Goal: Task Accomplishment & Management: Manage account settings

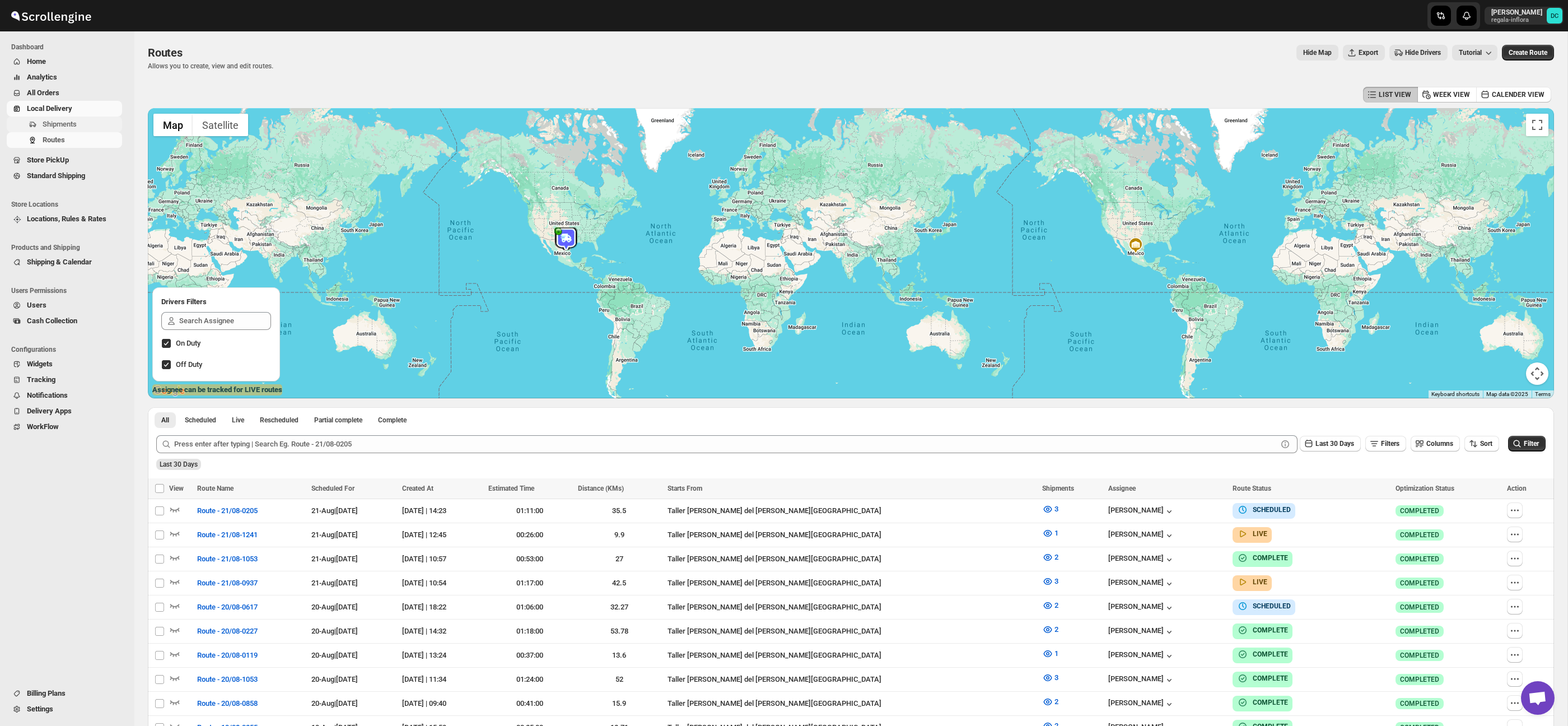
click at [58, 121] on span "Shipments" at bounding box center [60, 124] width 34 height 9
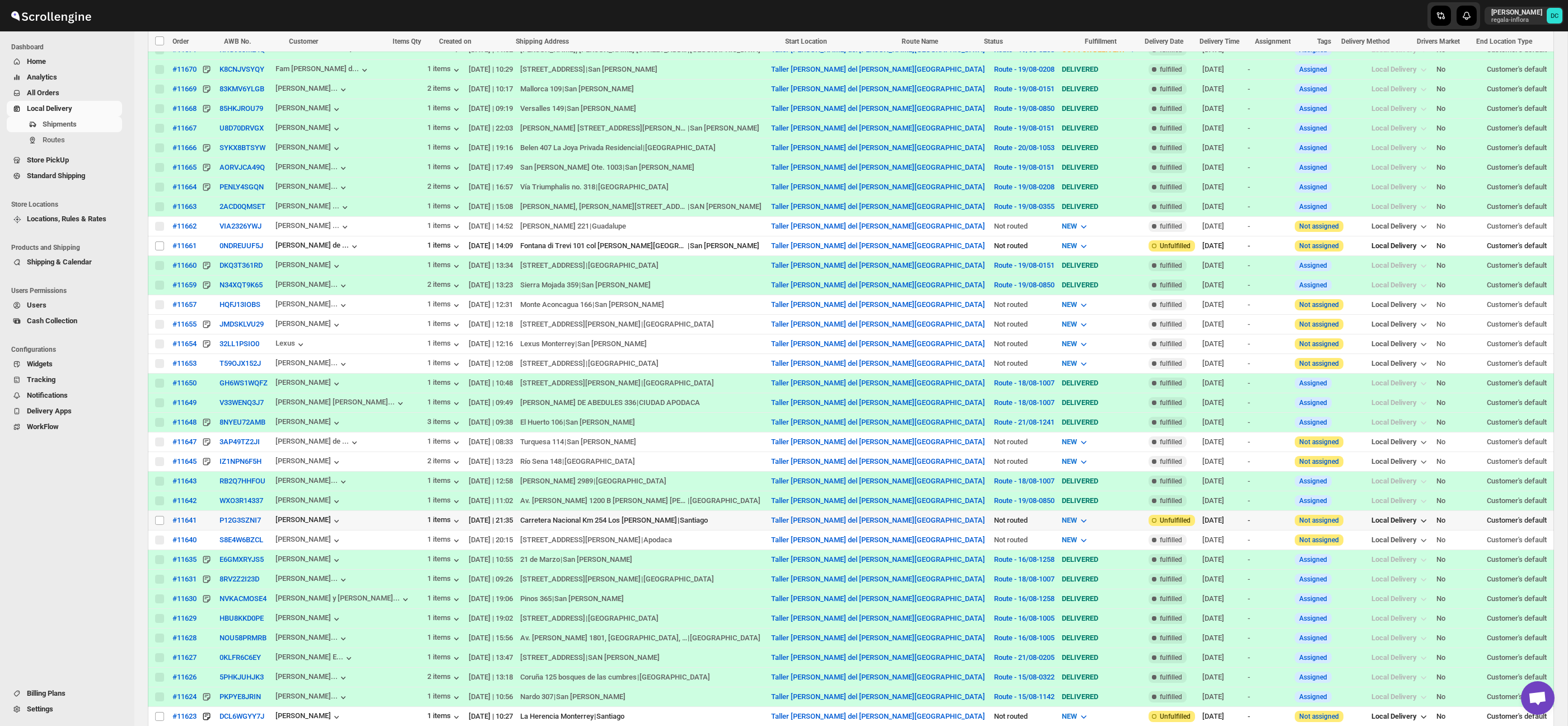
scroll to position [1125, 0]
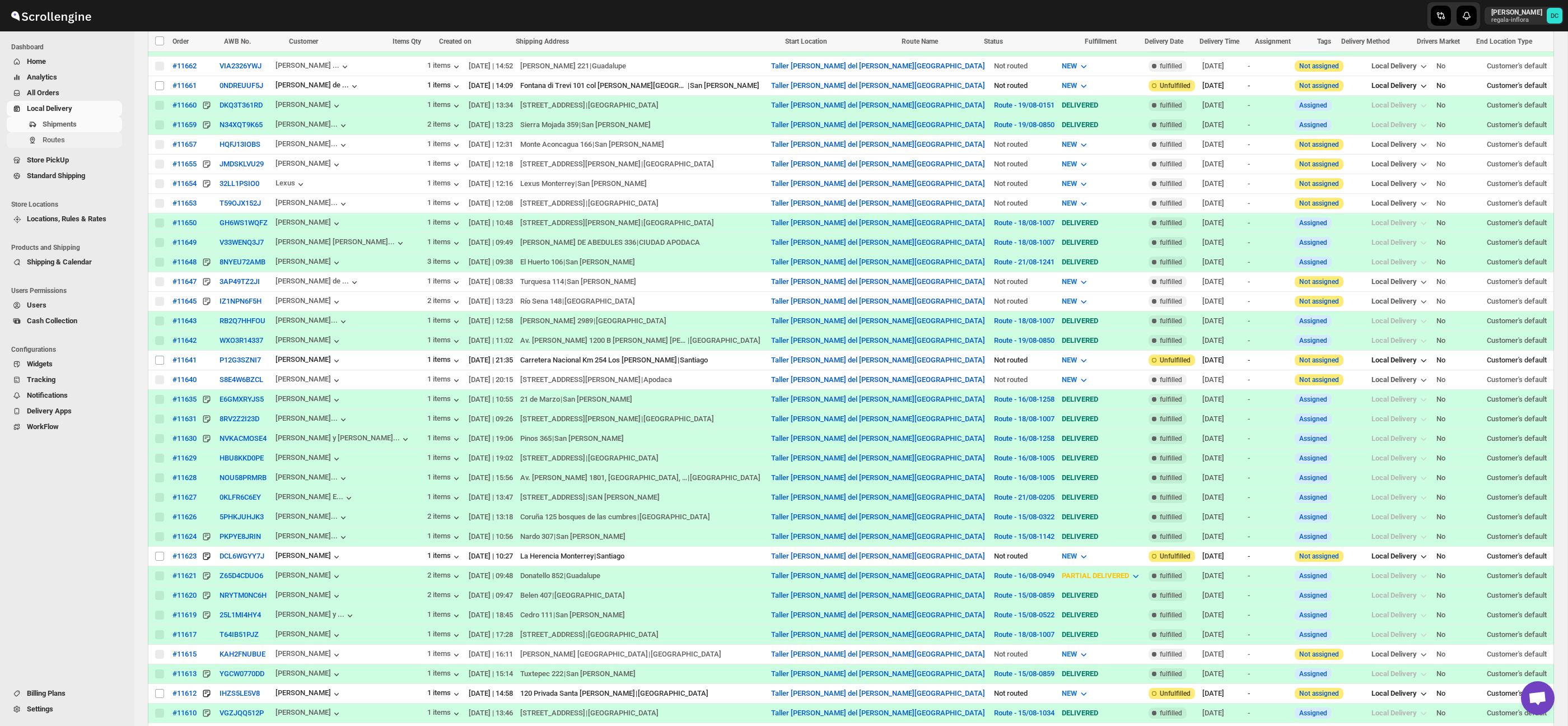
click at [78, 139] on span "Routes" at bounding box center [81, 140] width 77 height 11
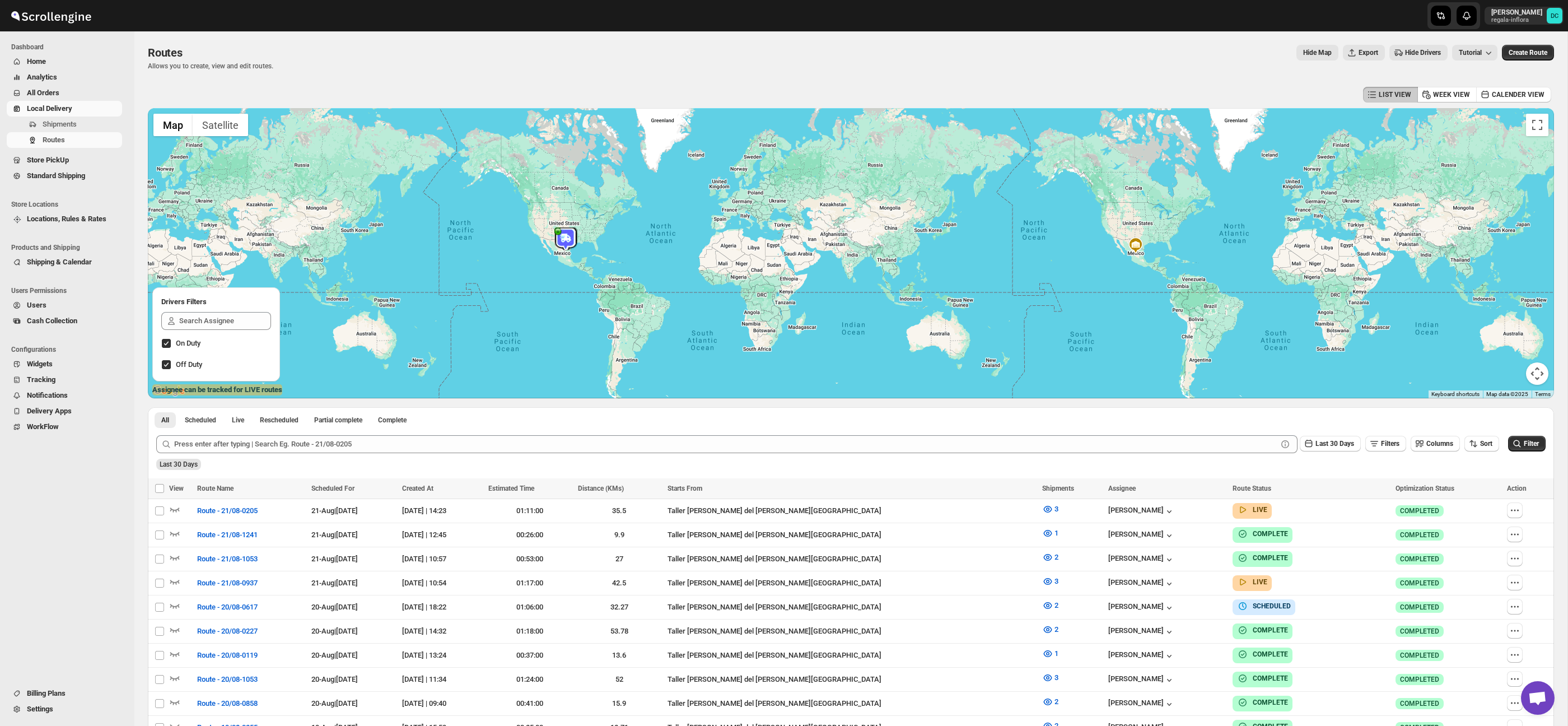
click at [67, 89] on span "All Orders" at bounding box center [73, 92] width 93 height 11
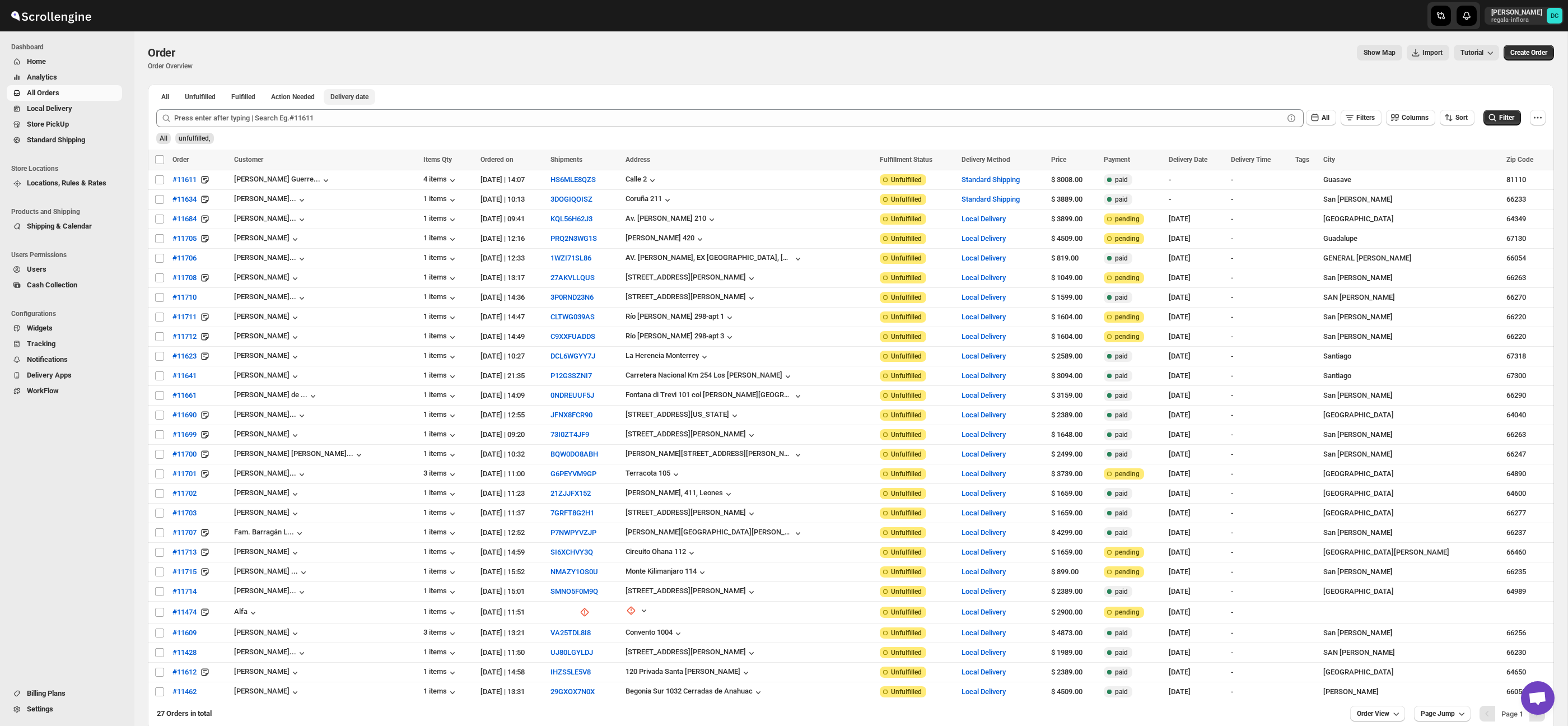
click at [368, 96] on span "Delivery date" at bounding box center [349, 97] width 38 height 9
click at [158, 220] on input "Select order" at bounding box center [159, 219] width 9 height 9
checkbox input "true"
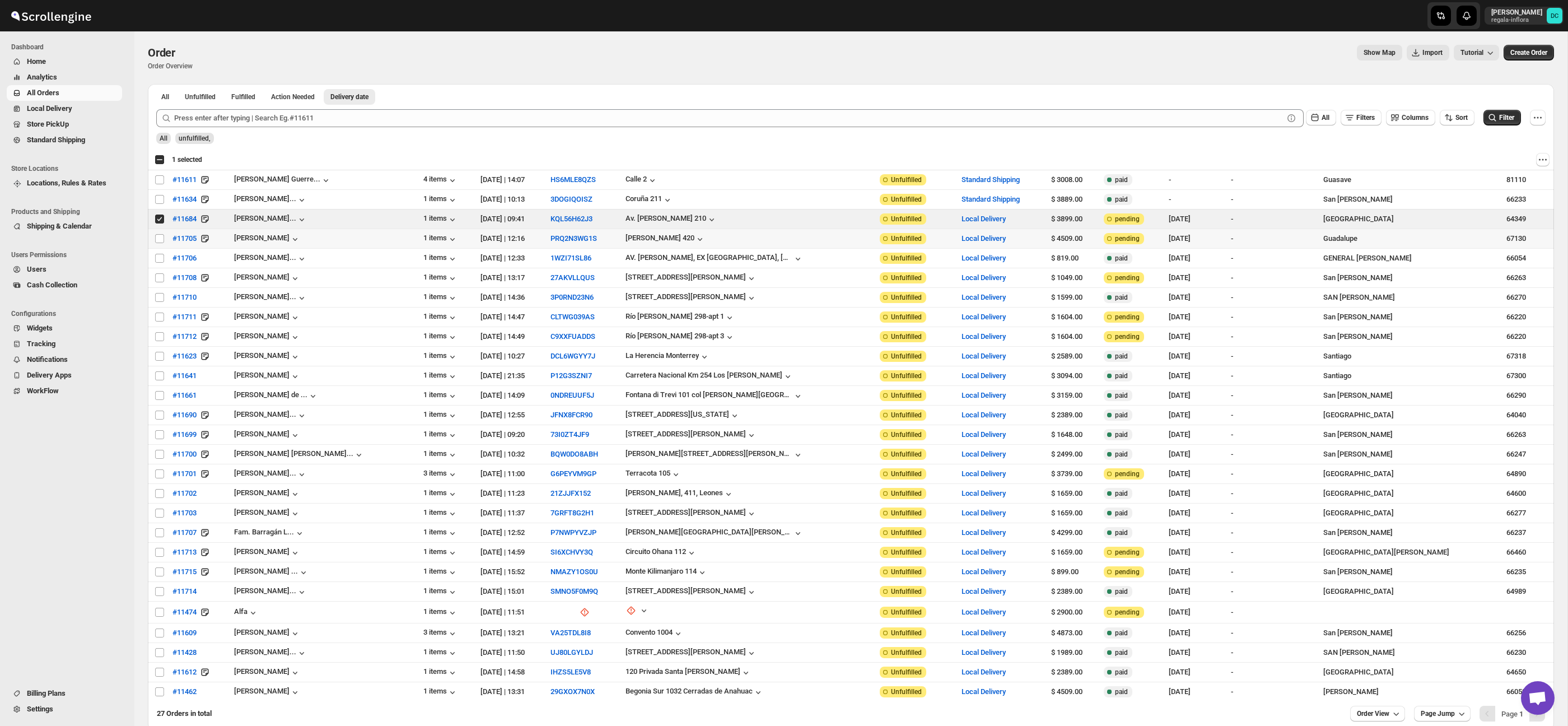
click at [162, 244] on td "Select order" at bounding box center [158, 238] width 21 height 20
checkbox input "true"
click at [161, 261] on input "Select order" at bounding box center [159, 258] width 9 height 9
checkbox input "true"
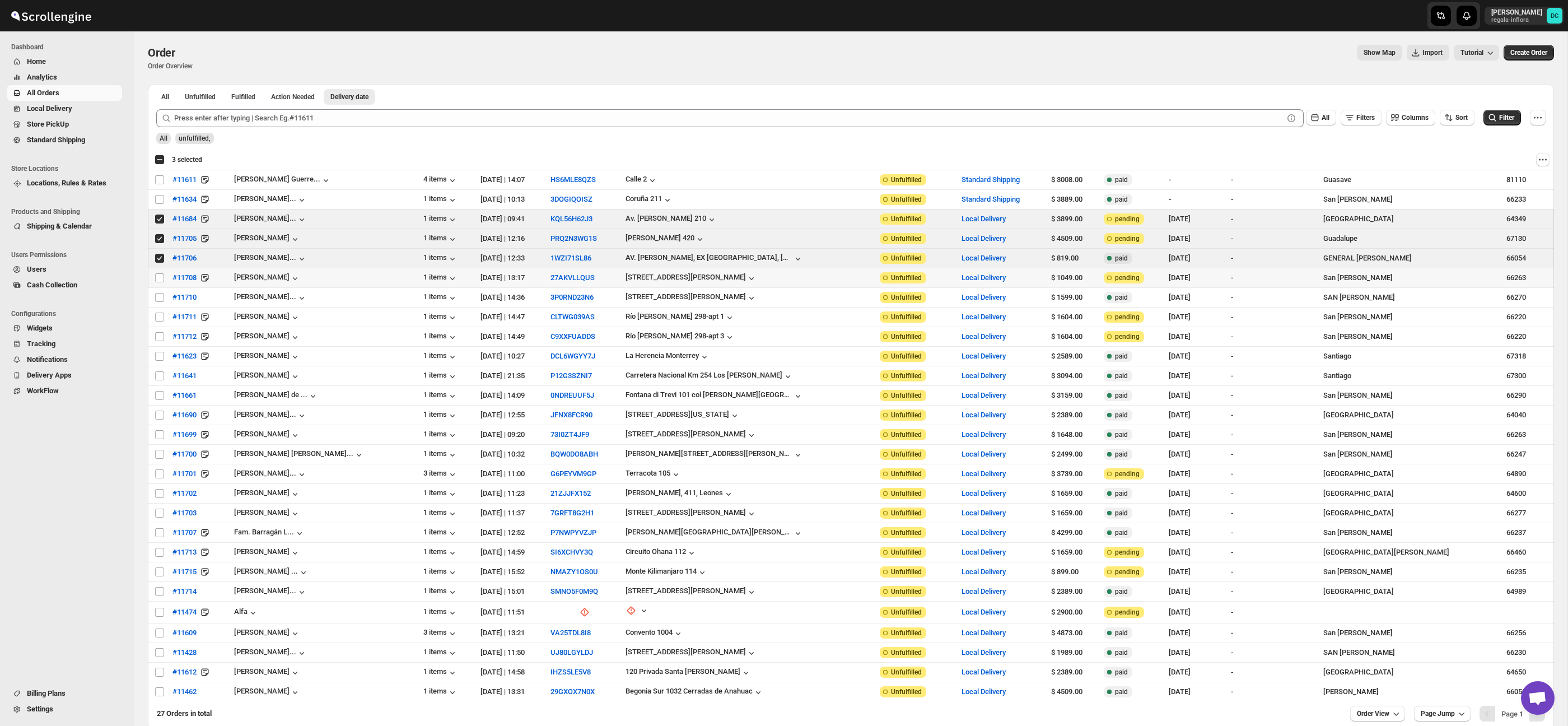
drag, startPoint x: 159, startPoint y: 281, endPoint x: 161, endPoint y: 287, distance: 6.3
click at [159, 281] on input "Select order" at bounding box center [159, 278] width 9 height 9
checkbox input "true"
click at [164, 159] on div "Select all 27 orders 4 selected" at bounding box center [178, 159] width 48 height 10
checkbox input "true"
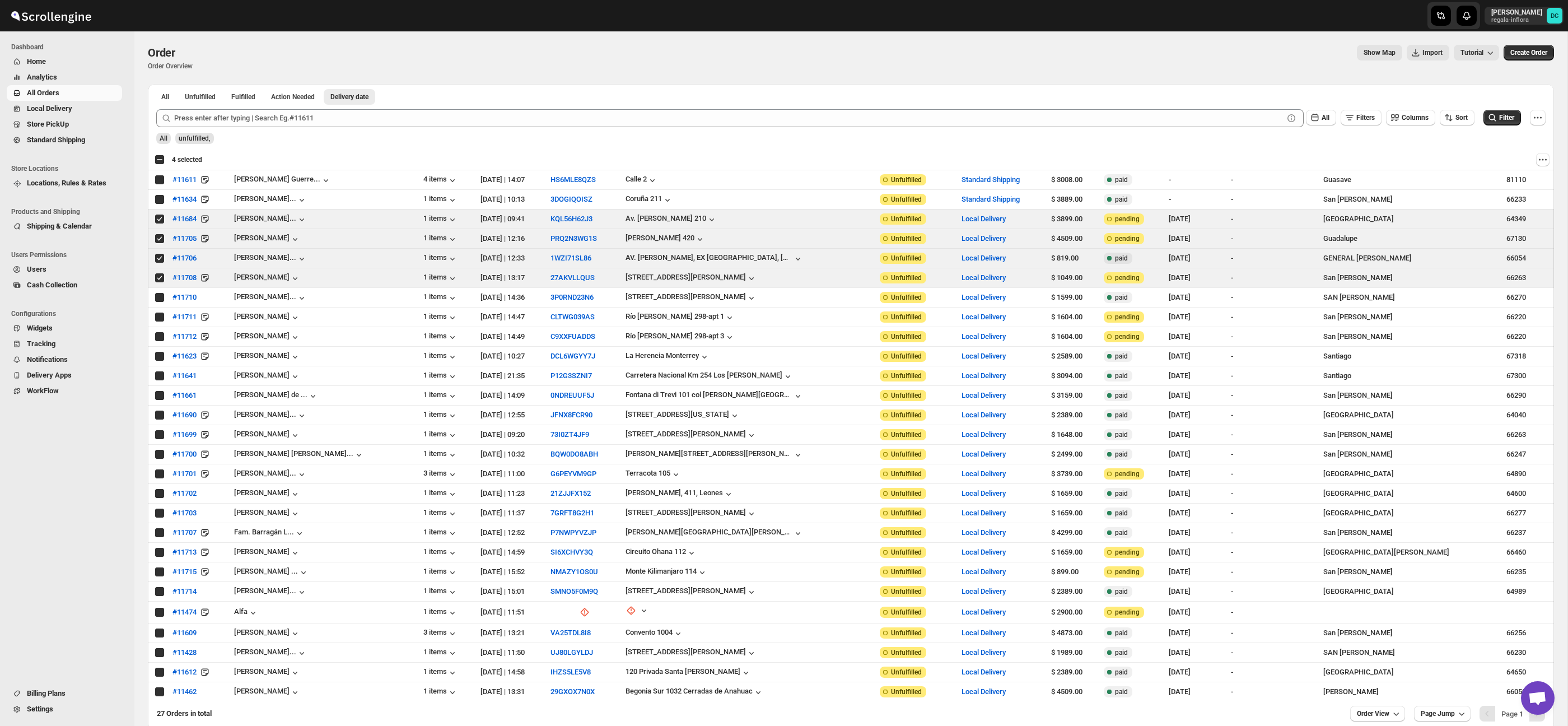
checkbox input "true"
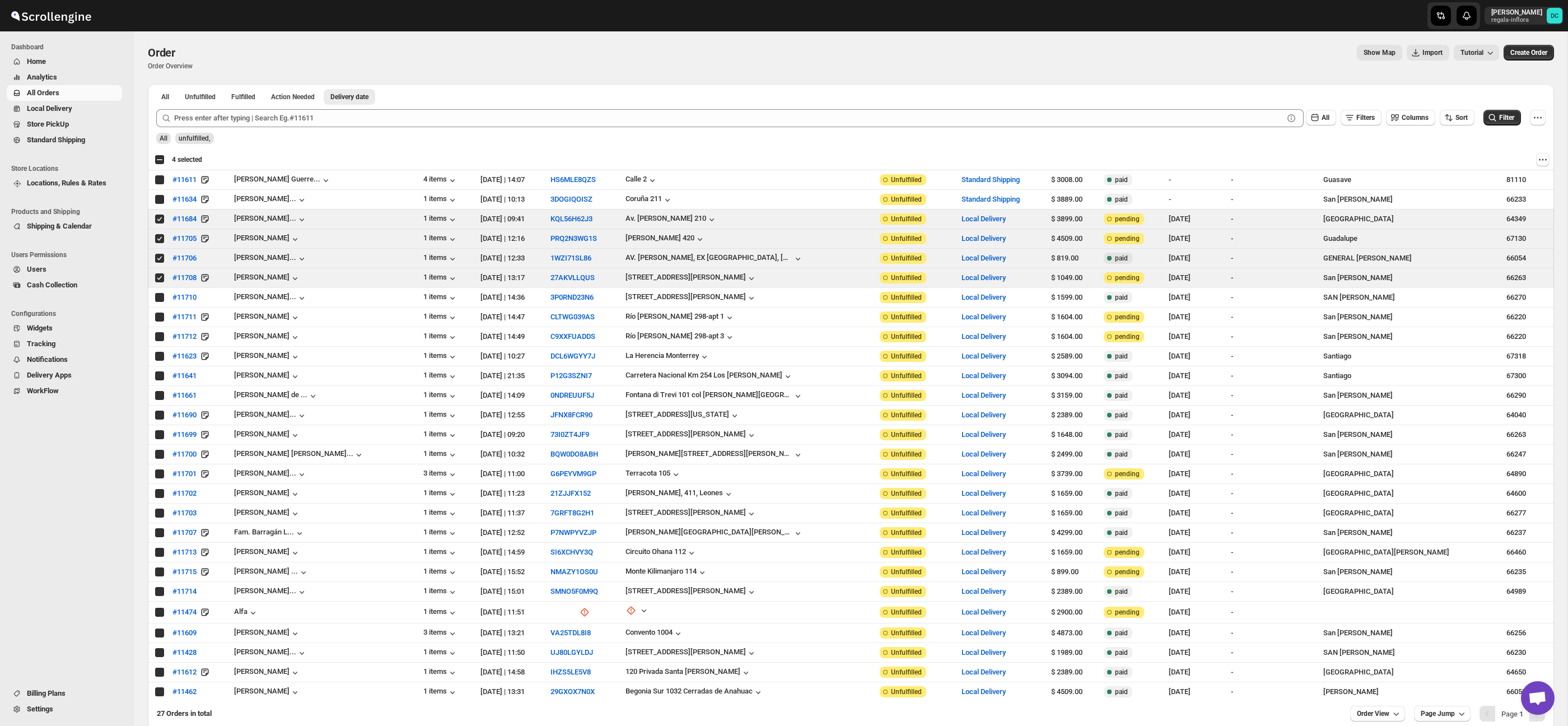
checkbox input "true"
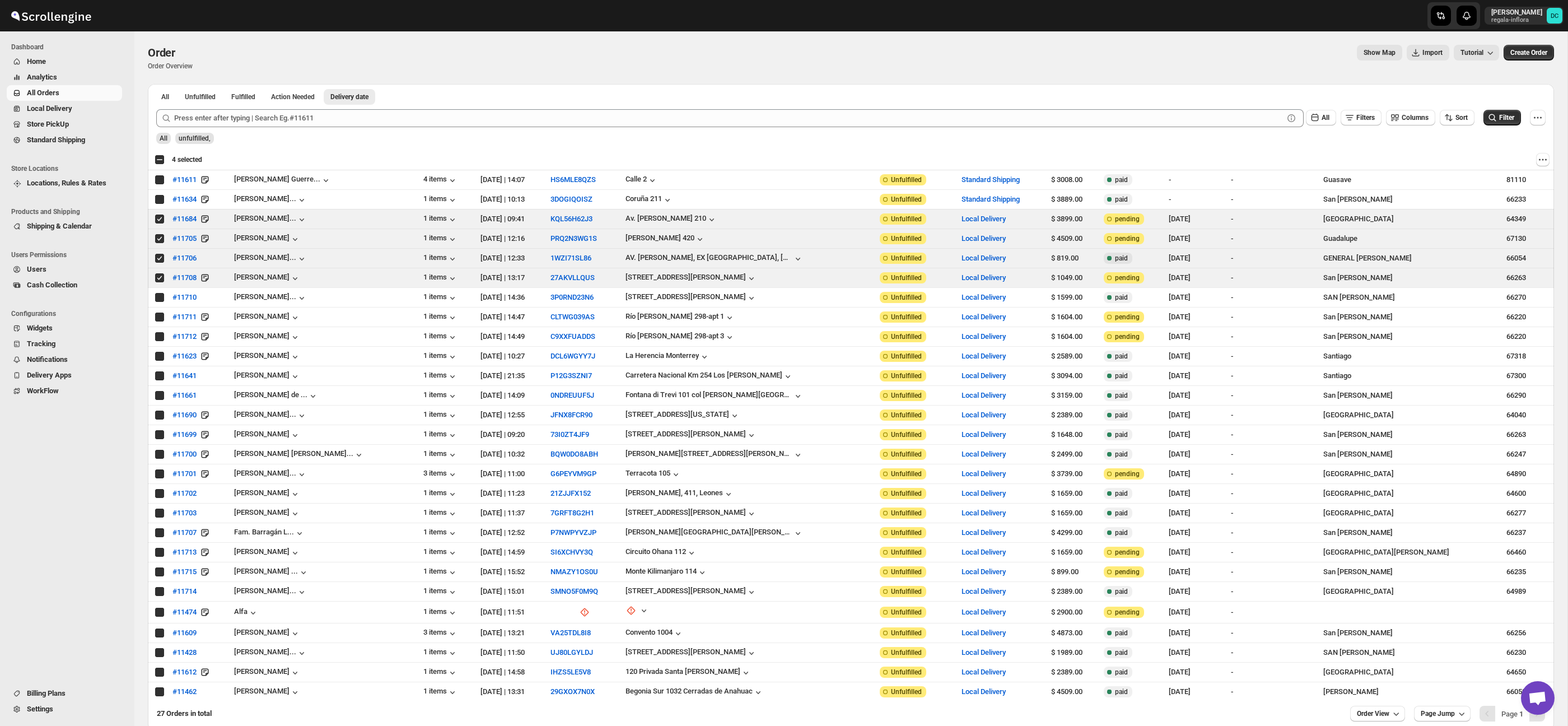
checkbox input "true"
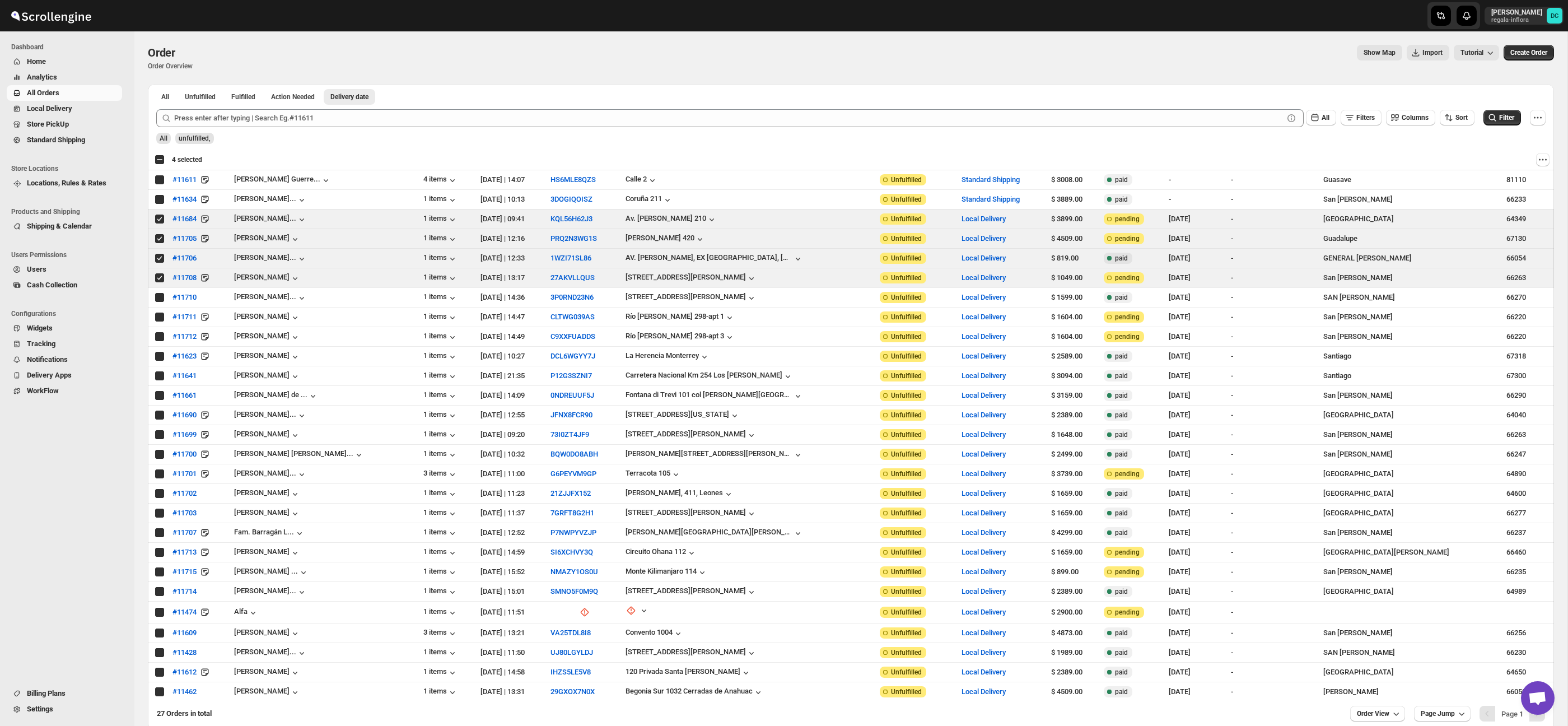
checkbox input "true"
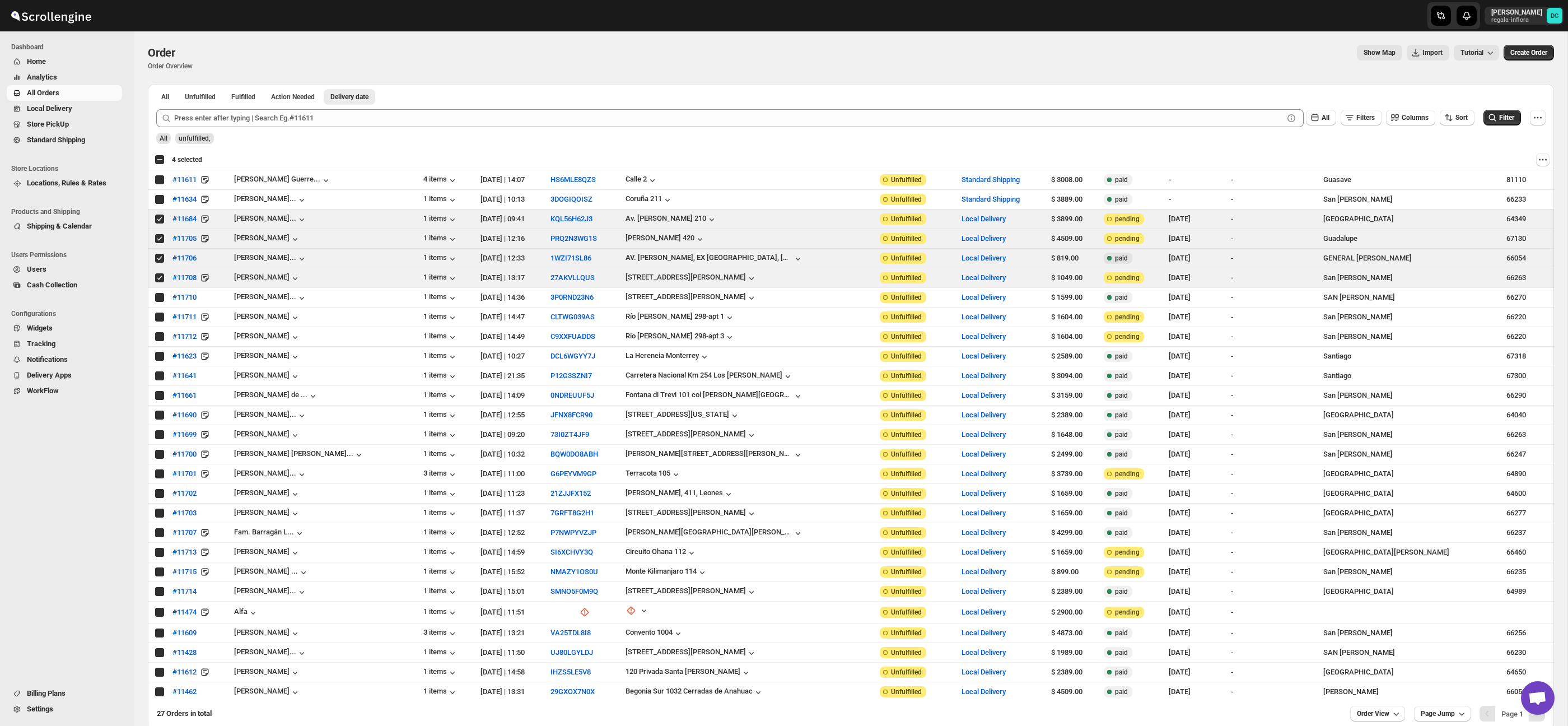
checkbox input "true"
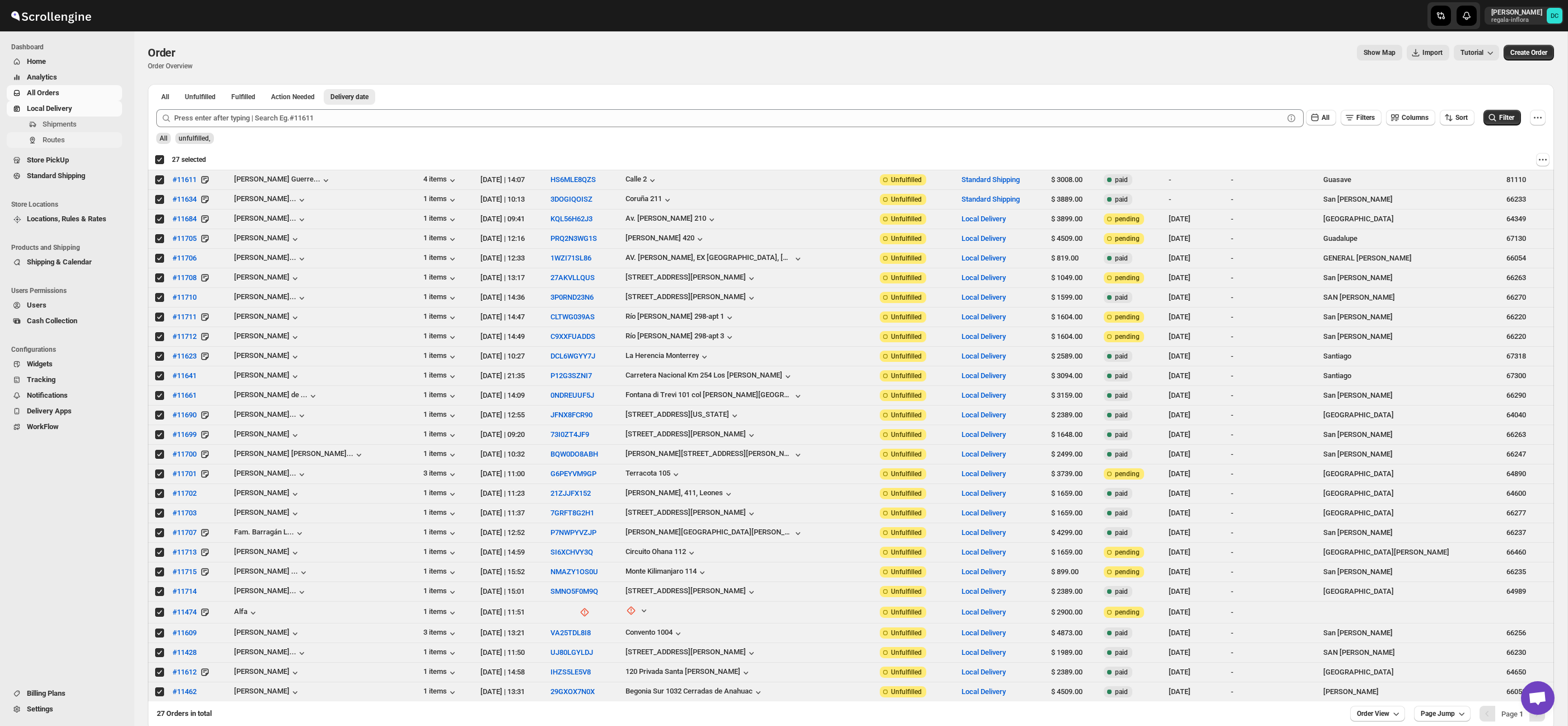
click at [69, 139] on span "Routes" at bounding box center [81, 140] width 77 height 11
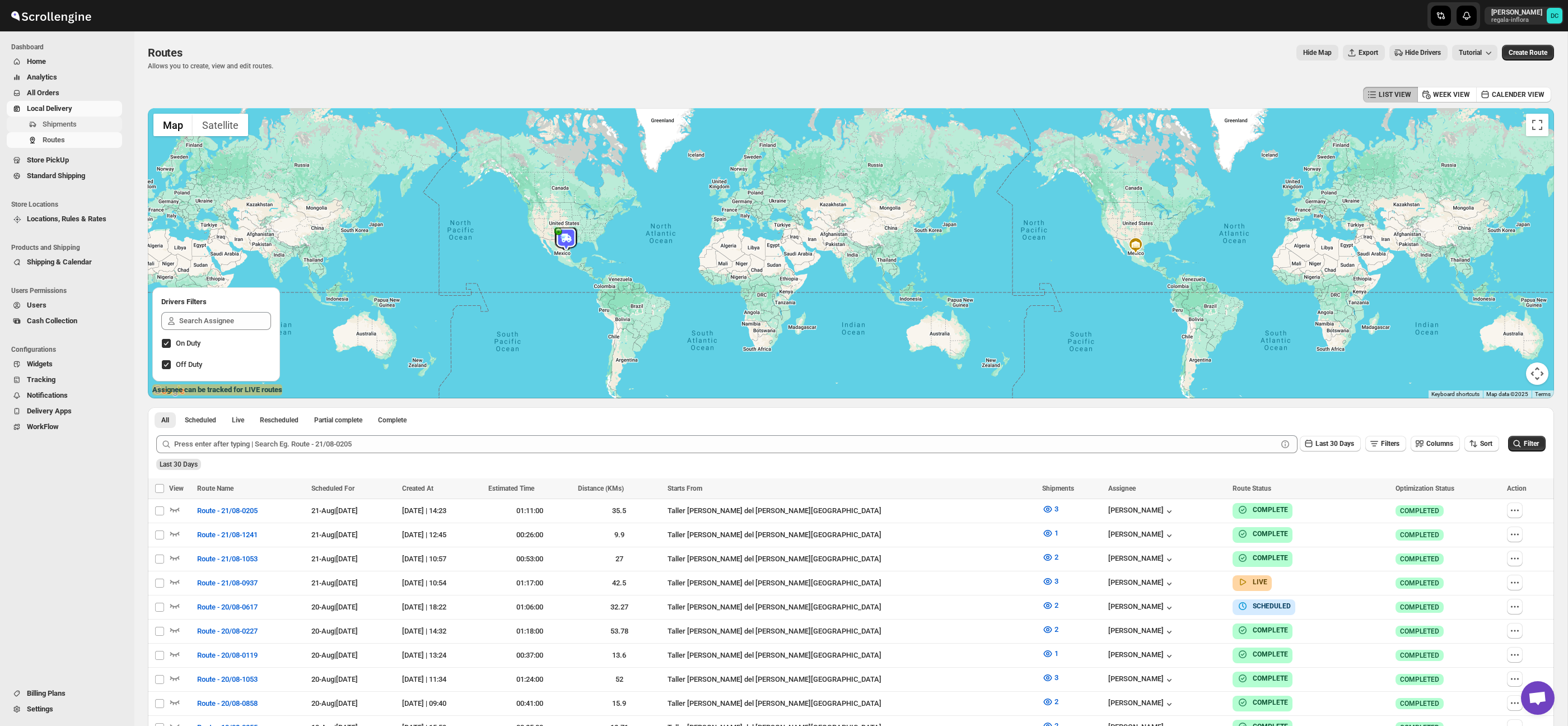
click at [89, 123] on span "Shipments" at bounding box center [81, 124] width 77 height 11
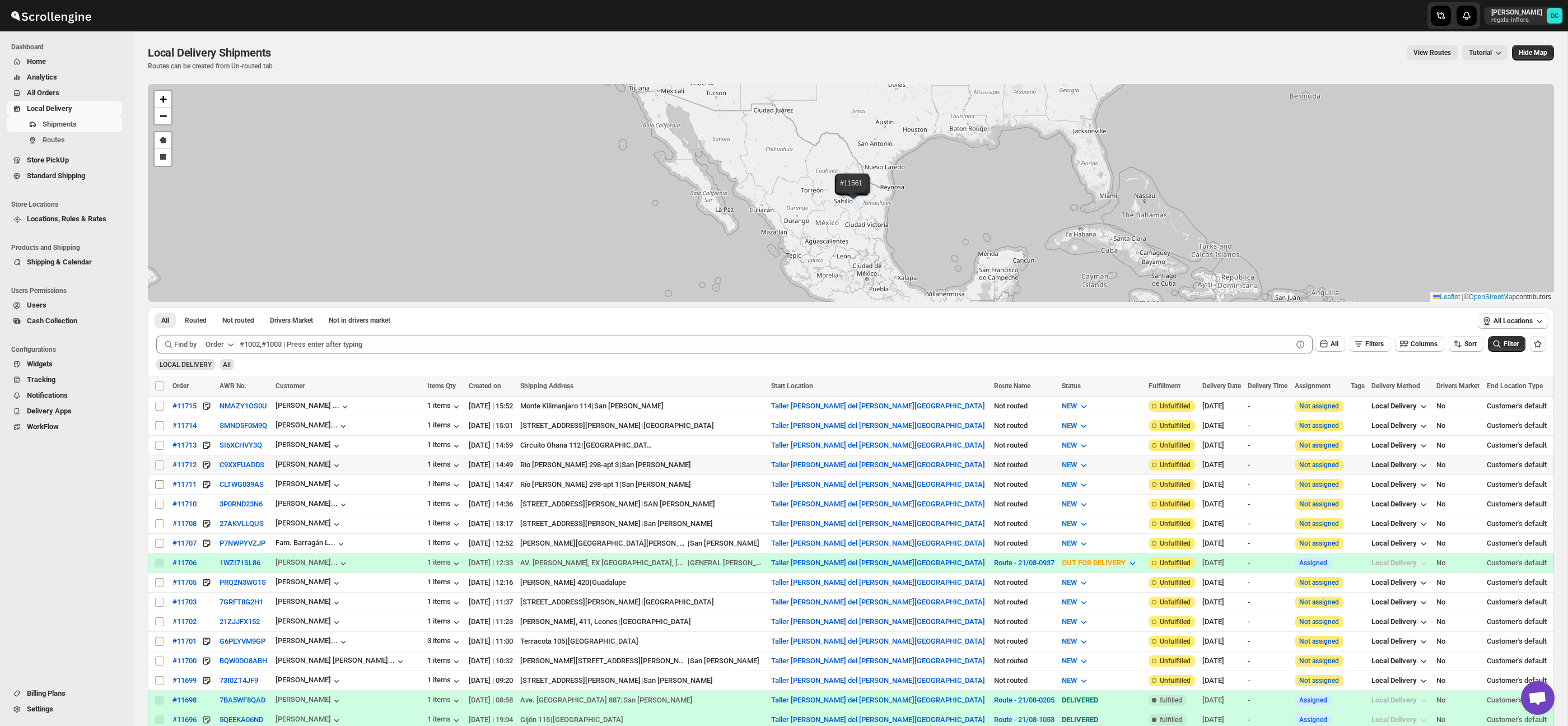
drag, startPoint x: 158, startPoint y: 465, endPoint x: 158, endPoint y: 485, distance: 20.0
click at [158, 465] on input "Select shipment" at bounding box center [159, 464] width 9 height 9
checkbox input "true"
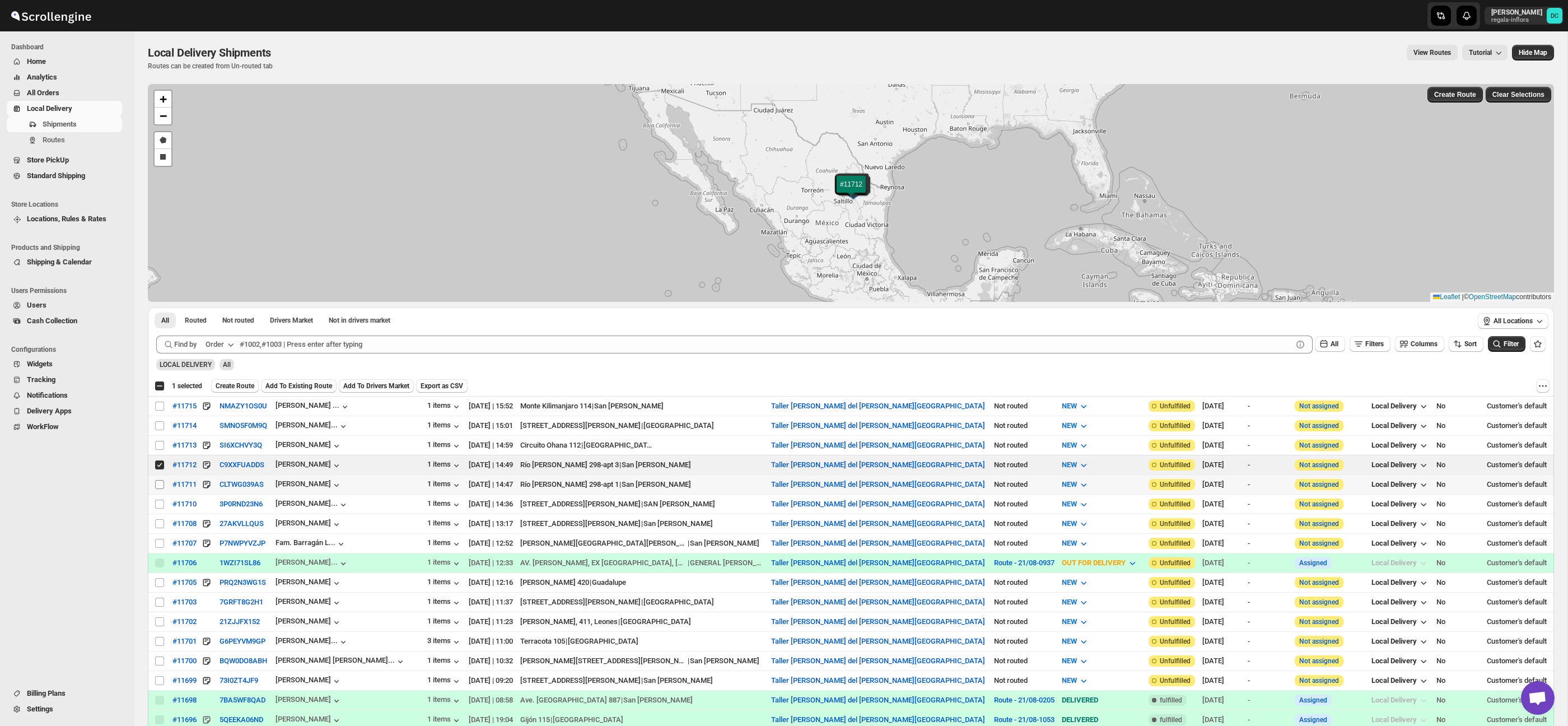
click at [158, 486] on input "Select shipment" at bounding box center [159, 484] width 9 height 9
checkbox input "true"
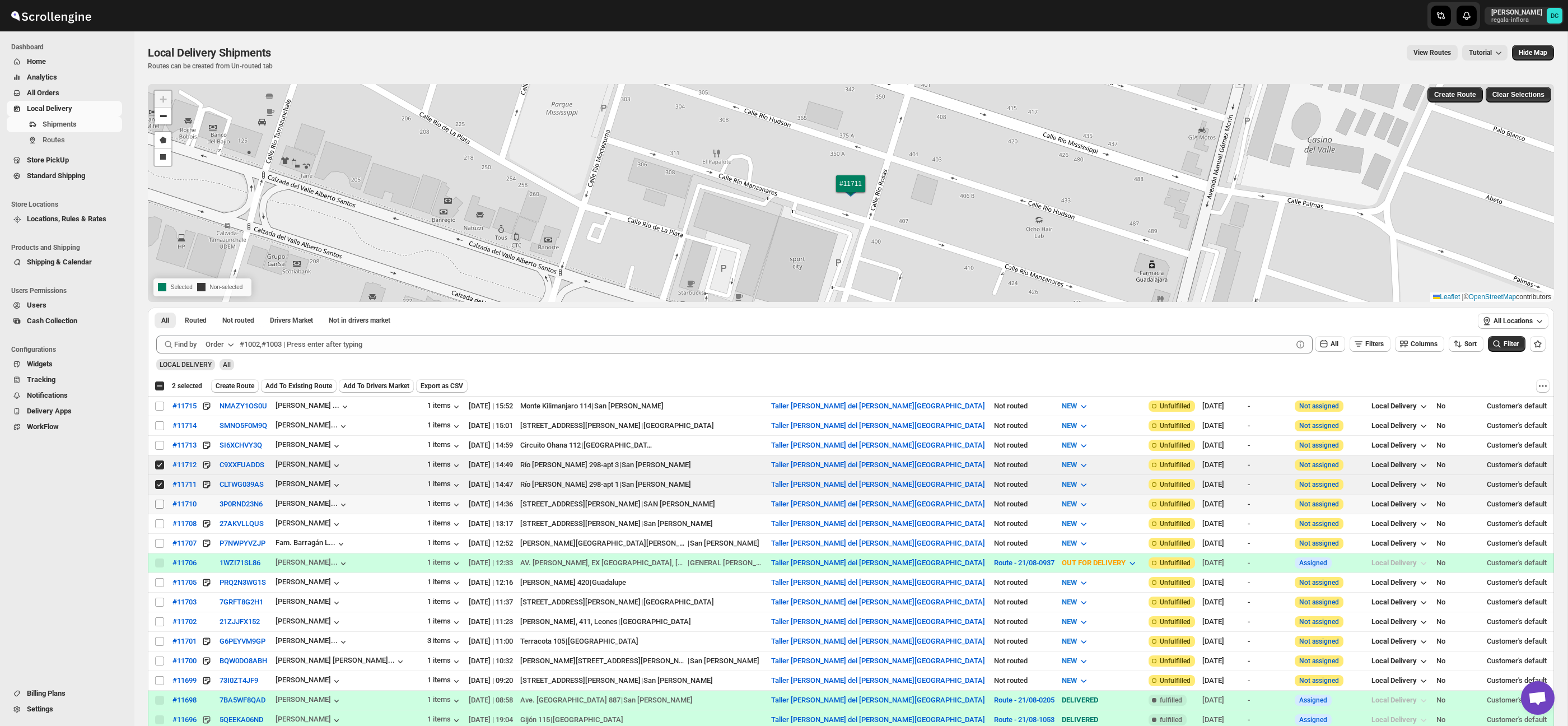
click at [158, 506] on input "Select shipment" at bounding box center [159, 503] width 9 height 9
checkbox input "true"
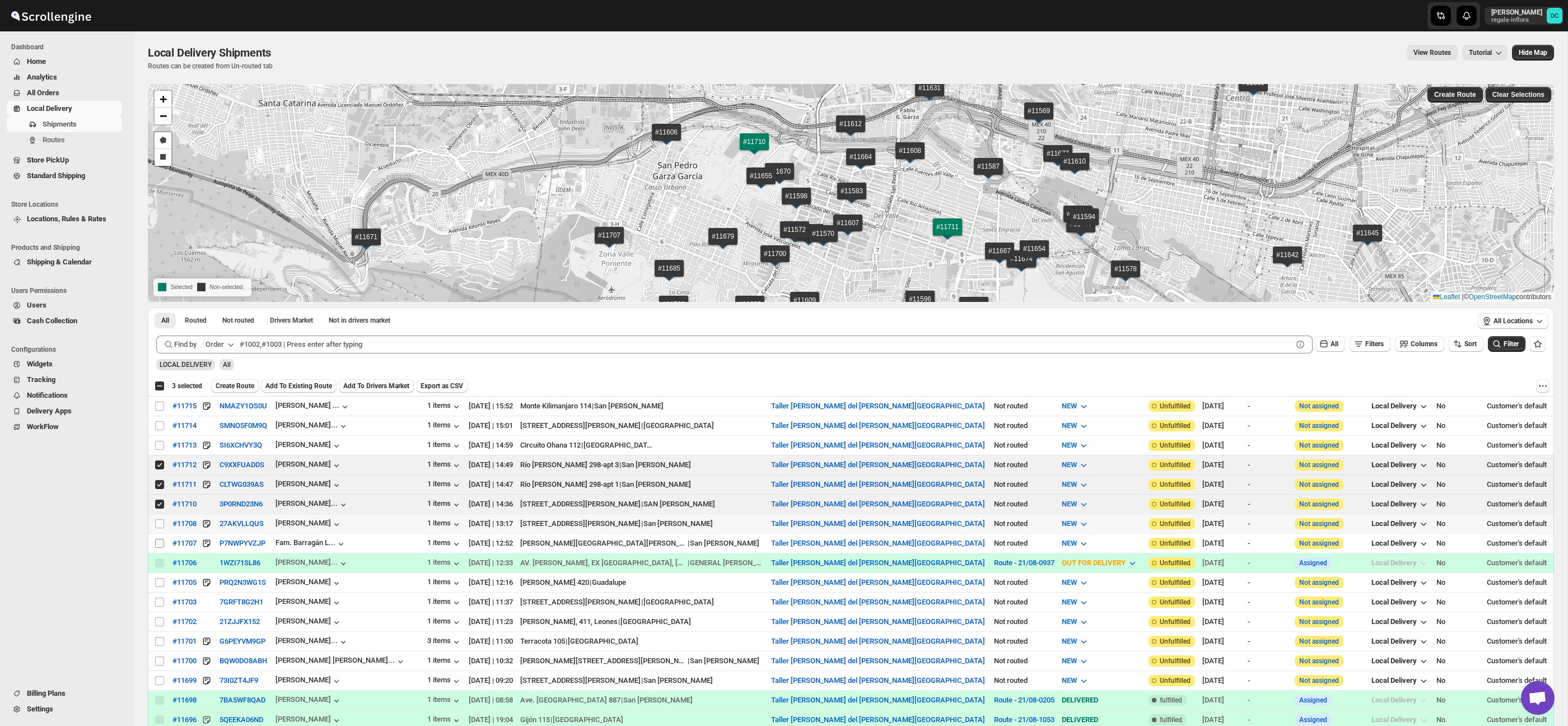
click at [158, 527] on input "Select shipment" at bounding box center [159, 523] width 9 height 9
checkbox input "true"
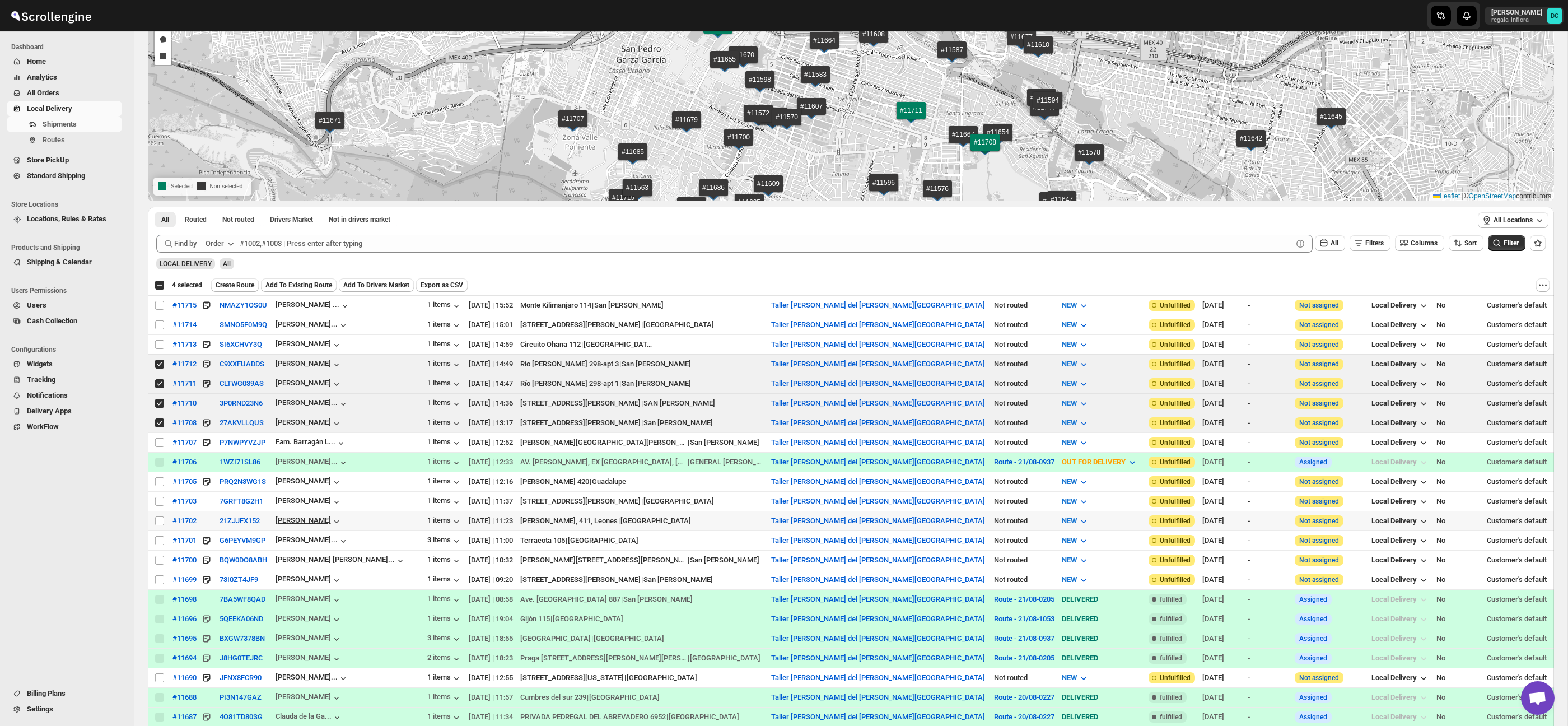
scroll to position [102, 0]
click at [162, 481] on input "Select shipment" at bounding box center [159, 481] width 9 height 9
checkbox input "true"
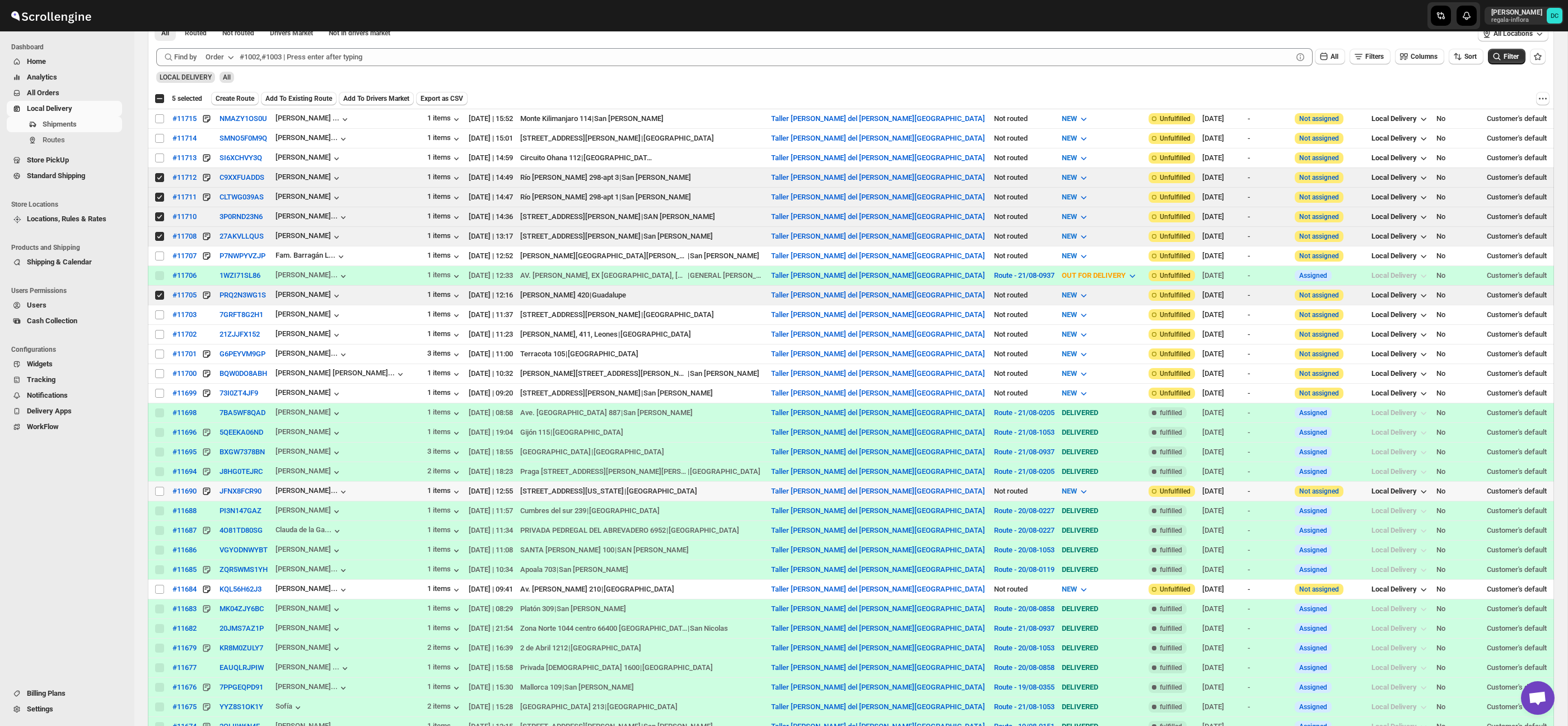
scroll to position [296, 0]
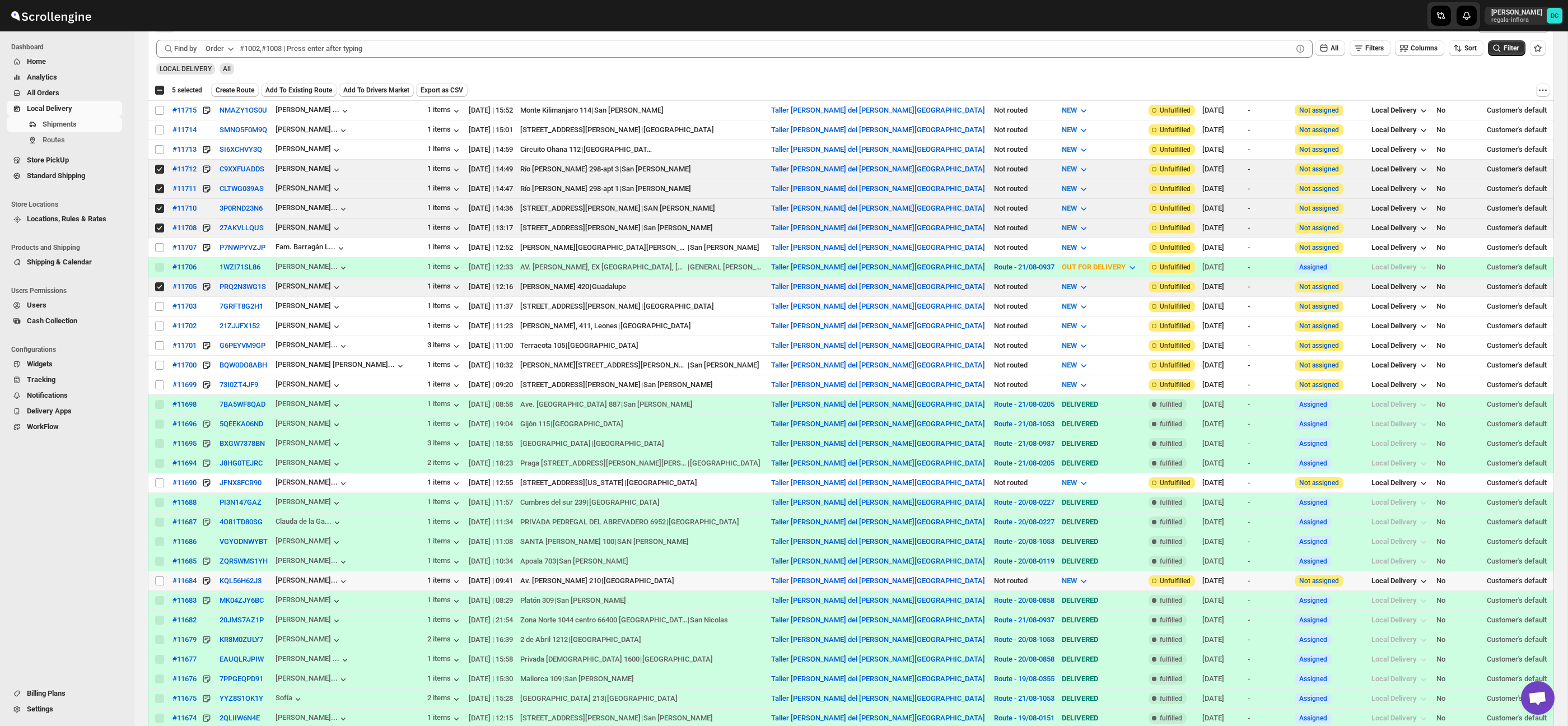
drag, startPoint x: 159, startPoint y: 583, endPoint x: 374, endPoint y: 546, distance: 218.2
click at [159, 583] on input "Select shipment" at bounding box center [159, 580] width 9 height 9
checkbox input "true"
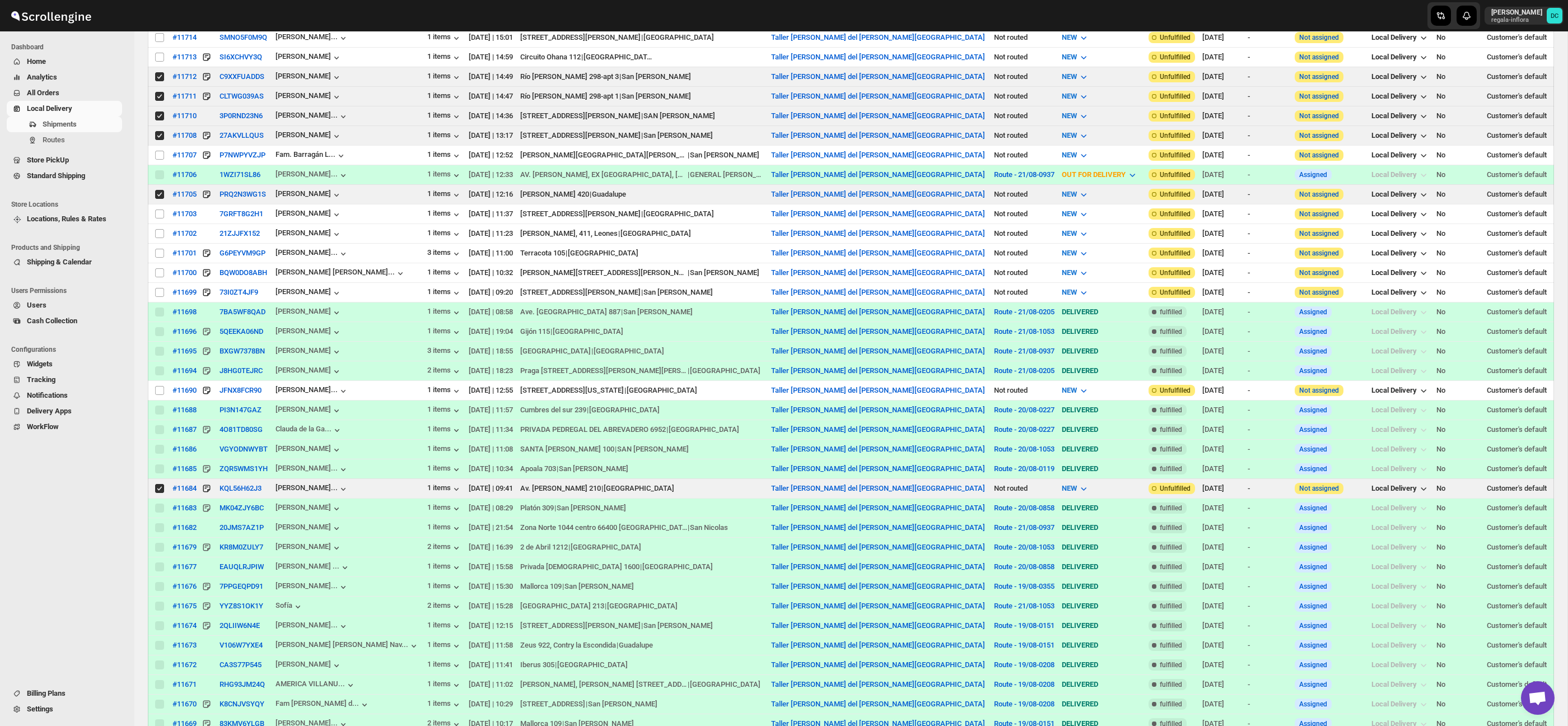
scroll to position [0, 0]
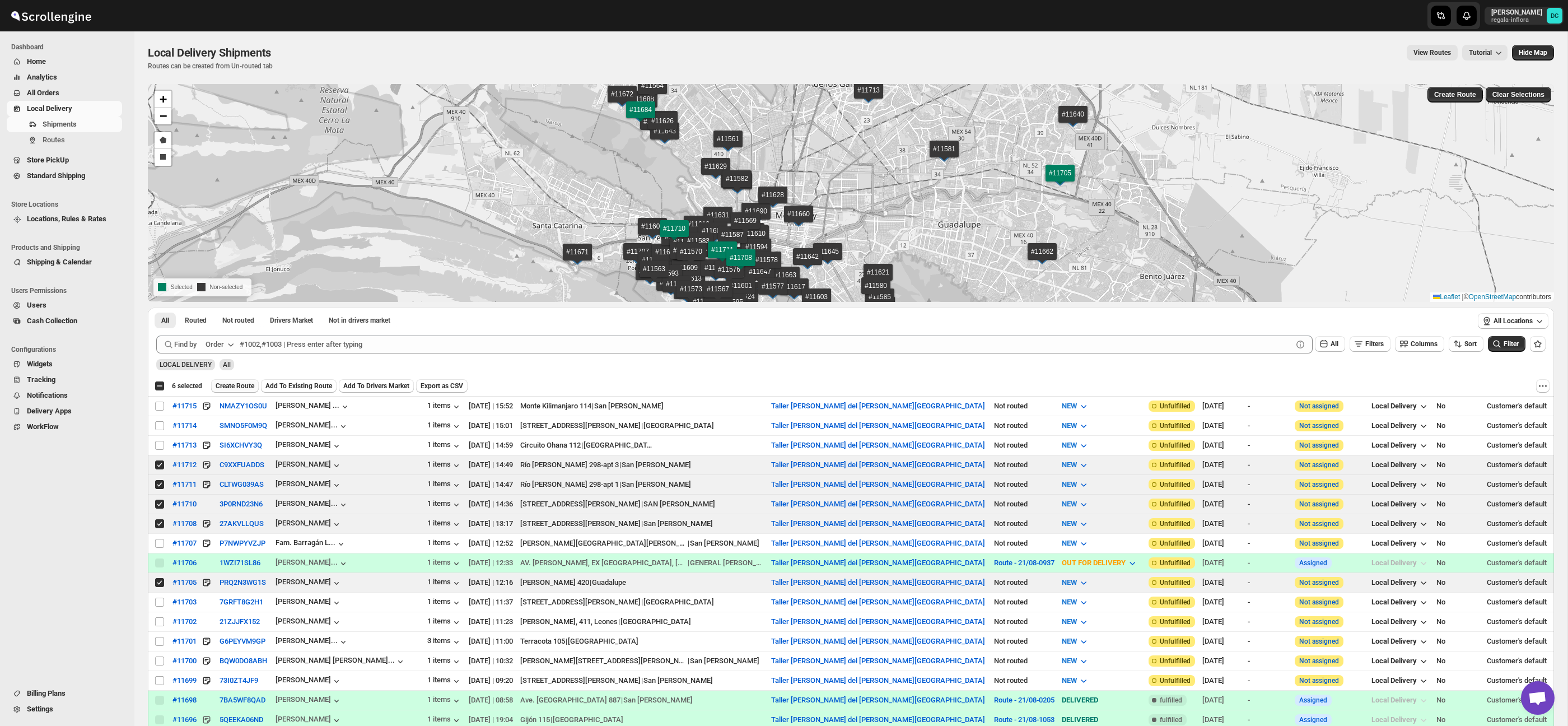
click at [245, 381] on span "Create Route" at bounding box center [235, 385] width 39 height 9
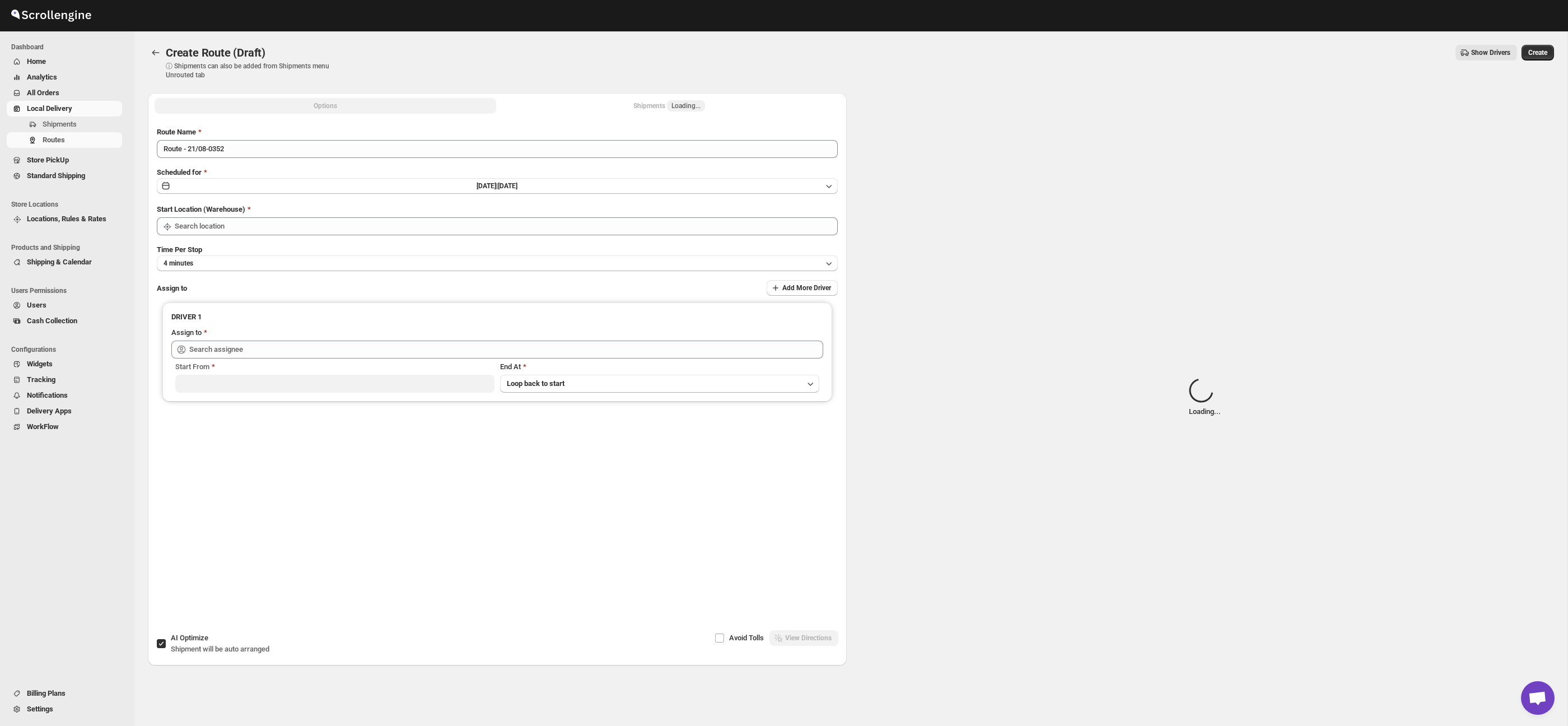
type input "Taller [PERSON_NAME] del [PERSON_NAME][GEOGRAPHIC_DATA]"
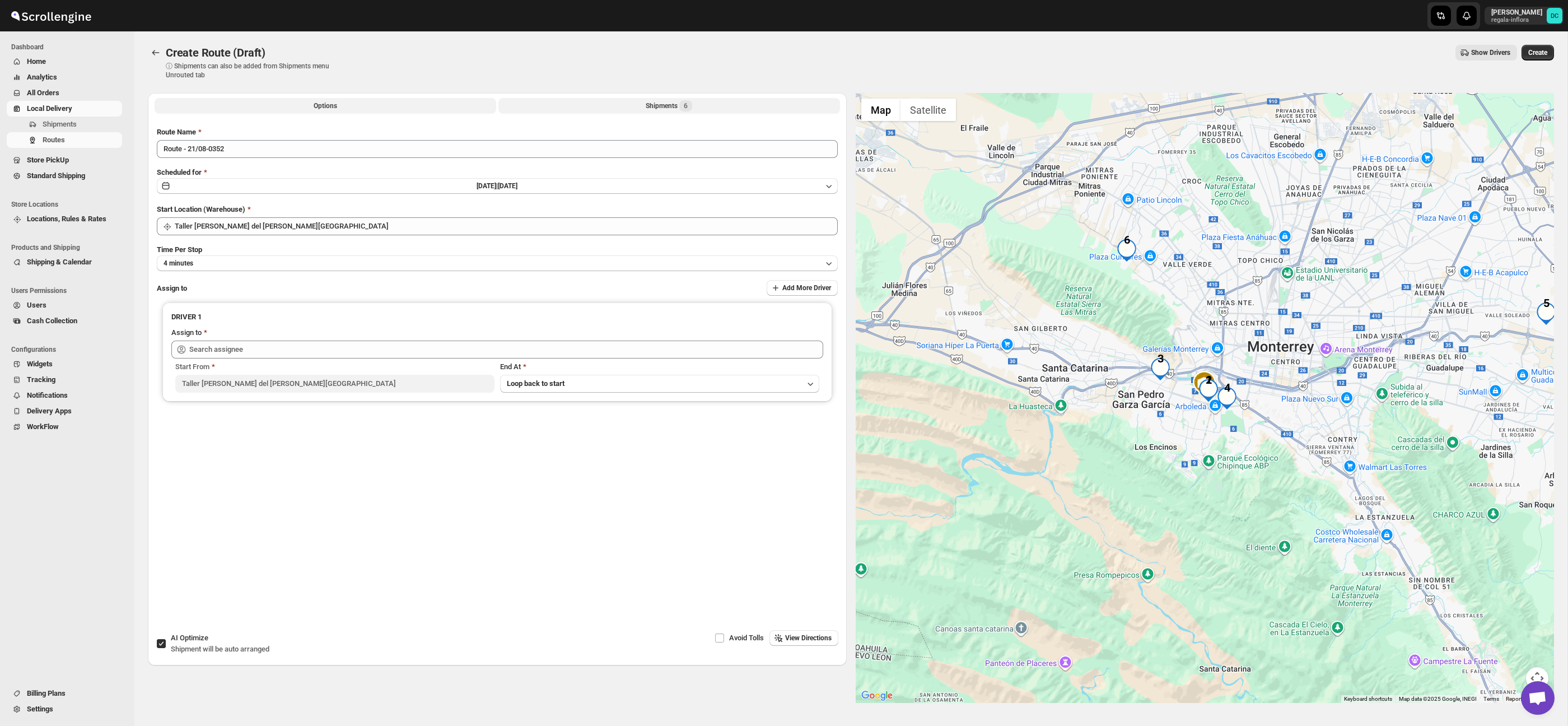
click at [706, 106] on button "Shipments 6" at bounding box center [669, 106] width 342 height 16
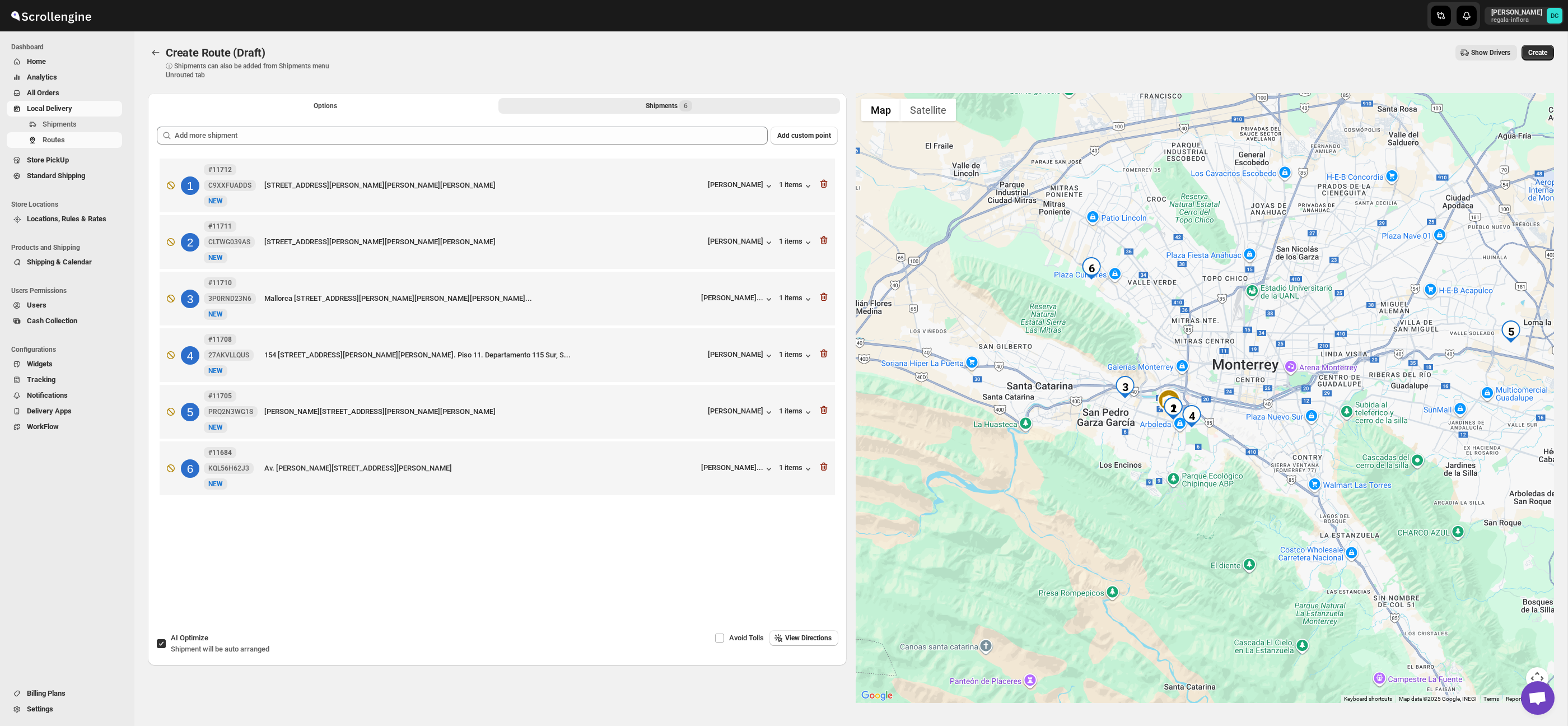
drag, startPoint x: 1250, startPoint y: 464, endPoint x: 1223, endPoint y: 485, distance: 34.2
click at [1223, 485] on div at bounding box center [1205, 398] width 699 height 610
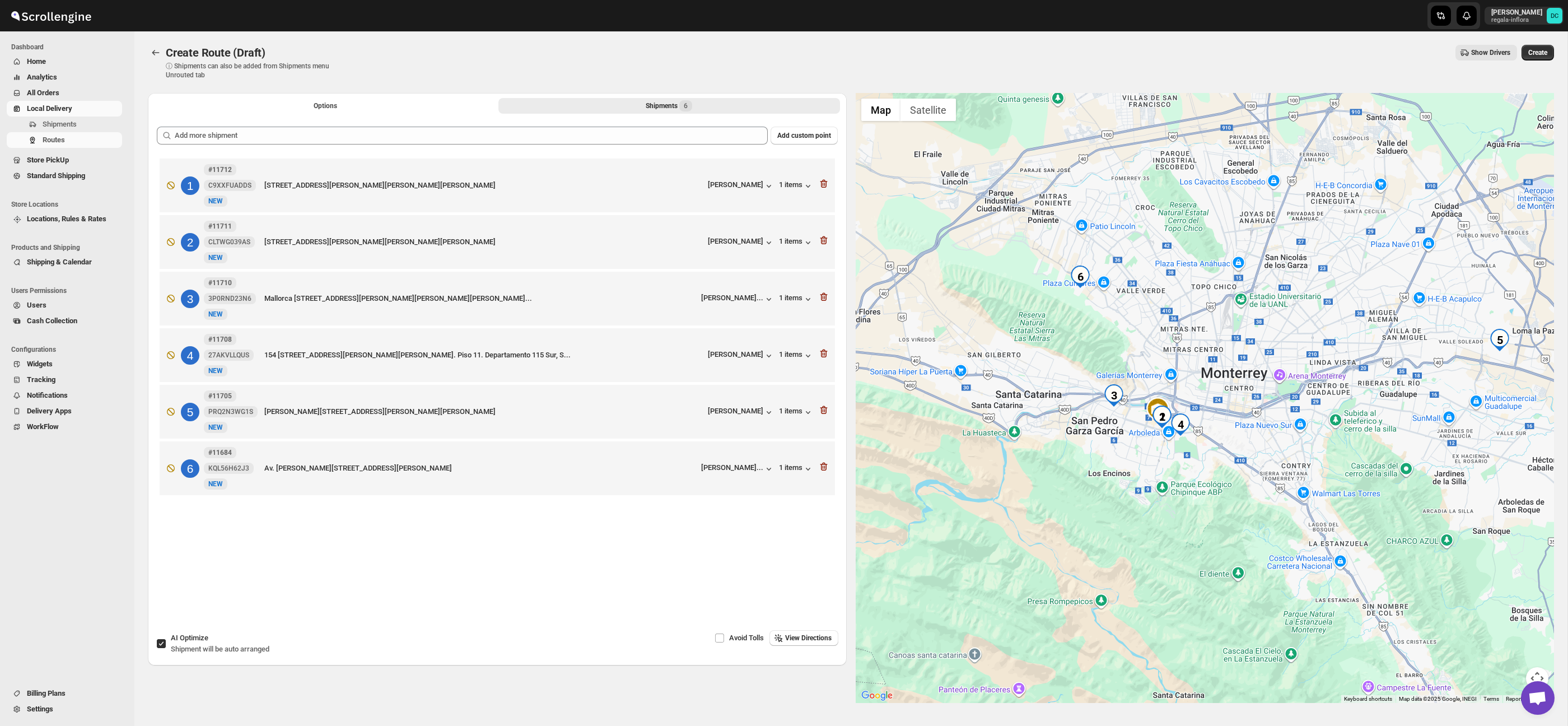
click at [1537, 670] on button "Map camera controls" at bounding box center [1537, 678] width 22 height 22
click at [355, 105] on button "Options" at bounding box center [325, 106] width 342 height 16
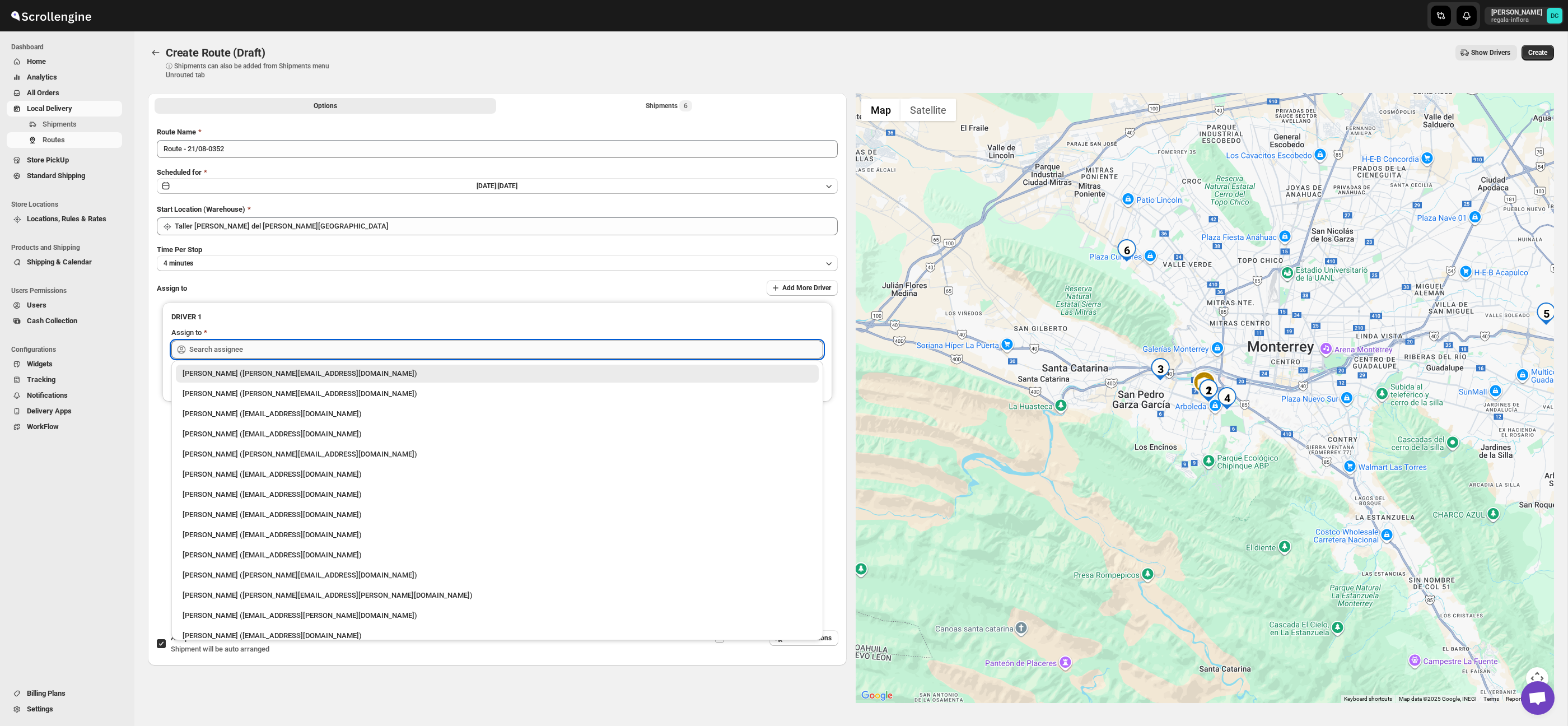
click at [404, 350] on input "text" at bounding box center [506, 350] width 634 height 18
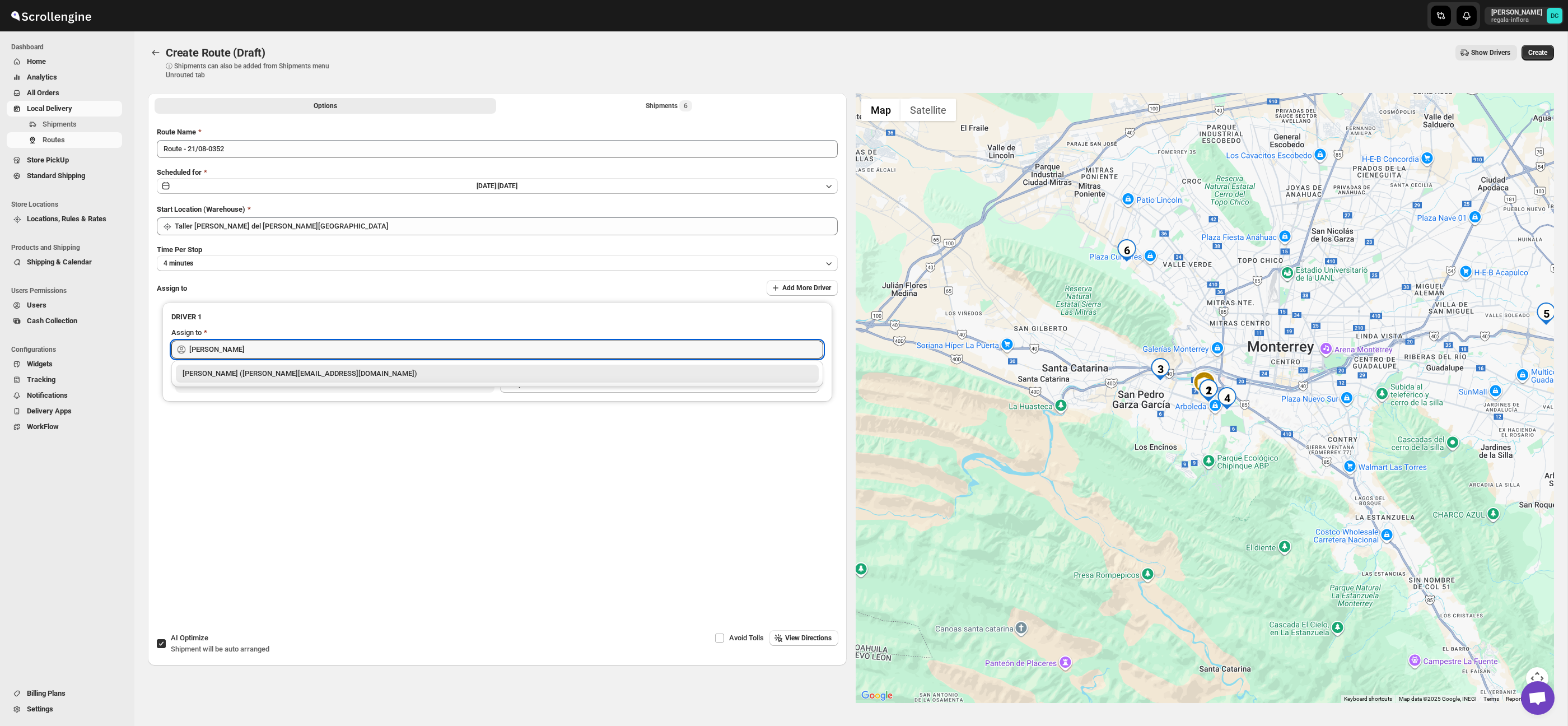
click at [388, 377] on div "[PERSON_NAME] ([PERSON_NAME][EMAIL_ADDRESS][DOMAIN_NAME])" at bounding box center [497, 373] width 629 height 11
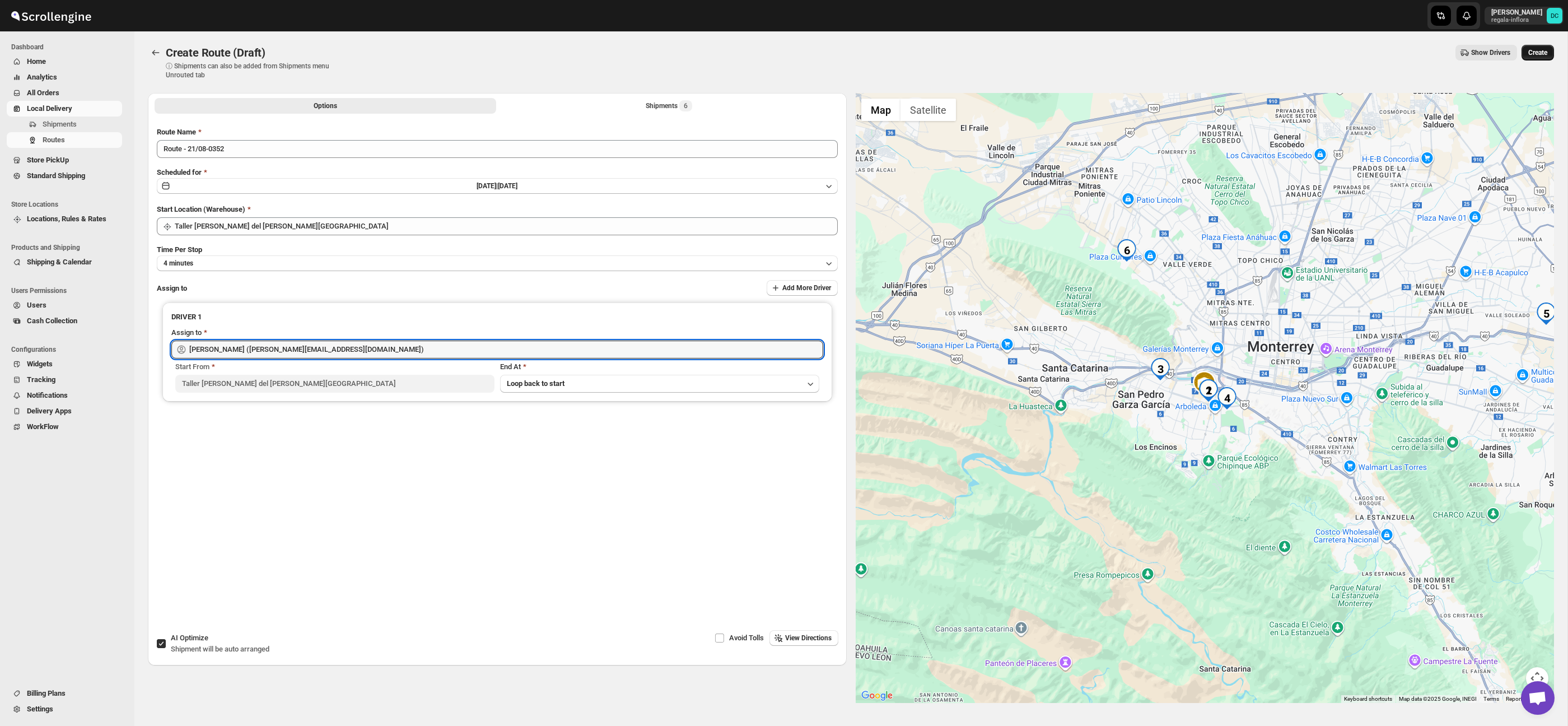
type input "[PERSON_NAME] ([PERSON_NAME][EMAIL_ADDRESS][DOMAIN_NAME])"
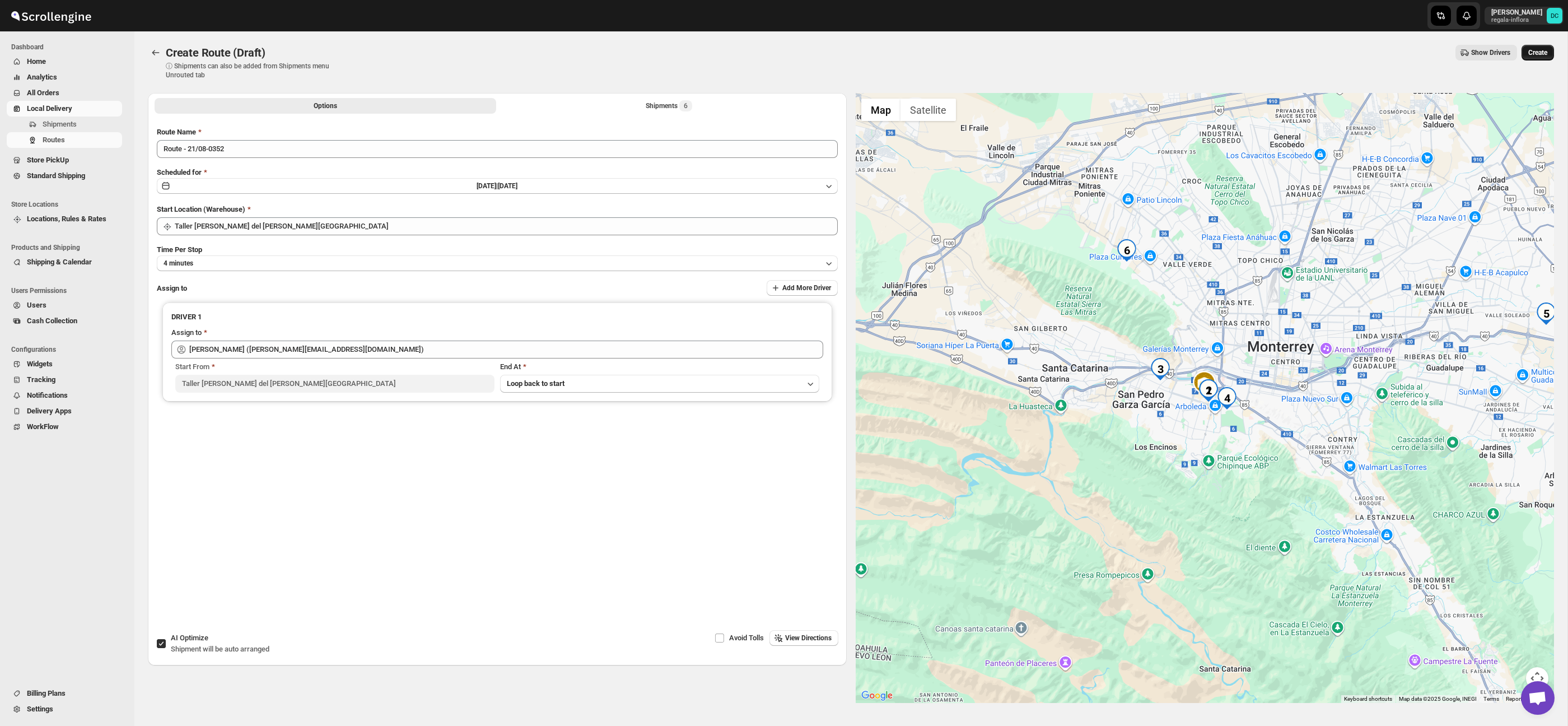
click at [1533, 57] on span "Create" at bounding box center [1538, 52] width 19 height 9
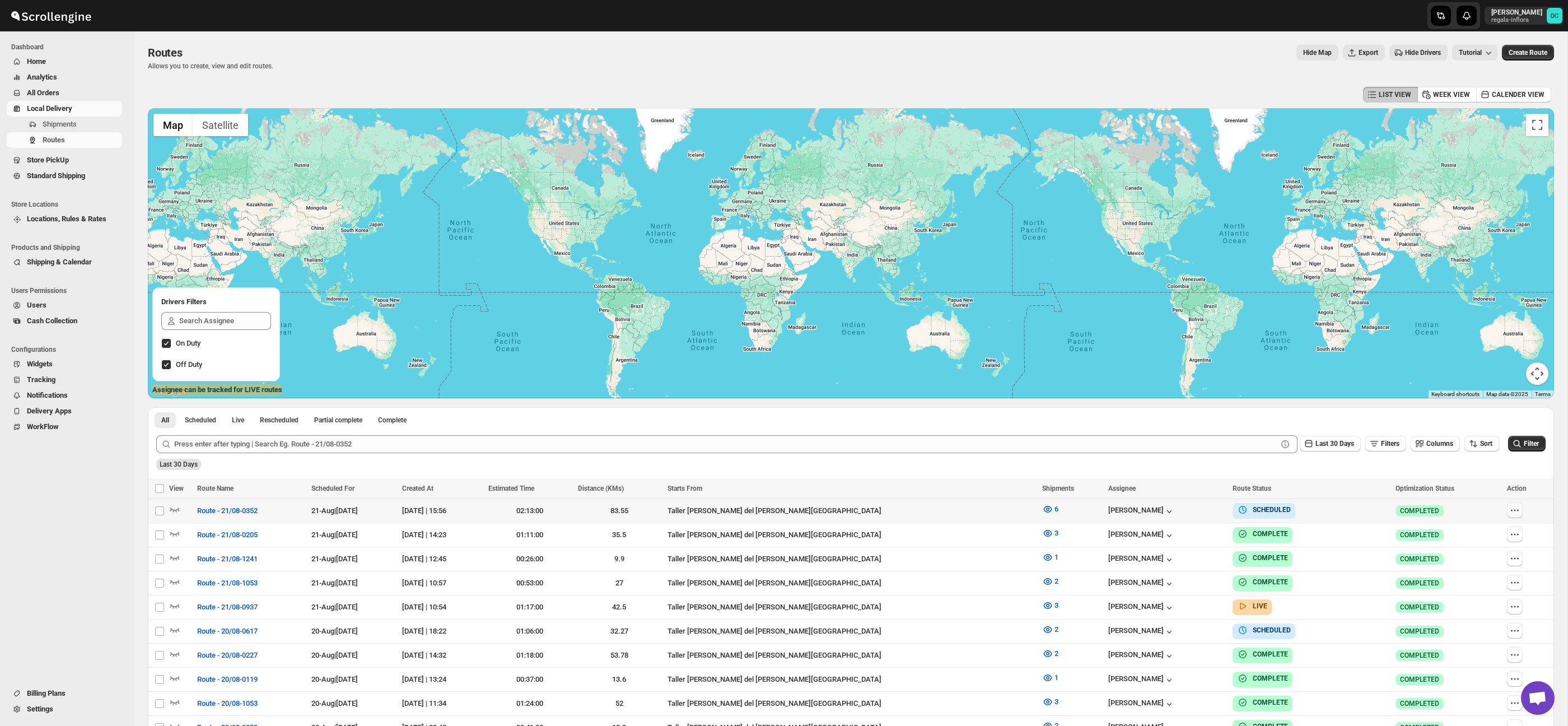
click at [1509, 509] on icon "button" at bounding box center [1514, 510] width 11 height 11
checkbox input "true"
click at [58, 126] on span "Shipments" at bounding box center [60, 124] width 34 height 9
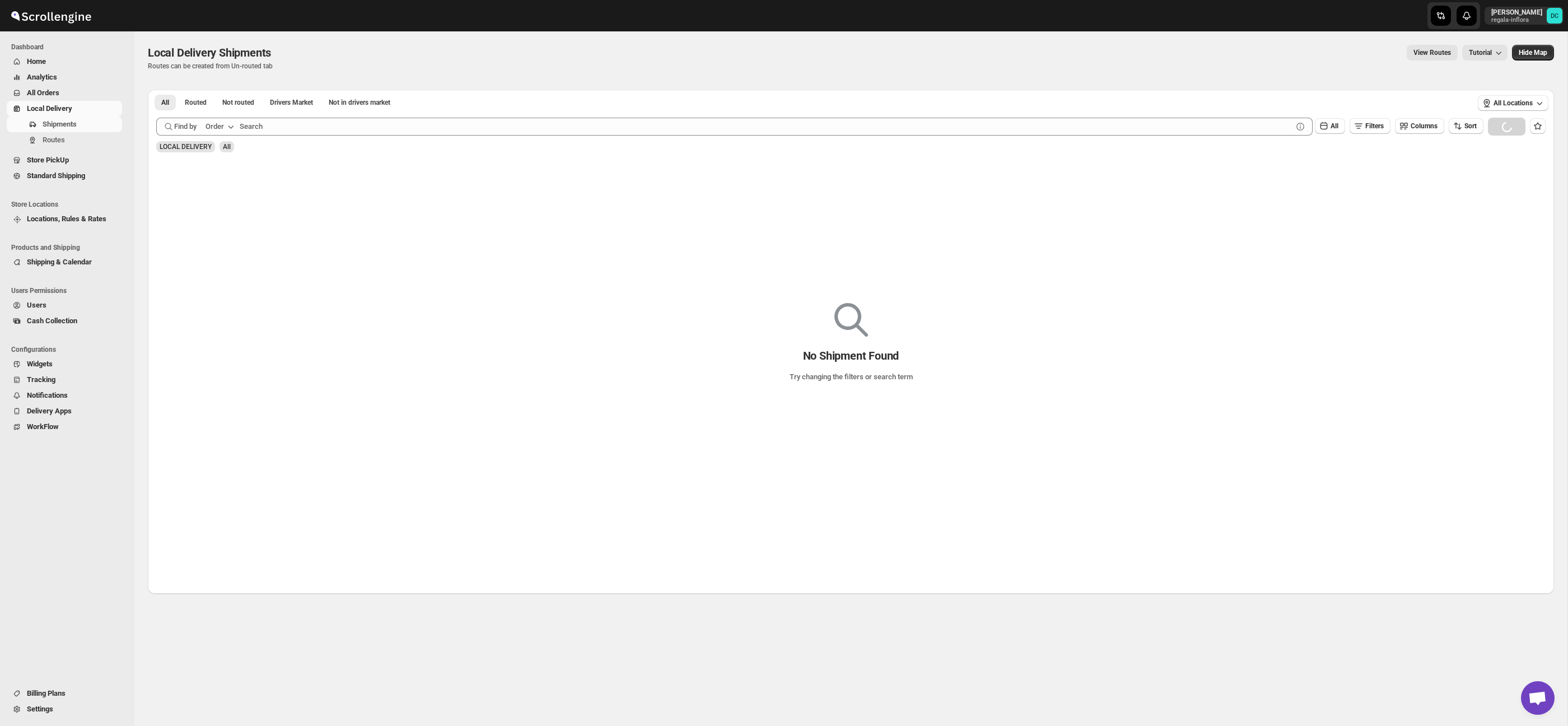
click at [78, 91] on span "All Orders" at bounding box center [73, 92] width 93 height 11
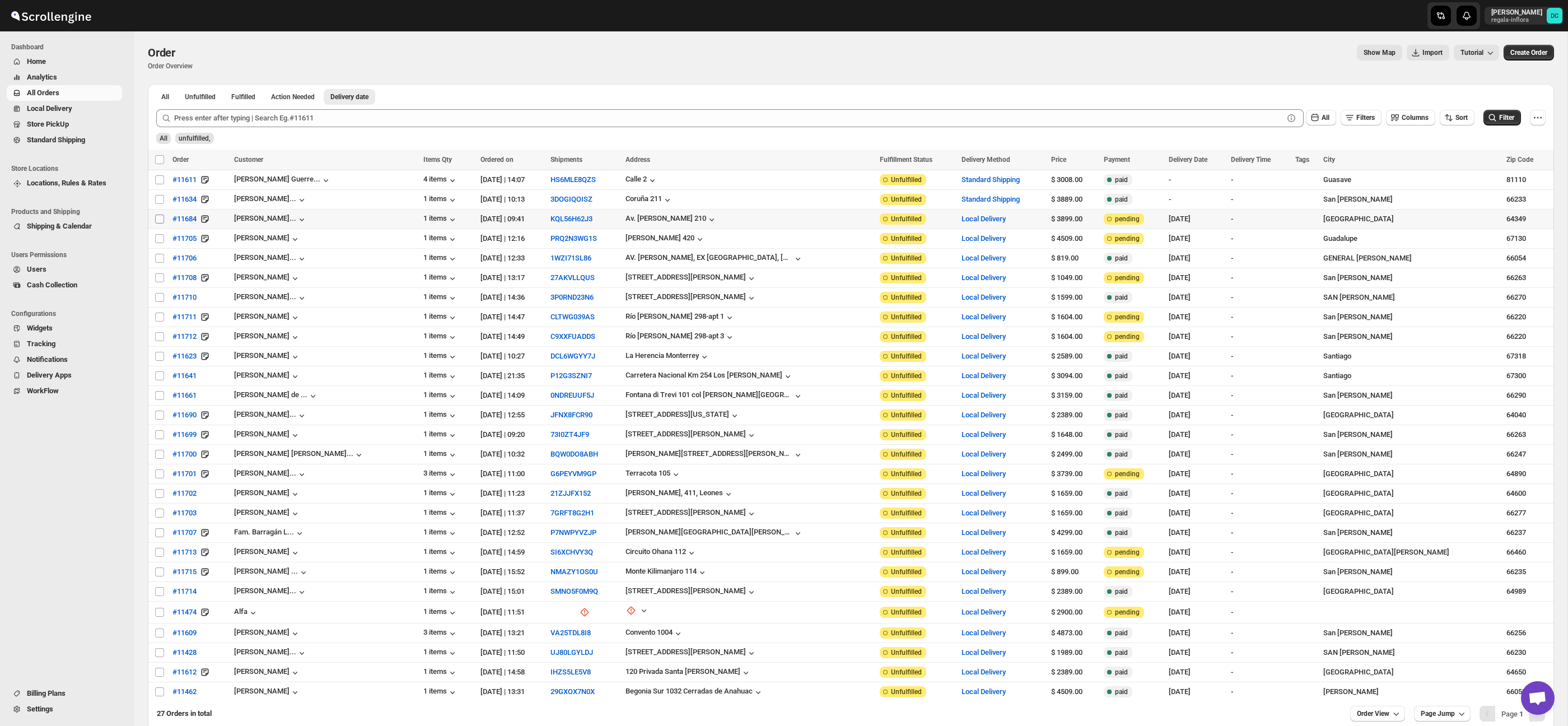
click at [162, 220] on input "Select order" at bounding box center [159, 219] width 9 height 9
checkbox input "true"
click at [161, 237] on input "Select order" at bounding box center [159, 238] width 9 height 9
checkbox input "true"
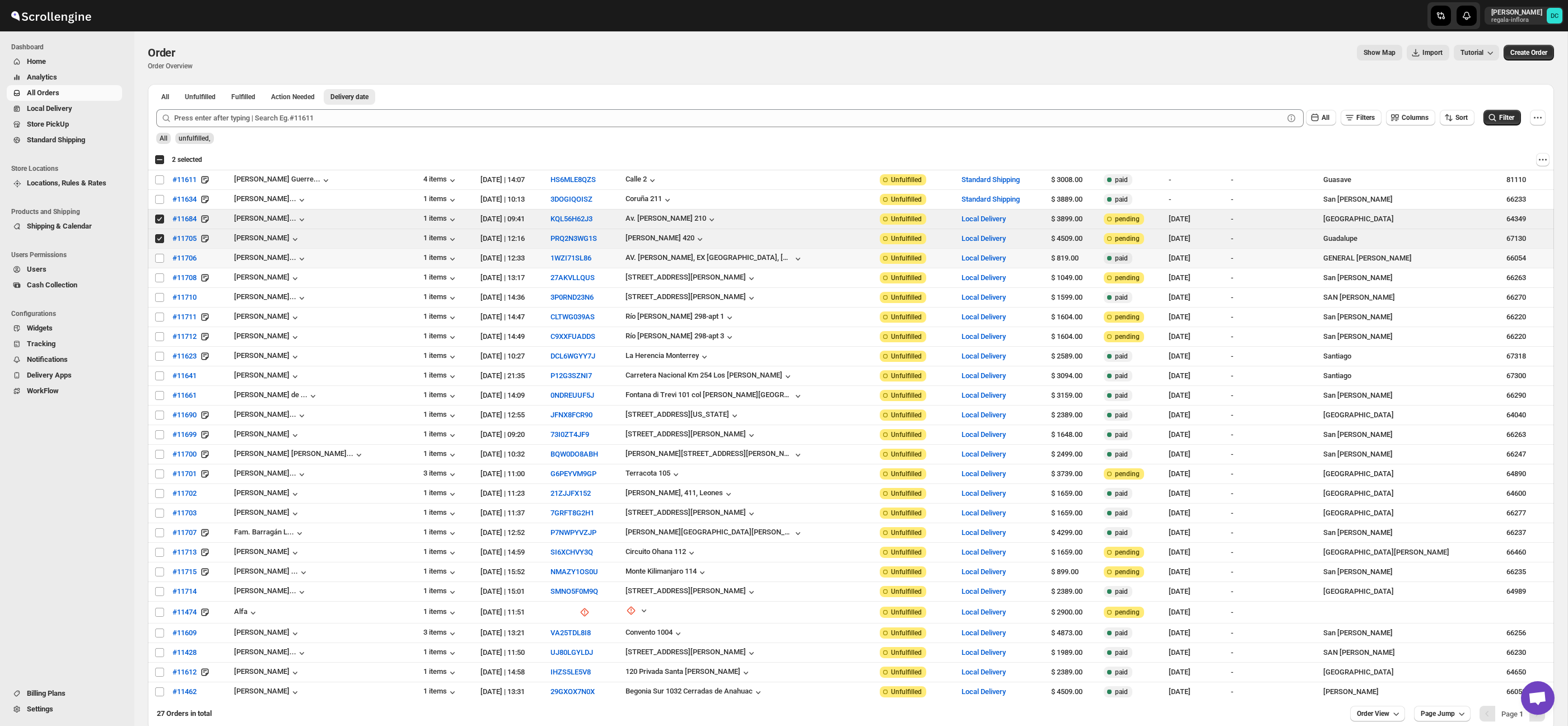
drag, startPoint x: 159, startPoint y: 260, endPoint x: 159, endPoint y: 273, distance: 13.0
click at [159, 261] on input "Select order" at bounding box center [159, 258] width 9 height 9
checkbox input "true"
drag, startPoint x: 159, startPoint y: 279, endPoint x: 158, endPoint y: 291, distance: 12.0
click at [159, 280] on input "Select order" at bounding box center [159, 278] width 9 height 9
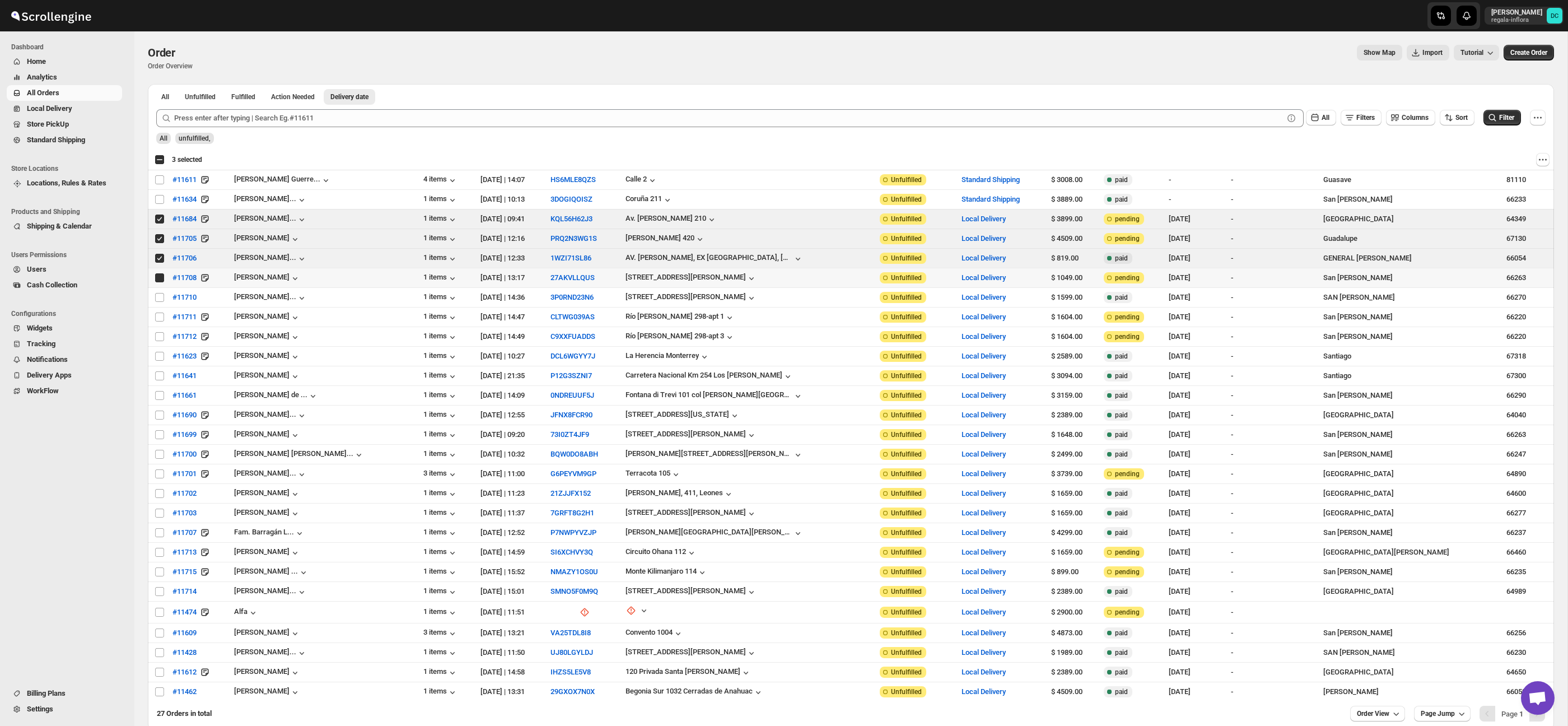
checkbox input "true"
click at [158, 297] on input "Select order" at bounding box center [159, 297] width 9 height 9
checkbox input "true"
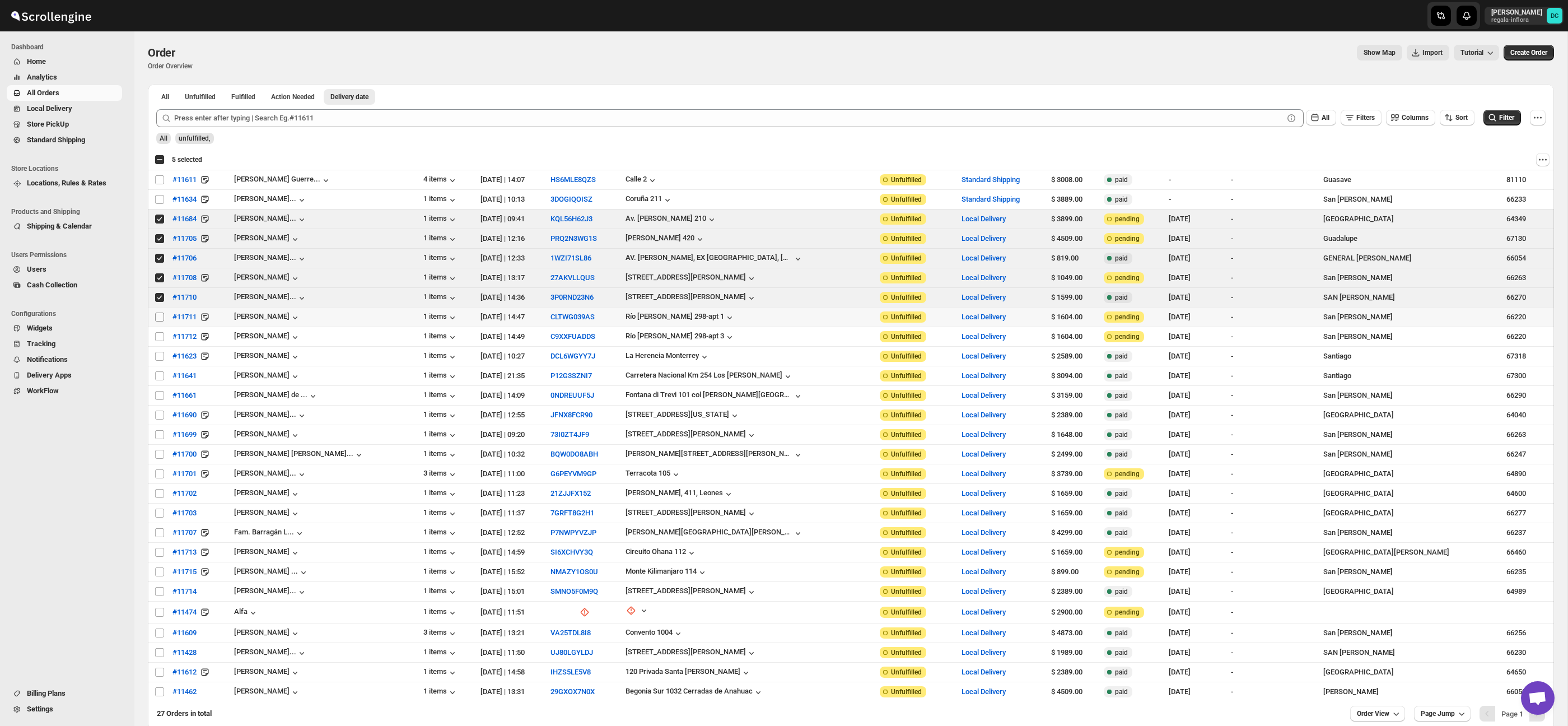
click at [158, 318] on input "Select order" at bounding box center [159, 317] width 9 height 9
checkbox input "true"
click at [157, 339] on input "Select order" at bounding box center [159, 336] width 9 height 9
checkbox input "true"
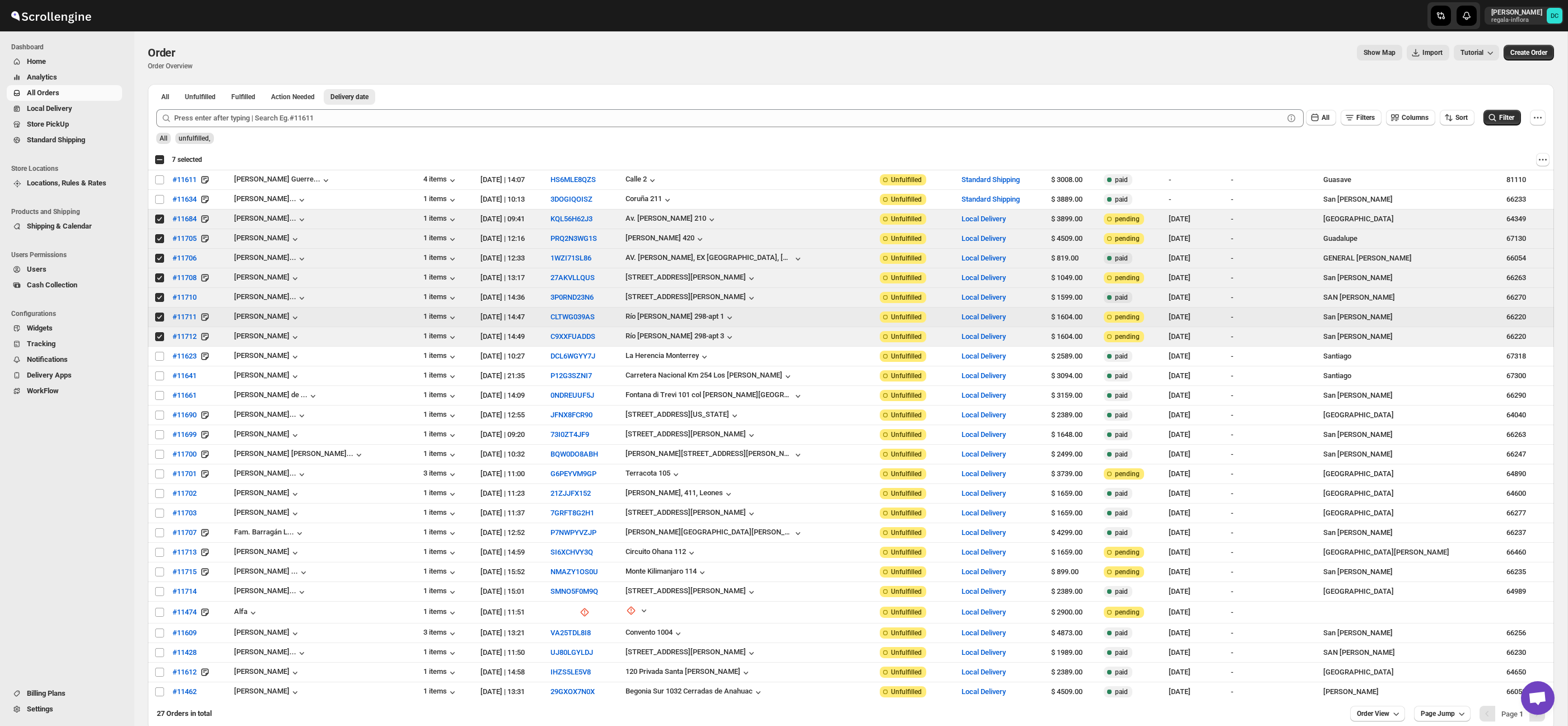
drag, startPoint x: 159, startPoint y: 317, endPoint x: 158, endPoint y: 330, distance: 13.0
click at [158, 318] on input "Select order" at bounding box center [159, 317] width 9 height 9
checkbox input "false"
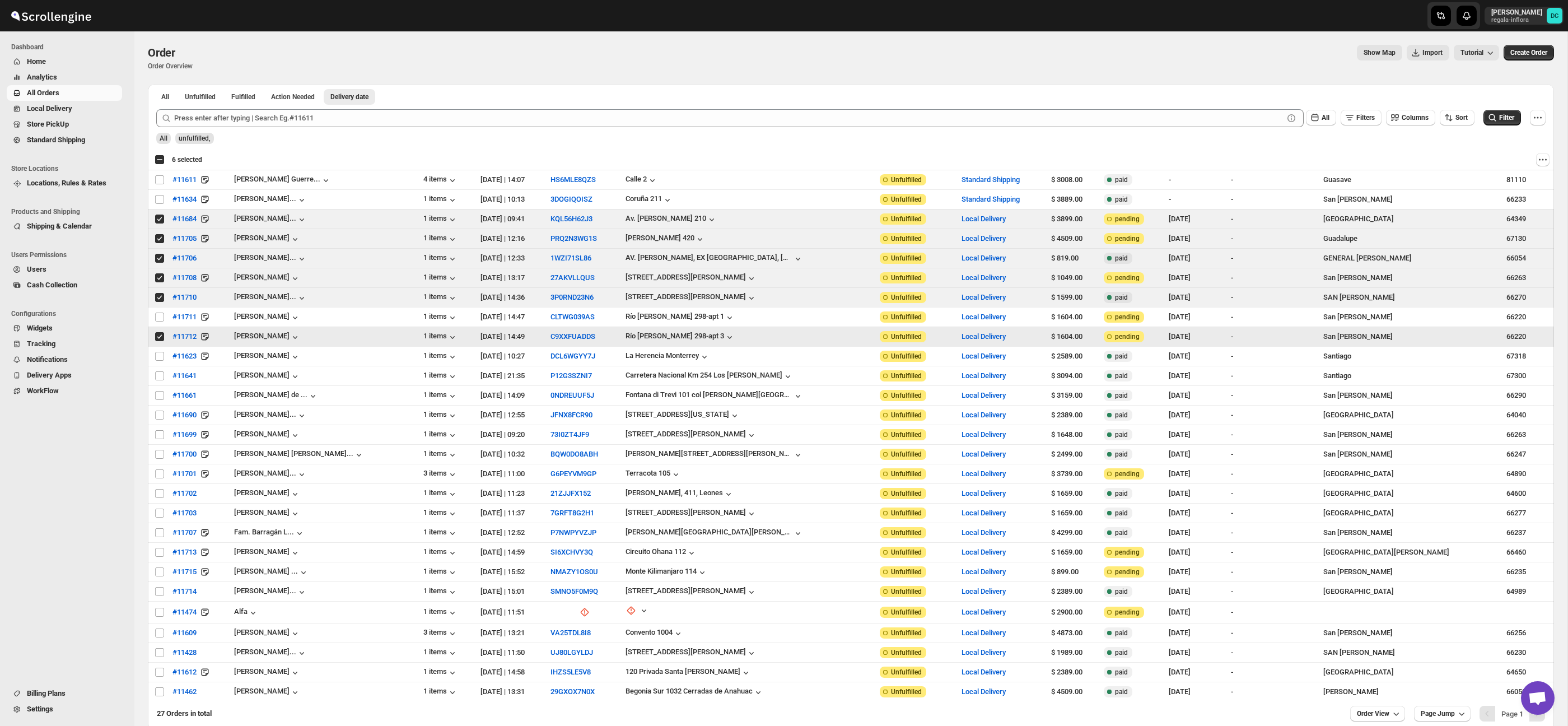
click at [159, 340] on input "Select order" at bounding box center [159, 336] width 9 height 9
checkbox input "false"
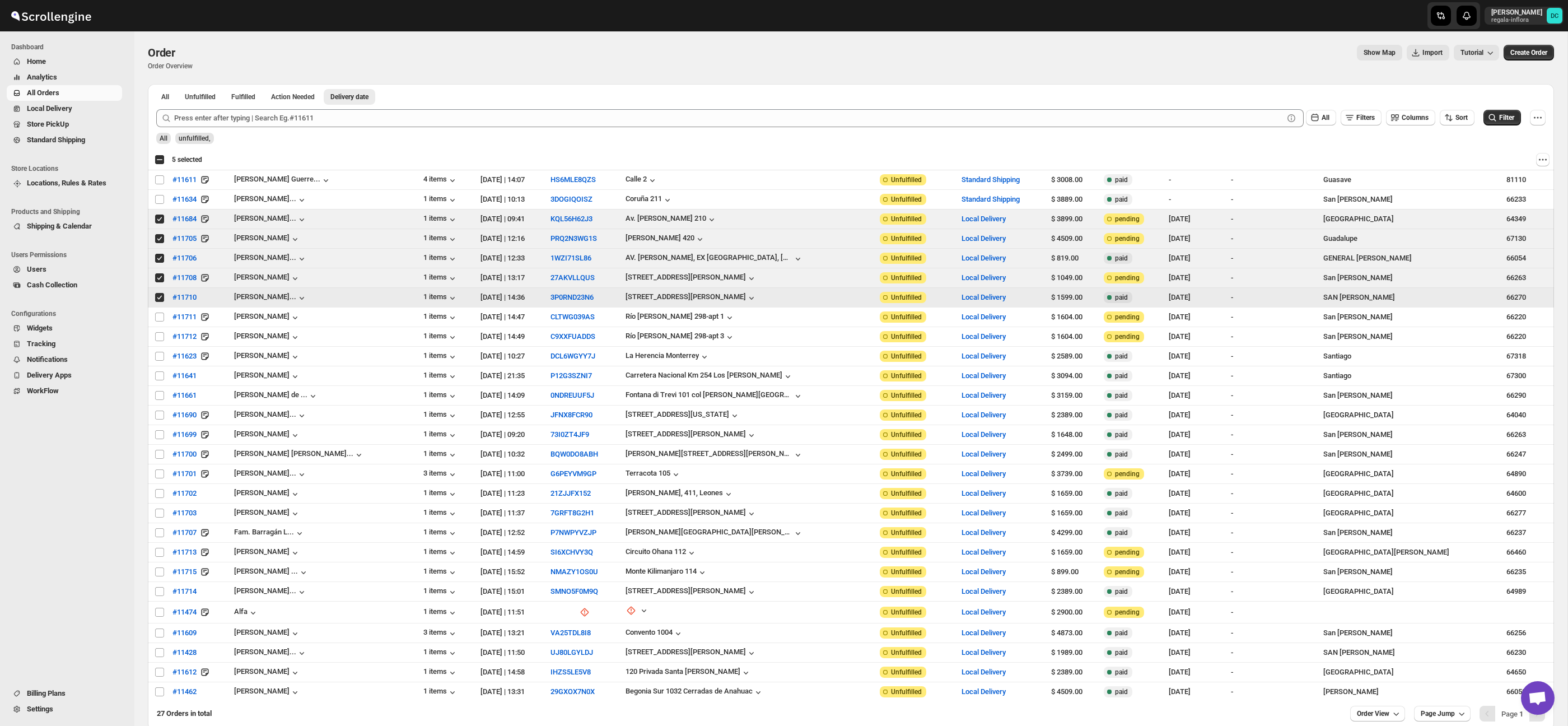
click at [160, 297] on input "Select order" at bounding box center [159, 297] width 9 height 9
checkbox input "false"
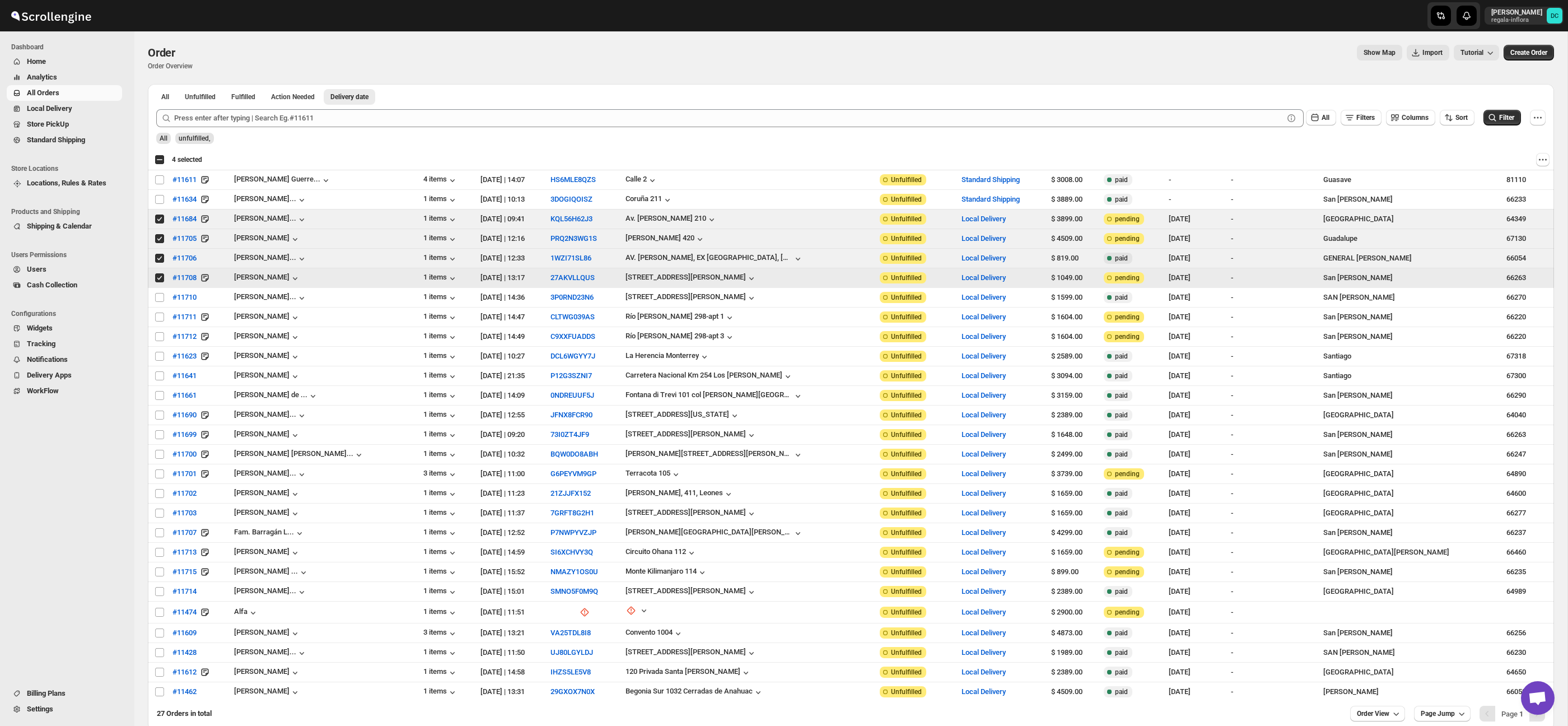
click at [160, 278] on input "Select order" at bounding box center [159, 278] width 9 height 9
checkbox input "false"
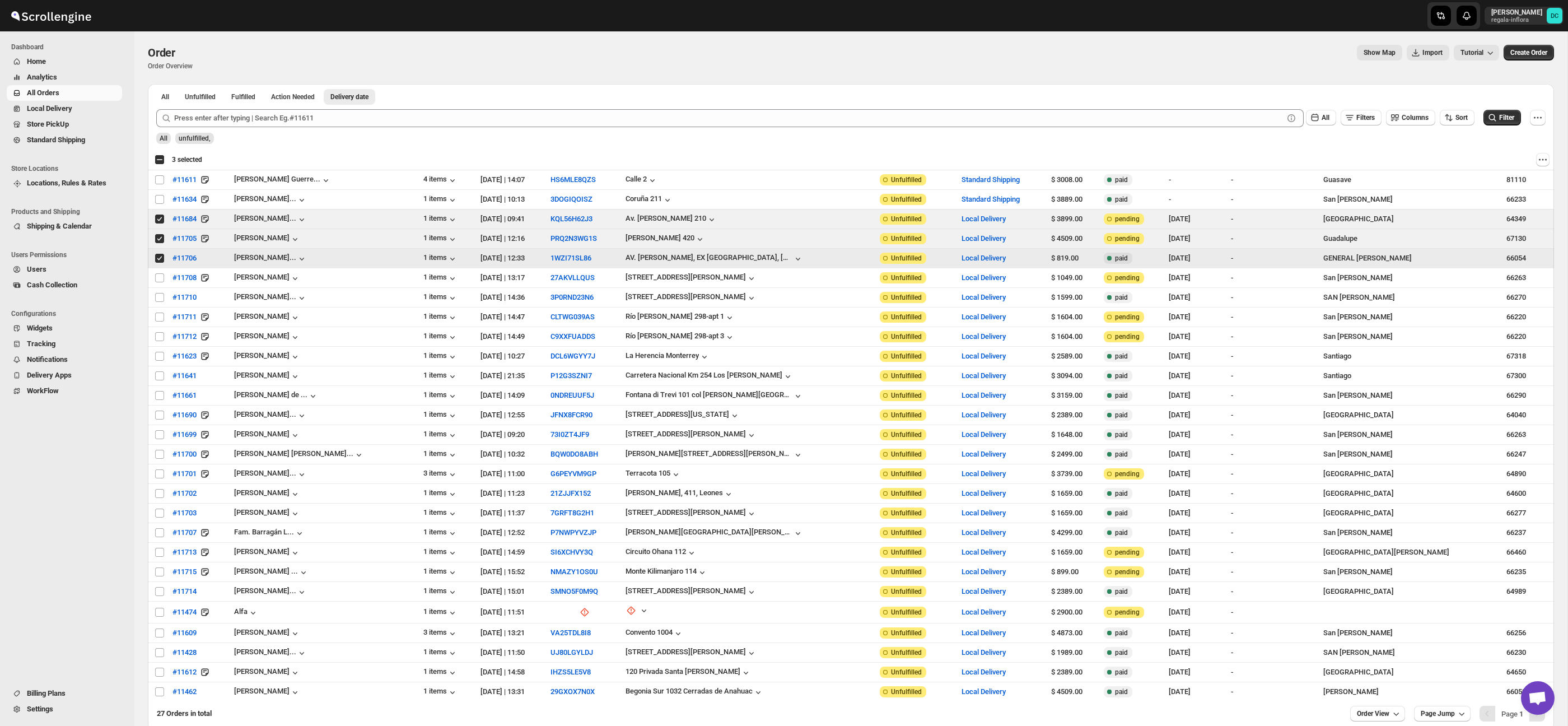
click at [159, 260] on input "Select order" at bounding box center [159, 258] width 9 height 9
checkbox input "false"
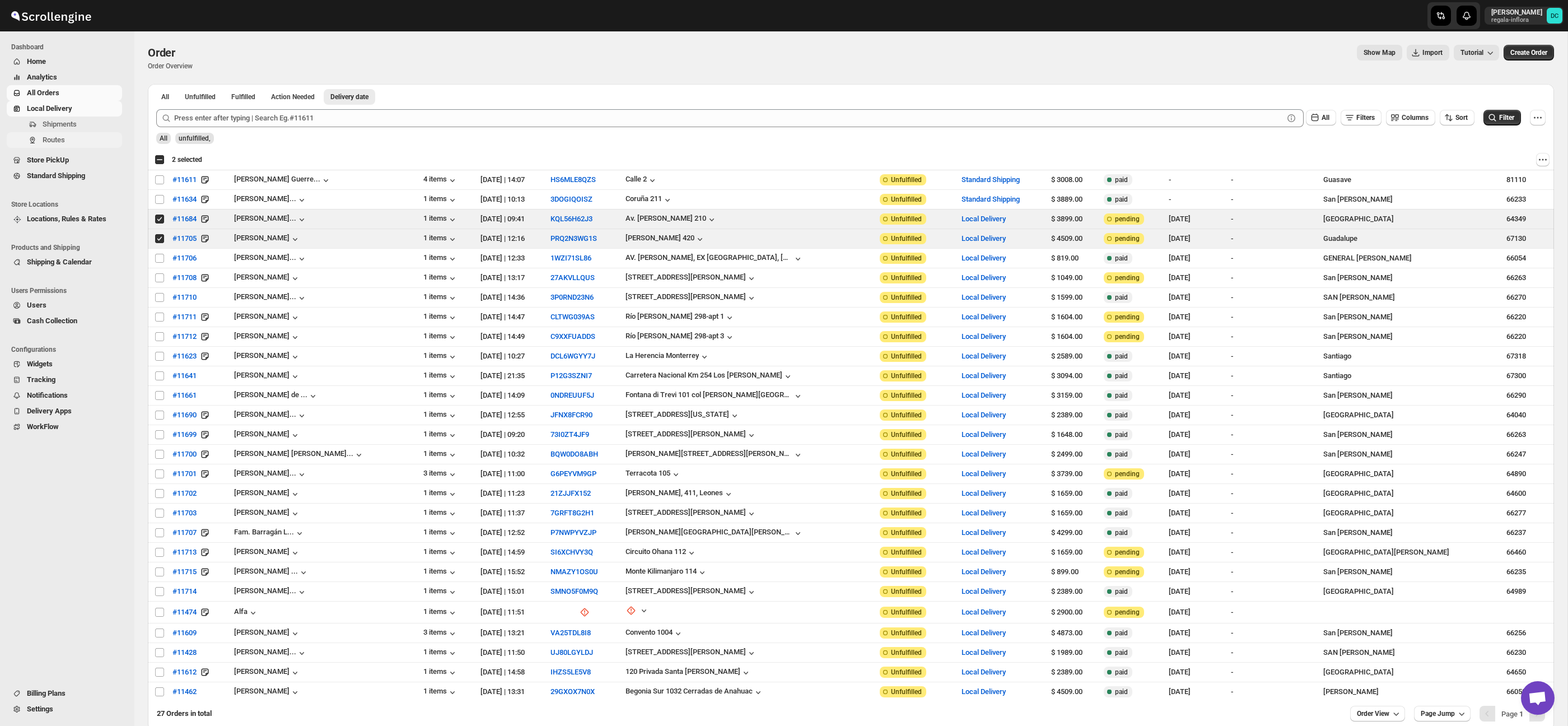
click at [76, 143] on span "Routes" at bounding box center [81, 140] width 77 height 11
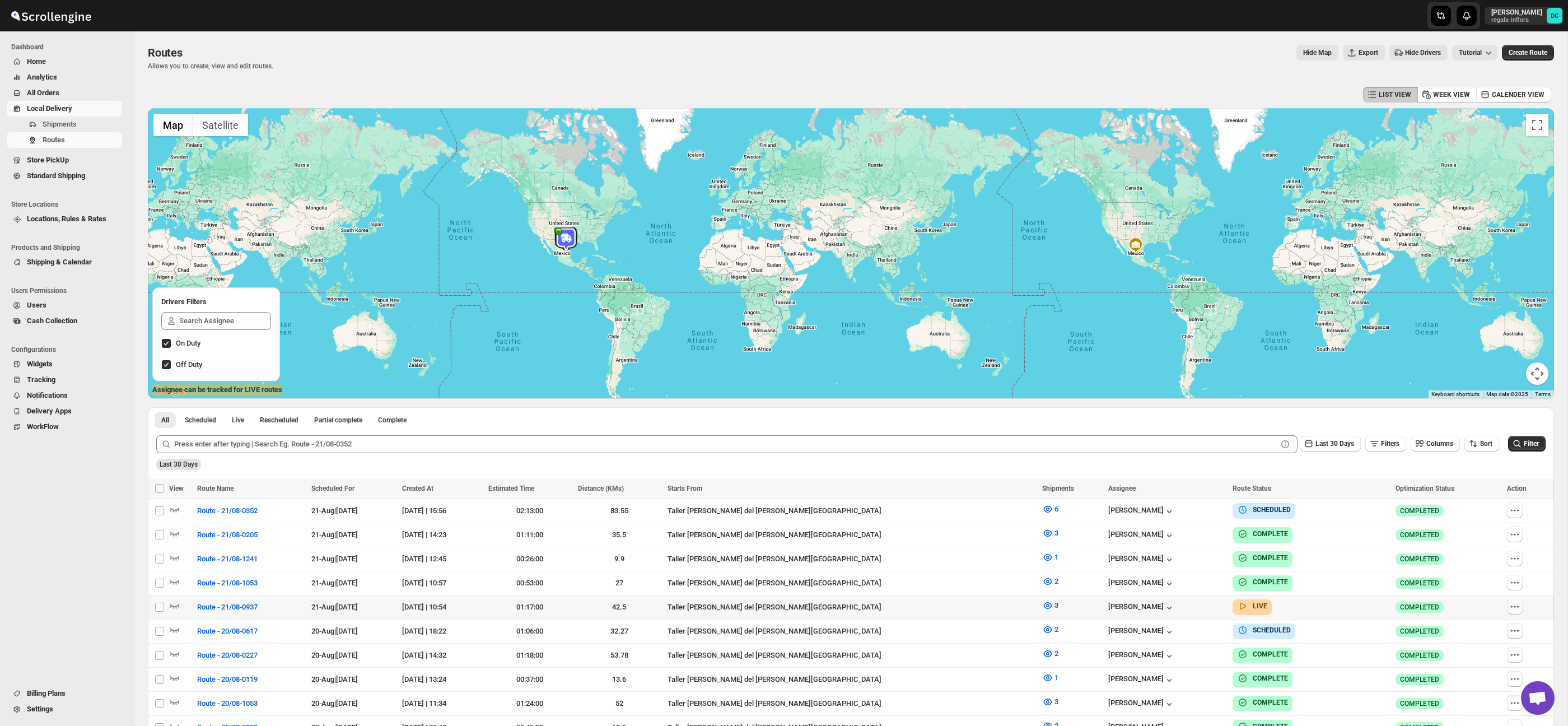
click at [1510, 608] on icon "button" at bounding box center [1514, 606] width 11 height 11
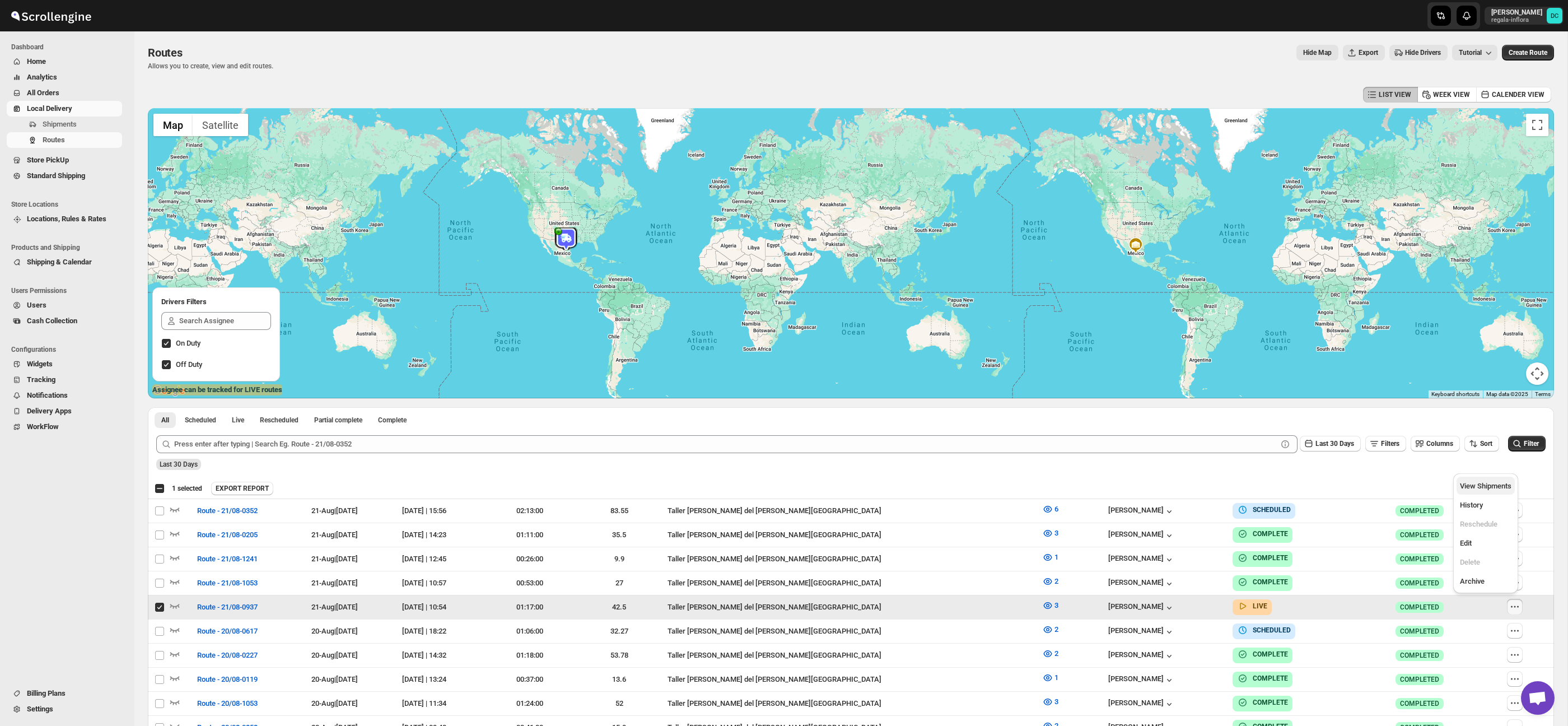
click at [1511, 483] on span "View Shipments" at bounding box center [1486, 486] width 52 height 9
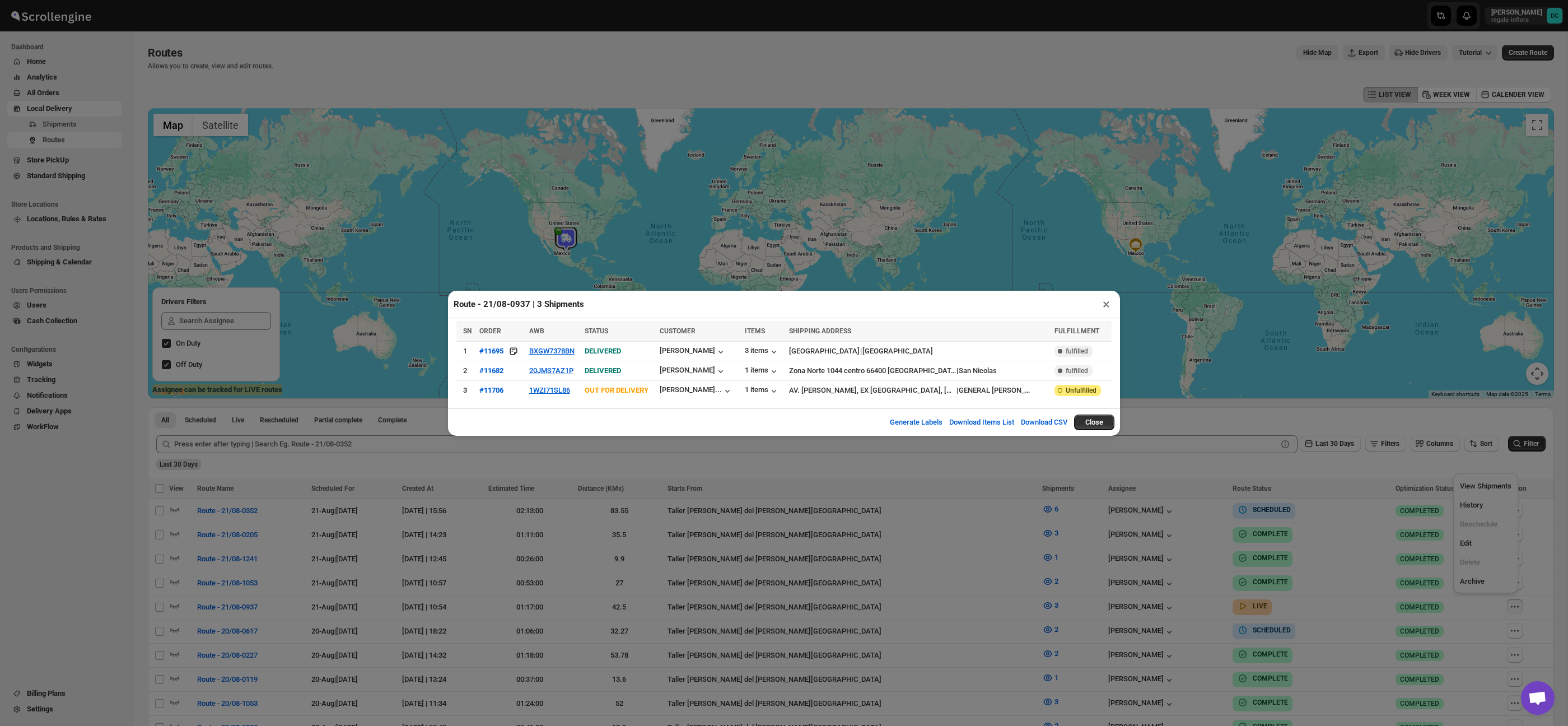
click at [1102, 307] on button "×" at bounding box center [1106, 304] width 17 height 16
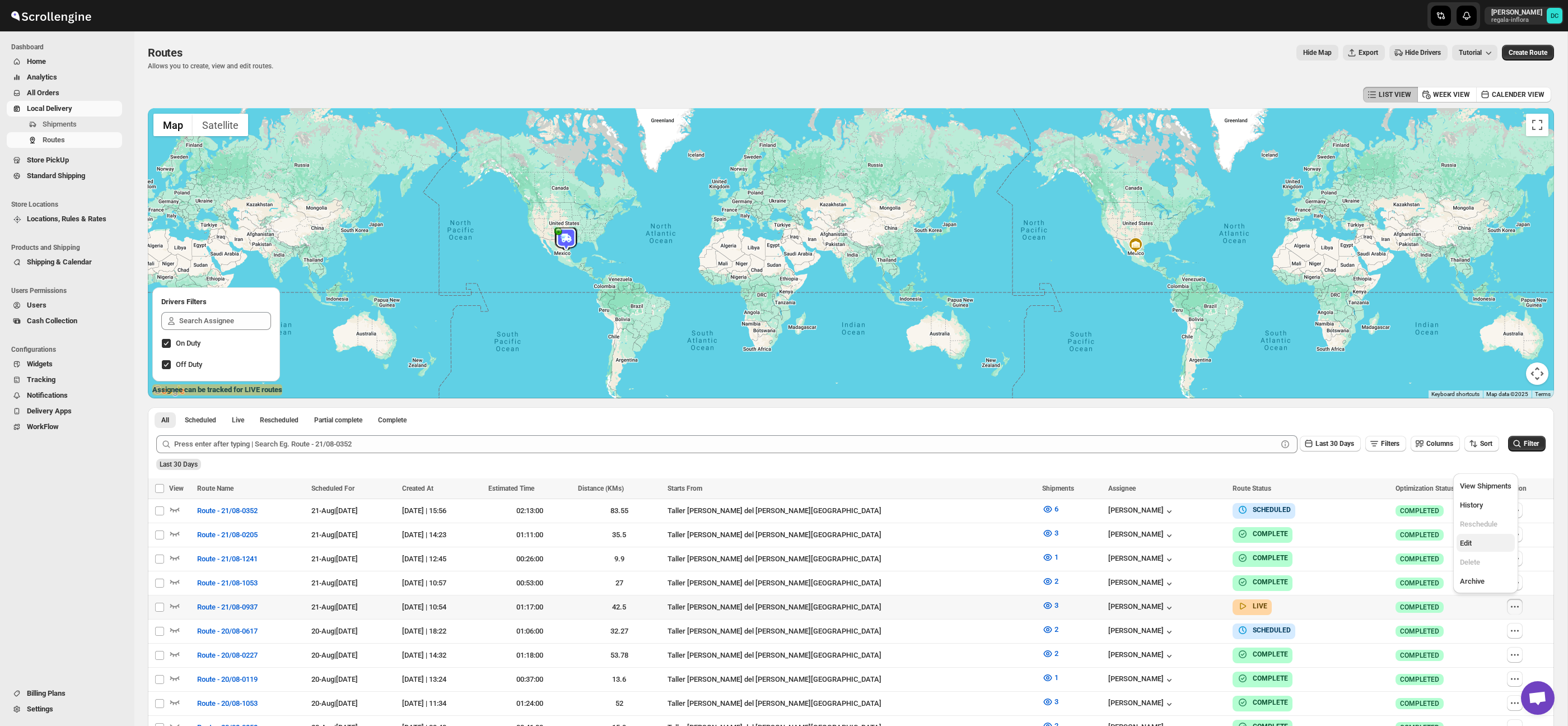
click at [1469, 540] on span "Edit" at bounding box center [1466, 543] width 12 height 9
checkbox input "true"
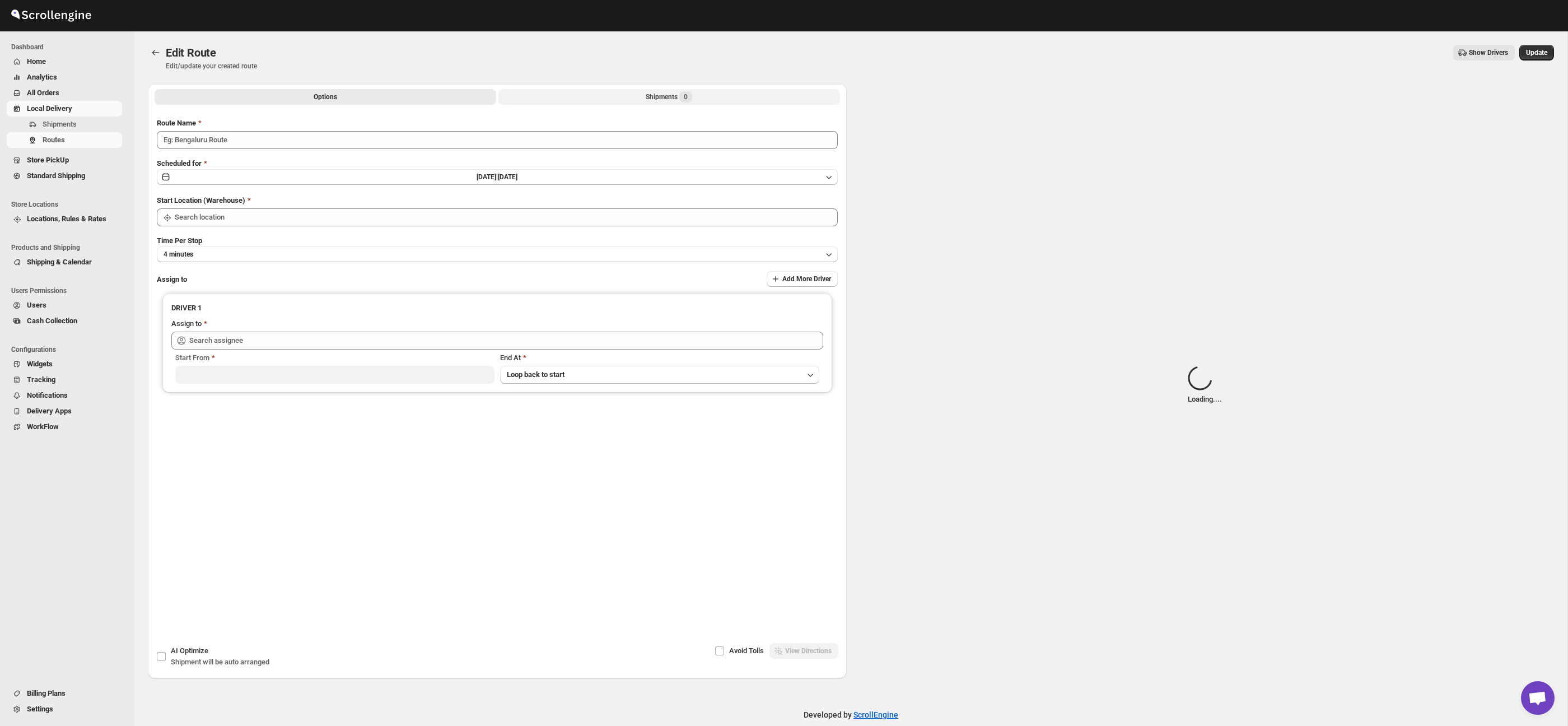
type input "Route - 21/08-0937"
type input "Taller [PERSON_NAME] del [PERSON_NAME][GEOGRAPHIC_DATA]"
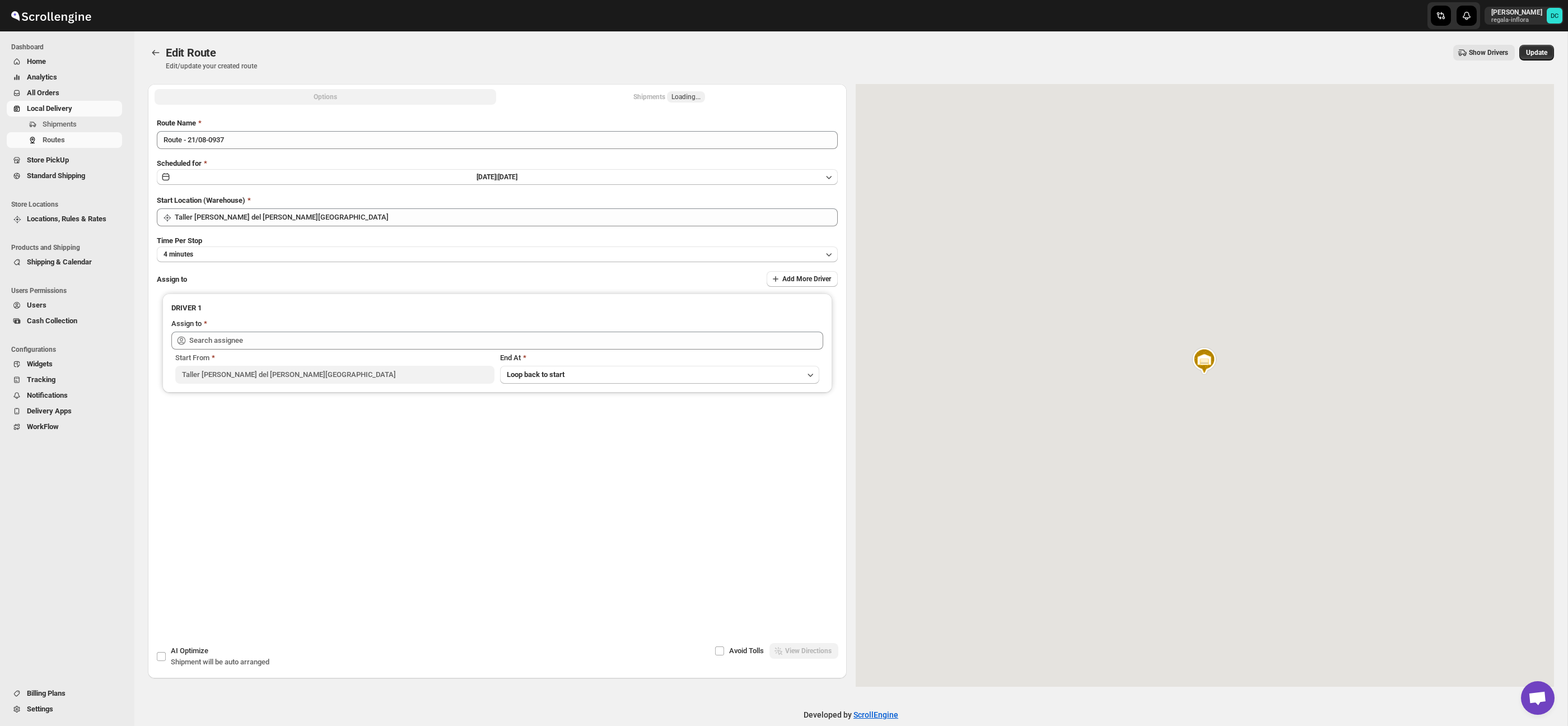
type input "[PERSON_NAME] ([EMAIL_ADDRESS][DOMAIN_NAME])"
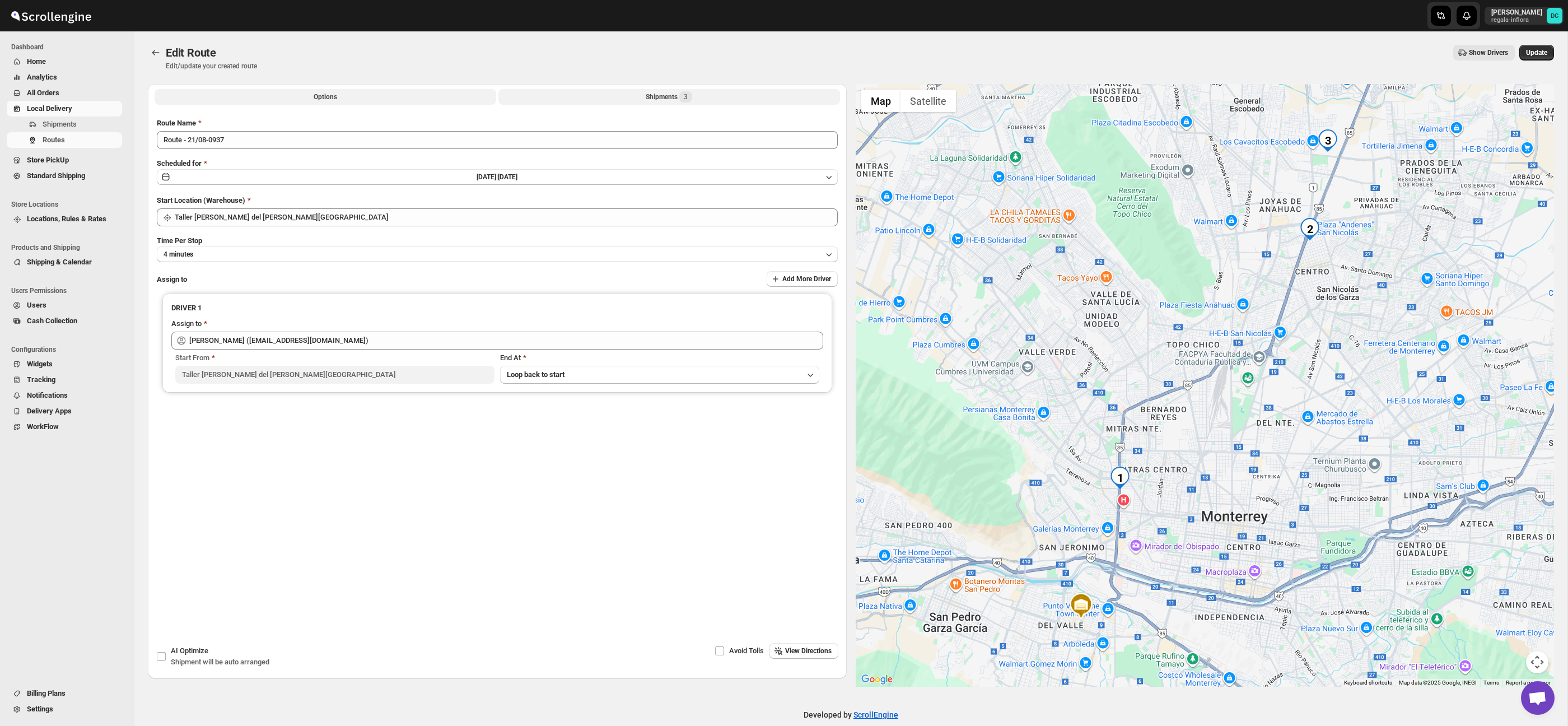
click at [701, 97] on button "Shipments 3" at bounding box center [669, 97] width 342 height 16
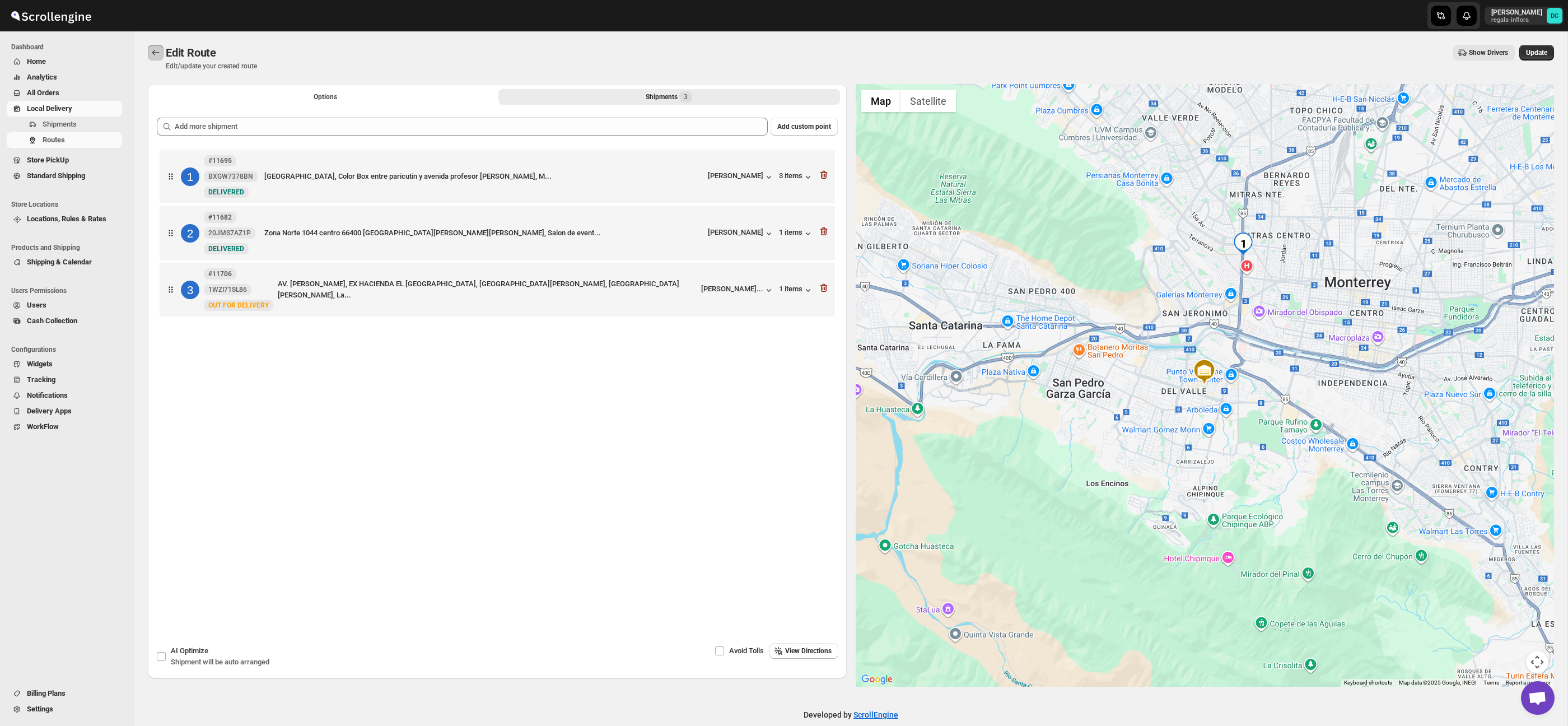
click at [158, 55] on icon "Routes" at bounding box center [155, 52] width 11 height 11
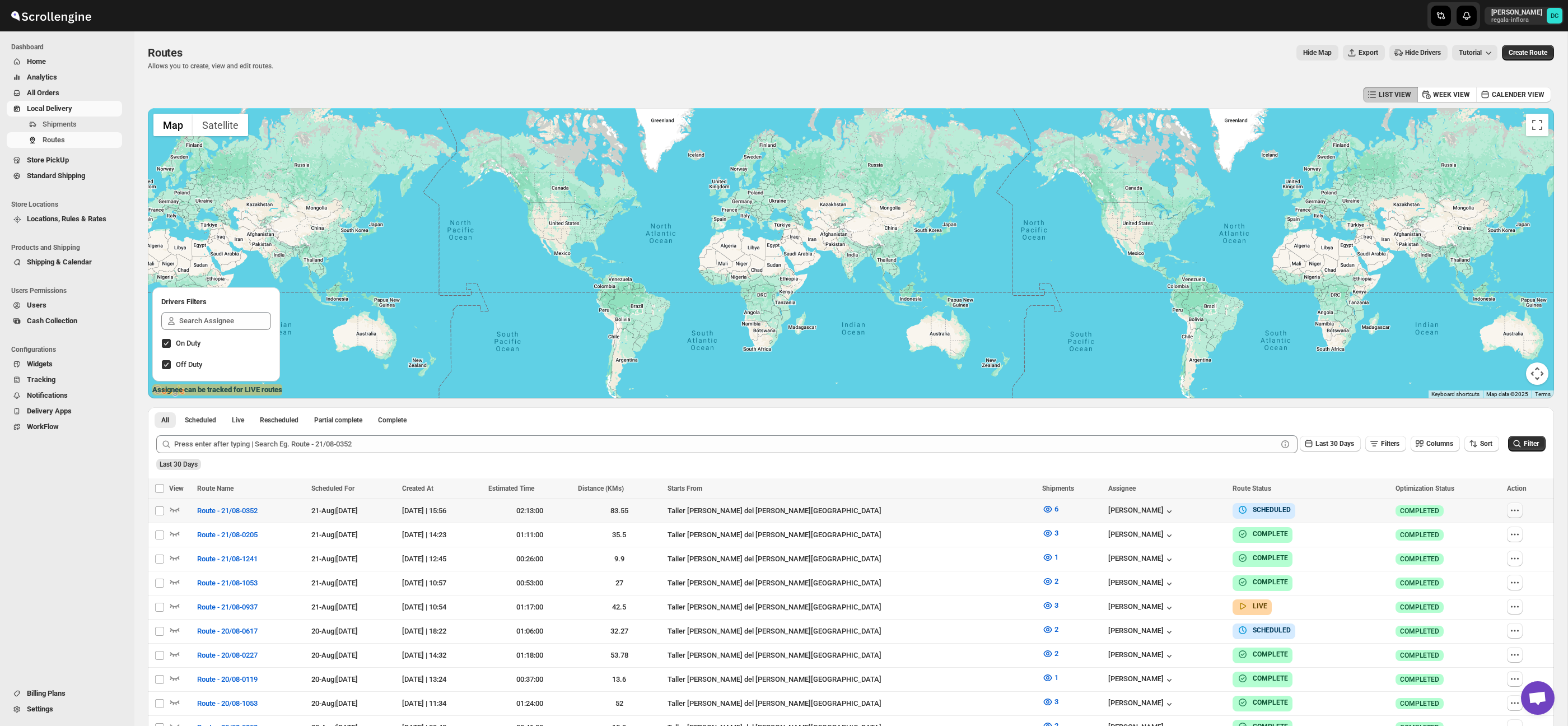
click at [1512, 511] on icon "button" at bounding box center [1514, 510] width 11 height 11
checkbox input "true"
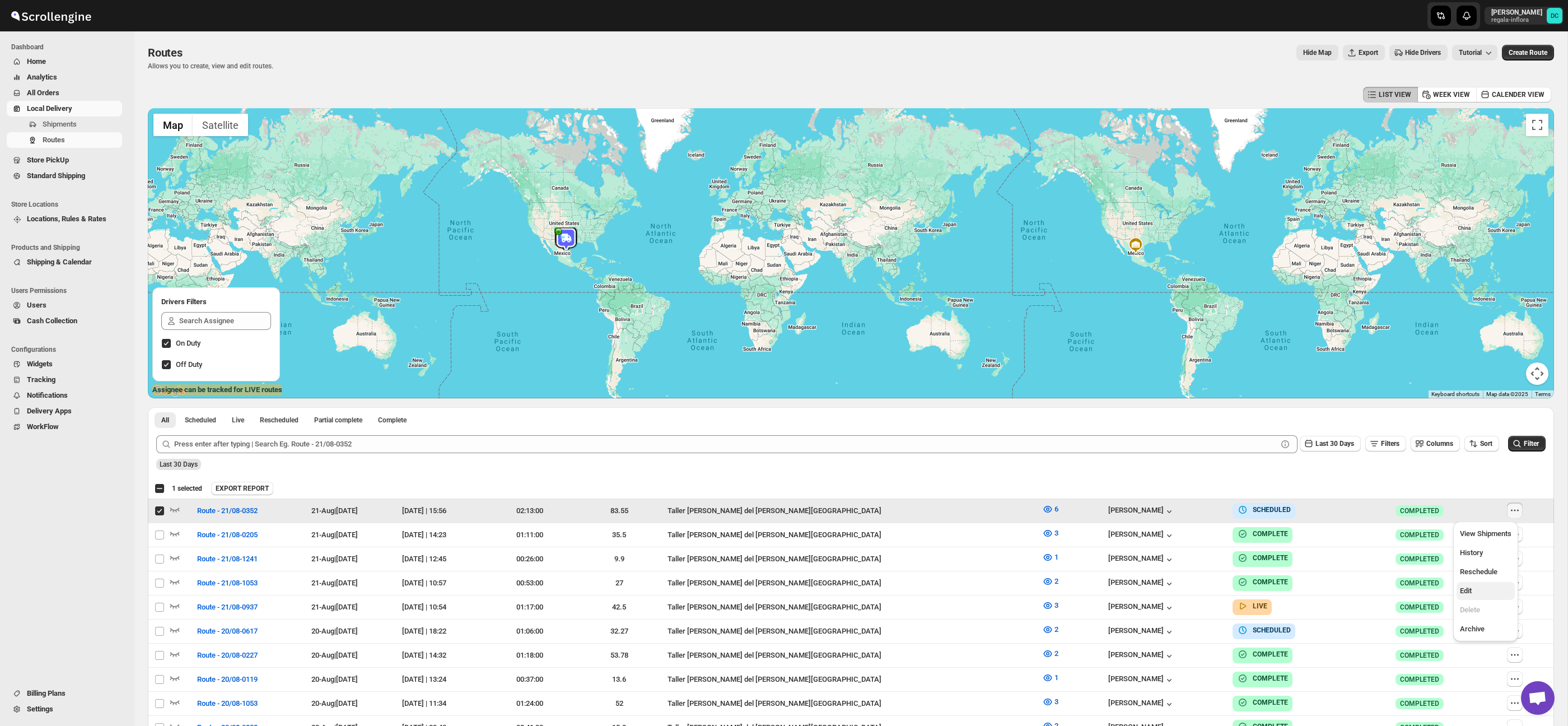
click at [1466, 589] on span "Edit" at bounding box center [1466, 590] width 12 height 9
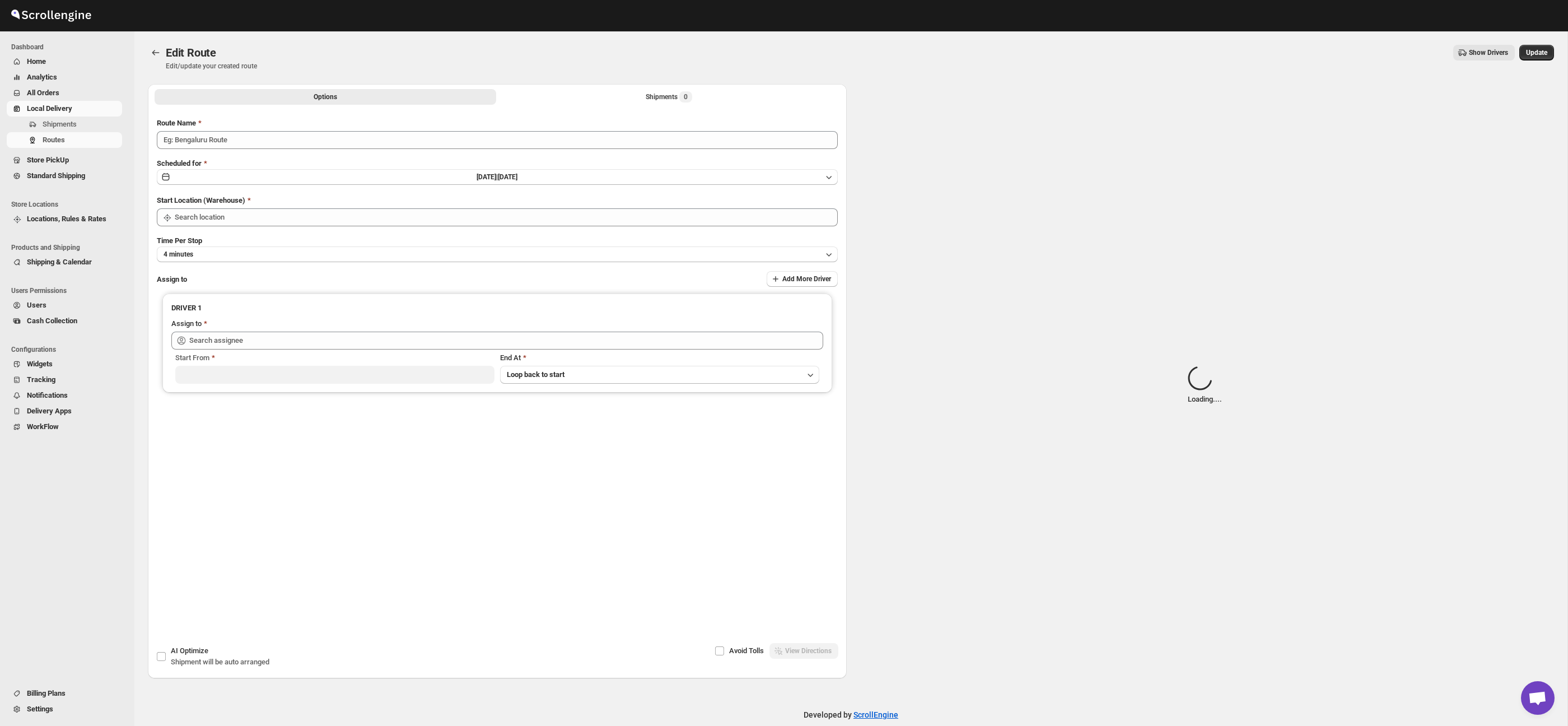
type input "Route - 21/08-0352"
type input "Taller [PERSON_NAME] del [PERSON_NAME][GEOGRAPHIC_DATA]"
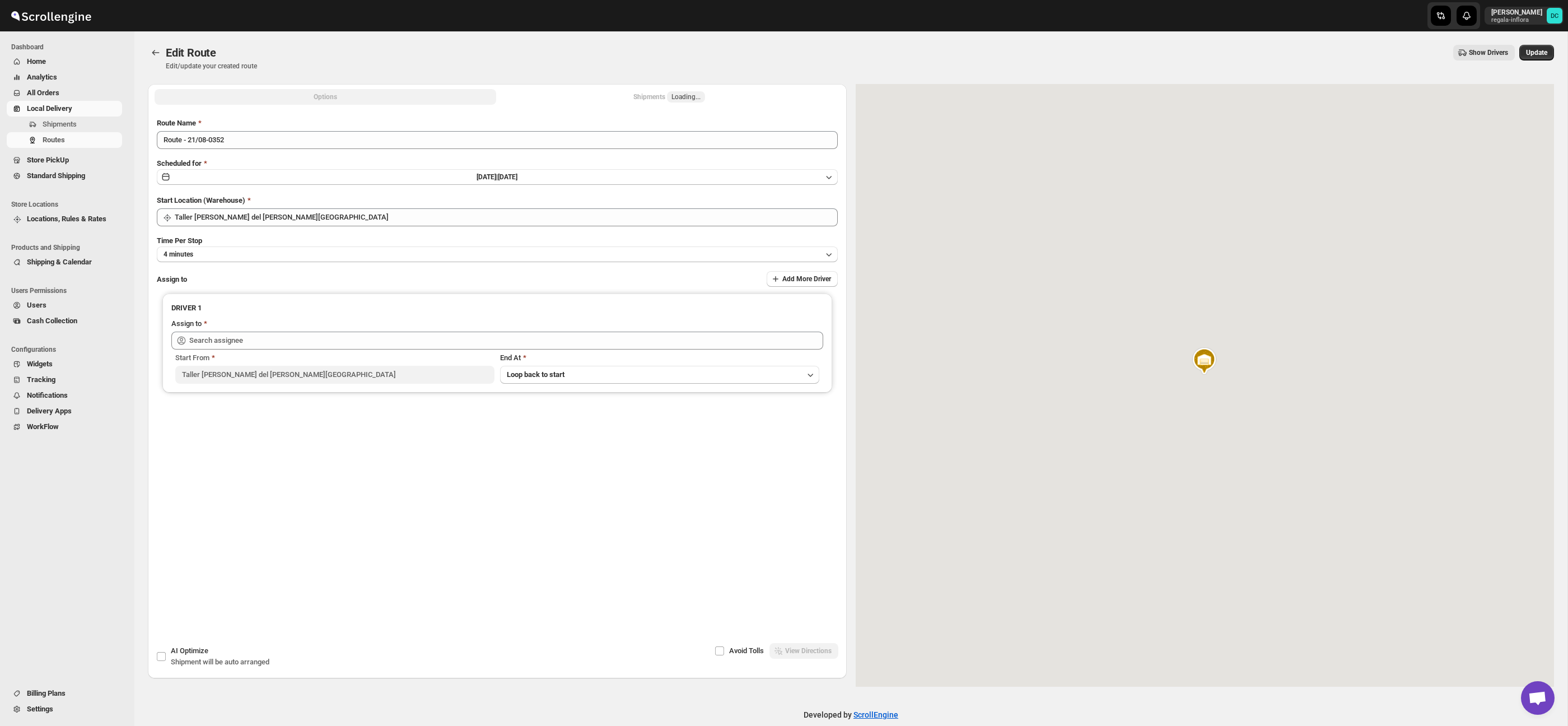
type input "[PERSON_NAME] ([PERSON_NAME][EMAIL_ADDRESS][DOMAIN_NAME])"
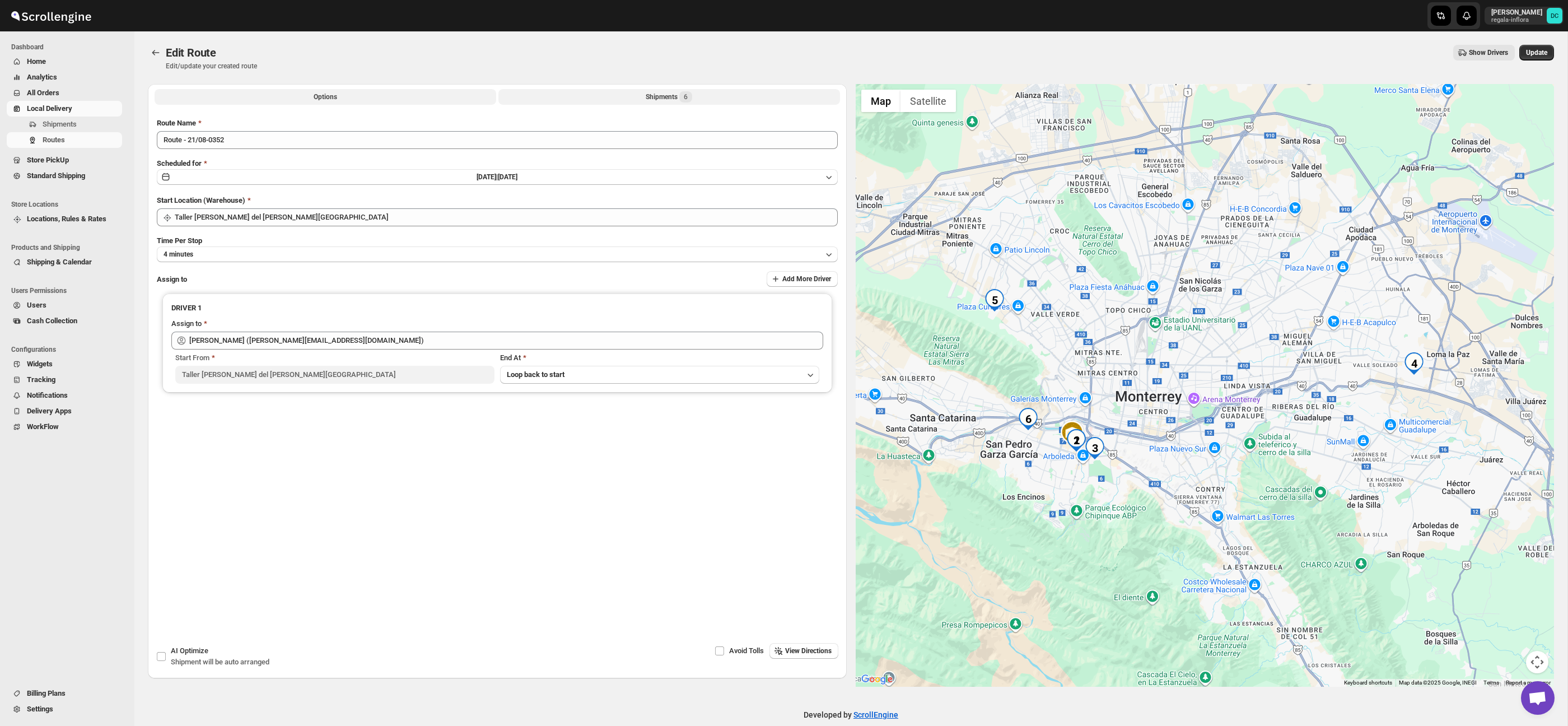
click at [598, 98] on button "Shipments 6" at bounding box center [669, 97] width 342 height 16
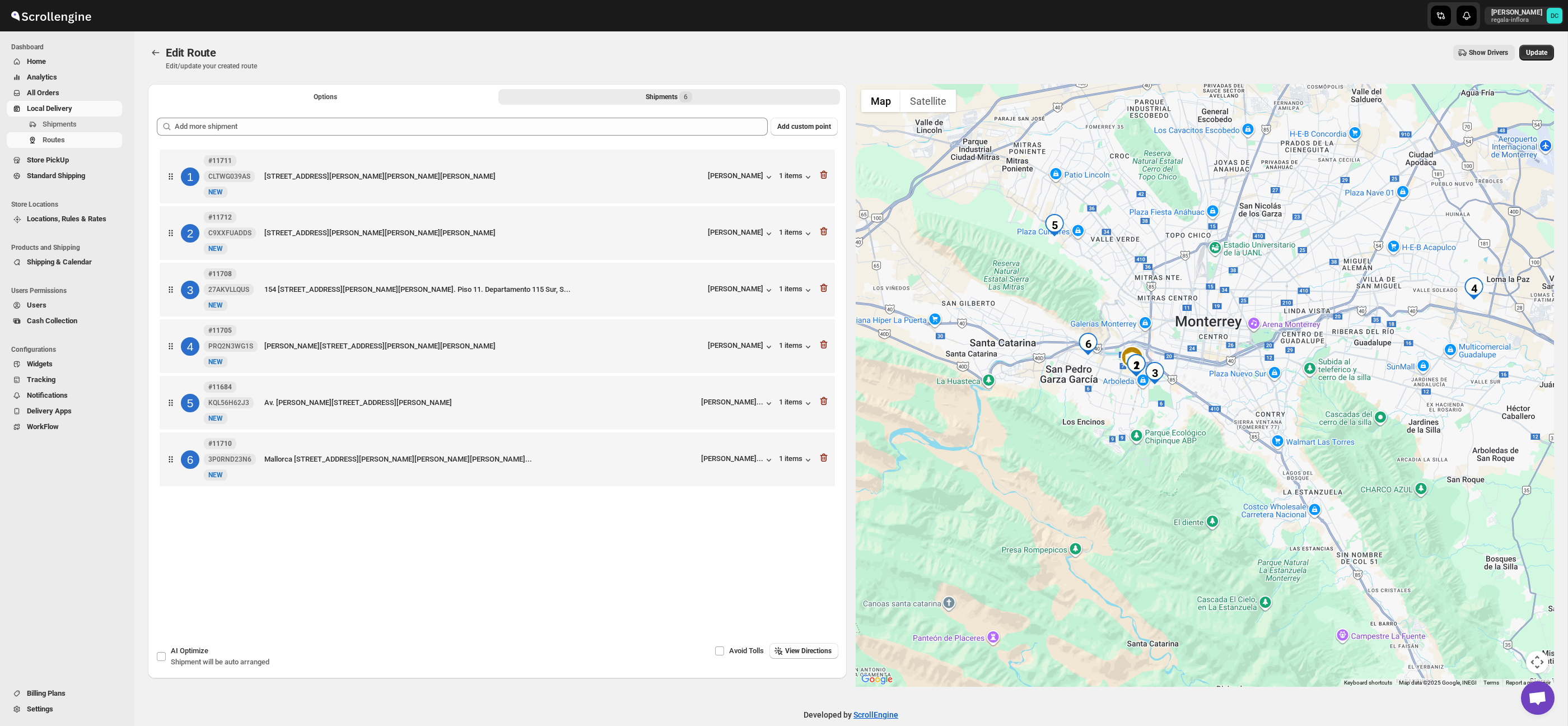
drag, startPoint x: 1263, startPoint y: 483, endPoint x: 1460, endPoint y: 581, distance: 220.0
click at [1191, 469] on div at bounding box center [1205, 385] width 699 height 603
click at [1535, 656] on button "Map camera controls" at bounding box center [1537, 662] width 22 height 22
click at [1514, 614] on button "Zoom in" at bounding box center [1509, 606] width 22 height 22
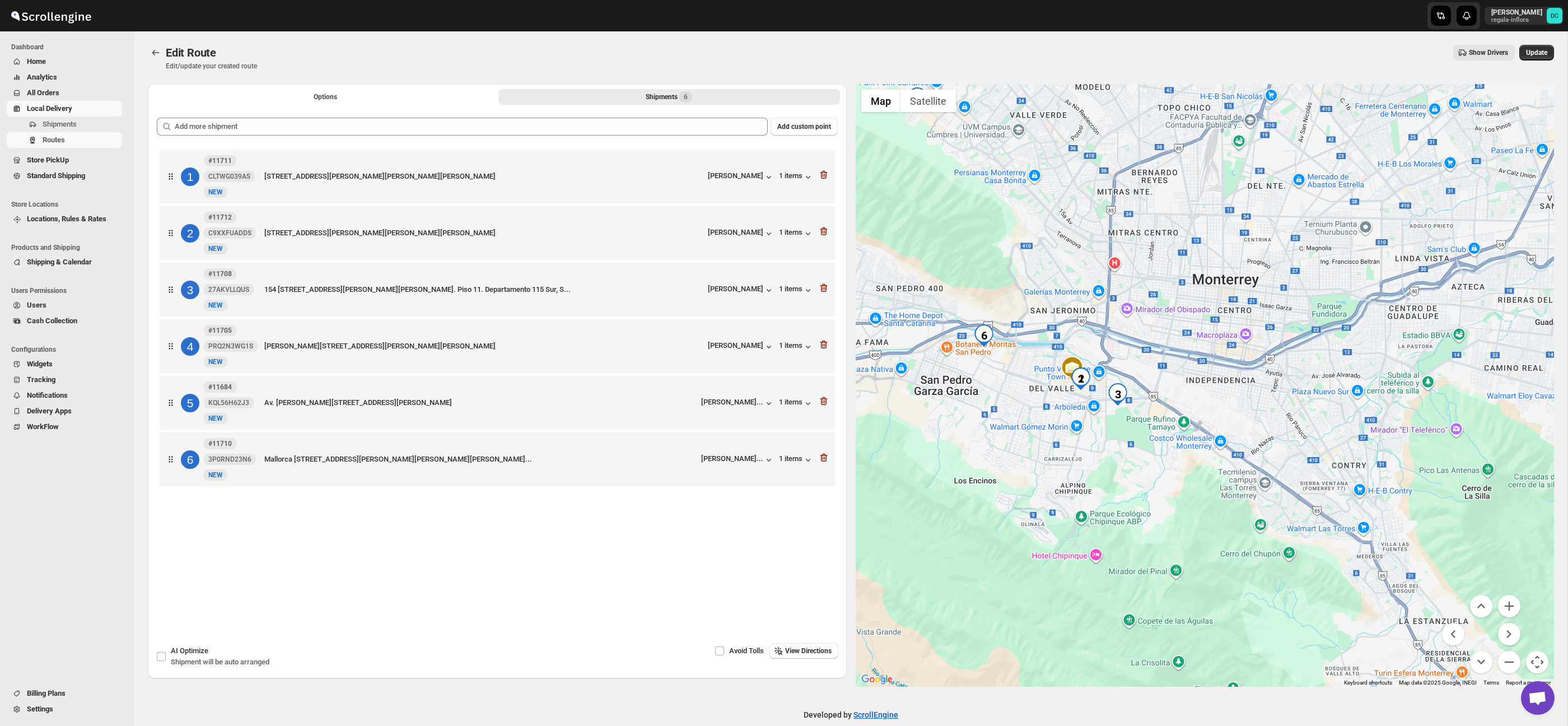
drag, startPoint x: 1129, startPoint y: 402, endPoint x: 1157, endPoint y: 441, distance: 48.0
click at [1157, 441] on div at bounding box center [1205, 385] width 699 height 603
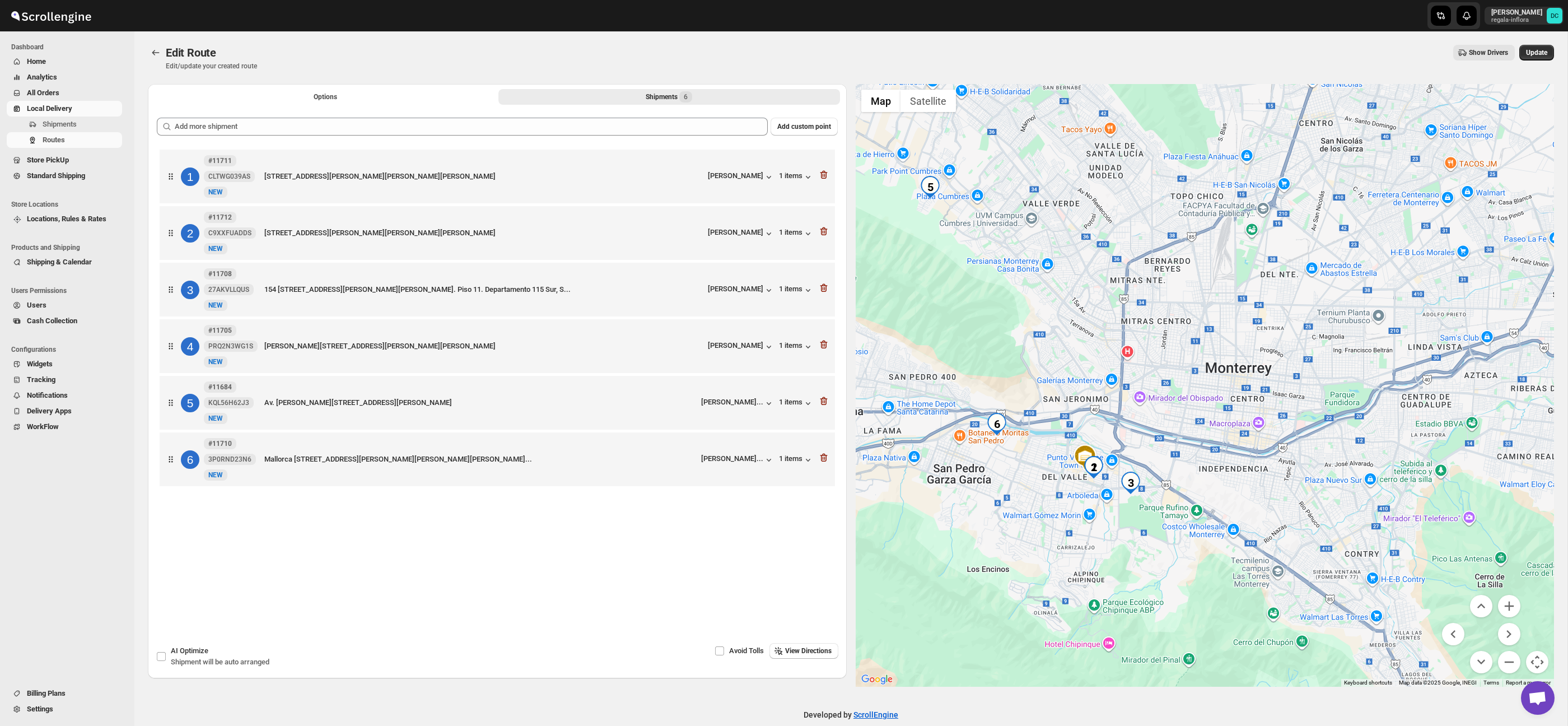
drag, startPoint x: 1169, startPoint y: 255, endPoint x: 1167, endPoint y: 327, distance: 72.0
click at [1167, 327] on div at bounding box center [1205, 385] width 699 height 603
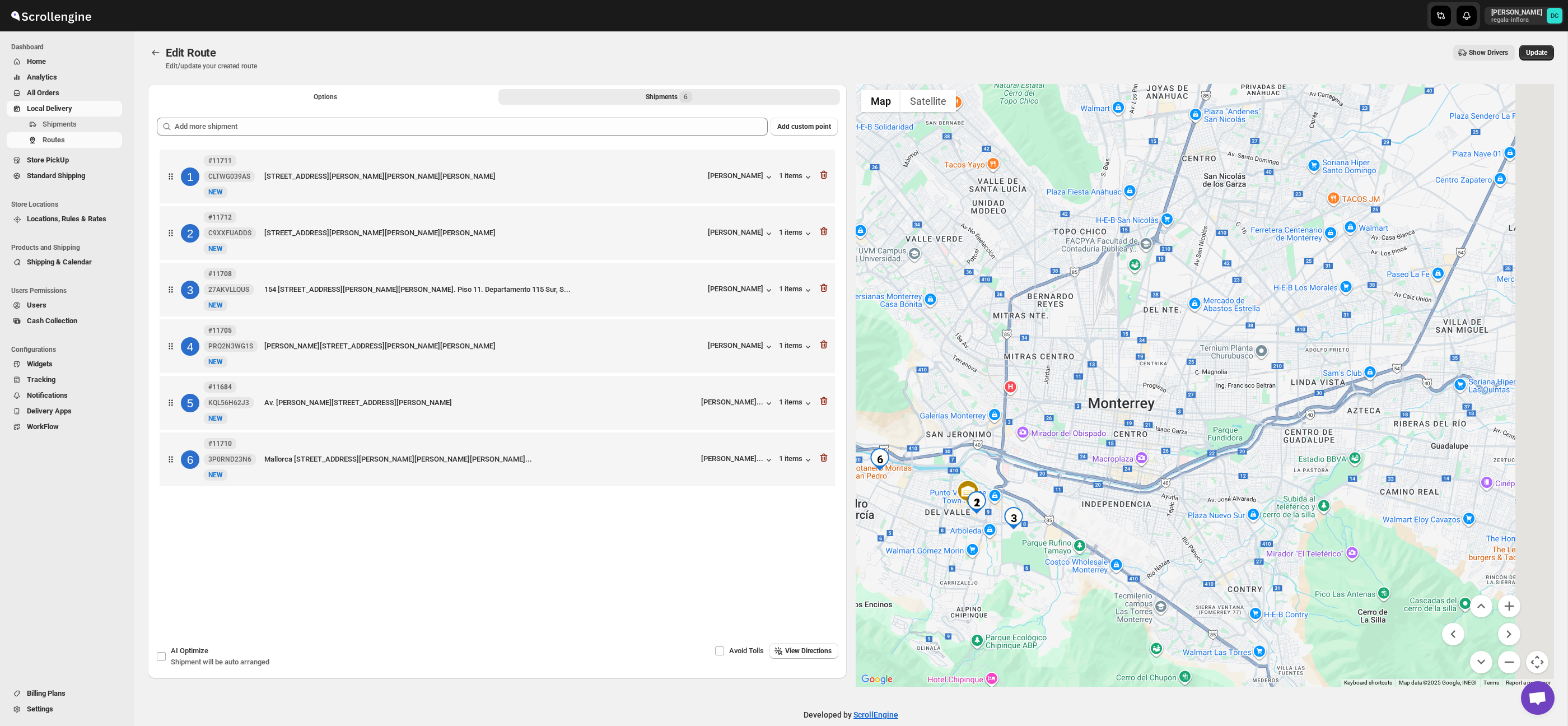
drag, startPoint x: 1213, startPoint y: 279, endPoint x: 1108, endPoint y: 289, distance: 105.5
click at [1108, 289] on div at bounding box center [1205, 385] width 699 height 603
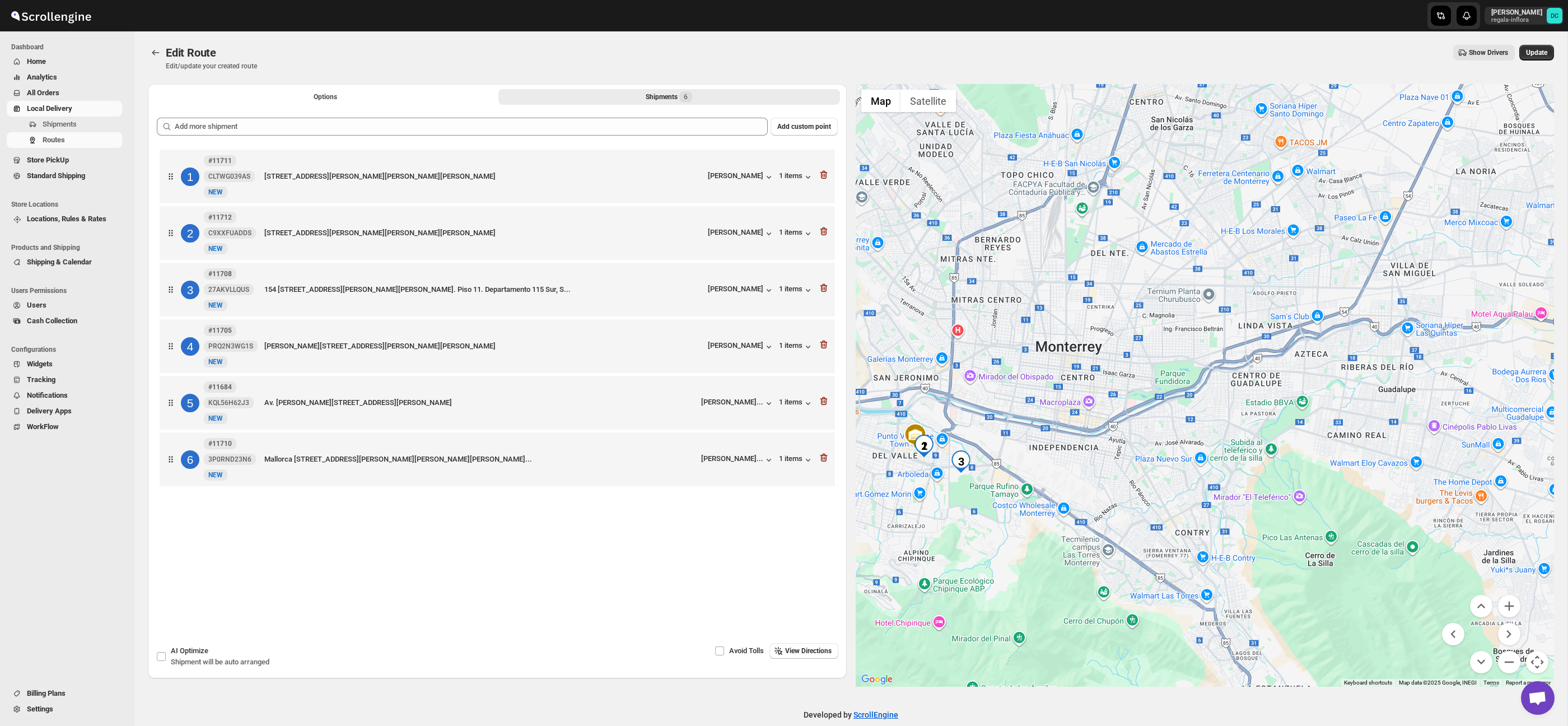
drag, startPoint x: 1336, startPoint y: 327, endPoint x: 1266, endPoint y: 294, distance: 77.4
click at [1293, 270] on div at bounding box center [1205, 385] width 699 height 603
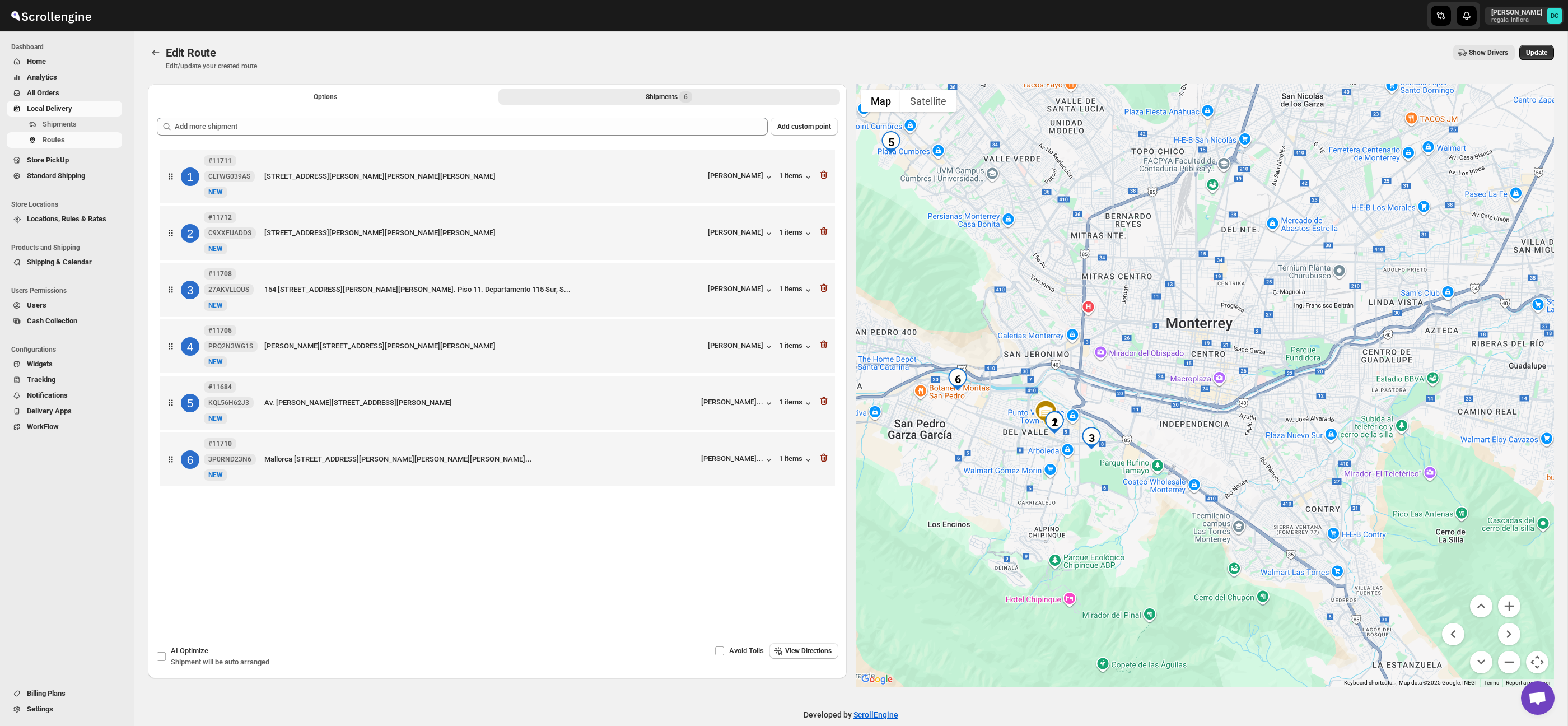
drag, startPoint x: 1170, startPoint y: 363, endPoint x: 1189, endPoint y: 357, distance: 19.9
click at [1187, 355] on div at bounding box center [1205, 385] width 699 height 603
click at [1506, 604] on button "Zoom in" at bounding box center [1509, 606] width 22 height 22
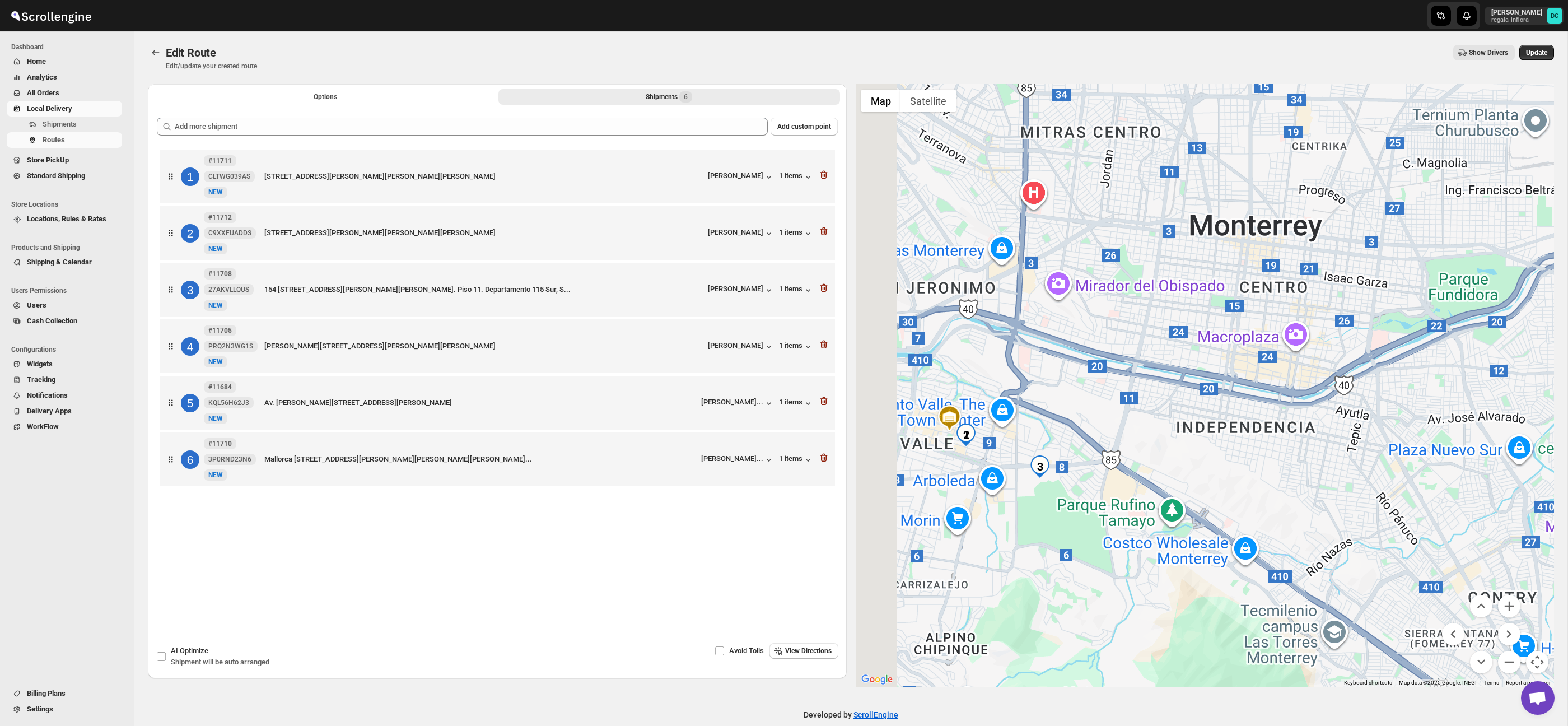
drag, startPoint x: 1148, startPoint y: 523, endPoint x: 1316, endPoint y: 429, distance: 192.5
click at [1316, 430] on div at bounding box center [1205, 385] width 699 height 603
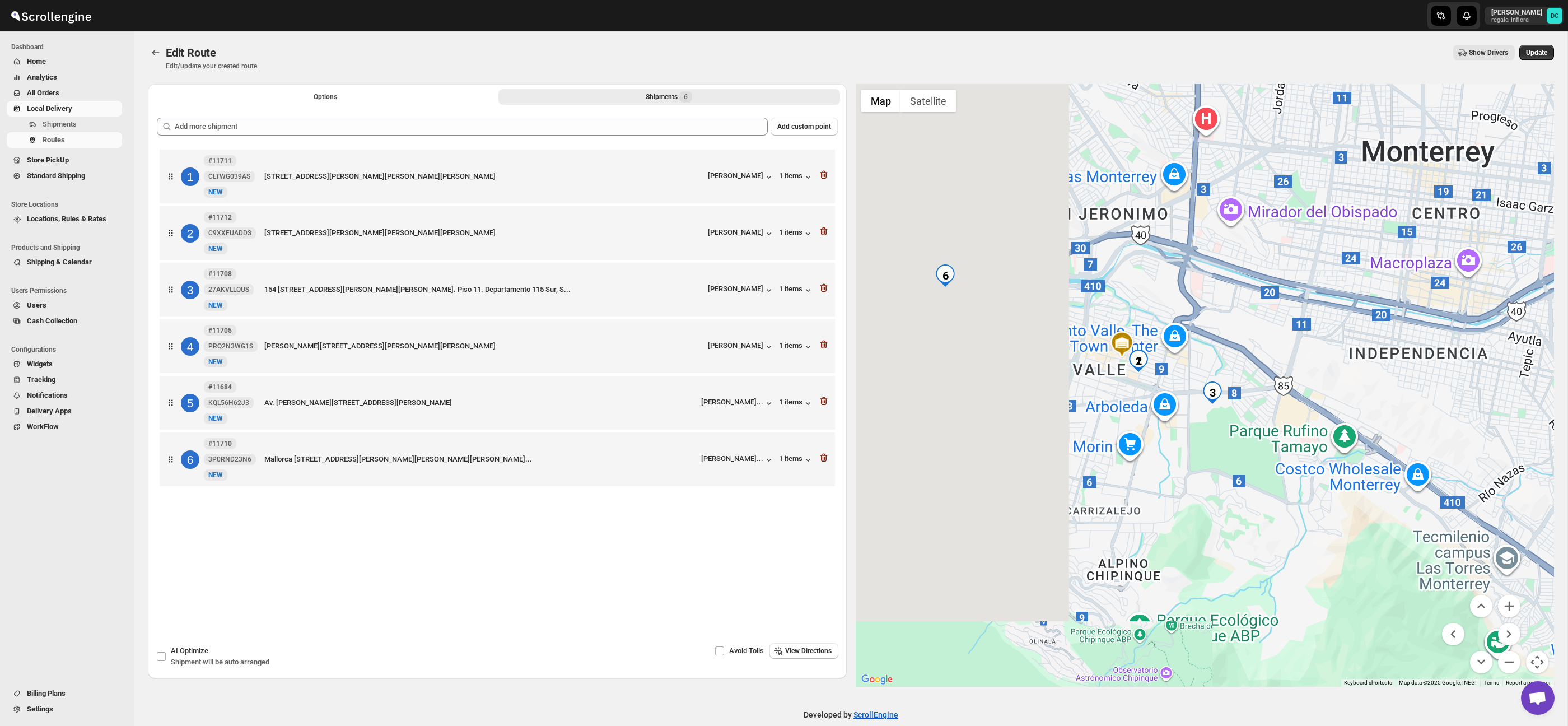
drag, startPoint x: 1212, startPoint y: 338, endPoint x: 1275, endPoint y: 340, distance: 63.0
click at [1275, 340] on div at bounding box center [1205, 385] width 699 height 603
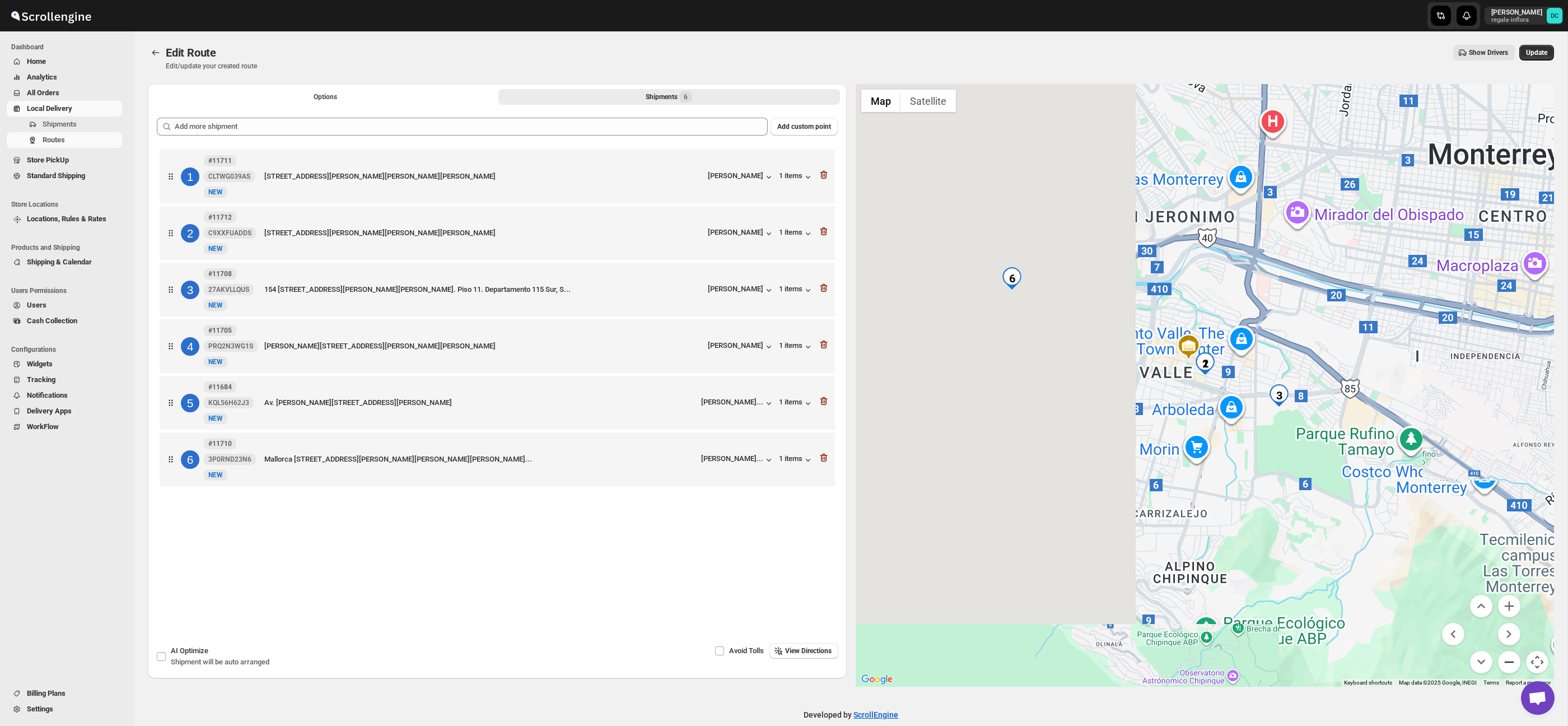
click at [1508, 657] on button "Zoom out" at bounding box center [1509, 662] width 22 height 22
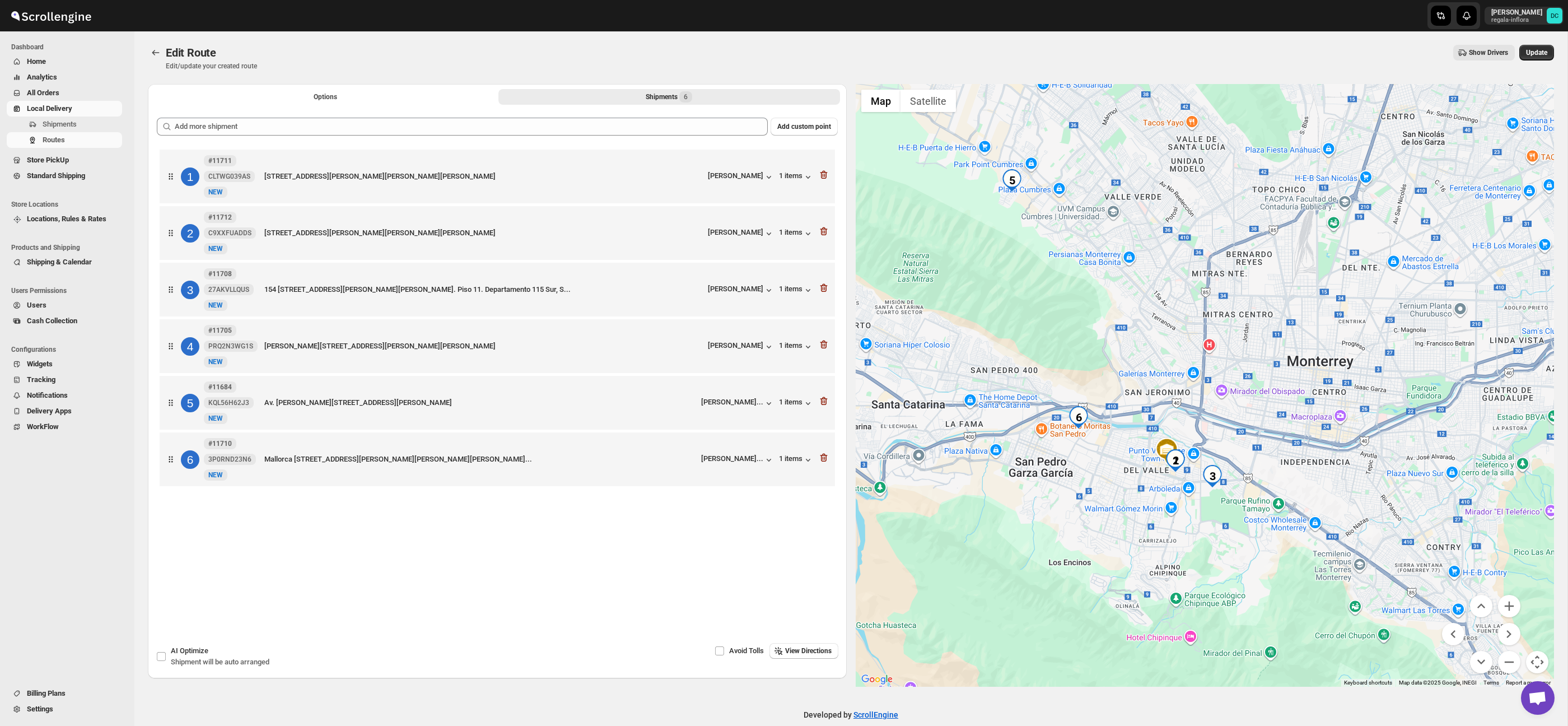
drag, startPoint x: 1293, startPoint y: 364, endPoint x: 1261, endPoint y: 458, distance: 99.3
click at [1261, 458] on div at bounding box center [1205, 385] width 699 height 603
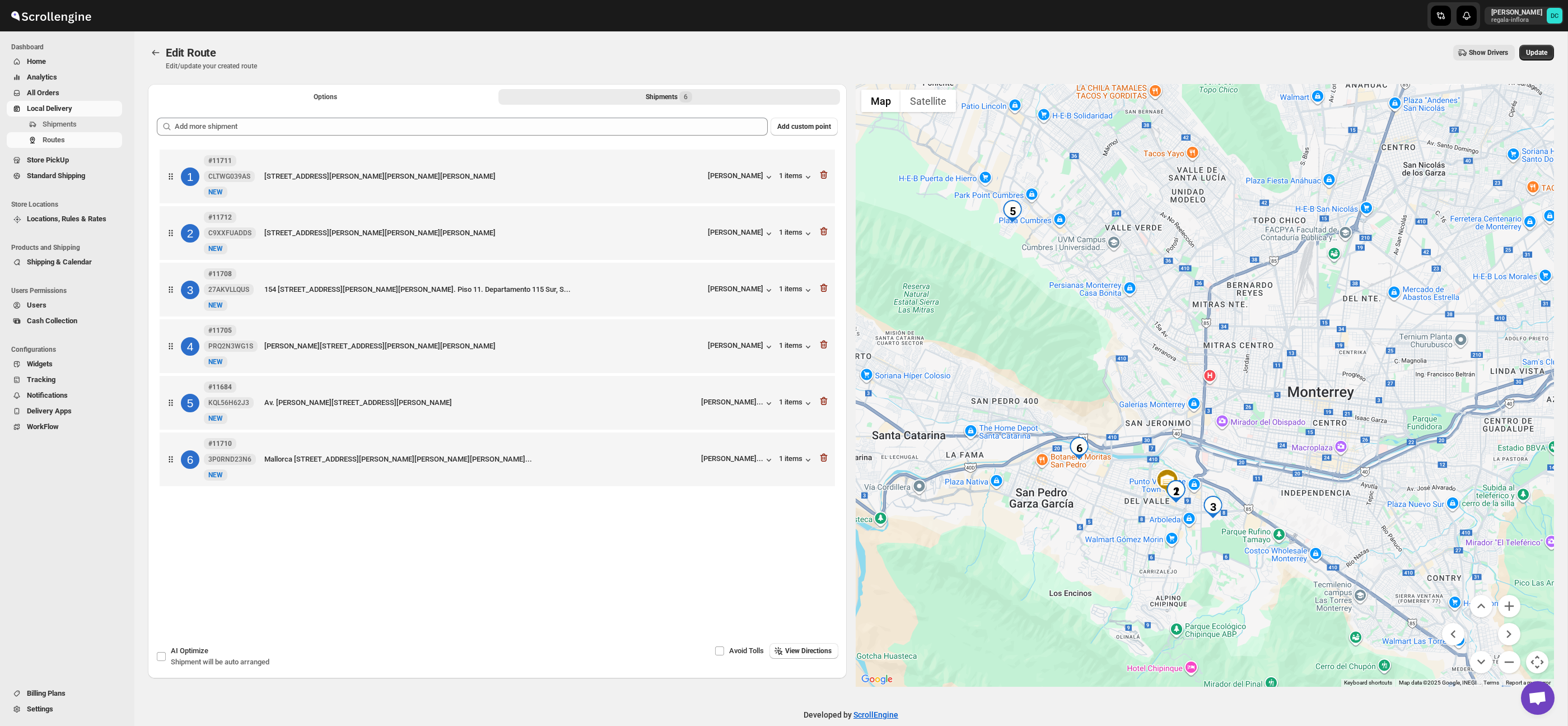
drag, startPoint x: 1148, startPoint y: 292, endPoint x: 1149, endPoint y: 329, distance: 37.0
click at [1149, 329] on div at bounding box center [1205, 385] width 699 height 603
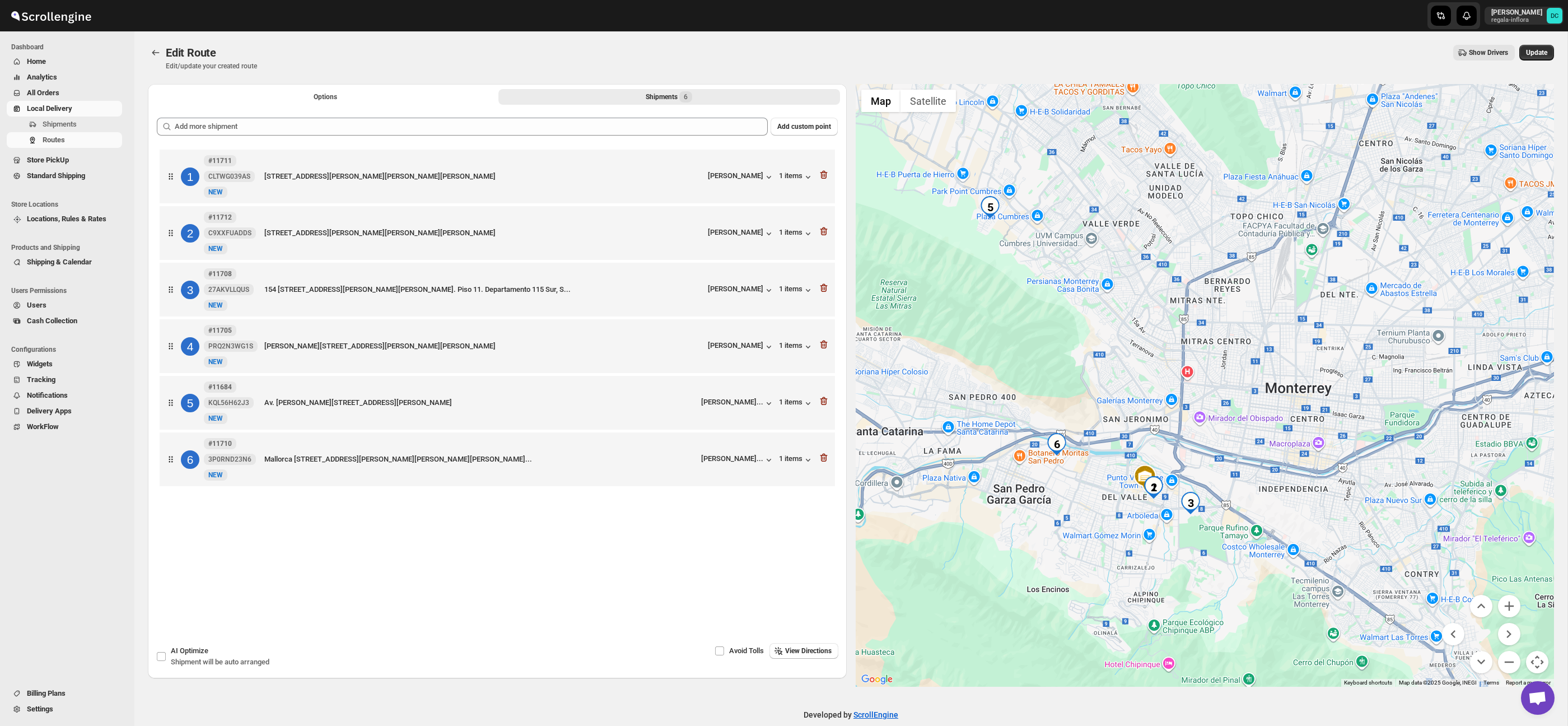
drag, startPoint x: 1272, startPoint y: 469, endPoint x: 1250, endPoint y: 460, distance: 23.8
click at [1250, 460] on div at bounding box center [1205, 385] width 699 height 603
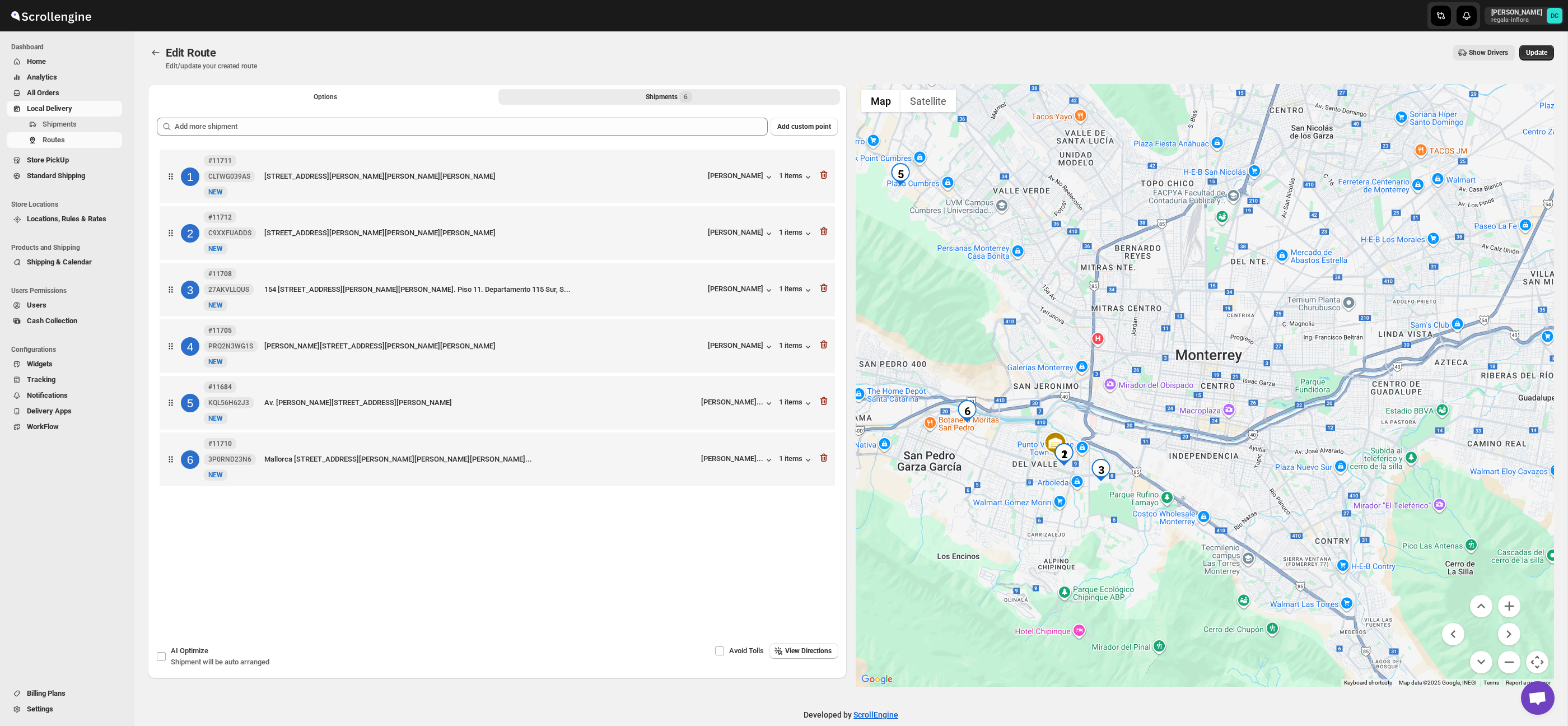
drag, startPoint x: 1082, startPoint y: 589, endPoint x: 987, endPoint y: 553, distance: 101.6
click at [987, 553] on div at bounding box center [1205, 385] width 699 height 603
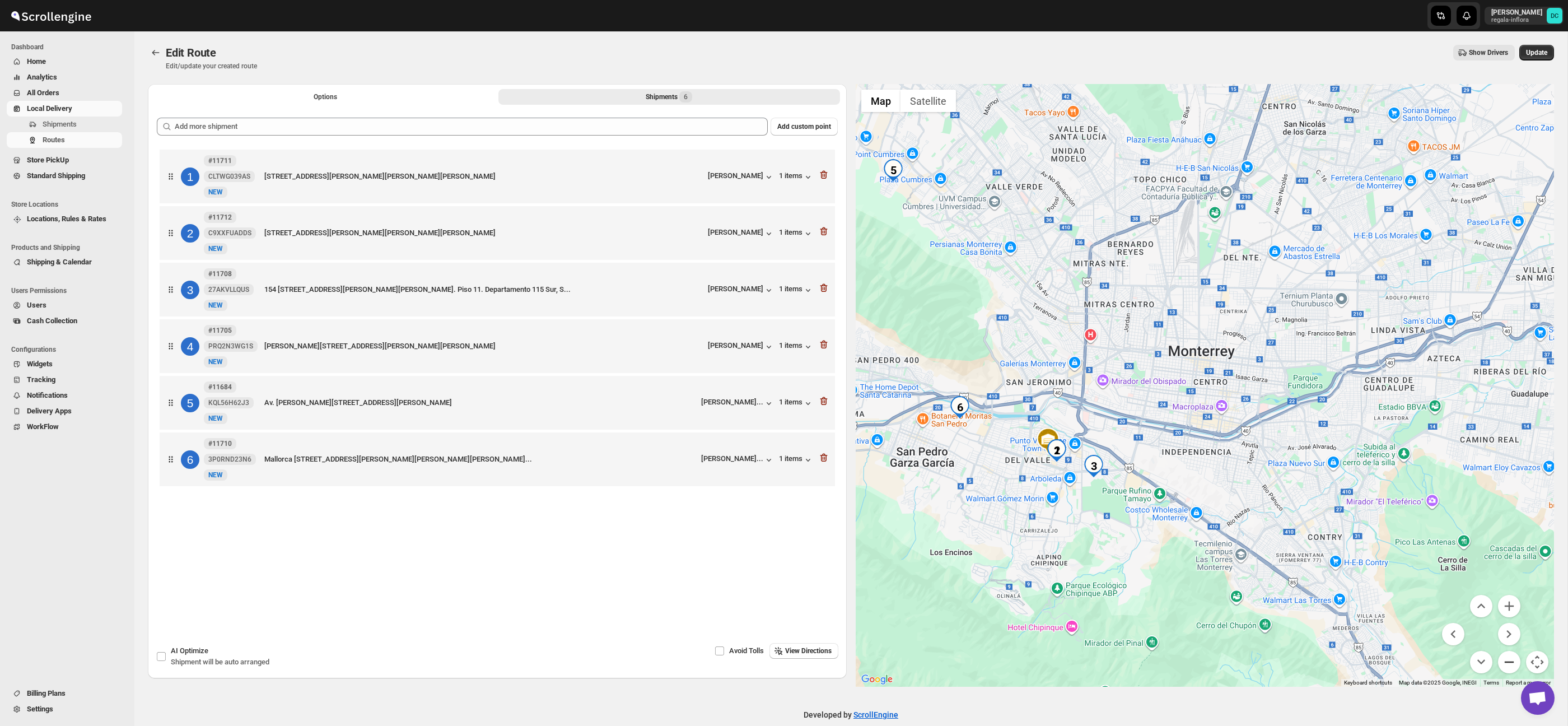
click at [1512, 655] on button "Zoom out" at bounding box center [1509, 662] width 22 height 22
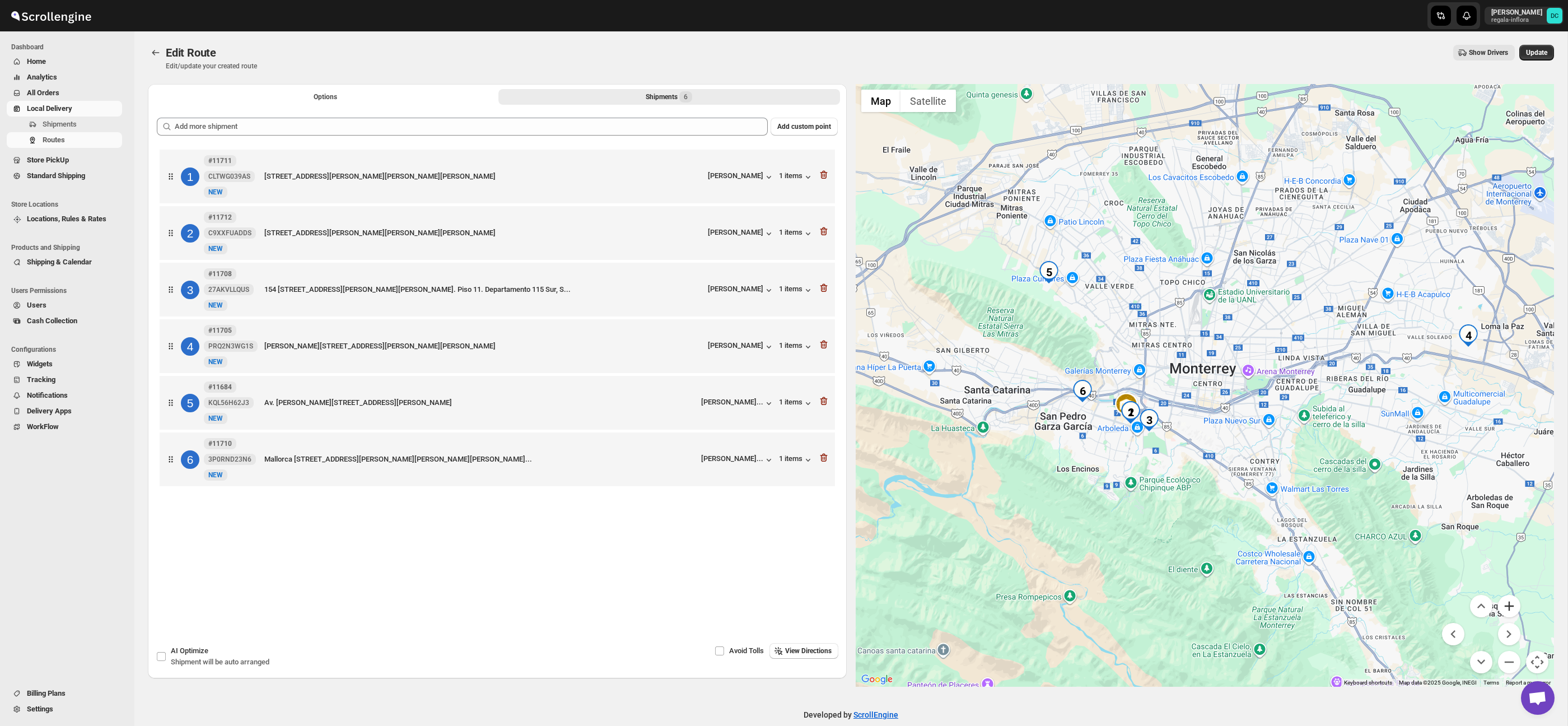
click at [1511, 602] on button "Zoom in" at bounding box center [1509, 606] width 22 height 22
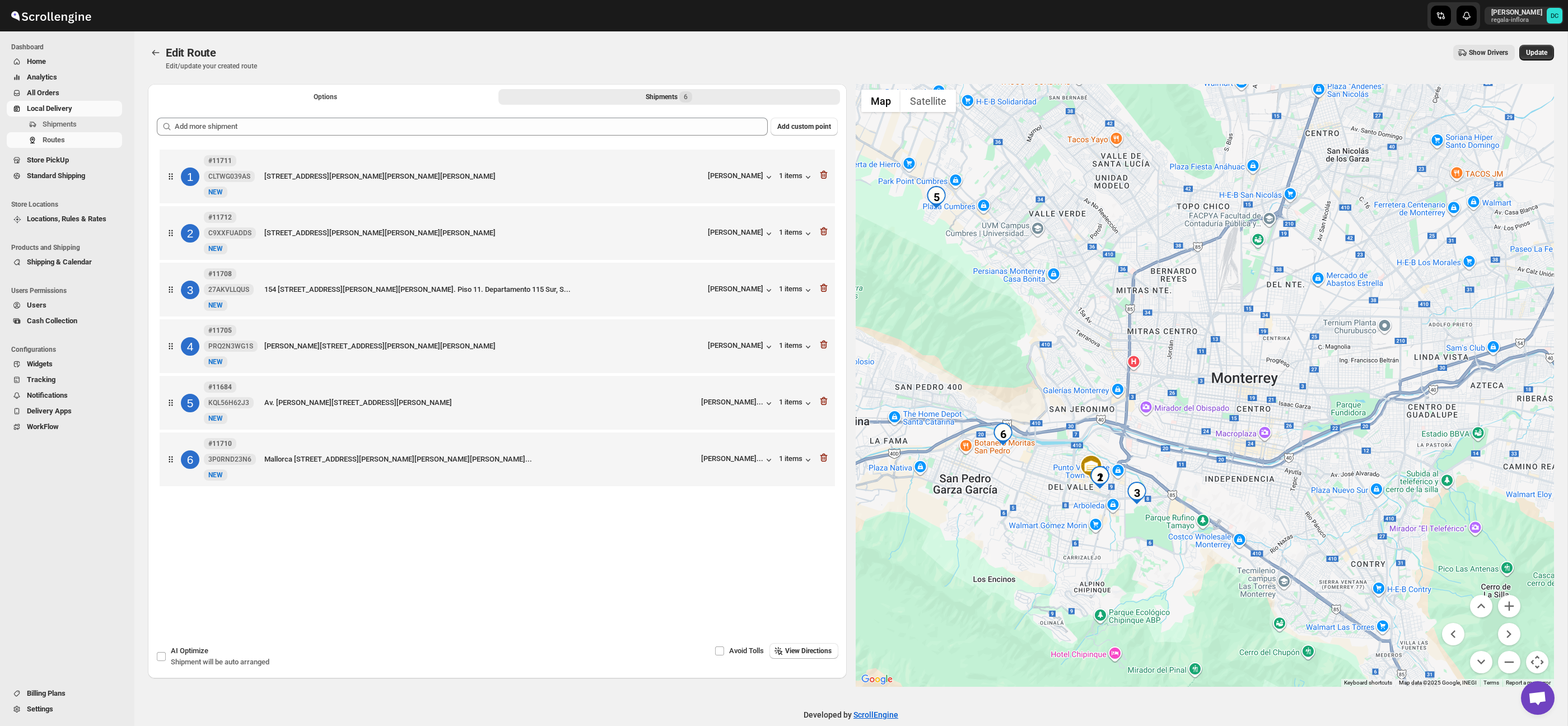
drag, startPoint x: 1223, startPoint y: 463, endPoint x: 1275, endPoint y: 494, distance: 60.5
click at [1275, 494] on div at bounding box center [1205, 385] width 699 height 603
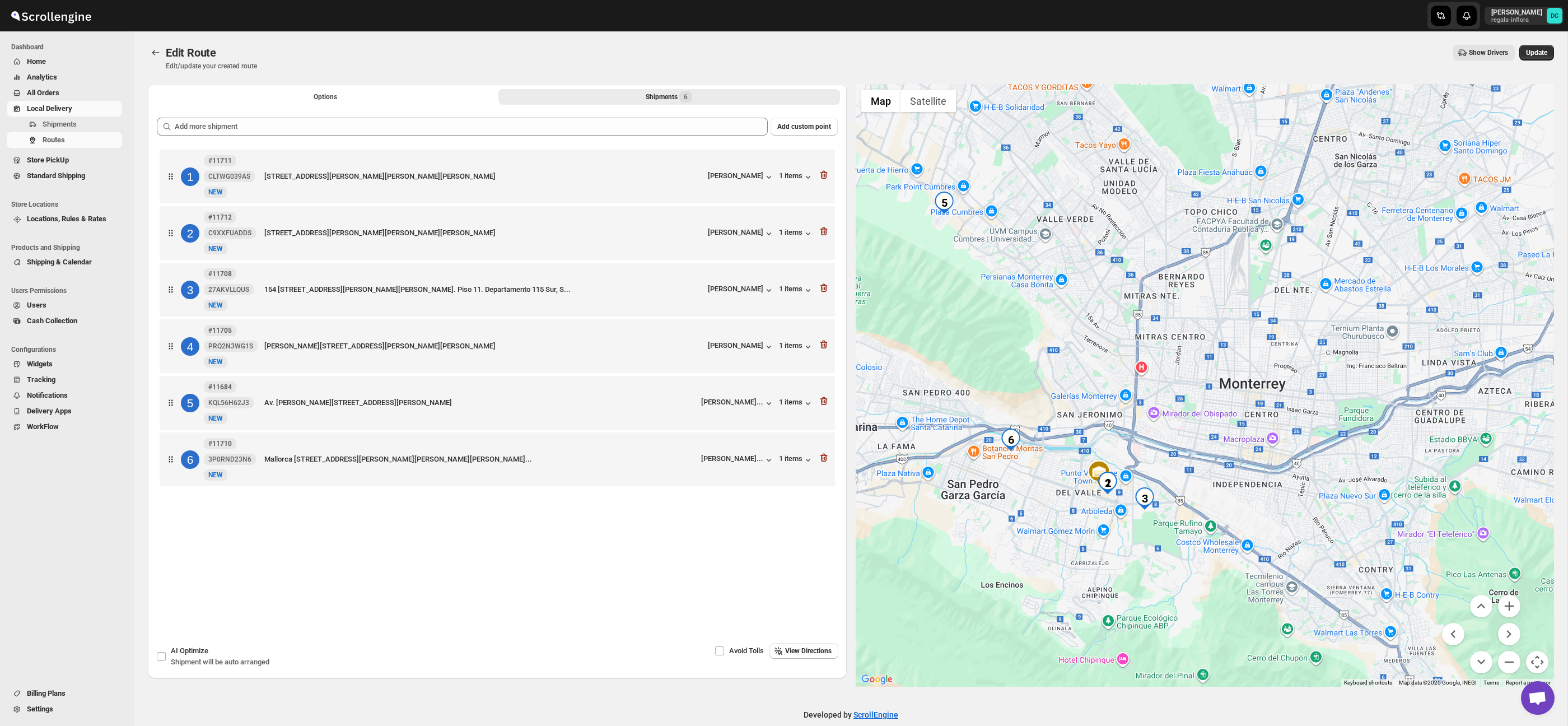
drag, startPoint x: 1128, startPoint y: 563, endPoint x: 1119, endPoint y: 516, distance: 47.9
click at [1118, 518] on div at bounding box center [1205, 385] width 699 height 603
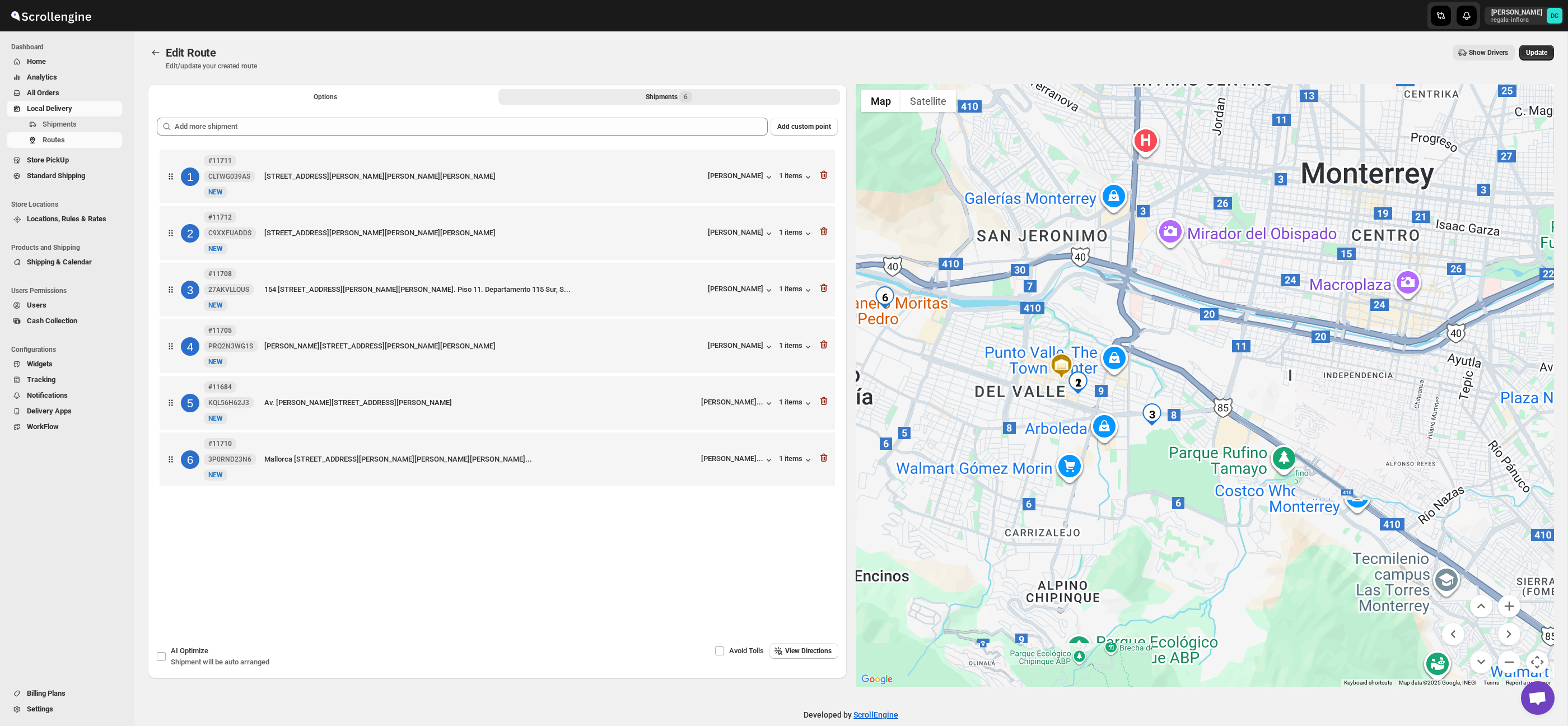
drag, startPoint x: 907, startPoint y: 373, endPoint x: 995, endPoint y: 391, distance: 89.8
click at [995, 391] on div at bounding box center [1205, 385] width 699 height 603
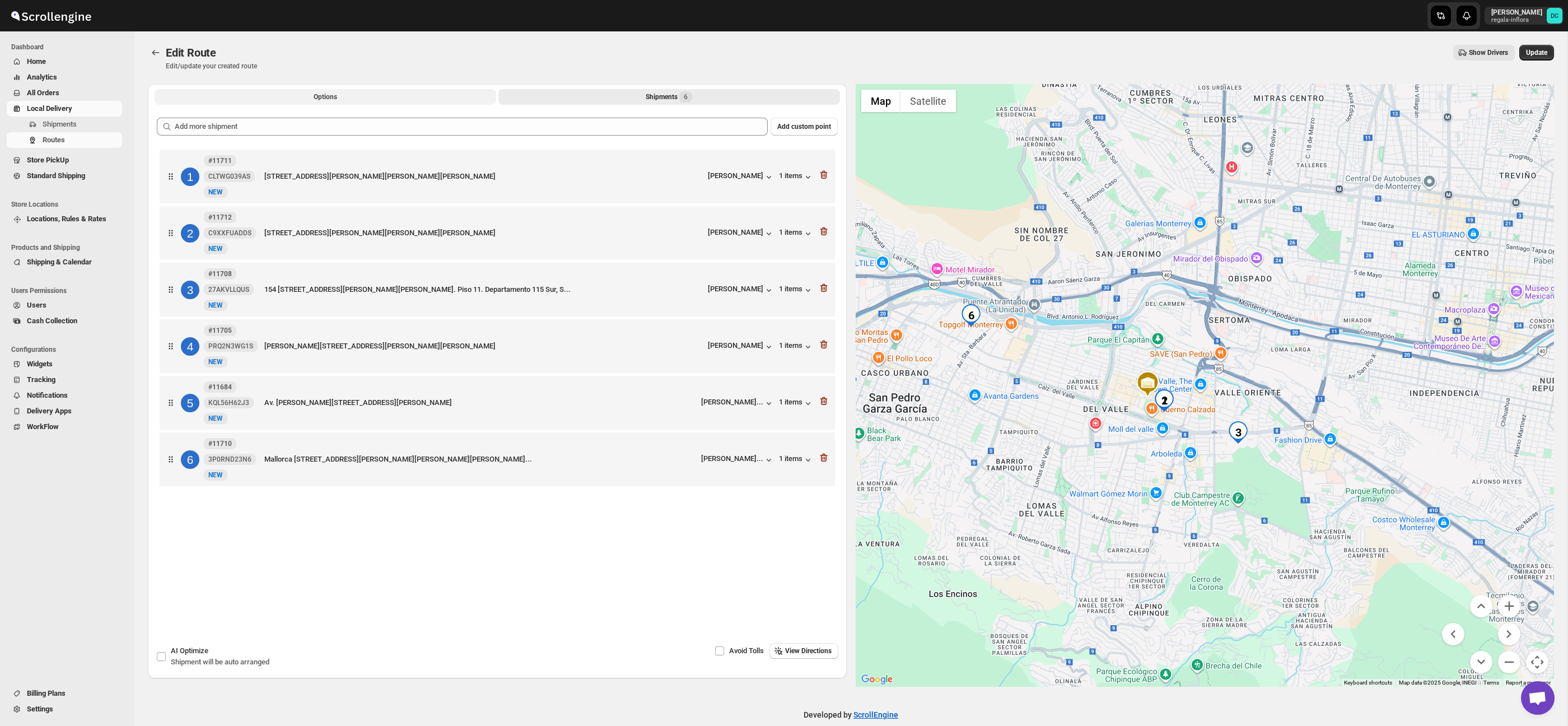
click at [422, 98] on button "Options" at bounding box center [325, 97] width 342 height 16
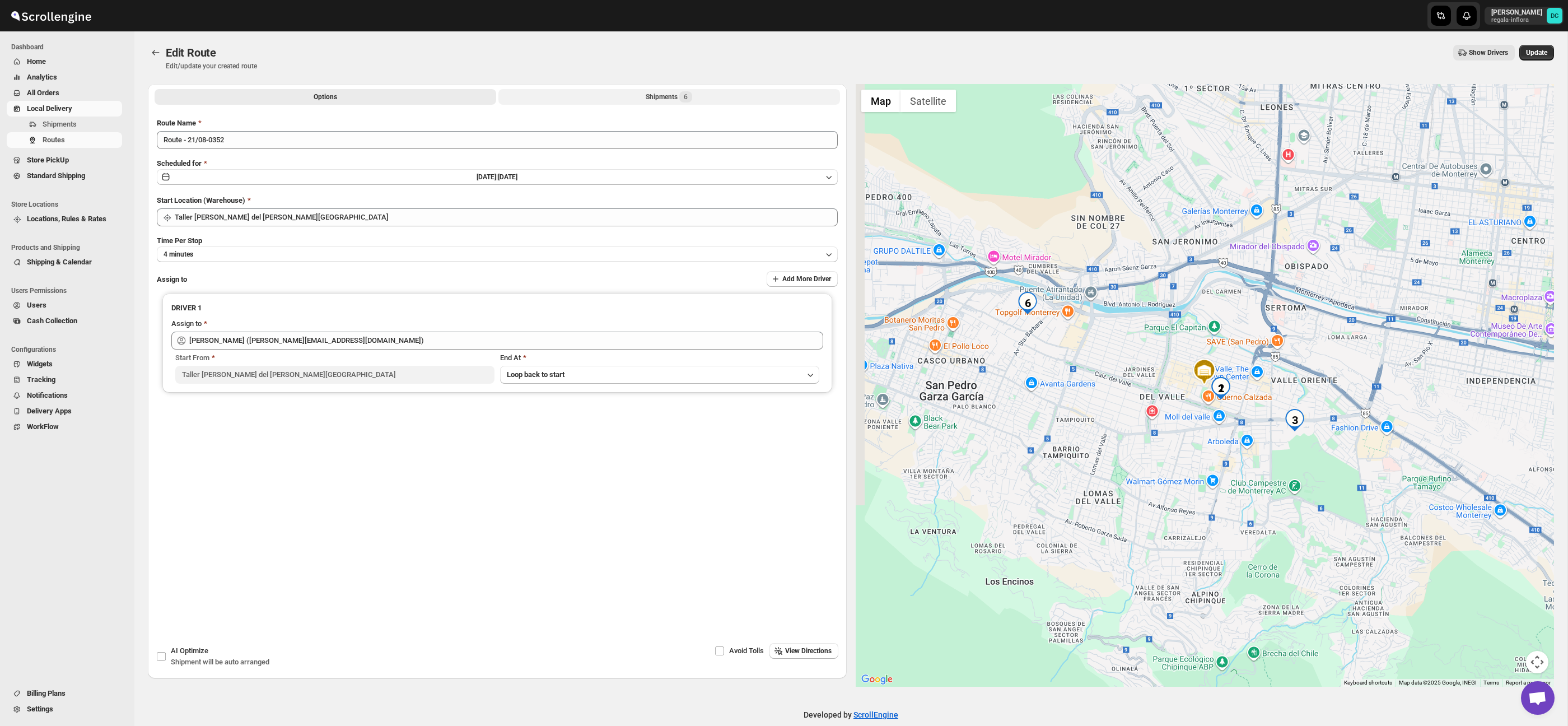
click at [642, 101] on button "Shipments 6" at bounding box center [669, 97] width 342 height 16
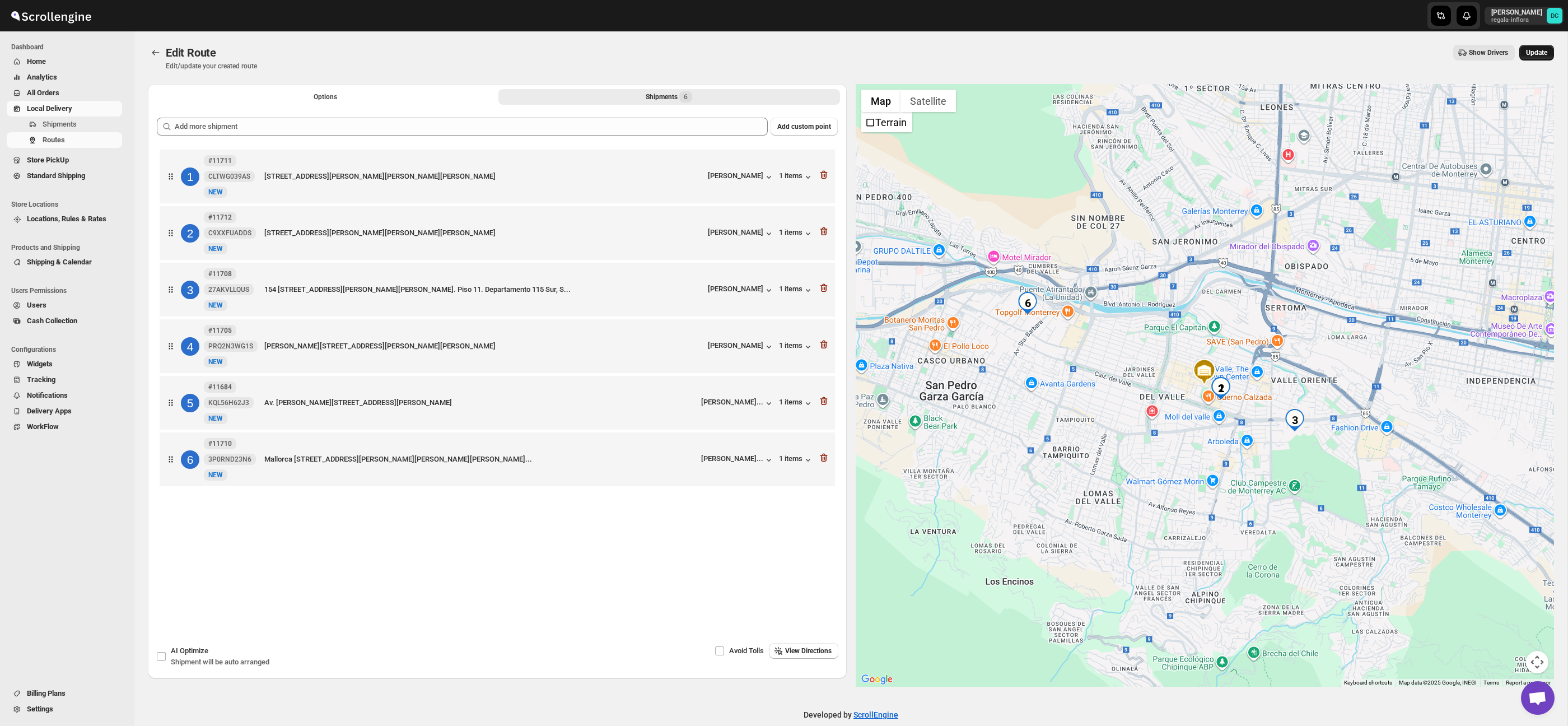
click at [1540, 49] on span "Update" at bounding box center [1537, 52] width 21 height 9
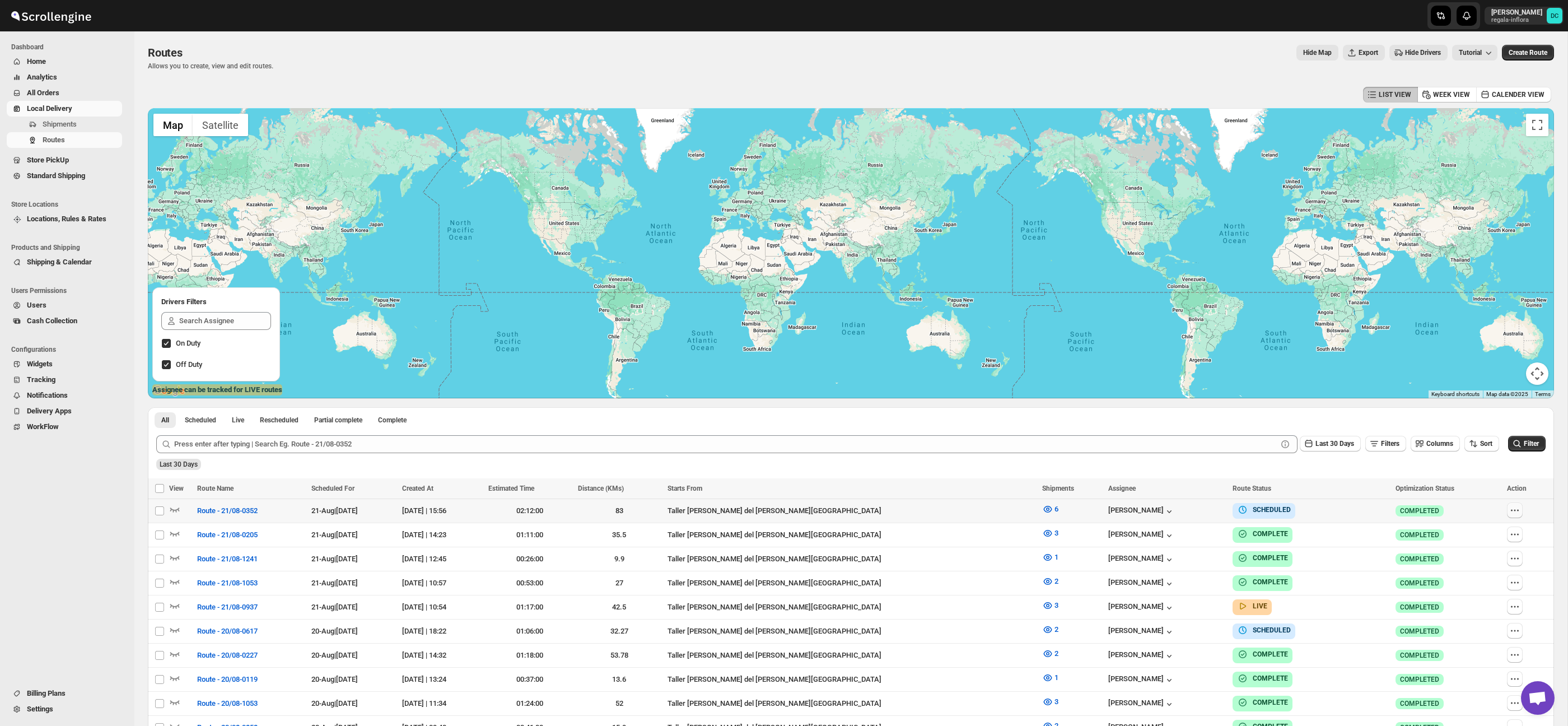
click at [1512, 511] on icon "button" at bounding box center [1514, 510] width 11 height 11
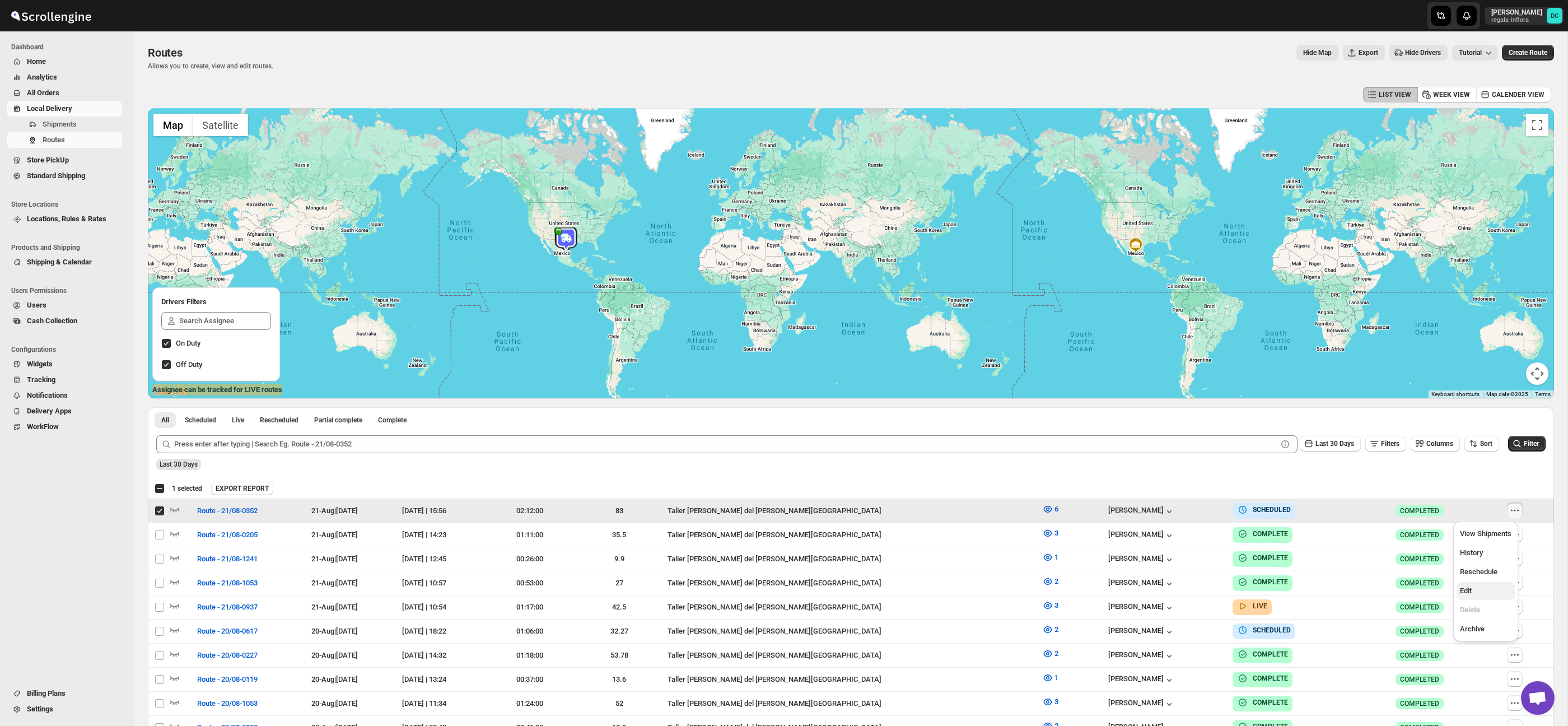
click at [1467, 590] on span "Edit" at bounding box center [1466, 590] width 12 height 9
checkbox input "false"
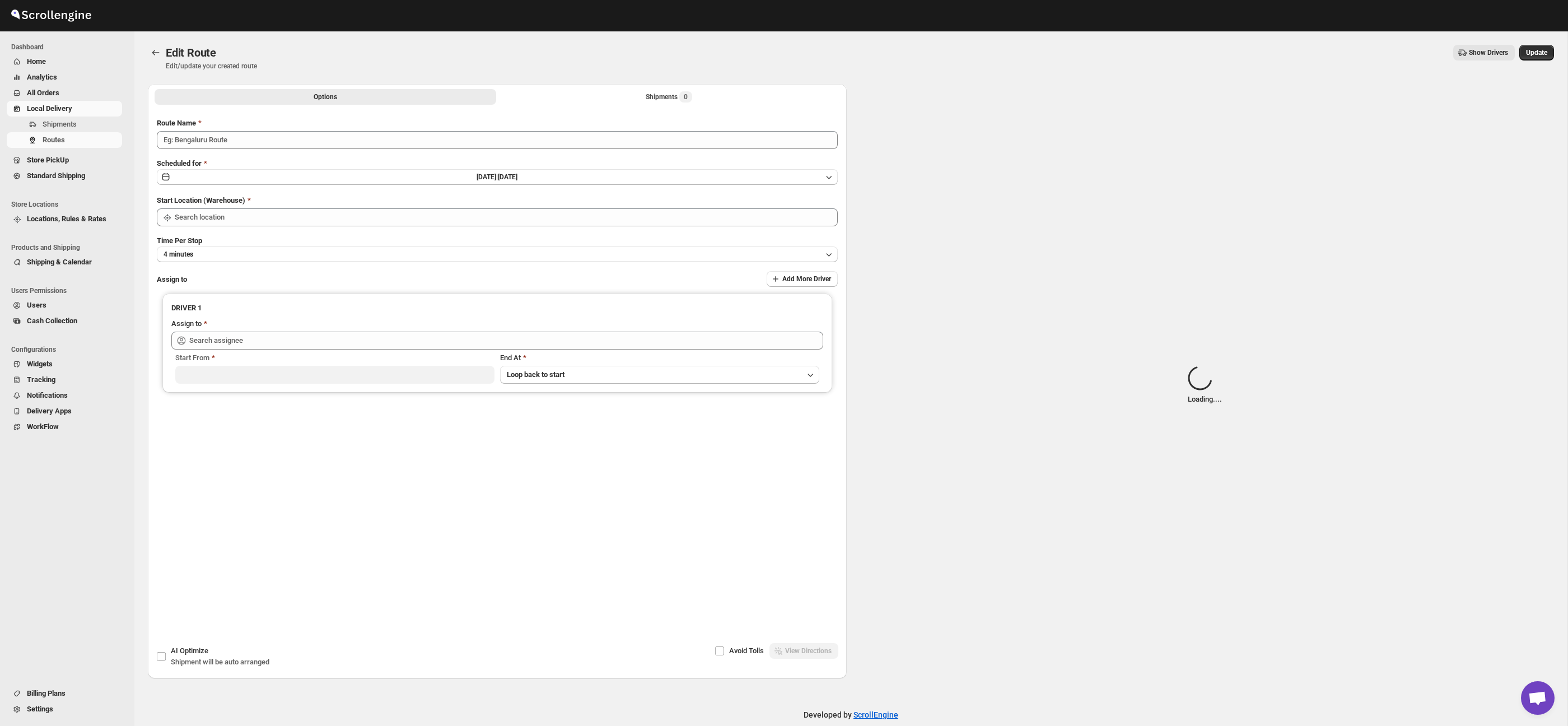
type input "Route - 21/08-0352"
type input "Taller [PERSON_NAME] del [PERSON_NAME][GEOGRAPHIC_DATA]"
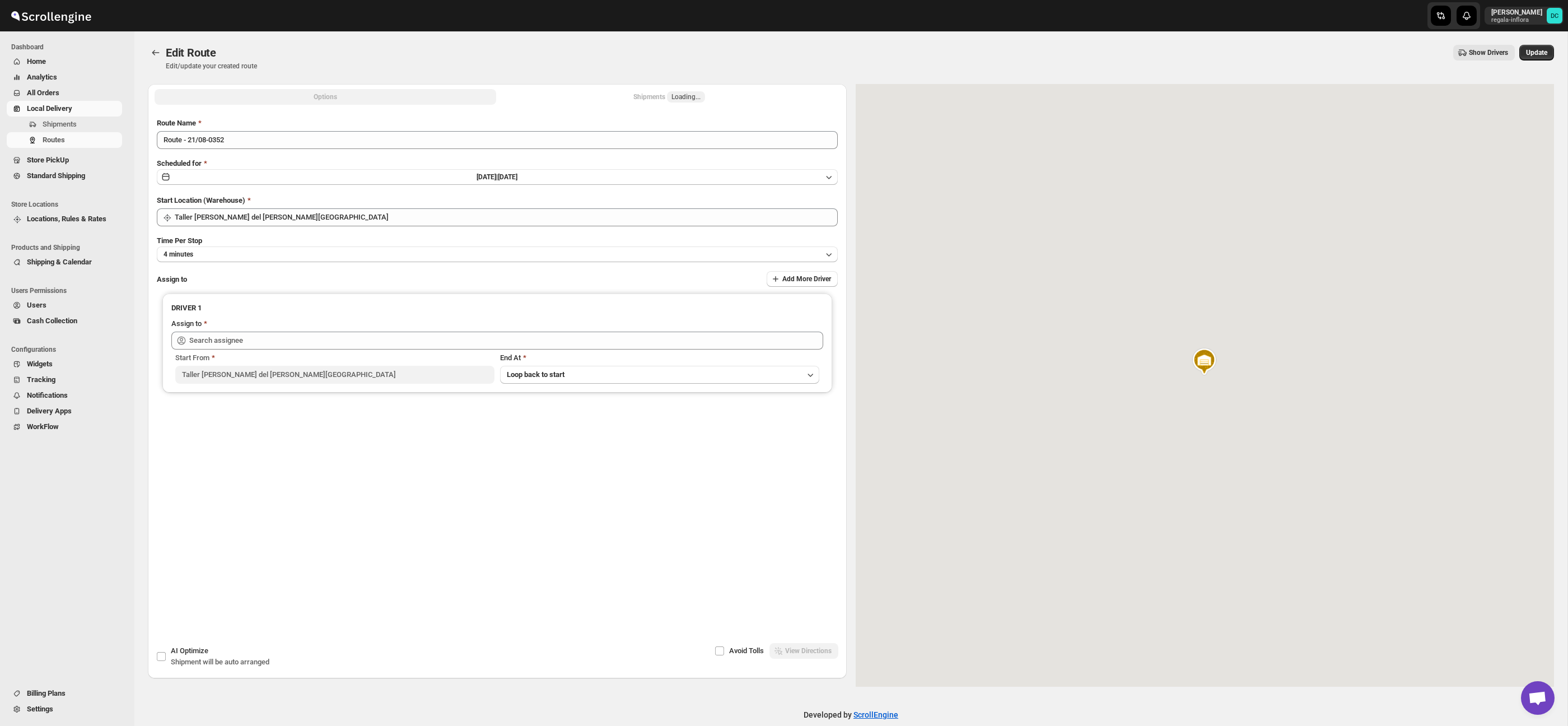
type input "[PERSON_NAME] ([PERSON_NAME][EMAIL_ADDRESS][DOMAIN_NAME])"
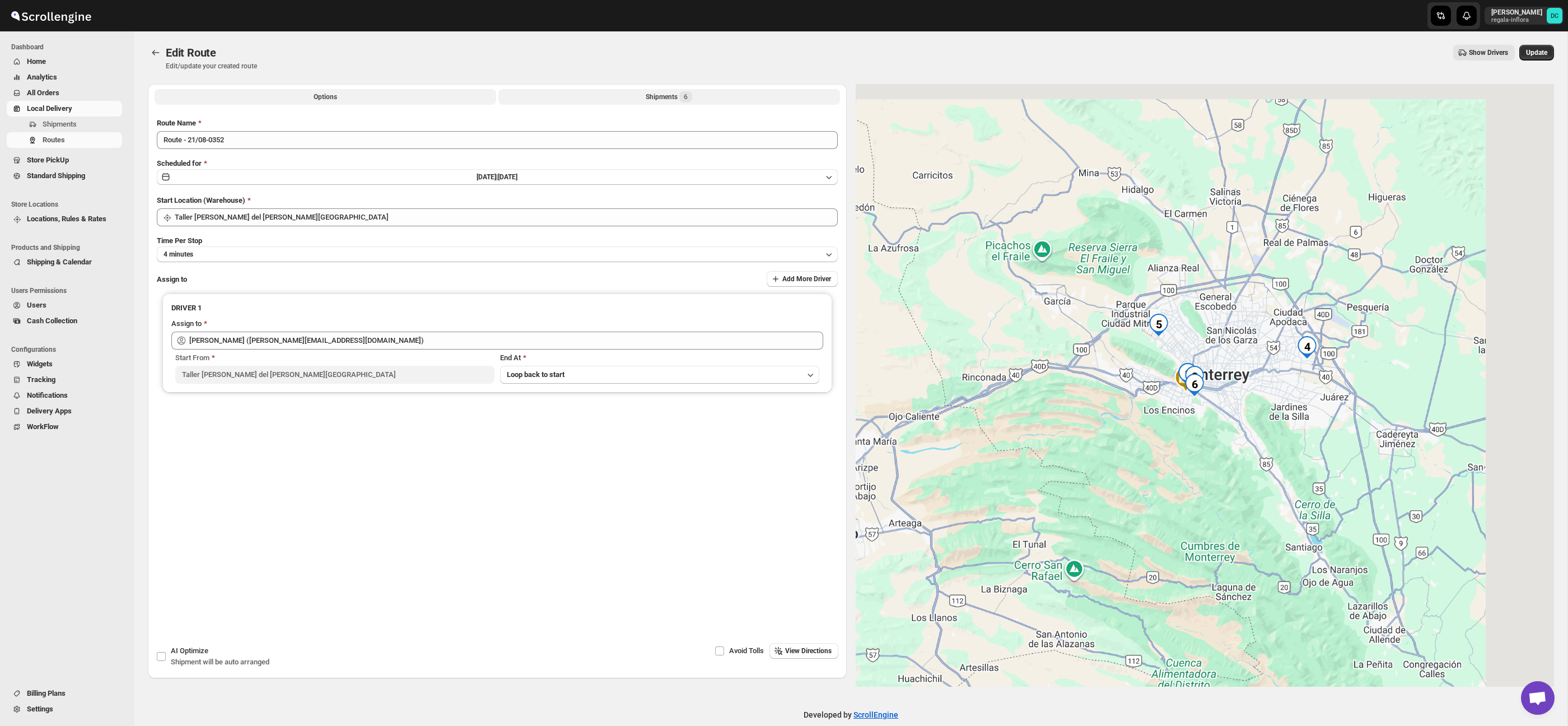
click at [665, 97] on div "Shipments 6" at bounding box center [669, 96] width 47 height 11
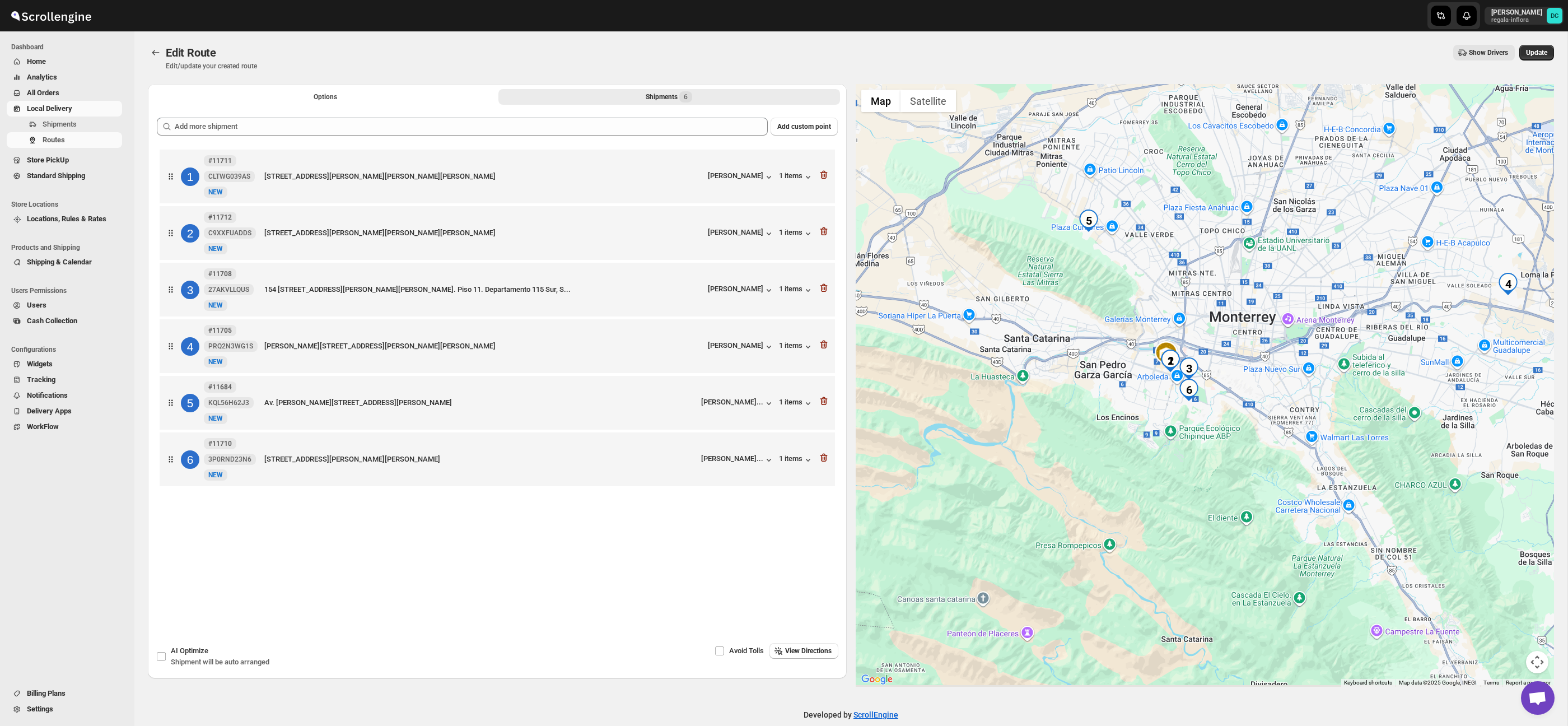
drag, startPoint x: 1329, startPoint y: 423, endPoint x: 1282, endPoint y: 403, distance: 51.1
click at [1282, 403] on div at bounding box center [1205, 385] width 699 height 603
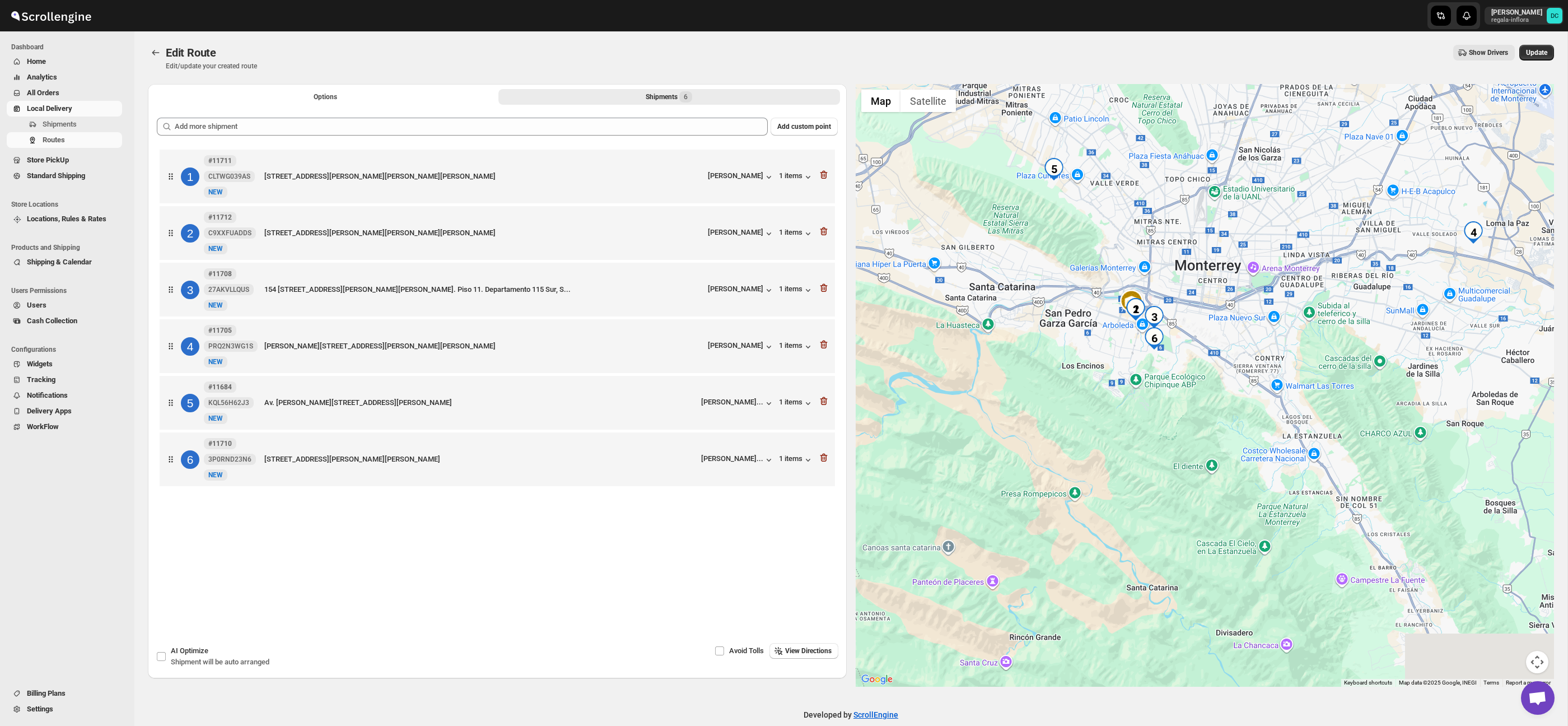
drag, startPoint x: 1293, startPoint y: 464, endPoint x: 1262, endPoint y: 410, distance: 62.3
click at [1262, 410] on div at bounding box center [1205, 385] width 699 height 603
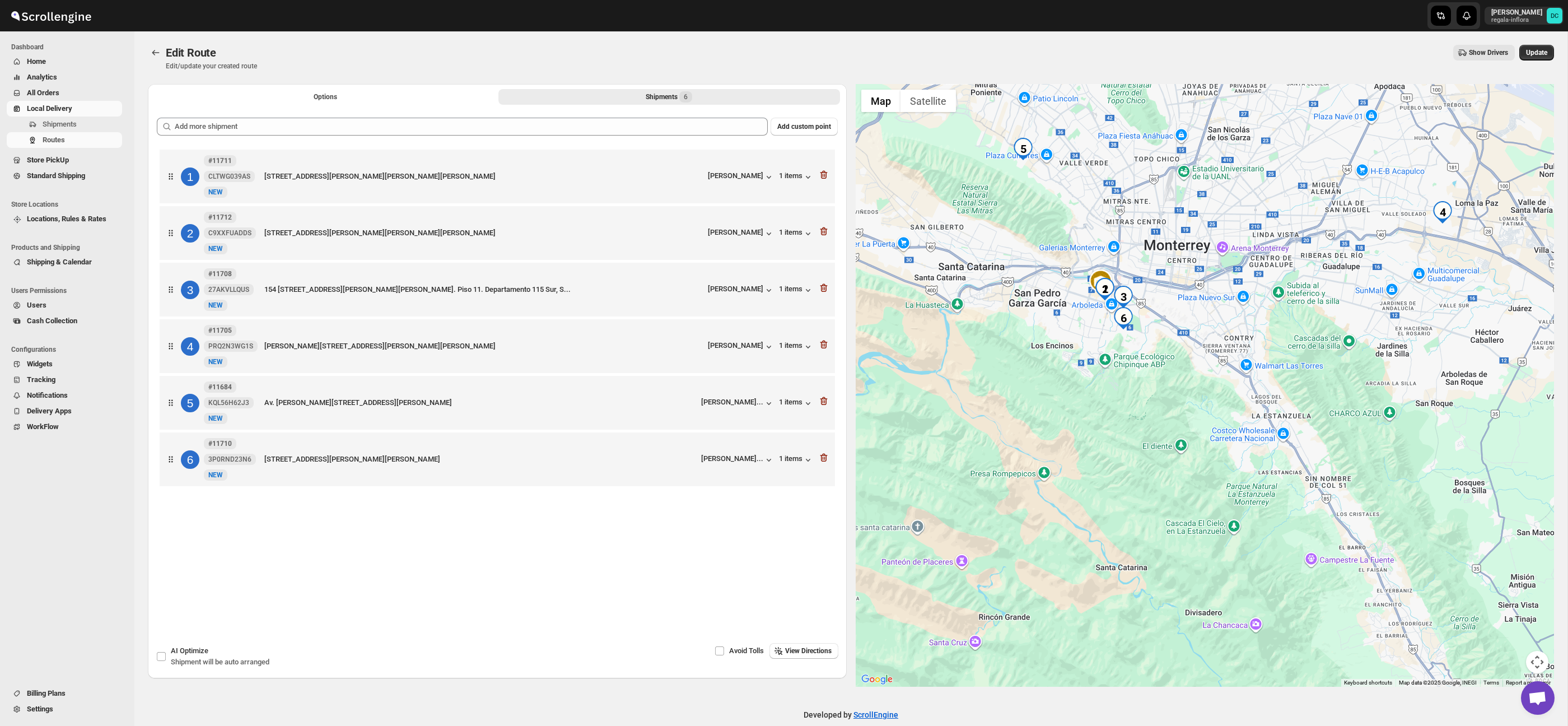
drag, startPoint x: 1295, startPoint y: 419, endPoint x: 1250, endPoint y: 402, distance: 48.1
click at [1254, 403] on div at bounding box center [1205, 385] width 699 height 603
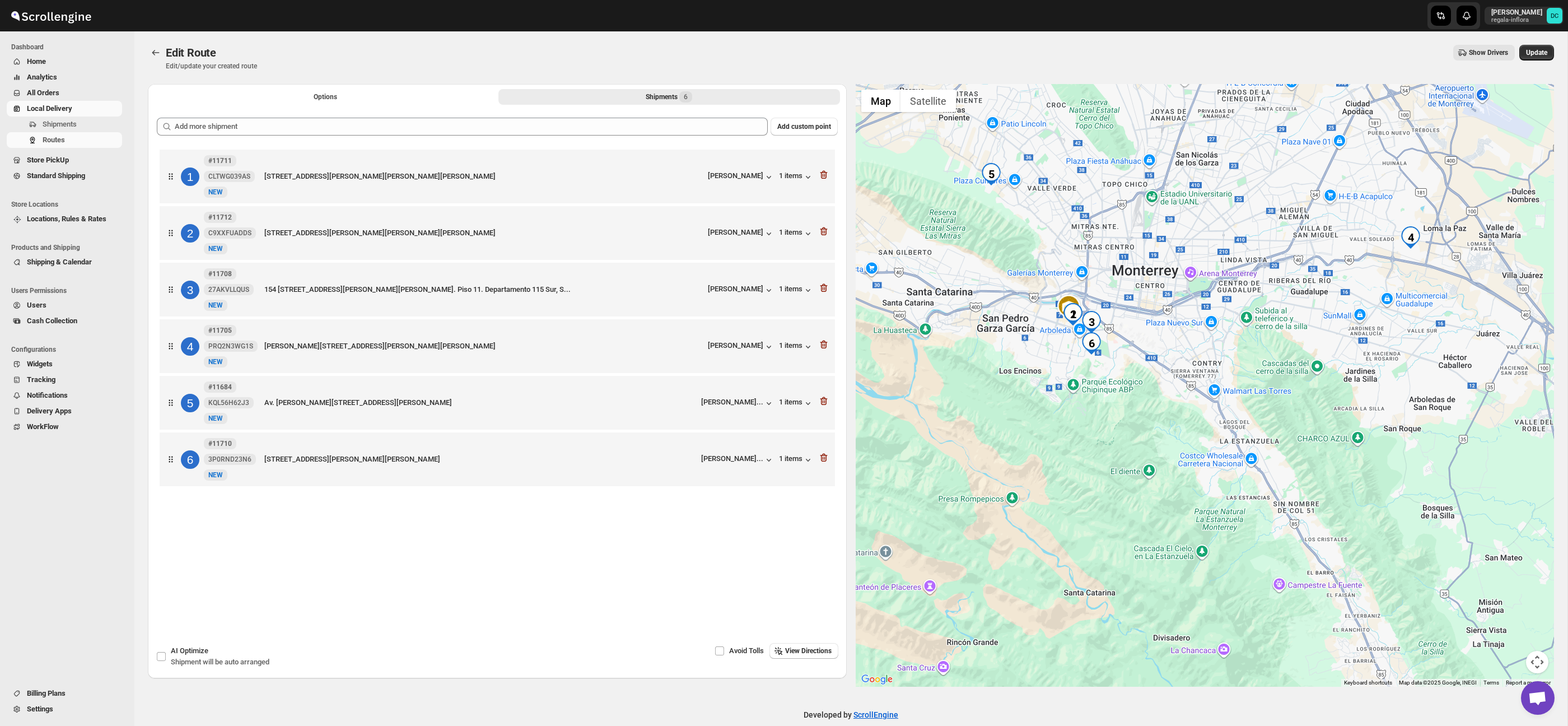
drag, startPoint x: 1199, startPoint y: 336, endPoint x: 1181, endPoint y: 365, distance: 34.1
click at [1181, 365] on div at bounding box center [1205, 385] width 699 height 603
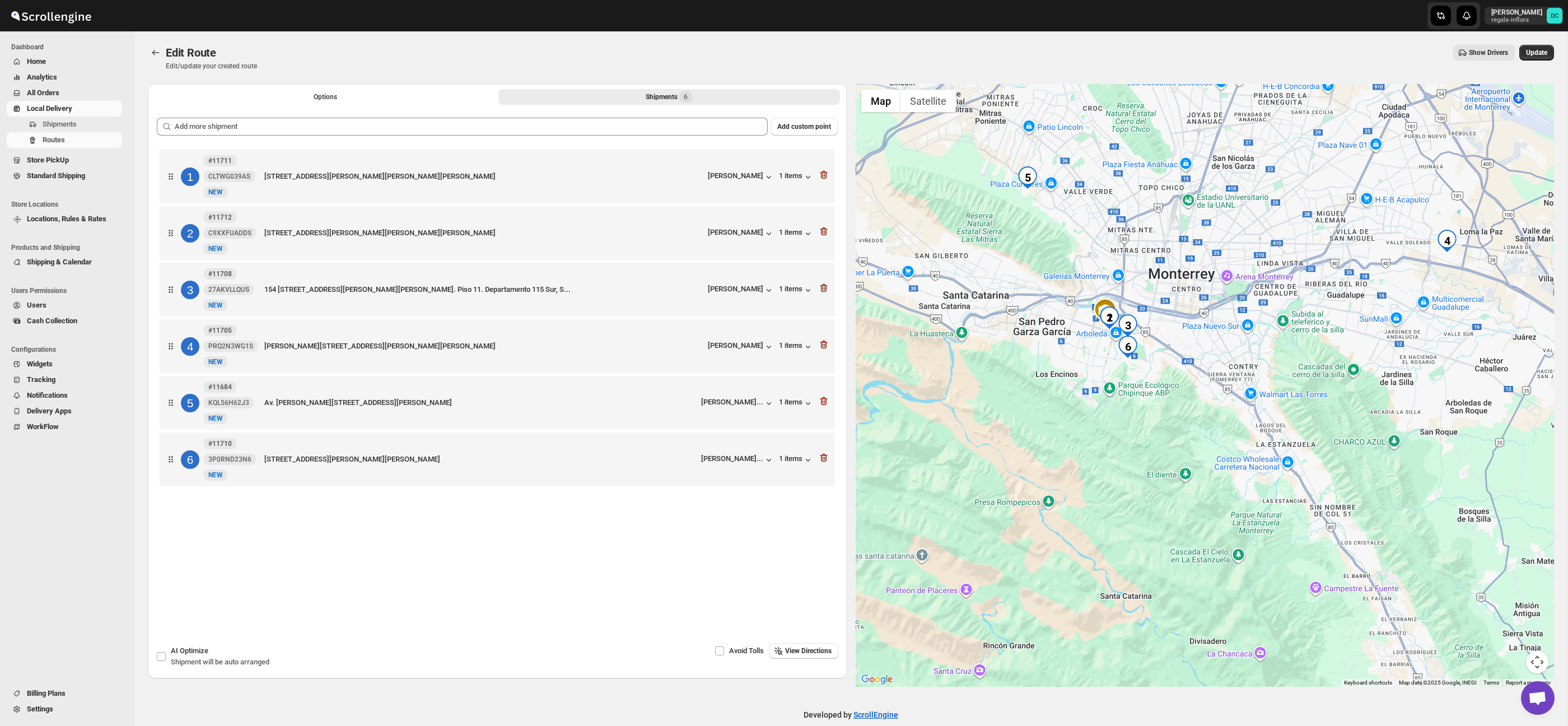
drag, startPoint x: 1095, startPoint y: 403, endPoint x: 1135, endPoint y: 404, distance: 40.0
click at [1135, 404] on div at bounding box center [1205, 385] width 699 height 603
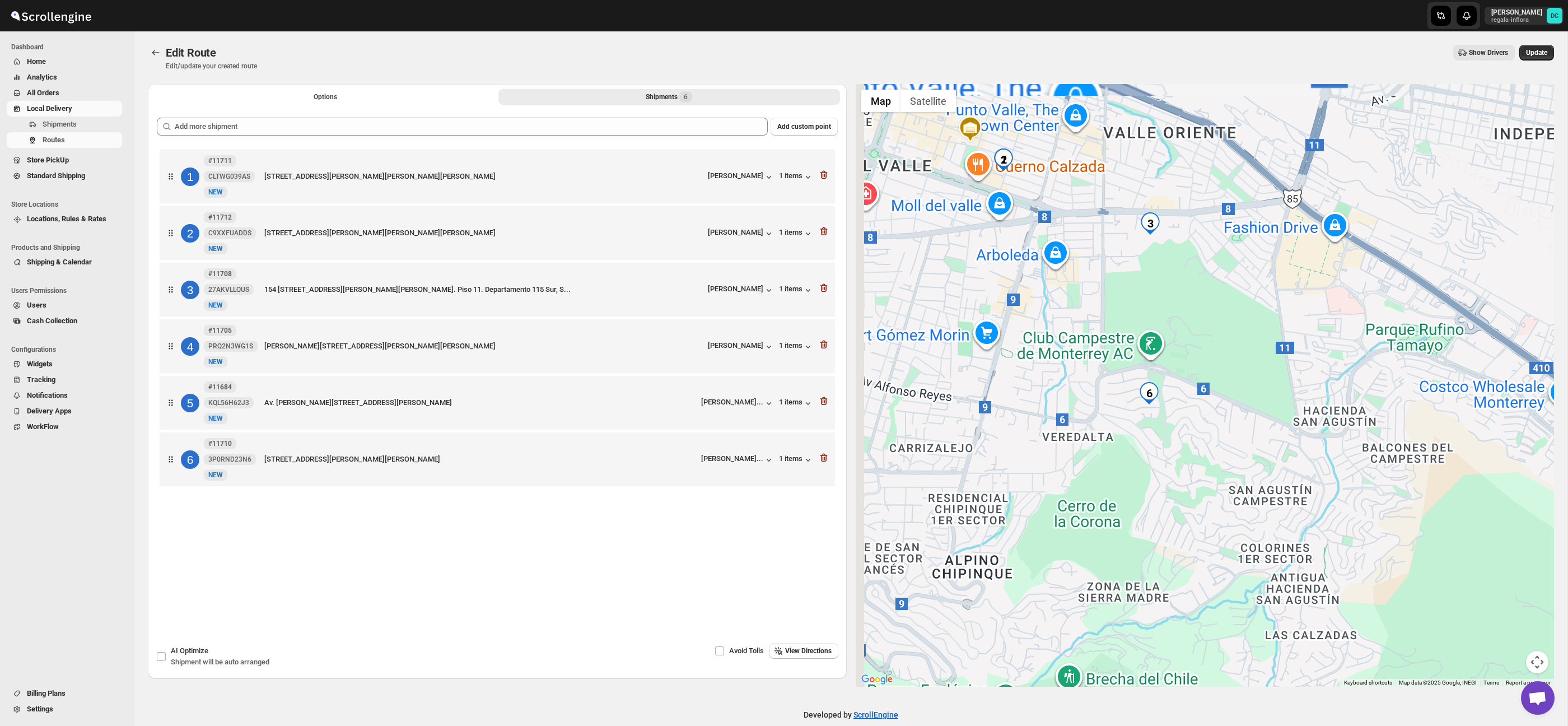
drag, startPoint x: 1118, startPoint y: 278, endPoint x: 1216, endPoint y: 309, distance: 102.8
click at [1216, 309] on div at bounding box center [1205, 385] width 699 height 603
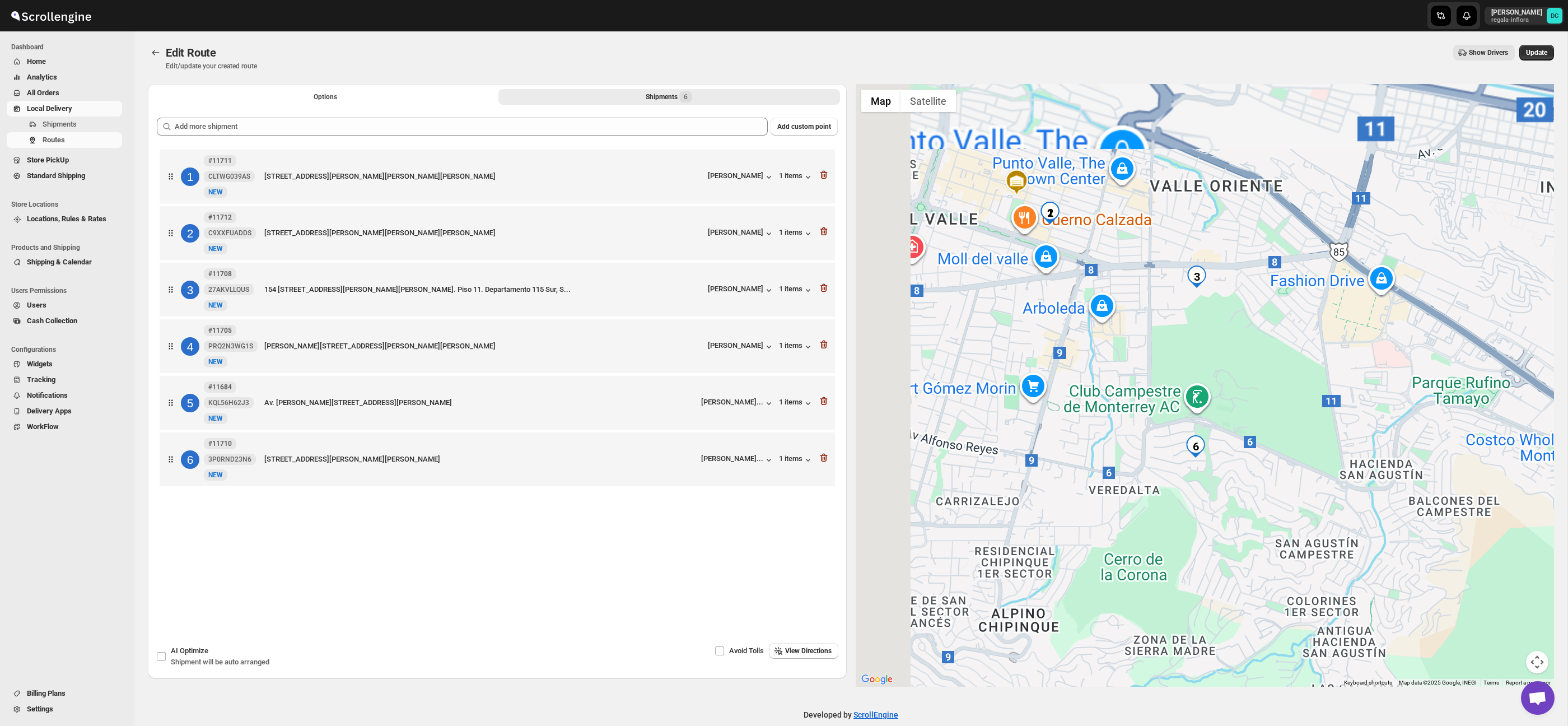
drag, startPoint x: 1244, startPoint y: 352, endPoint x: 1283, endPoint y: 397, distance: 59.5
click at [1283, 397] on div at bounding box center [1205, 385] width 699 height 603
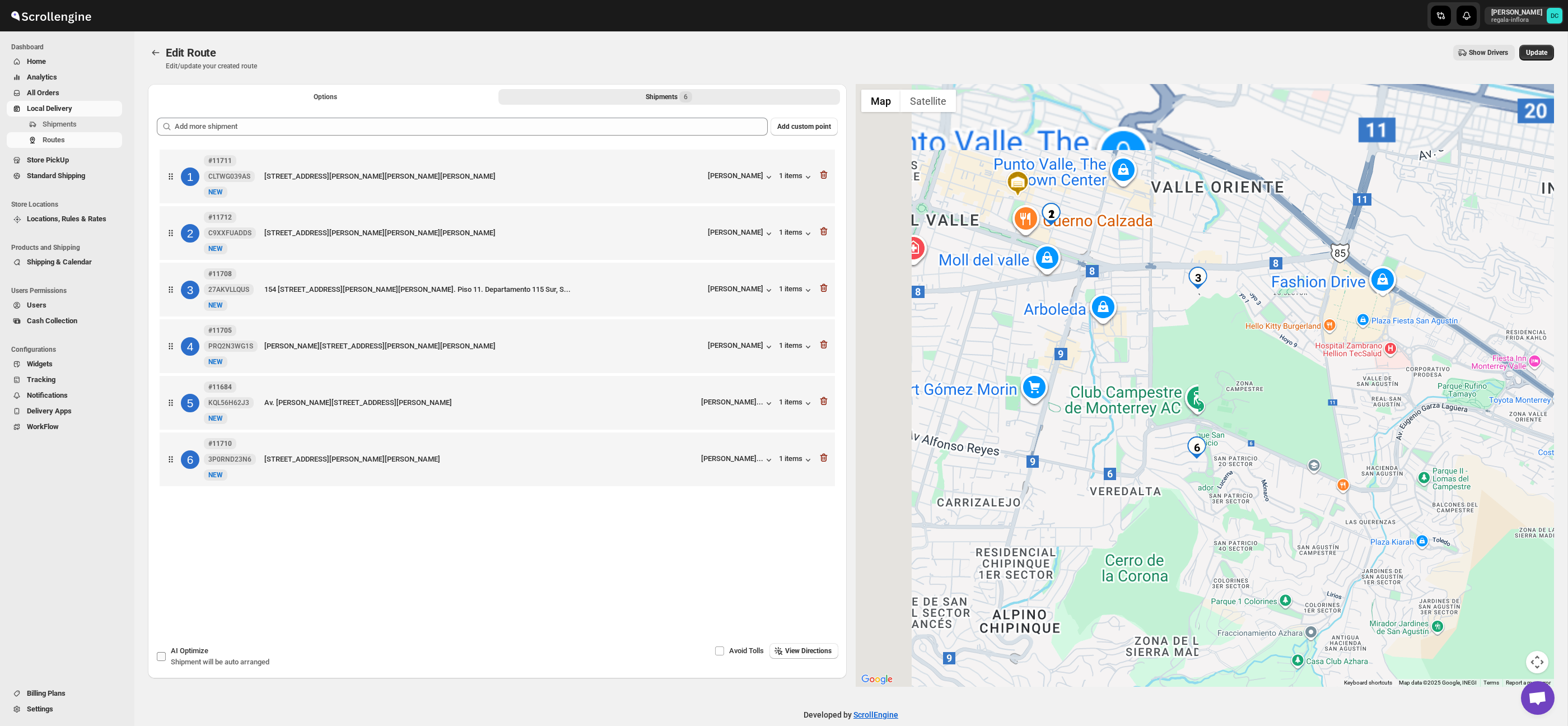
drag, startPoint x: 213, startPoint y: 655, endPoint x: 231, endPoint y: 655, distance: 18.0
click at [213, 655] on div "AI Optimize Shipment will be auto arranged" at bounding box center [220, 656] width 99 height 22
click at [166, 655] on input "AI Optimize Shipment will be auto arranged" at bounding box center [161, 656] width 9 height 9
checkbox input "true"
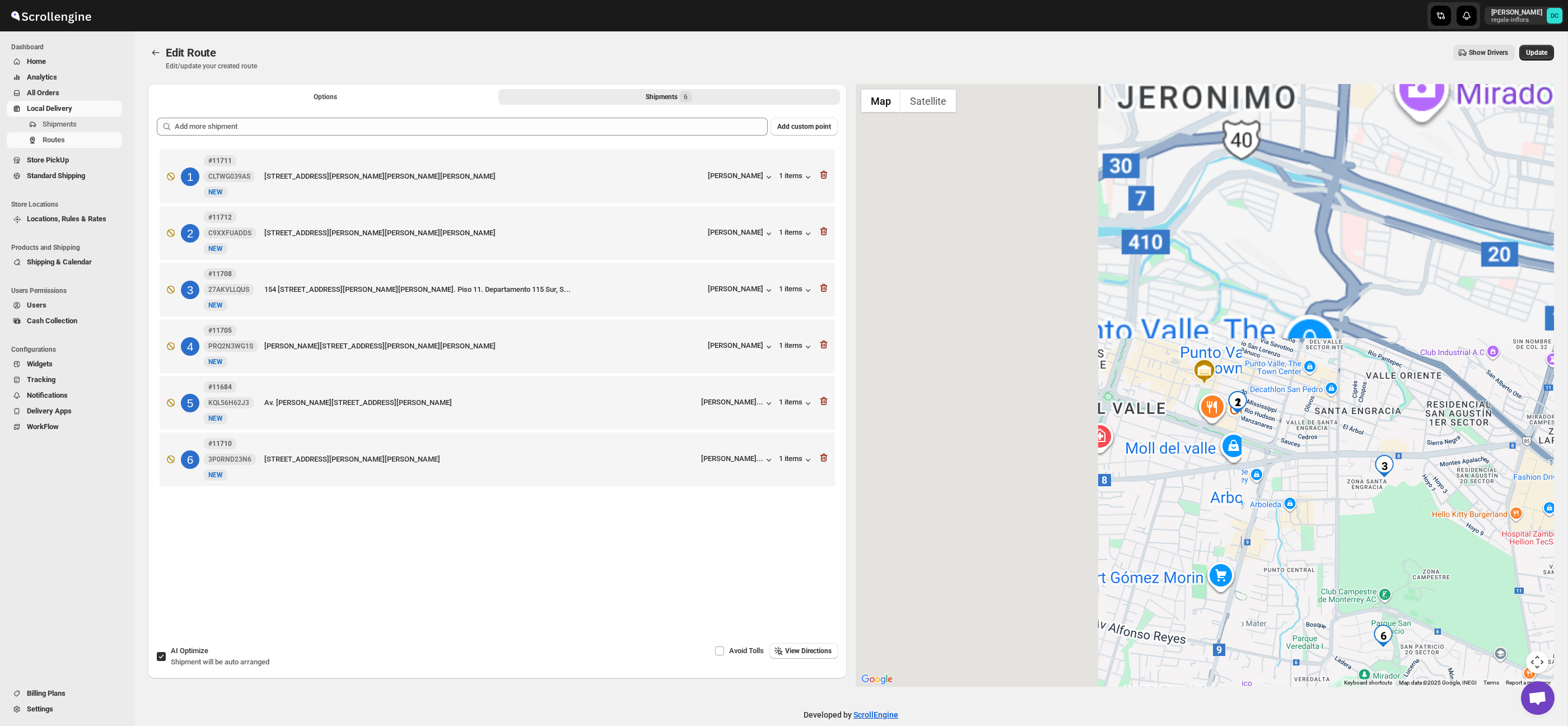
drag, startPoint x: 817, startPoint y: 648, endPoint x: 848, endPoint y: 633, distance: 34.4
click at [817, 648] on span "View Directions" at bounding box center [809, 651] width 47 height 9
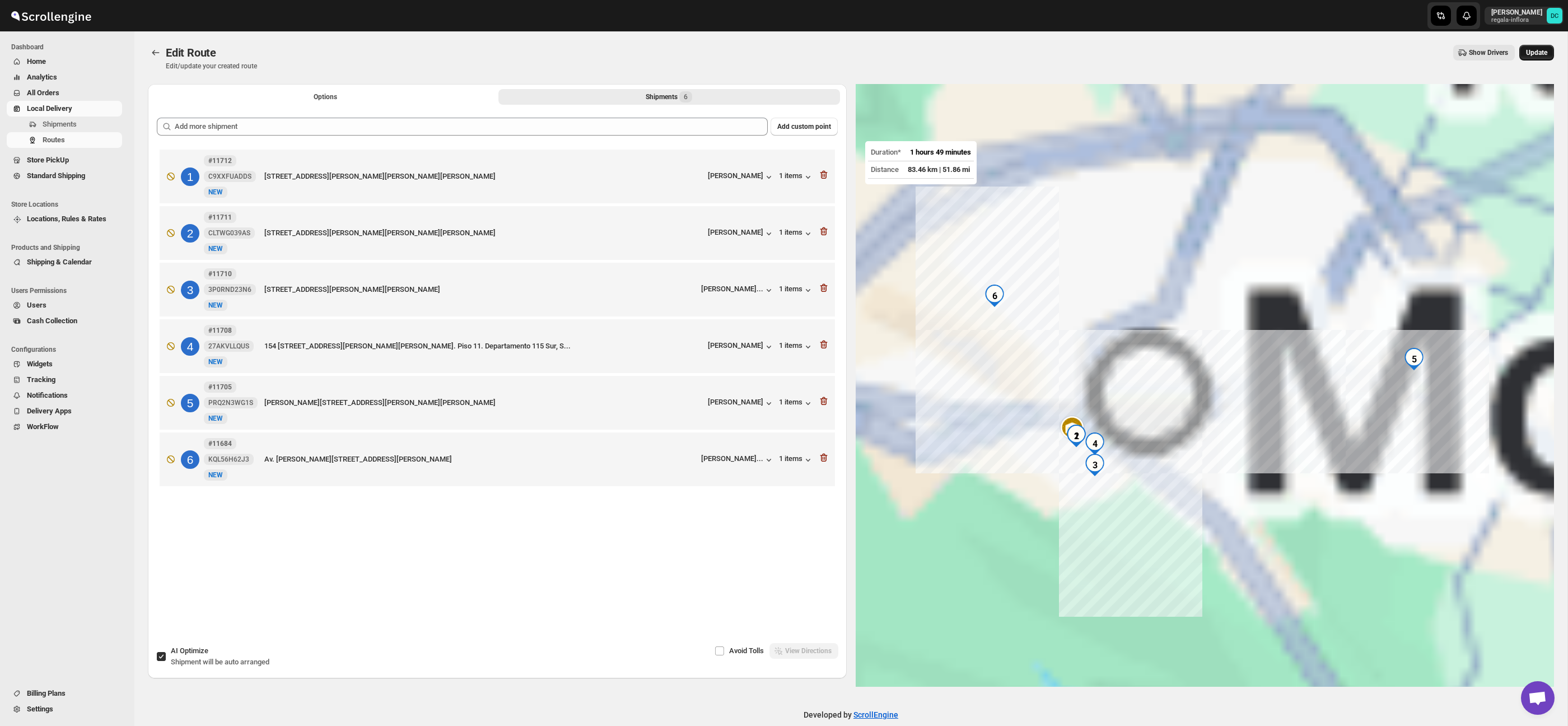
click at [1529, 58] on button "Update" at bounding box center [1537, 53] width 35 height 16
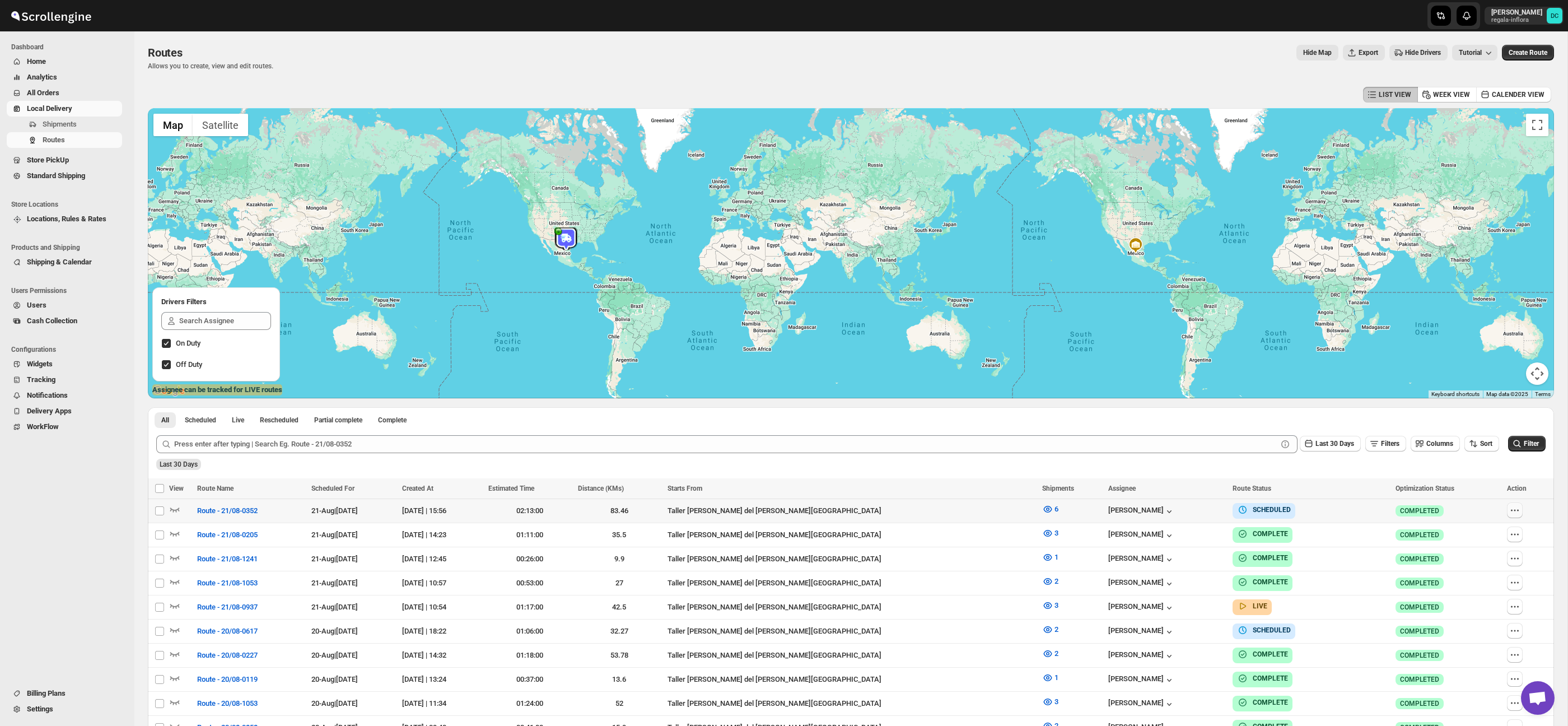
click at [1510, 511] on icon "button" at bounding box center [1514, 510] width 11 height 11
checkbox input "true"
click at [1477, 591] on span "Edit" at bounding box center [1486, 590] width 52 height 11
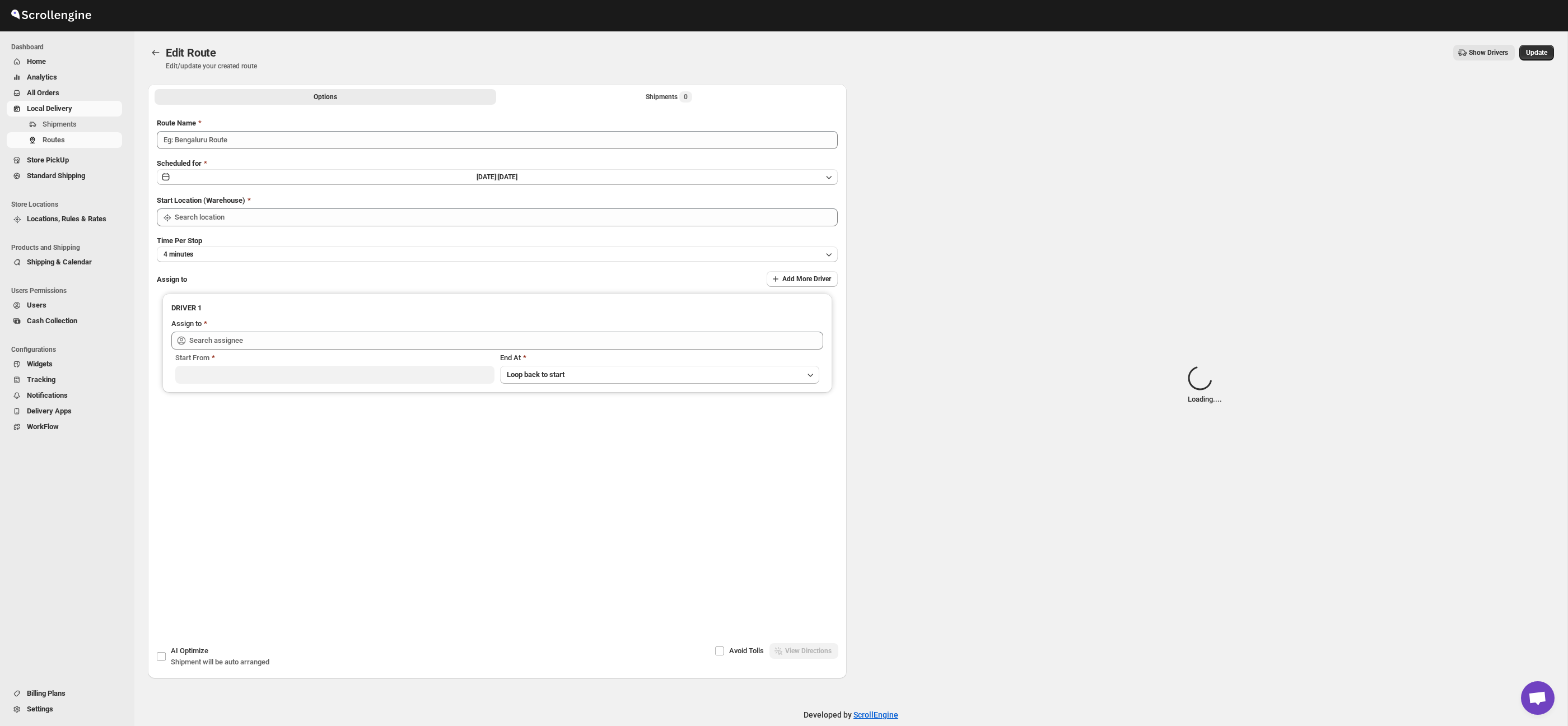
type input "Route - 21/08-0352"
type input "Taller [PERSON_NAME] del [PERSON_NAME][GEOGRAPHIC_DATA]"
type input "[PERSON_NAME] ([PERSON_NAME][EMAIL_ADDRESS][DOMAIN_NAME])"
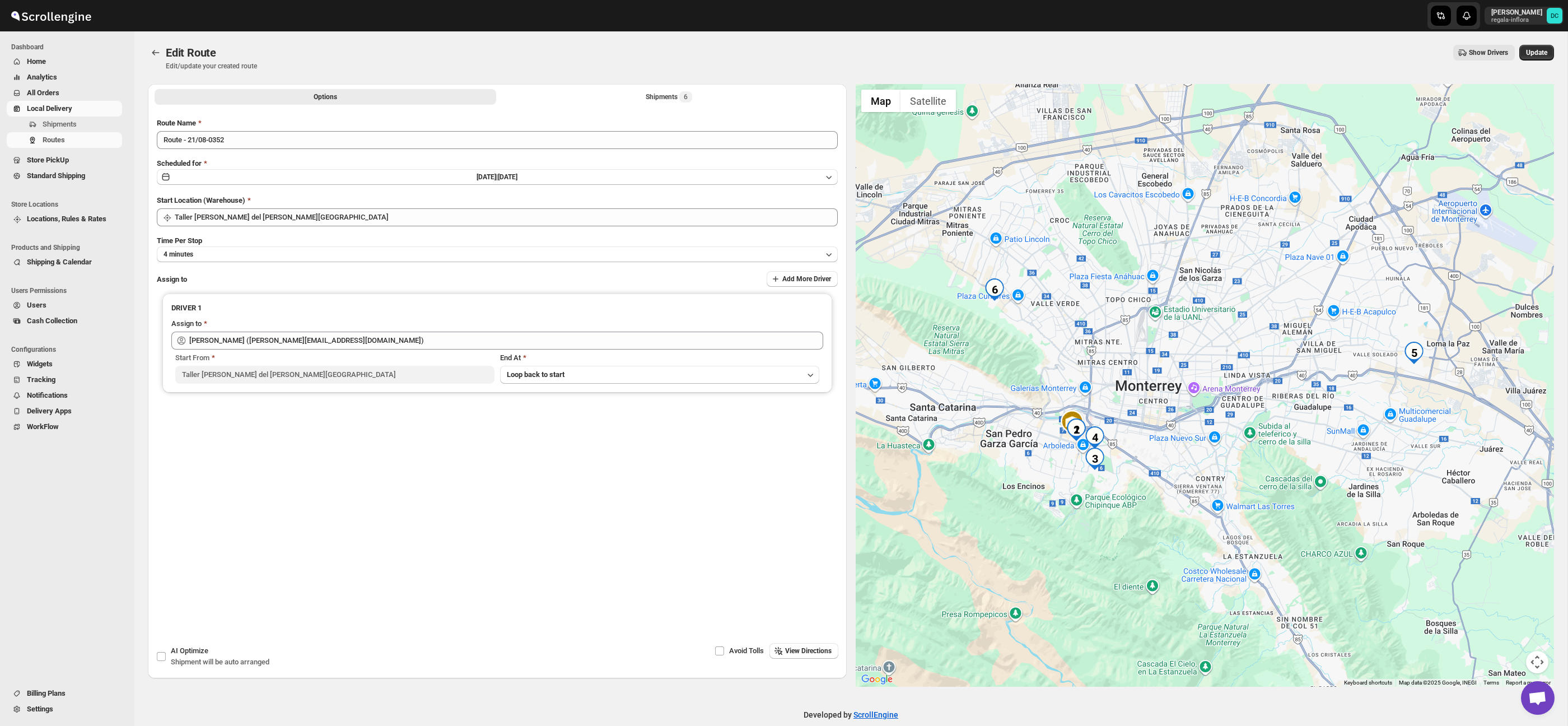
click at [1539, 652] on button "Map camera controls" at bounding box center [1537, 662] width 22 height 22
click at [1512, 611] on button "Zoom in" at bounding box center [1509, 606] width 22 height 22
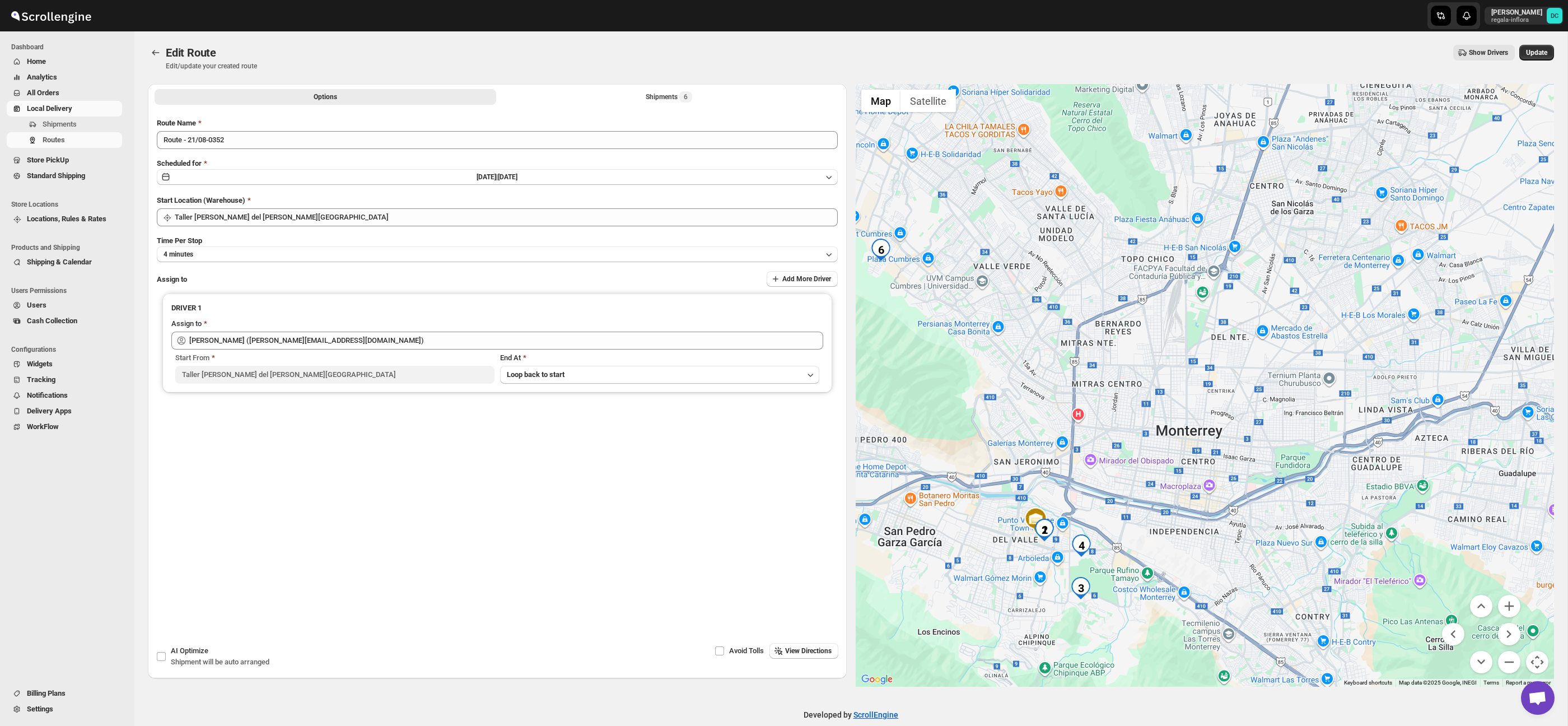
drag, startPoint x: 1193, startPoint y: 463, endPoint x: 1293, endPoint y: 508, distance: 109.7
click at [1291, 508] on div at bounding box center [1205, 385] width 699 height 603
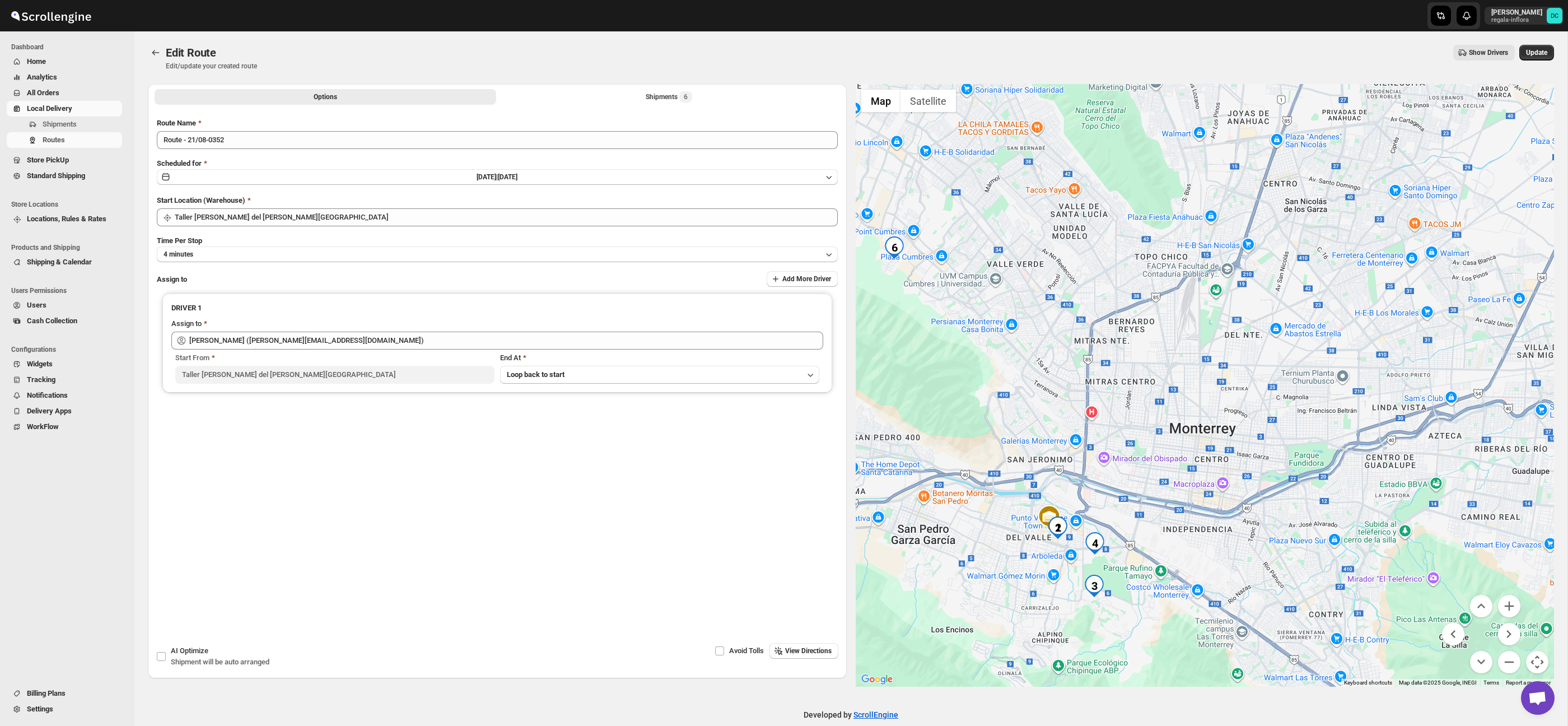
drag, startPoint x: 1220, startPoint y: 565, endPoint x: 1226, endPoint y: 561, distance: 7.2
click at [1226, 561] on div at bounding box center [1205, 385] width 699 height 603
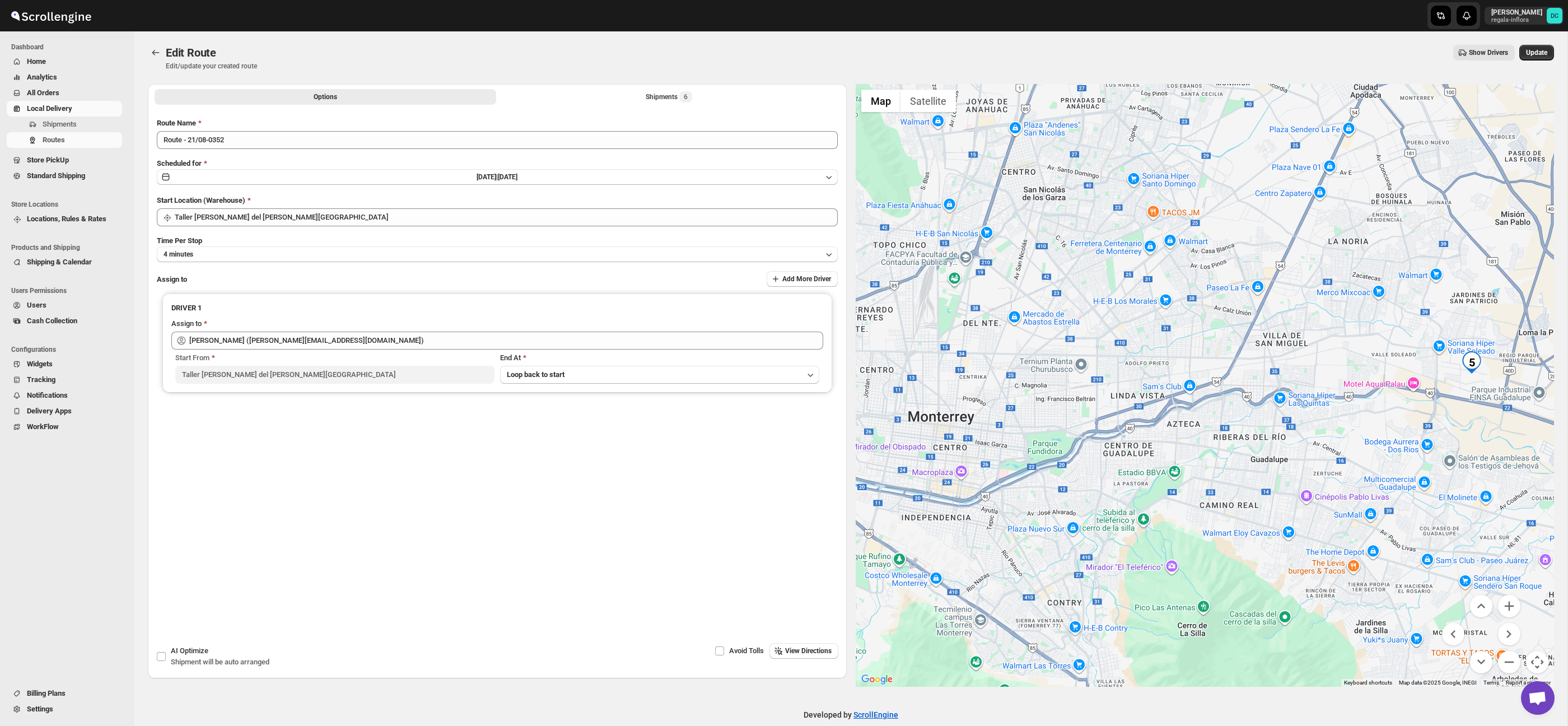
drag, startPoint x: 1462, startPoint y: 495, endPoint x: 1320, endPoint y: 493, distance: 142.0
click at [1272, 494] on div at bounding box center [1205, 385] width 699 height 603
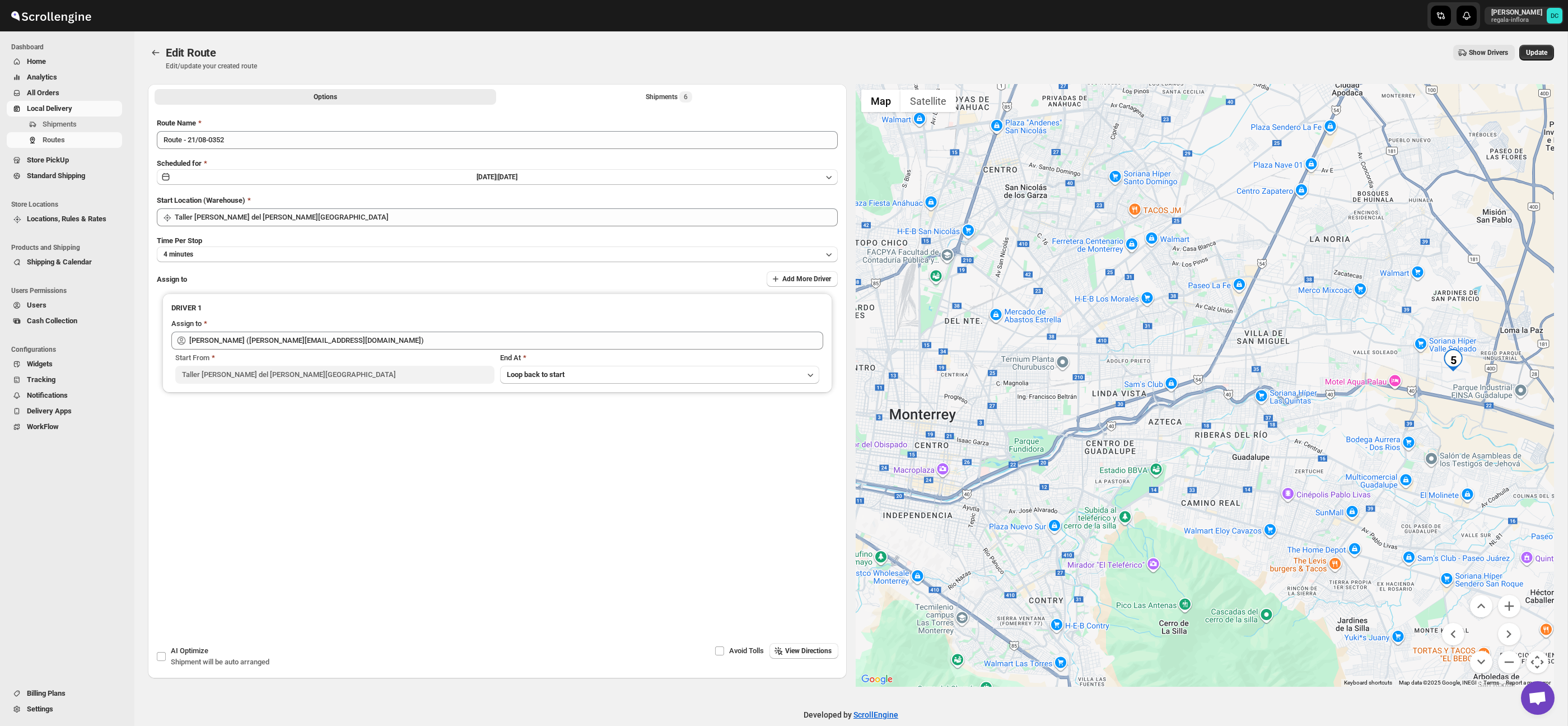
drag, startPoint x: 1460, startPoint y: 505, endPoint x: 1405, endPoint y: 493, distance: 56.3
click at [1405, 493] on div at bounding box center [1205, 385] width 699 height 603
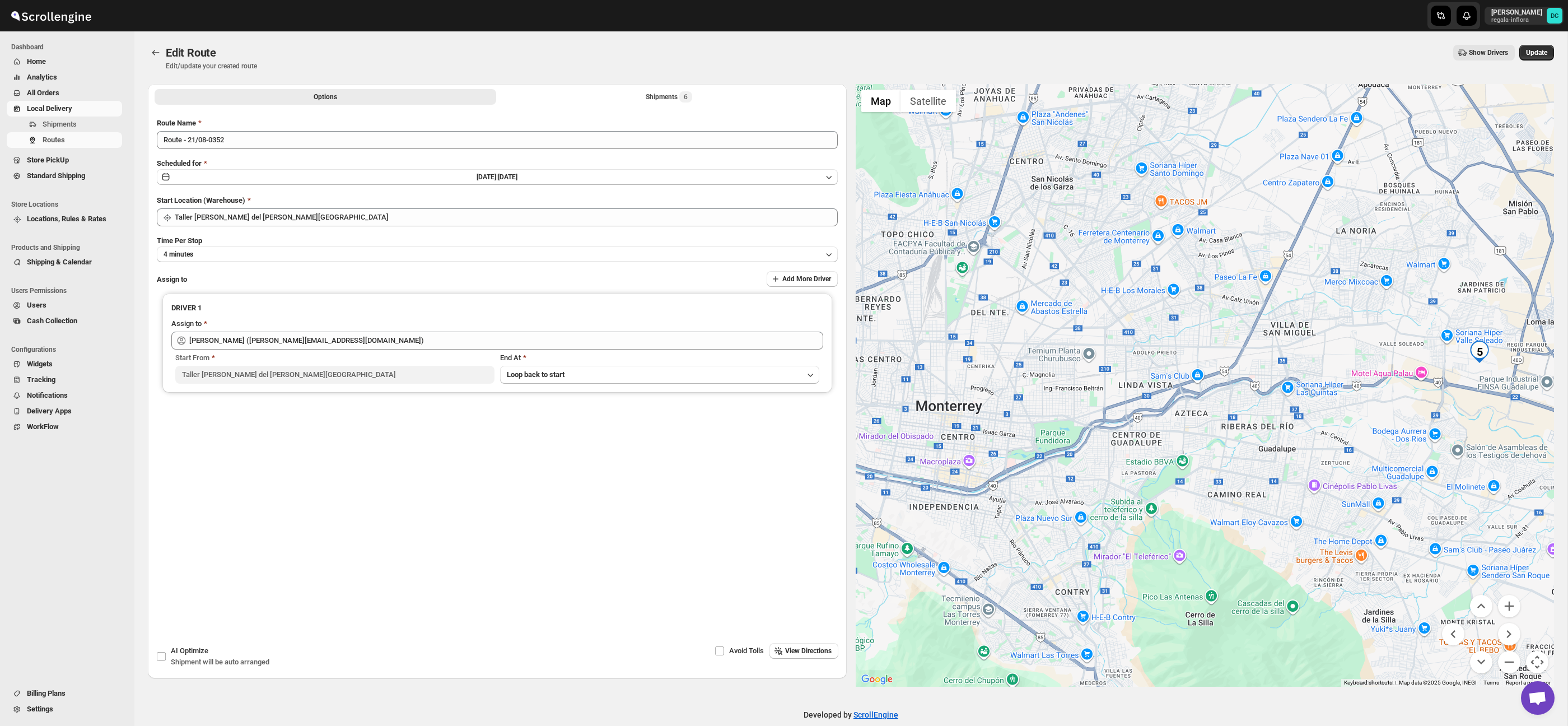
drag, startPoint x: 1166, startPoint y: 338, endPoint x: 1392, endPoint y: 339, distance: 226.0
click at [1392, 339] on div at bounding box center [1205, 385] width 699 height 603
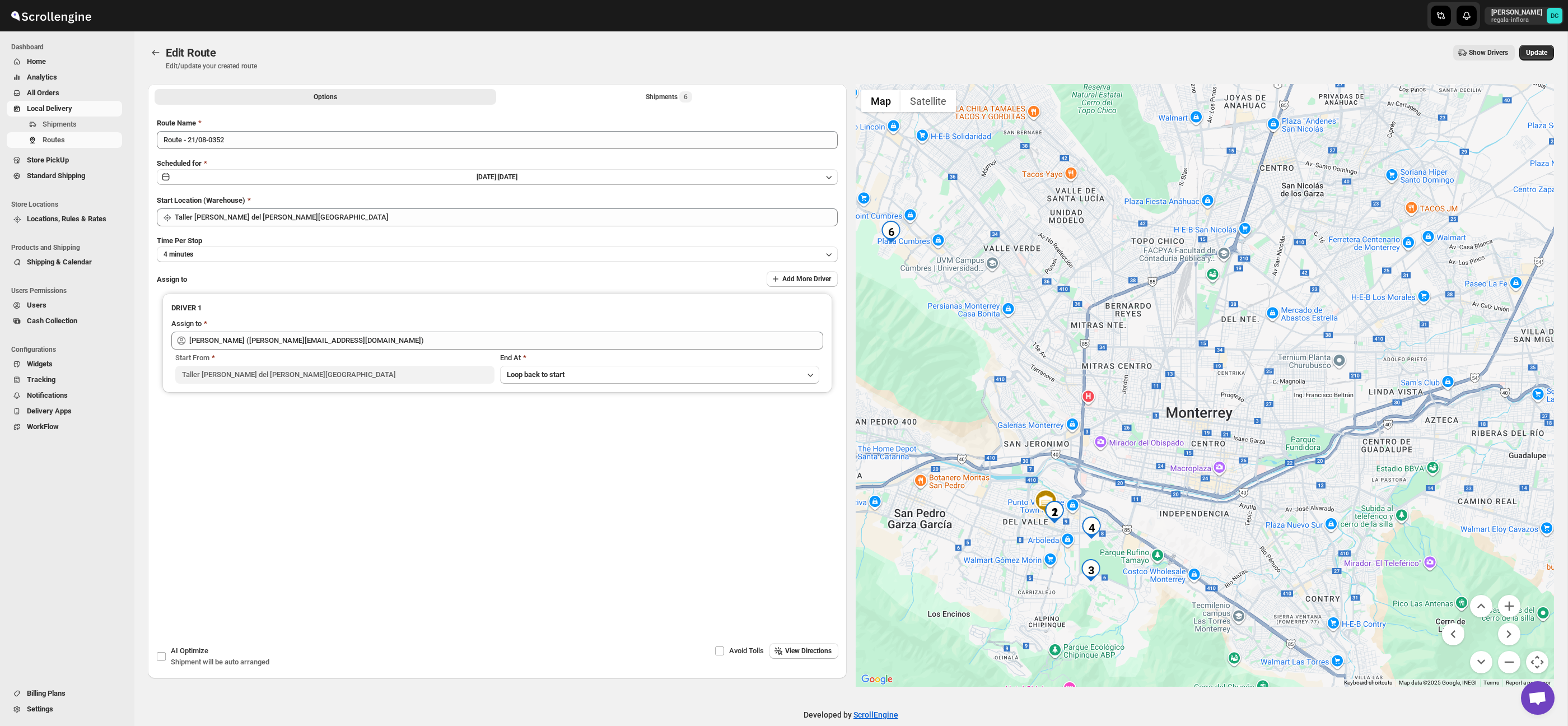
drag, startPoint x: 1312, startPoint y: 343, endPoint x: 1343, endPoint y: 346, distance: 31.1
click at [1343, 346] on div at bounding box center [1205, 385] width 699 height 603
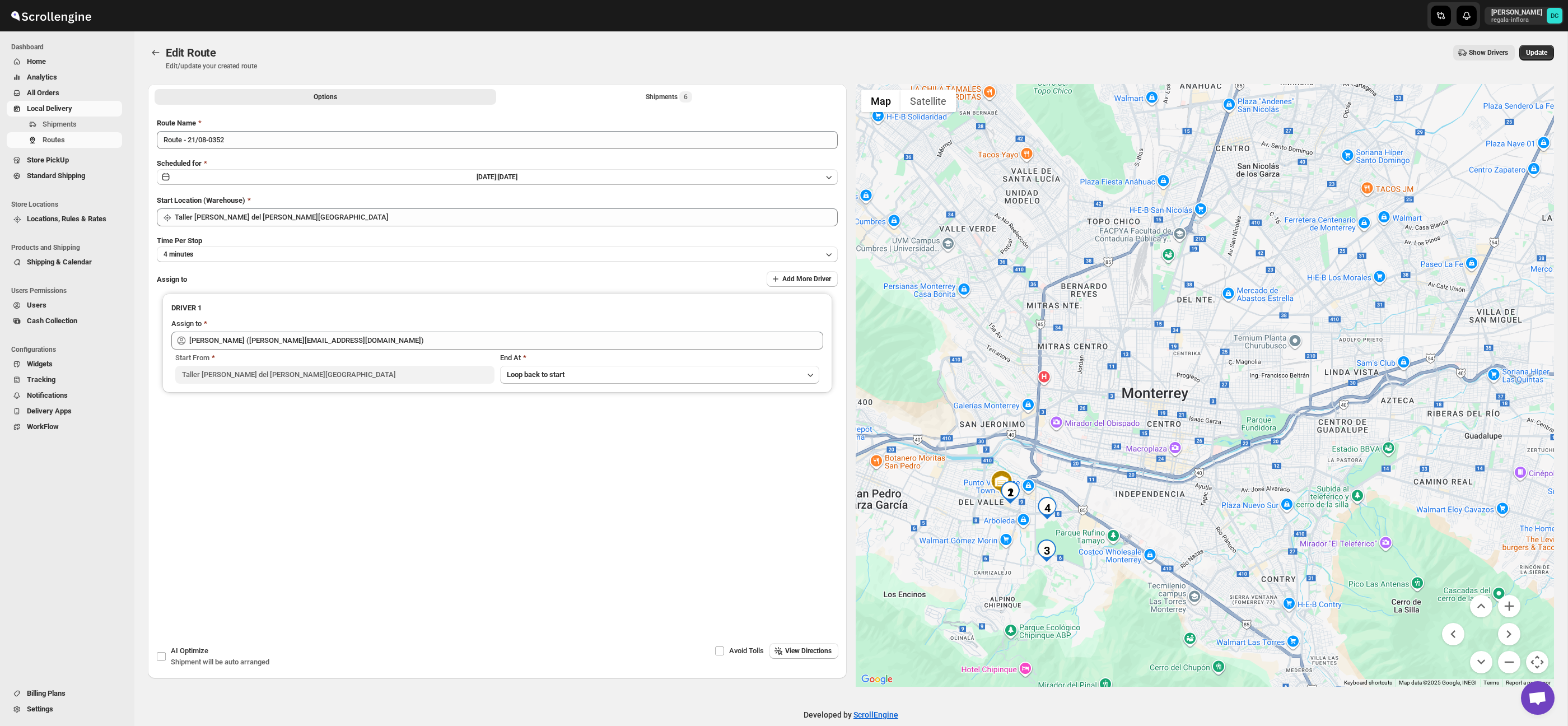
drag, startPoint x: 1365, startPoint y: 512, endPoint x: 1409, endPoint y: 544, distance: 54.4
click at [1315, 489] on div at bounding box center [1205, 385] width 699 height 603
click at [1515, 657] on button "Zoom out" at bounding box center [1509, 662] width 22 height 22
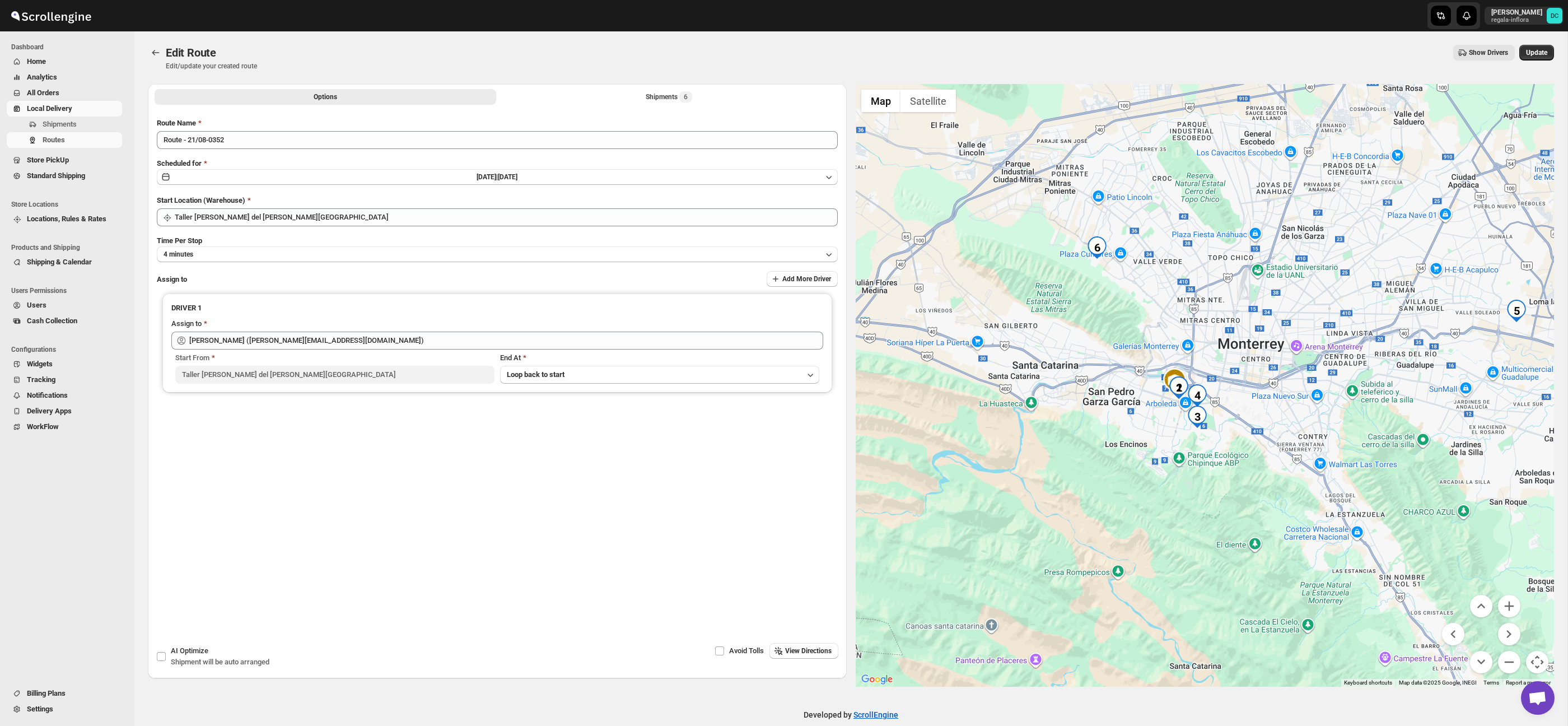
drag, startPoint x: 1267, startPoint y: 489, endPoint x: 1338, endPoint y: 444, distance: 84.1
click at [1338, 444] on div at bounding box center [1205, 385] width 699 height 603
click at [1516, 603] on button "Zoom in" at bounding box center [1509, 606] width 22 height 22
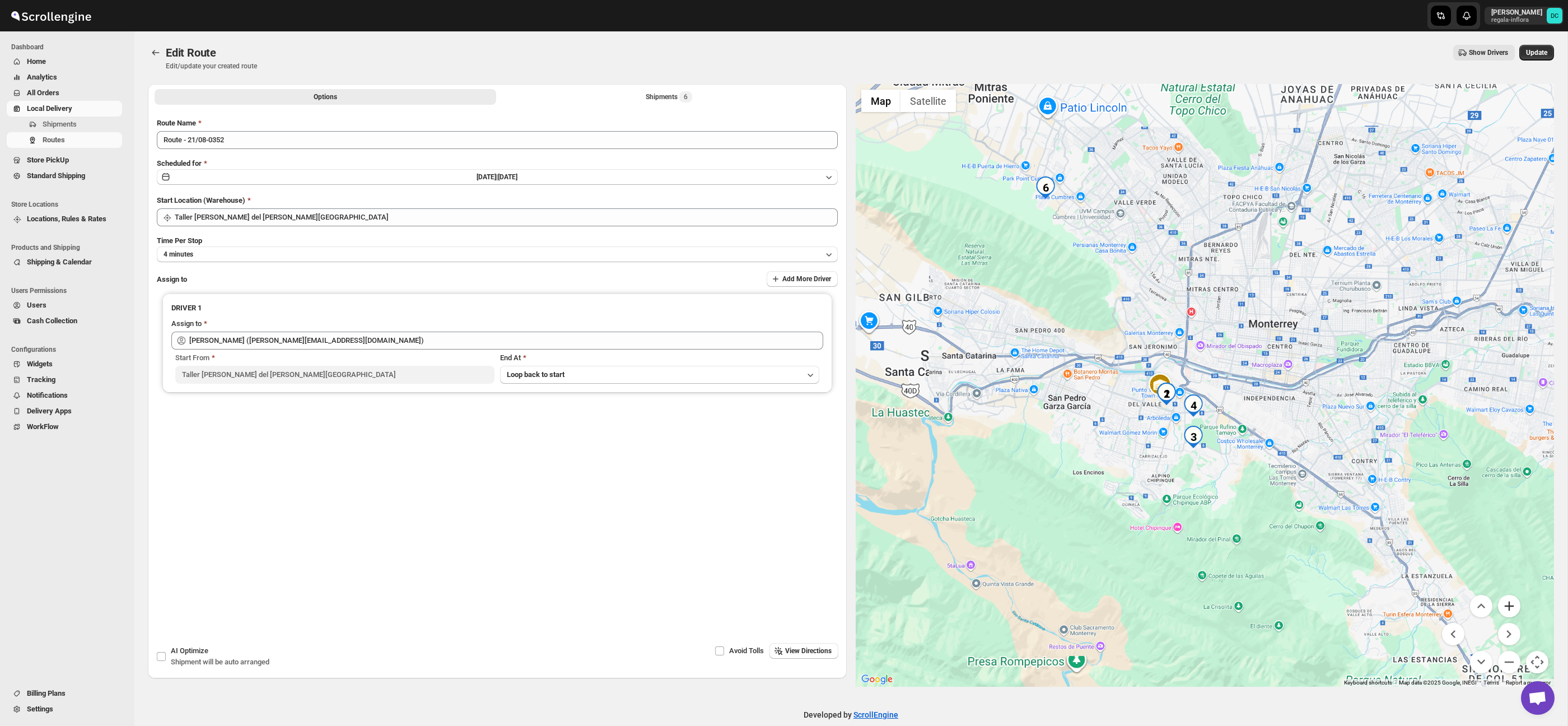
click at [1516, 603] on button "Zoom in" at bounding box center [1509, 606] width 22 height 22
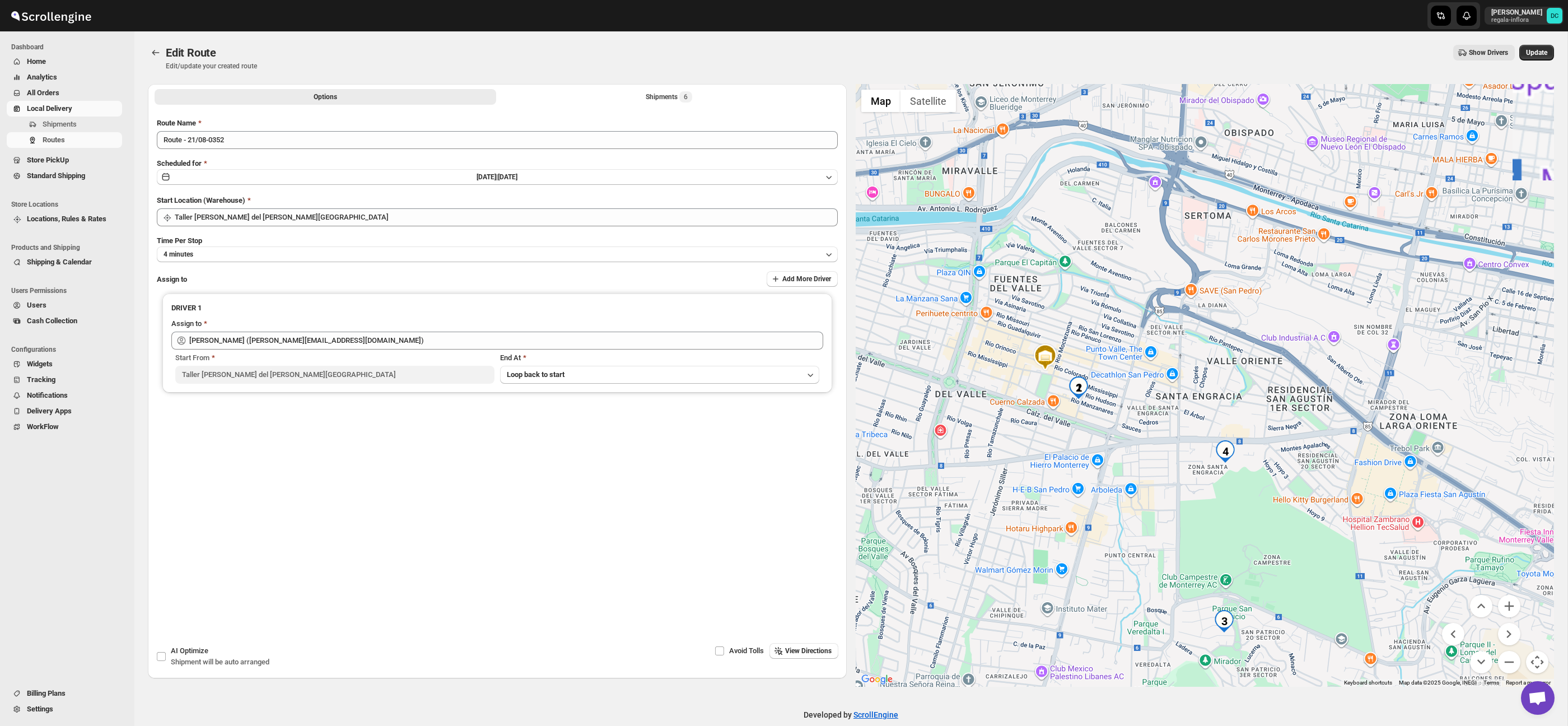
drag, startPoint x: 1220, startPoint y: 495, endPoint x: 1293, endPoint y: 421, distance: 103.9
click at [1302, 402] on div at bounding box center [1205, 385] width 699 height 603
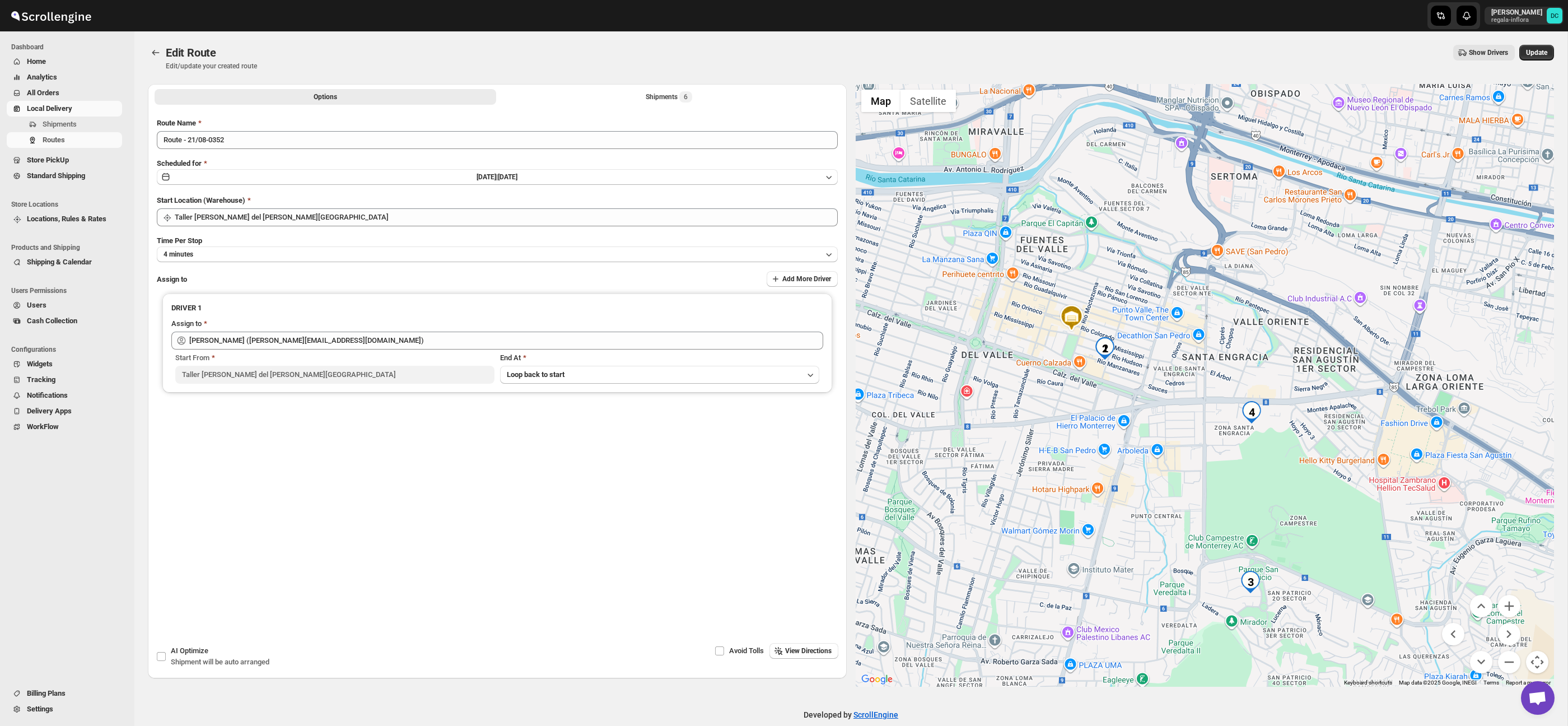
drag, startPoint x: 1250, startPoint y: 494, endPoint x: 1274, endPoint y: 445, distance: 54.6
click at [1278, 455] on div at bounding box center [1205, 385] width 699 height 603
click at [661, 98] on div "Shipments 6" at bounding box center [669, 96] width 47 height 11
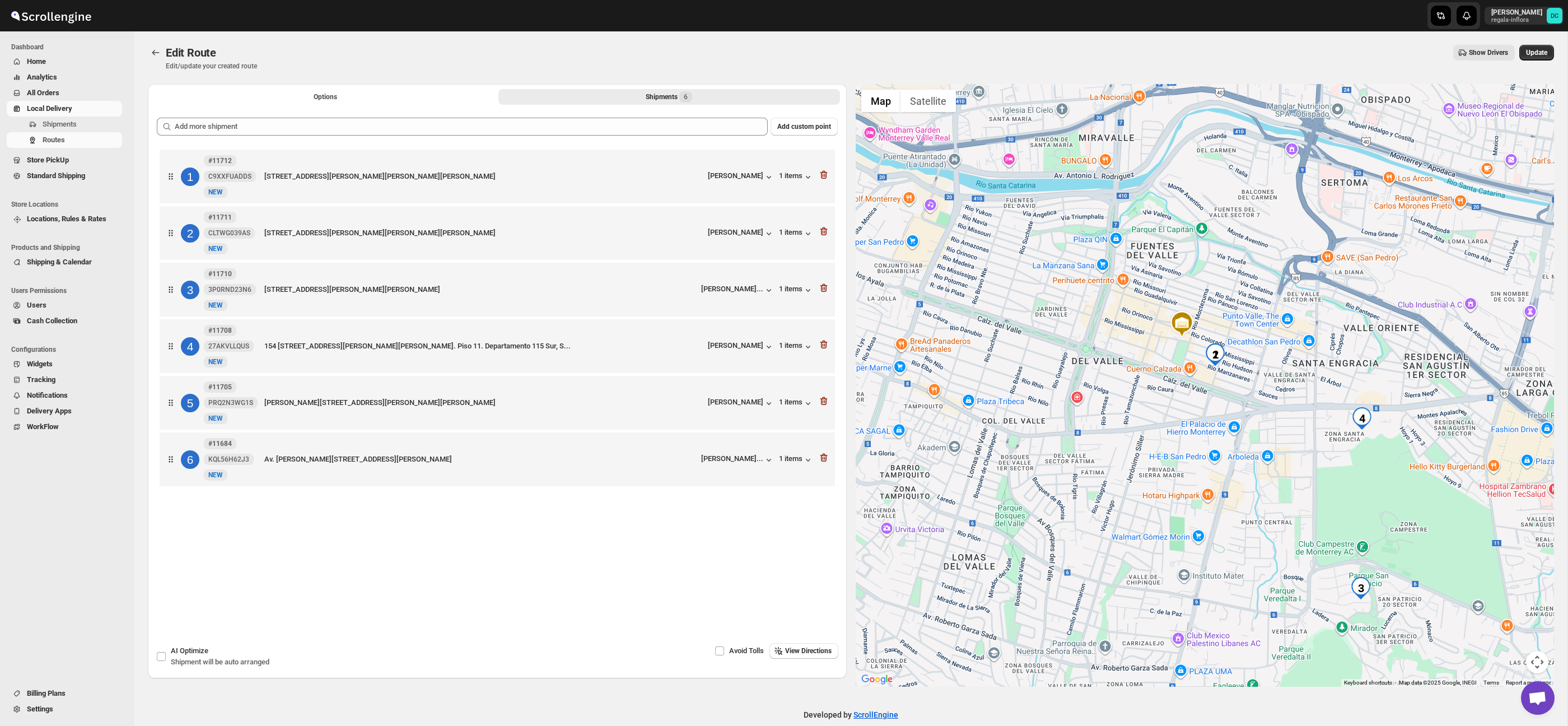
drag, startPoint x: 1370, startPoint y: 523, endPoint x: 1357, endPoint y: 454, distance: 70.2
click at [1351, 478] on div at bounding box center [1205, 385] width 699 height 603
click at [1541, 656] on button "Map camera controls" at bounding box center [1537, 662] width 22 height 22
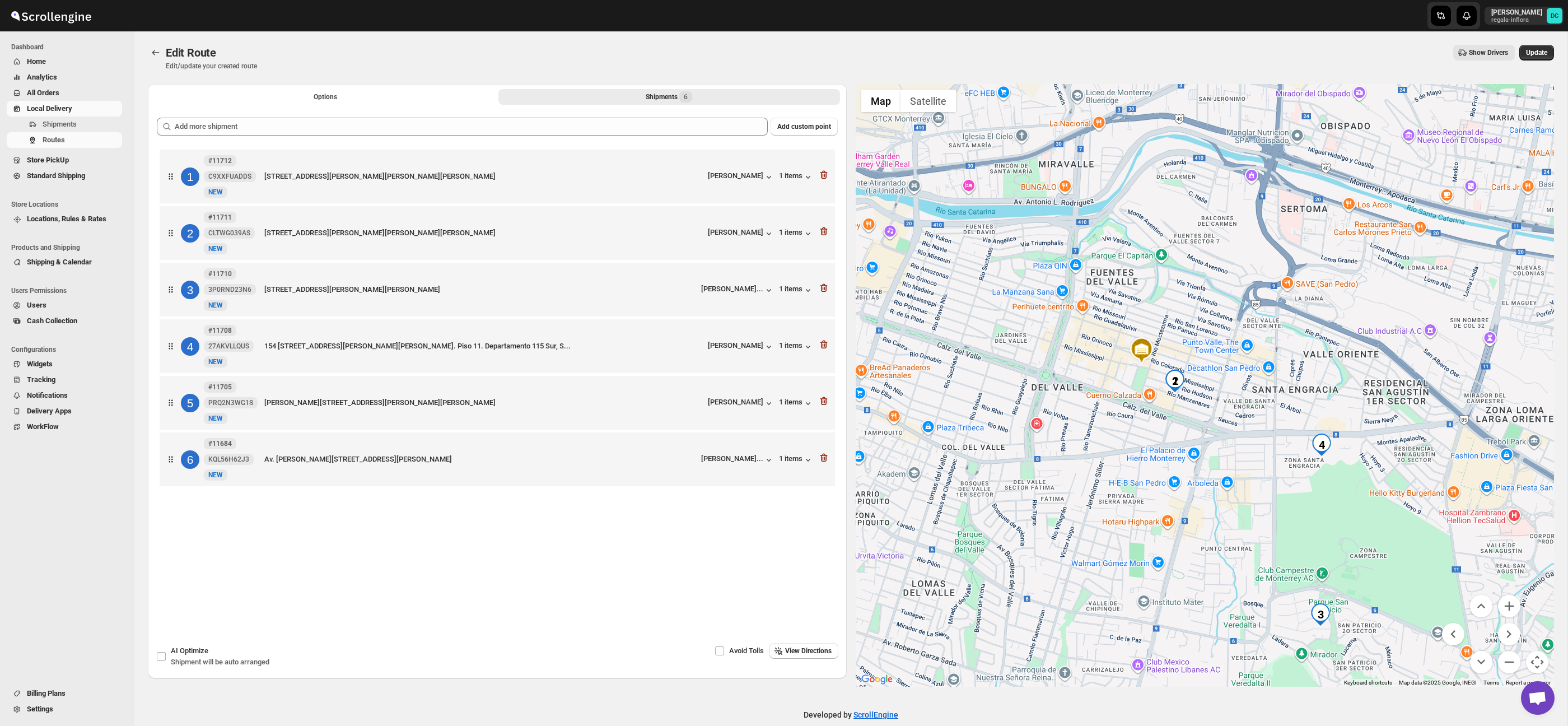
drag, startPoint x: 1407, startPoint y: 480, endPoint x: 1382, endPoint y: 497, distance: 30.2
click at [1382, 497] on div at bounding box center [1205, 385] width 699 height 603
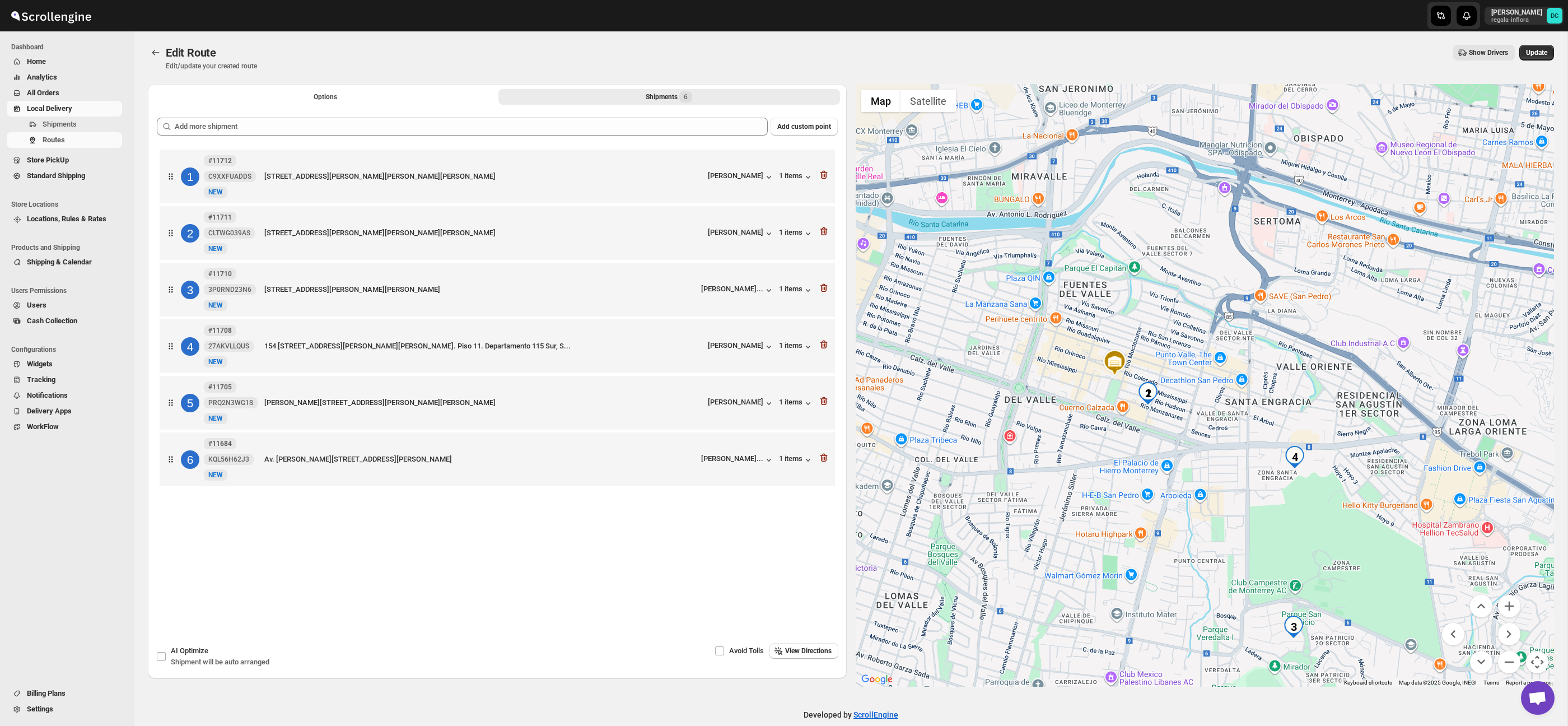
drag, startPoint x: 1357, startPoint y: 522, endPoint x: 1332, endPoint y: 534, distance: 27.7
click at [1332, 534] on div at bounding box center [1205, 385] width 699 height 603
click at [1508, 665] on button "Zoom out" at bounding box center [1509, 662] width 22 height 22
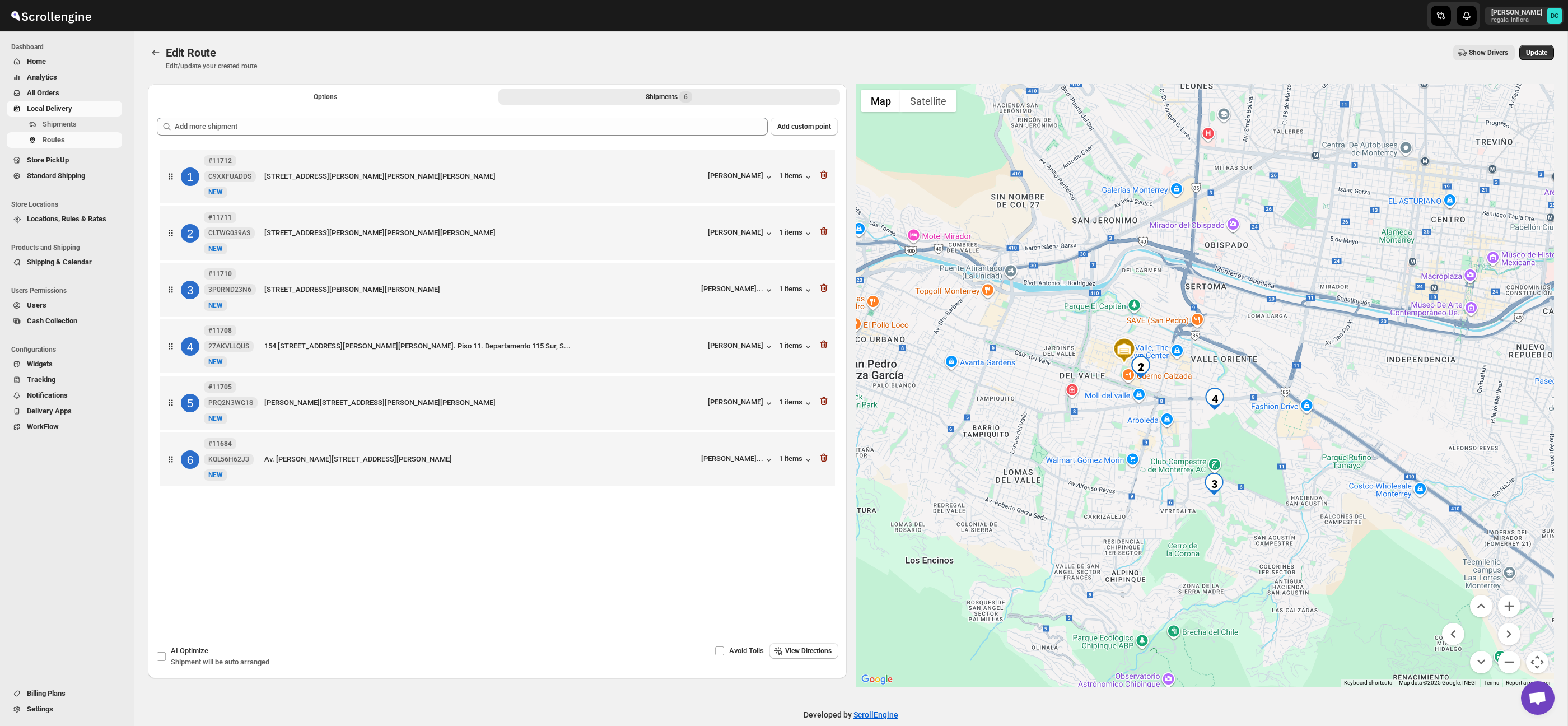
drag, startPoint x: 1423, startPoint y: 558, endPoint x: 1421, endPoint y: 576, distance: 18.1
click at [1373, 534] on div at bounding box center [1205, 385] width 699 height 603
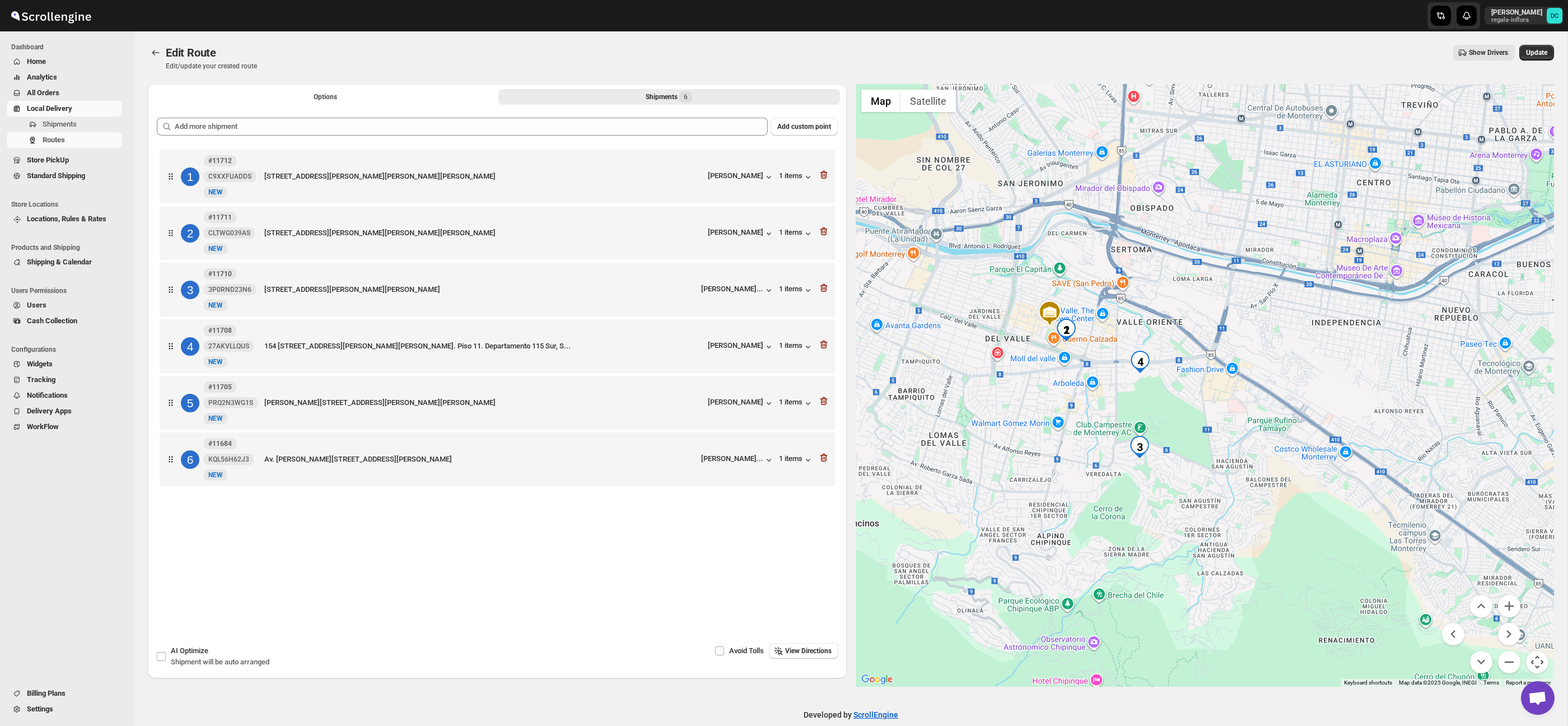
drag, startPoint x: 1362, startPoint y: 486, endPoint x: 1311, endPoint y: 459, distance: 57.7
click at [1311, 459] on div at bounding box center [1205, 385] width 699 height 603
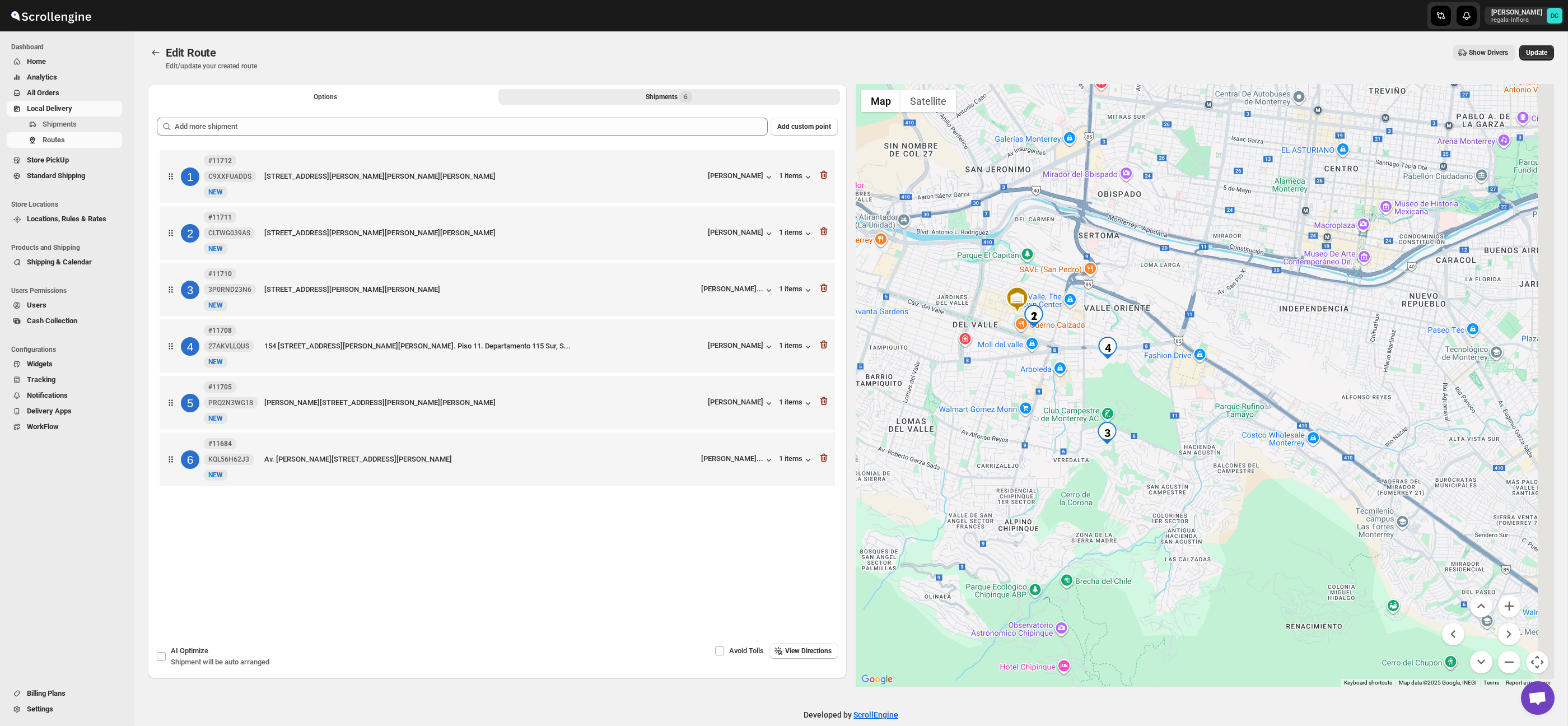
drag, startPoint x: 1270, startPoint y: 417, endPoint x: 1311, endPoint y: 472, distance: 68.6
click at [1283, 460] on div at bounding box center [1205, 385] width 699 height 603
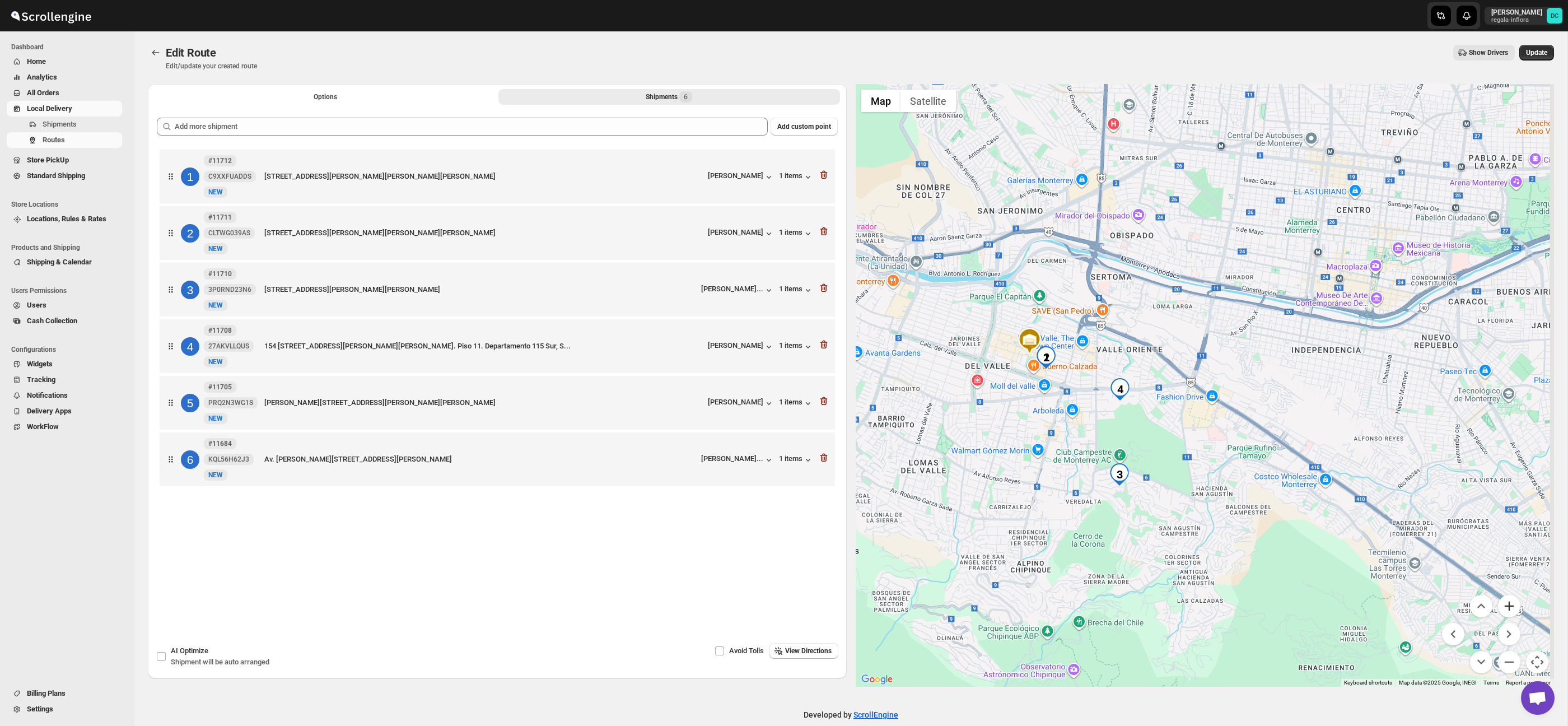
click at [1515, 607] on button "Zoom in" at bounding box center [1509, 606] width 22 height 22
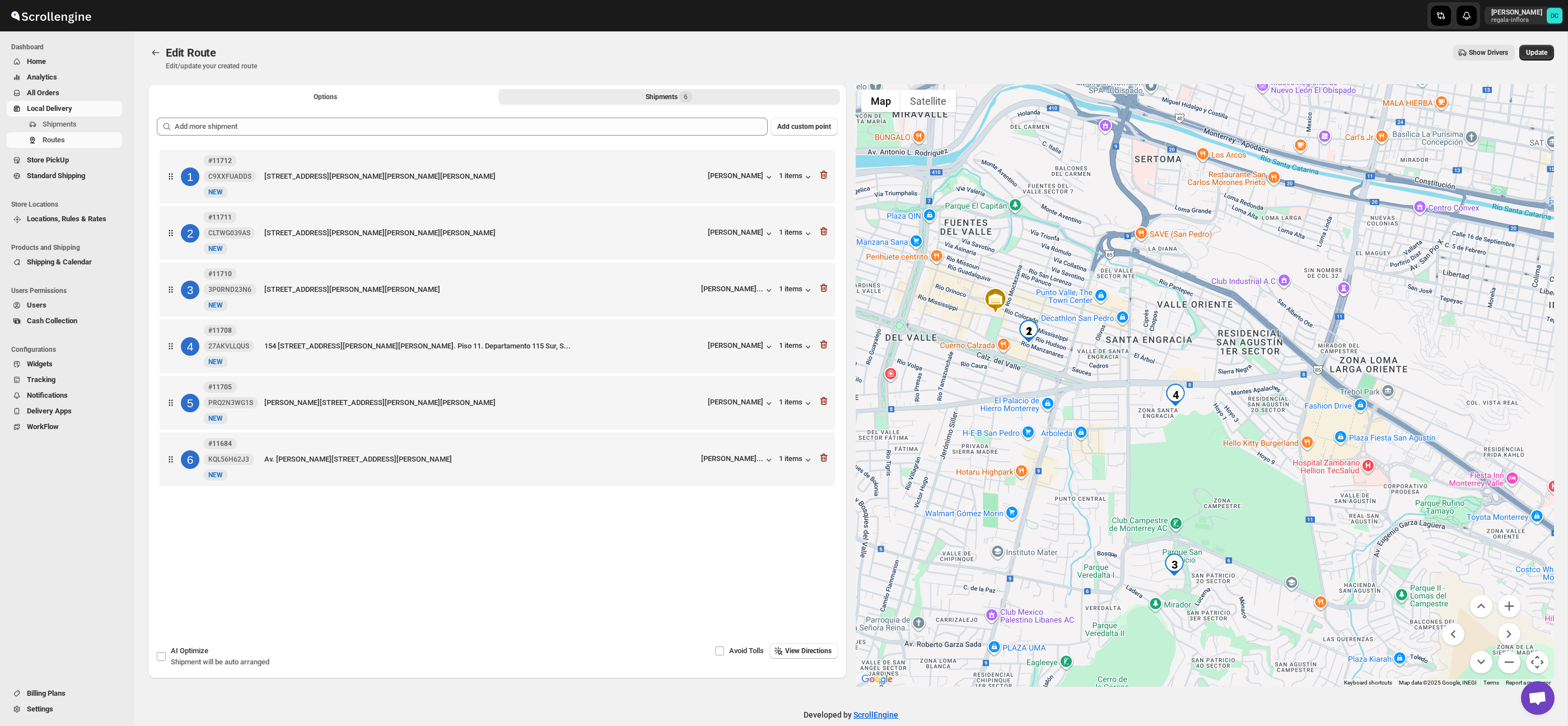
drag, startPoint x: 1128, startPoint y: 377, endPoint x: 1262, endPoint y: 368, distance: 134.3
click at [1262, 368] on div at bounding box center [1205, 385] width 699 height 603
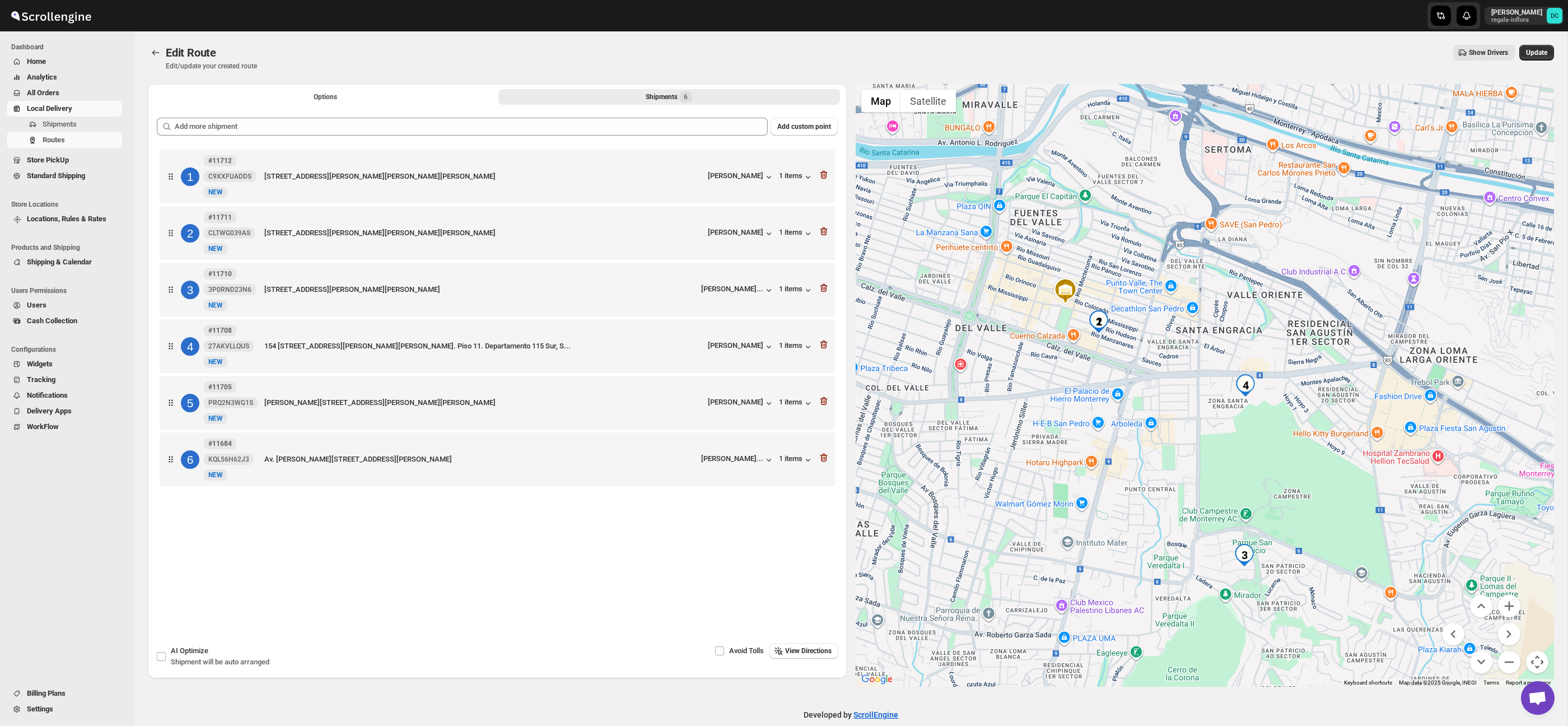
drag, startPoint x: 1123, startPoint y: 382, endPoint x: 1291, endPoint y: 449, distance: 180.9
click at [1192, 371] on div at bounding box center [1205, 385] width 699 height 603
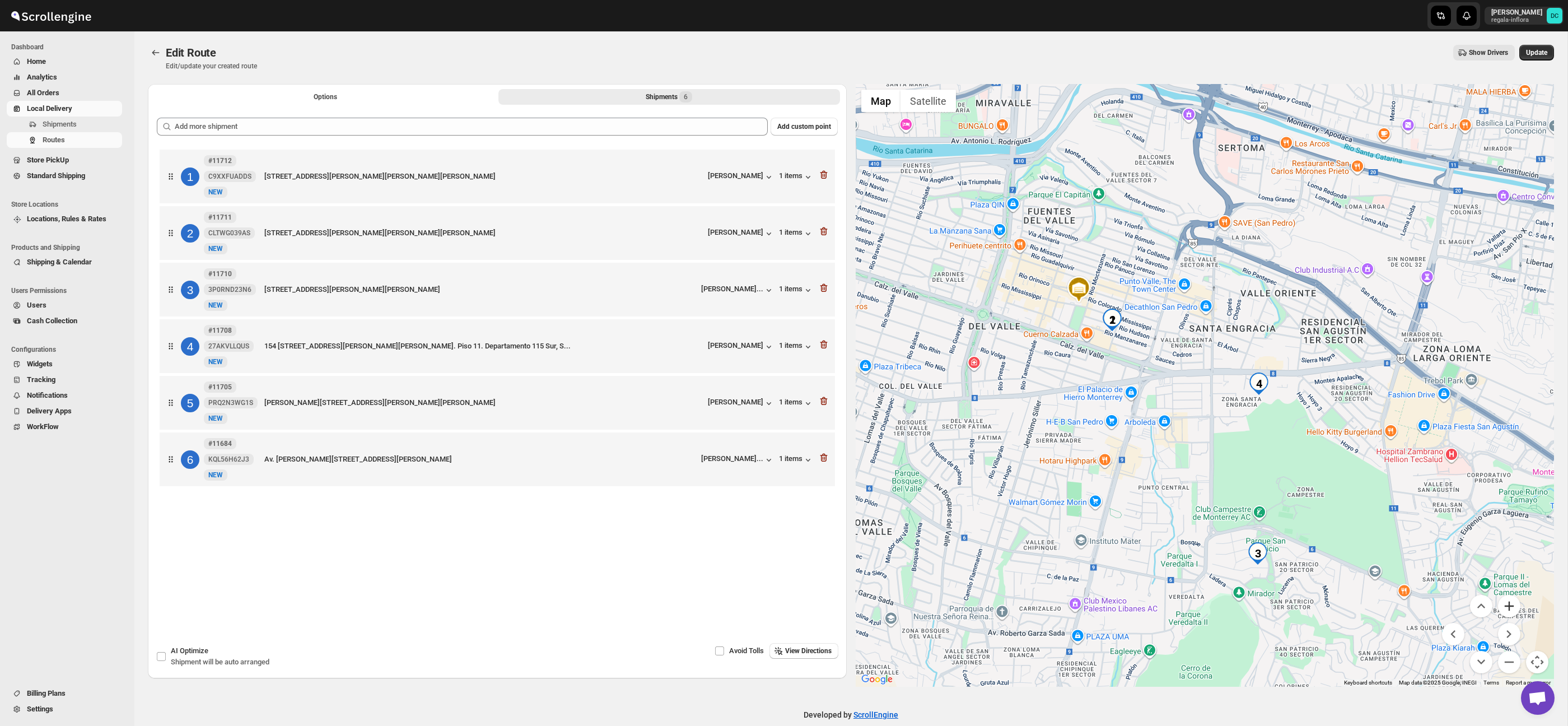
click at [1512, 611] on button "Zoom in" at bounding box center [1509, 606] width 22 height 22
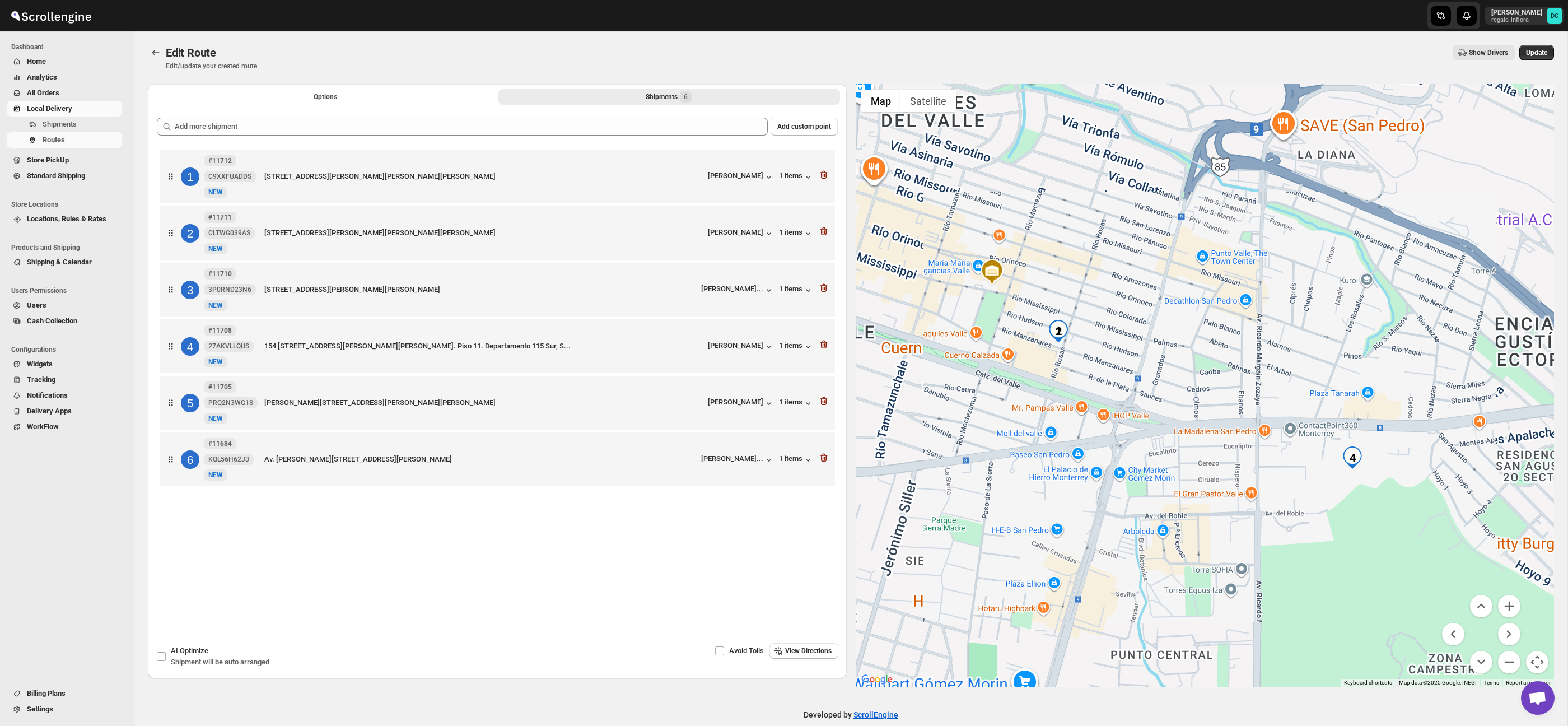
drag, startPoint x: 1182, startPoint y: 331, endPoint x: 1224, endPoint y: 401, distance: 81.6
click at [1224, 401] on div at bounding box center [1205, 385] width 699 height 603
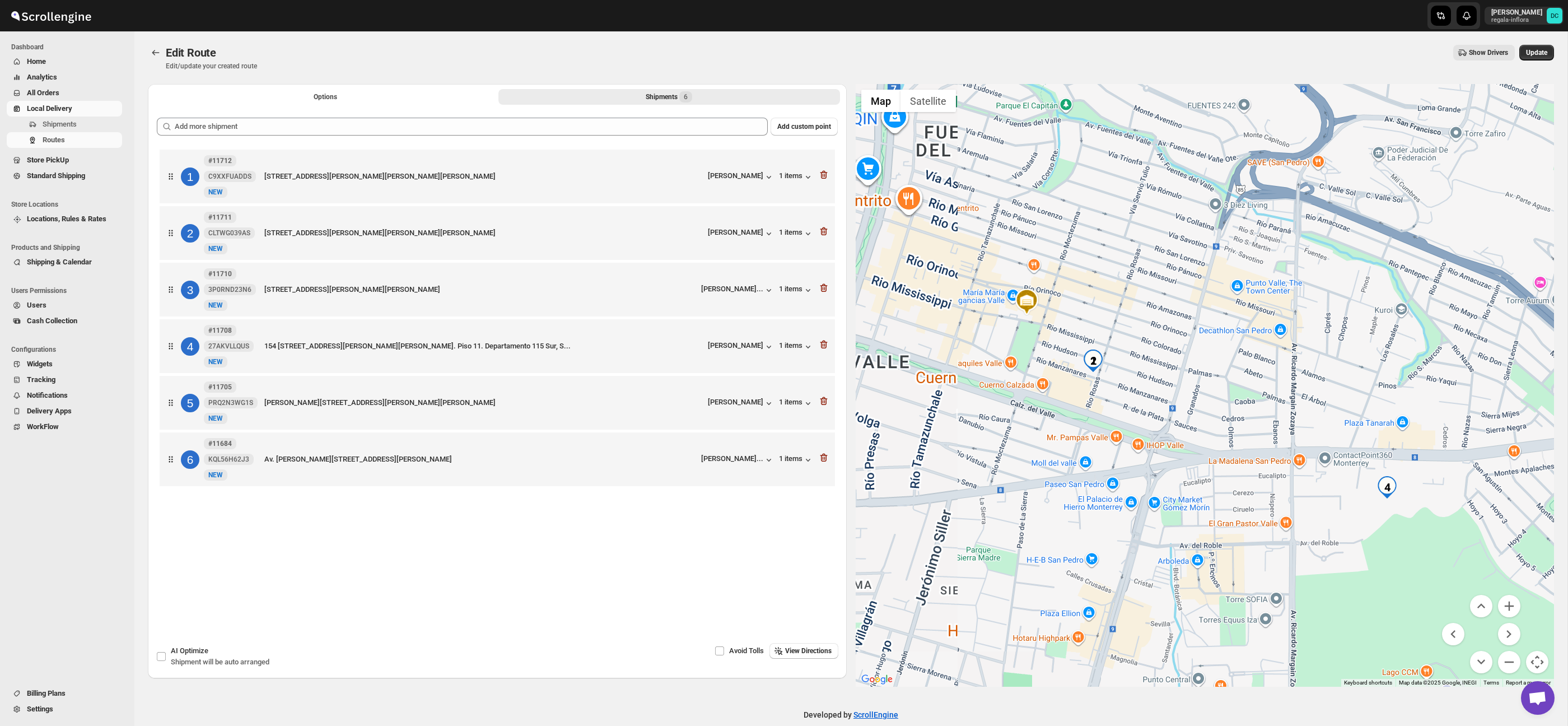
drag, startPoint x: 1107, startPoint y: 335, endPoint x: 1340, endPoint y: 501, distance: 286.1
click at [1148, 369] on div at bounding box center [1205, 385] width 699 height 603
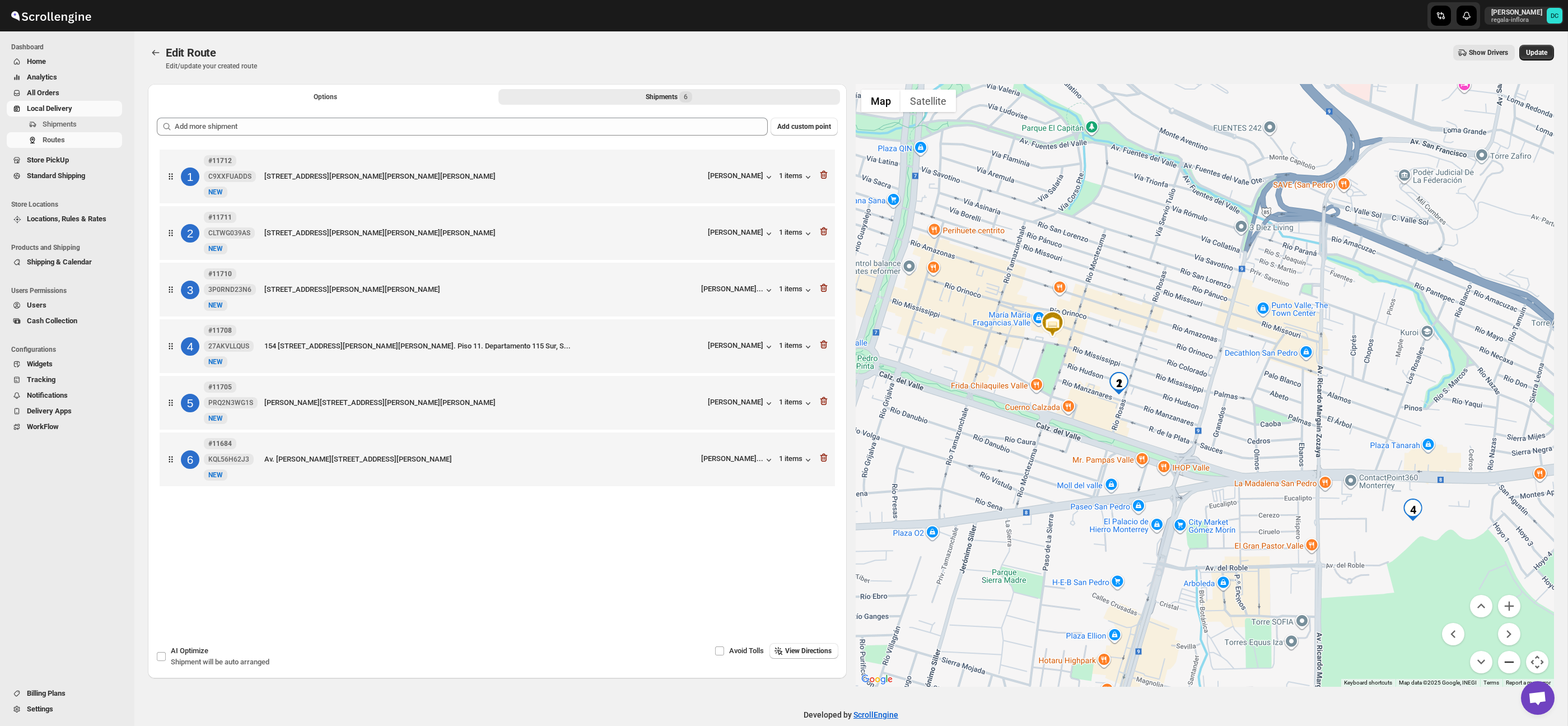
click at [1516, 663] on button "Zoom out" at bounding box center [1509, 662] width 22 height 22
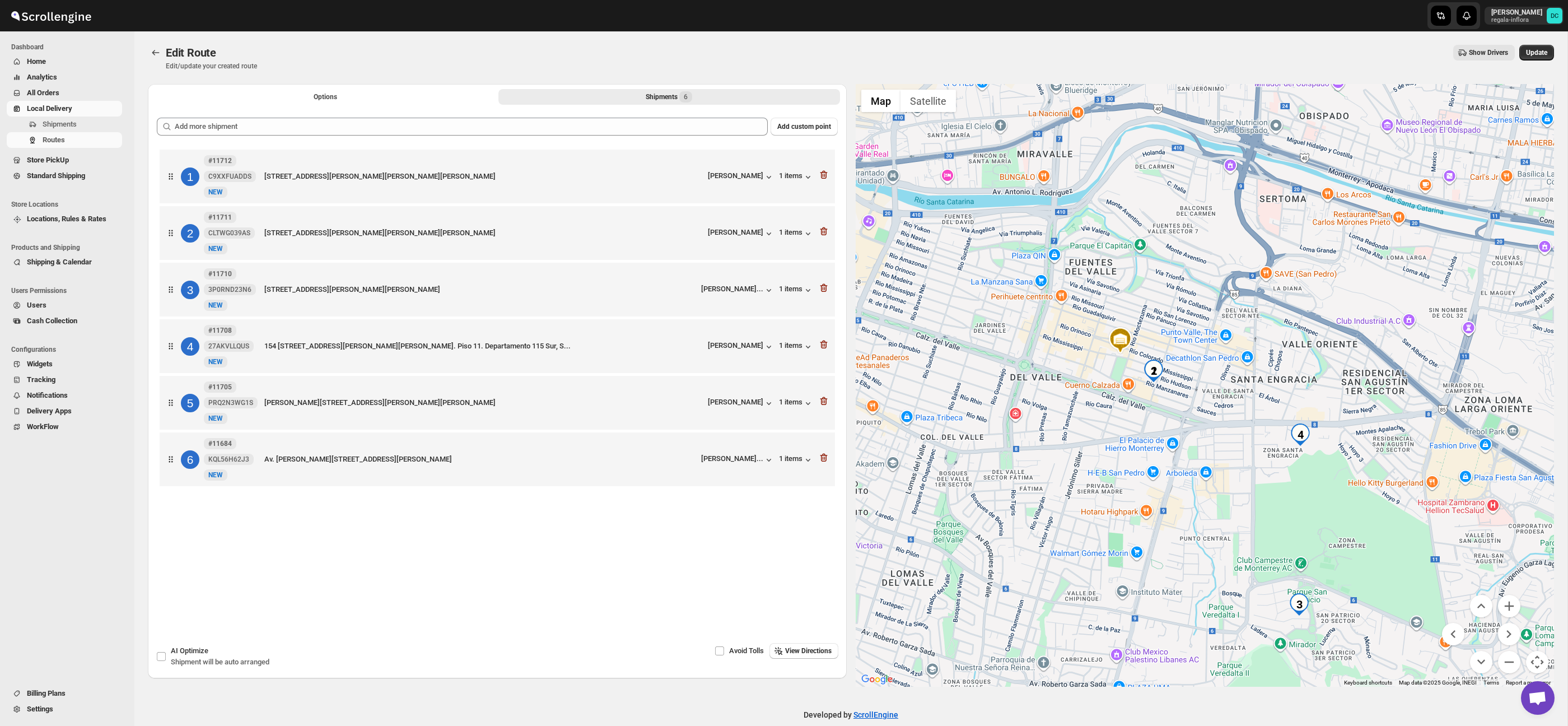
drag, startPoint x: 1340, startPoint y: 527, endPoint x: 1300, endPoint y: 487, distance: 56.6
click at [1296, 483] on div at bounding box center [1205, 385] width 699 height 603
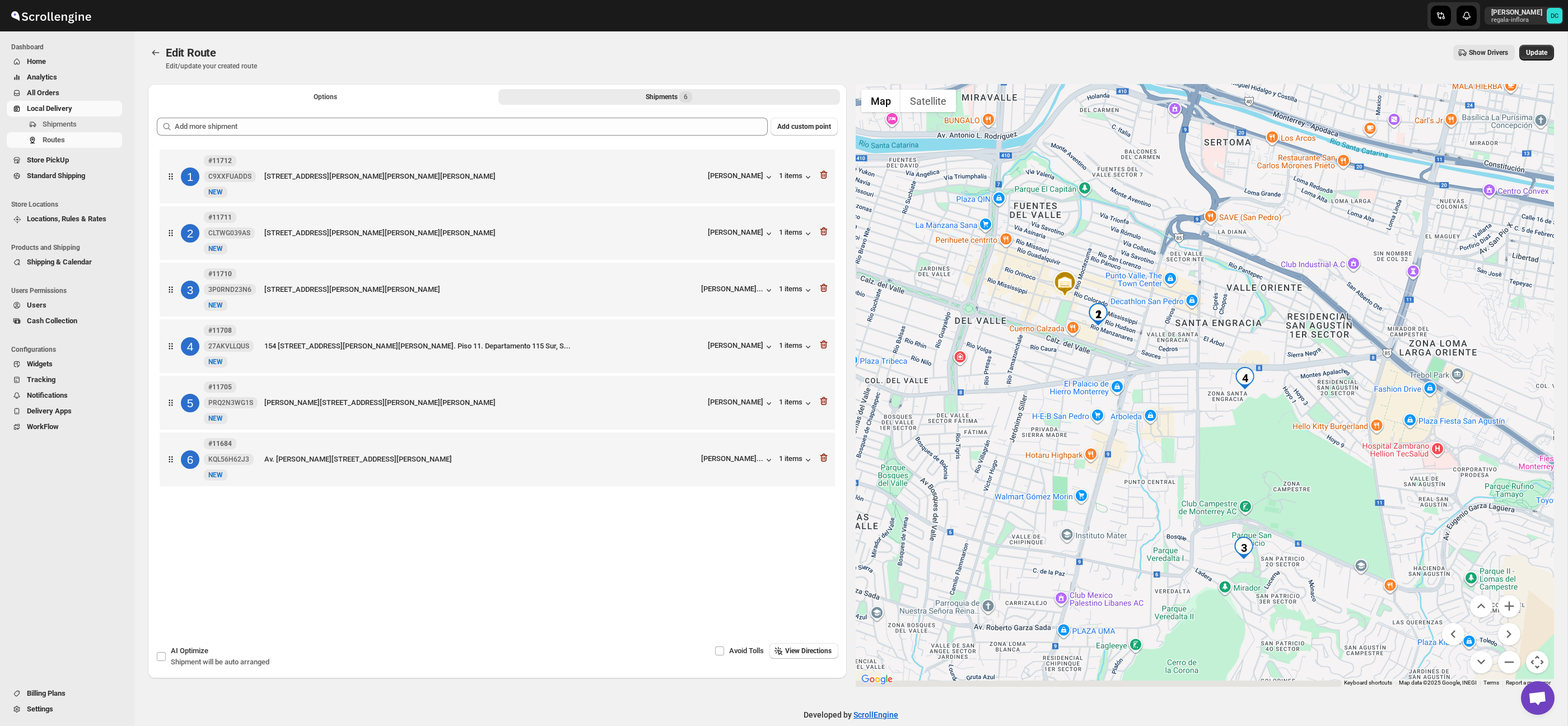
drag, startPoint x: 1324, startPoint y: 524, endPoint x: 1287, endPoint y: 485, distance: 53.8
click at [1287, 485] on div at bounding box center [1205, 385] width 699 height 603
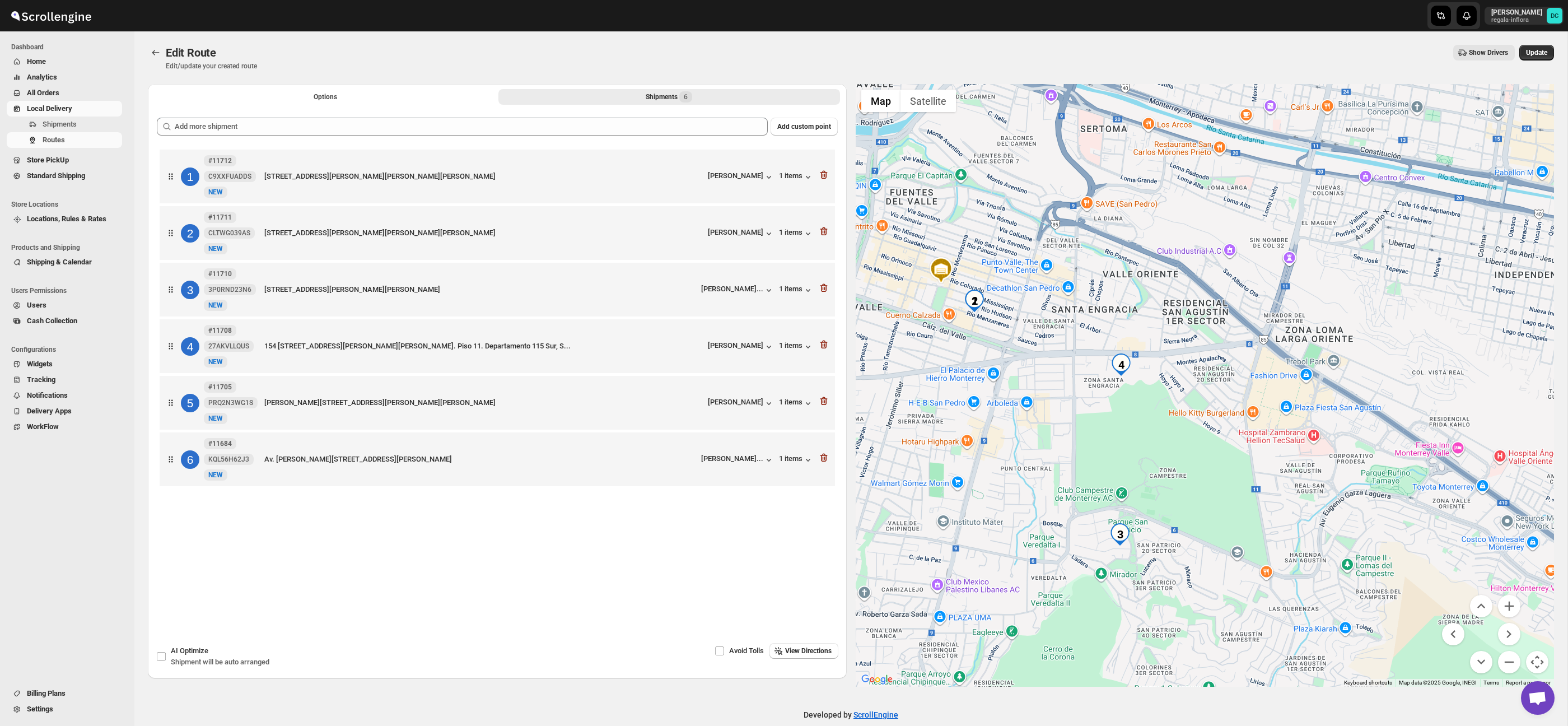
drag, startPoint x: 1280, startPoint y: 490, endPoint x: 1187, endPoint y: 501, distance: 93.6
click at [1187, 501] on div at bounding box center [1205, 385] width 699 height 603
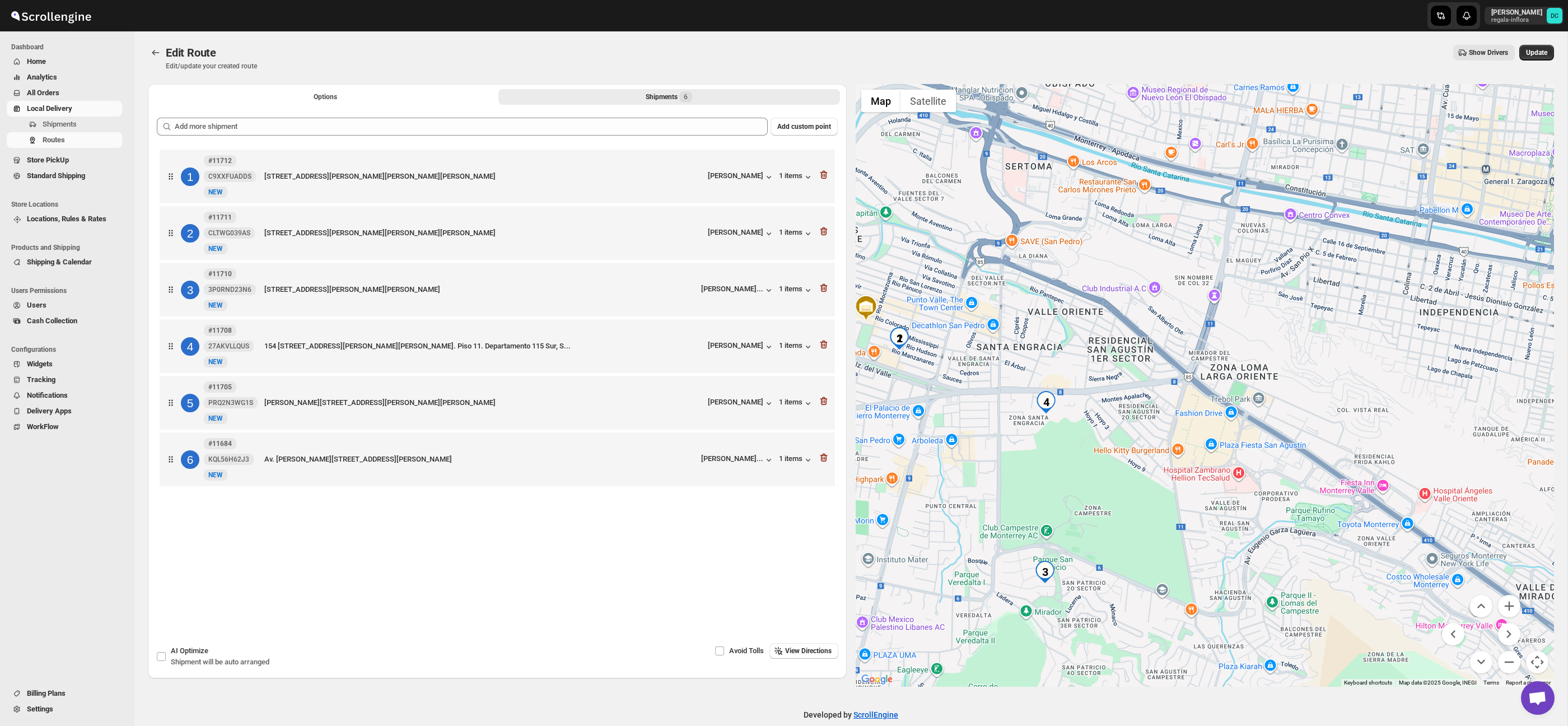
drag, startPoint x: 1245, startPoint y: 478, endPoint x: 1169, endPoint y: 515, distance: 84.5
click at [1169, 515] on div at bounding box center [1205, 385] width 699 height 603
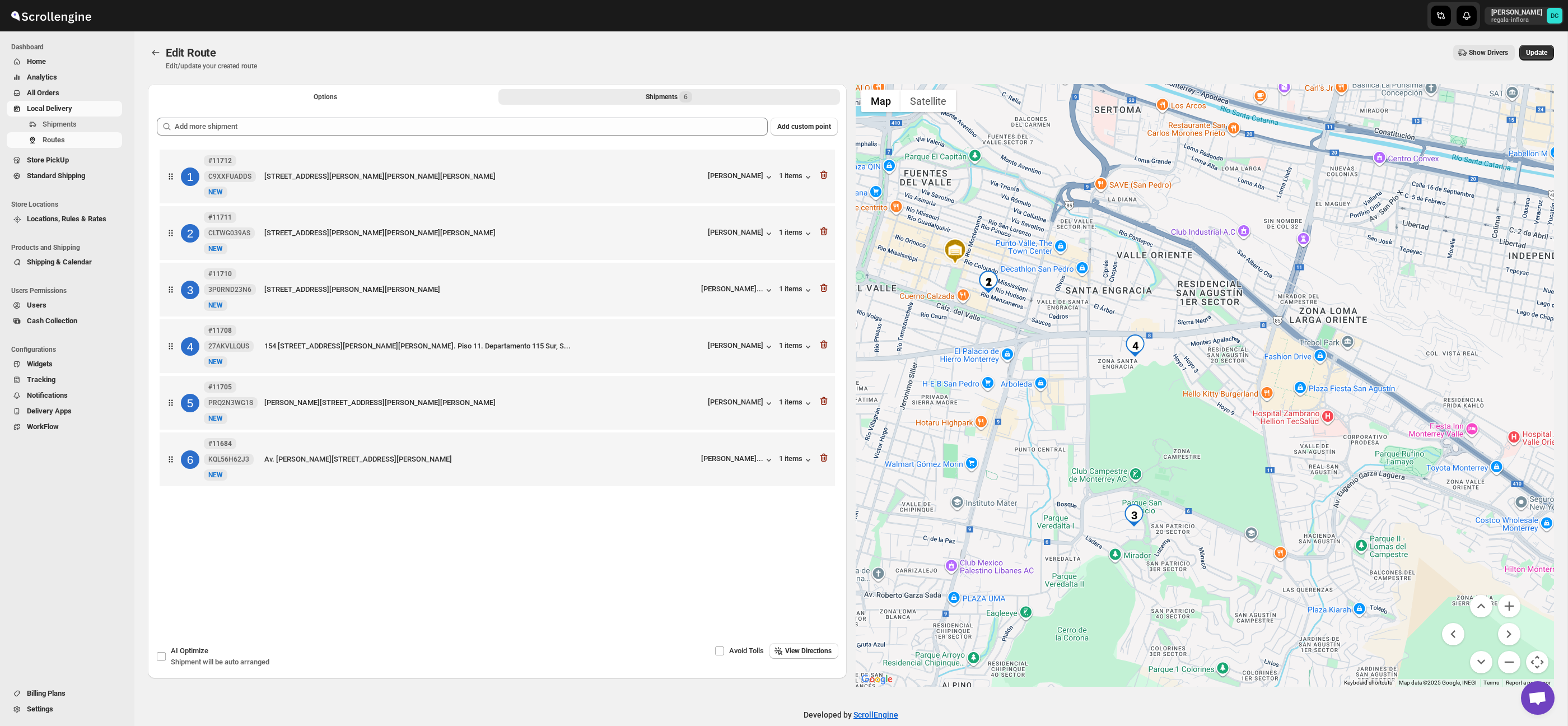
drag, startPoint x: 1139, startPoint y: 507, endPoint x: 1242, endPoint y: 442, distance: 121.8
click at [1241, 443] on div at bounding box center [1205, 385] width 699 height 603
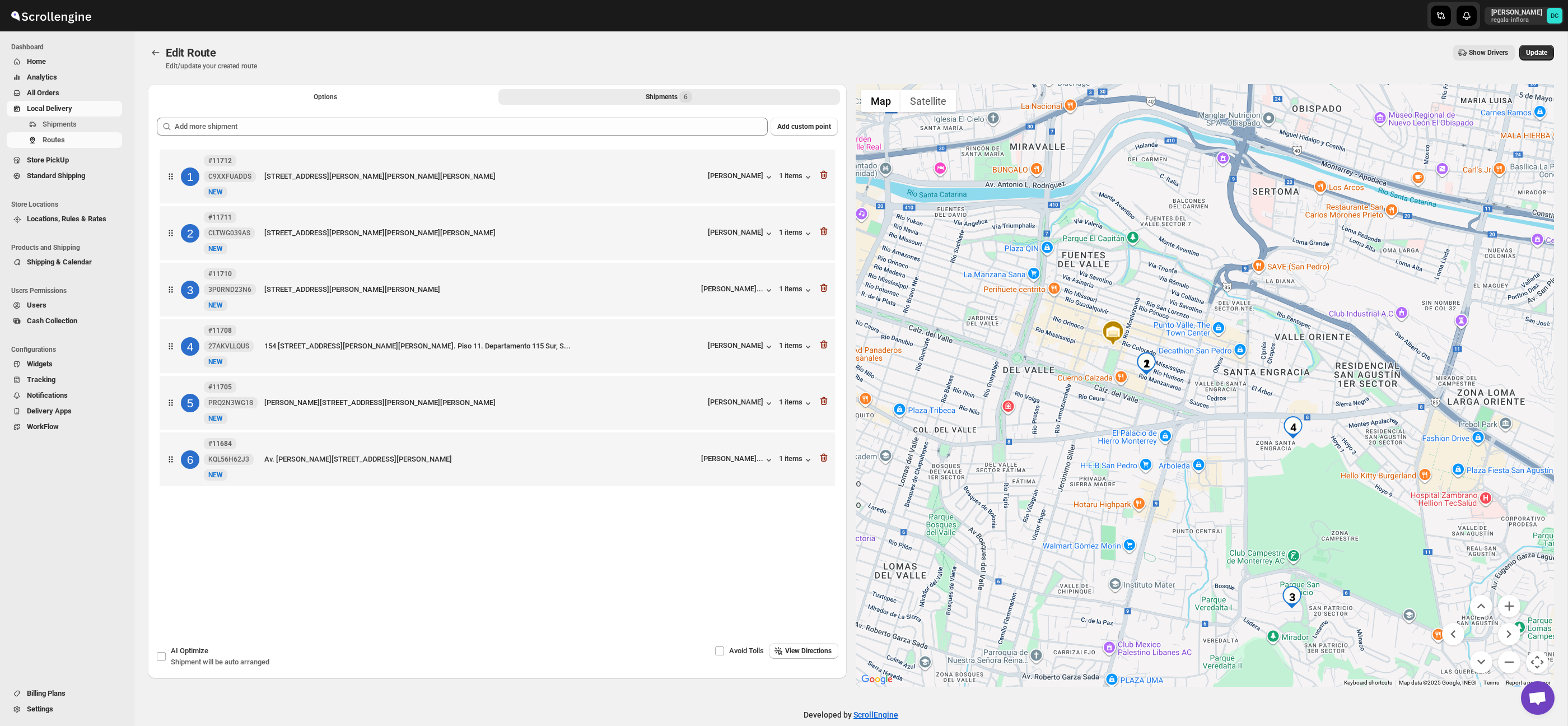
drag, startPoint x: 1065, startPoint y: 368, endPoint x: 1230, endPoint y: 467, distance: 192.4
click at [1216, 461] on div at bounding box center [1205, 385] width 699 height 603
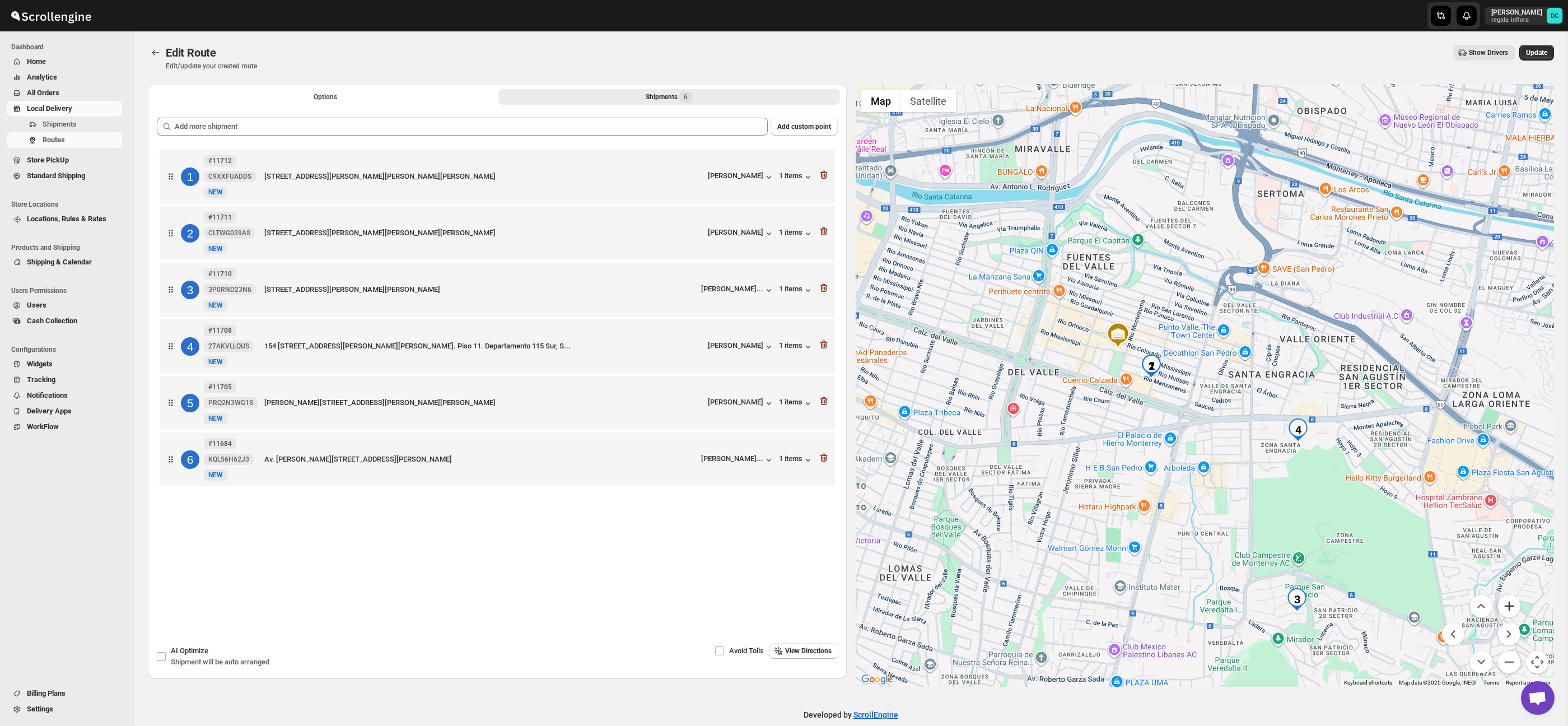
click at [1512, 606] on button "Zoom in" at bounding box center [1509, 606] width 22 height 22
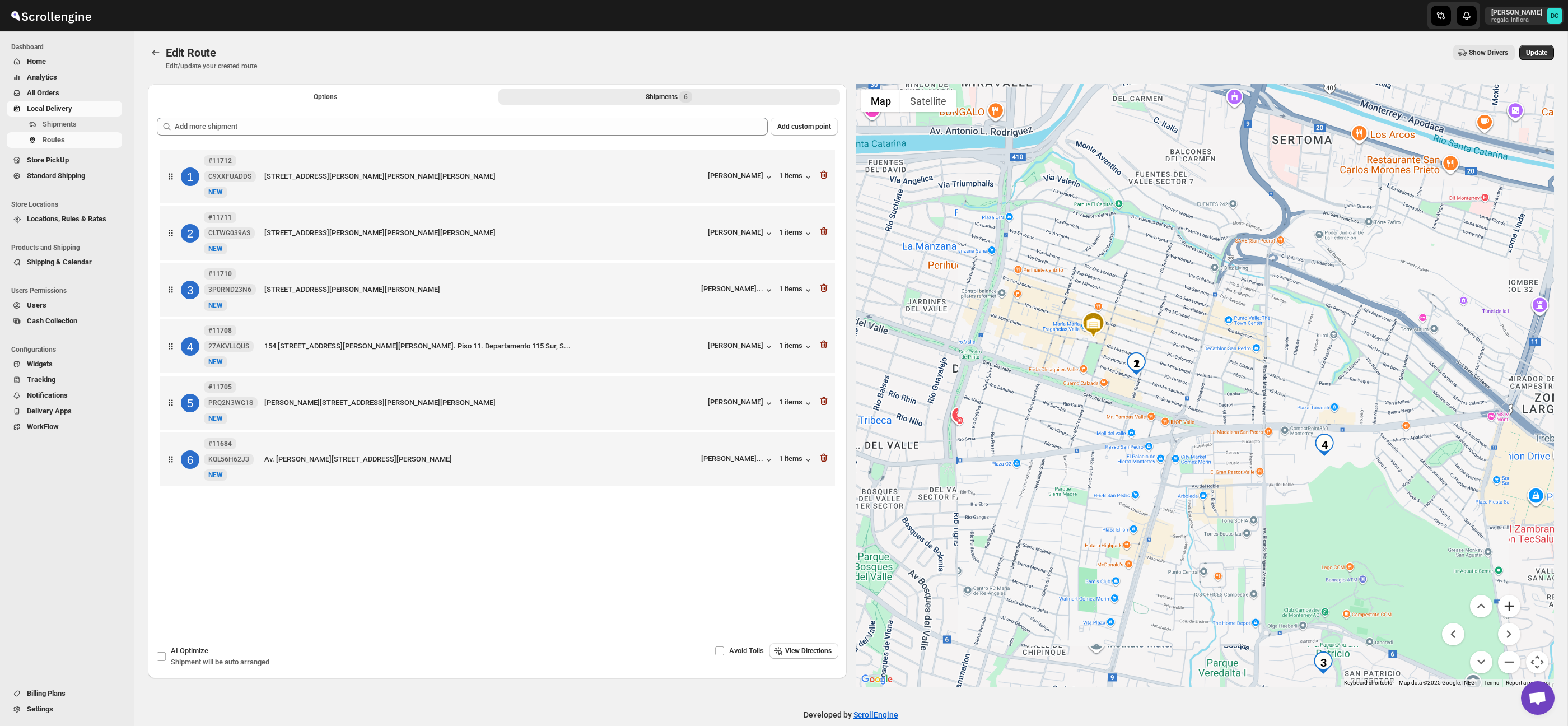
click at [1512, 606] on button "Zoom in" at bounding box center [1509, 606] width 22 height 22
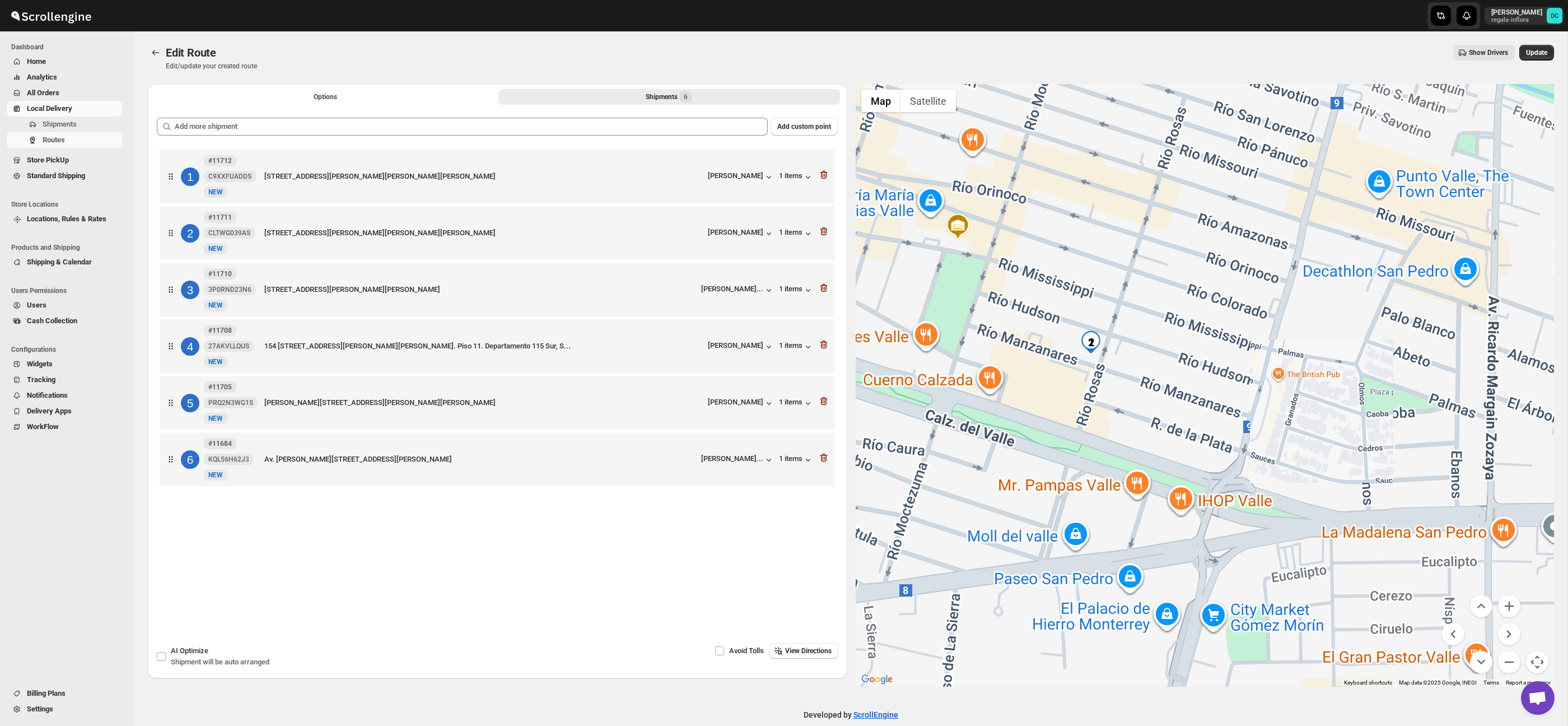
drag, startPoint x: 1069, startPoint y: 393, endPoint x: 1187, endPoint y: 395, distance: 118.0
click at [1187, 395] on div at bounding box center [1205, 385] width 699 height 603
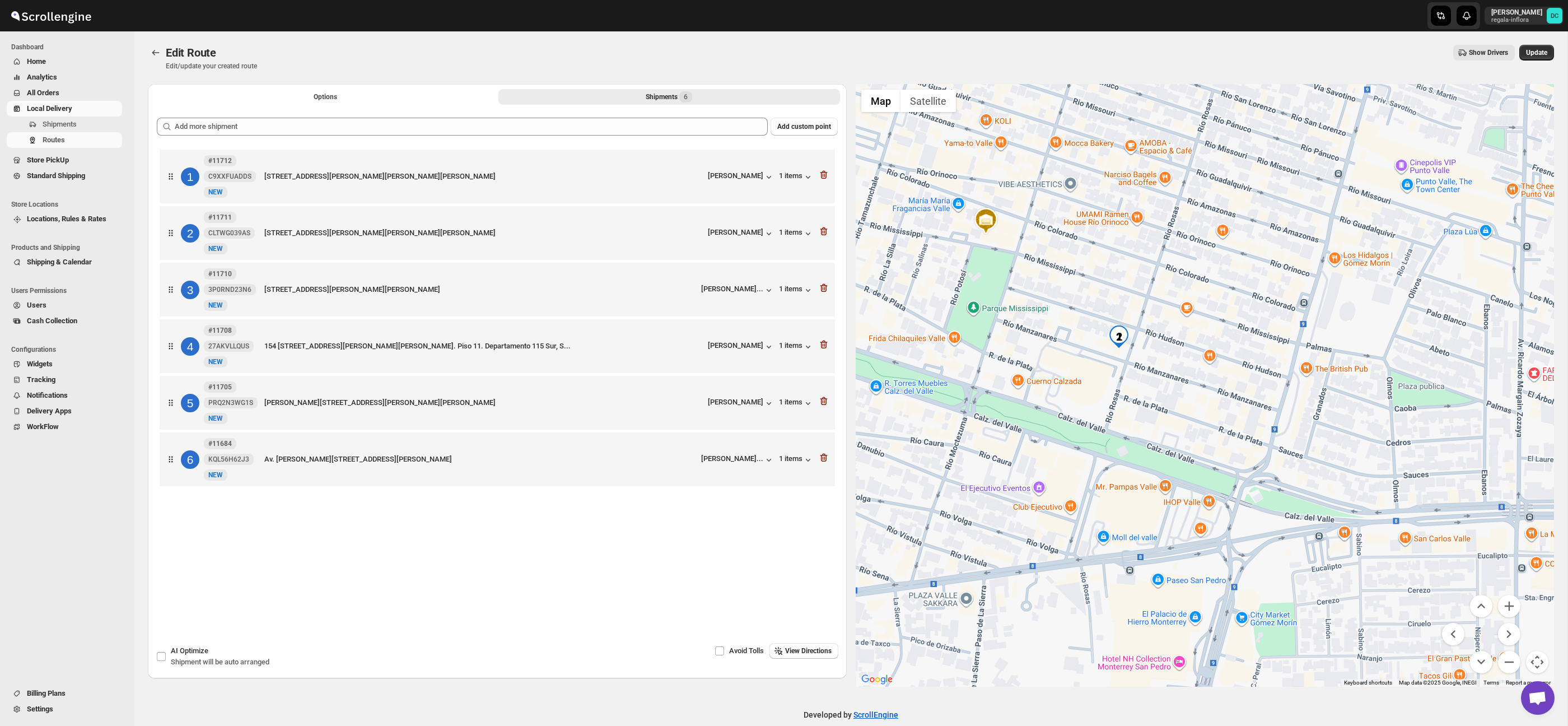
drag, startPoint x: 1355, startPoint y: 459, endPoint x: 1296, endPoint y: 388, distance: 92.3
click at [1293, 379] on div at bounding box center [1205, 385] width 699 height 603
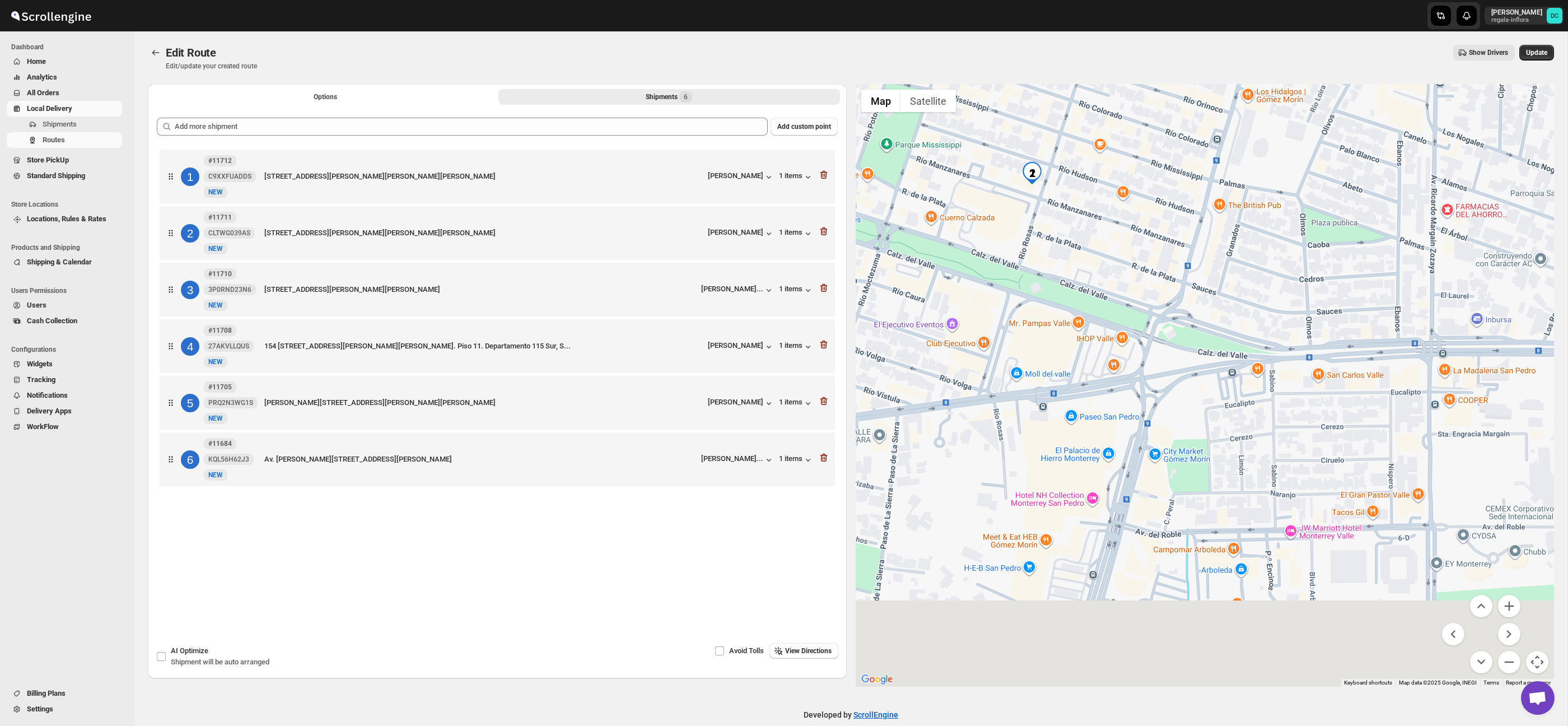
drag, startPoint x: 1321, startPoint y: 530, endPoint x: 1288, endPoint y: 393, distance: 140.9
click at [1266, 378] on div at bounding box center [1205, 385] width 699 height 603
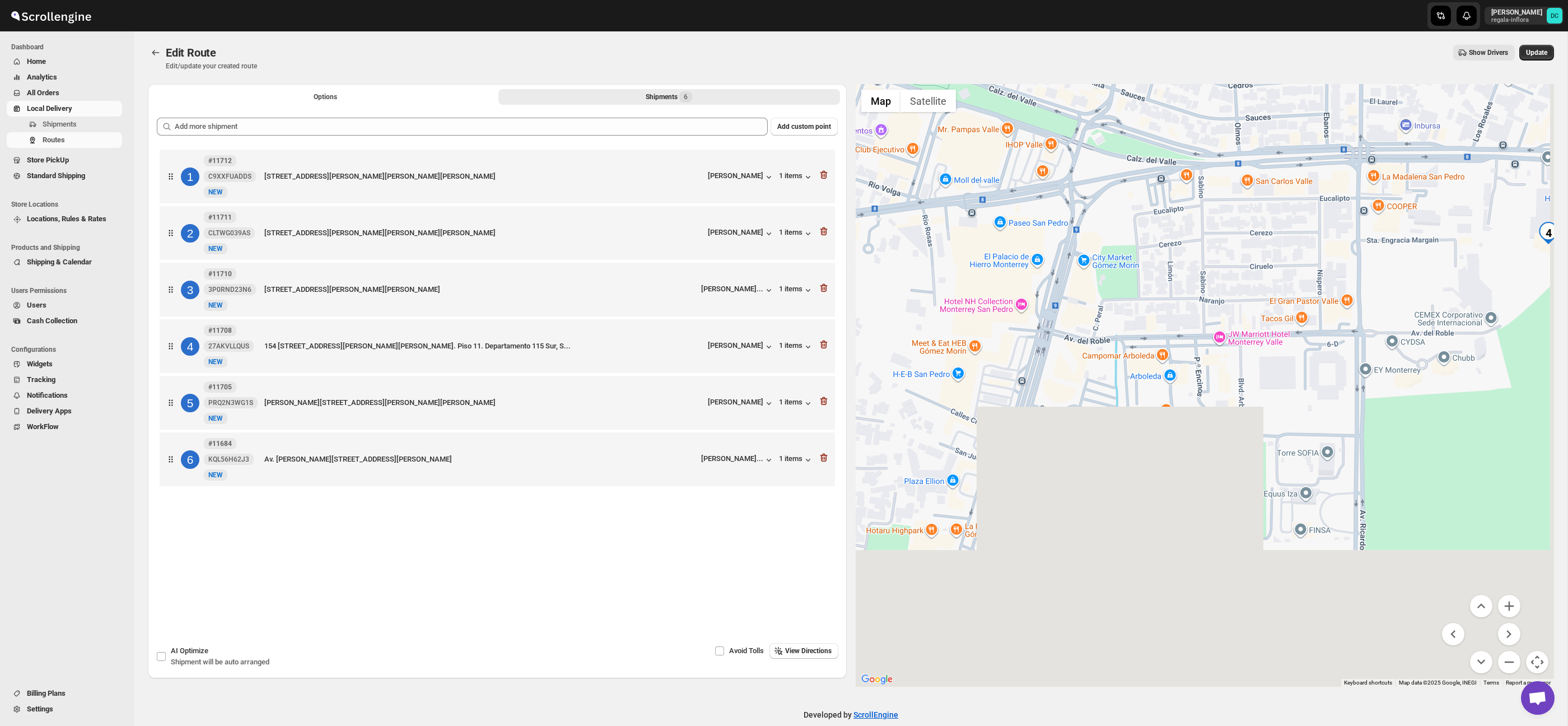
drag, startPoint x: 1306, startPoint y: 419, endPoint x: 1293, endPoint y: 349, distance: 71.2
click at [1285, 333] on div at bounding box center [1205, 385] width 699 height 603
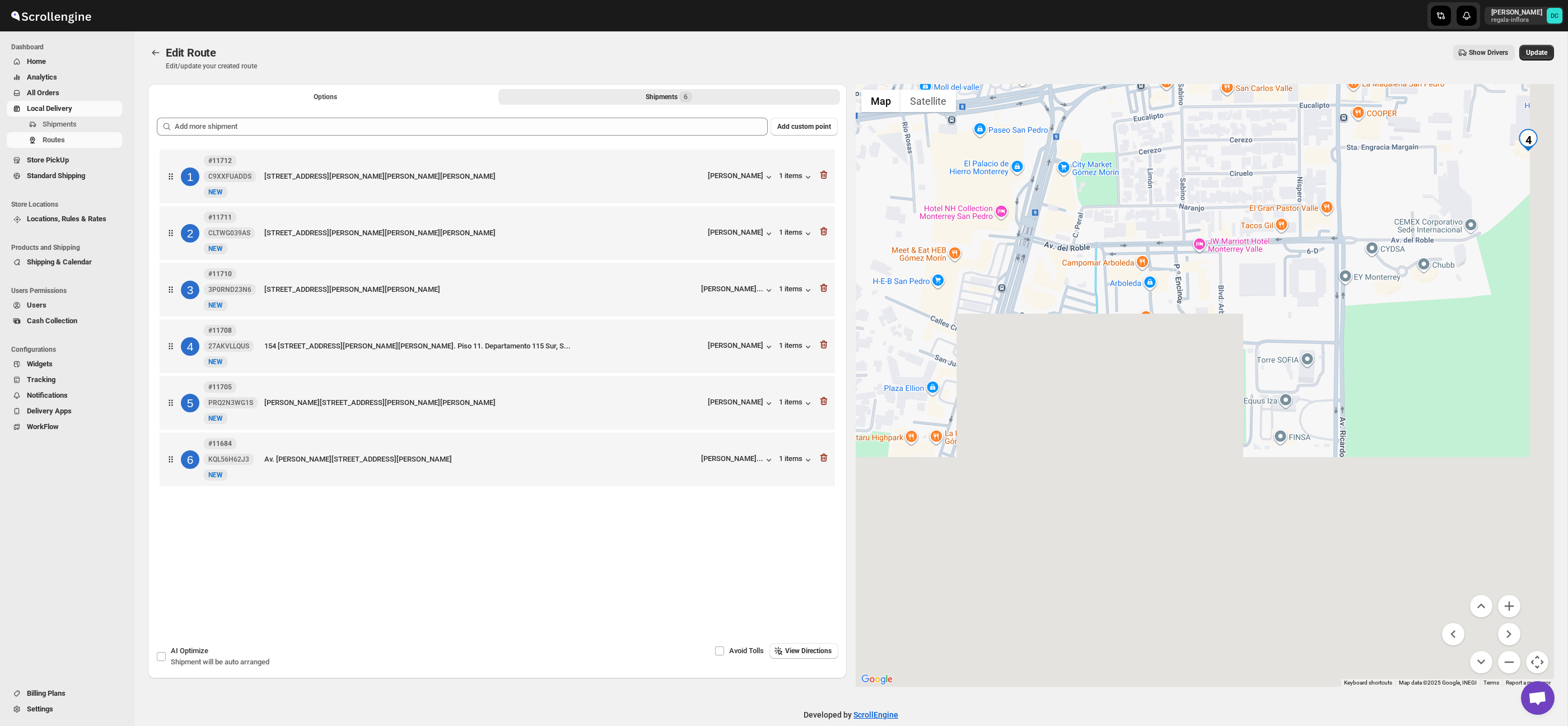
drag, startPoint x: 1323, startPoint y: 402, endPoint x: 1358, endPoint y: 455, distance: 63.5
click at [1322, 396] on div at bounding box center [1205, 385] width 699 height 603
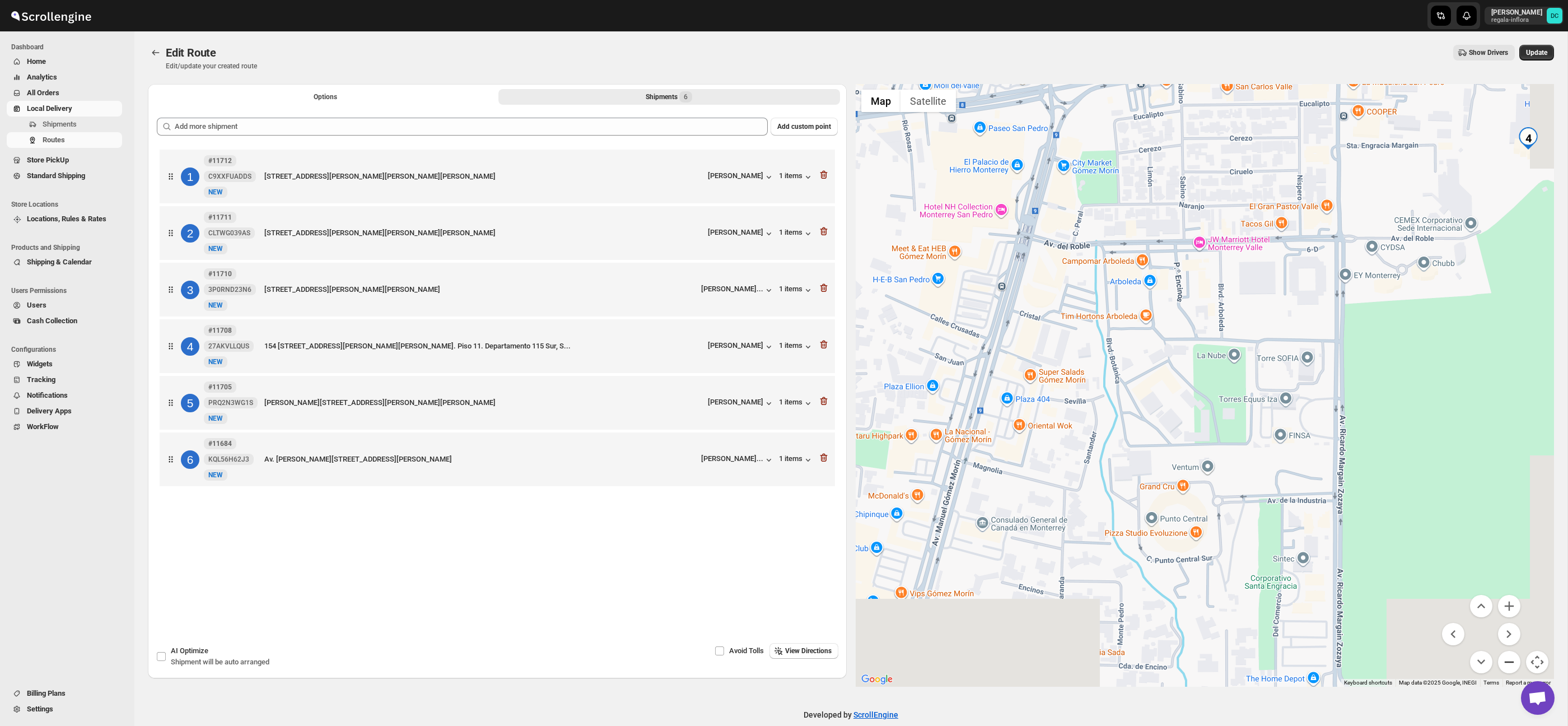
click at [1508, 655] on button "Zoom out" at bounding box center [1509, 662] width 22 height 22
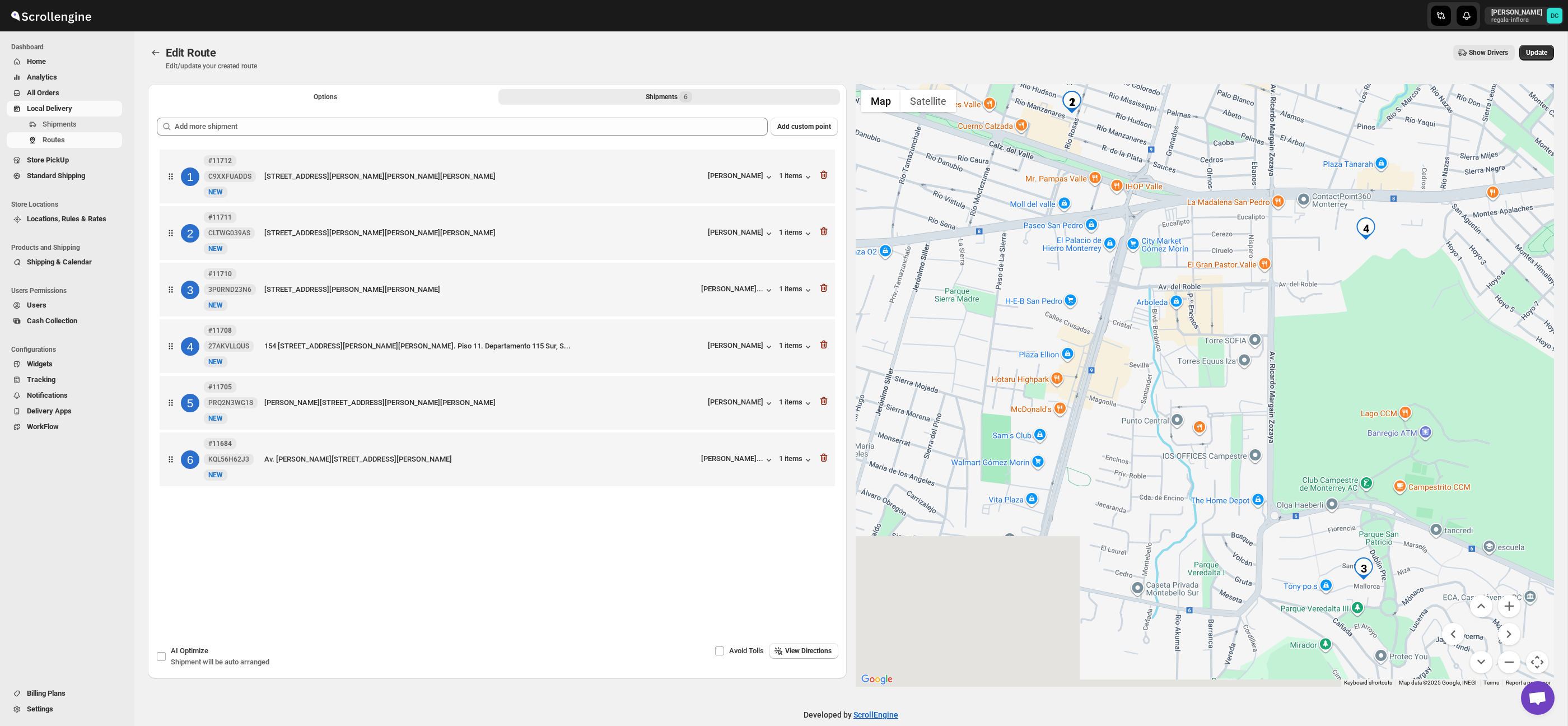
drag, startPoint x: 1319, startPoint y: 512, endPoint x: 1311, endPoint y: 454, distance: 58.5
click at [1311, 454] on div at bounding box center [1205, 385] width 699 height 603
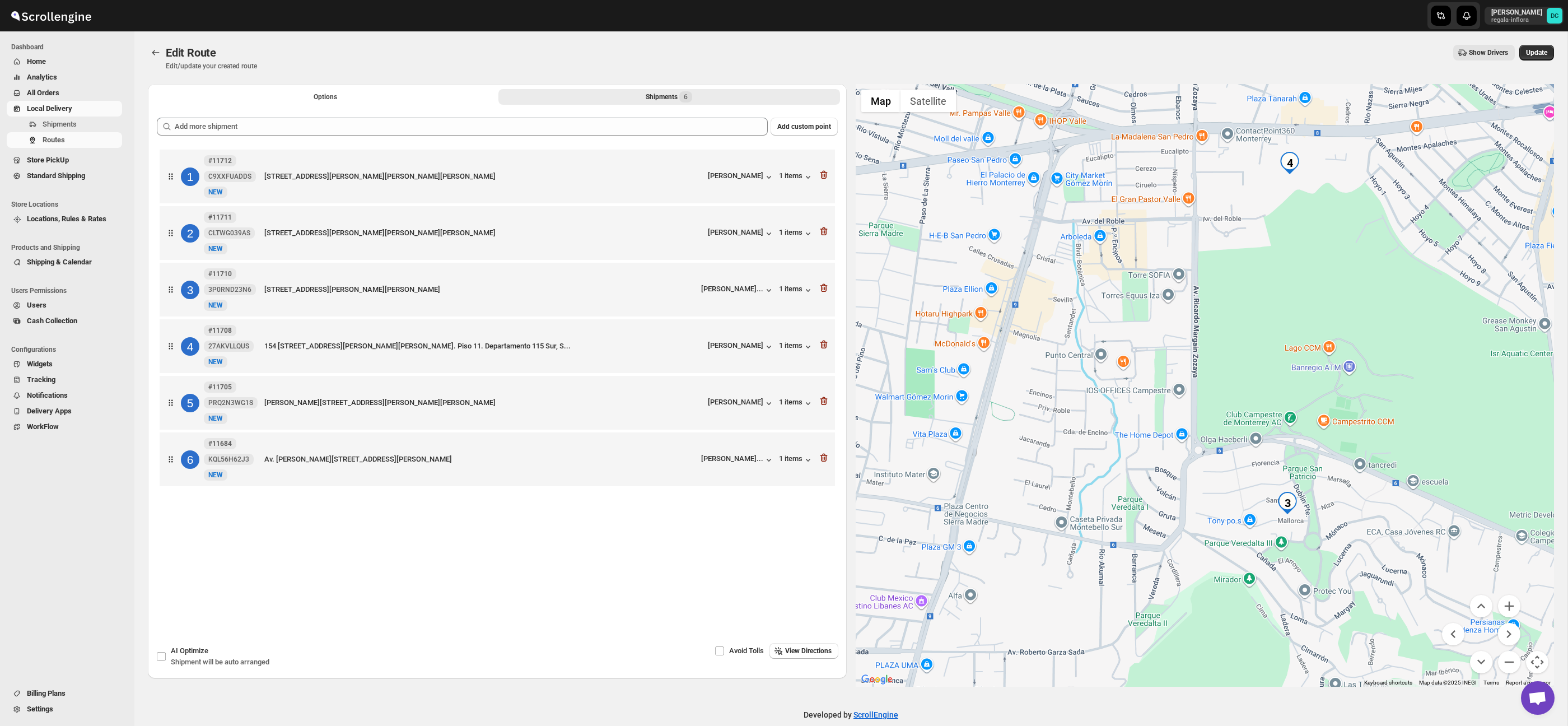
drag, startPoint x: 1388, startPoint y: 469, endPoint x: 1320, endPoint y: 433, distance: 76.9
click at [1320, 433] on div at bounding box center [1205, 385] width 699 height 603
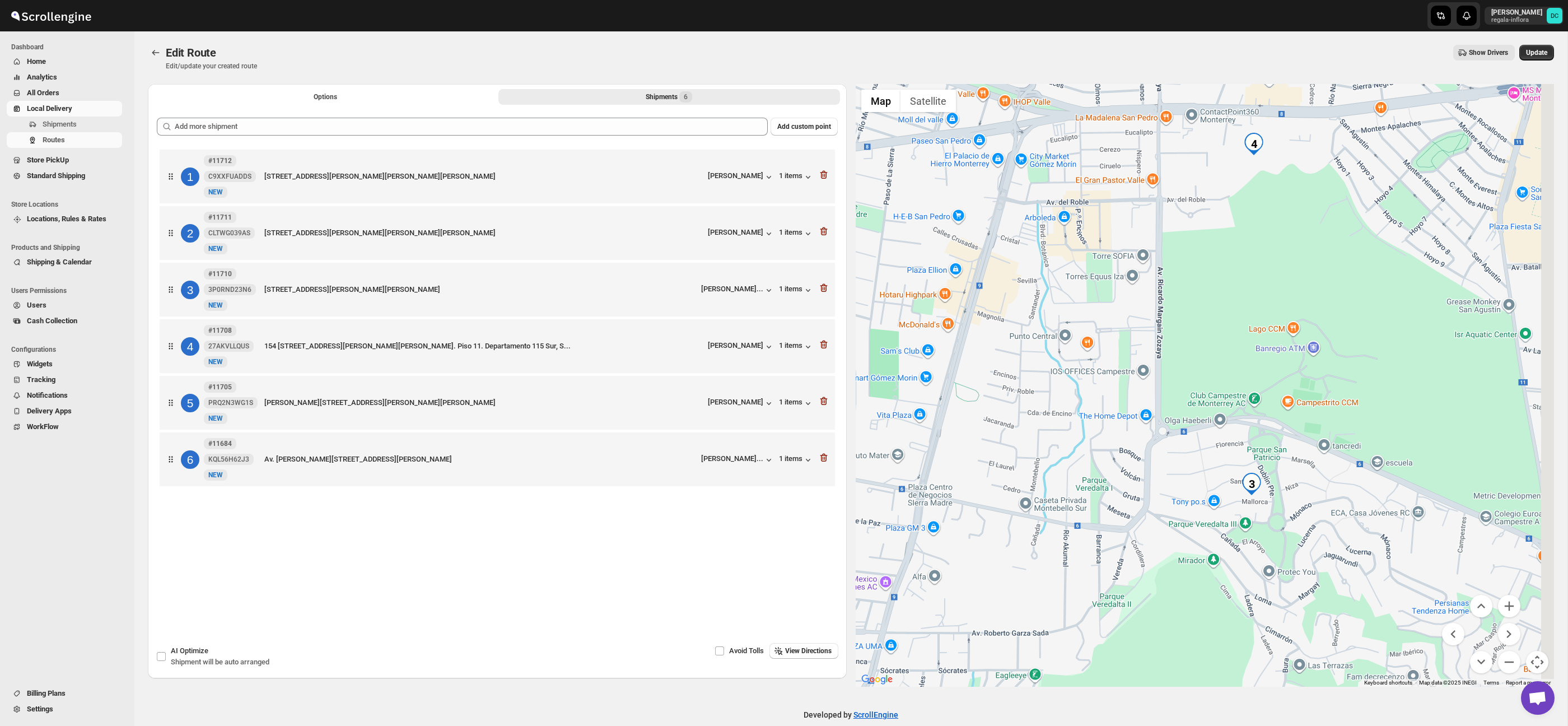
drag, startPoint x: 1357, startPoint y: 449, endPoint x: 1316, endPoint y: 427, distance: 46.5
click at [1316, 427] on div at bounding box center [1205, 385] width 699 height 603
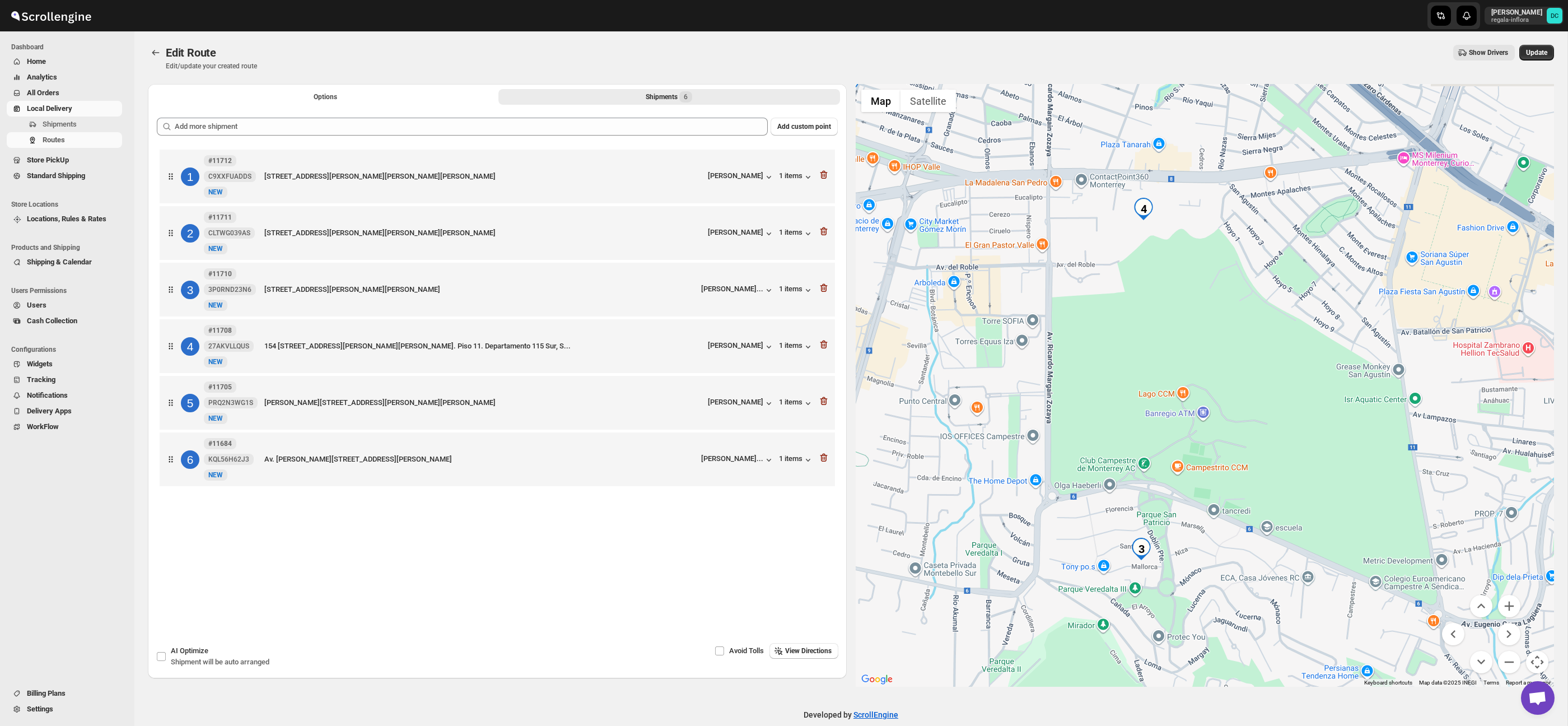
drag, startPoint x: 1270, startPoint y: 388, endPoint x: 1177, endPoint y: 446, distance: 109.6
click at [1177, 446] on div at bounding box center [1205, 385] width 699 height 603
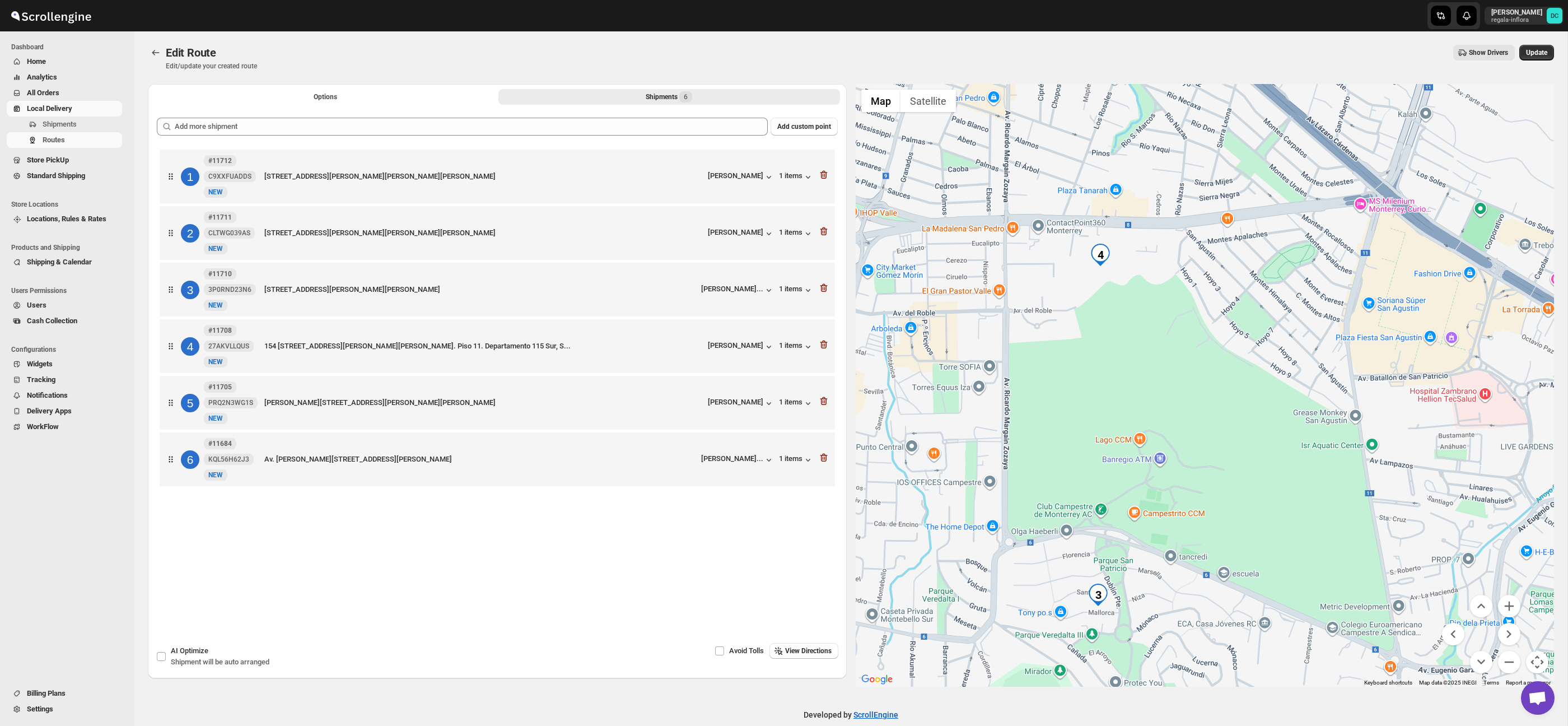
drag, startPoint x: 1197, startPoint y: 353, endPoint x: 1178, endPoint y: 384, distance: 36.4
click at [1178, 384] on div at bounding box center [1205, 385] width 699 height 603
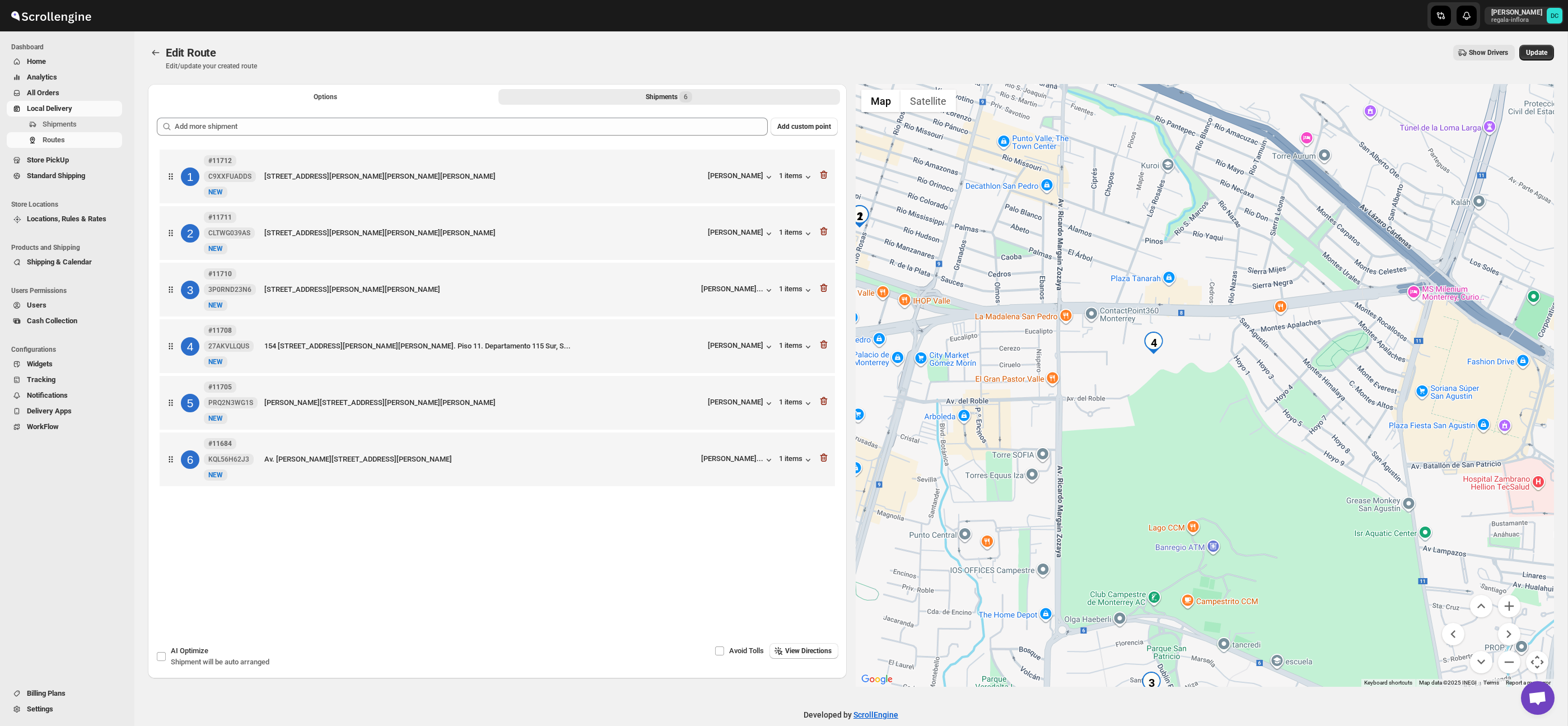
drag, startPoint x: 1221, startPoint y: 376, endPoint x: 1237, endPoint y: 394, distance: 24.1
click at [1237, 394] on div at bounding box center [1205, 385] width 699 height 603
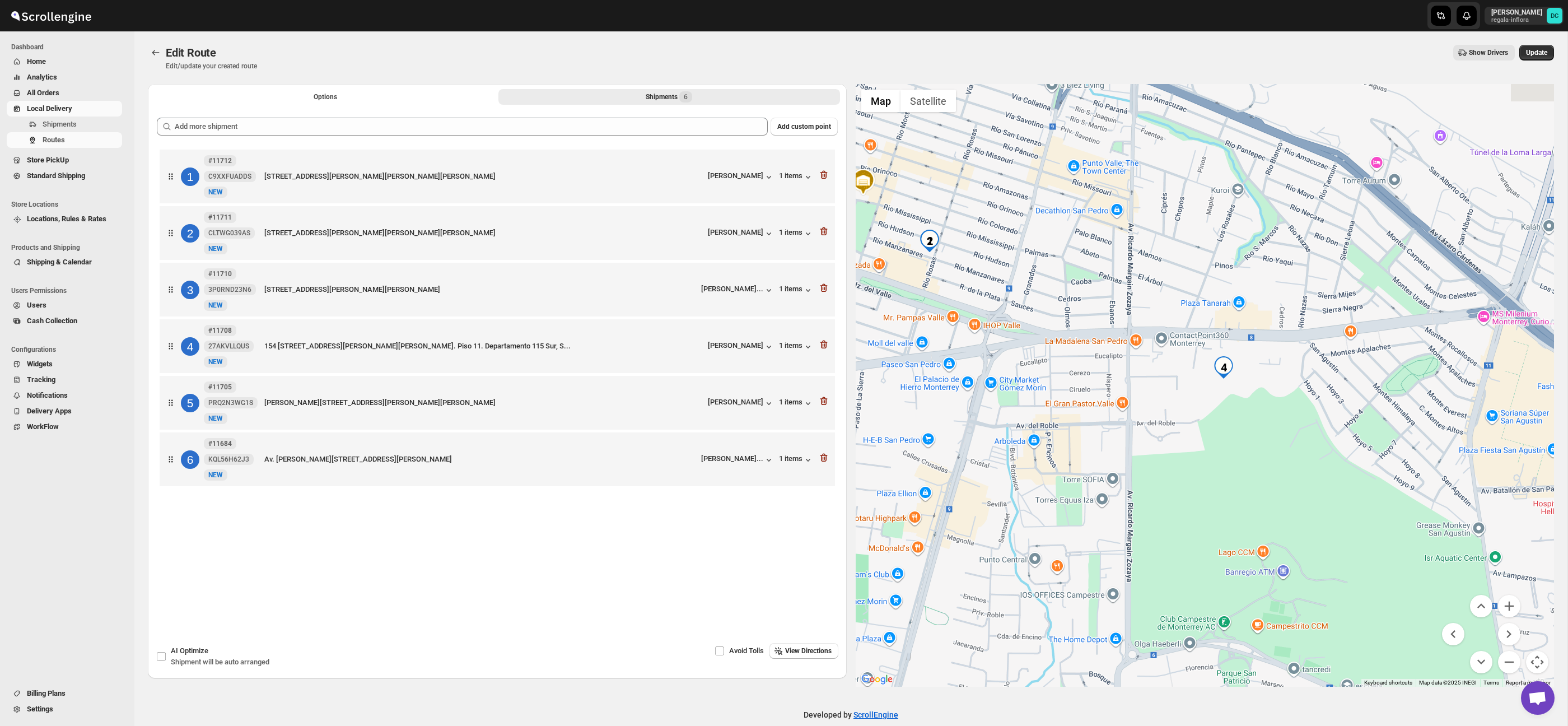
drag, startPoint x: 1140, startPoint y: 369, endPoint x: 1183, endPoint y: 383, distance: 45.2
click at [1181, 381] on div at bounding box center [1205, 385] width 699 height 603
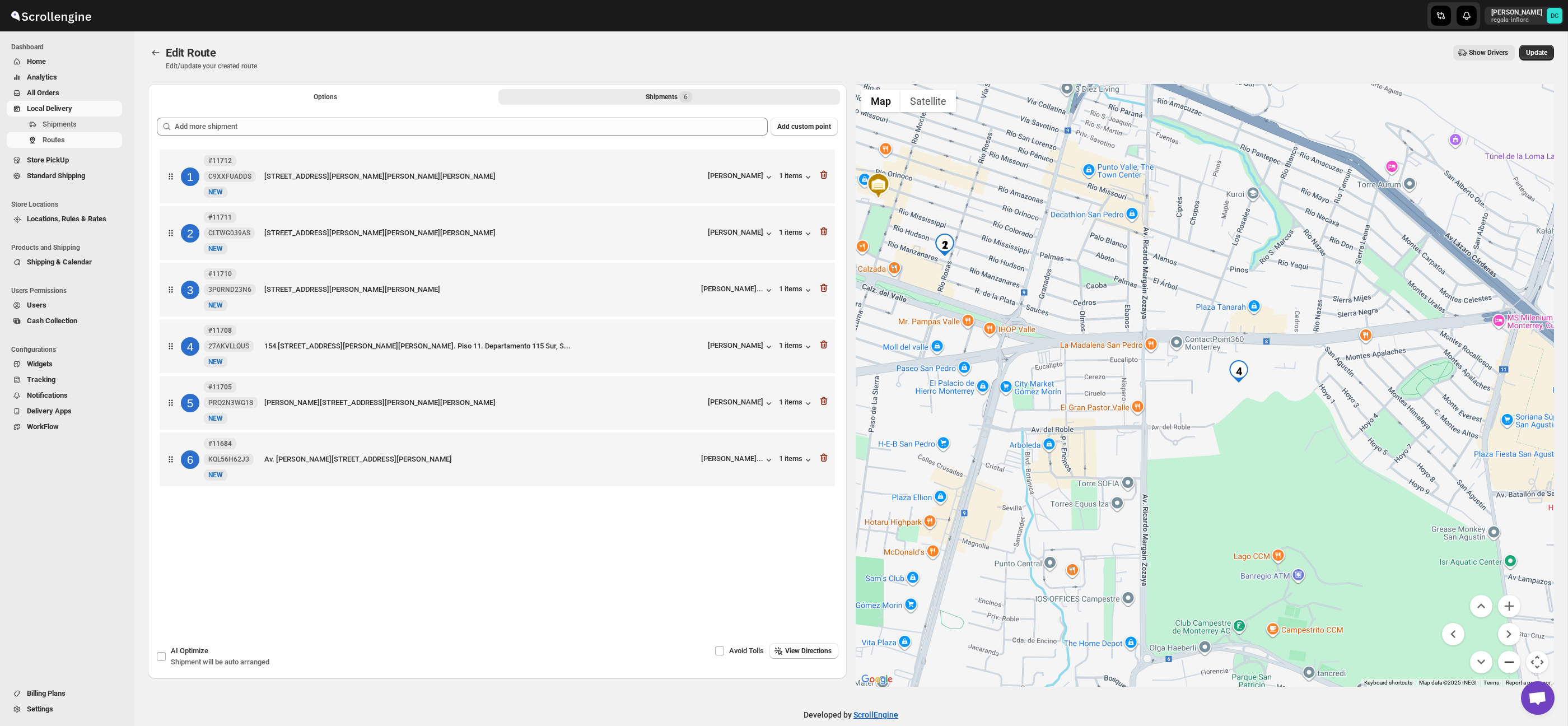
click at [1504, 659] on button "Zoom out" at bounding box center [1509, 662] width 22 height 22
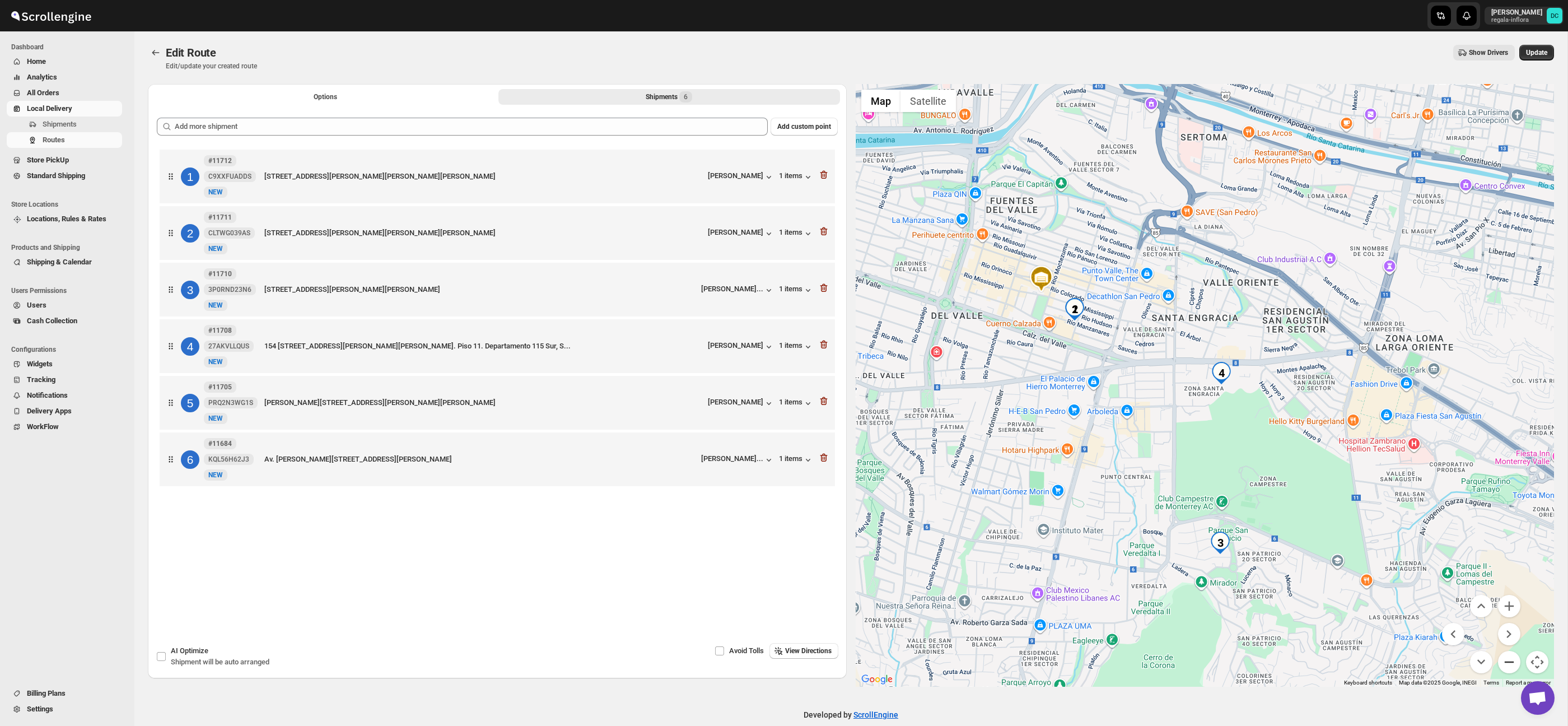
click at [825, 459] on icon "button" at bounding box center [823, 457] width 7 height 9
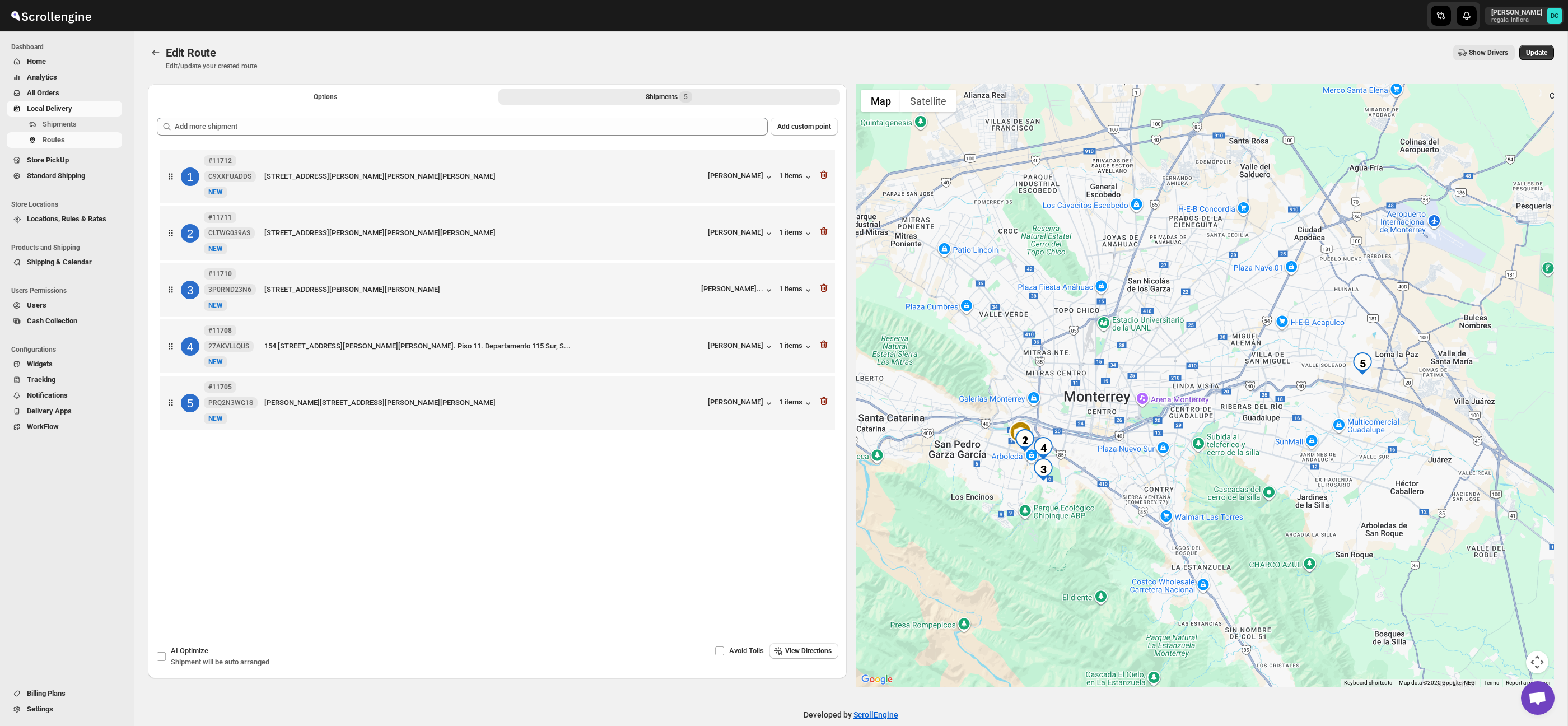
drag, startPoint x: 1293, startPoint y: 315, endPoint x: 1293, endPoint y: 320, distance: 5.0
click at [1293, 320] on div at bounding box center [1205, 385] width 699 height 603
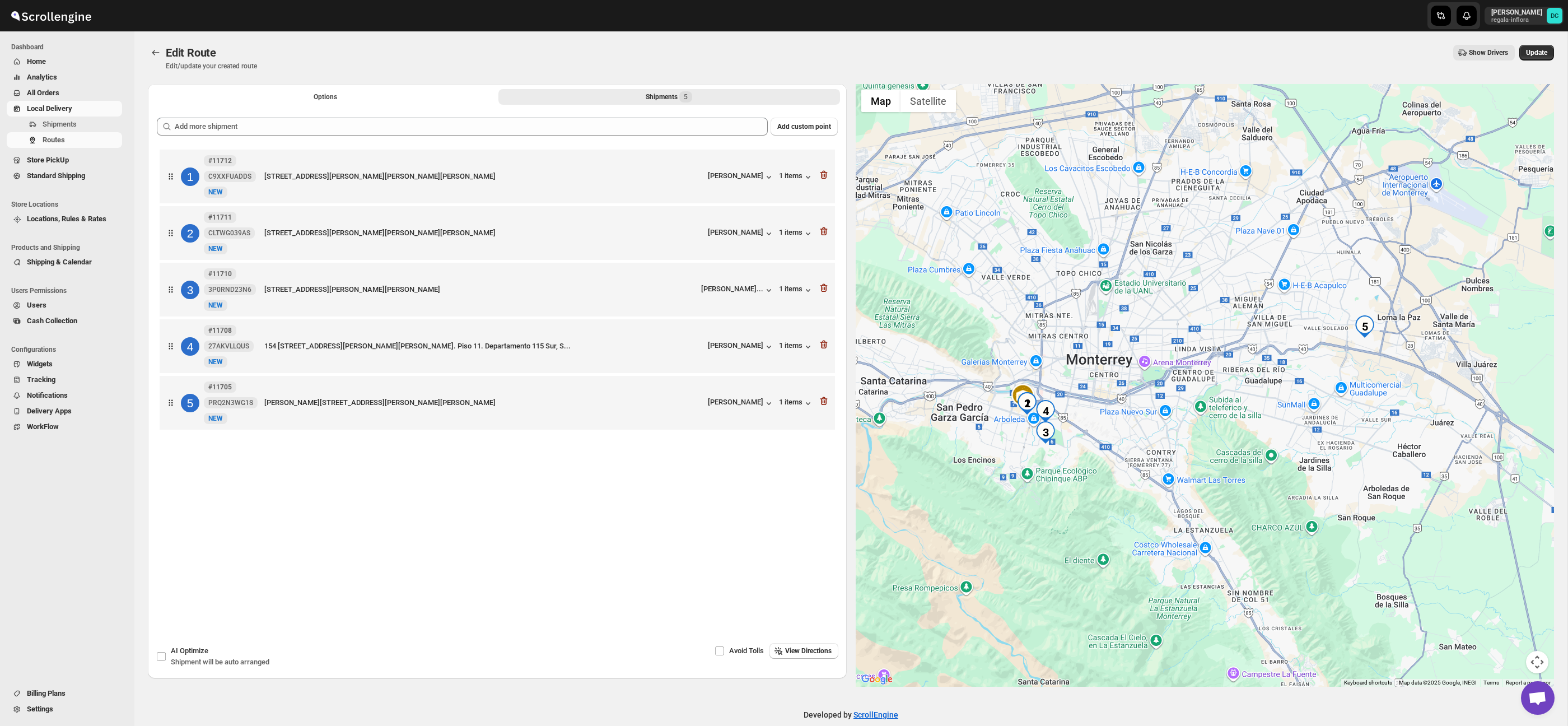
drag, startPoint x: 1279, startPoint y: 352, endPoint x: 1281, endPoint y: 312, distance: 40.0
click at [1282, 312] on div at bounding box center [1205, 385] width 699 height 603
click at [1538, 655] on button "Map camera controls" at bounding box center [1537, 662] width 22 height 22
click at [283, 95] on button "Options" at bounding box center [325, 97] width 342 height 16
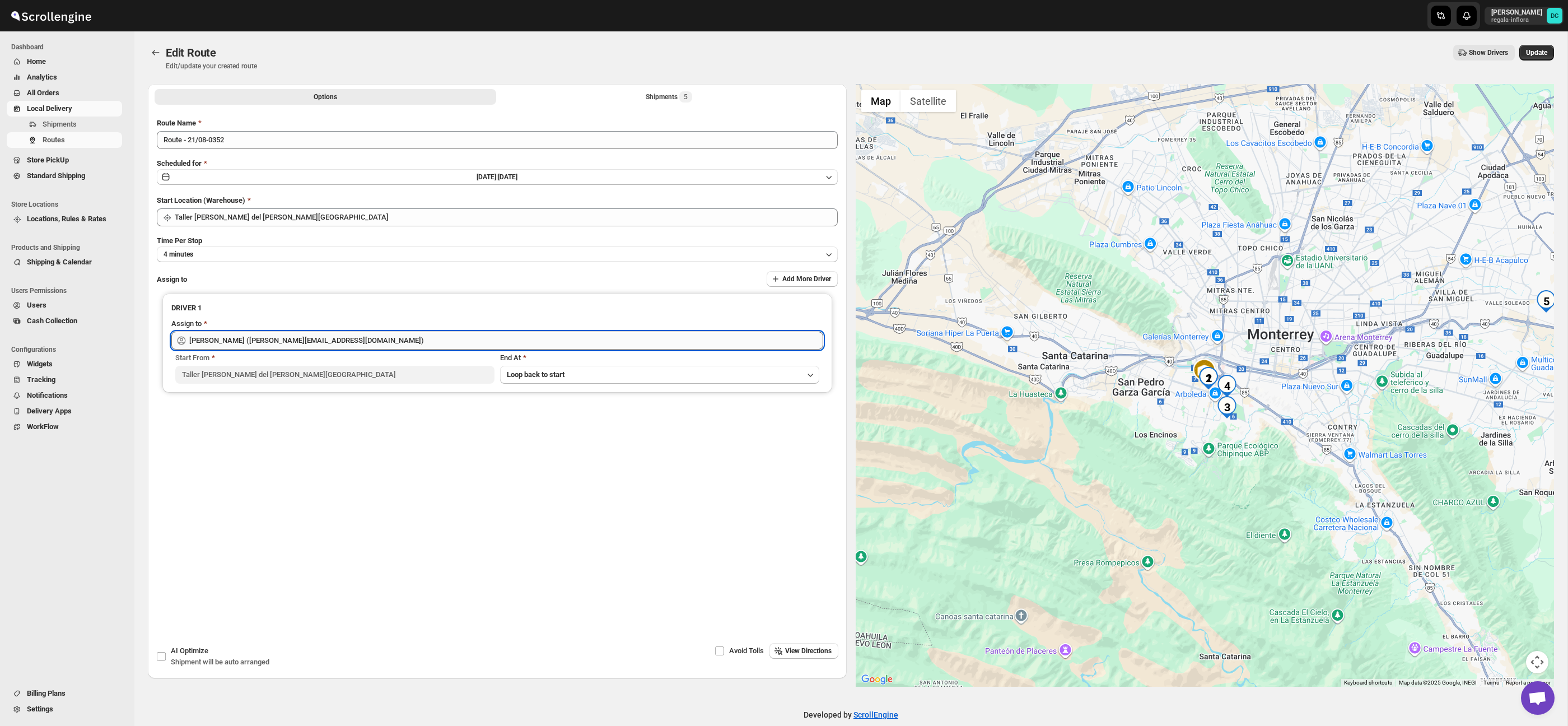
click at [374, 339] on input "[PERSON_NAME] ([PERSON_NAME][EMAIL_ADDRESS][DOMAIN_NAME])" at bounding box center [506, 340] width 634 height 18
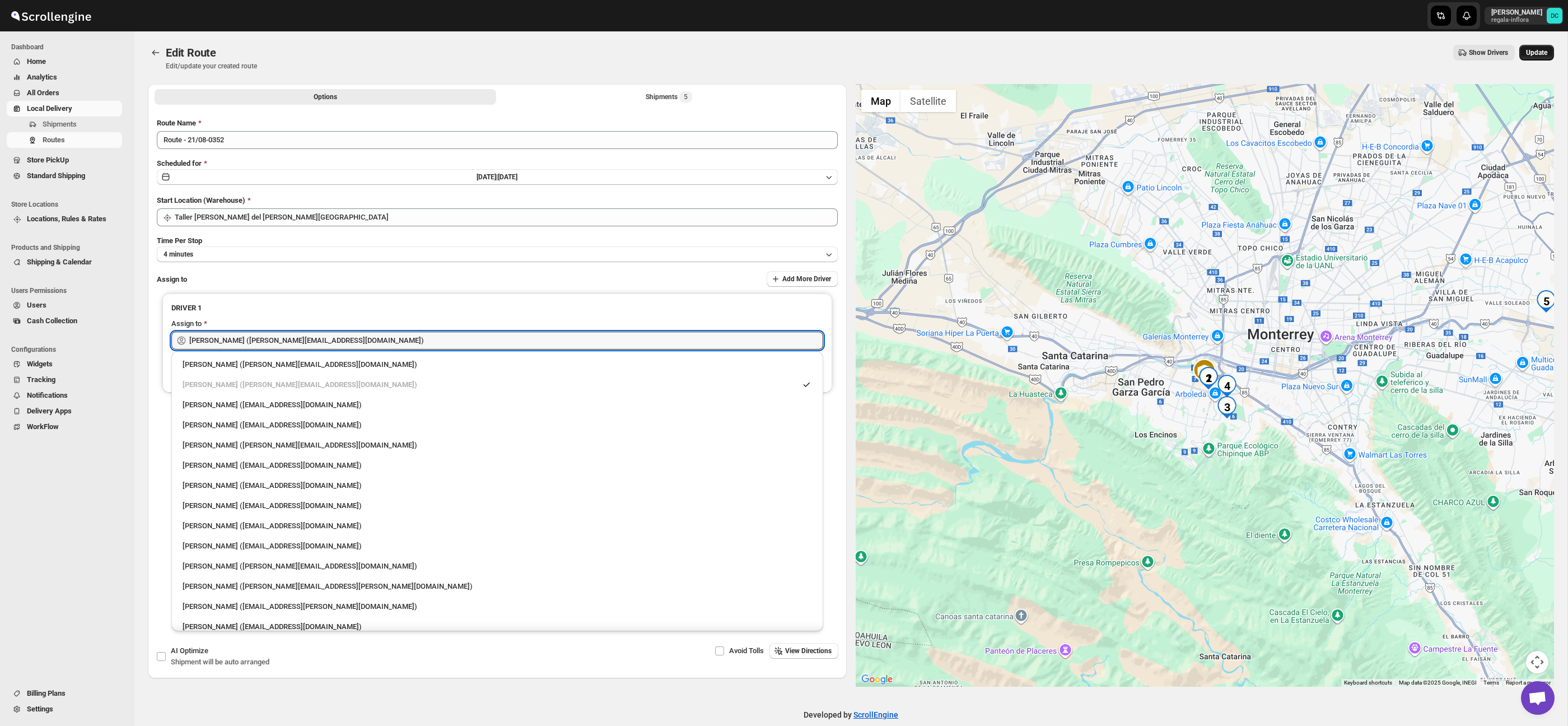
click at [1544, 59] on button "Update" at bounding box center [1537, 53] width 35 height 16
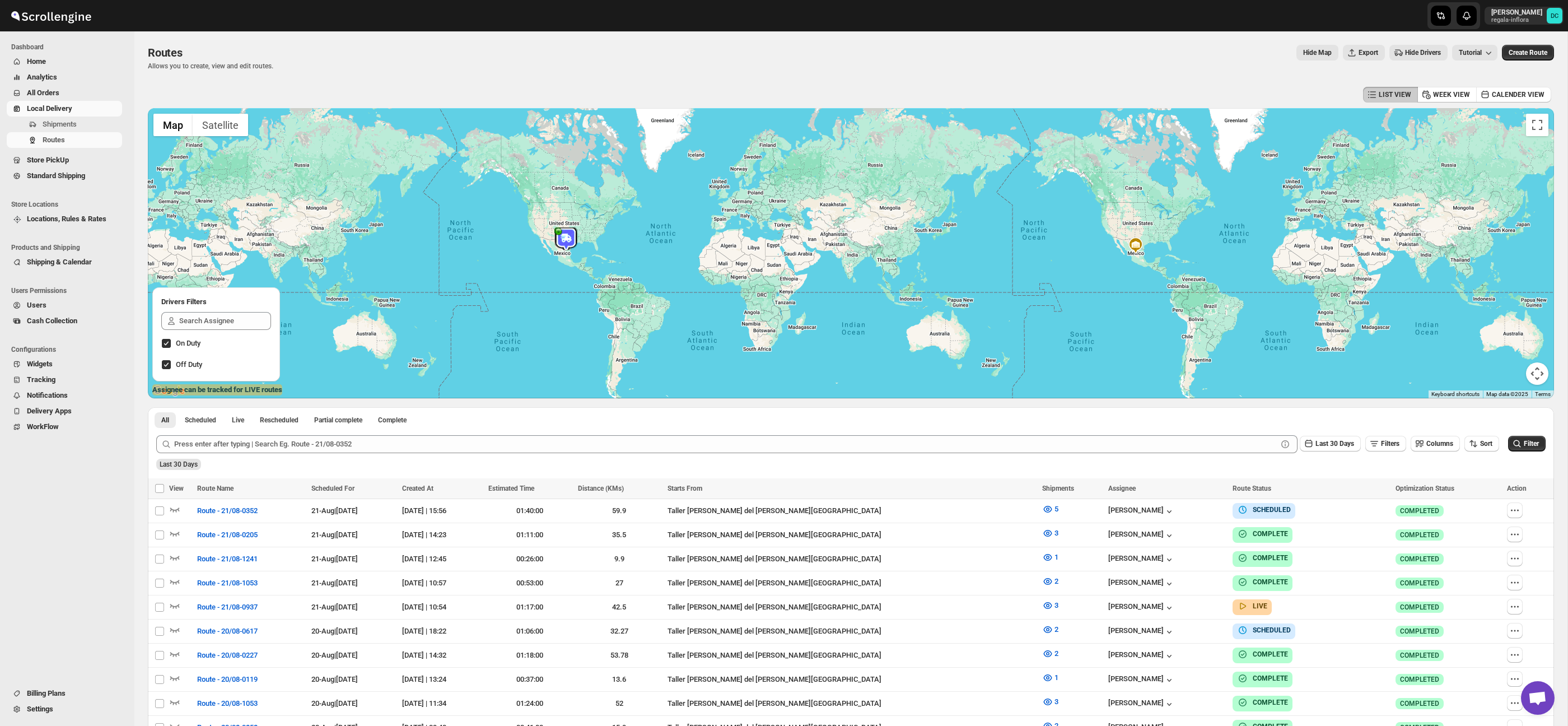
click at [63, 95] on span "All Orders" at bounding box center [73, 92] width 93 height 11
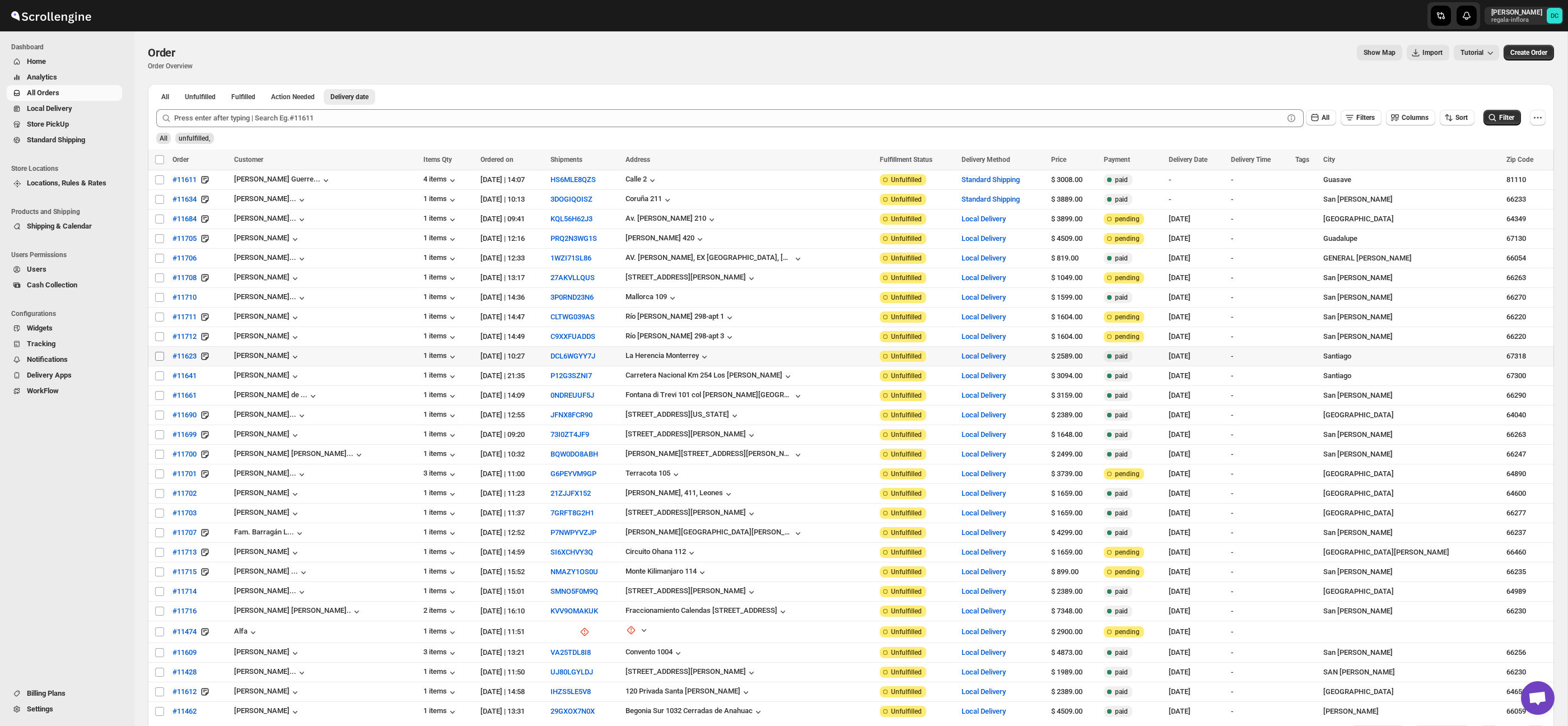
click at [158, 359] on input "Select order" at bounding box center [159, 356] width 9 height 9
checkbox input "true"
drag, startPoint x: 159, startPoint y: 379, endPoint x: 159, endPoint y: 385, distance: 6.0
click at [159, 380] on input "Select order" at bounding box center [159, 375] width 9 height 9
checkbox input "true"
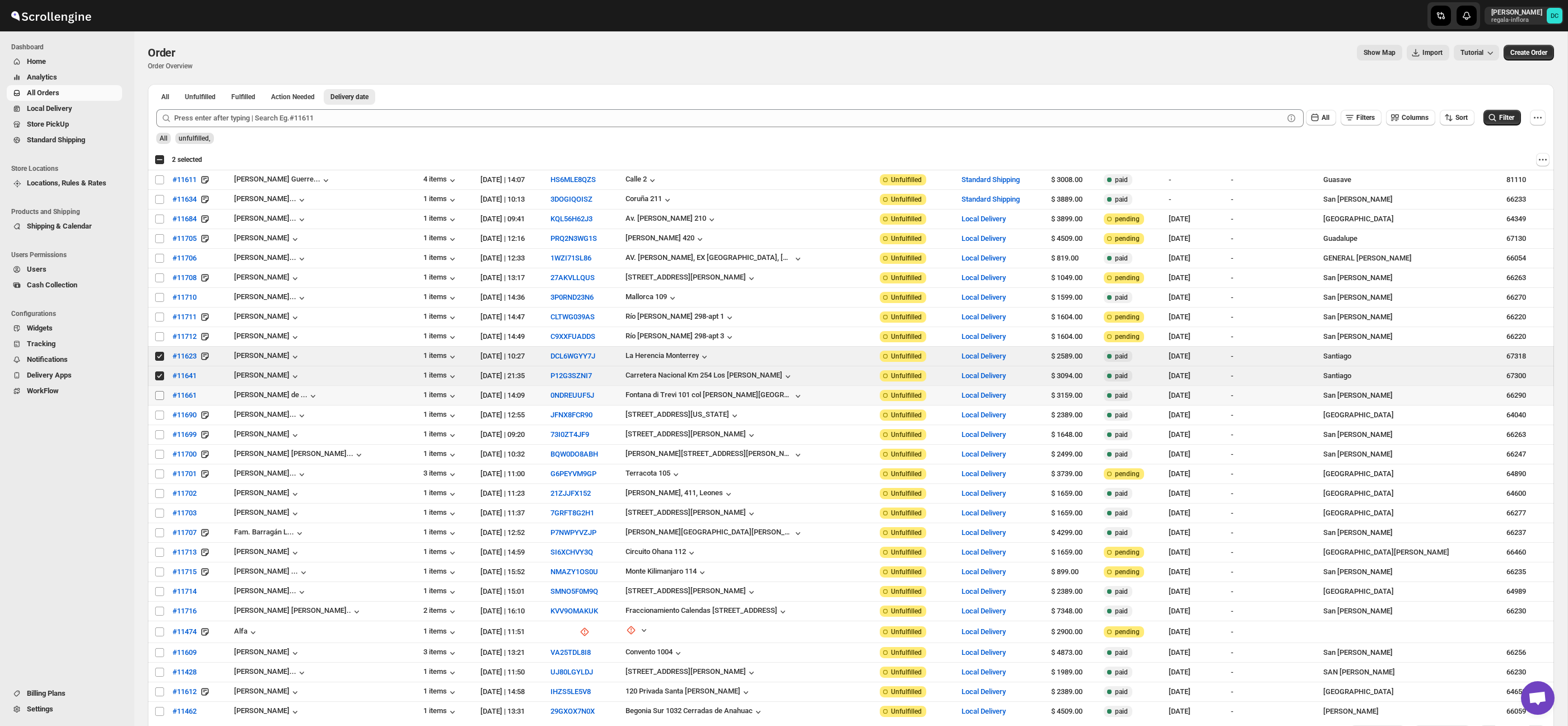
click at [161, 396] on input "Select order" at bounding box center [159, 395] width 9 height 9
checkbox input "true"
click at [158, 416] on input "Select order" at bounding box center [159, 414] width 9 height 9
checkbox input "true"
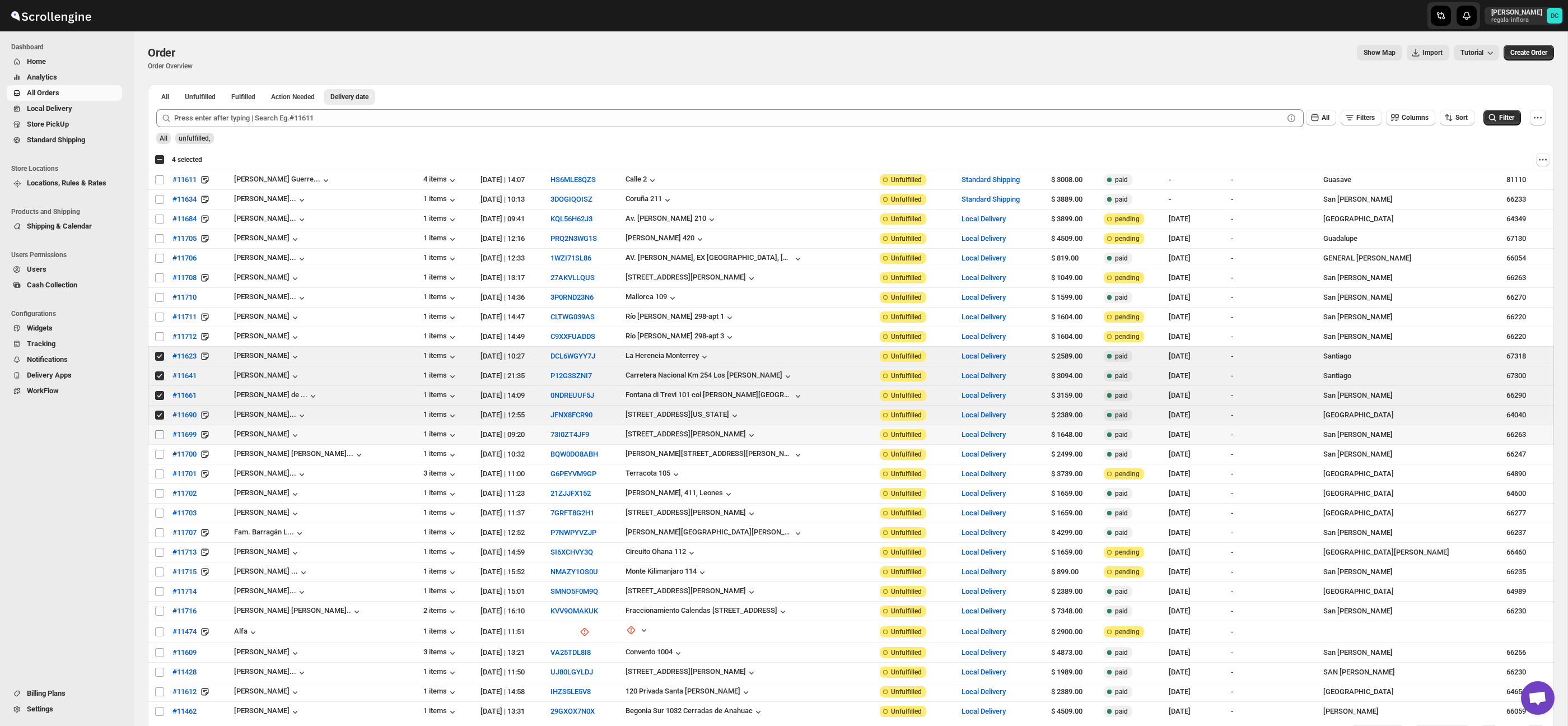
click at [161, 437] on input "Select order" at bounding box center [159, 434] width 9 height 9
checkbox input "true"
click at [162, 455] on input "Select order" at bounding box center [159, 453] width 9 height 9
checkbox input "true"
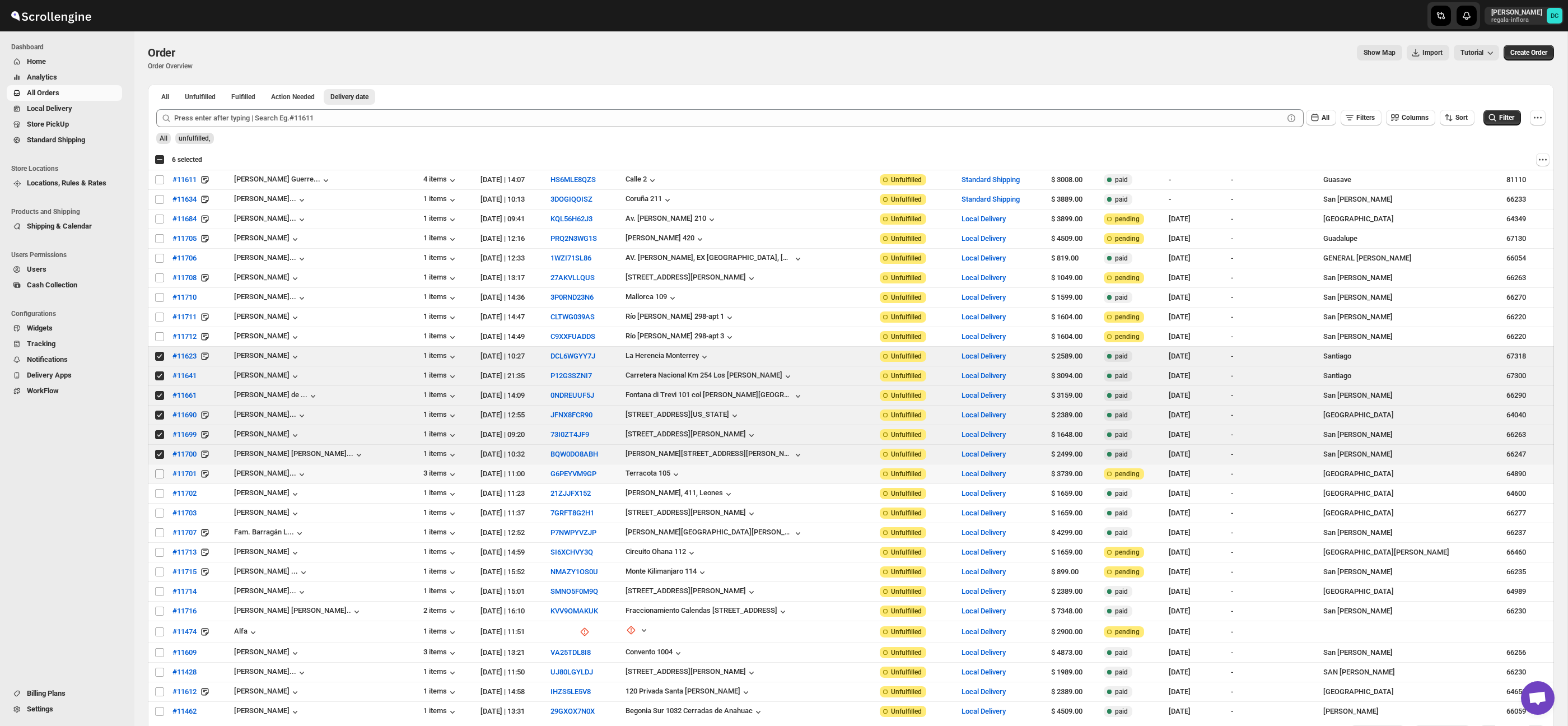
click at [161, 473] on input "Select order" at bounding box center [159, 473] width 9 height 9
checkbox input "true"
click at [159, 498] on input "Select order" at bounding box center [159, 492] width 9 height 9
checkbox input "true"
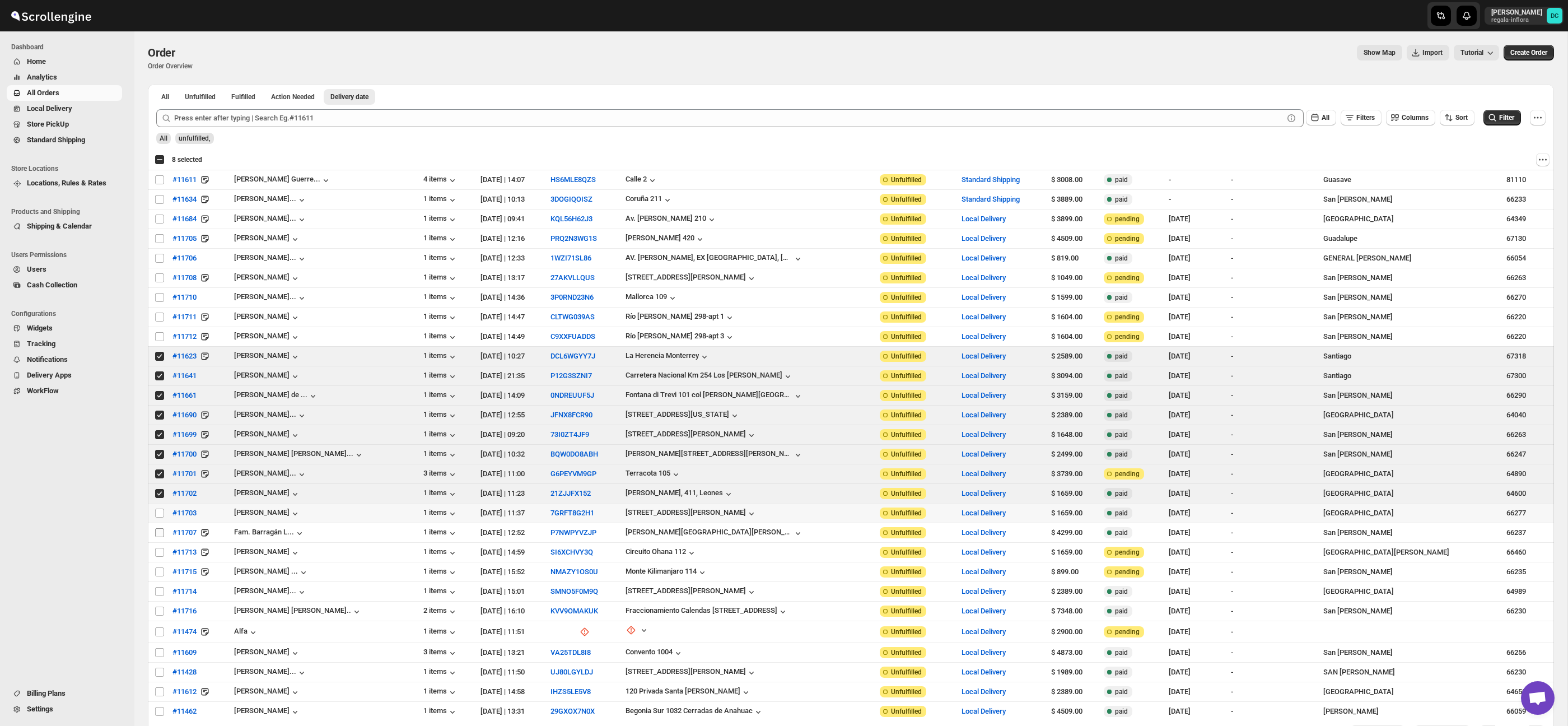
drag, startPoint x: 163, startPoint y: 514, endPoint x: 159, endPoint y: 536, distance: 22.4
click at [163, 514] on input "Select order" at bounding box center [159, 513] width 9 height 9
checkbox input "true"
click at [159, 534] on input "Select order" at bounding box center [159, 533] width 9 height 9
checkbox input "true"
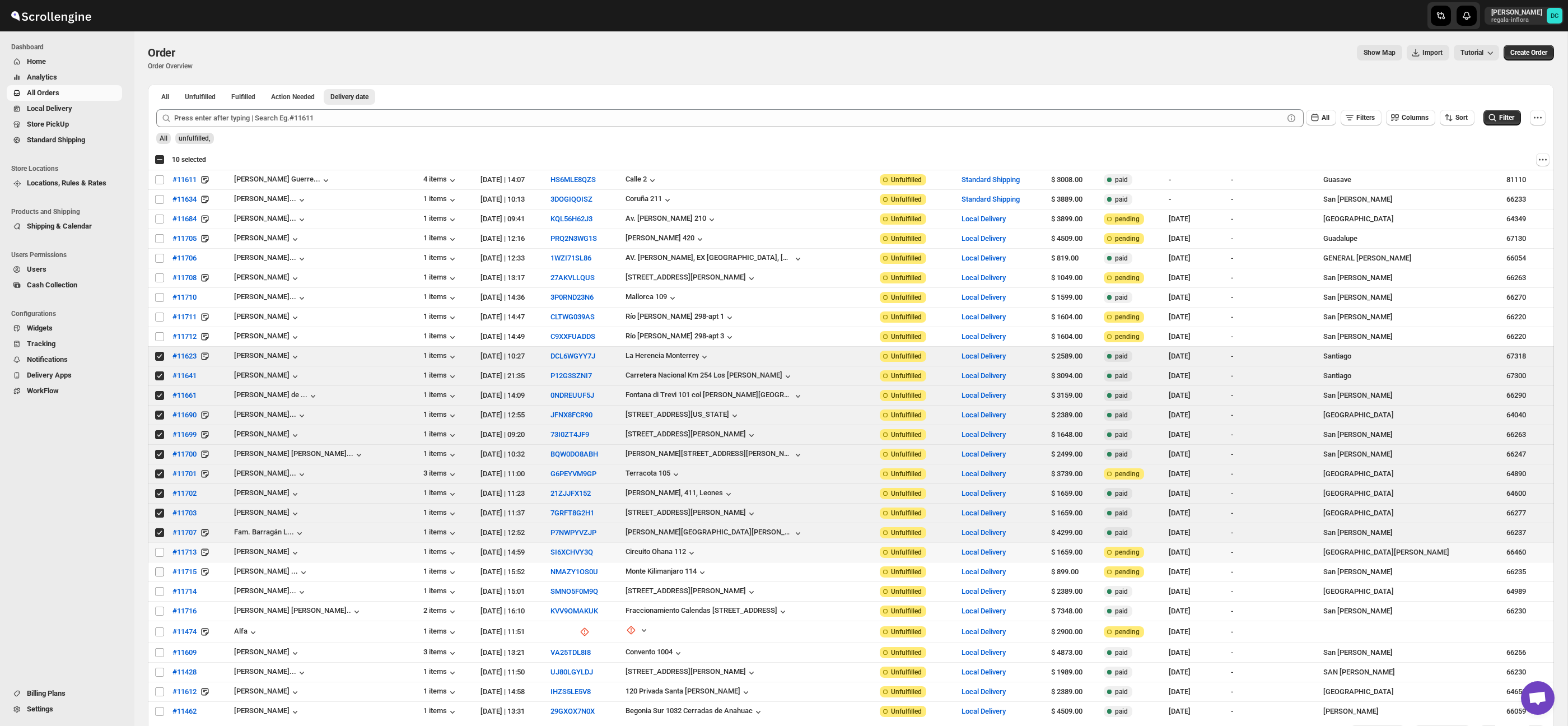
drag, startPoint x: 157, startPoint y: 553, endPoint x: 157, endPoint y: 572, distance: 19.0
click at [157, 553] on input "Select order" at bounding box center [159, 552] width 9 height 9
checkbox input "true"
click at [158, 575] on input "Select order" at bounding box center [159, 572] width 9 height 9
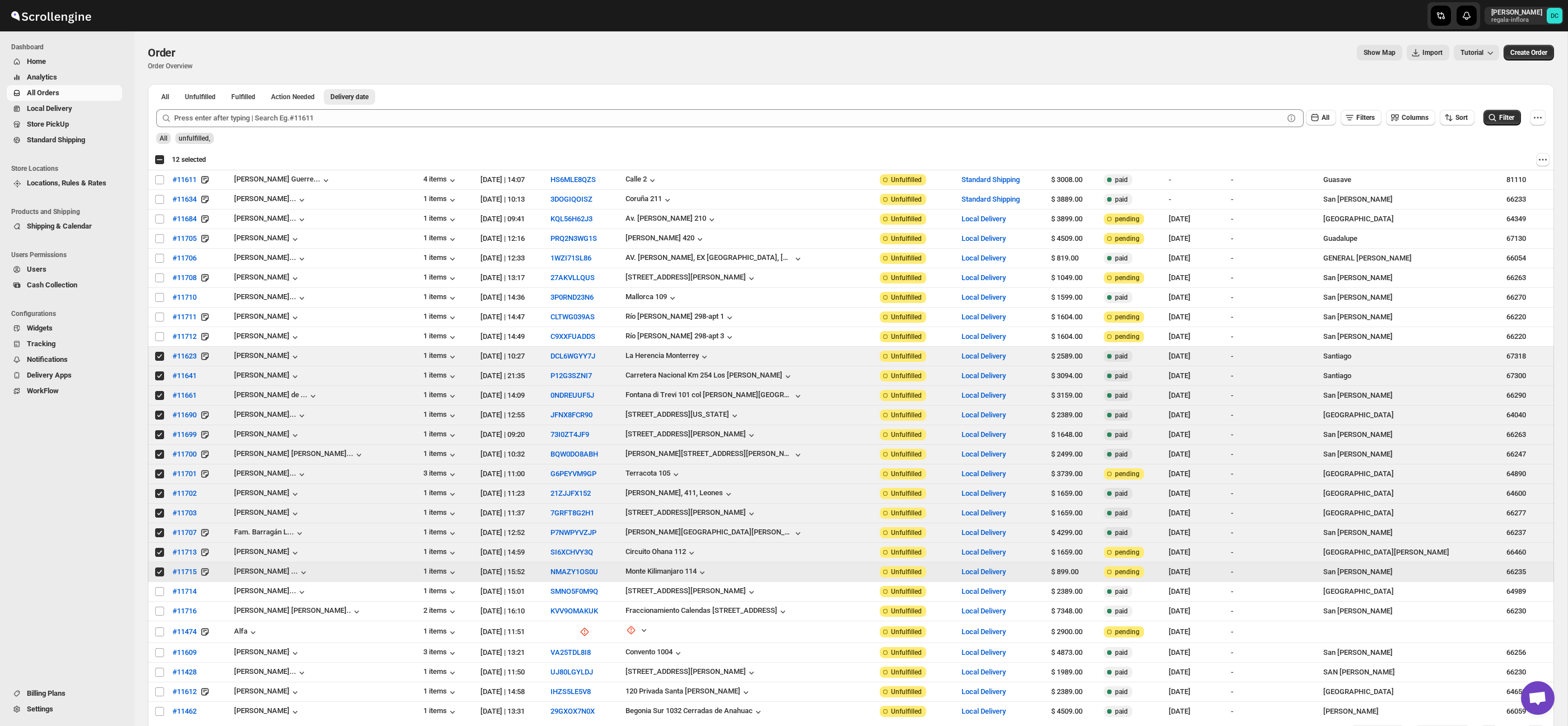
drag, startPoint x: 155, startPoint y: 573, endPoint x: 162, endPoint y: 557, distance: 17.5
click at [156, 573] on input "Select order" at bounding box center [159, 572] width 9 height 9
checkbox input "false"
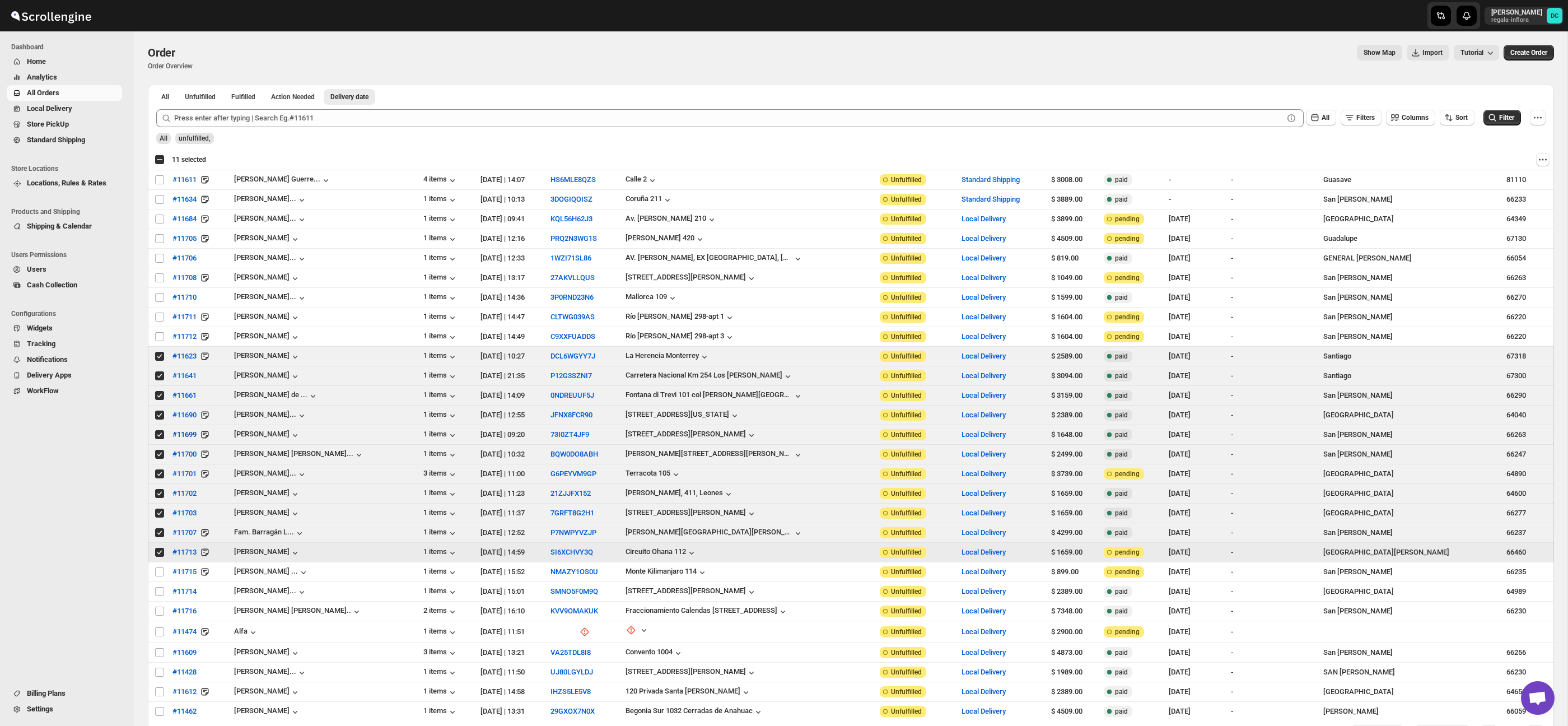
drag, startPoint x: 159, startPoint y: 555, endPoint x: 185, endPoint y: 434, distance: 123.8
click at [159, 555] on input "Select order" at bounding box center [159, 552] width 9 height 9
checkbox input "false"
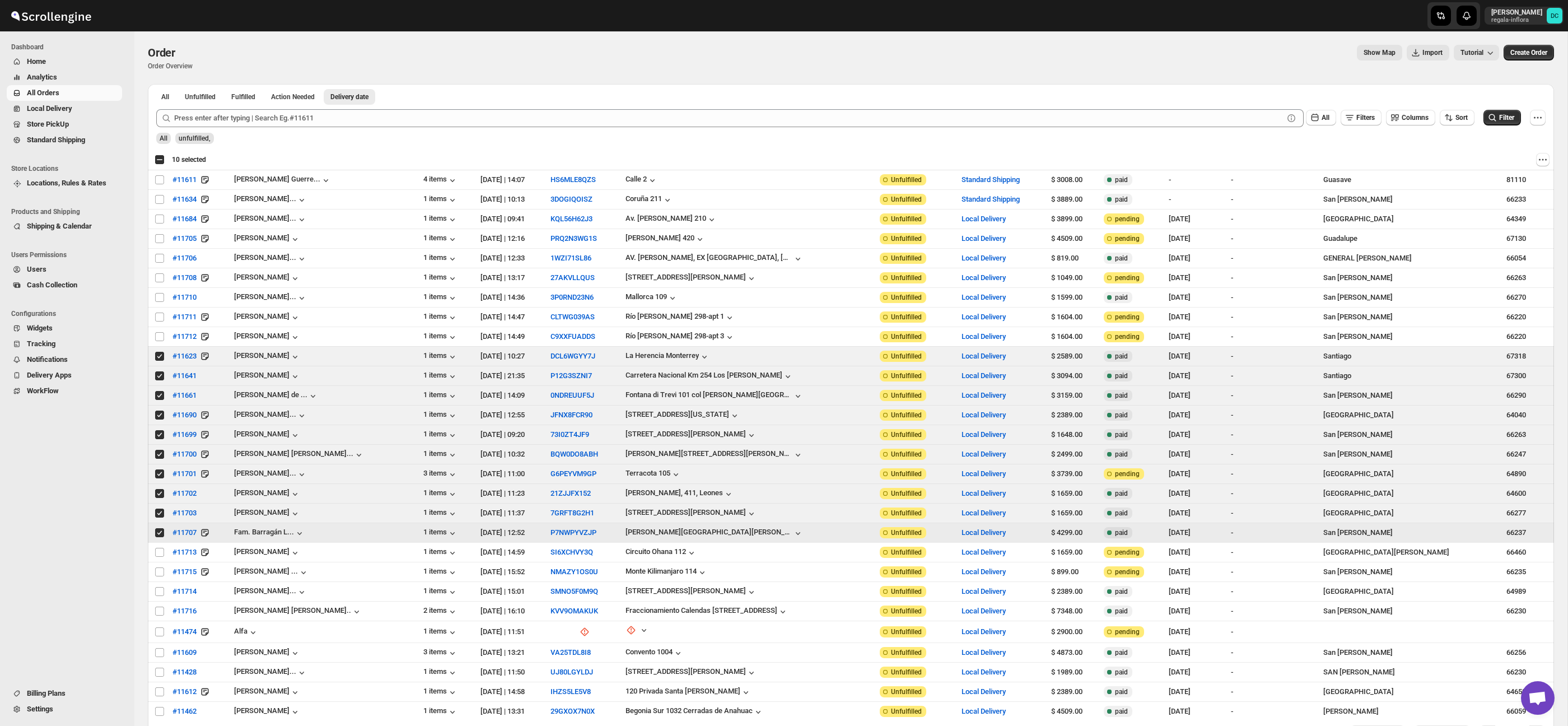
click at [159, 533] on input "Select order" at bounding box center [159, 533] width 9 height 9
checkbox input "false"
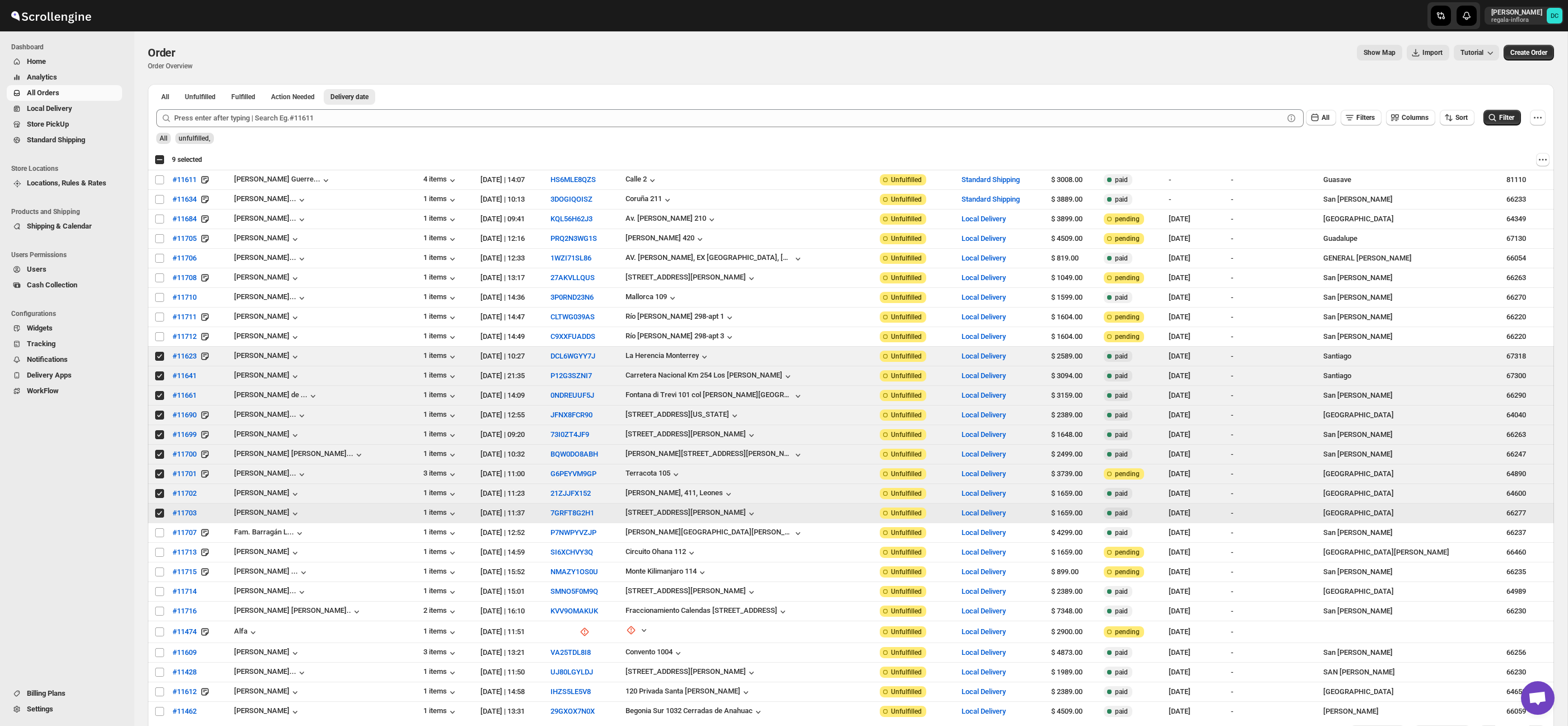
drag, startPoint x: 159, startPoint y: 515, endPoint x: 161, endPoint y: 504, distance: 11.2
click at [159, 513] on input "Select order" at bounding box center [159, 513] width 9 height 9
checkbox input "false"
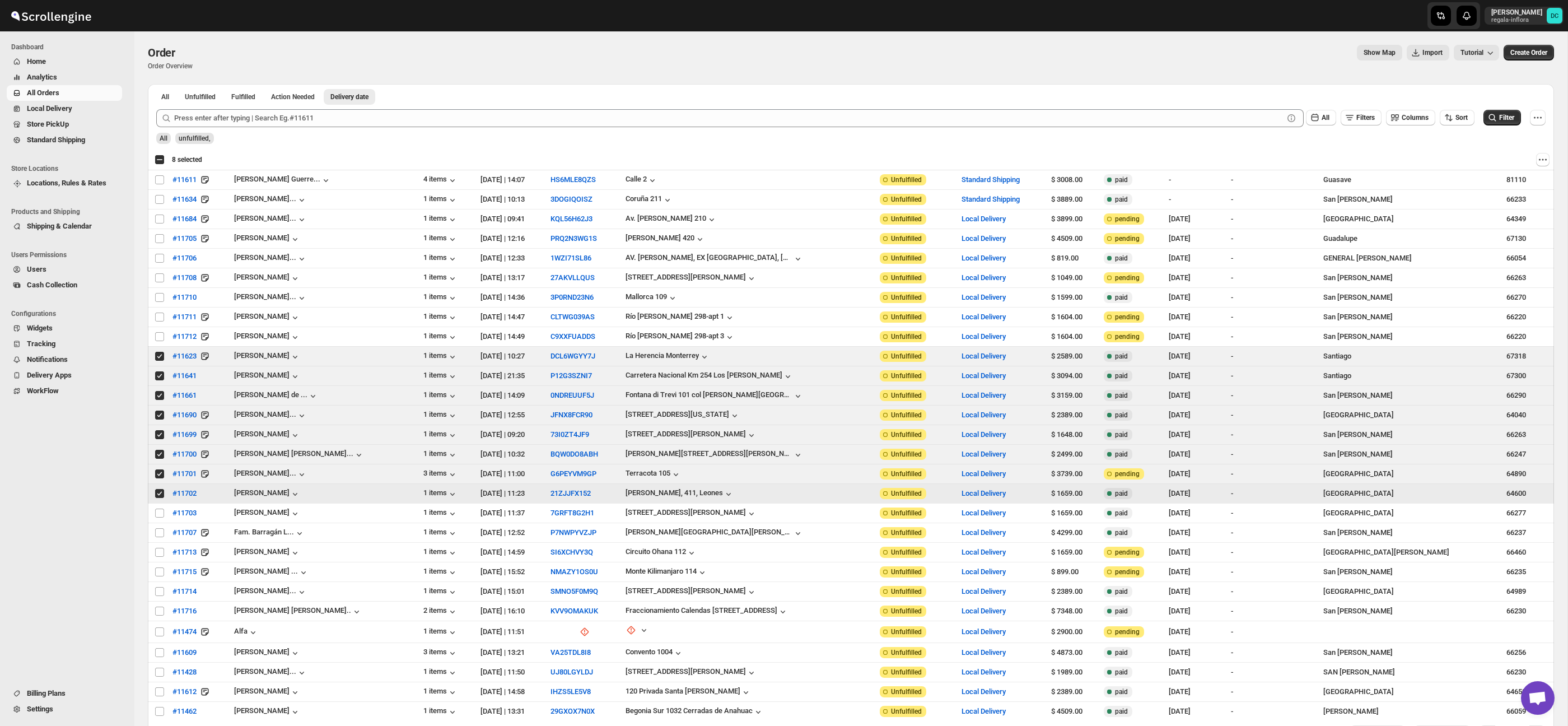
click at [159, 495] on input "Select order" at bounding box center [159, 492] width 9 height 9
checkbox input "false"
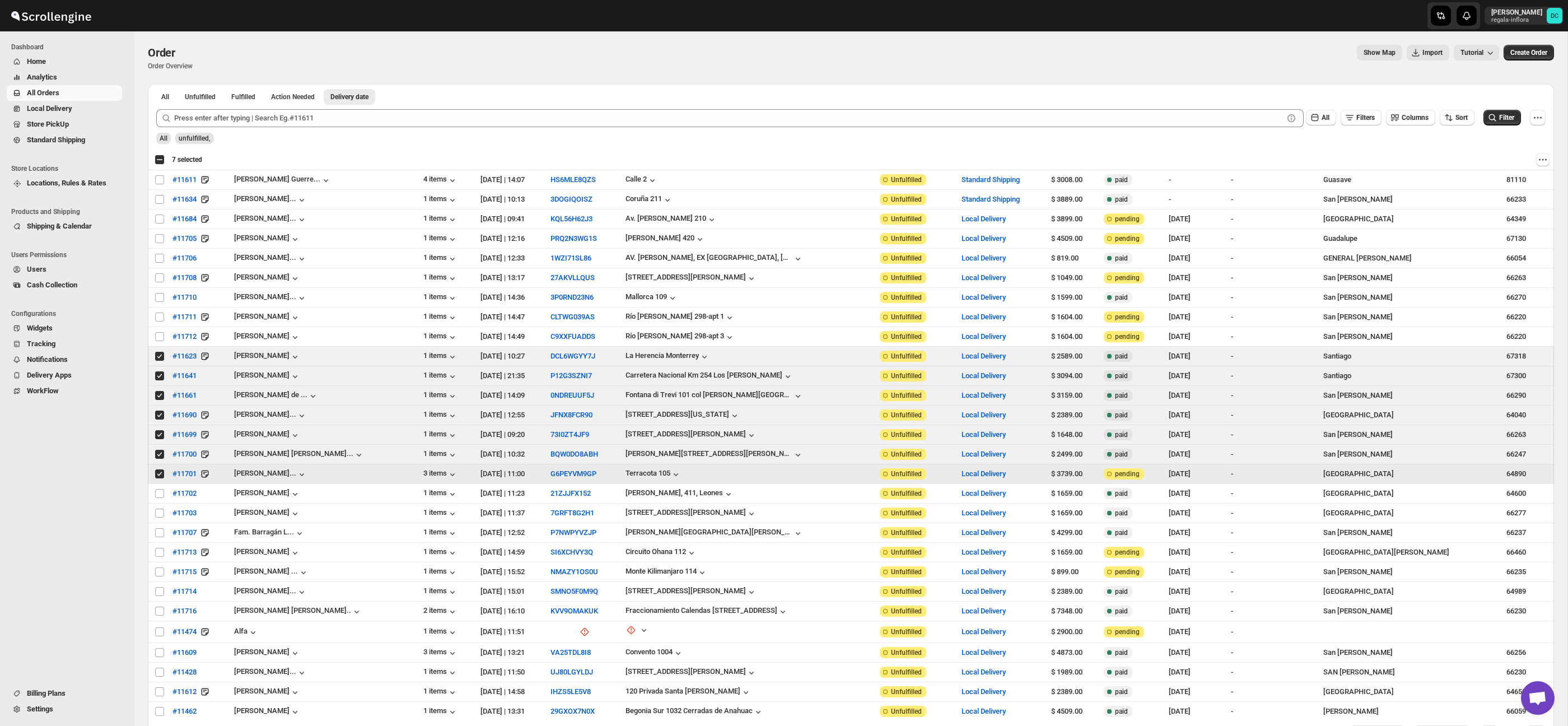
click at [159, 479] on span at bounding box center [159, 474] width 10 height 10
click at [159, 479] on input "Select order" at bounding box center [159, 473] width 9 height 9
click at [156, 477] on input "Select order" at bounding box center [159, 473] width 9 height 9
checkbox input "false"
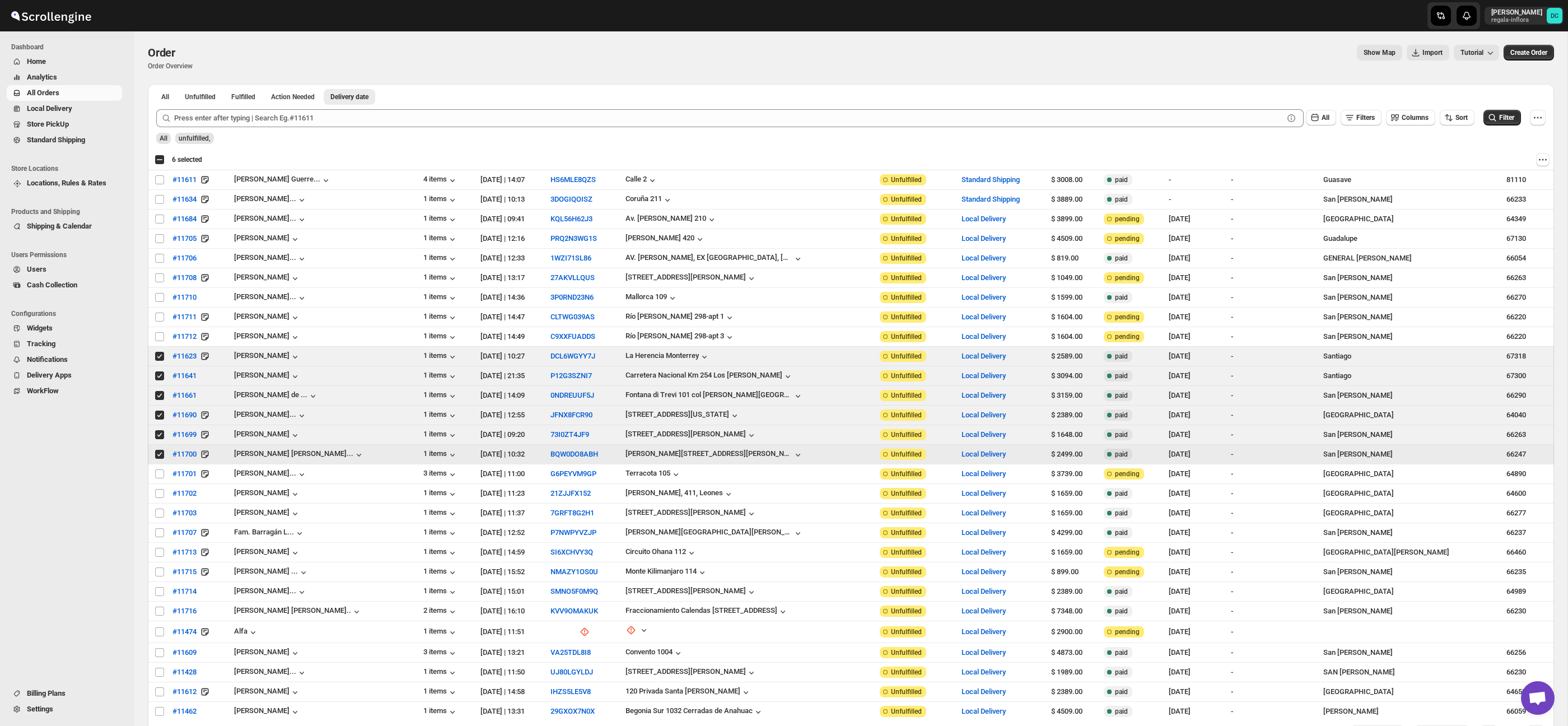
click at [161, 454] on input "Select order" at bounding box center [159, 453] width 9 height 9
checkbox input "false"
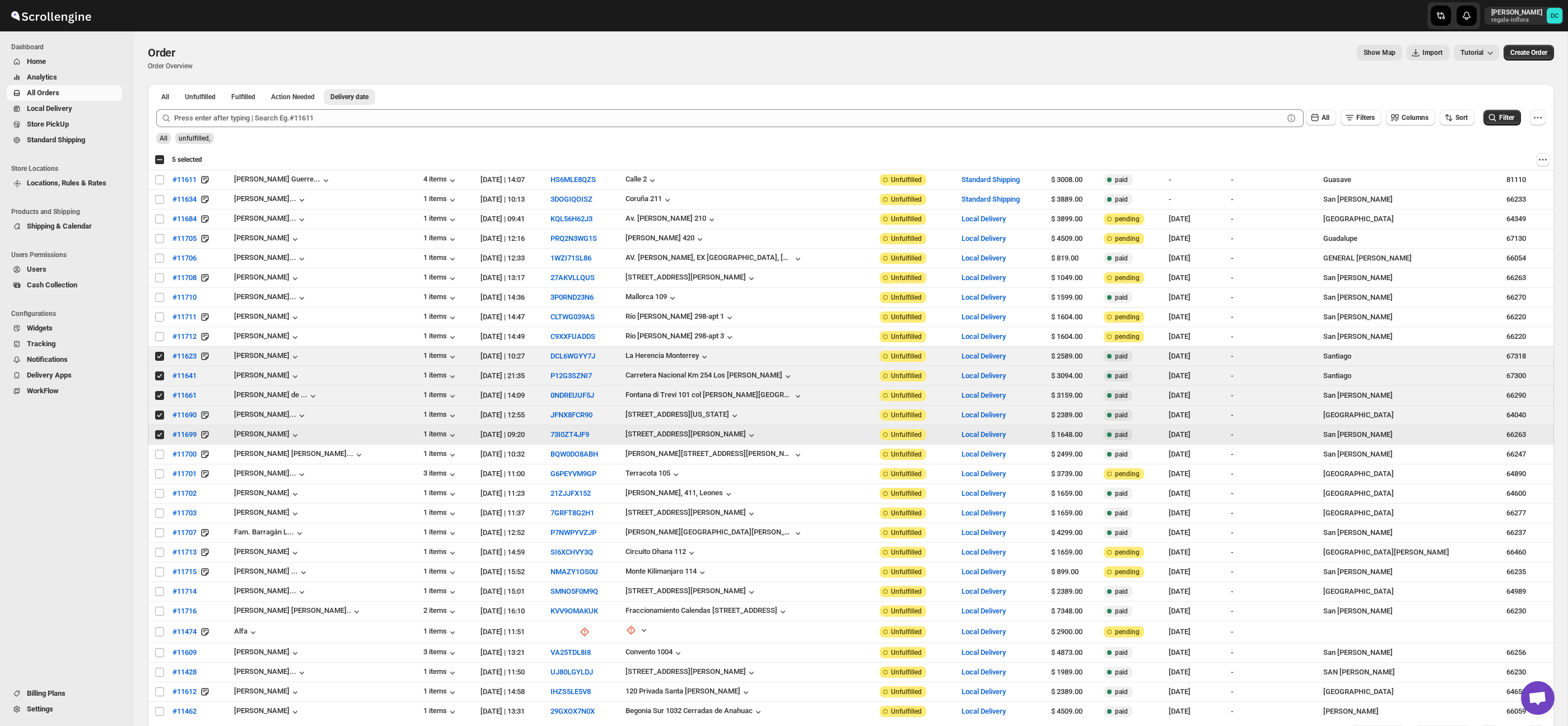
drag, startPoint x: 163, startPoint y: 437, endPoint x: 161, endPoint y: 425, distance: 12.2
click at [163, 435] on input "Select order" at bounding box center [159, 434] width 9 height 9
checkbox input "false"
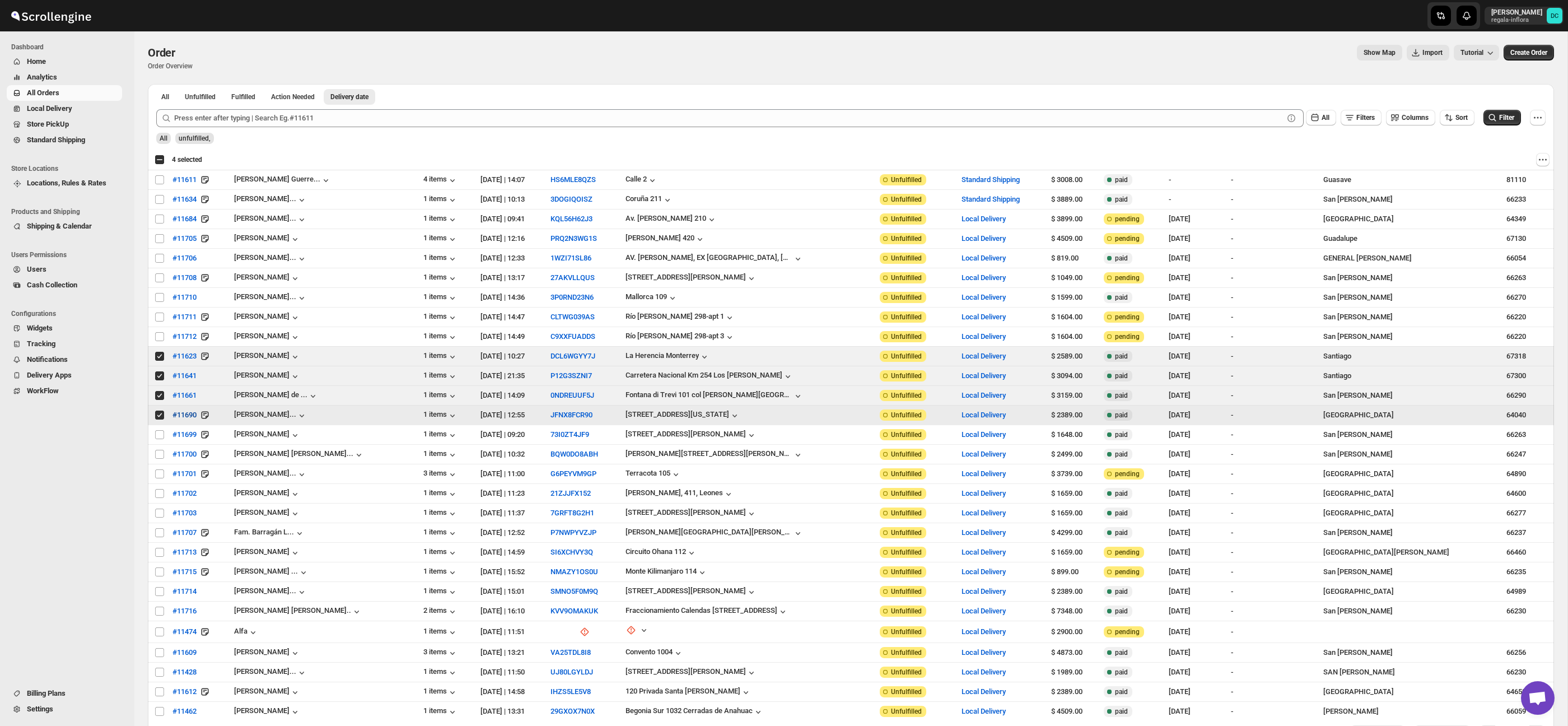
drag, startPoint x: 161, startPoint y: 414, endPoint x: 174, endPoint y: 413, distance: 13.0
click at [161, 414] on input "Select order" at bounding box center [159, 414] width 9 height 9
checkbox input "false"
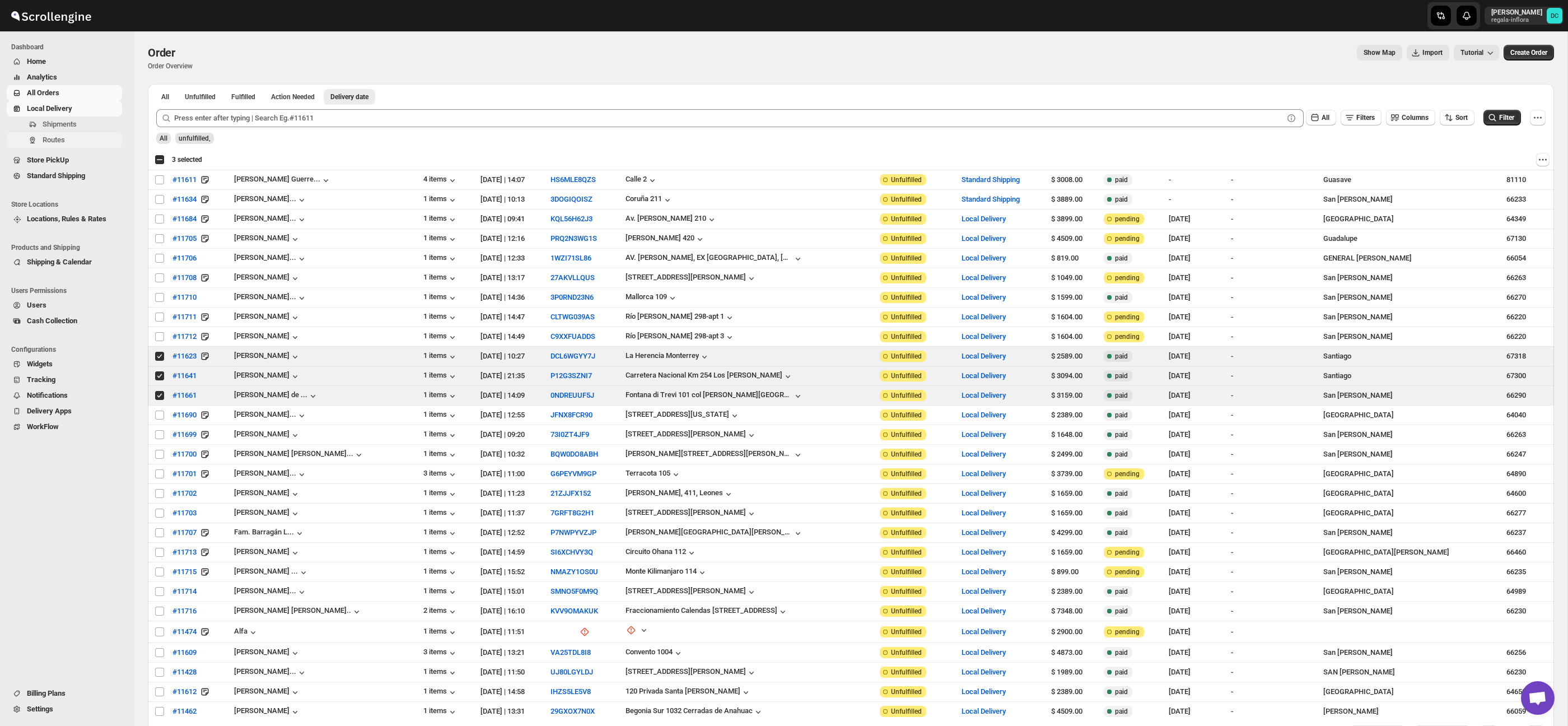
click at [82, 138] on span "Routes" at bounding box center [81, 140] width 77 height 11
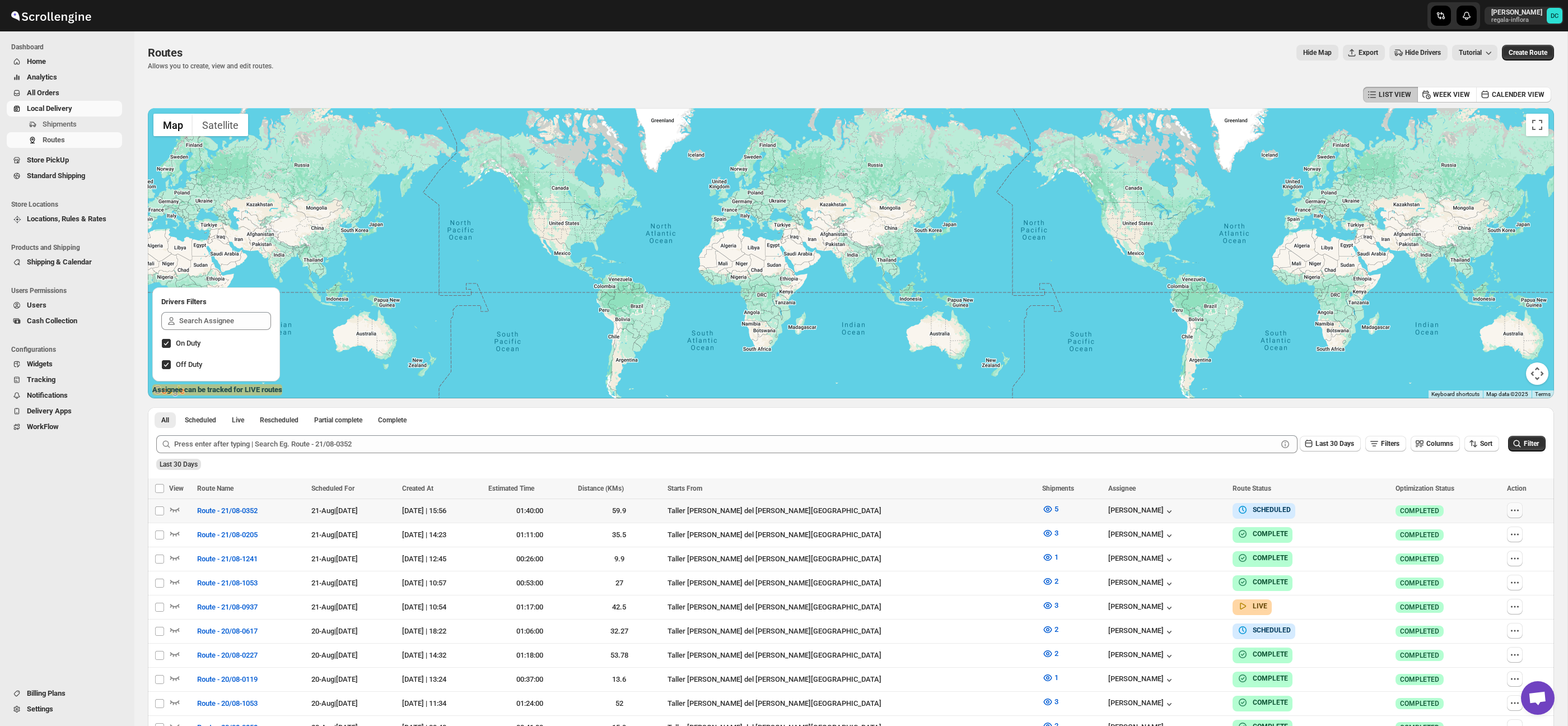
click at [1513, 508] on icon "button" at bounding box center [1514, 510] width 11 height 11
checkbox input "true"
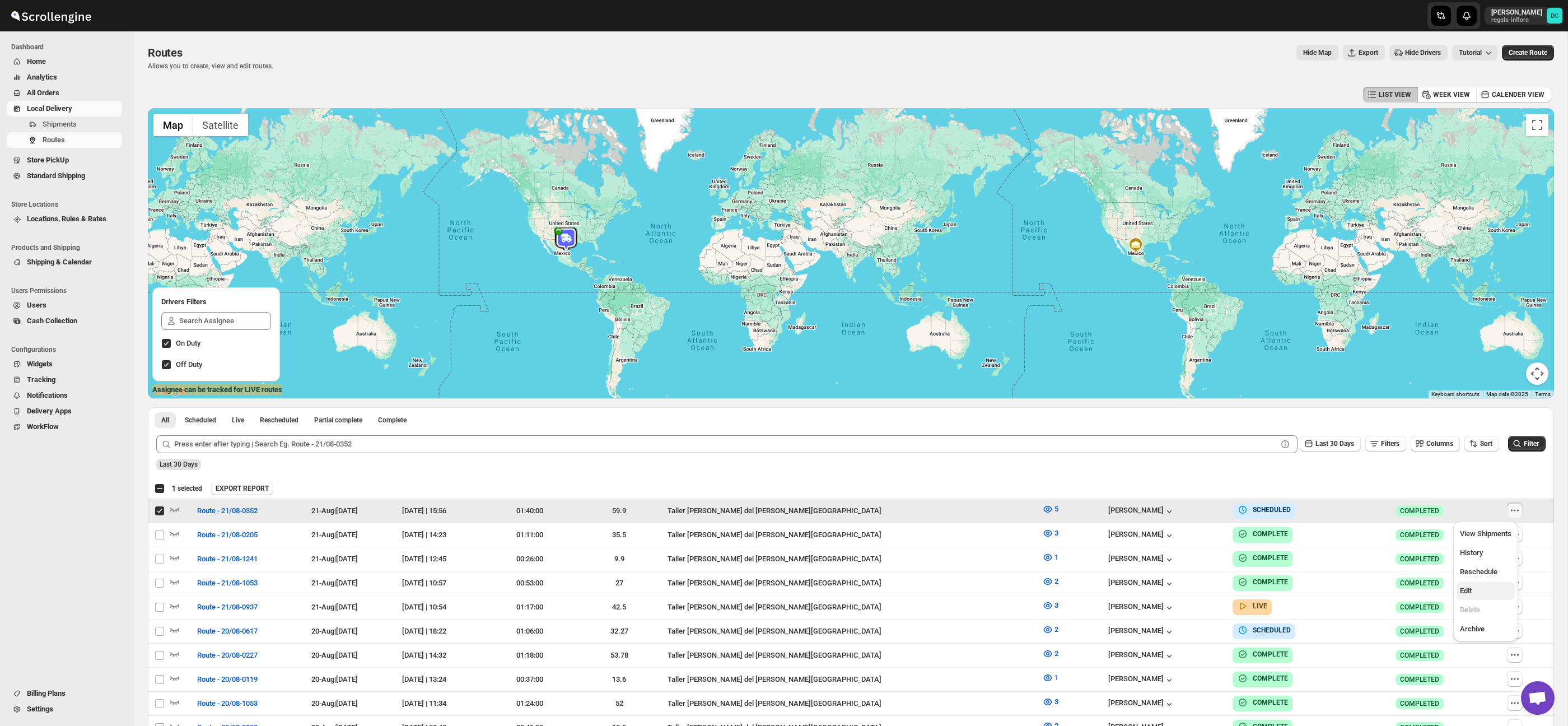
click at [1481, 587] on span "Edit" at bounding box center [1486, 590] width 52 height 11
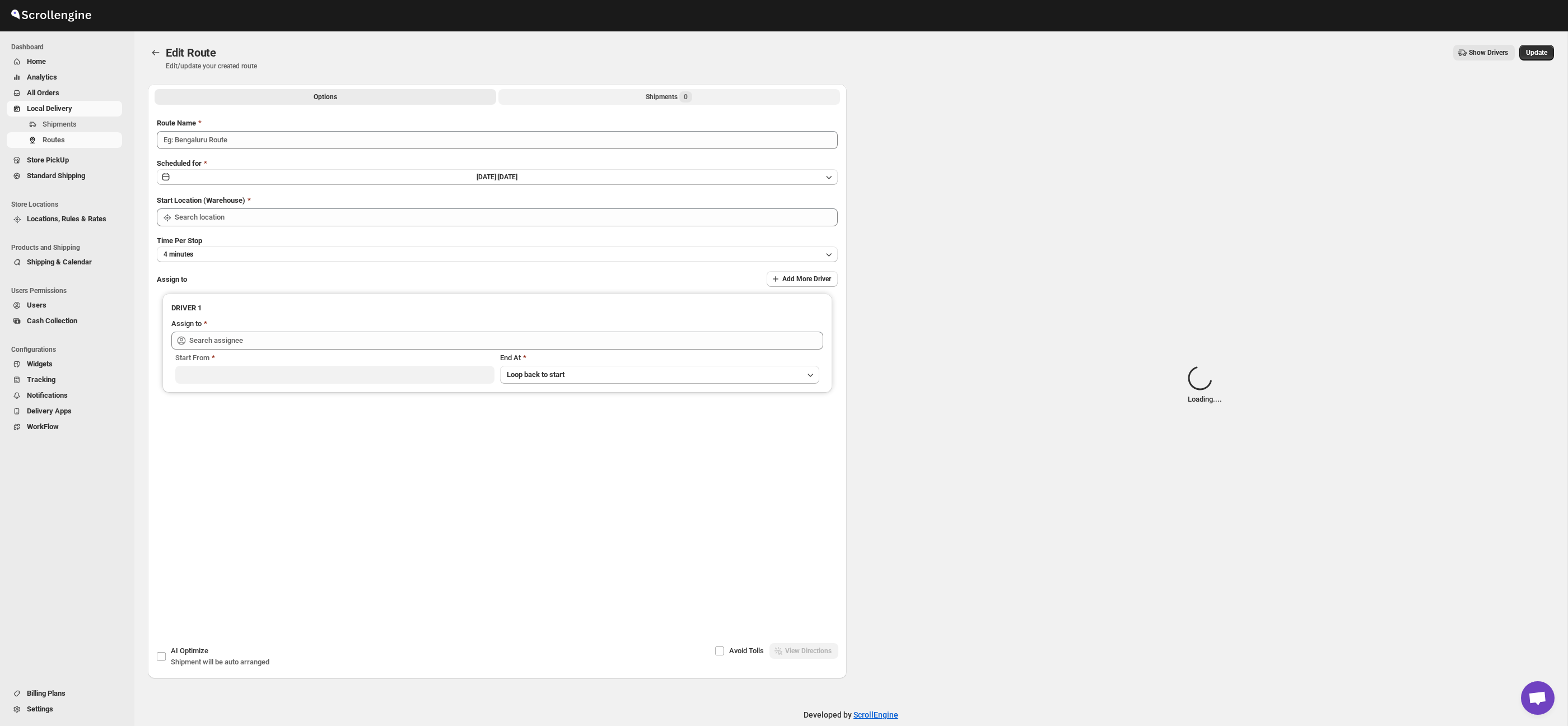
type input "Route - 21/08-0352"
type input "Taller [PERSON_NAME] del [PERSON_NAME][GEOGRAPHIC_DATA]"
type input "[PERSON_NAME] ([PERSON_NAME][EMAIL_ADDRESS][DOMAIN_NAME])"
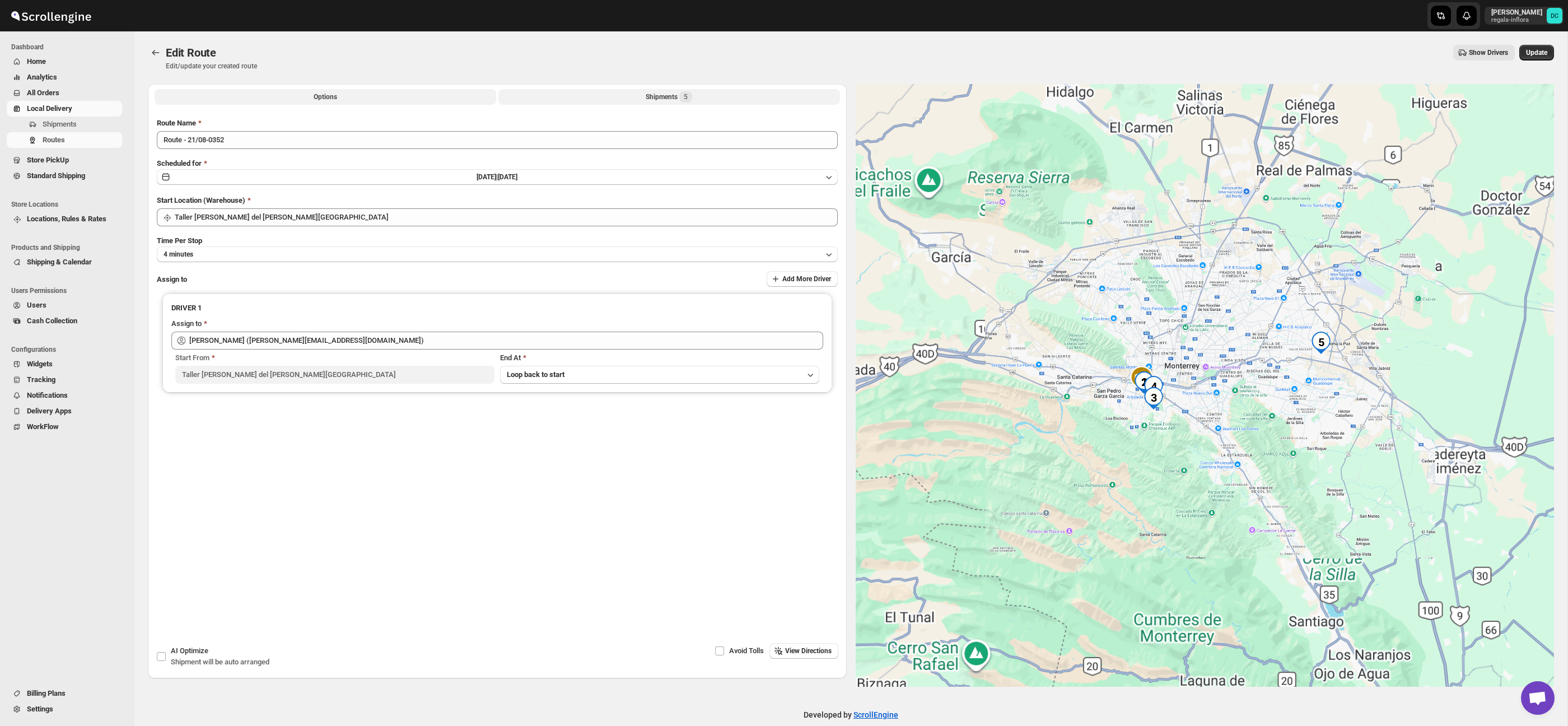
click at [653, 96] on div "Shipments 5" at bounding box center [669, 96] width 47 height 11
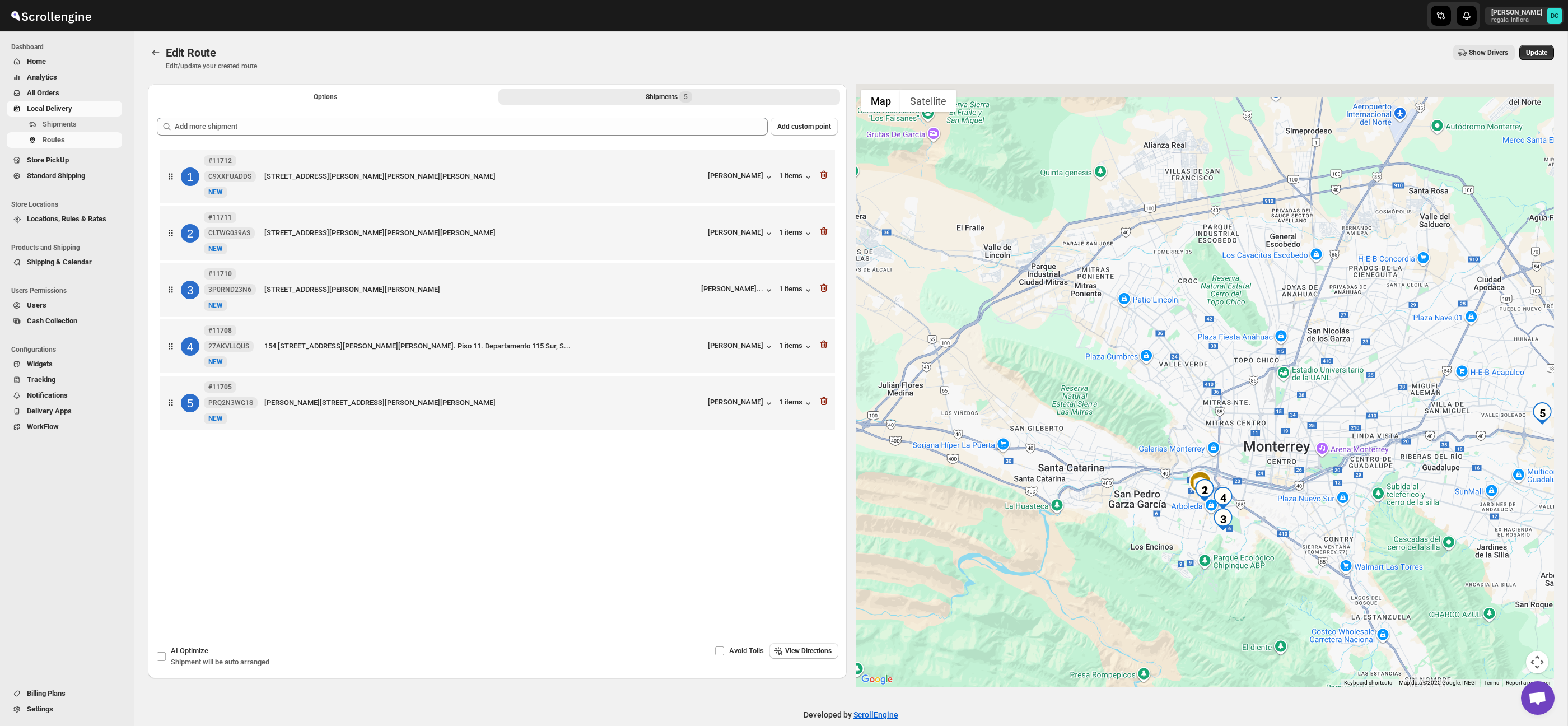
drag, startPoint x: 1107, startPoint y: 438, endPoint x: 1107, endPoint y: 458, distance: 20.0
click at [1107, 458] on div at bounding box center [1205, 385] width 699 height 603
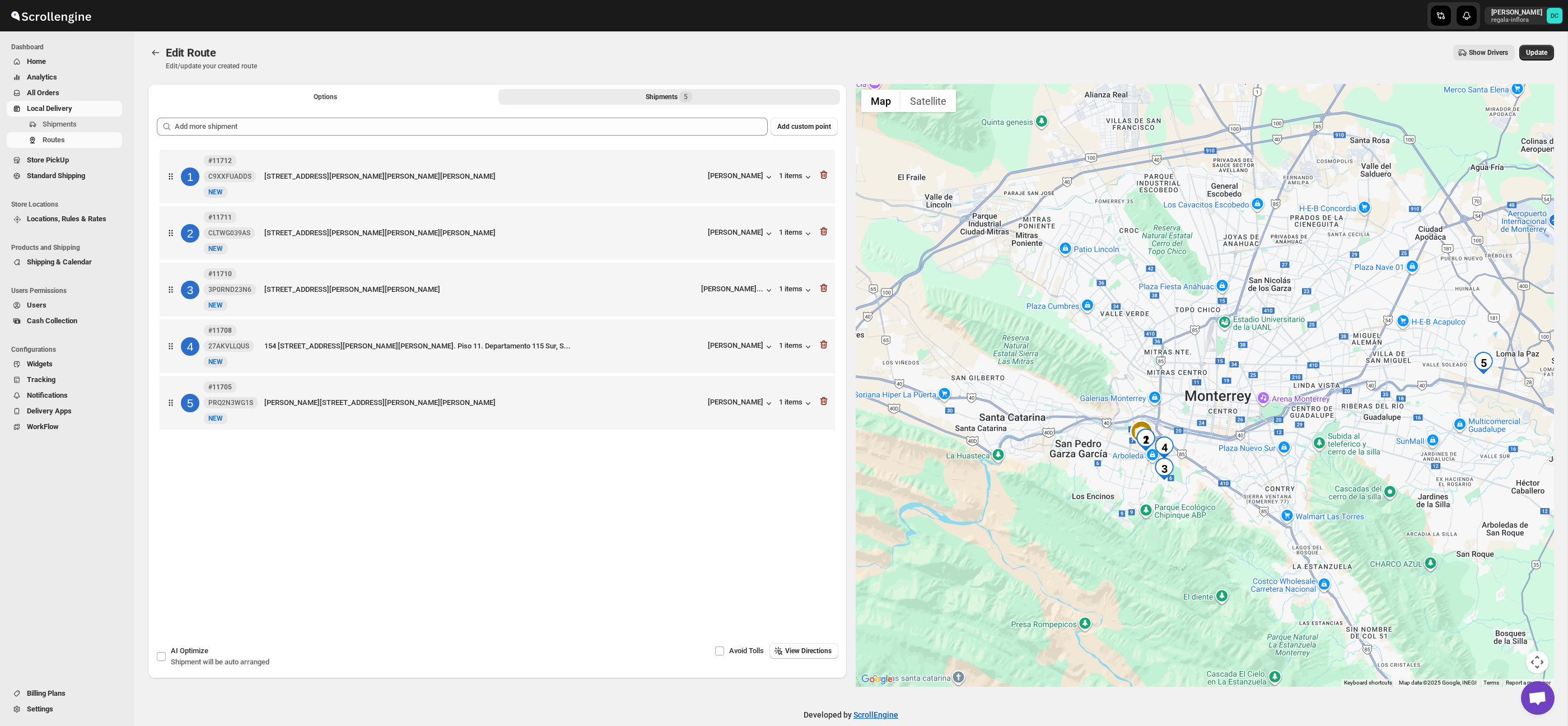
drag, startPoint x: 1132, startPoint y: 452, endPoint x: 1073, endPoint y: 403, distance: 76.7
click at [1073, 403] on div at bounding box center [1205, 385] width 699 height 603
click at [307, 96] on button "Options" at bounding box center [325, 97] width 342 height 16
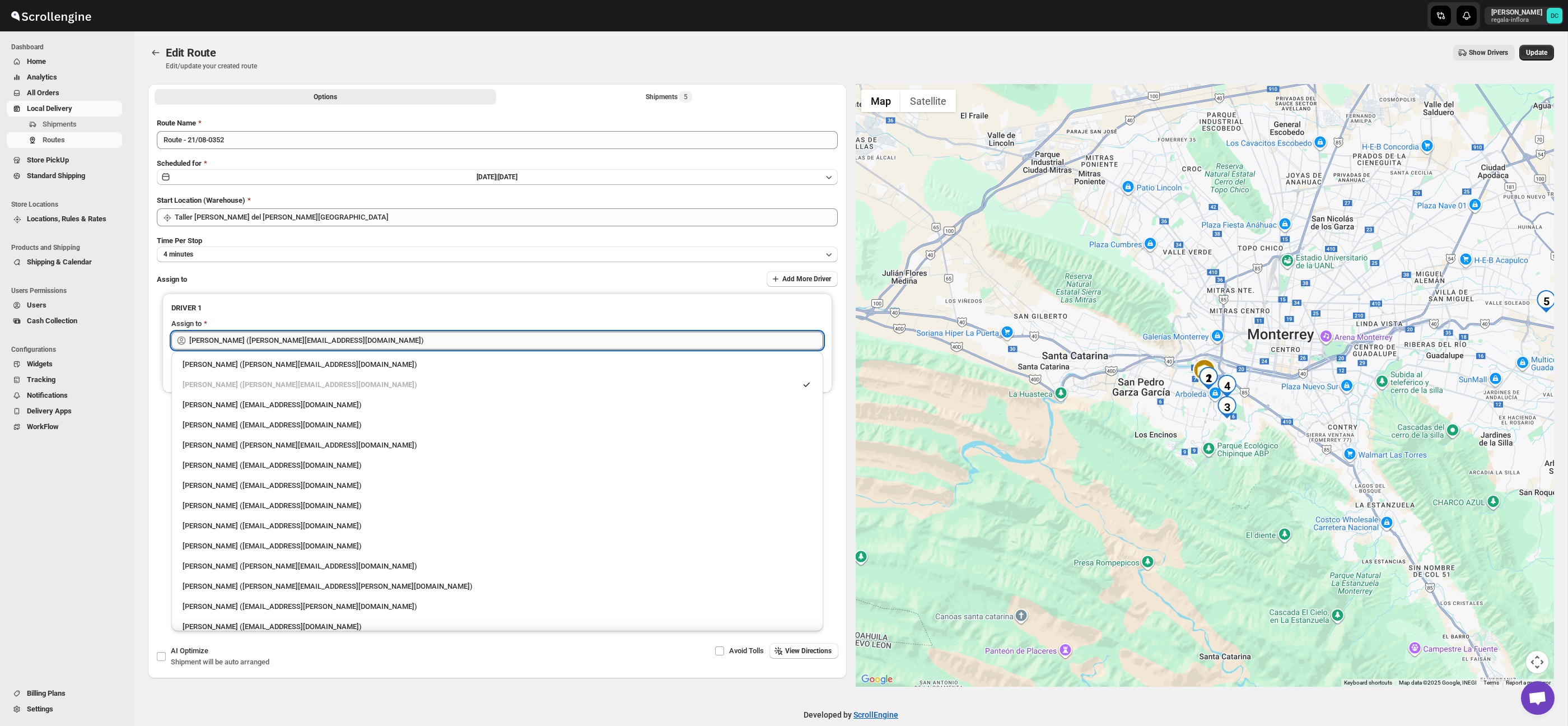
click at [384, 337] on input "[PERSON_NAME] ([PERSON_NAME][EMAIL_ADDRESS][DOMAIN_NAME])" at bounding box center [506, 340] width 634 height 18
click at [373, 346] on input "[PERSON_NAME] ([PERSON_NAME][EMAIL_ADDRESS][DOMAIN_NAME])" at bounding box center [506, 340] width 634 height 18
click at [372, 346] on input "[PERSON_NAME] ([PERSON_NAME][EMAIL_ADDRESS][DOMAIN_NAME])" at bounding box center [506, 340] width 634 height 18
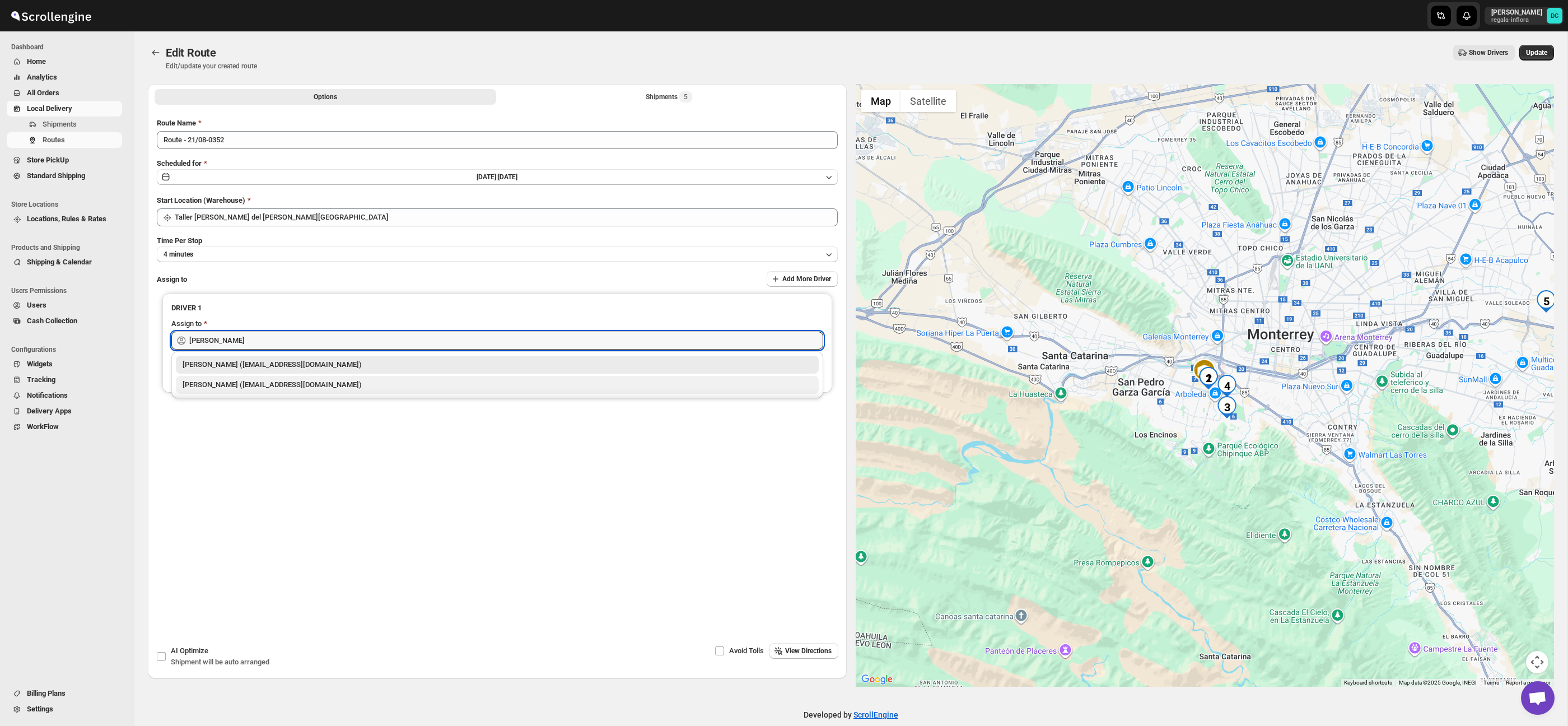
click at [345, 388] on div "[PERSON_NAME] ([EMAIL_ADDRESS][DOMAIN_NAME])" at bounding box center [497, 384] width 629 height 11
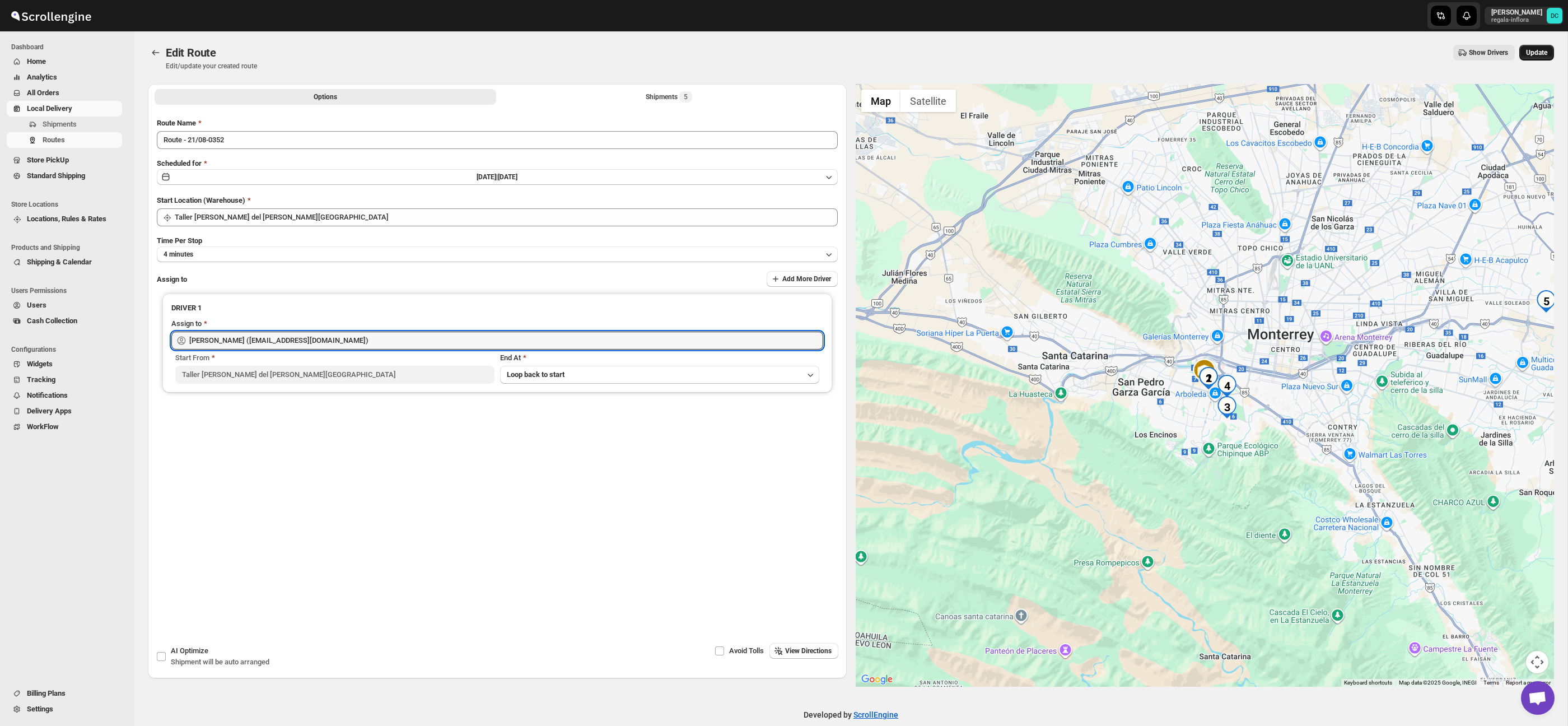
type input "[PERSON_NAME] ([EMAIL_ADDRESS][DOMAIN_NAME])"
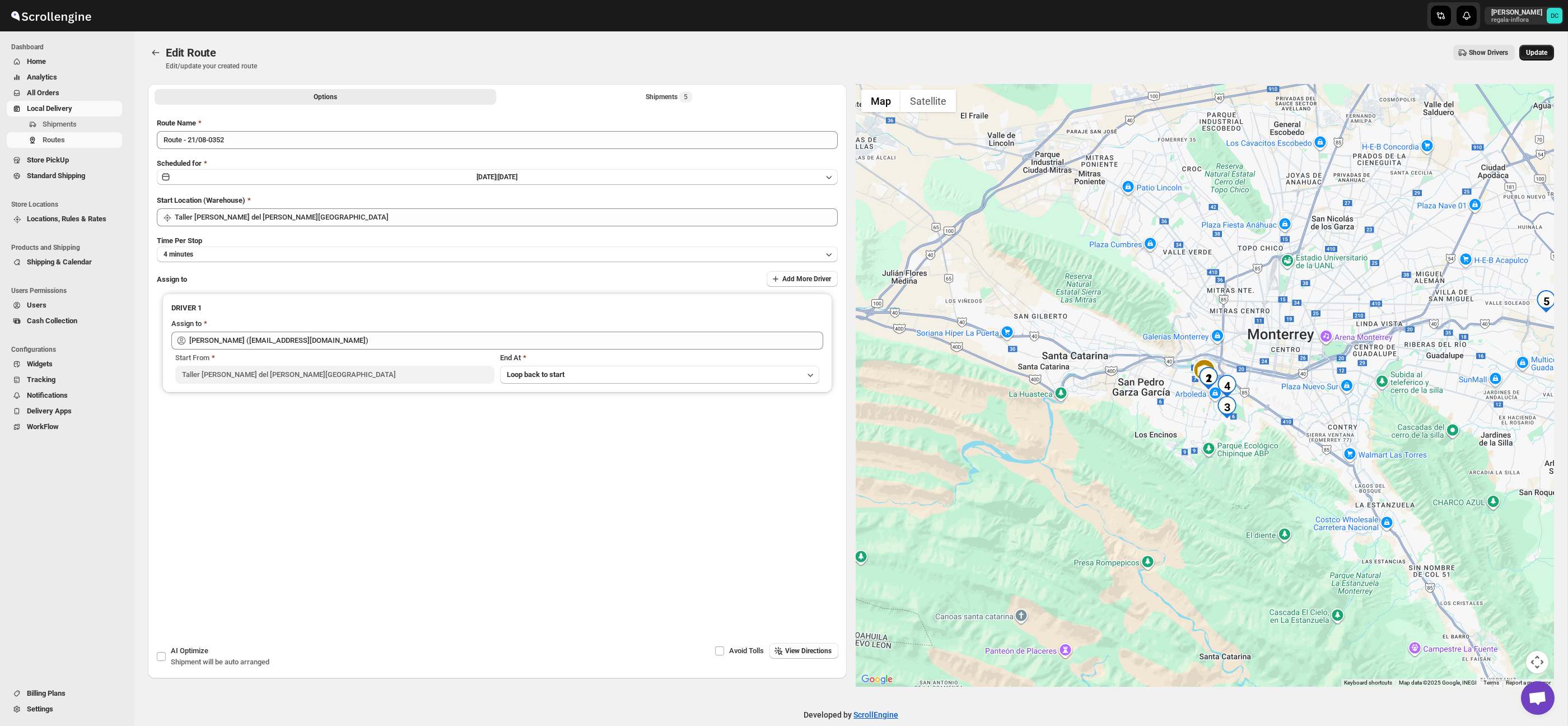
click at [1542, 52] on span "Update" at bounding box center [1537, 52] width 21 height 9
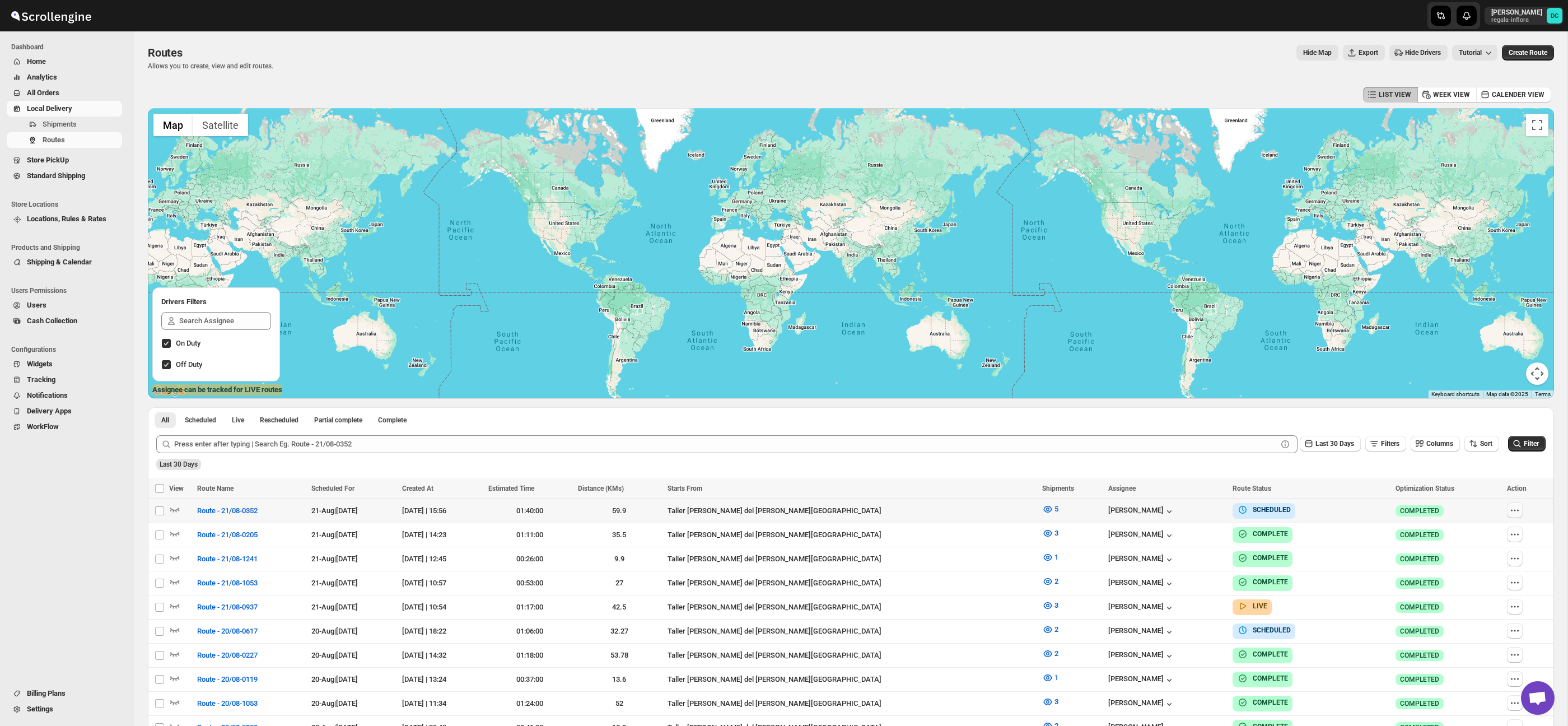
click at [1512, 513] on icon "button" at bounding box center [1514, 510] width 11 height 11
checkbox input "true"
click at [1489, 596] on span "Edit" at bounding box center [1486, 590] width 52 height 11
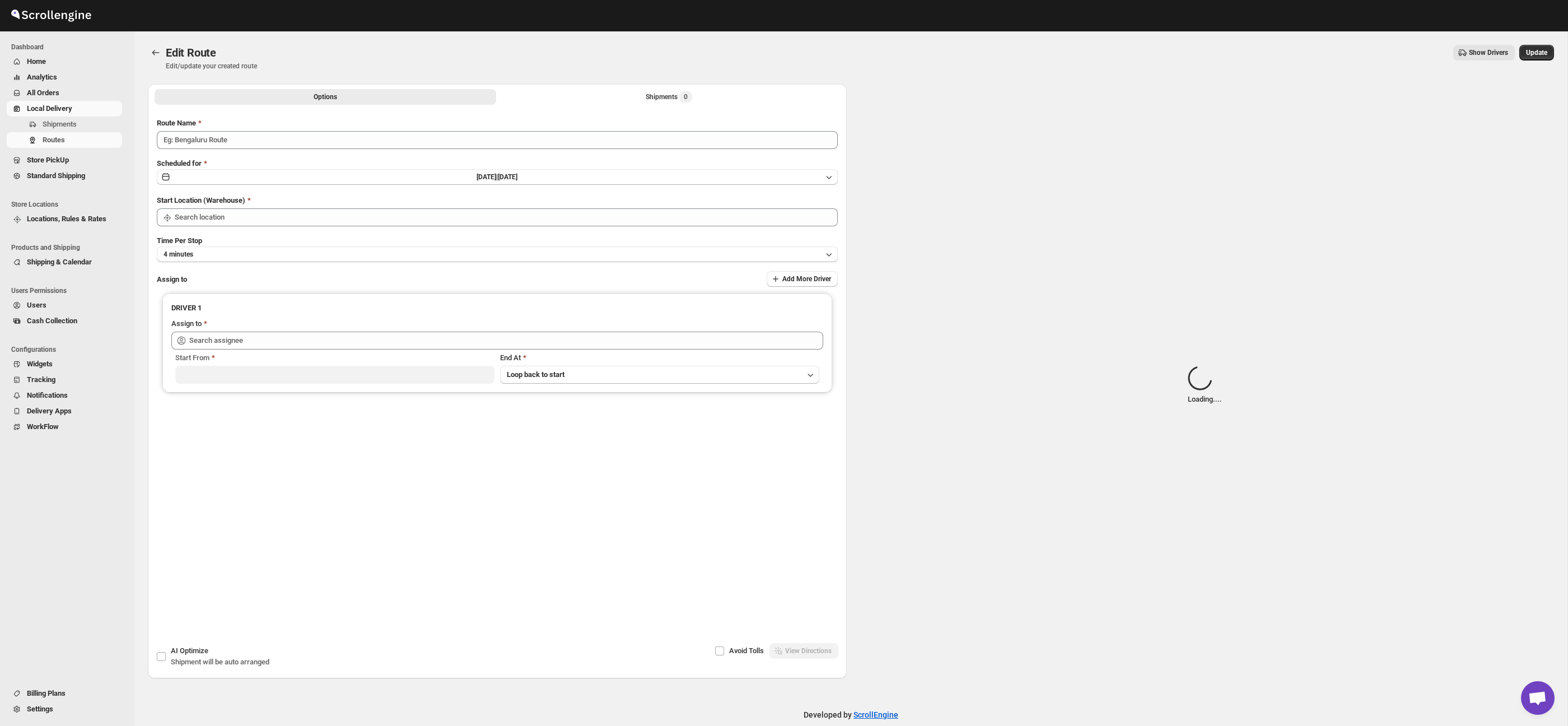
type input "Route - 21/08-0352"
type input "Taller [PERSON_NAME] del [PERSON_NAME][GEOGRAPHIC_DATA]"
type input "[PERSON_NAME] ([EMAIL_ADDRESS][DOMAIN_NAME])"
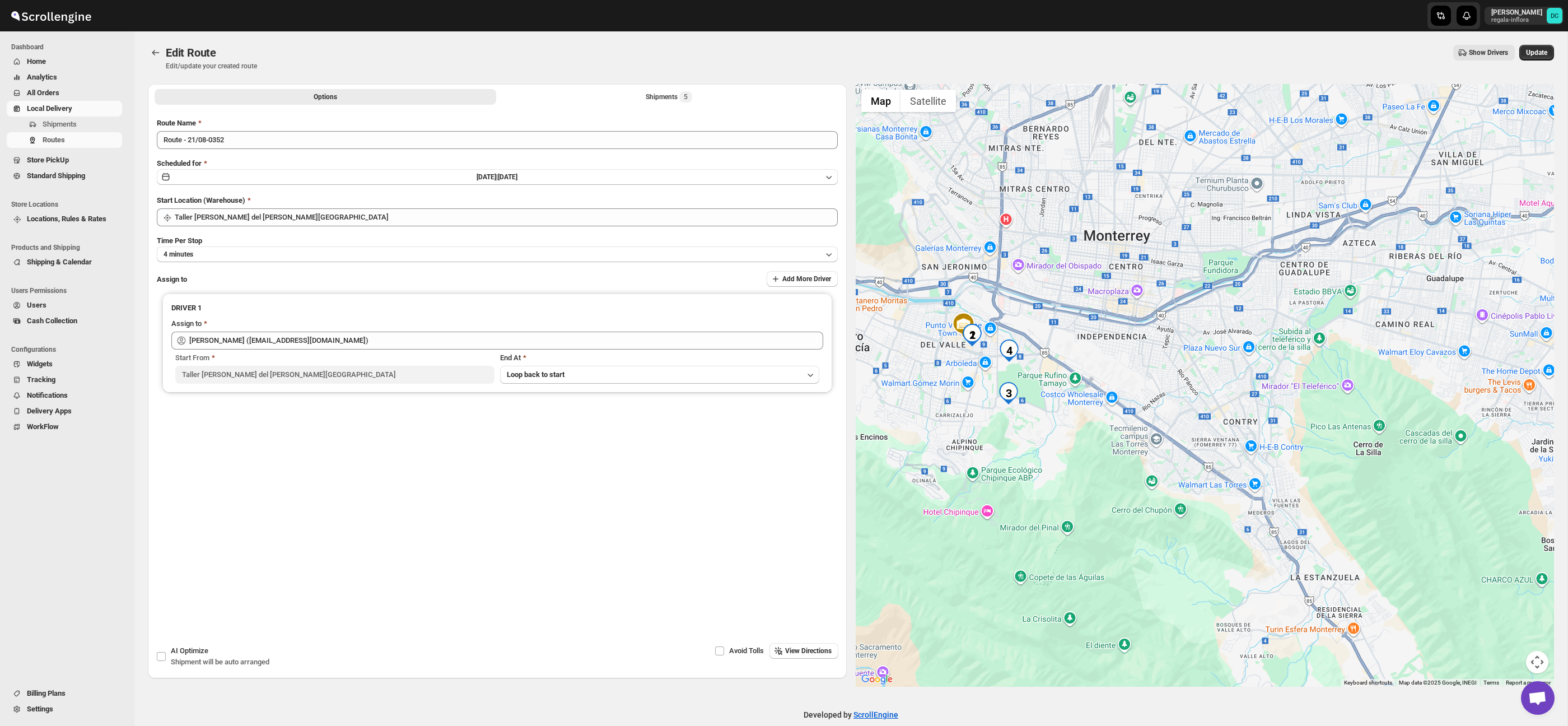
drag, startPoint x: 922, startPoint y: 343, endPoint x: 997, endPoint y: 339, distance: 75.1
click at [998, 338] on div at bounding box center [1205, 385] width 699 height 603
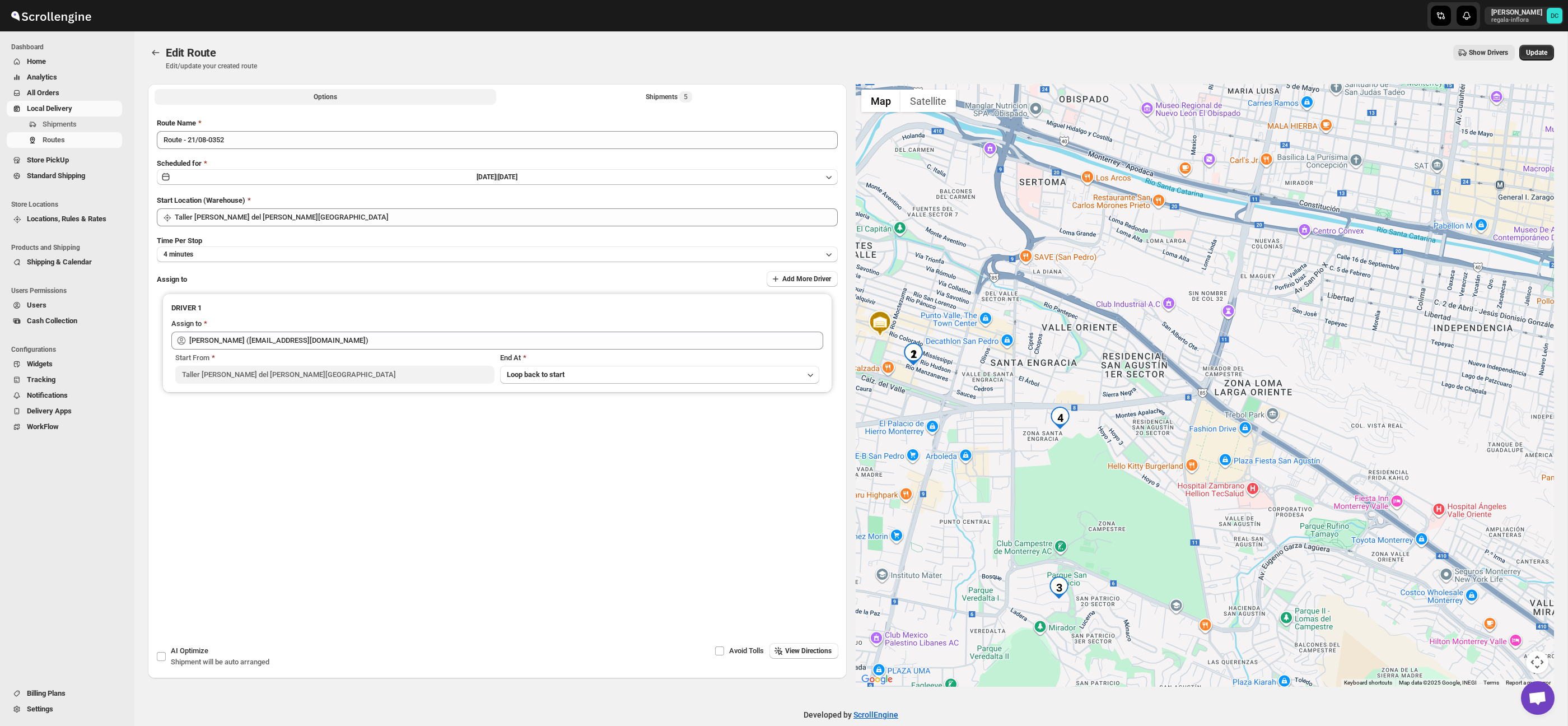
click at [683, 95] on span "5" at bounding box center [685, 96] width 13 height 11
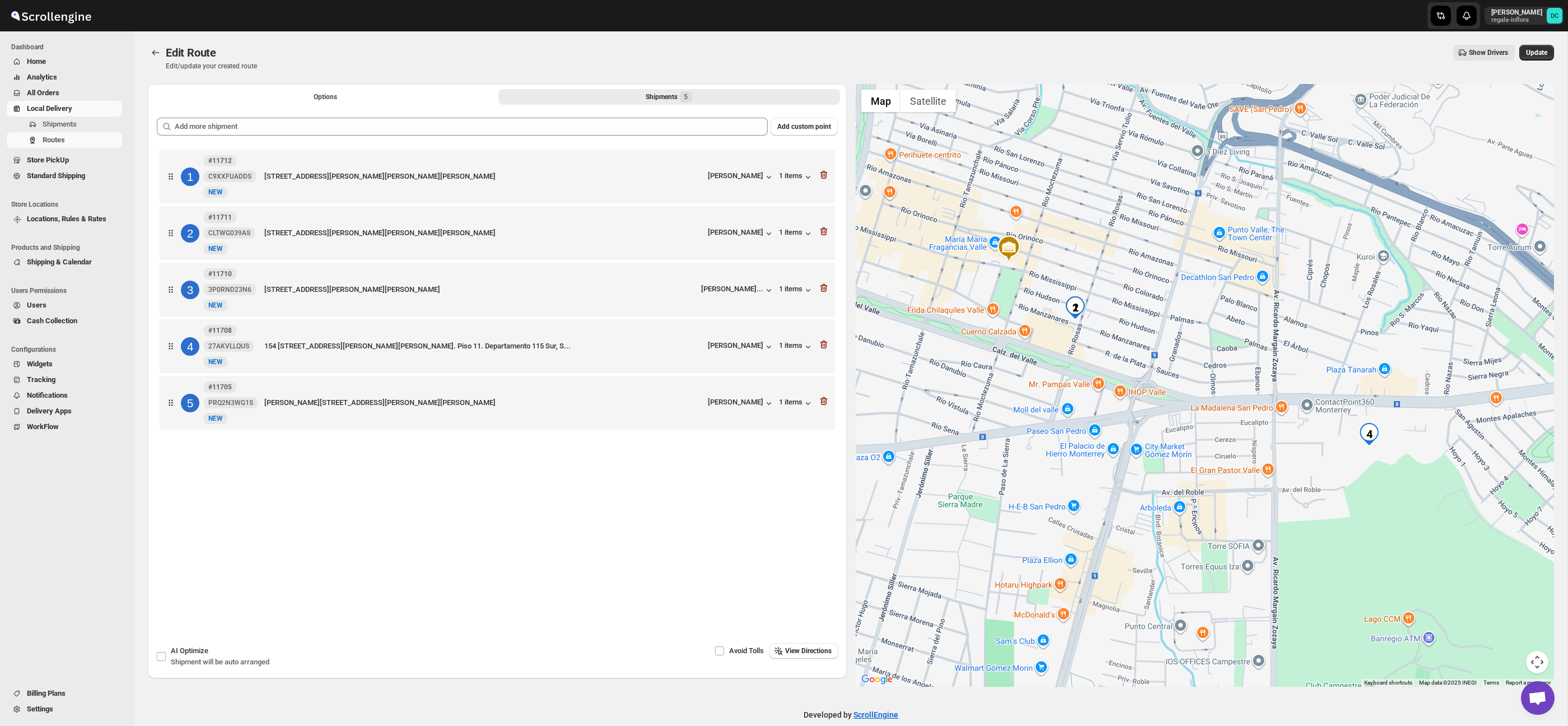
drag, startPoint x: 1376, startPoint y: 445, endPoint x: 1266, endPoint y: 465, distance: 111.8
click at [1237, 359] on div at bounding box center [1205, 385] width 699 height 603
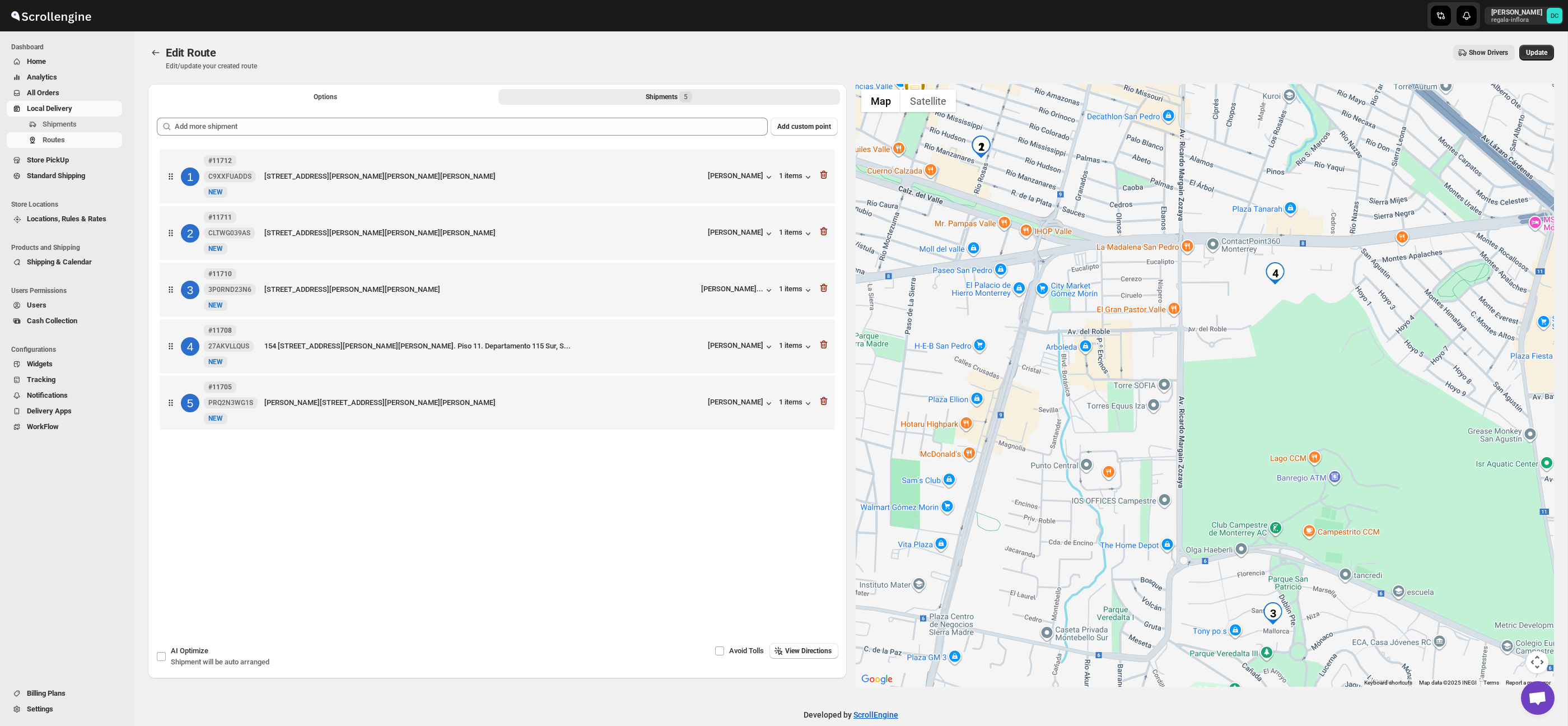
drag, startPoint x: 1268, startPoint y: 483, endPoint x: 1203, endPoint y: 393, distance: 111.0
click at [1179, 325] on div at bounding box center [1205, 385] width 699 height 603
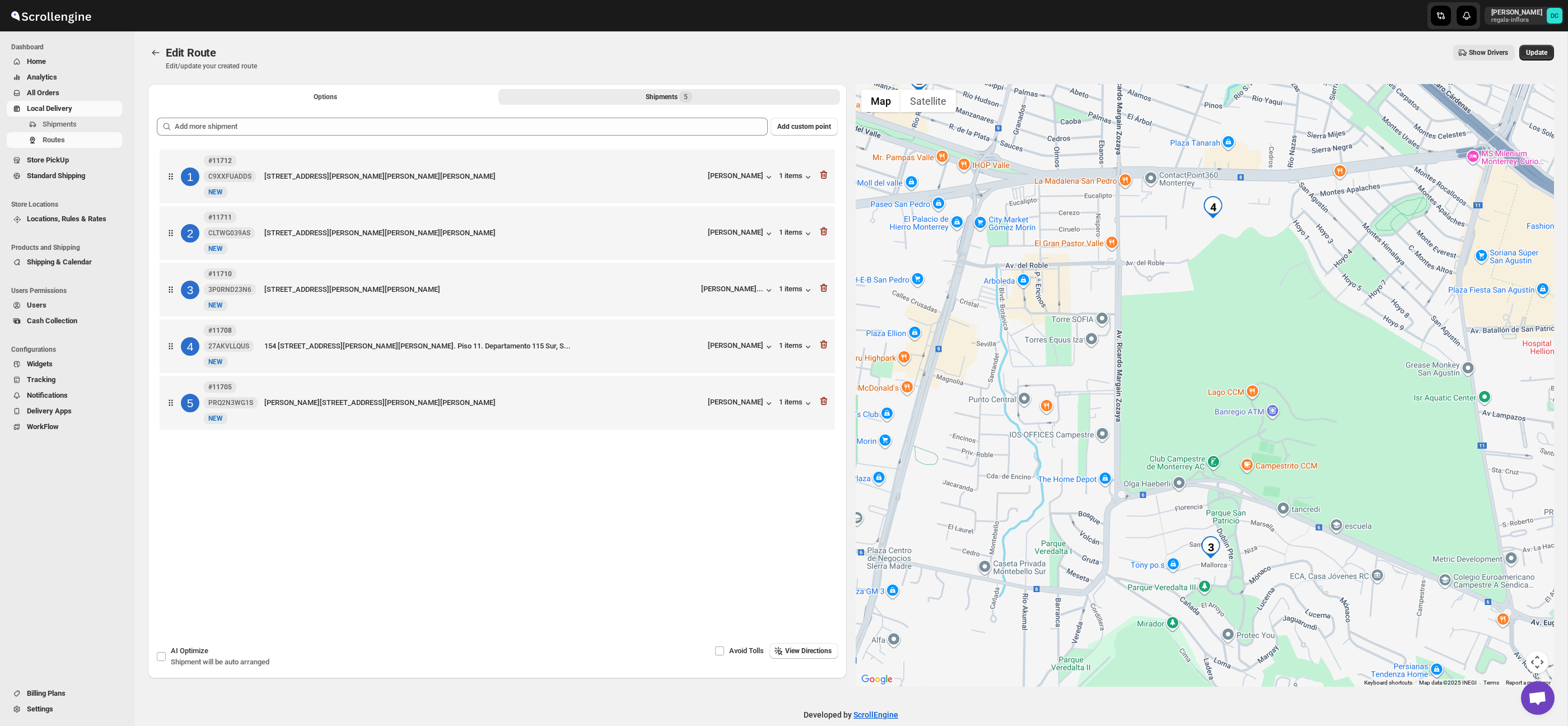
drag, startPoint x: 1235, startPoint y: 456, endPoint x: 1184, endPoint y: 413, distance: 66.7
click at [1190, 421] on div at bounding box center [1205, 385] width 699 height 603
click at [155, 55] on icon "Routes" at bounding box center [155, 52] width 11 height 11
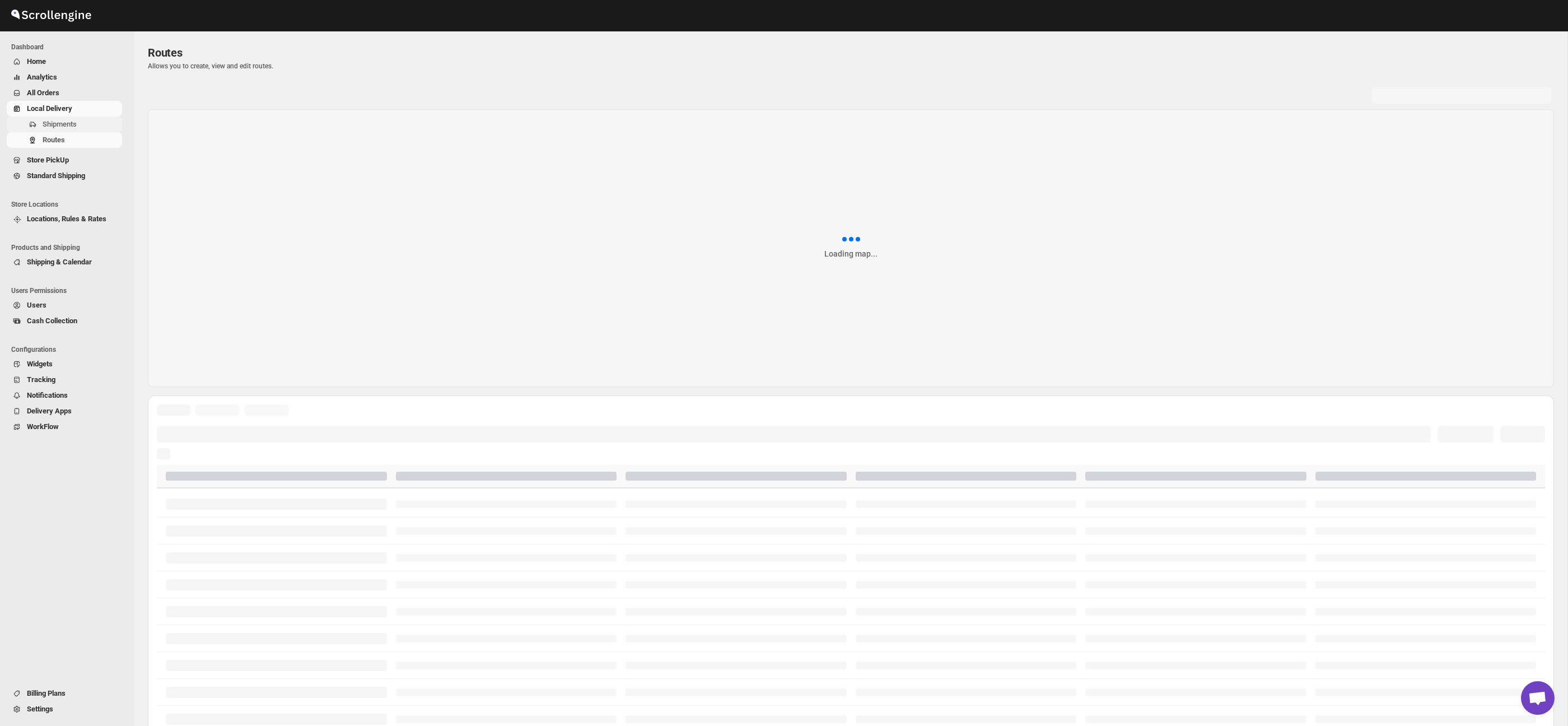
click at [68, 122] on span "Shipments" at bounding box center [60, 124] width 34 height 9
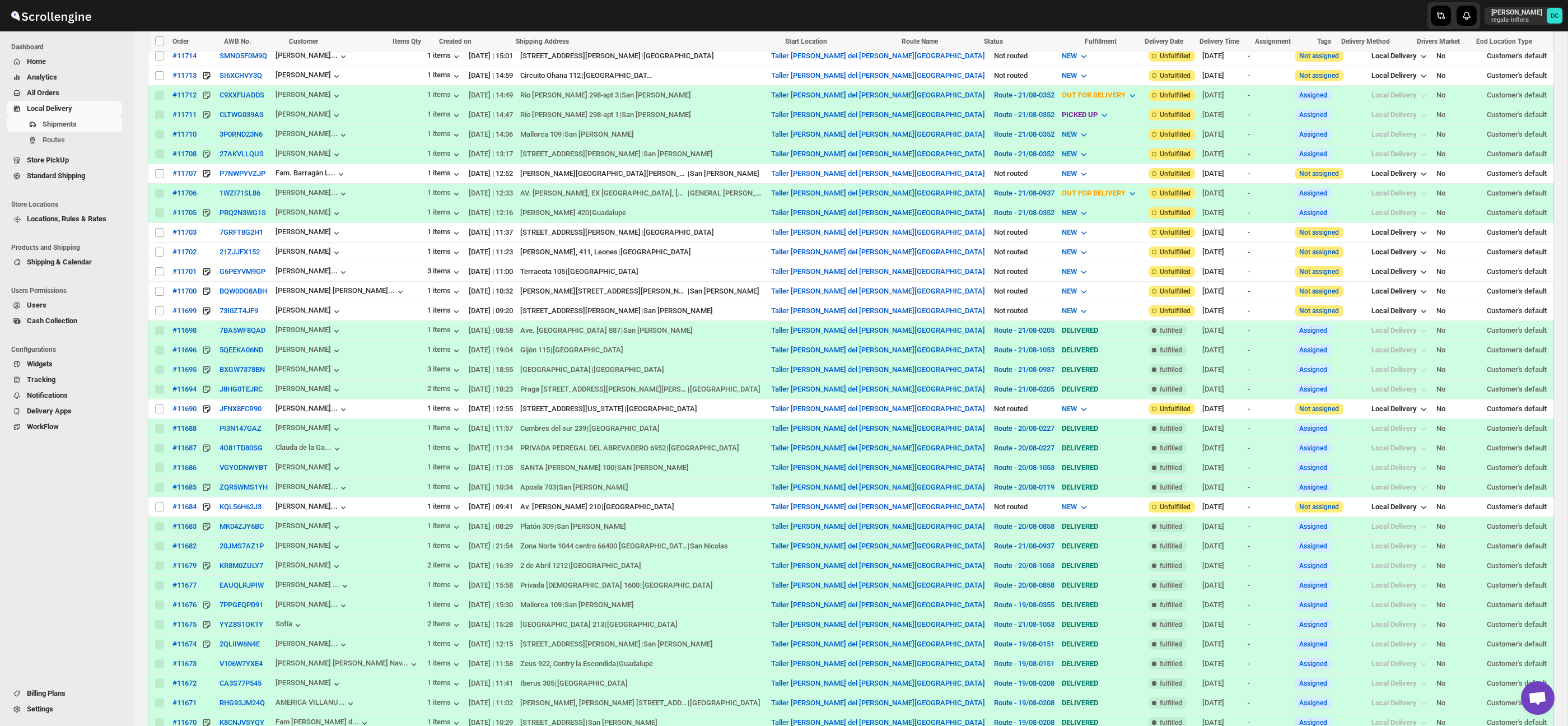
scroll to position [401, 0]
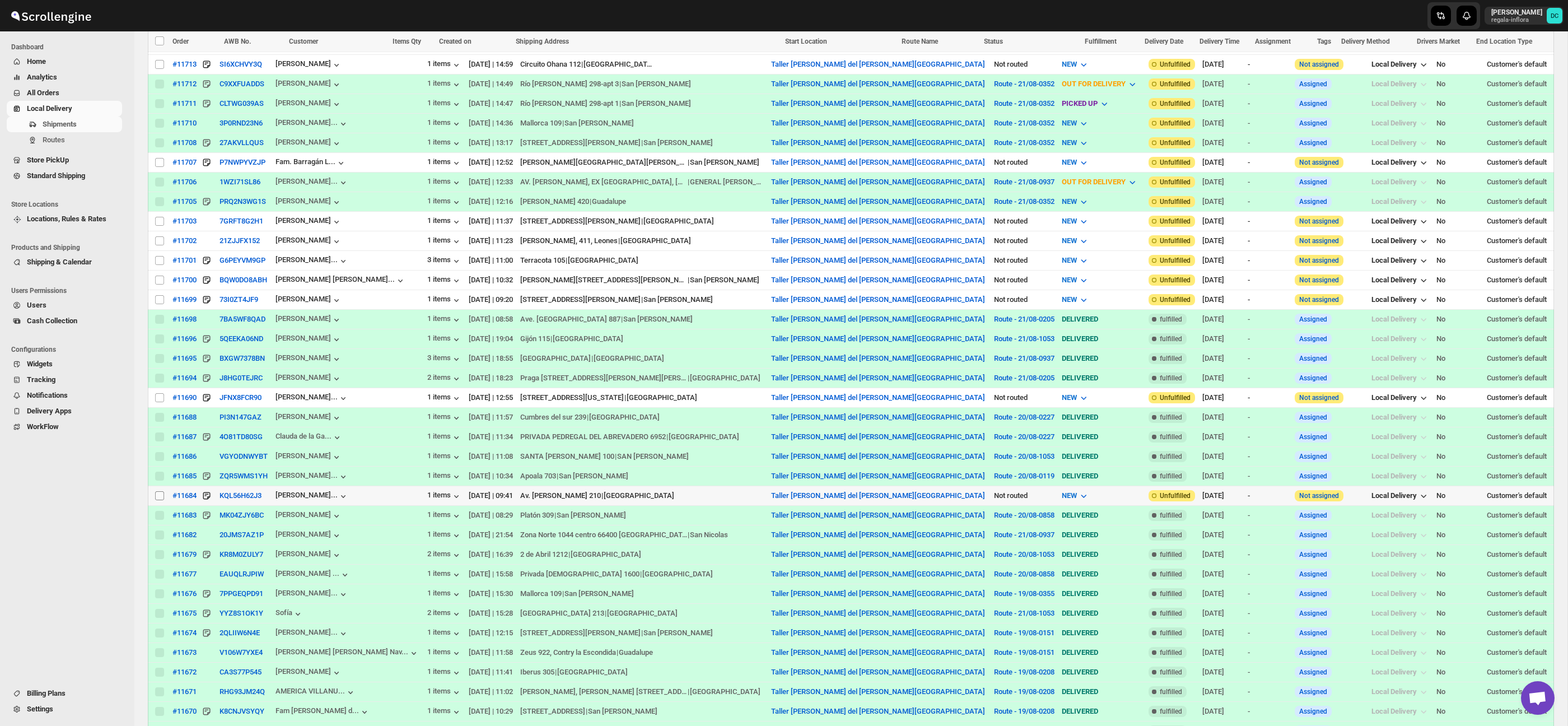
click at [157, 498] on input "Select shipment" at bounding box center [159, 495] width 9 height 9
checkbox input "true"
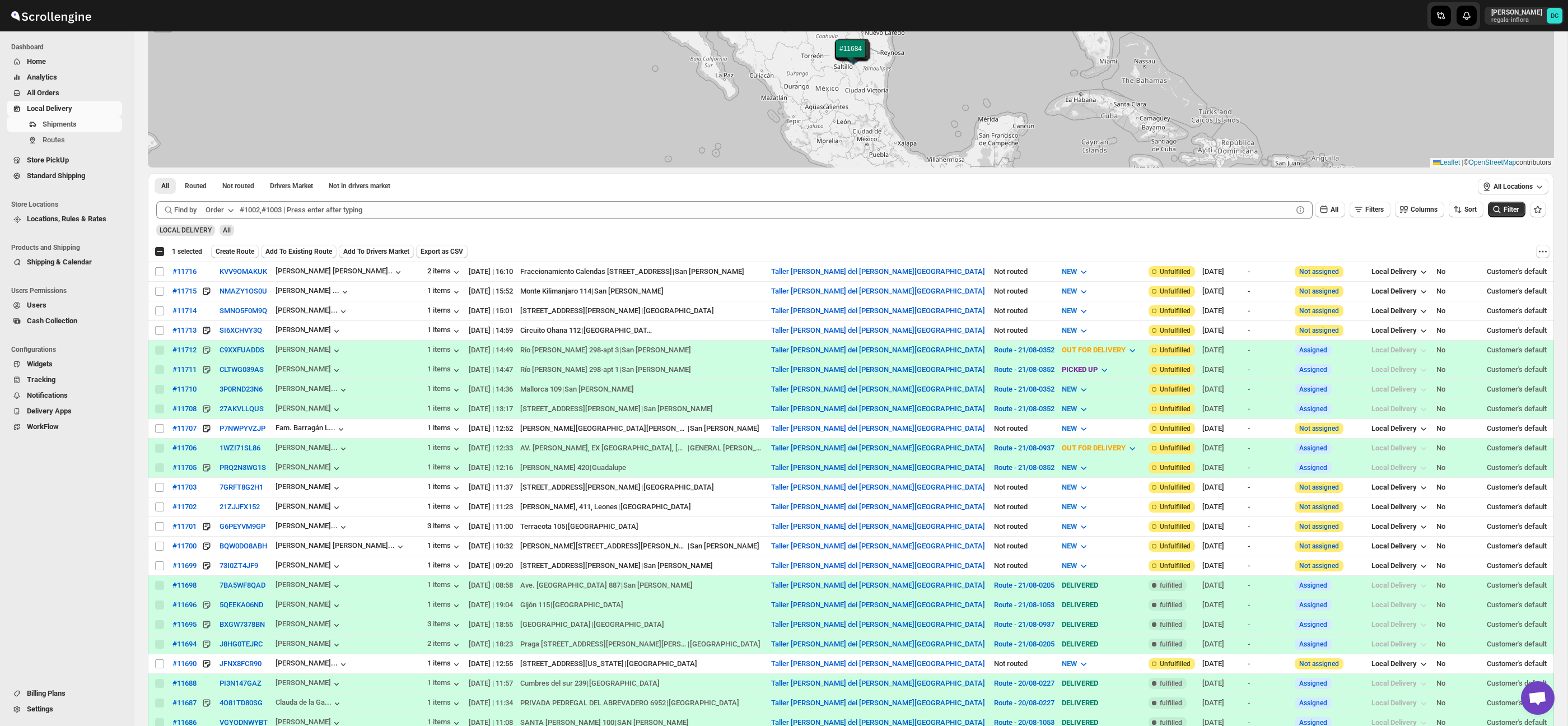
scroll to position [0, 0]
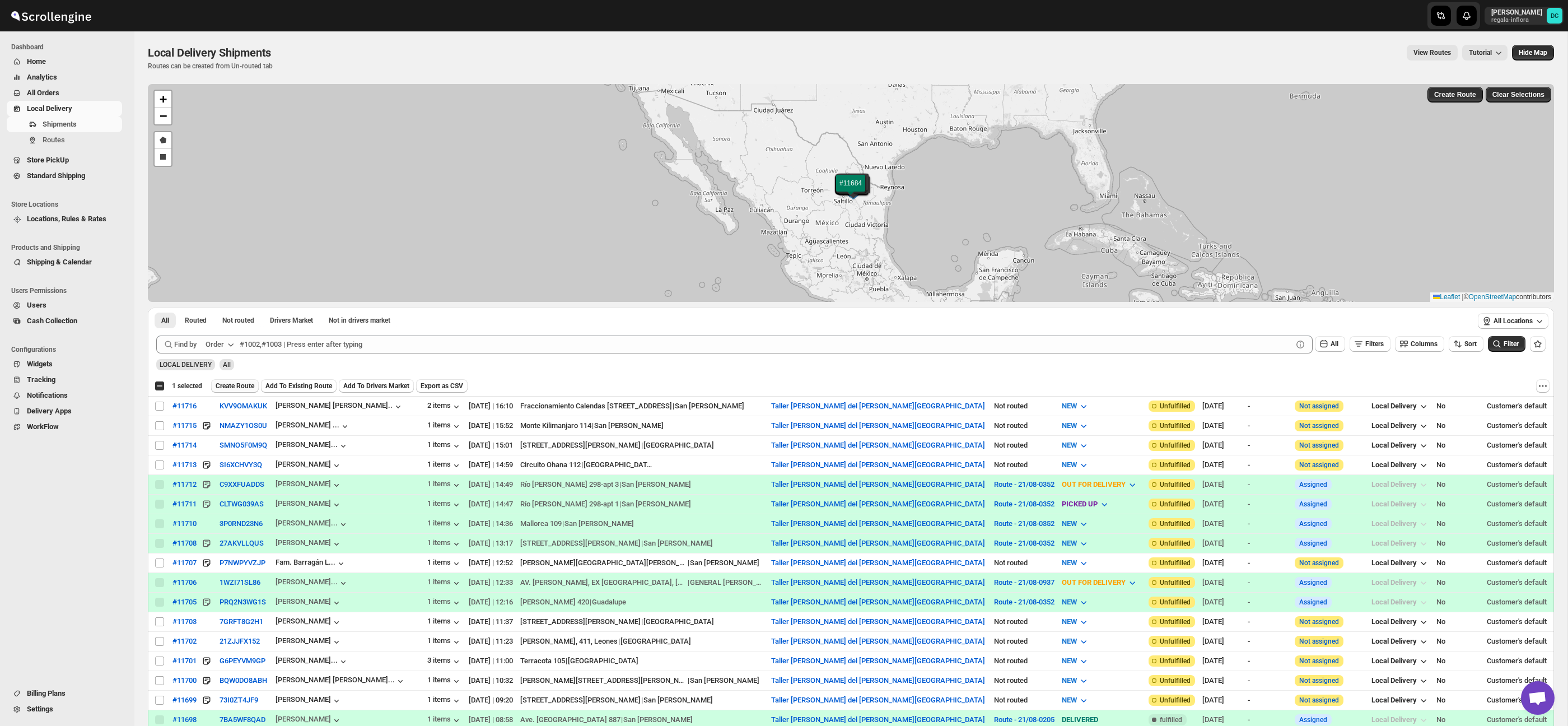
click at [239, 387] on span "Create Route" at bounding box center [235, 385] width 39 height 9
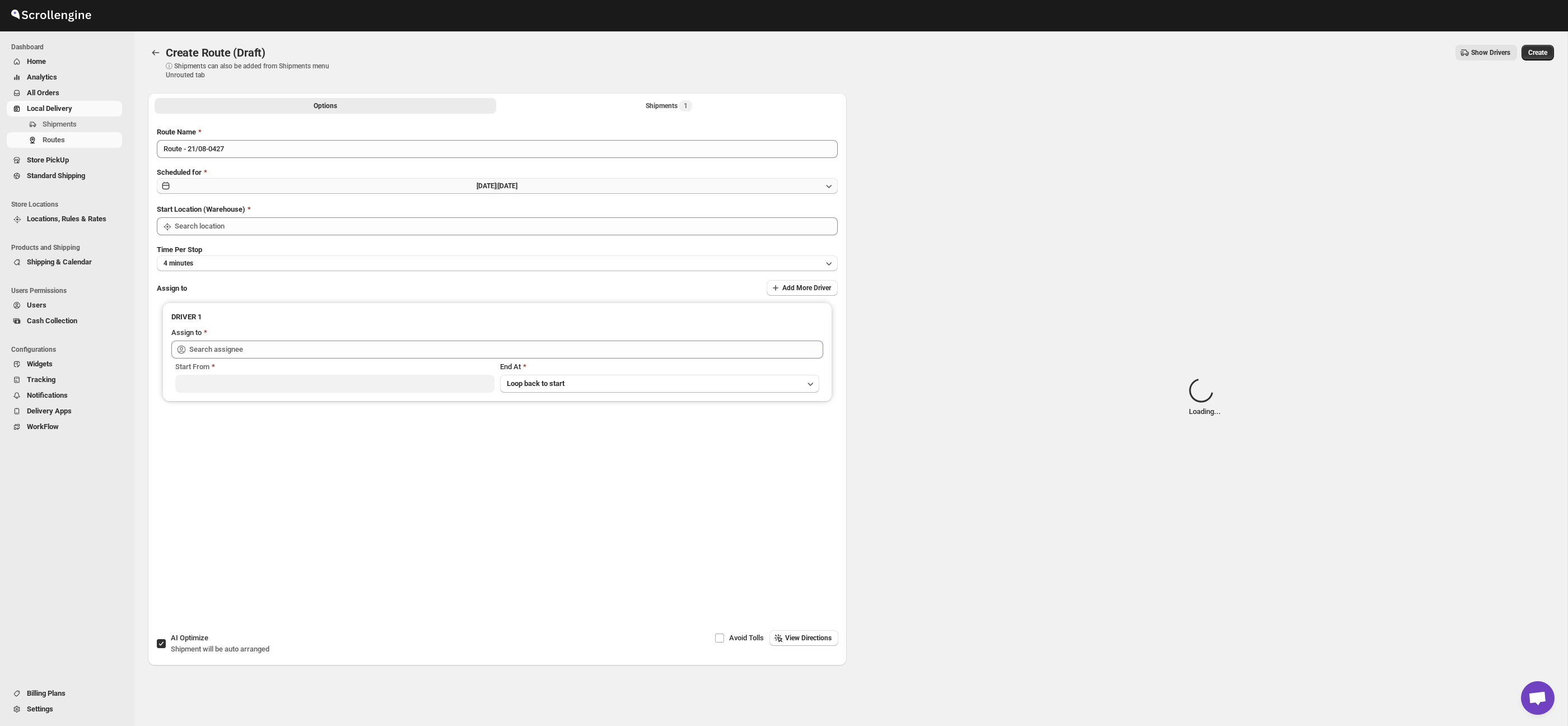
type input "Taller [PERSON_NAME] del [PERSON_NAME][GEOGRAPHIC_DATA]"
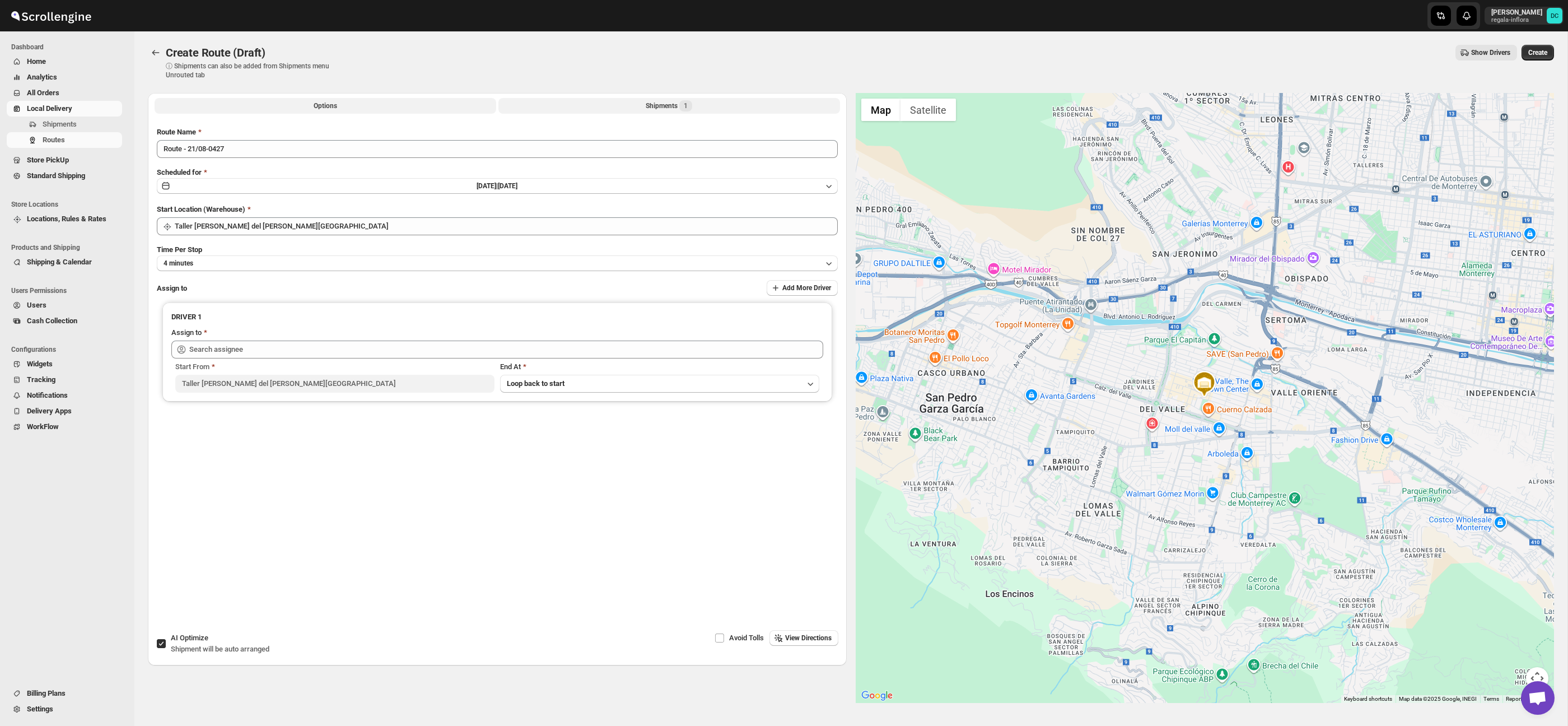
click at [631, 107] on button "Shipments 1" at bounding box center [669, 106] width 342 height 16
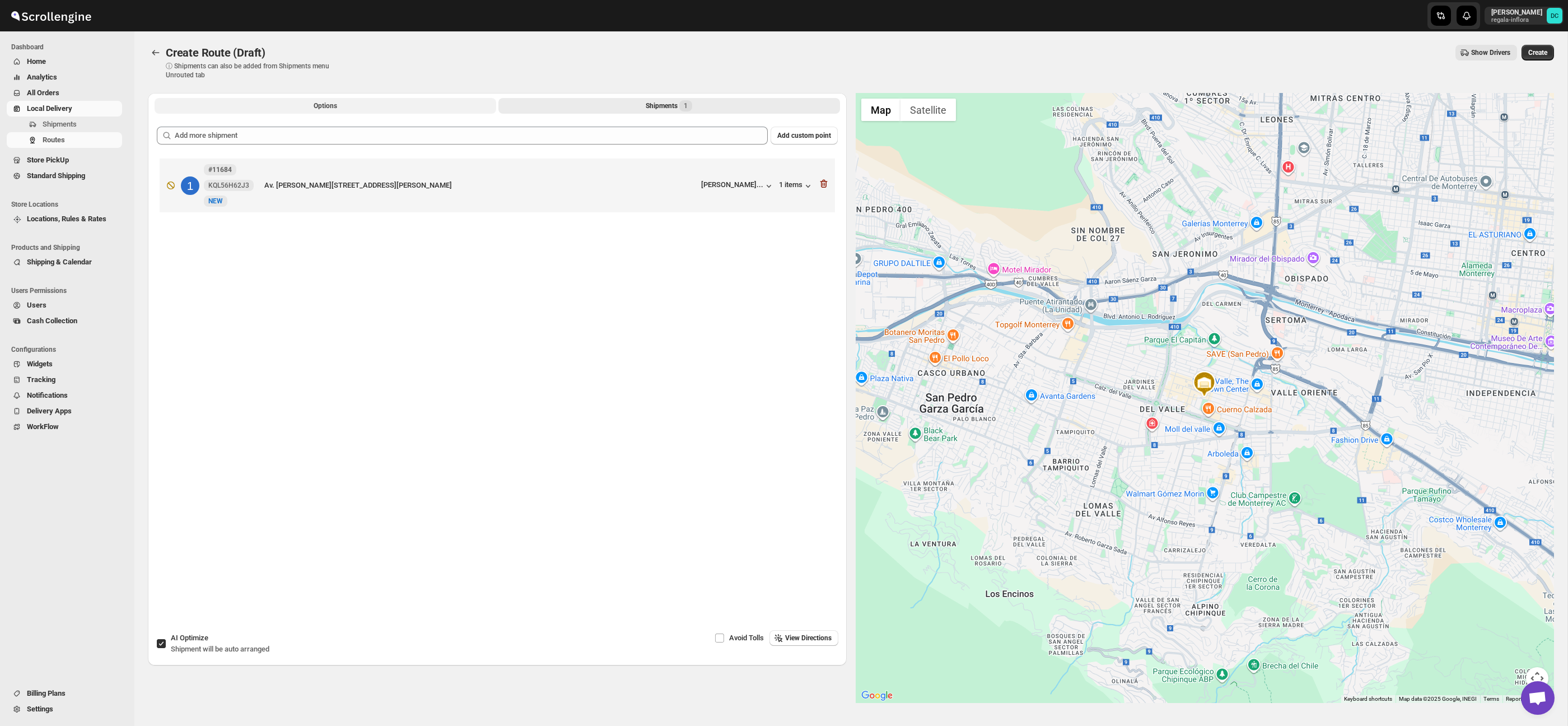
click at [399, 111] on button "Options" at bounding box center [325, 106] width 342 height 16
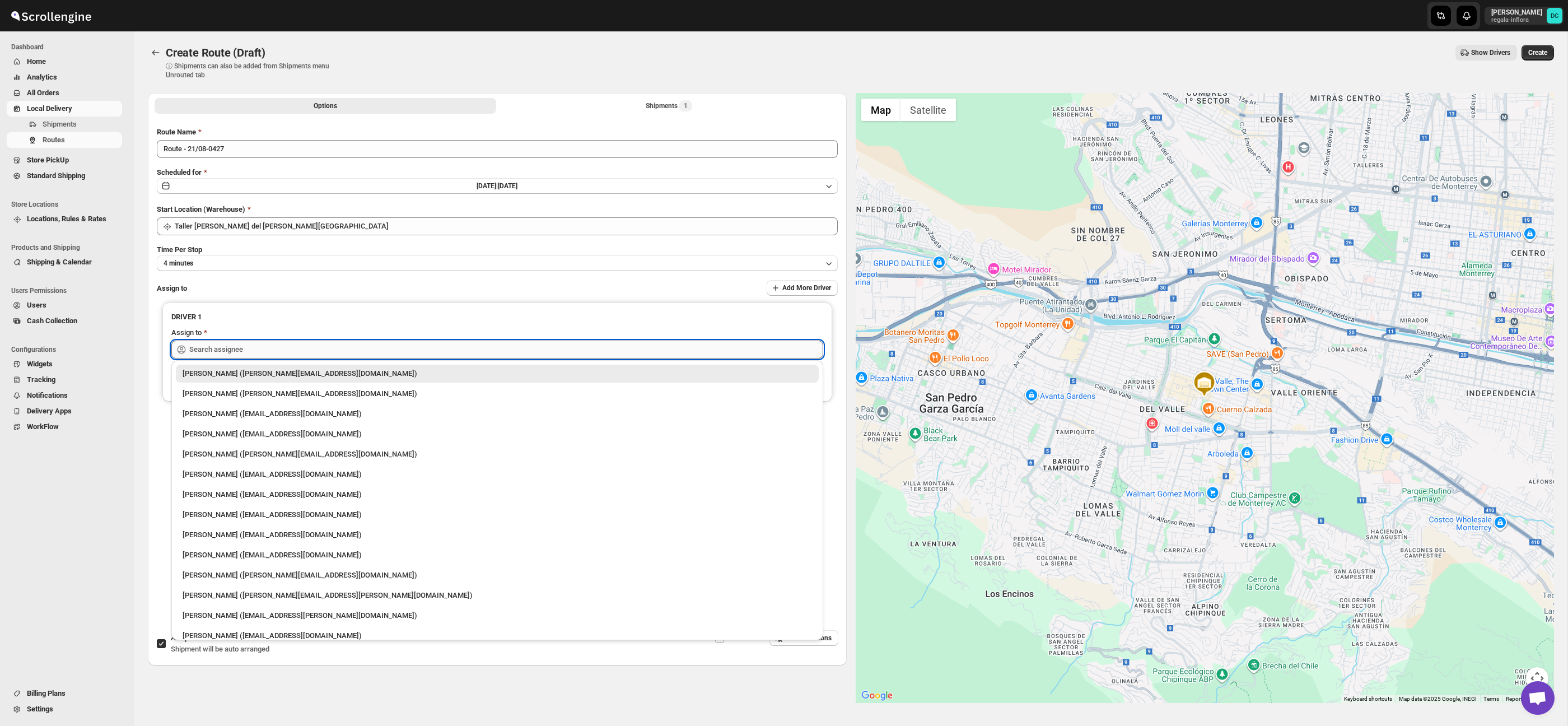
click at [381, 342] on input "text" at bounding box center [506, 350] width 634 height 18
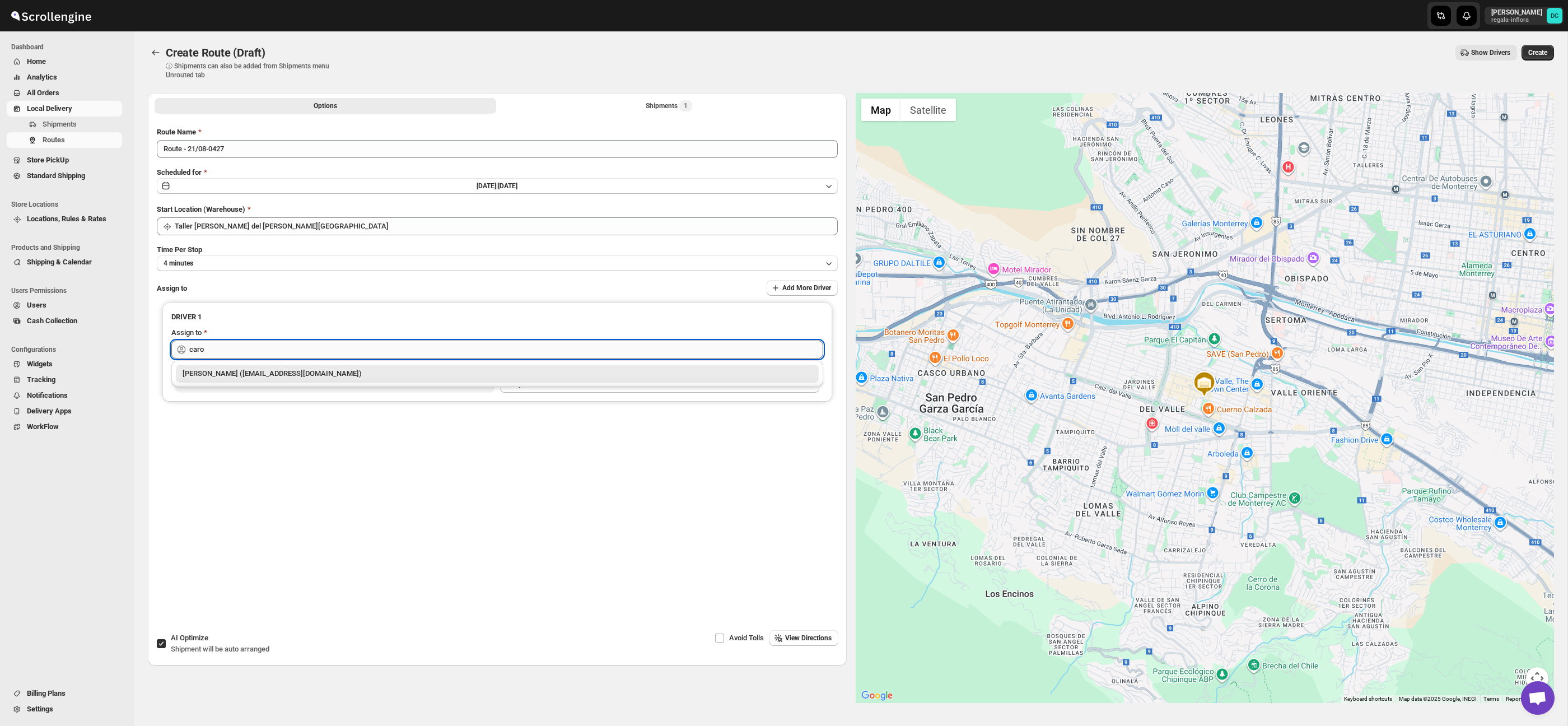
drag, startPoint x: 372, startPoint y: 373, endPoint x: 417, endPoint y: 353, distance: 49.2
click at [372, 373] on div "[PERSON_NAME] ([EMAIL_ADDRESS][DOMAIN_NAME])" at bounding box center [497, 373] width 629 height 11
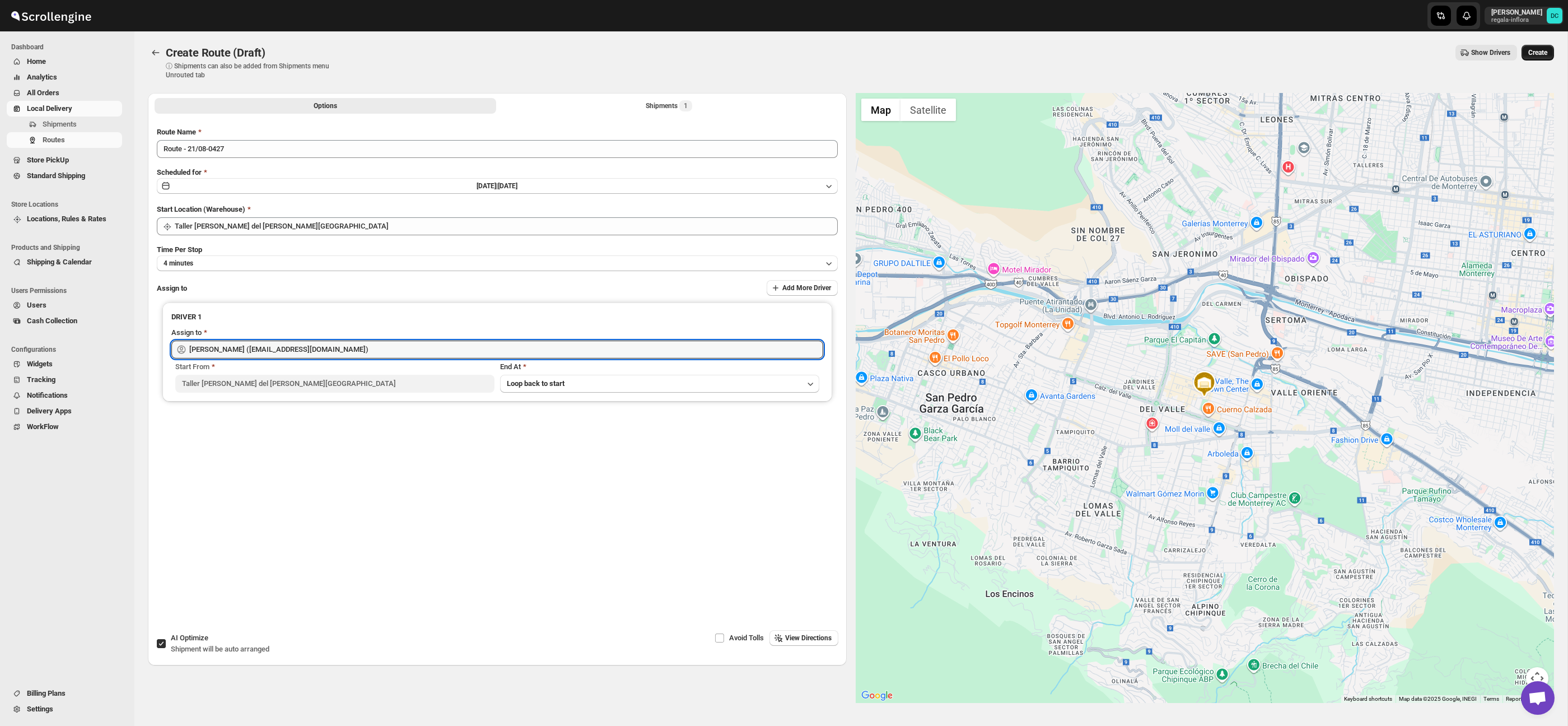
type input "[PERSON_NAME] ([EMAIL_ADDRESS][DOMAIN_NAME])"
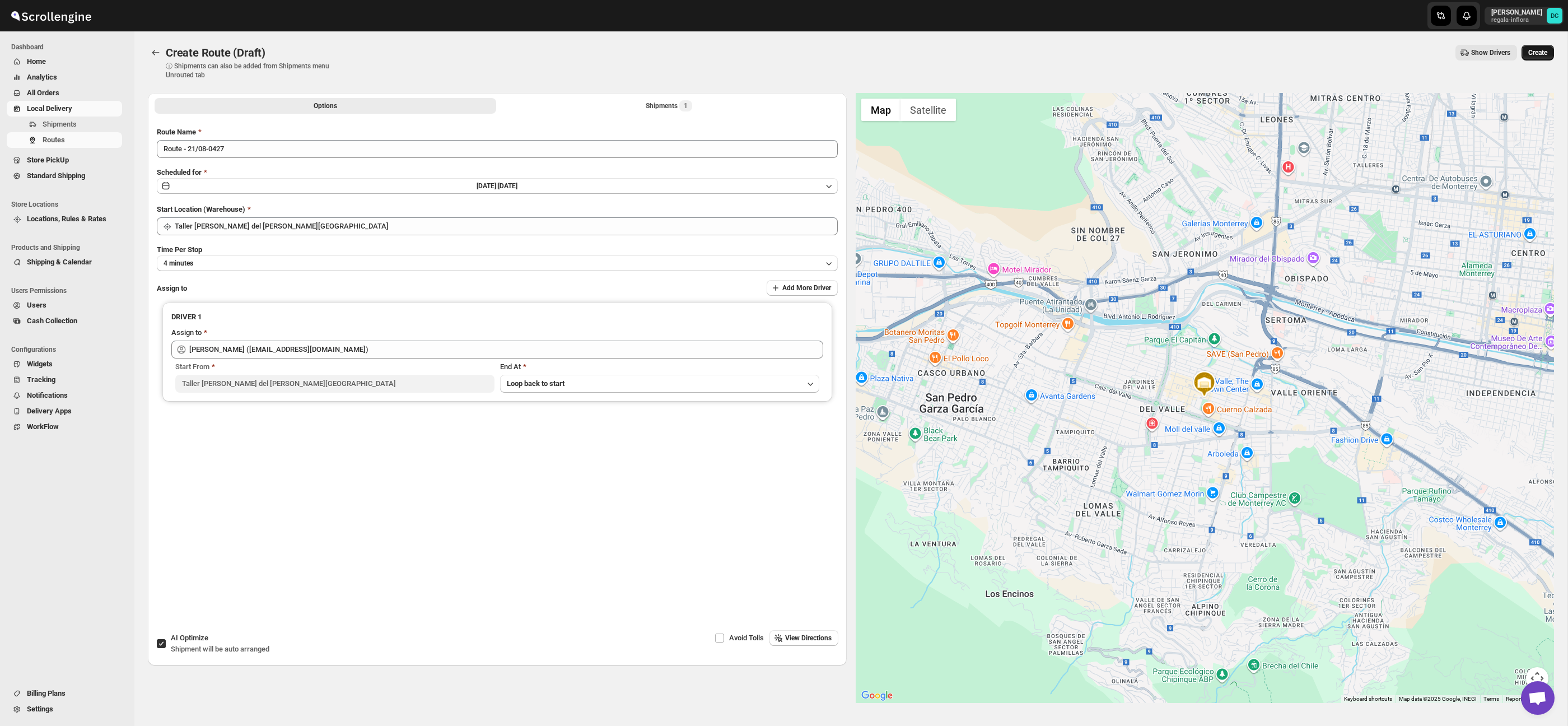
click at [1536, 56] on span "Create" at bounding box center [1538, 52] width 19 height 9
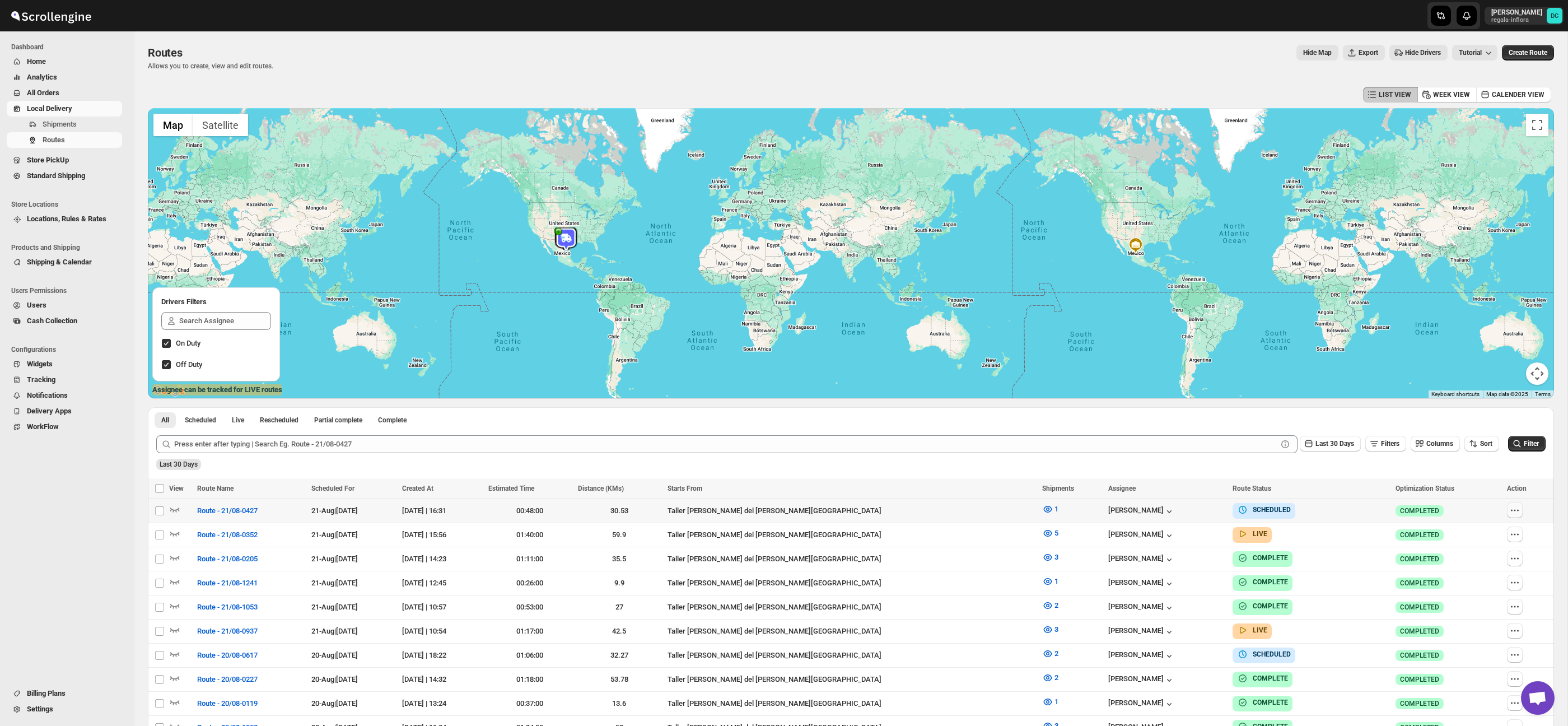
click at [1514, 509] on icon "button" at bounding box center [1514, 510] width 11 height 11
click at [1490, 588] on span "Edit" at bounding box center [1486, 590] width 52 height 11
checkbox input "false"
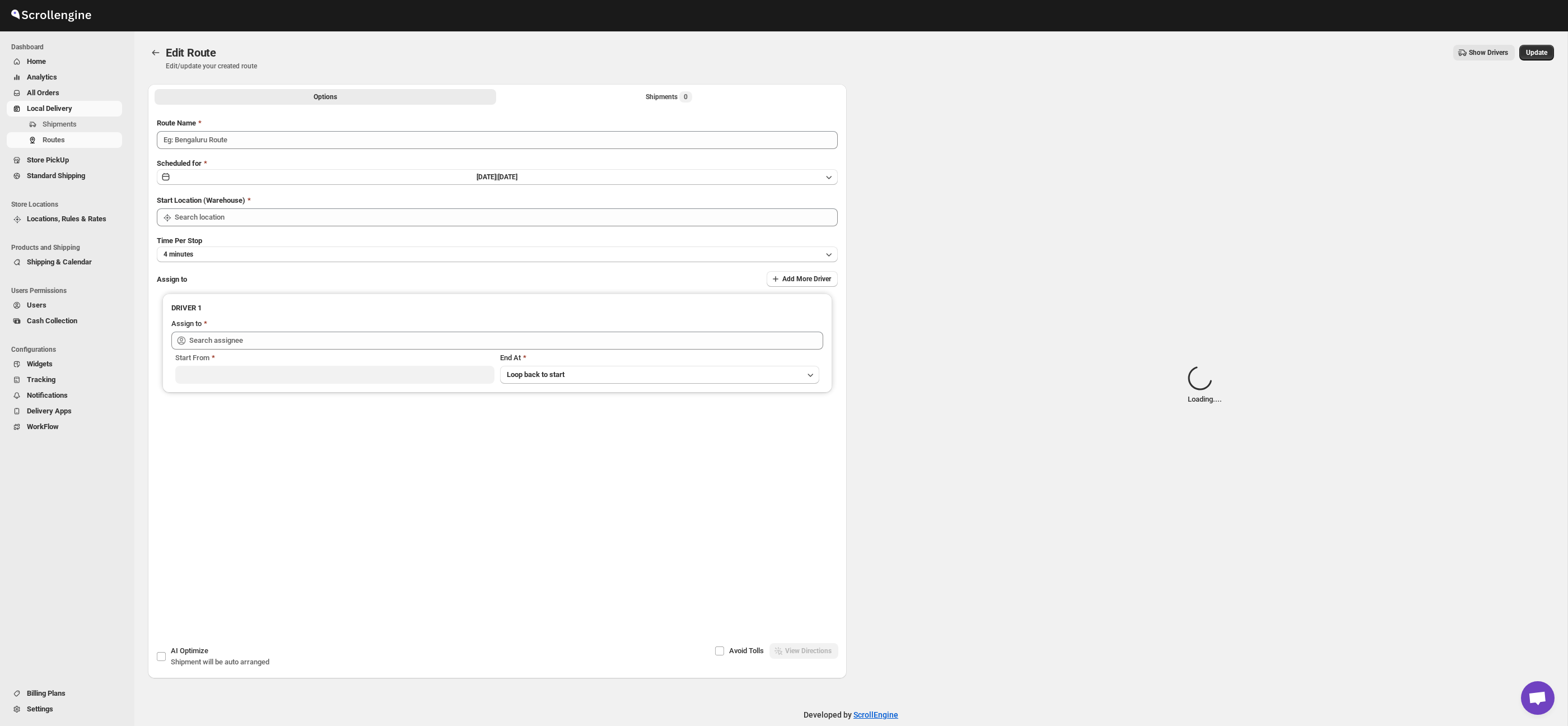
type input "Route - 21/08-0427"
type input "Taller [PERSON_NAME] del [PERSON_NAME][GEOGRAPHIC_DATA]"
type input "[PERSON_NAME] ([EMAIL_ADDRESS][DOMAIN_NAME])"
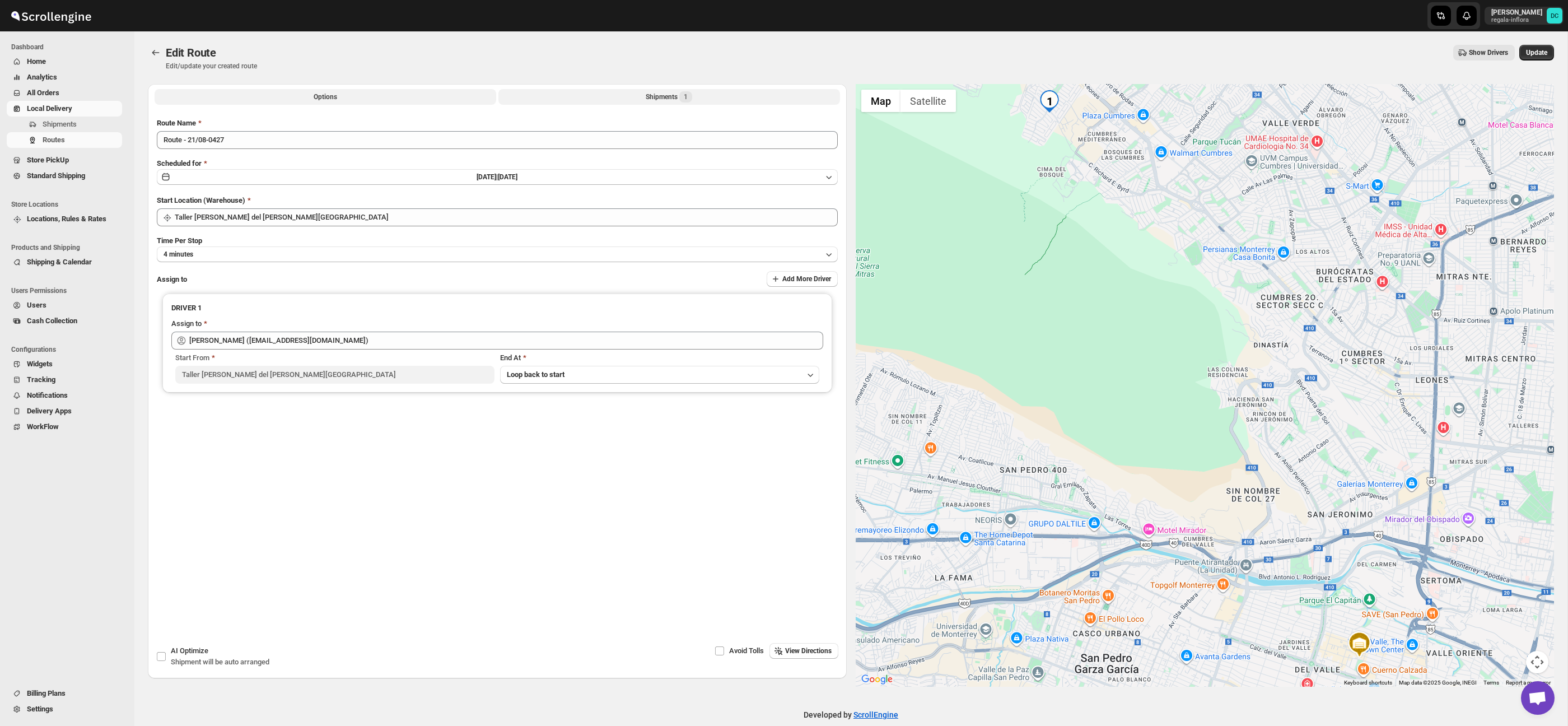
click at [572, 94] on button "Shipments 1" at bounding box center [669, 97] width 342 height 16
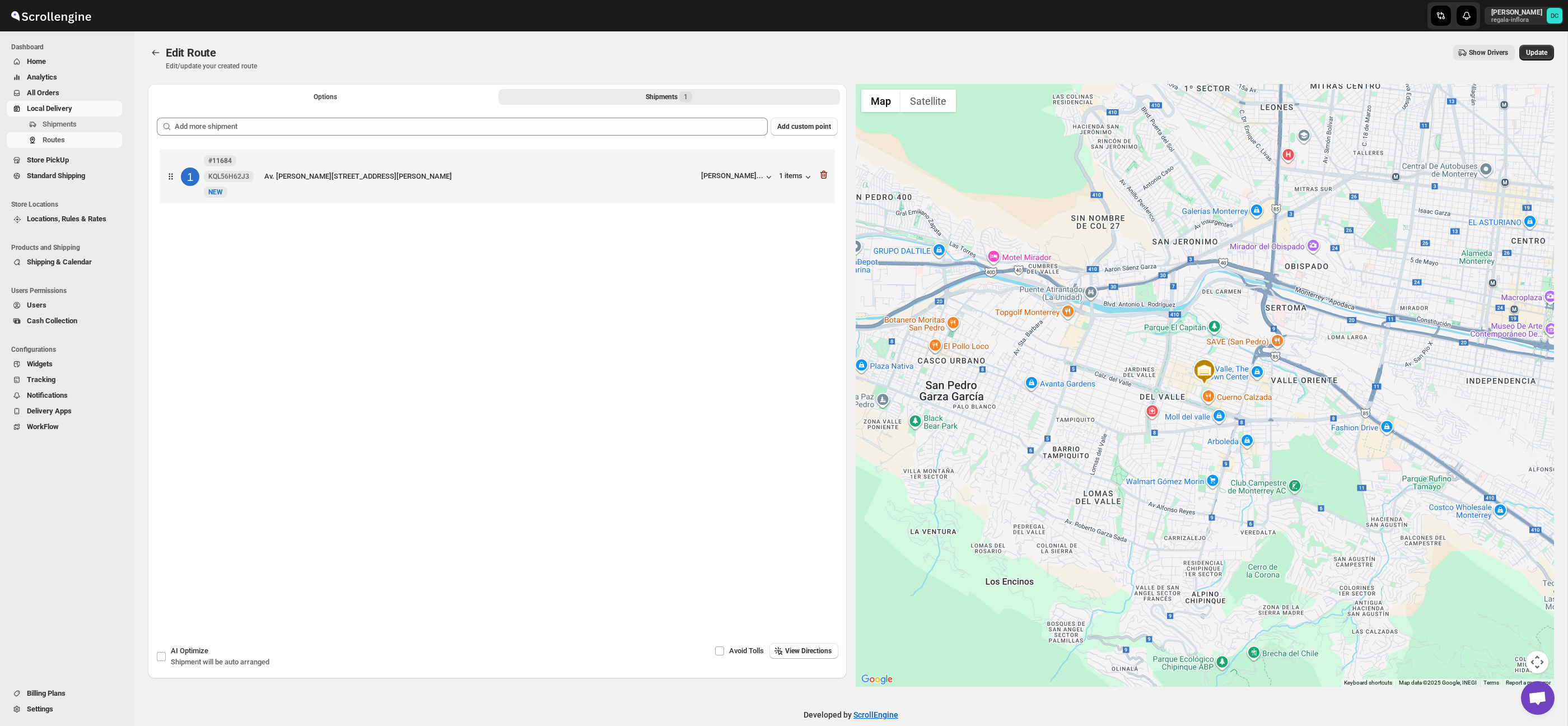
drag, startPoint x: 1538, startPoint y: 54, endPoint x: 1086, endPoint y: 5, distance: 454.6
click at [1538, 54] on span "Update" at bounding box center [1537, 52] width 21 height 9
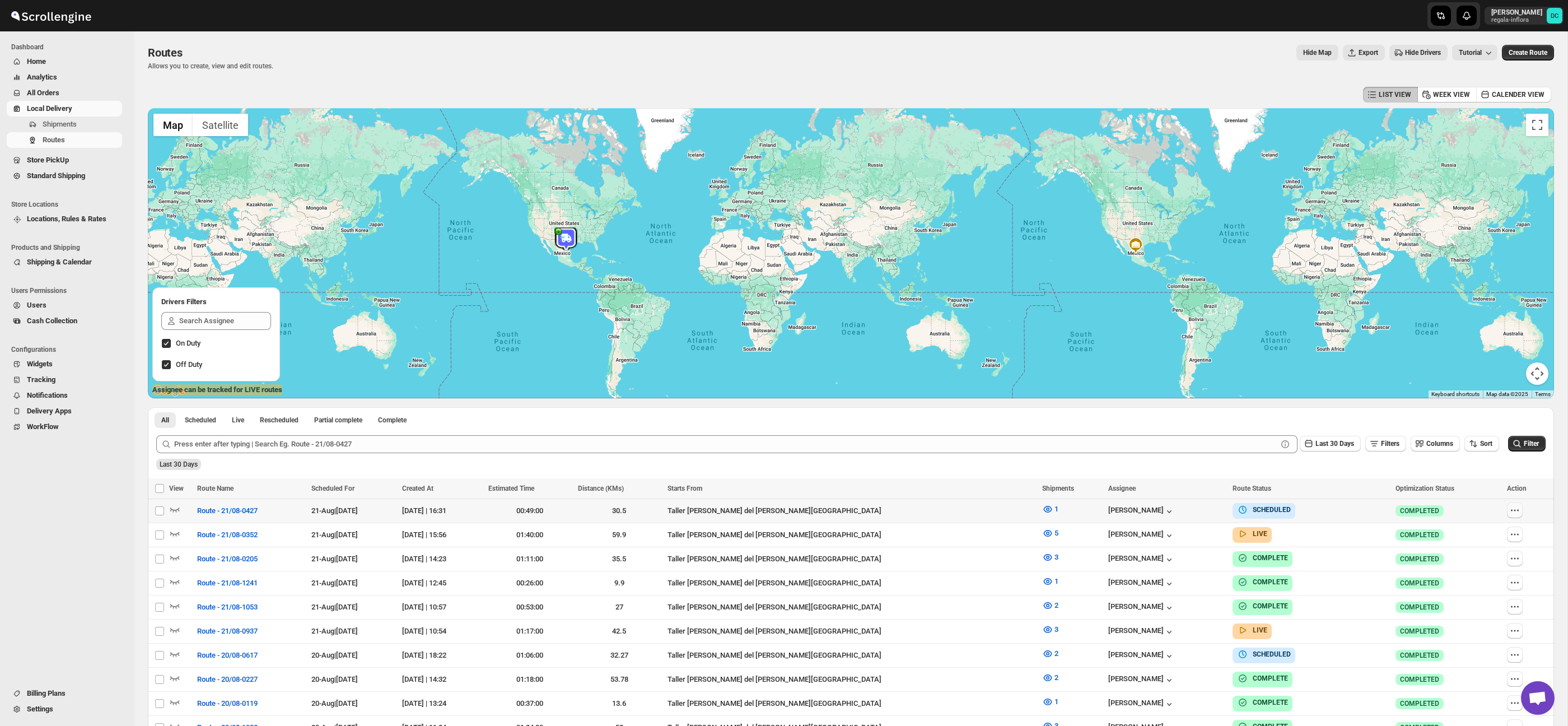
click at [1514, 514] on icon "button" at bounding box center [1514, 510] width 11 height 11
checkbox input "true"
click at [1487, 593] on span "Edit" at bounding box center [1486, 590] width 52 height 11
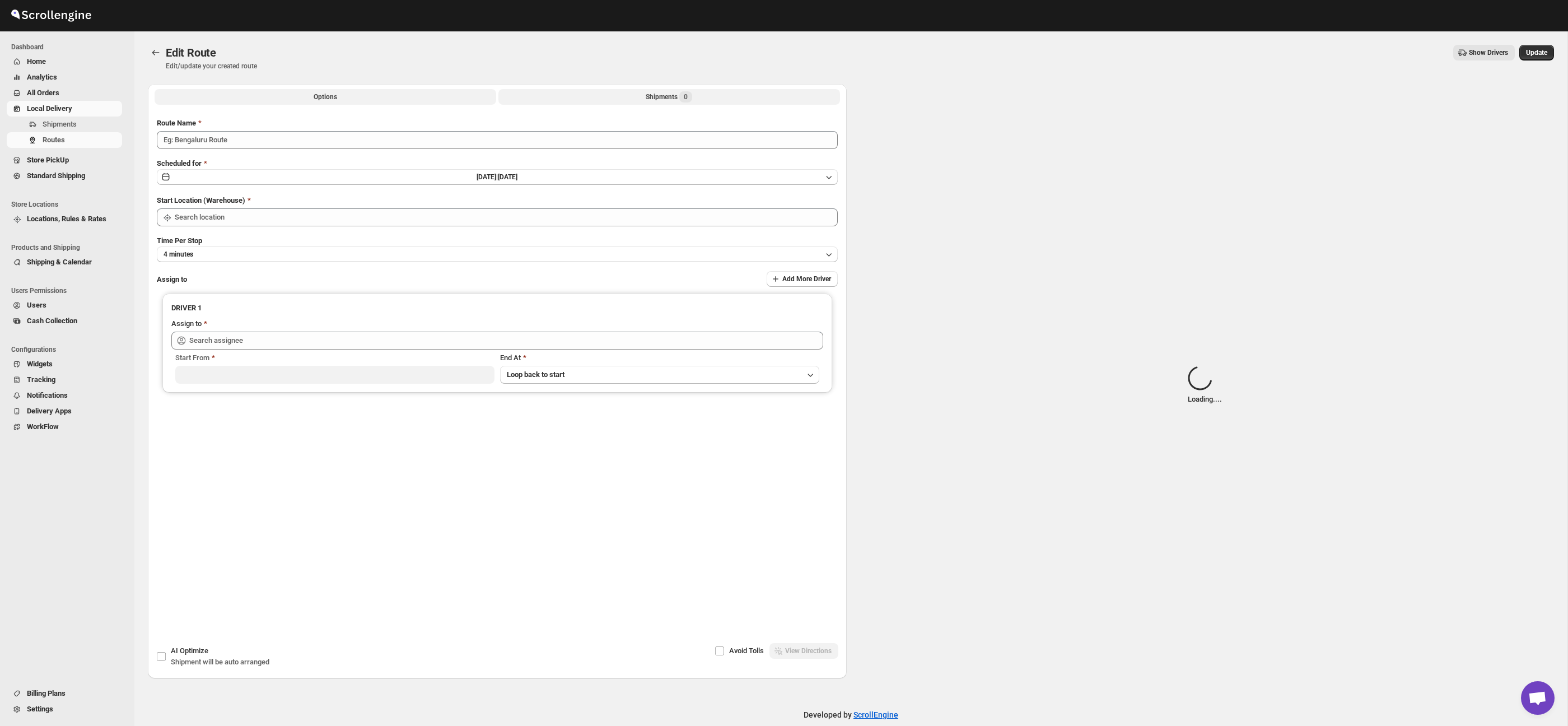
click at [661, 93] on div "Shipments 0" at bounding box center [669, 96] width 47 height 11
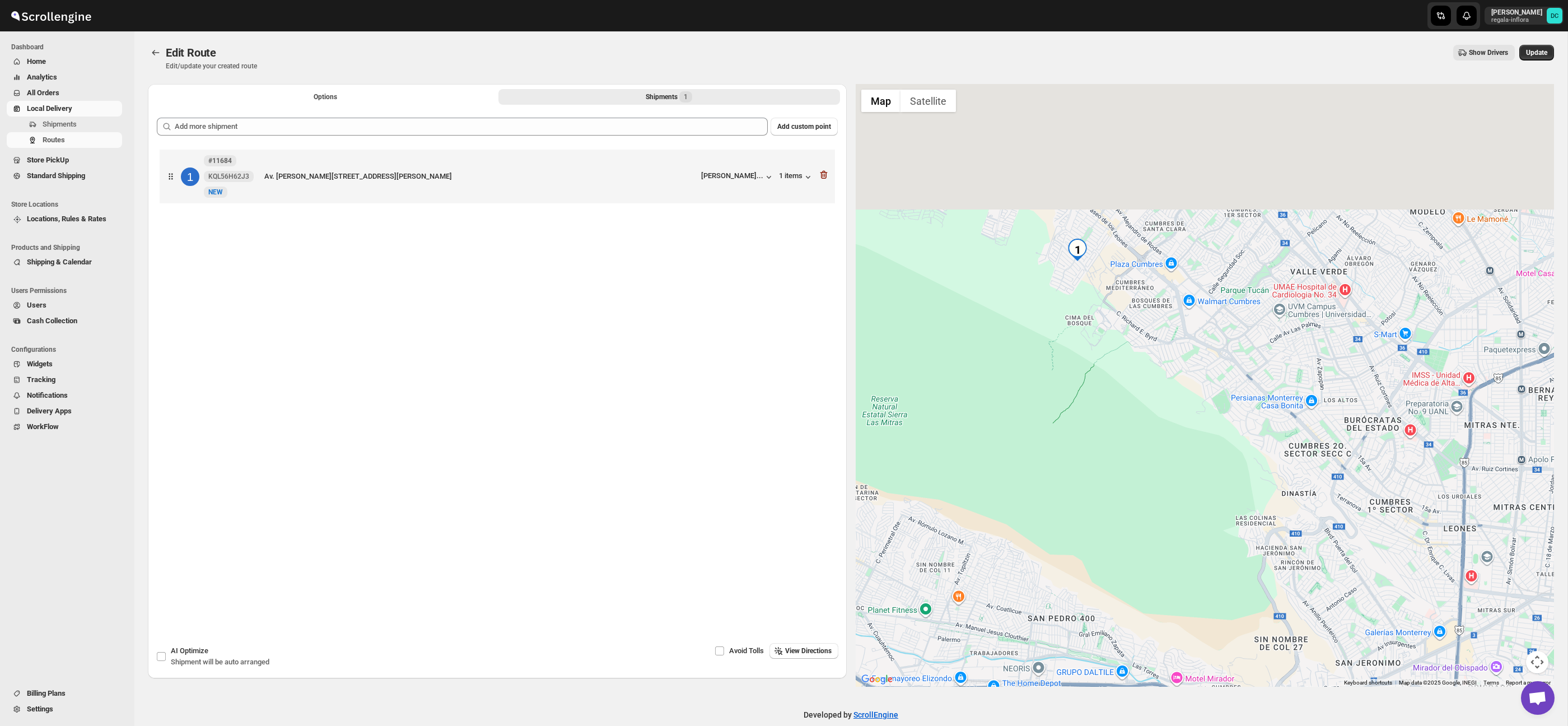
drag, startPoint x: 1153, startPoint y: 291, endPoint x: 1151, endPoint y: 335, distance: 44.0
click at [1170, 359] on div at bounding box center [1205, 385] width 699 height 603
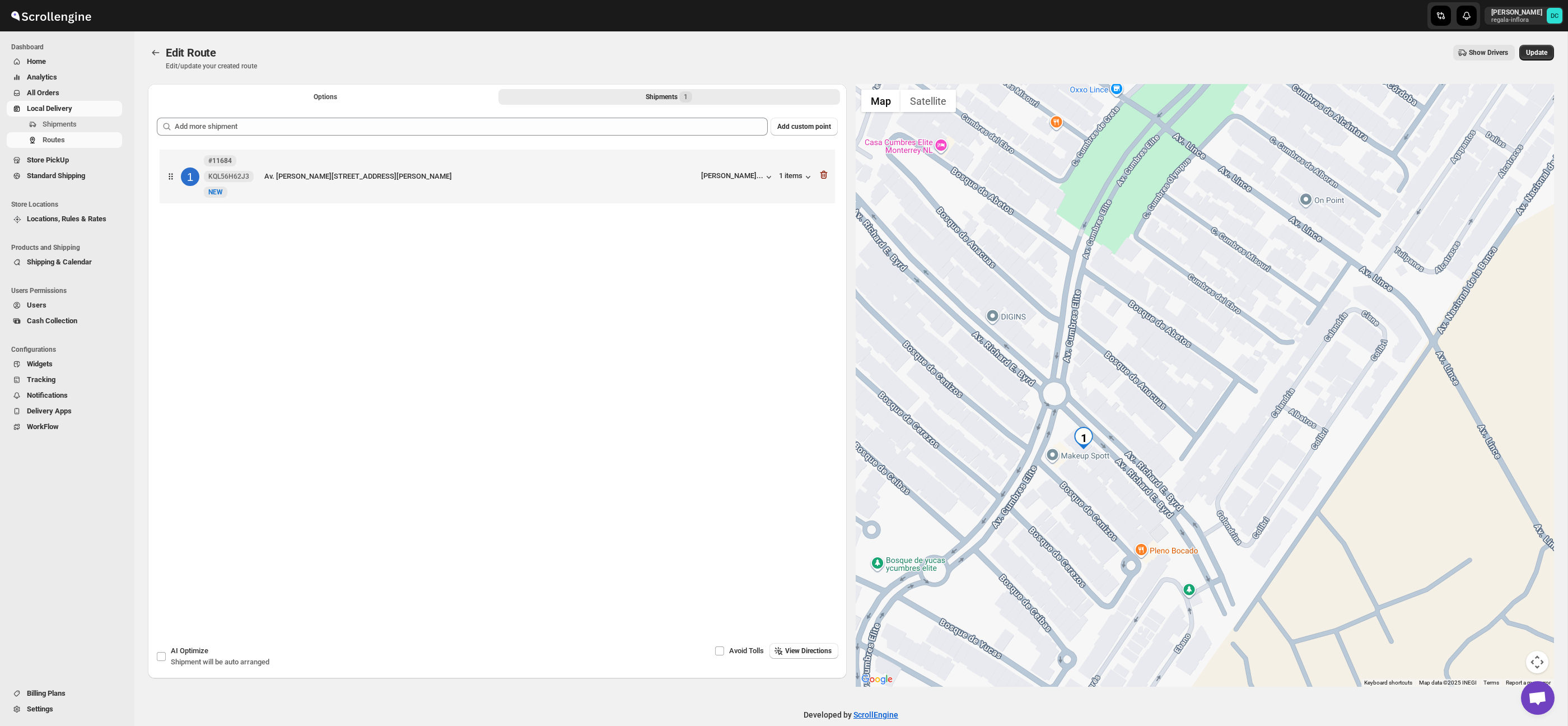
drag, startPoint x: 1147, startPoint y: 424, endPoint x: 1136, endPoint y: 364, distance: 61.0
click at [1155, 380] on div at bounding box center [1205, 385] width 699 height 603
click at [152, 45] on button "Routes" at bounding box center [155, 53] width 16 height 16
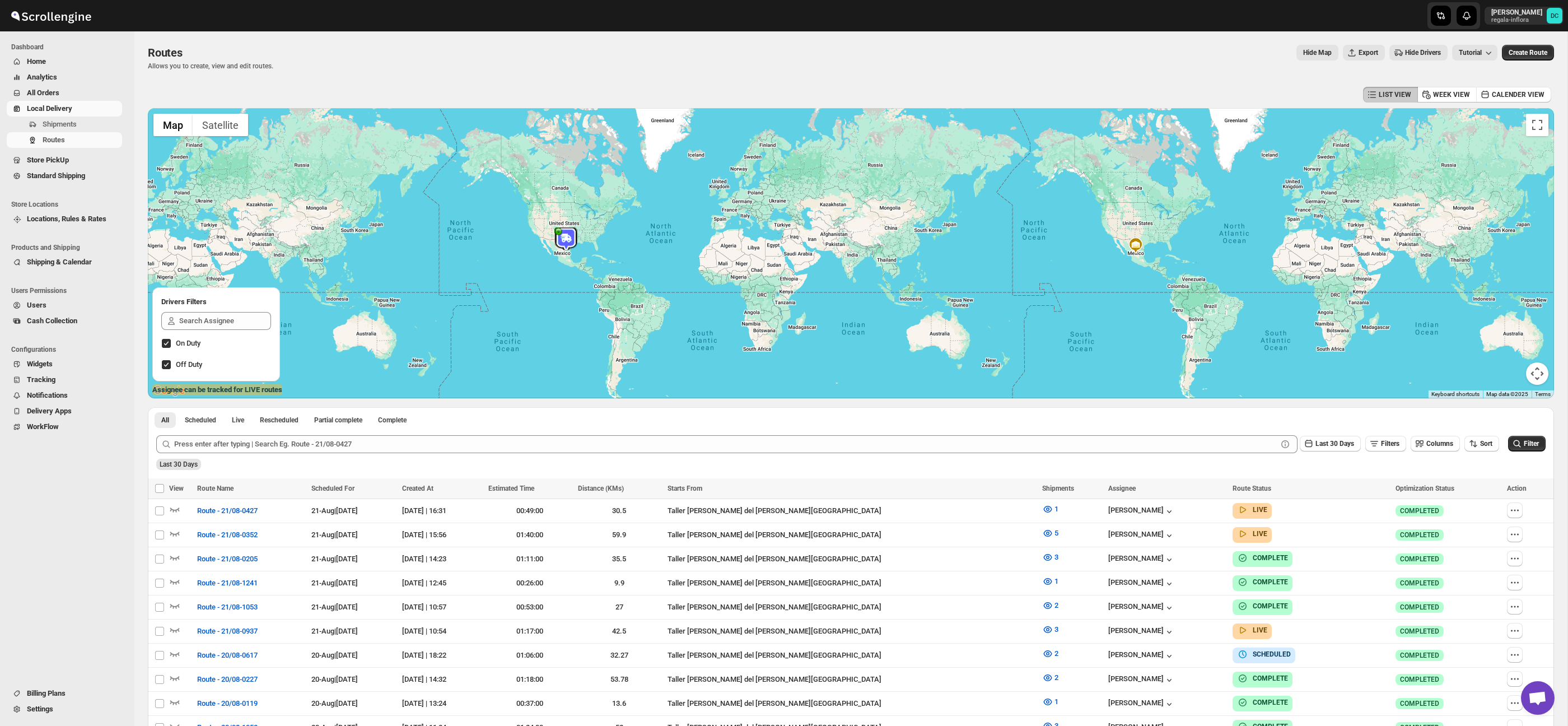
click at [77, 93] on span "All Orders" at bounding box center [73, 92] width 93 height 11
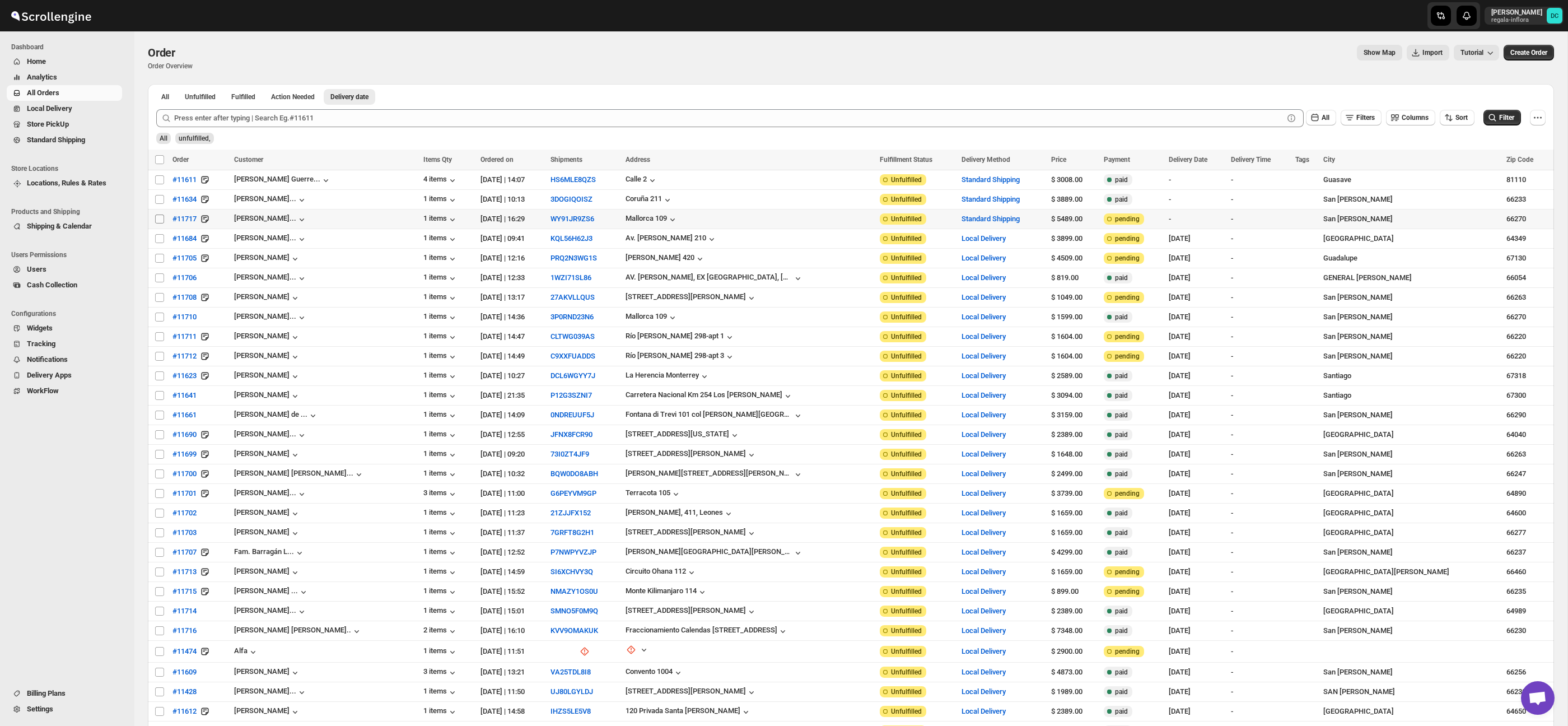
click at [158, 221] on input "Select order" at bounding box center [159, 219] width 9 height 9
checkbox input "true"
click at [160, 377] on input "Select order" at bounding box center [159, 375] width 9 height 9
checkbox input "true"
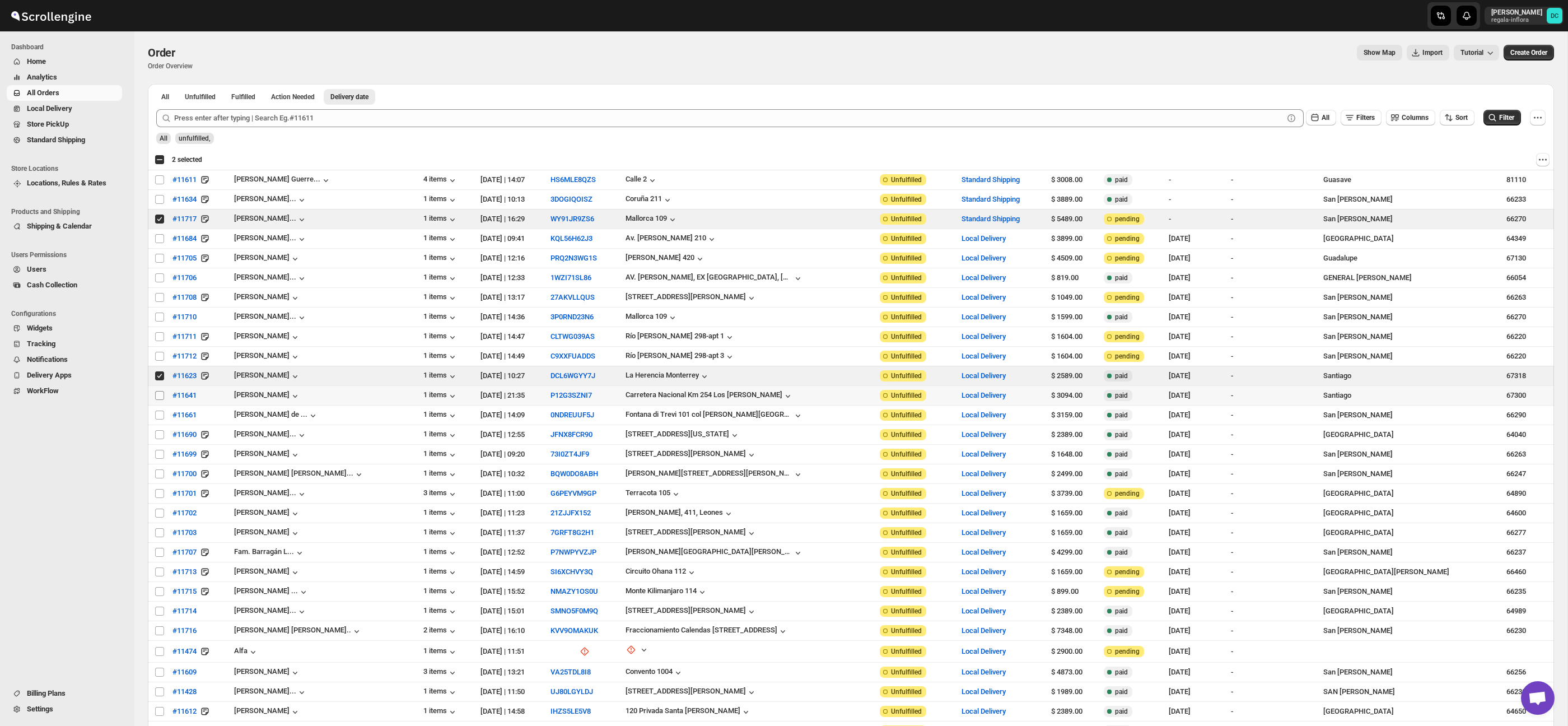
click at [159, 400] on input "Select order" at bounding box center [159, 395] width 9 height 9
checkbox input "true"
drag, startPoint x: 160, startPoint y: 413, endPoint x: 160, endPoint y: 431, distance: 18.0
click at [160, 413] on input "Select order" at bounding box center [159, 414] width 9 height 9
checkbox input "true"
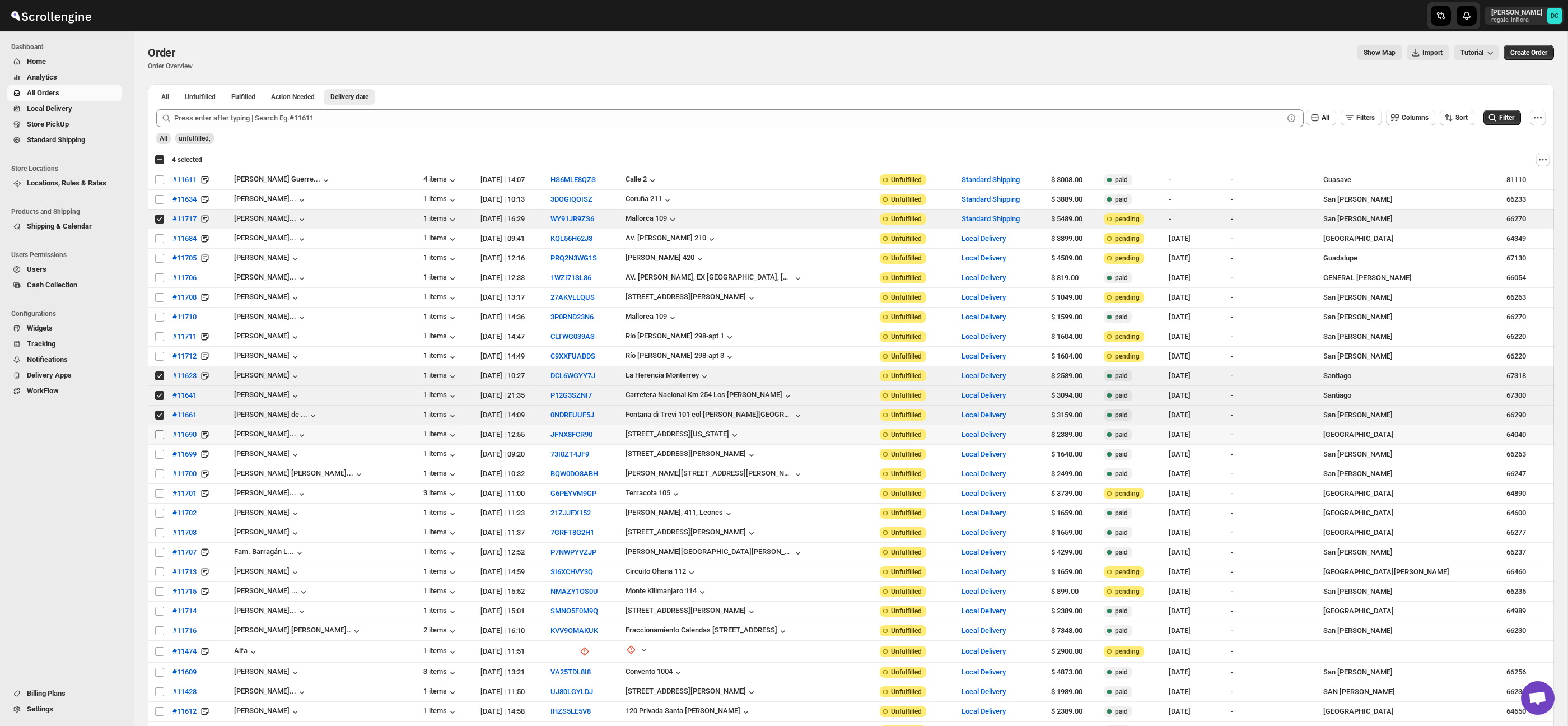
click at [161, 437] on input "Select order" at bounding box center [159, 434] width 9 height 9
checkbox input "true"
drag, startPoint x: 160, startPoint y: 454, endPoint x: 162, endPoint y: 476, distance: 22.1
click at [160, 454] on input "Select order" at bounding box center [159, 453] width 9 height 9
checkbox input "true"
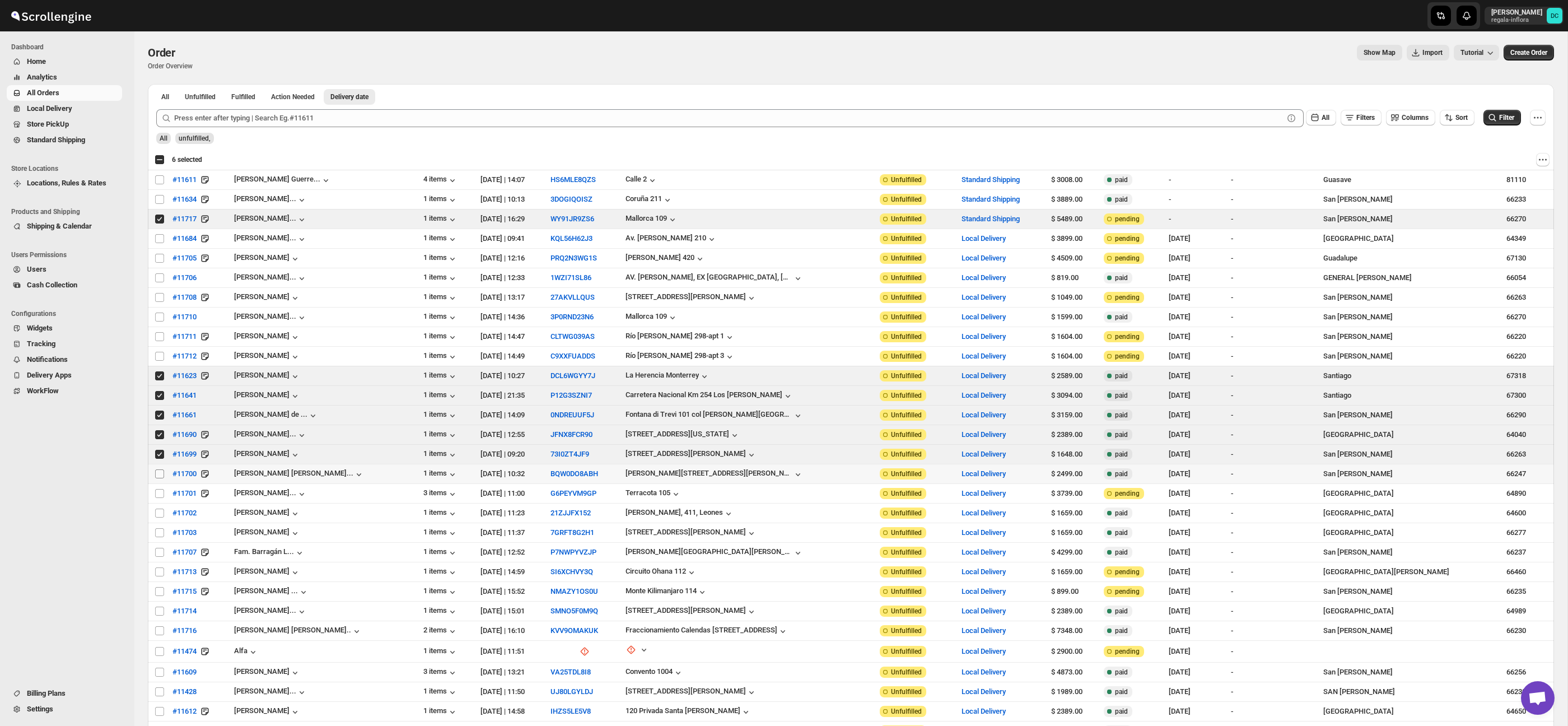
click at [161, 477] on input "Select order" at bounding box center [159, 473] width 9 height 9
checkbox input "true"
click at [160, 495] on input "Select order" at bounding box center [159, 492] width 9 height 9
checkbox input "true"
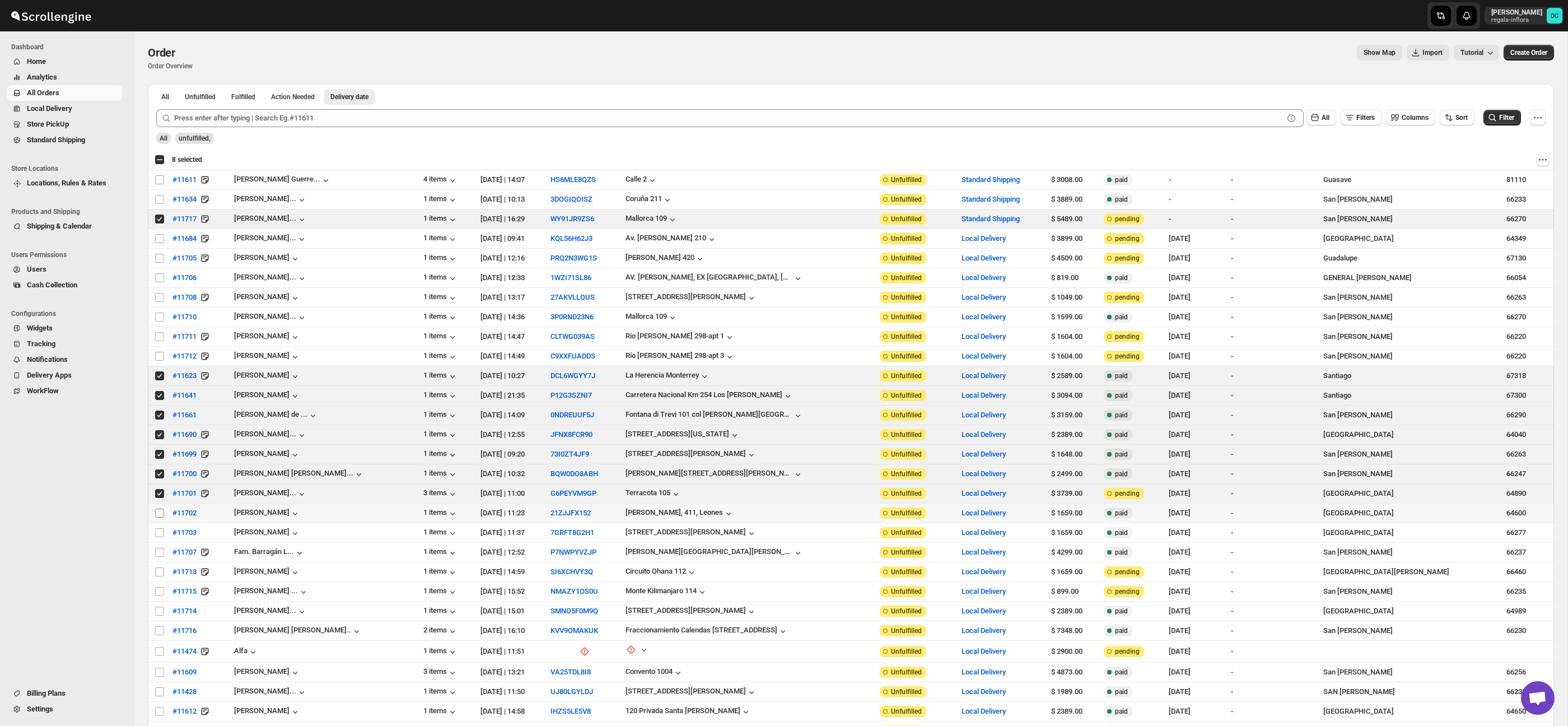
click at [161, 515] on input "Select order" at bounding box center [159, 513] width 9 height 9
checkbox input "true"
click at [161, 534] on input "Select order" at bounding box center [159, 533] width 9 height 9
checkbox input "true"
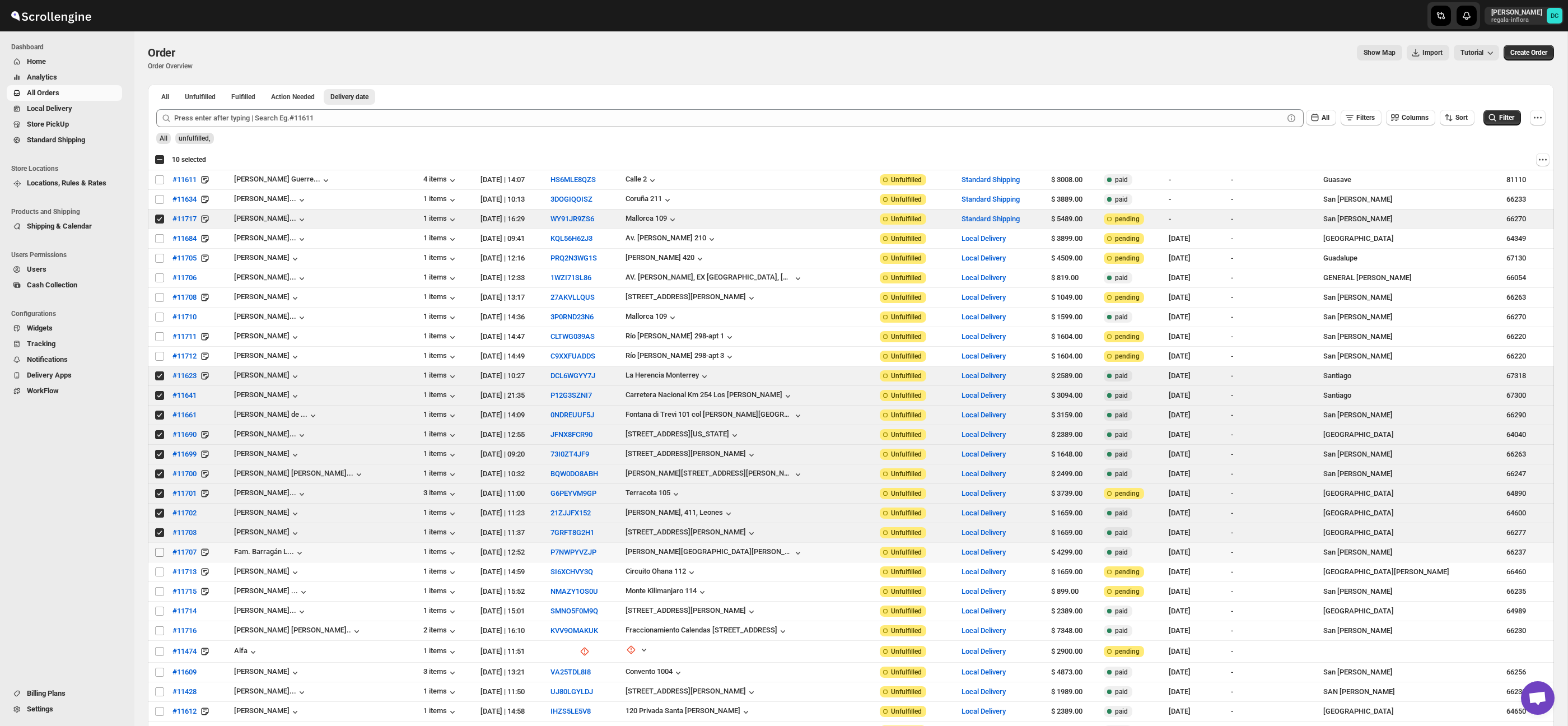
click at [160, 552] on input "Select order" at bounding box center [159, 552] width 9 height 9
checkbox input "true"
click at [160, 574] on input "Select order" at bounding box center [159, 572] width 9 height 9
checkbox input "true"
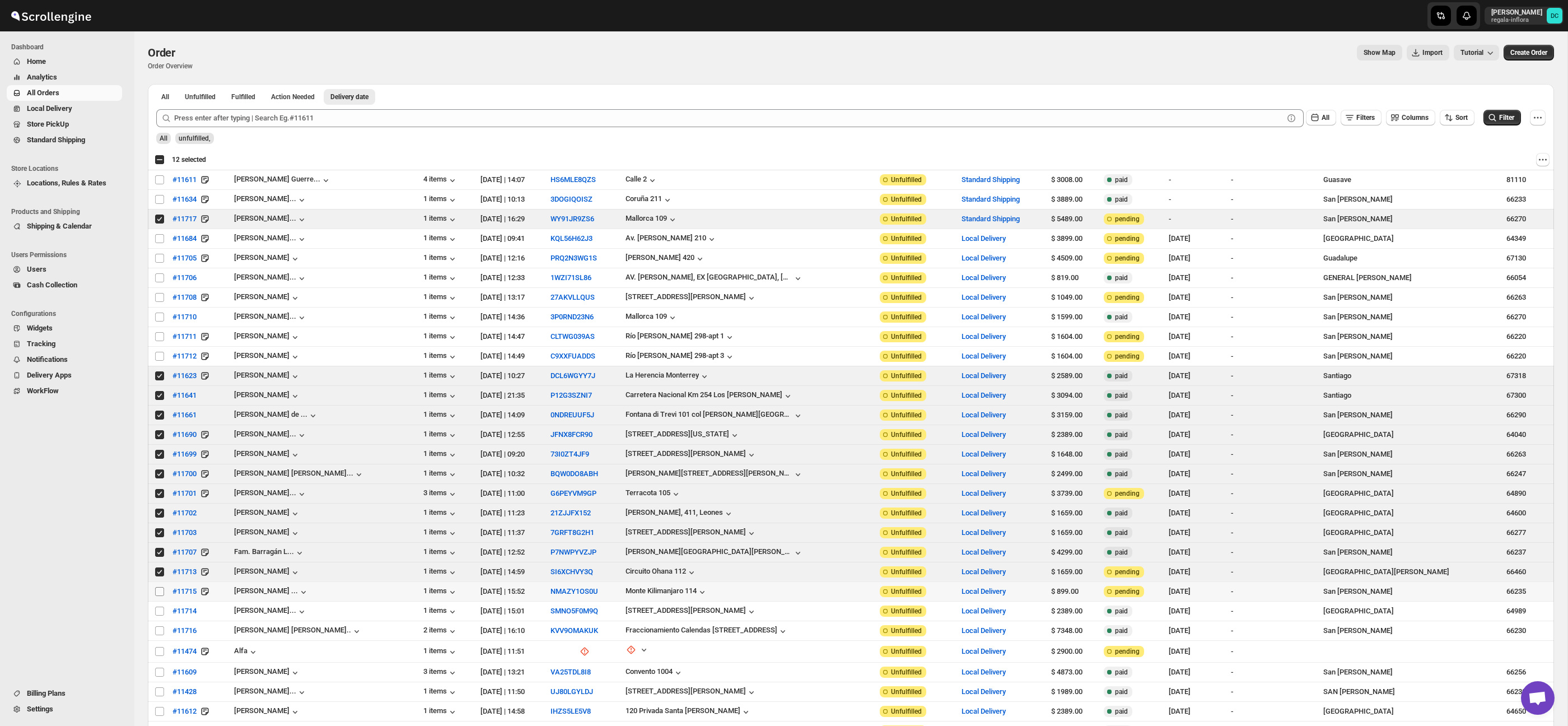
click at [161, 593] on input "Select order" at bounding box center [159, 591] width 9 height 9
checkbox input "true"
click at [81, 143] on span "Routes" at bounding box center [81, 140] width 77 height 11
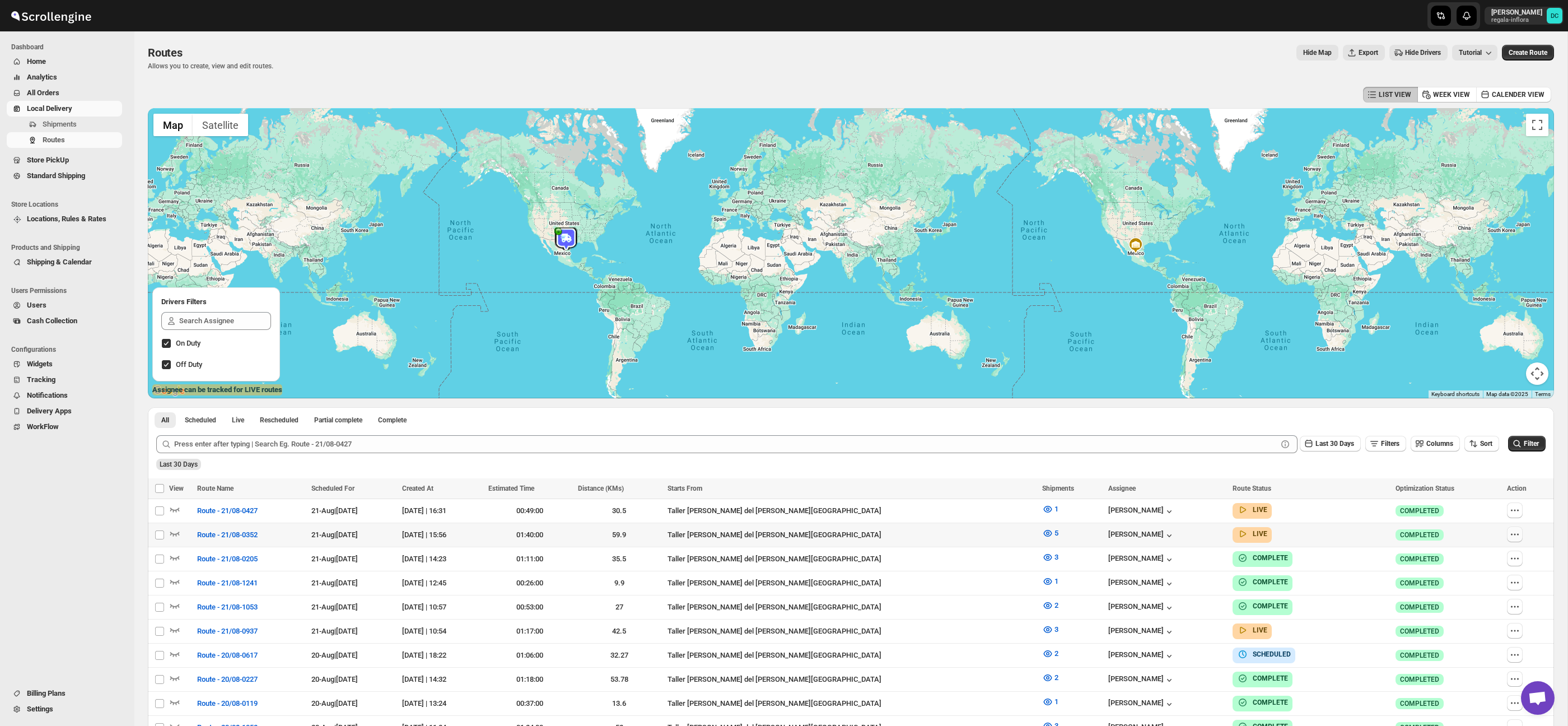
click at [1509, 530] on icon "button" at bounding box center [1514, 534] width 11 height 11
checkbox input "true"
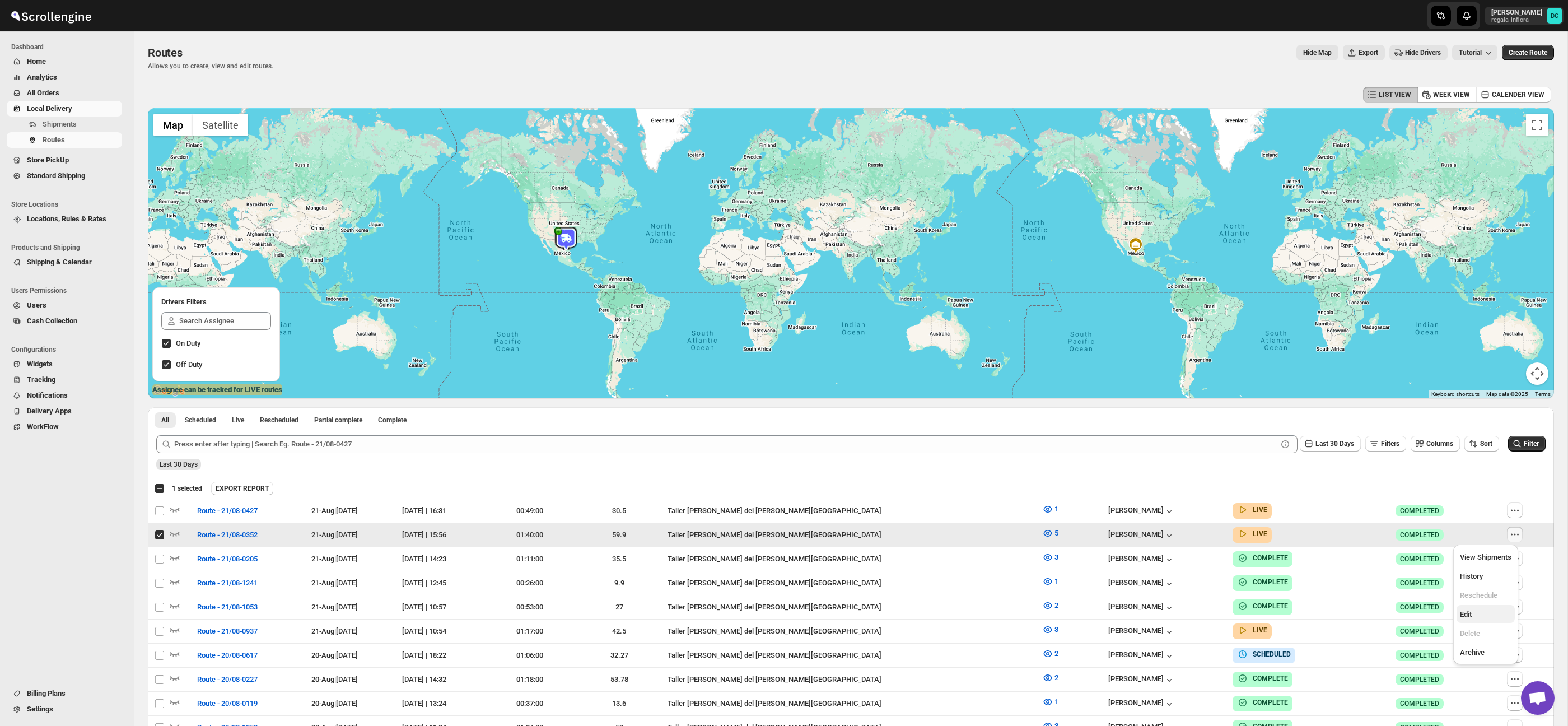
click at [1476, 615] on span "Edit" at bounding box center [1486, 614] width 52 height 11
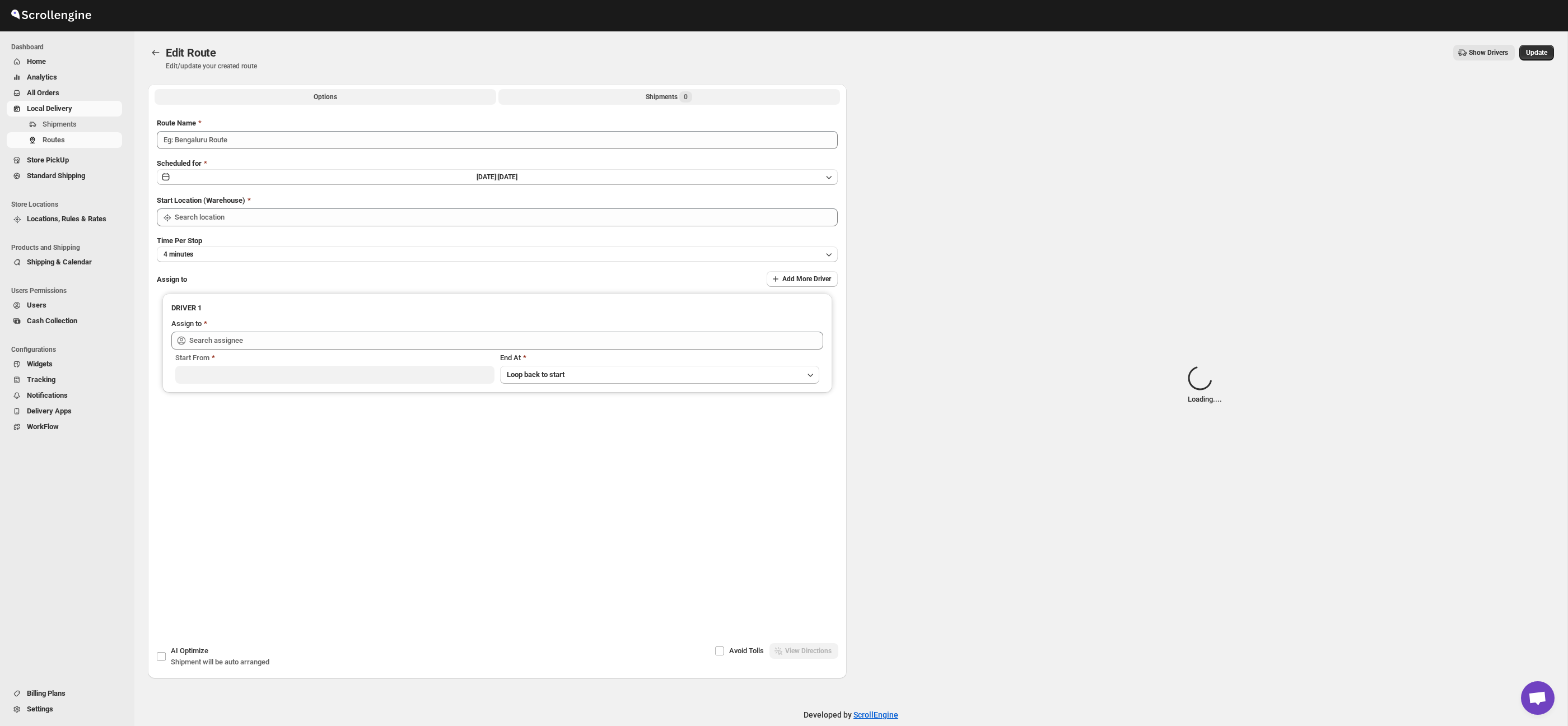
click at [669, 103] on button "Shipments 0" at bounding box center [669, 97] width 342 height 16
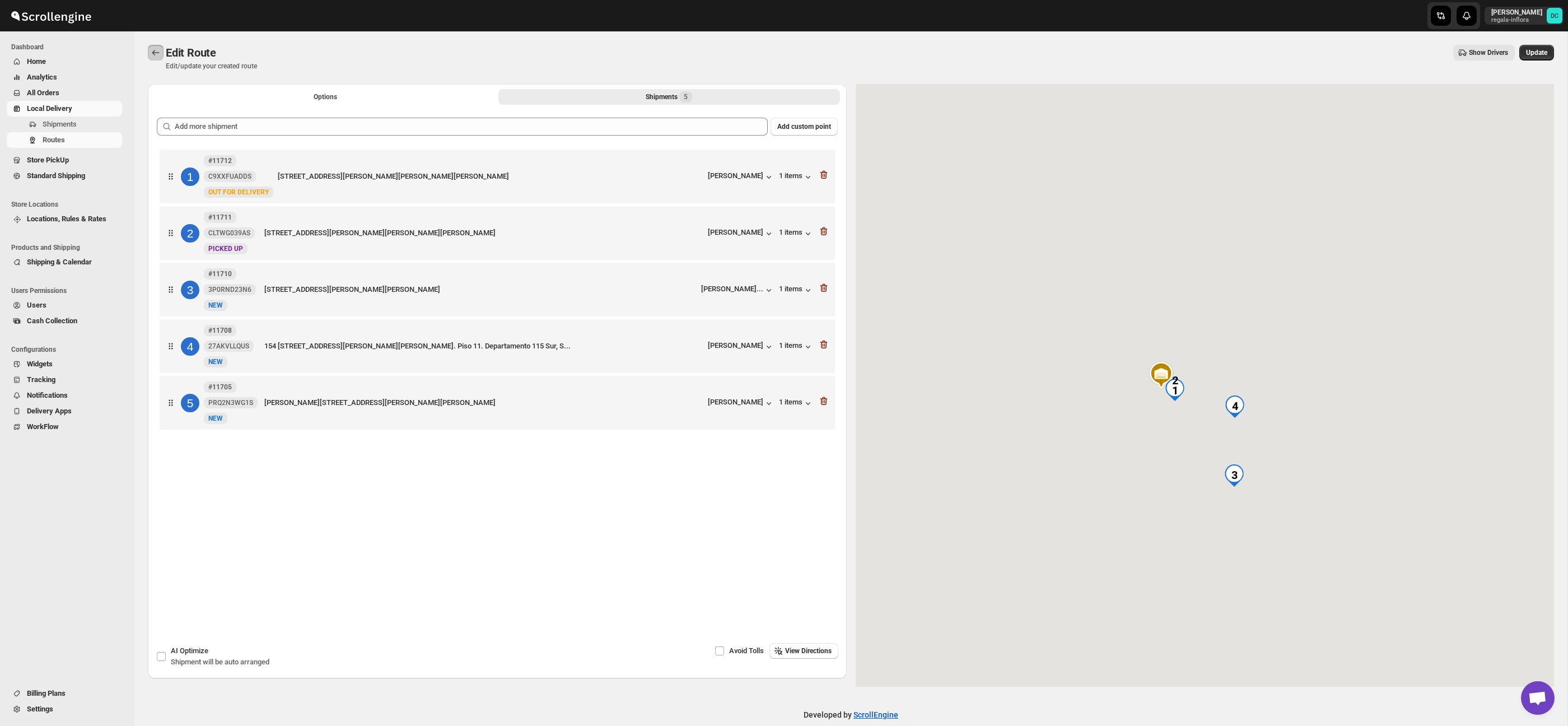
click at [158, 50] on icon "Routes" at bounding box center [155, 52] width 11 height 11
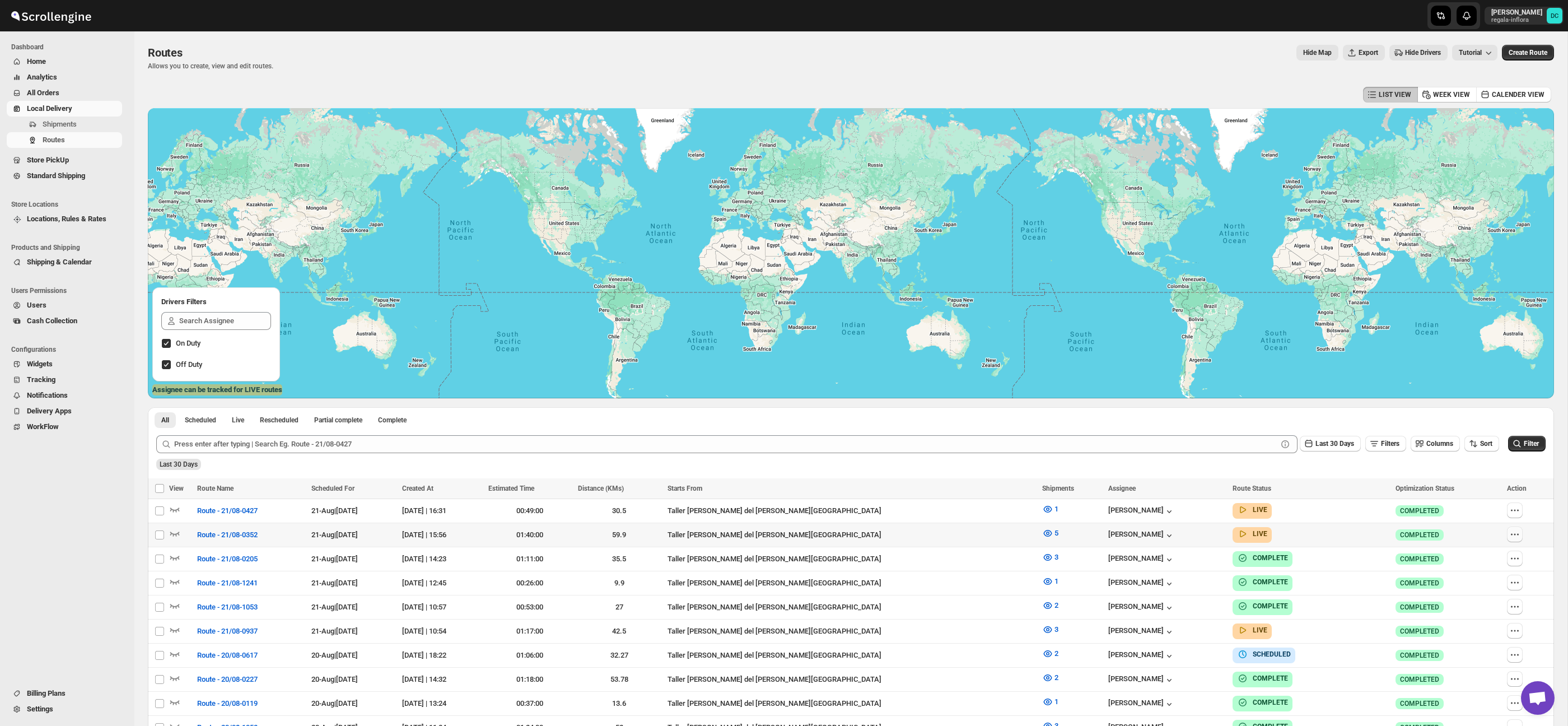
click at [1510, 538] on icon "button" at bounding box center [1514, 534] width 11 height 11
checkbox input "true"
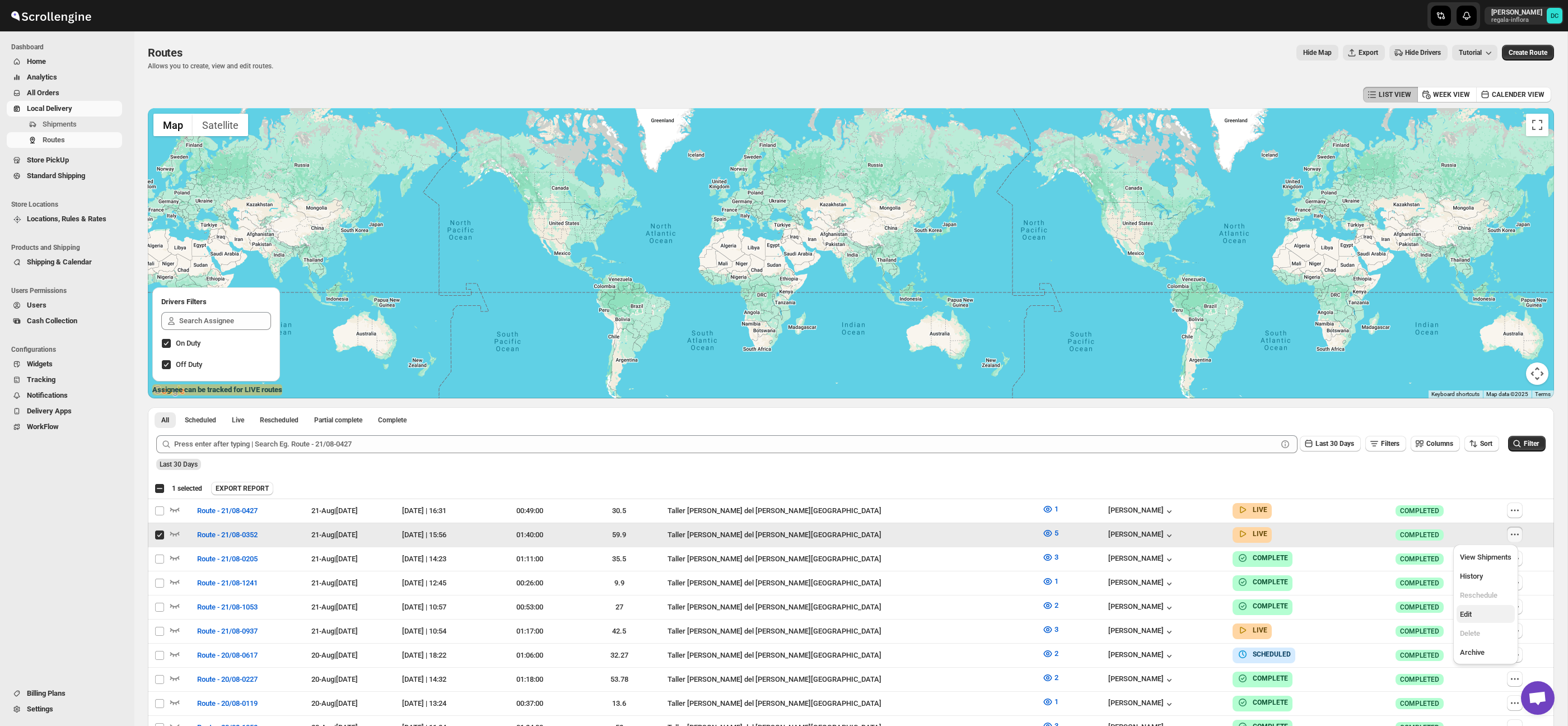
click at [1484, 620] on button "Edit" at bounding box center [1486, 614] width 59 height 18
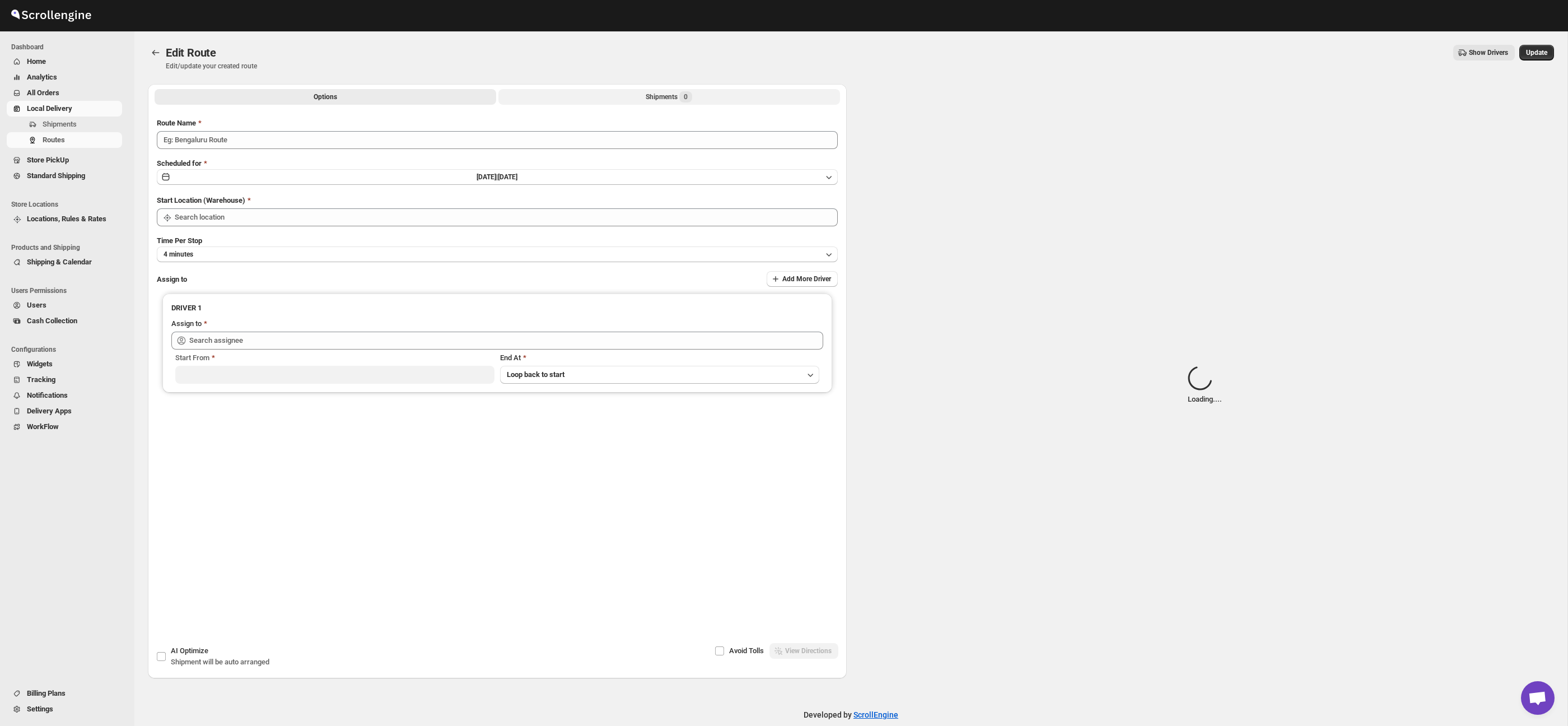
type input "Route - 21/08-0352"
type input "Taller [PERSON_NAME] del [PERSON_NAME][GEOGRAPHIC_DATA]"
type input "[PERSON_NAME] ([EMAIL_ADDRESS][DOMAIN_NAME])"
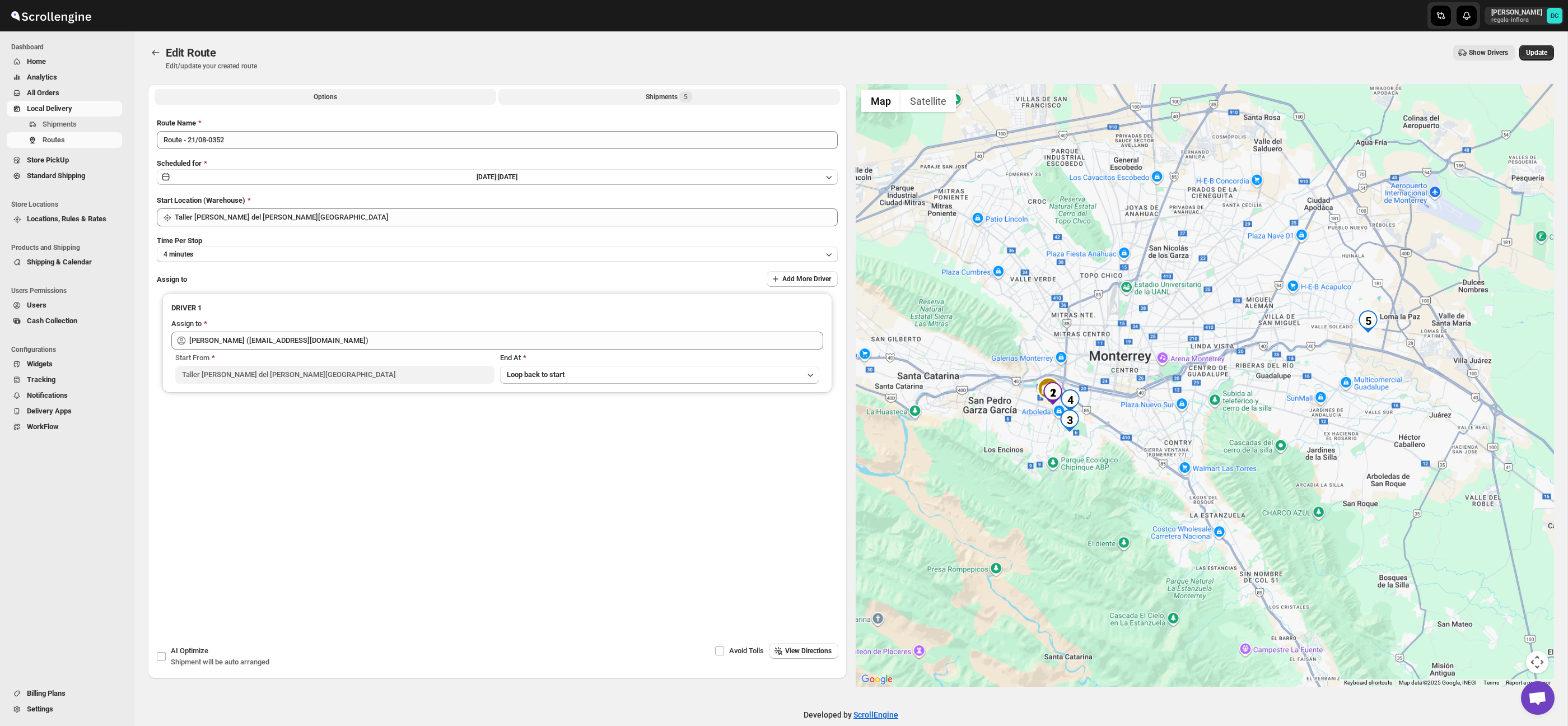
click at [677, 95] on div "Shipments 5" at bounding box center [669, 96] width 47 height 11
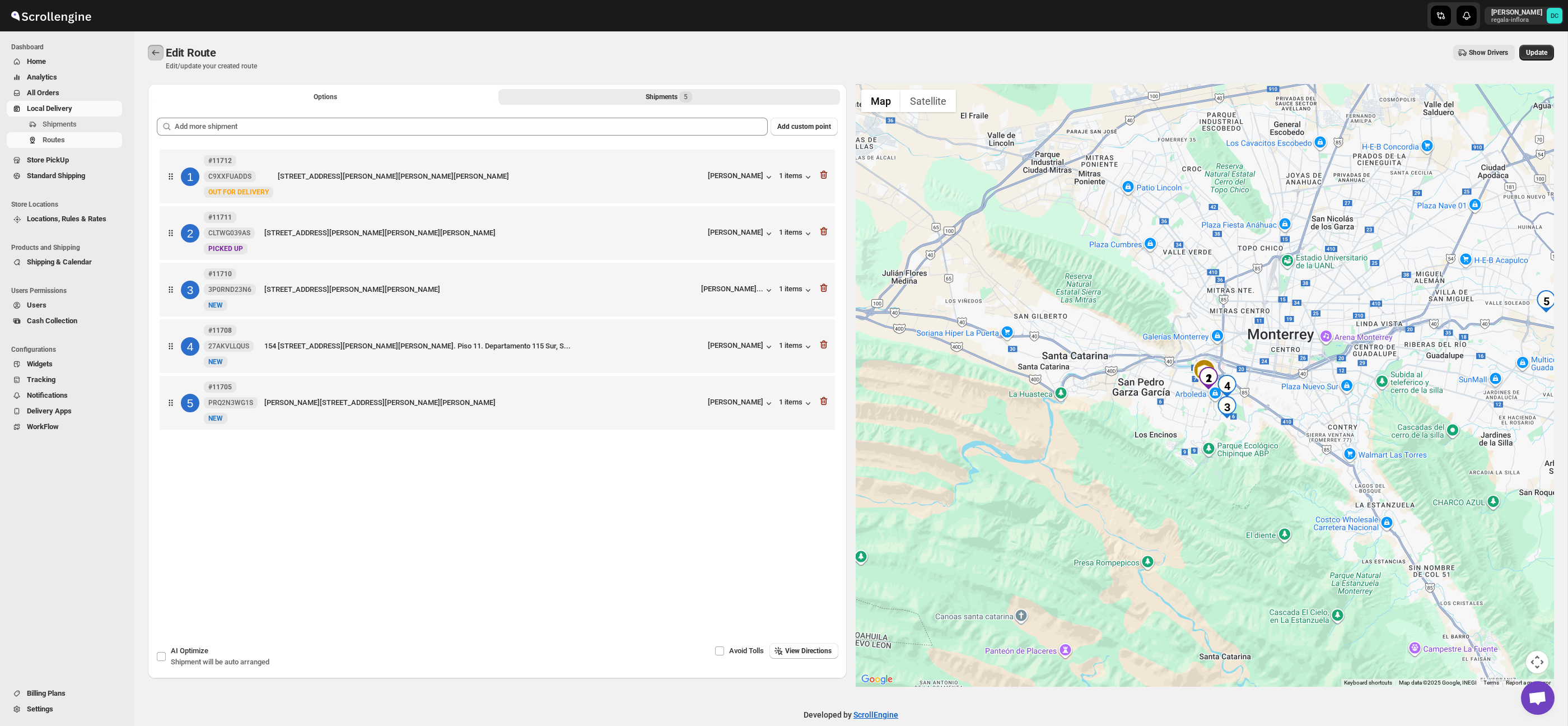
click at [152, 57] on icon "Routes" at bounding box center [155, 52] width 11 height 11
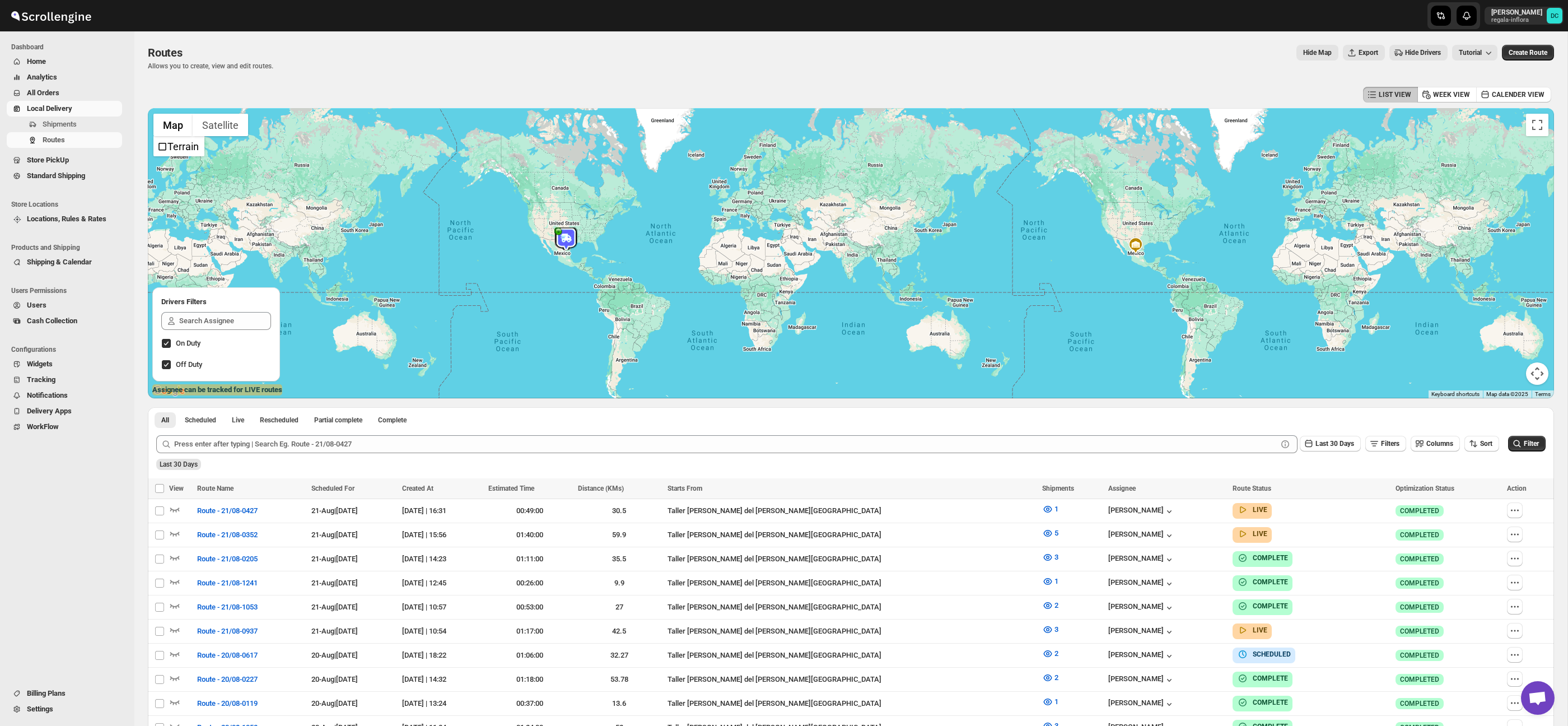
click at [54, 96] on span "All Orders" at bounding box center [43, 93] width 32 height 9
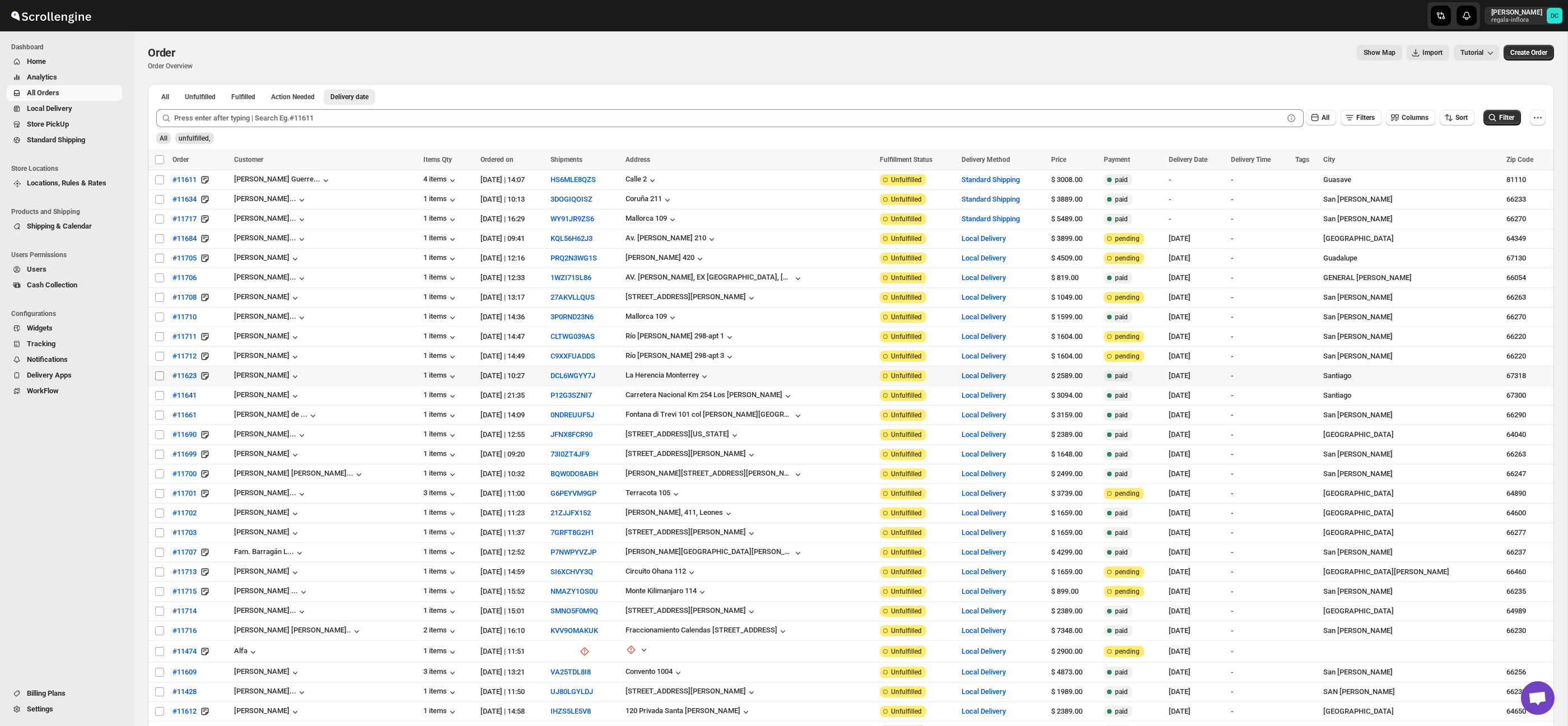
click at [158, 376] on input "Select order" at bounding box center [159, 375] width 9 height 9
checkbox input "true"
drag, startPoint x: 158, startPoint y: 398, endPoint x: 161, endPoint y: 404, distance: 6.7
click at [158, 398] on input "Select order" at bounding box center [159, 395] width 9 height 9
checkbox input "true"
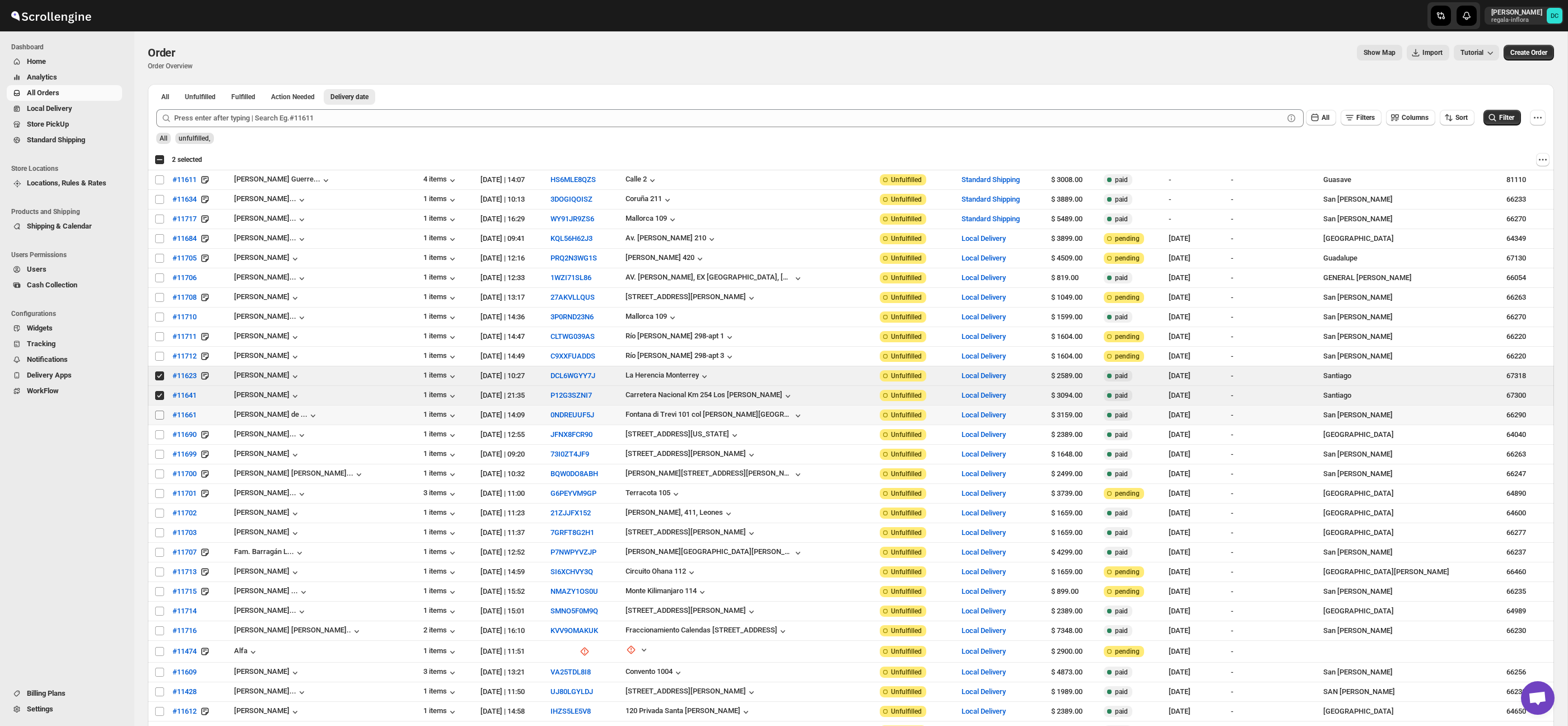
click at [160, 418] on input "Select order" at bounding box center [159, 414] width 9 height 9
checkbox input "true"
click at [160, 435] on input "Select order" at bounding box center [159, 434] width 9 height 9
checkbox input "true"
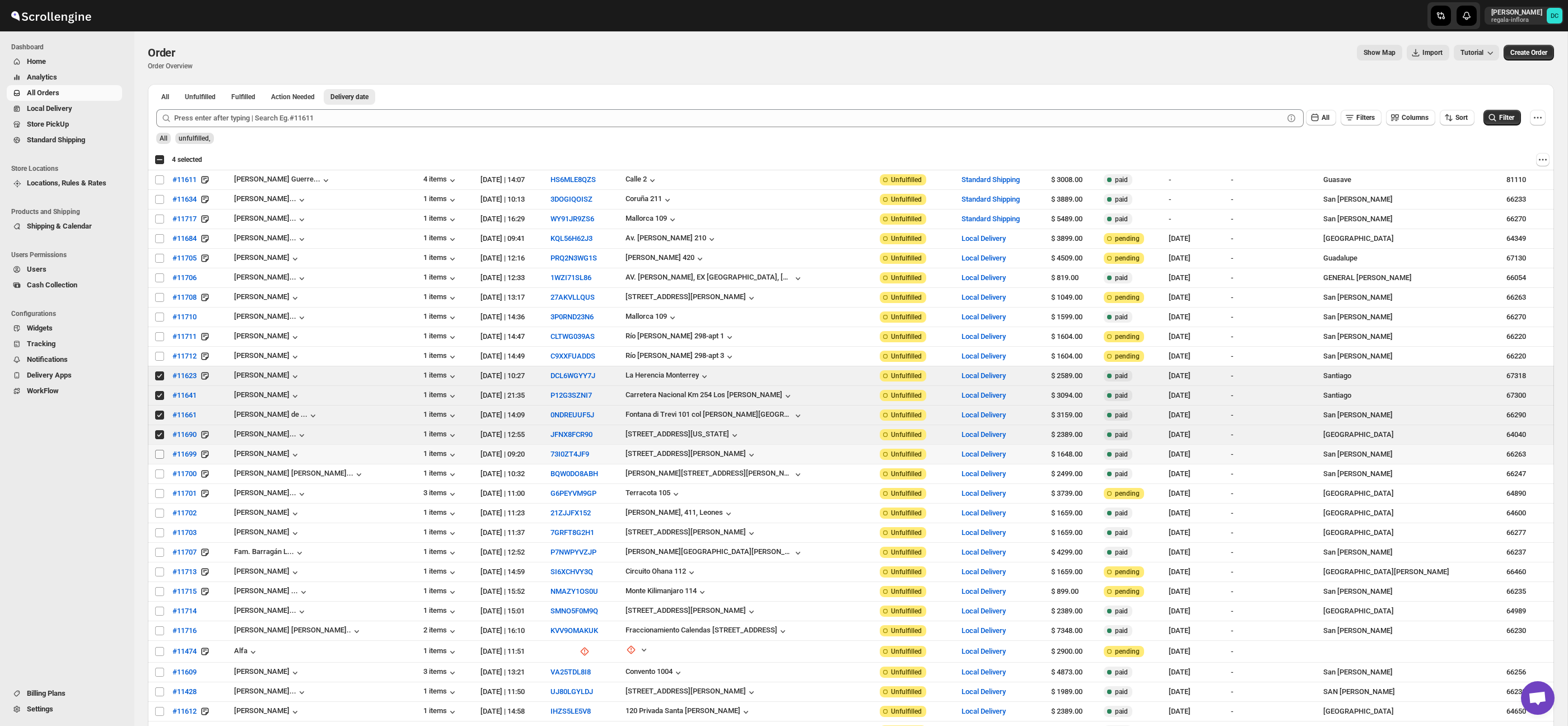
click at [159, 456] on input "Select order" at bounding box center [159, 453] width 9 height 9
checkbox input "true"
click at [159, 475] on input "Select order" at bounding box center [159, 473] width 9 height 9
checkbox input "true"
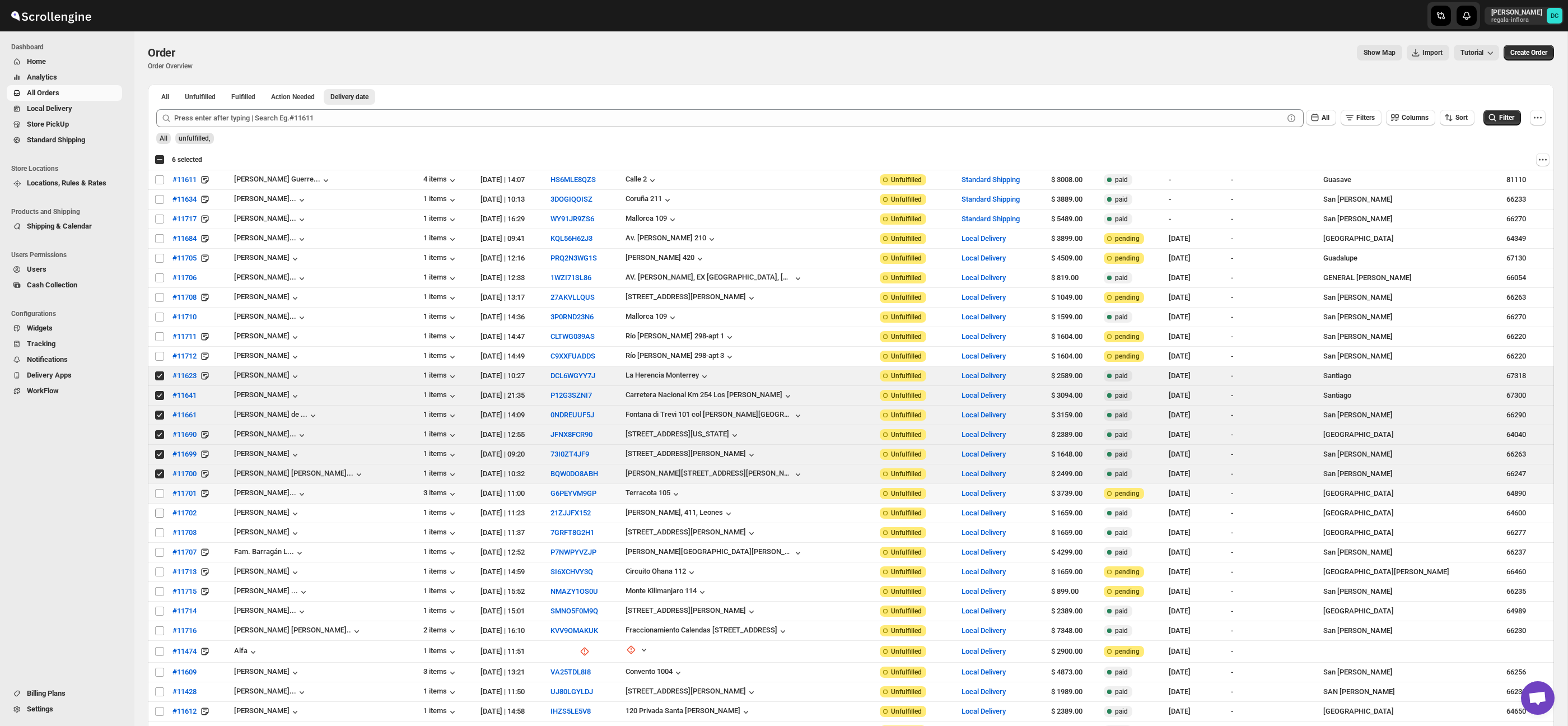
drag, startPoint x: 159, startPoint y: 497, endPoint x: 159, endPoint y: 510, distance: 13.0
click at [159, 497] on input "Select order" at bounding box center [159, 492] width 9 height 9
checkbox input "true"
click at [158, 518] on input "Select order" at bounding box center [159, 513] width 9 height 9
checkbox input "true"
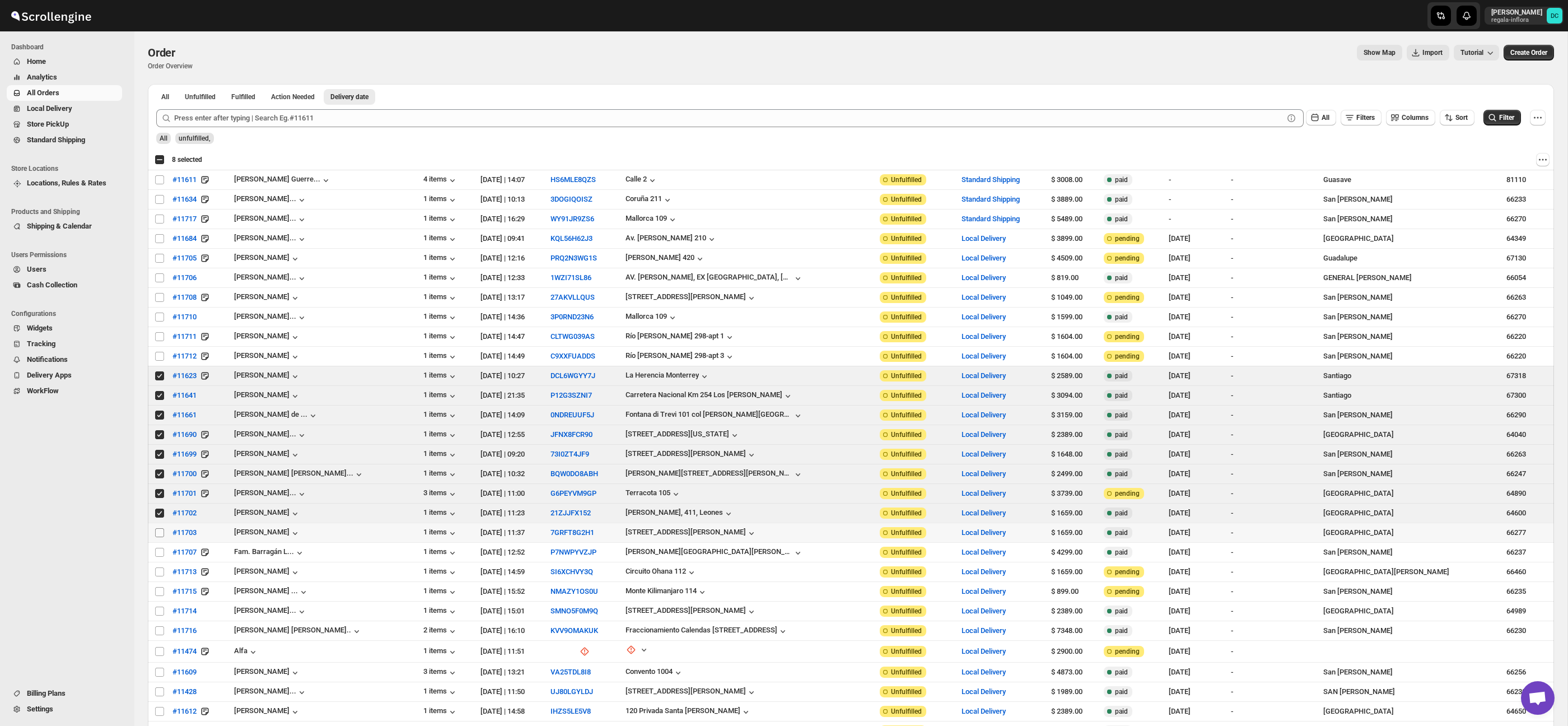
click at [160, 534] on input "Select order" at bounding box center [159, 533] width 9 height 9
checkbox input "true"
drag, startPoint x: 158, startPoint y: 547, endPoint x: 156, endPoint y: 553, distance: 6.3
click at [158, 547] on td "Select order" at bounding box center [158, 553] width 21 height 20
checkbox input "true"
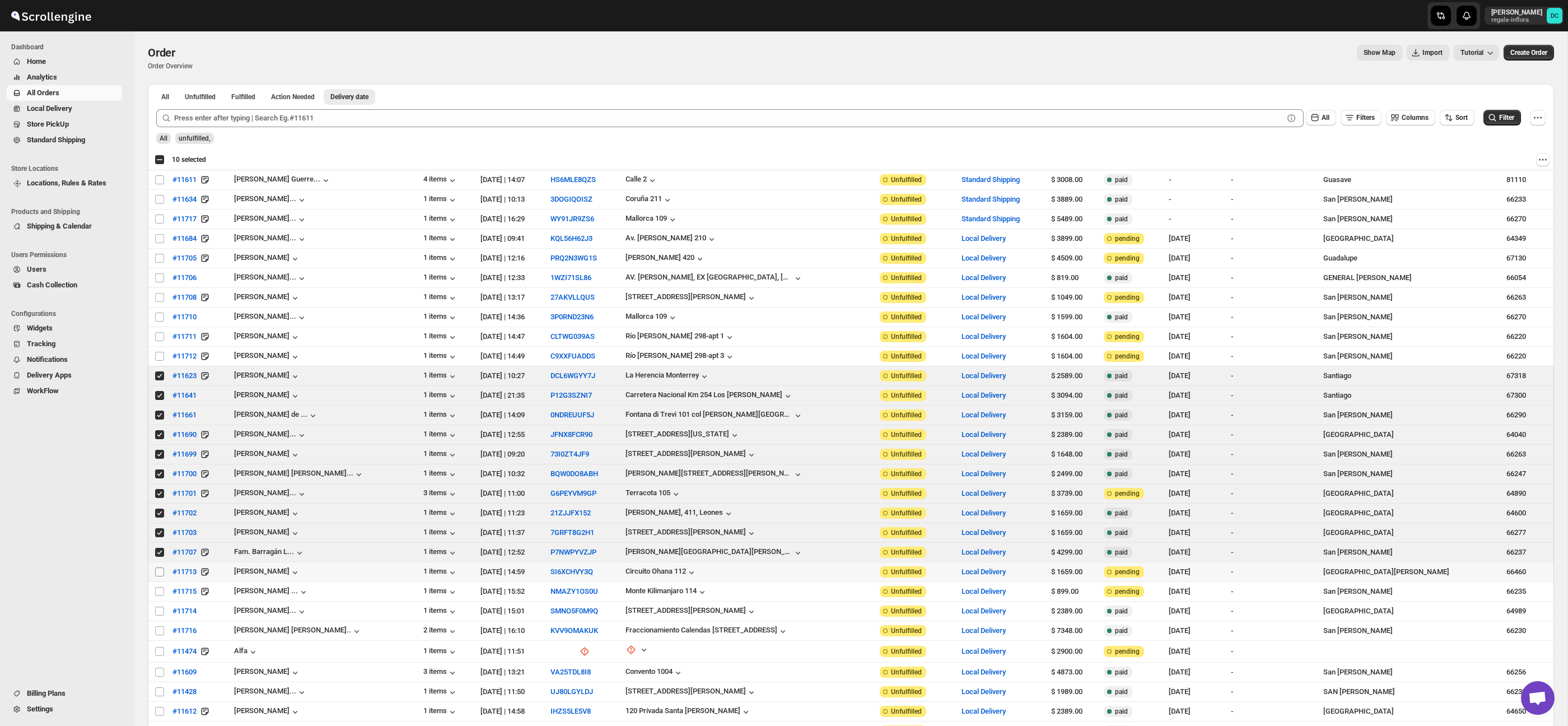
click at [158, 575] on input "Select order" at bounding box center [159, 572] width 9 height 9
checkbox input "true"
click at [158, 592] on input "Select order" at bounding box center [159, 591] width 9 height 9
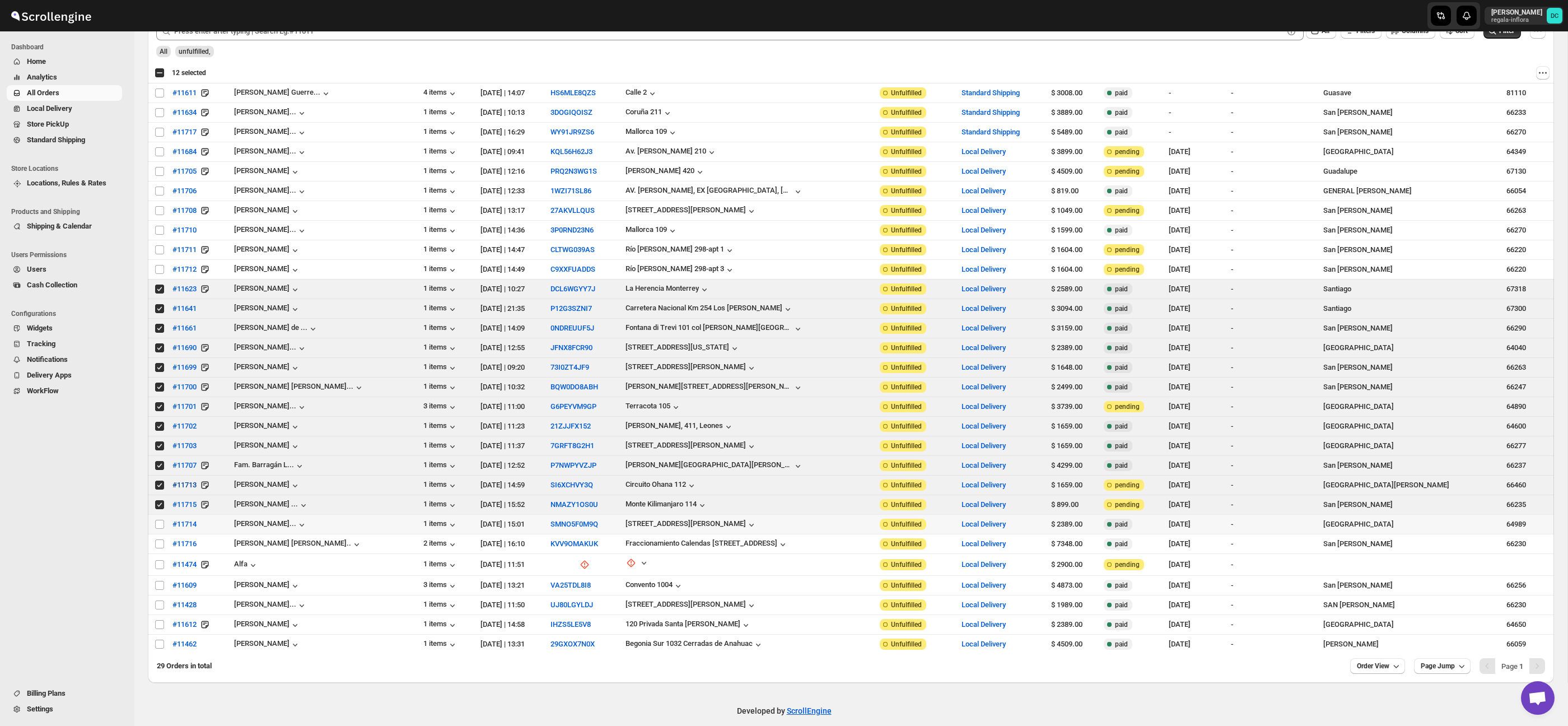
scroll to position [99, 0]
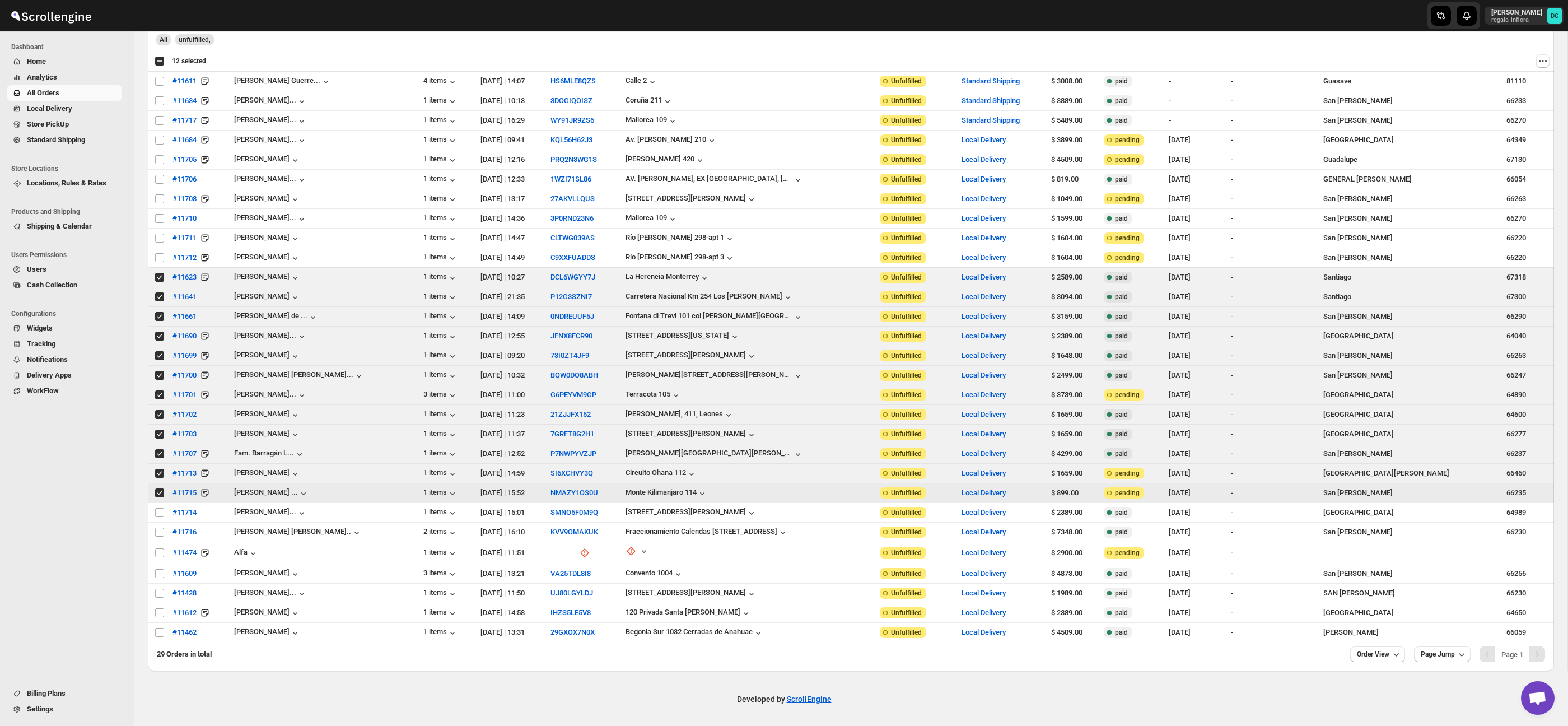
drag, startPoint x: 159, startPoint y: 495, endPoint x: 159, endPoint y: 481, distance: 14.0
click at [159, 495] on input "Select order" at bounding box center [159, 492] width 9 height 9
checkbox input "false"
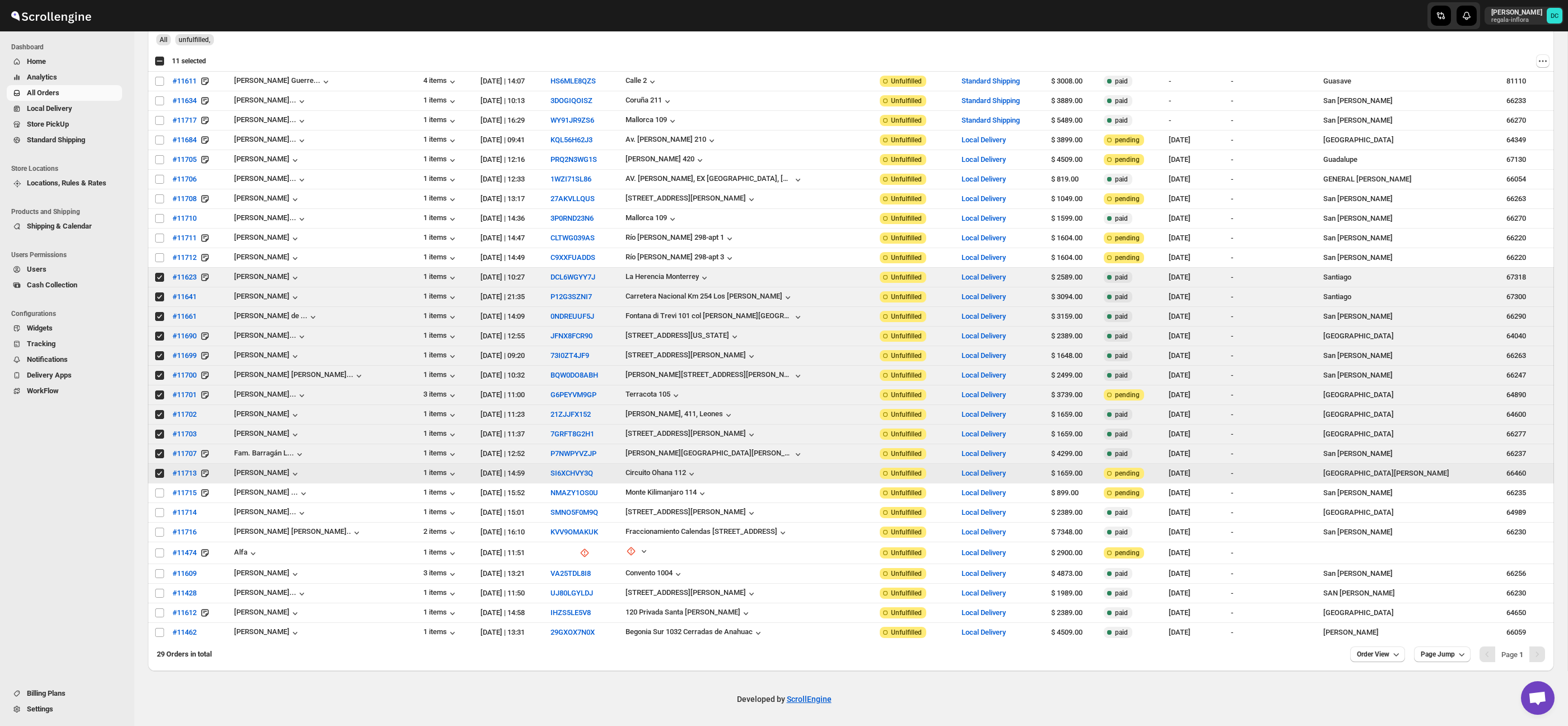
click at [159, 475] on input "Select order" at bounding box center [159, 473] width 9 height 9
checkbox input "false"
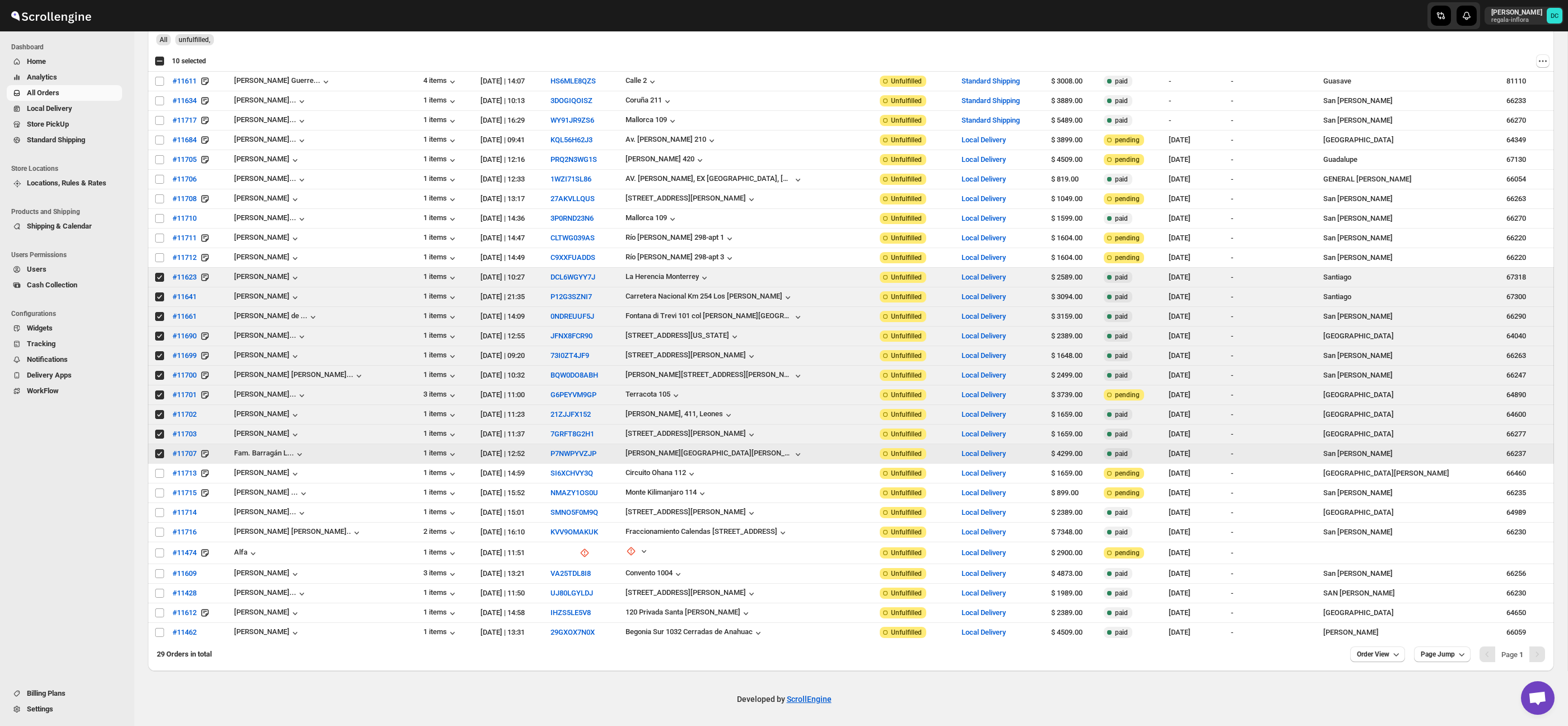
click at [158, 457] on input "Select order" at bounding box center [159, 453] width 9 height 9
checkbox input "false"
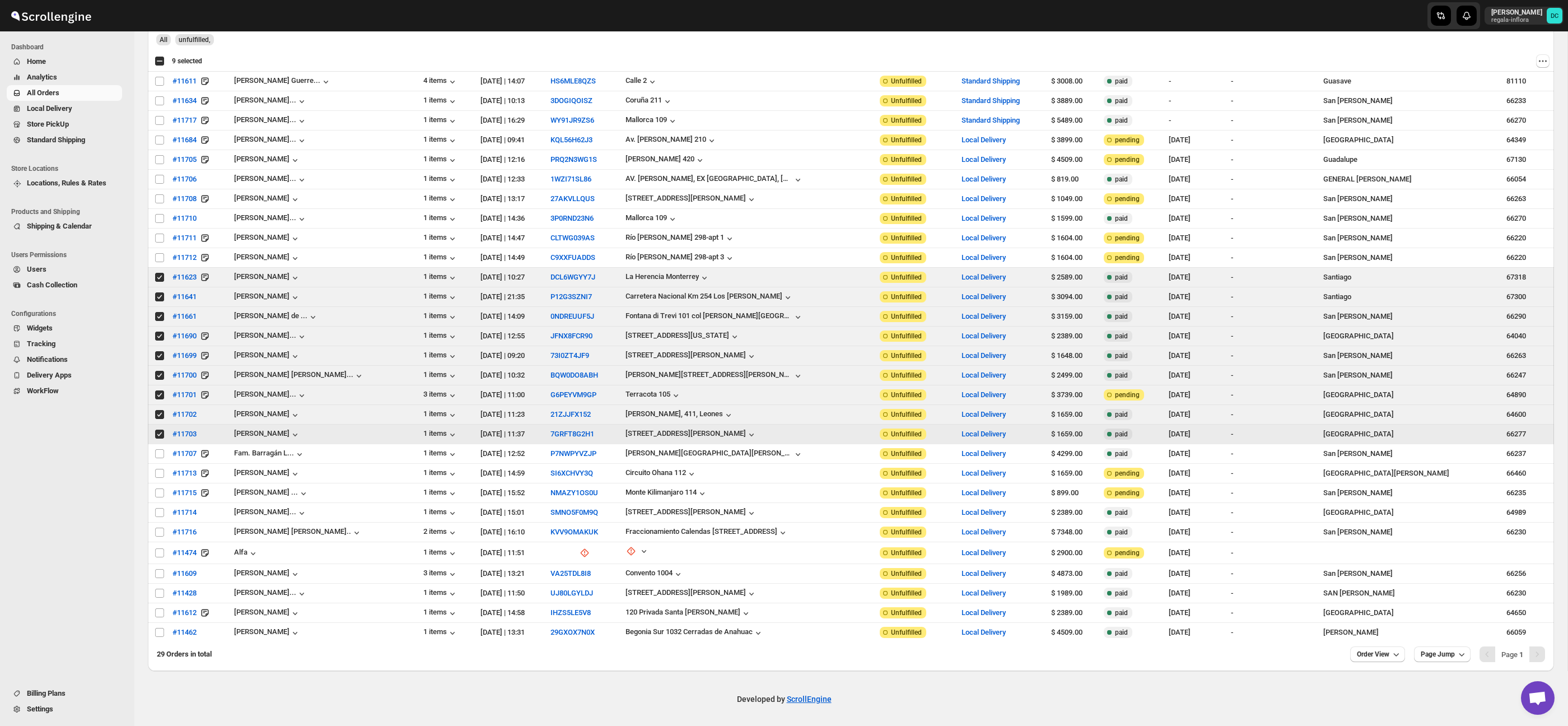
click at [159, 434] on input "Select order" at bounding box center [159, 434] width 9 height 9
checkbox input "false"
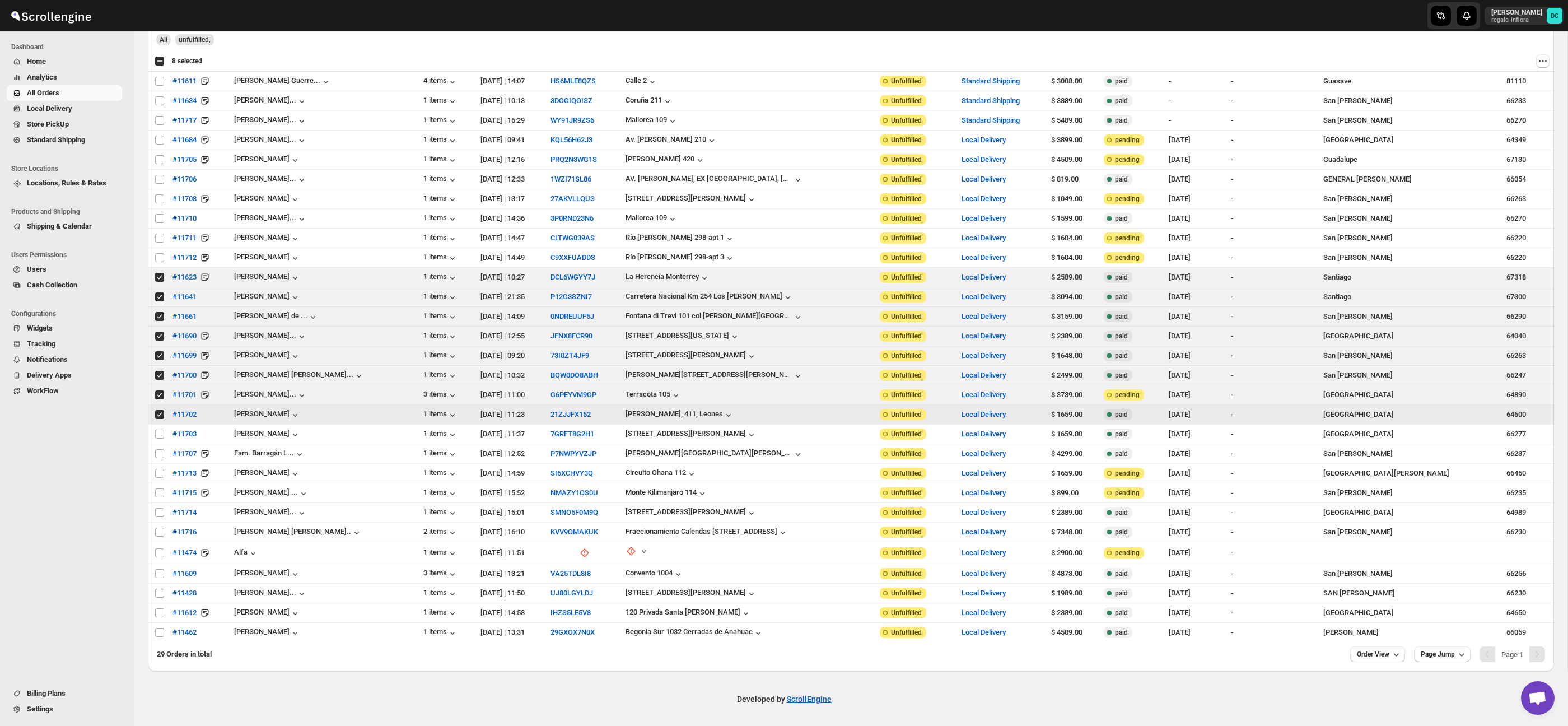
click at [159, 414] on input "Select order" at bounding box center [159, 414] width 9 height 9
checkbox input "false"
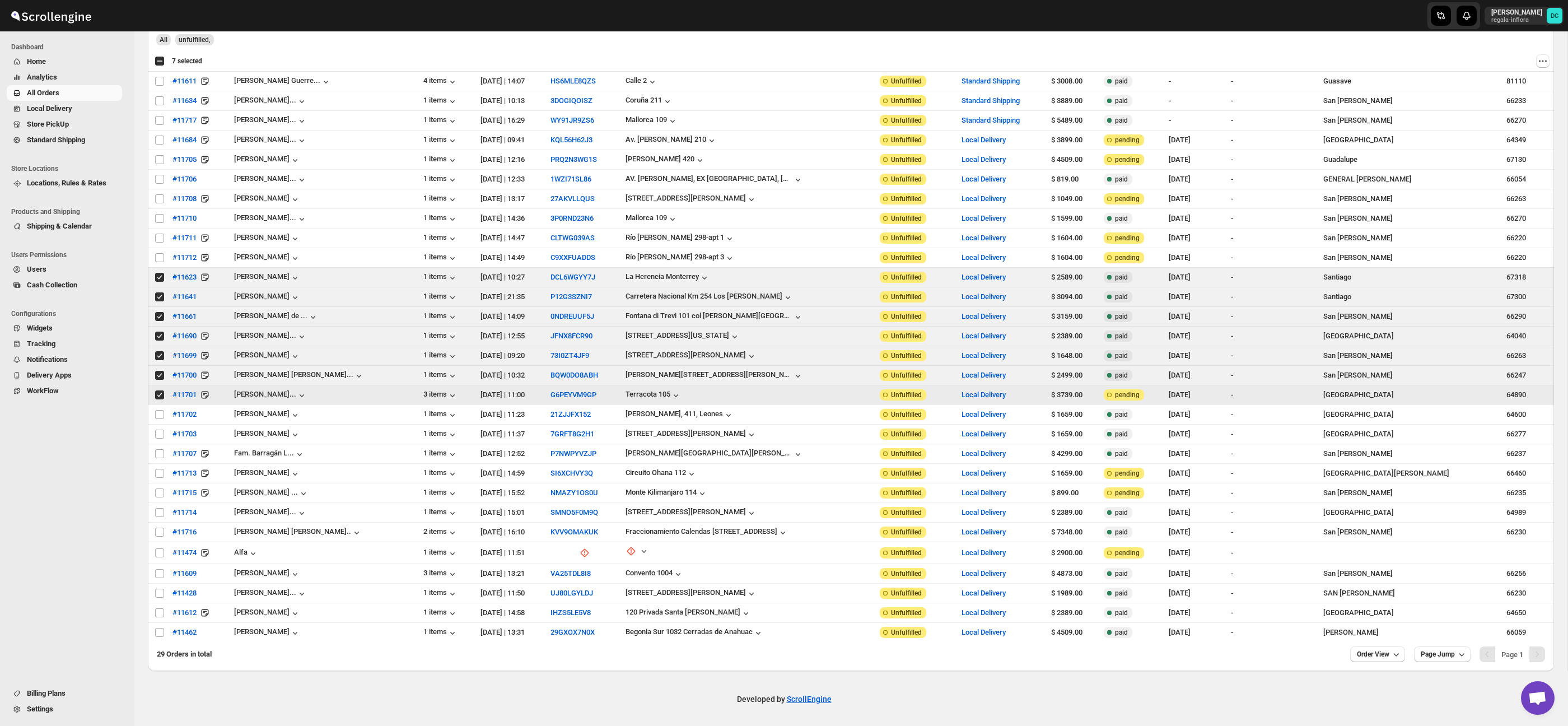
click at [161, 400] on input "Select order" at bounding box center [159, 395] width 9 height 9
checkbox input "false"
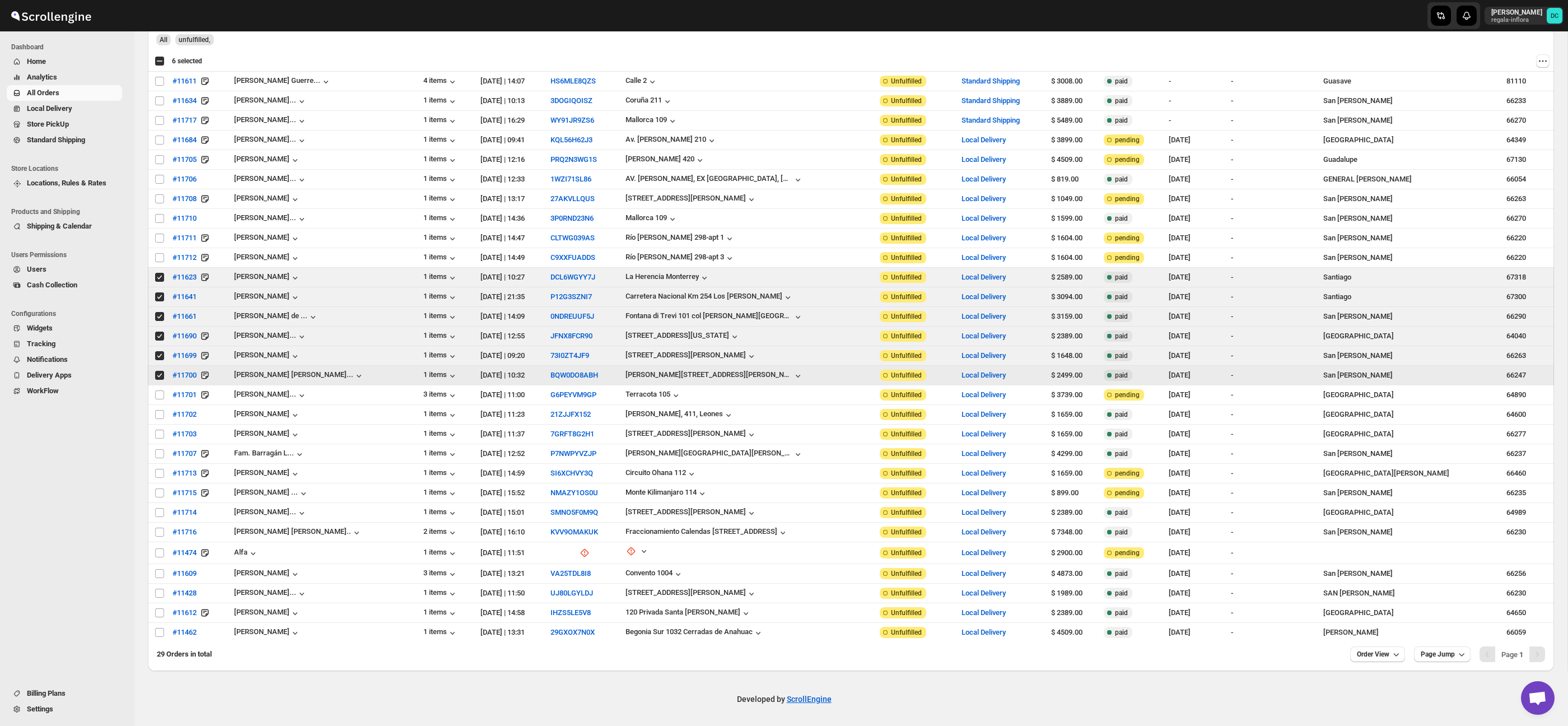
click at [157, 378] on input "Select order" at bounding box center [159, 375] width 9 height 9
checkbox input "false"
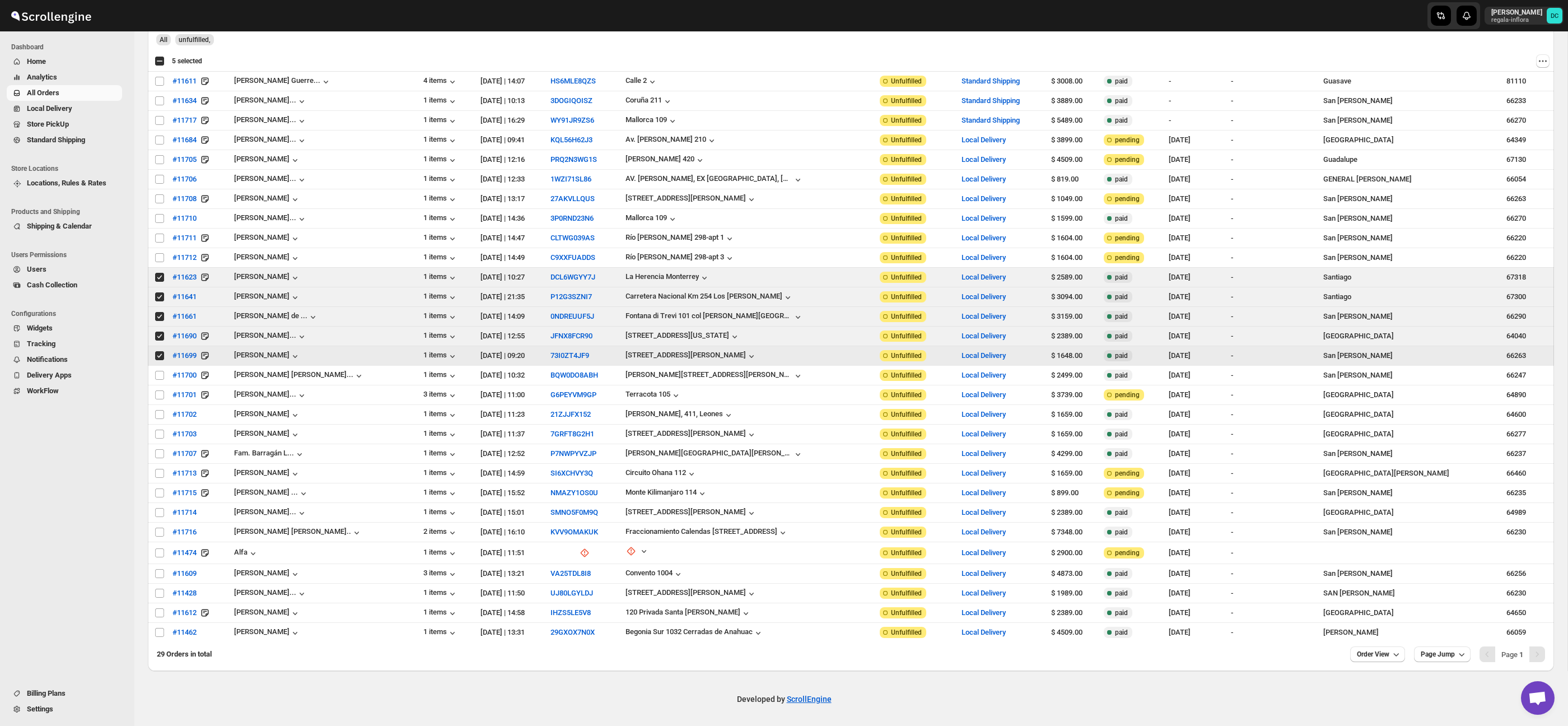
click at [158, 360] on input "Select order" at bounding box center [159, 355] width 9 height 9
checkbox input "false"
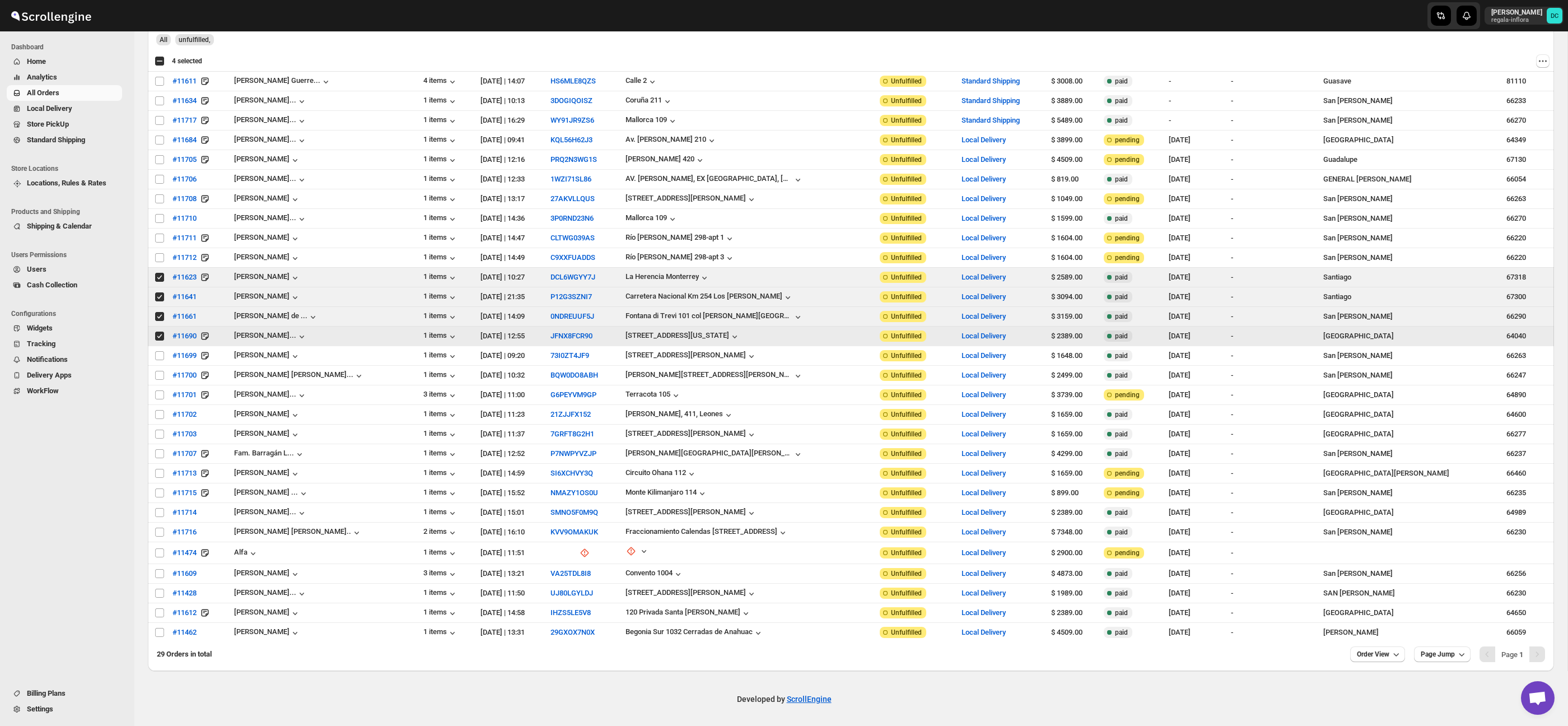
drag, startPoint x: 159, startPoint y: 340, endPoint x: 161, endPoint y: 321, distance: 19.1
click at [159, 340] on input "Select order" at bounding box center [159, 335] width 9 height 9
checkbox input "false"
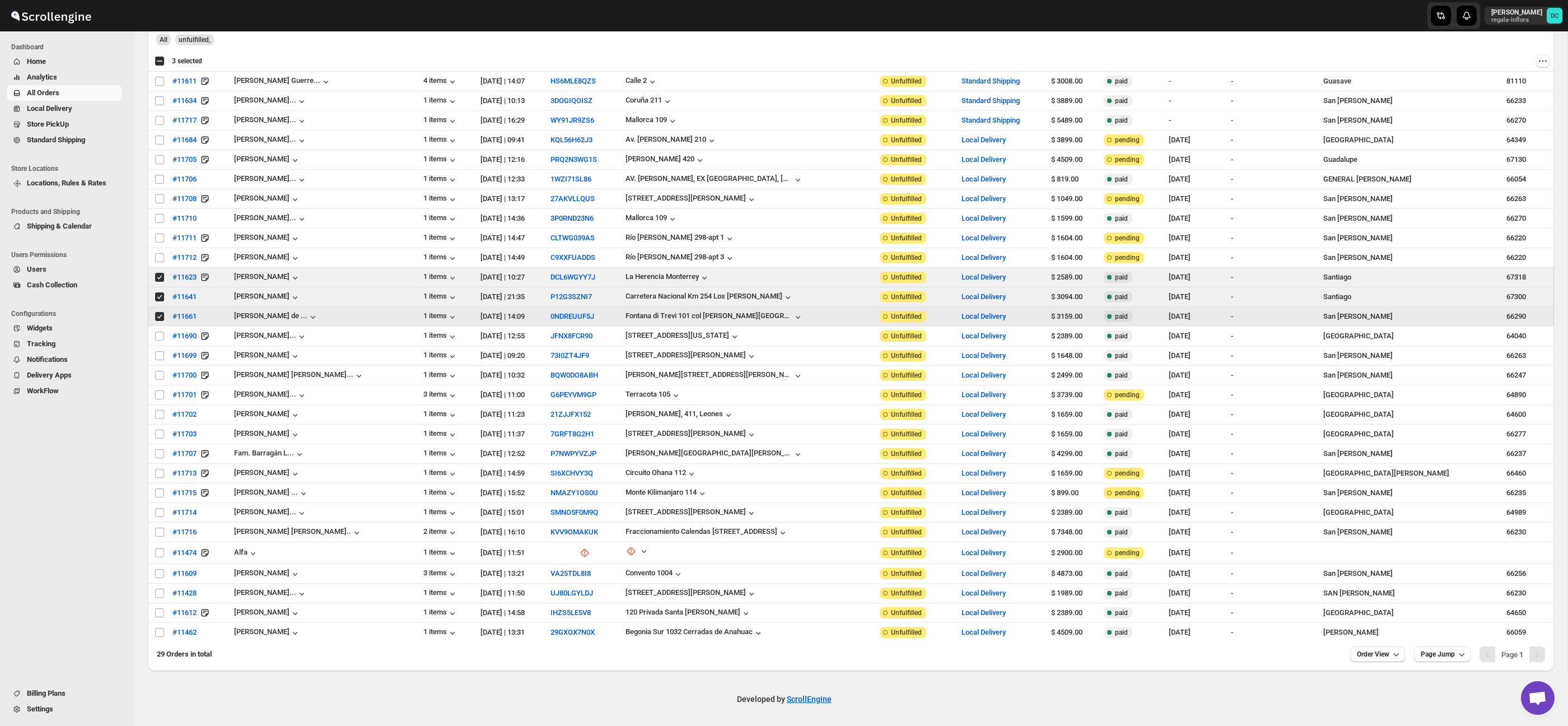
click at [161, 320] on input "Select order" at bounding box center [159, 316] width 9 height 9
checkbox input "false"
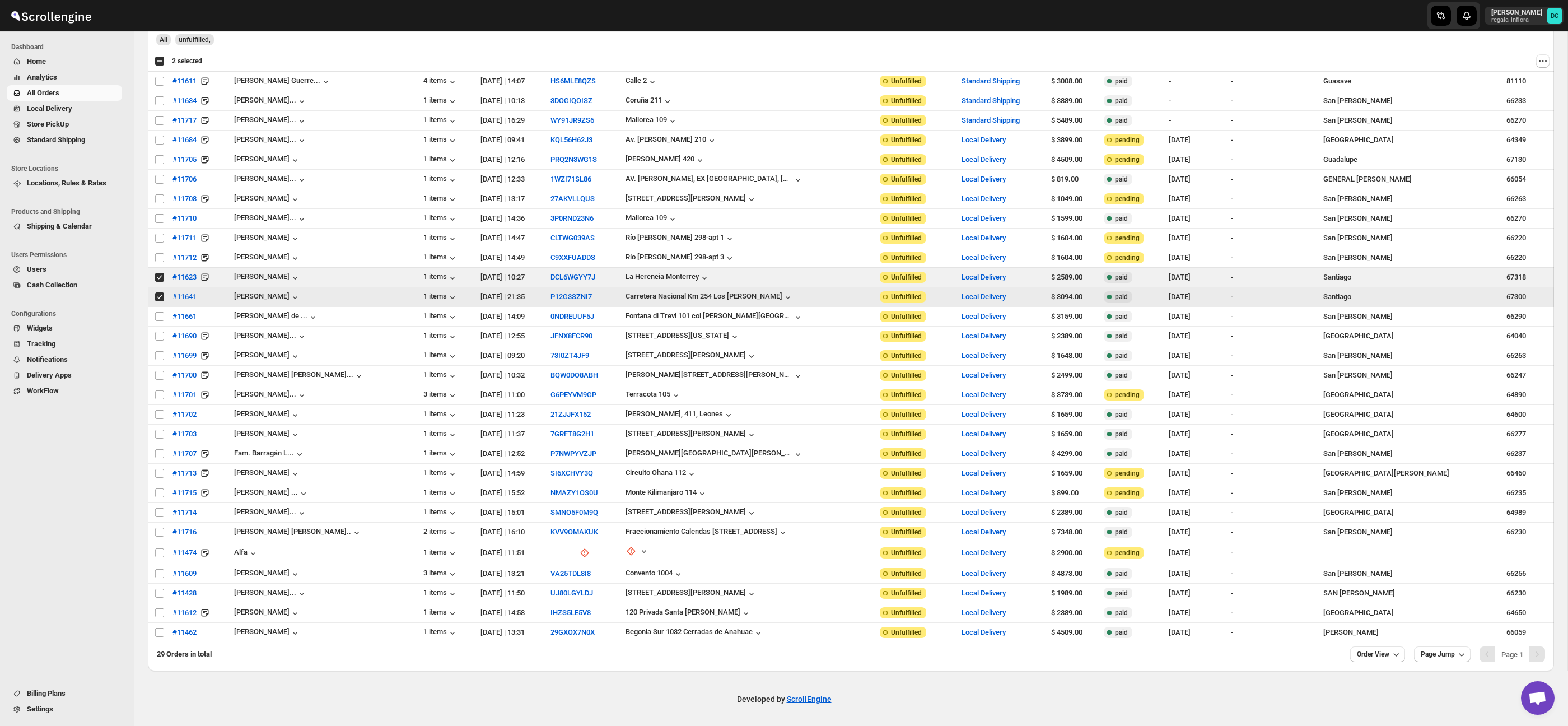
drag, startPoint x: 158, startPoint y: 297, endPoint x: 159, endPoint y: 290, distance: 7.1
click at [158, 297] on input "Select order" at bounding box center [159, 296] width 9 height 9
checkbox input "false"
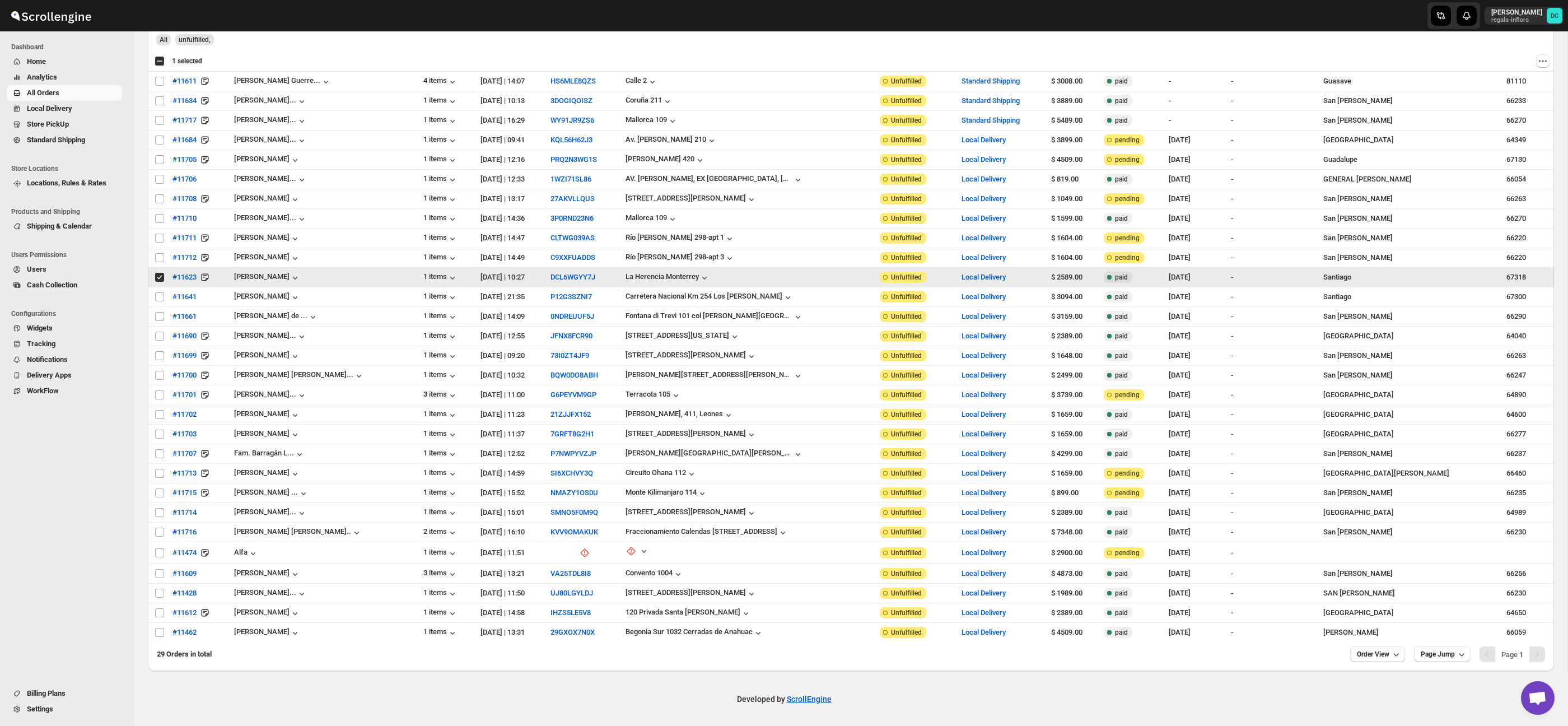
click at [159, 280] on input "Select order" at bounding box center [159, 277] width 9 height 9
checkbox input "false"
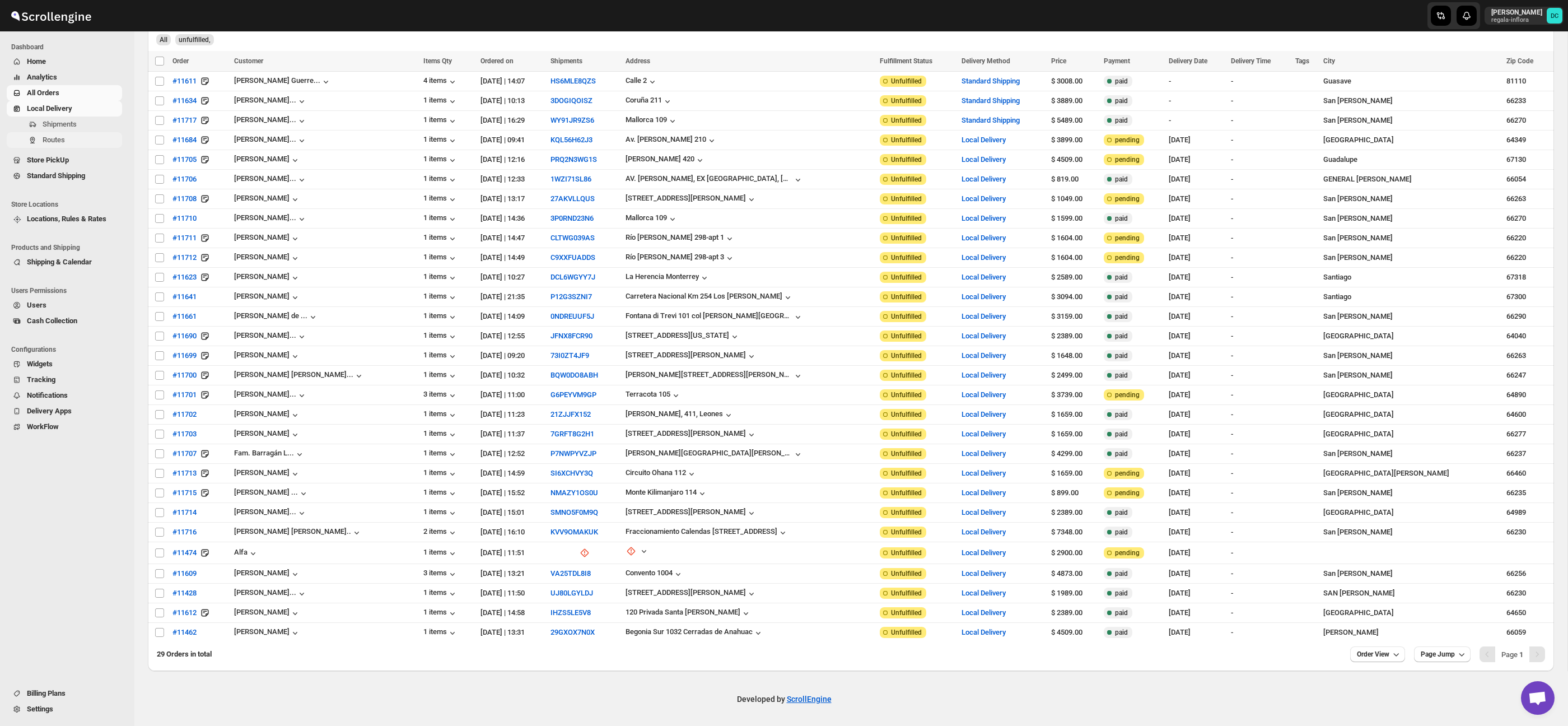
click at [75, 143] on span "Routes" at bounding box center [81, 140] width 77 height 11
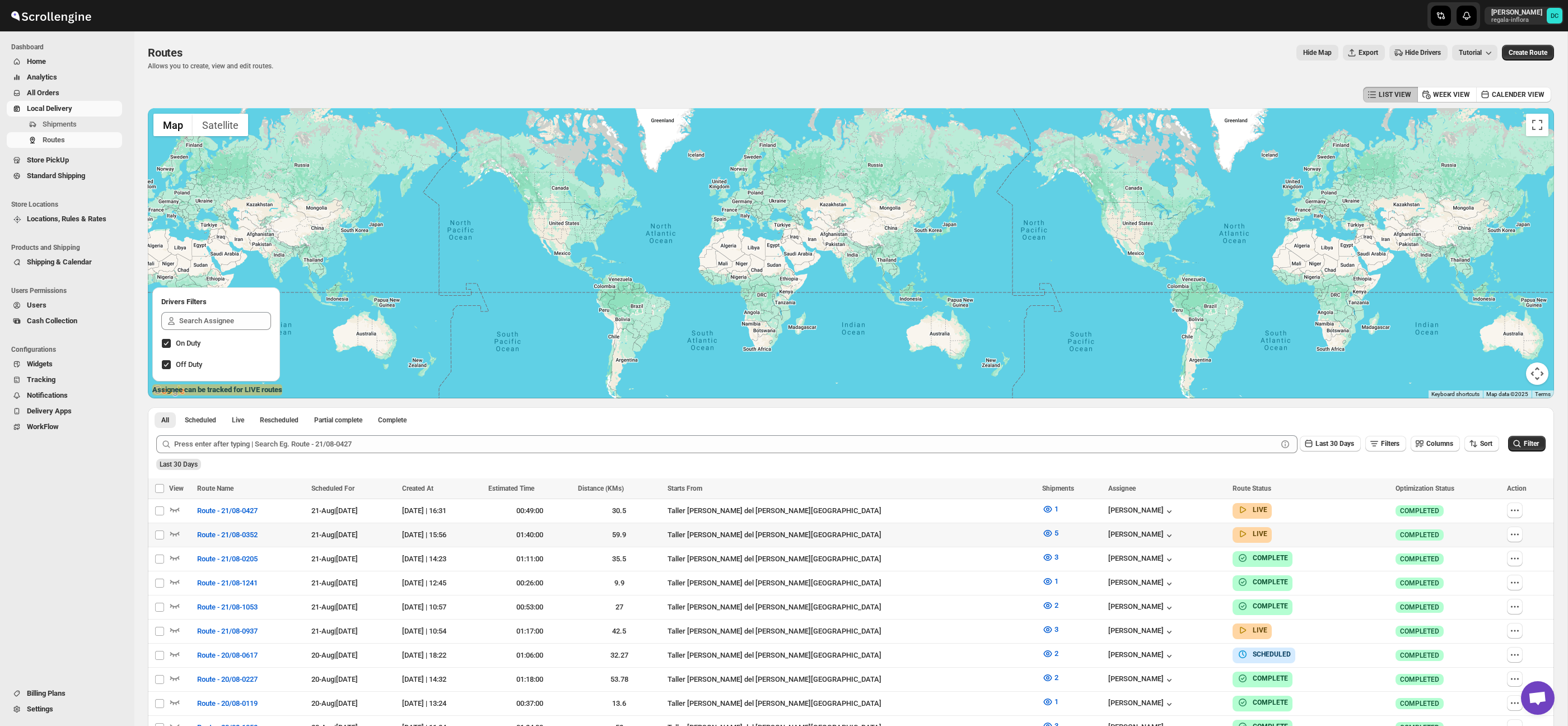
click at [1519, 536] on div at bounding box center [1527, 534] width 40 height 17
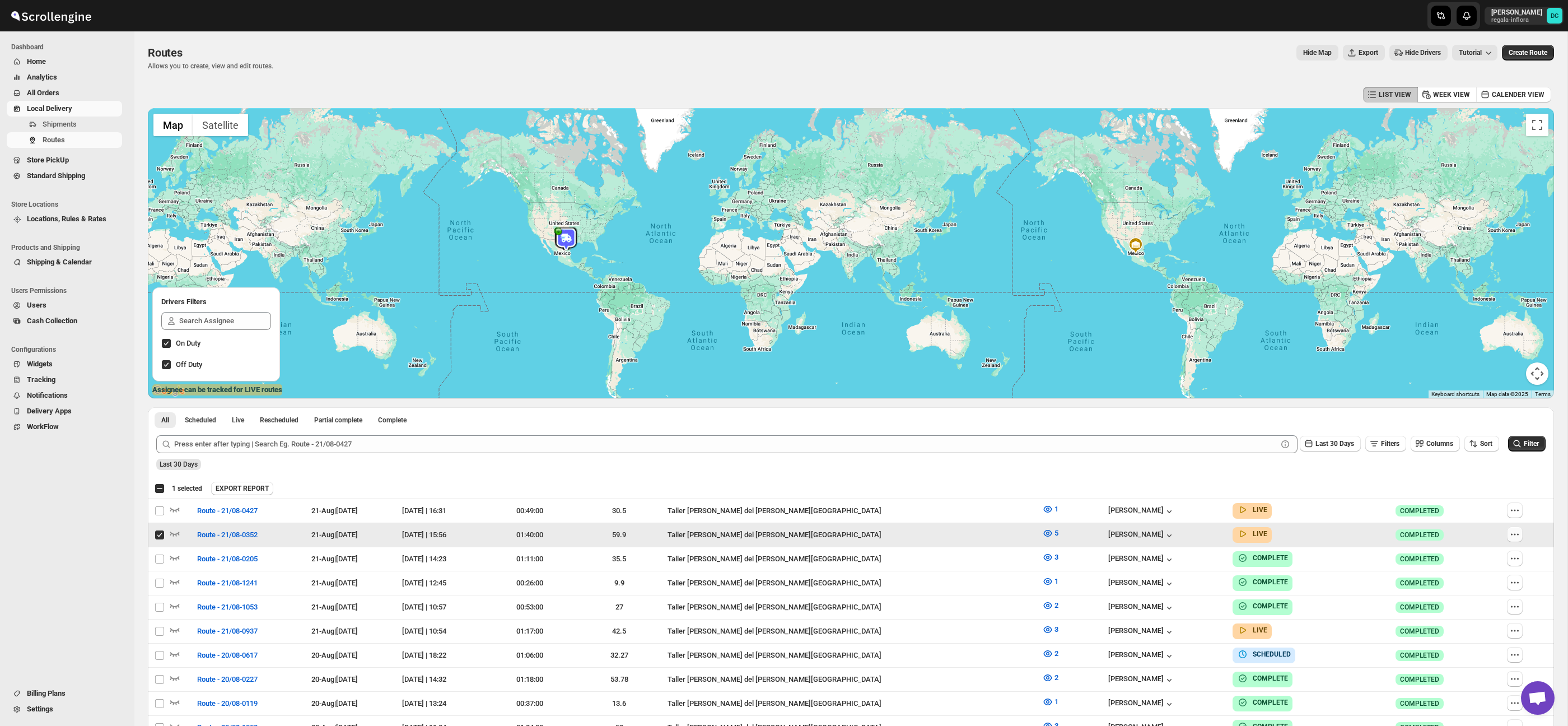
click at [1513, 535] on icon "button" at bounding box center [1514, 534] width 11 height 11
checkbox input "false"
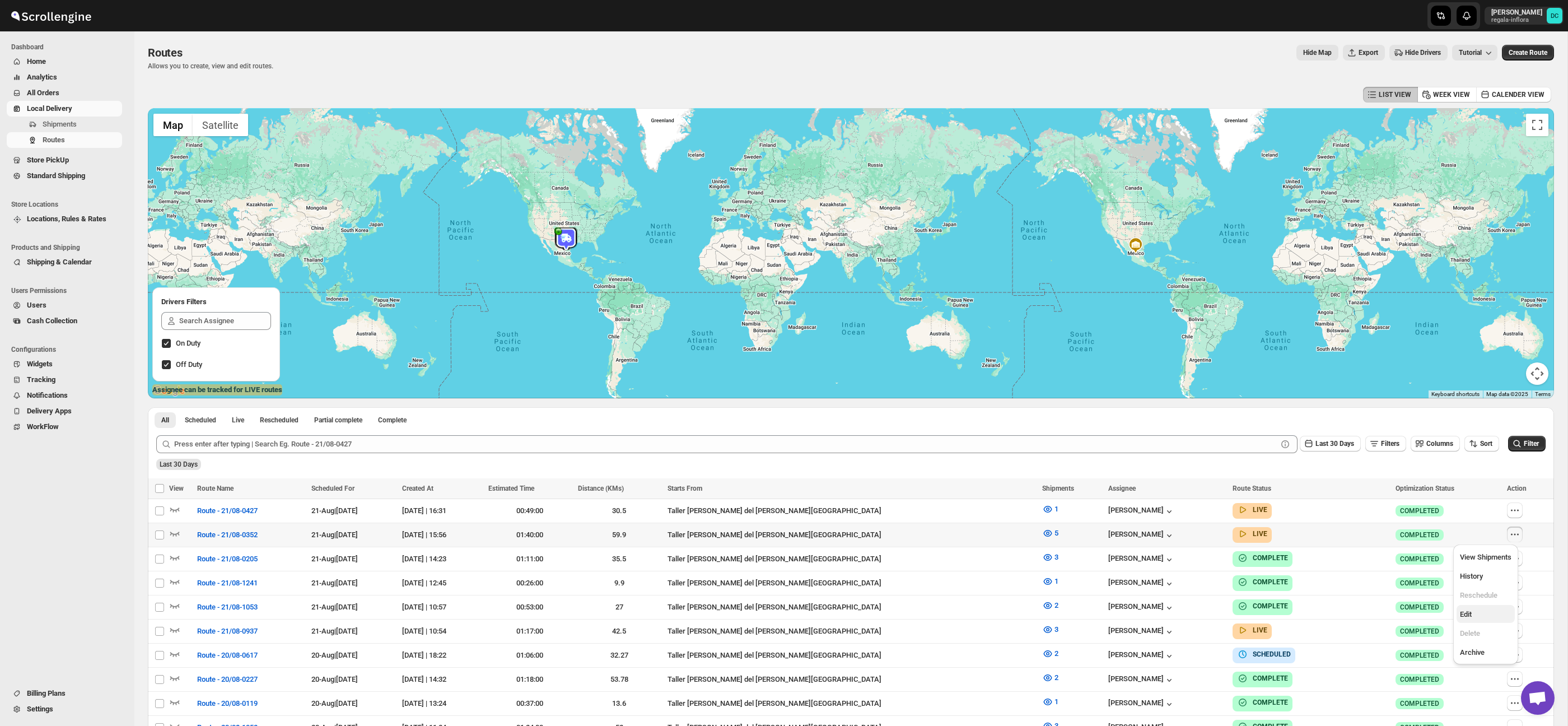
click at [1490, 613] on span "Edit" at bounding box center [1486, 614] width 52 height 11
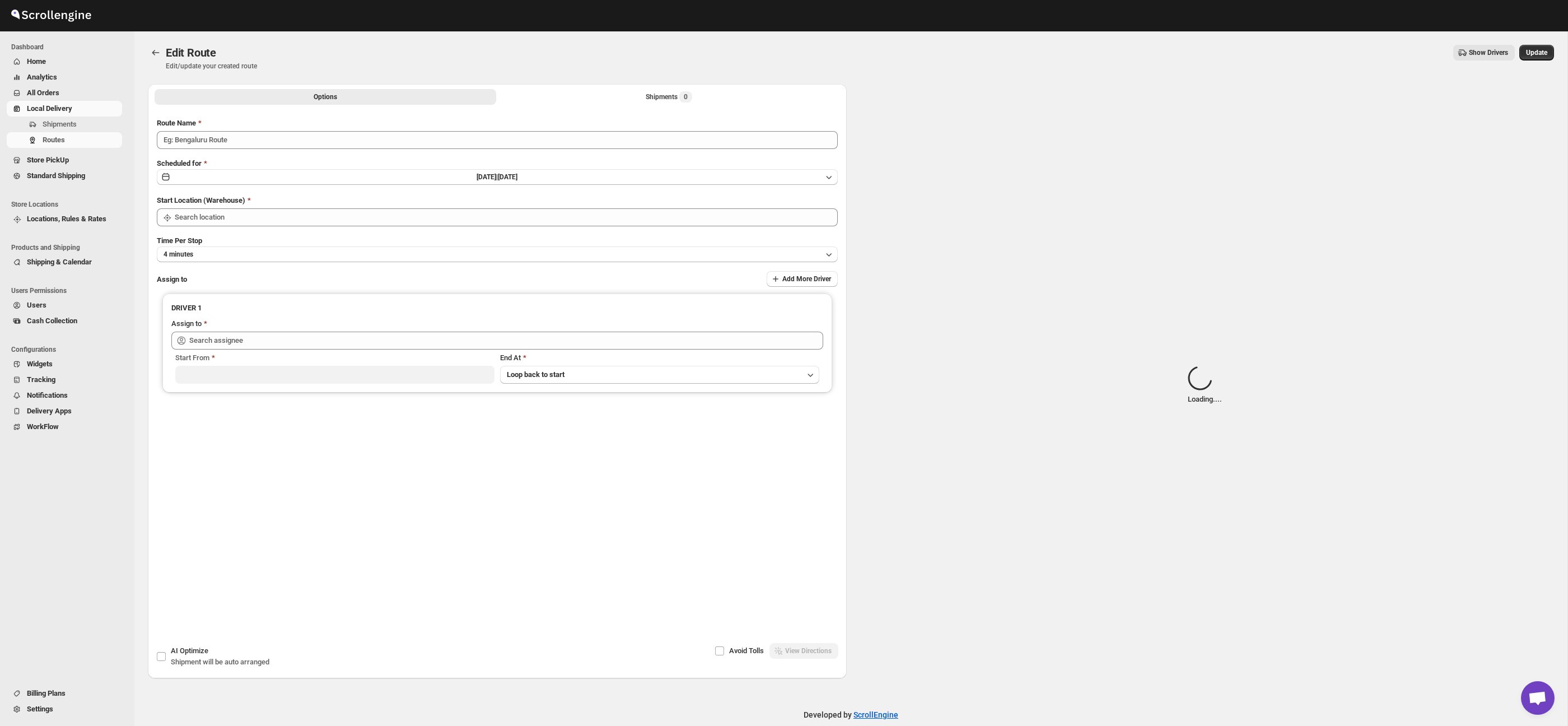
type input "Route - 21/08-0352"
type input "Taller [PERSON_NAME] del [PERSON_NAME][GEOGRAPHIC_DATA]"
type input "[PERSON_NAME] ([EMAIL_ADDRESS][DOMAIN_NAME])"
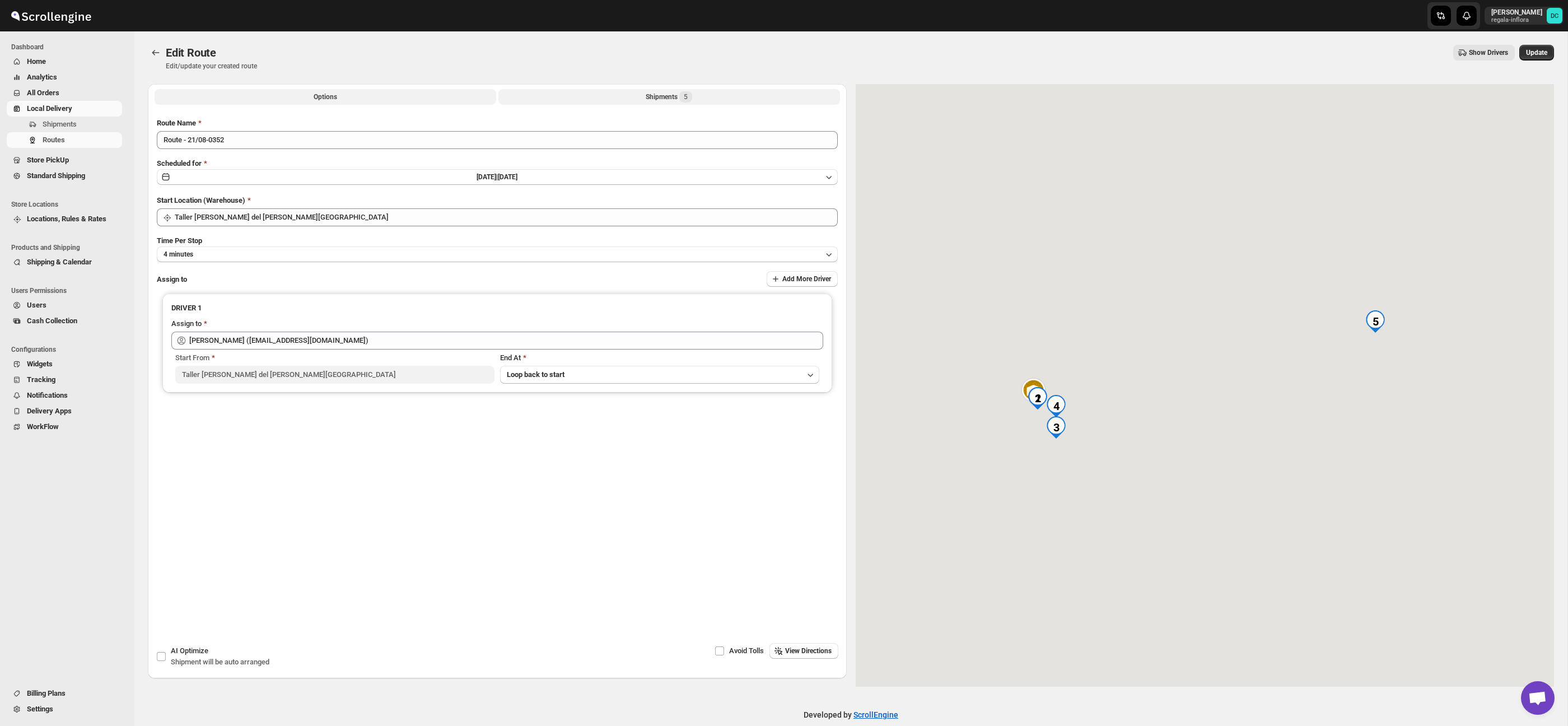
click at [706, 96] on button "Shipments 5" at bounding box center [669, 97] width 342 height 16
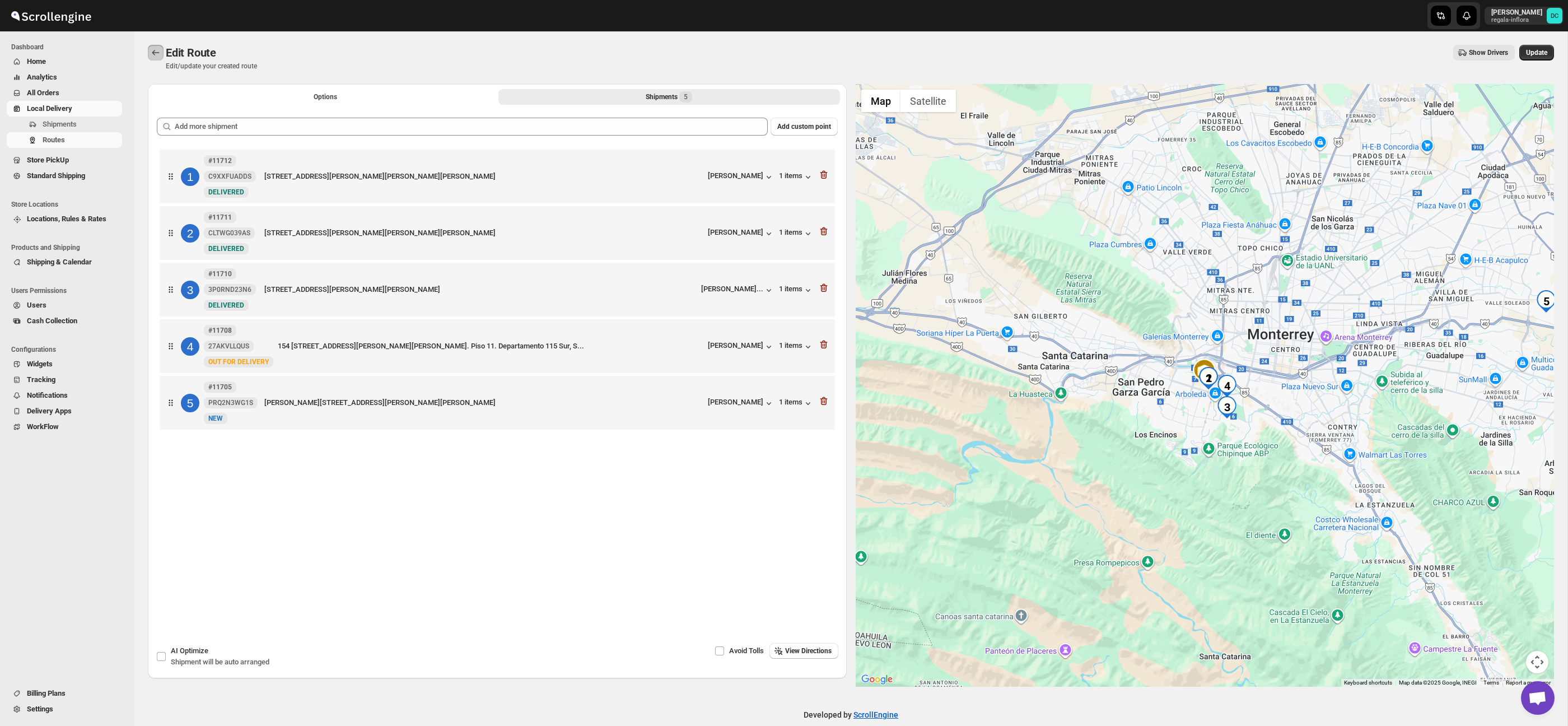
click at [162, 51] on button "Routes" at bounding box center [155, 53] width 16 height 16
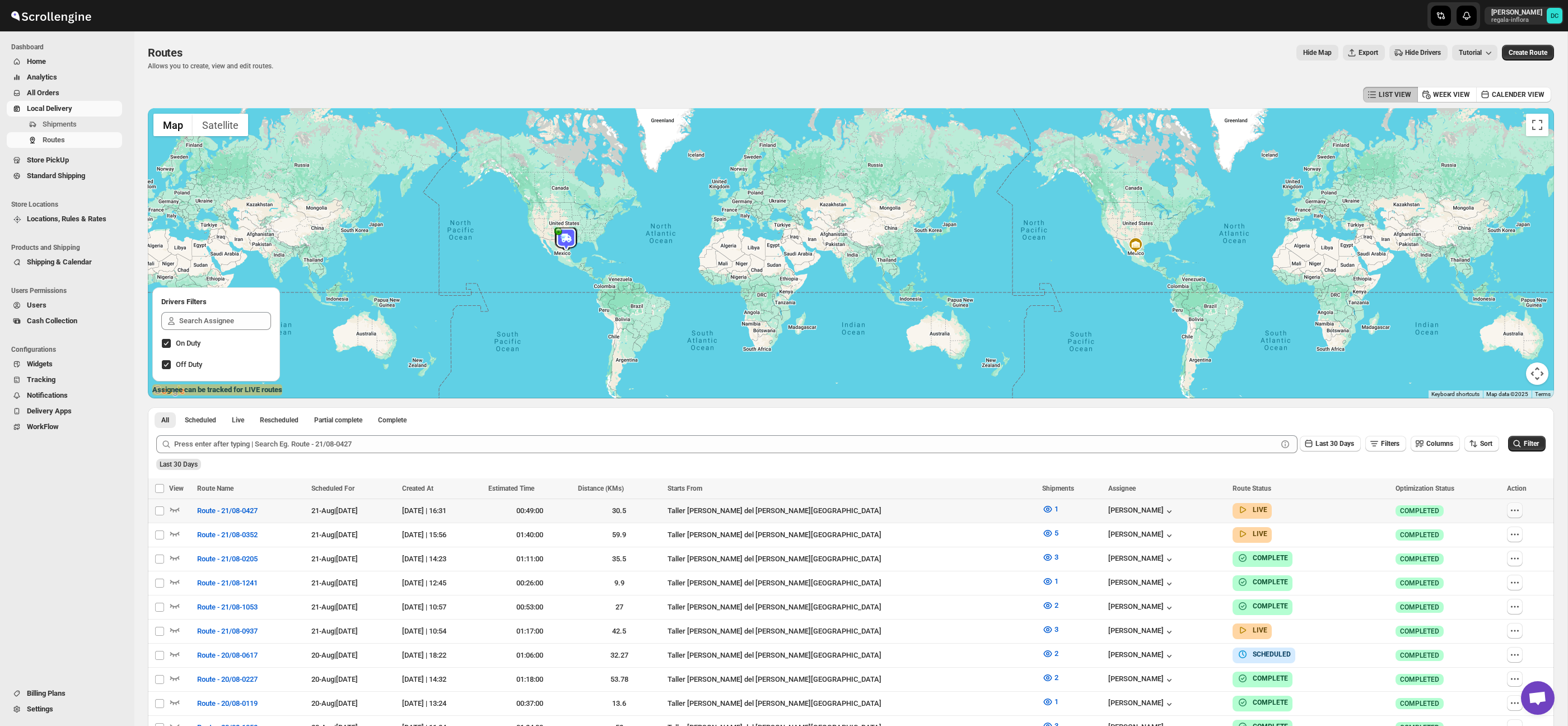
click at [1509, 513] on icon "button" at bounding box center [1514, 510] width 11 height 11
click at [1474, 588] on span "Edit" at bounding box center [1486, 590] width 52 height 11
checkbox input "false"
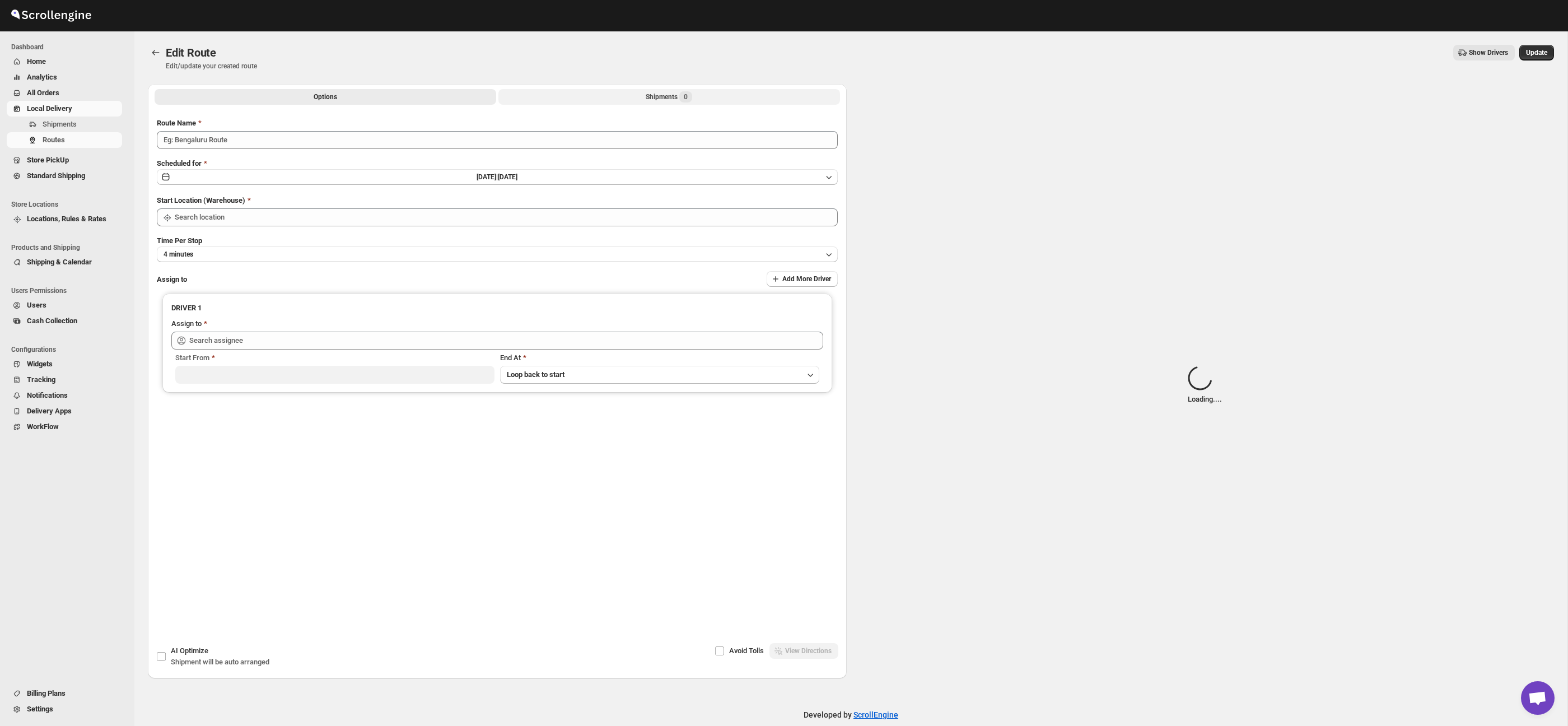
type input "Route - 21/08-0427"
type input "Taller [PERSON_NAME] del [PERSON_NAME][GEOGRAPHIC_DATA]"
type input "[PERSON_NAME] ([EMAIL_ADDRESS][DOMAIN_NAME])"
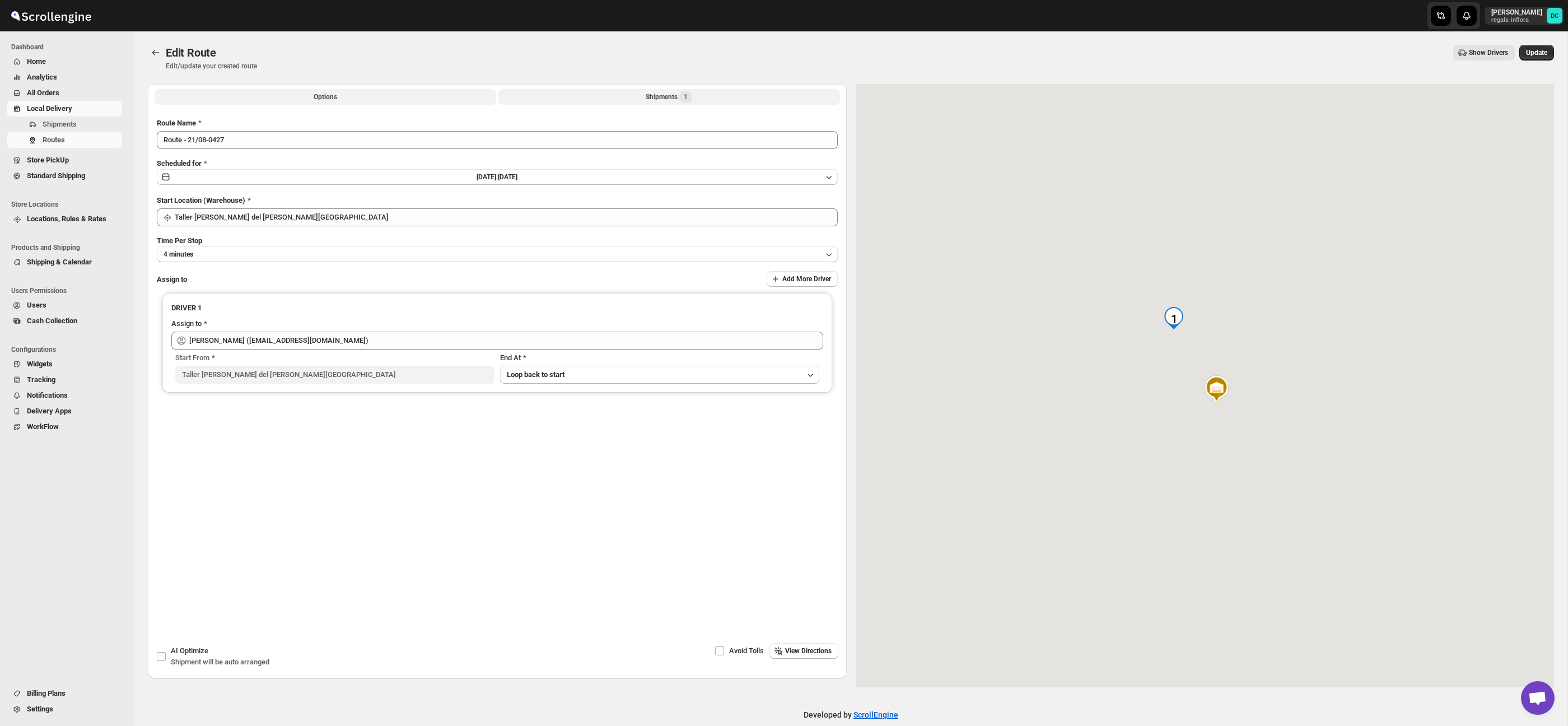
click at [677, 98] on div "Shipments 1" at bounding box center [669, 96] width 47 height 11
